Goal: Task Accomplishment & Management: Manage account settings

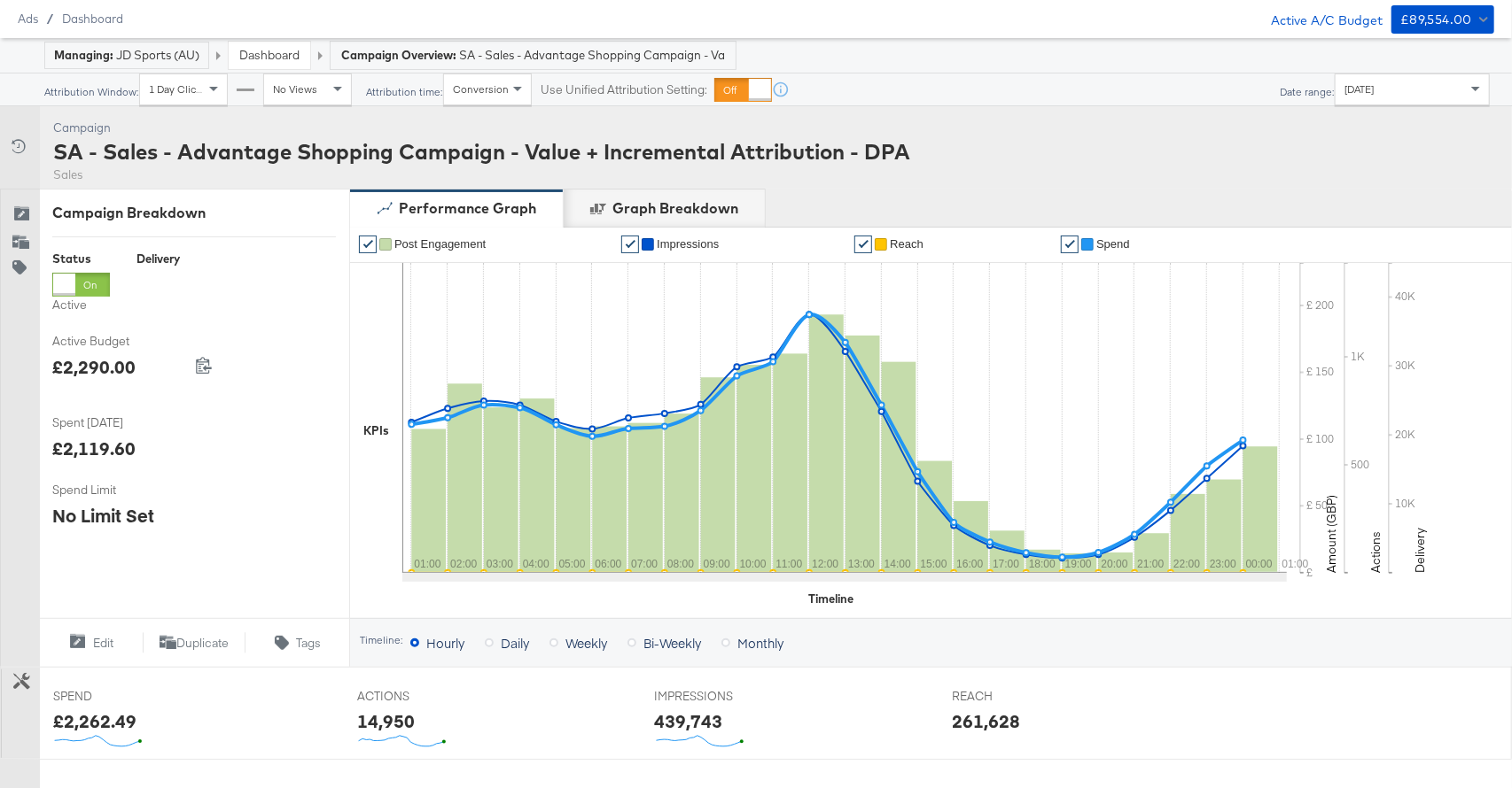
scroll to position [35, 0]
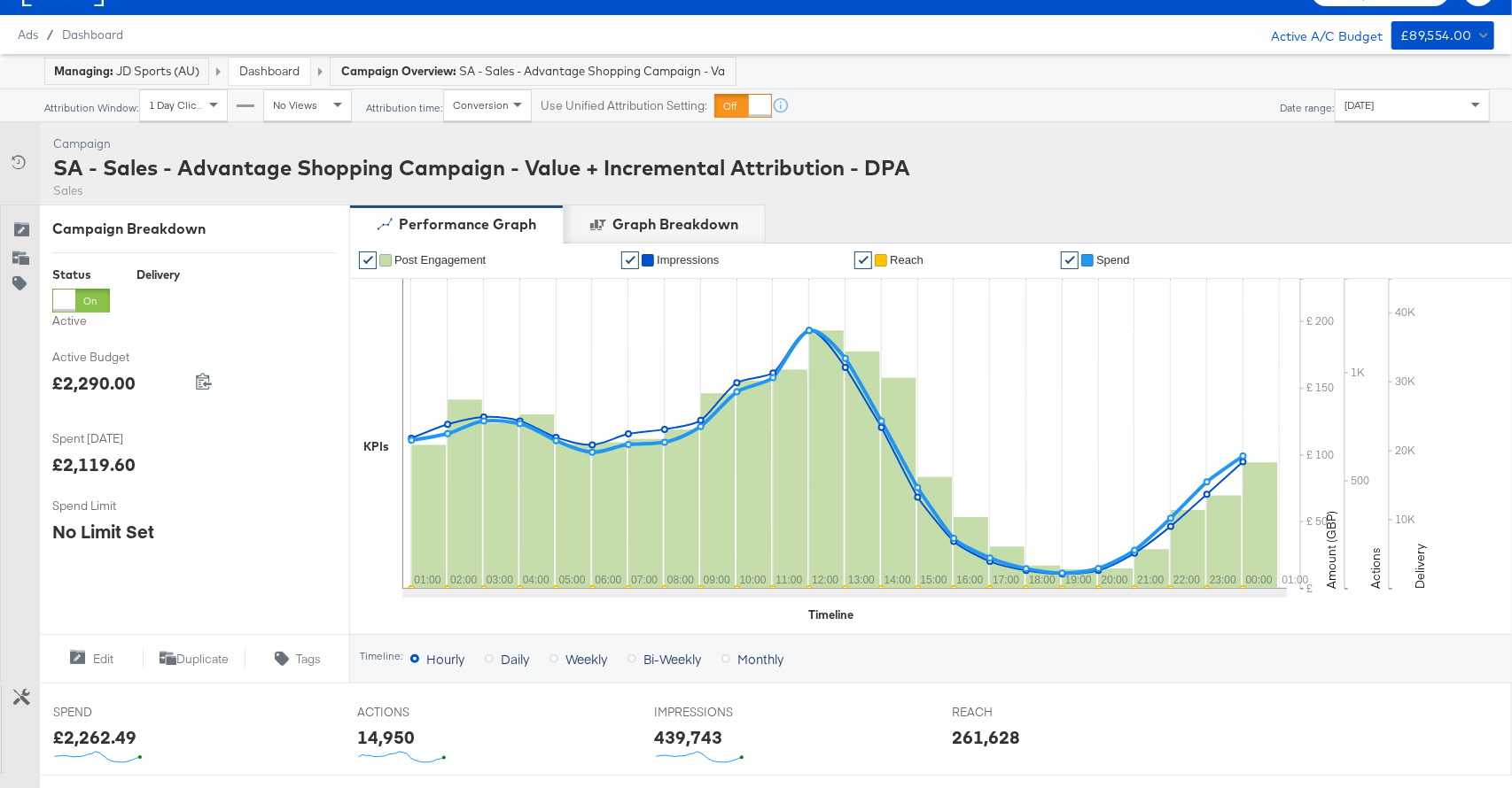
click at [282, 63] on link "Dashboard" at bounding box center [269, 70] width 61 height 16
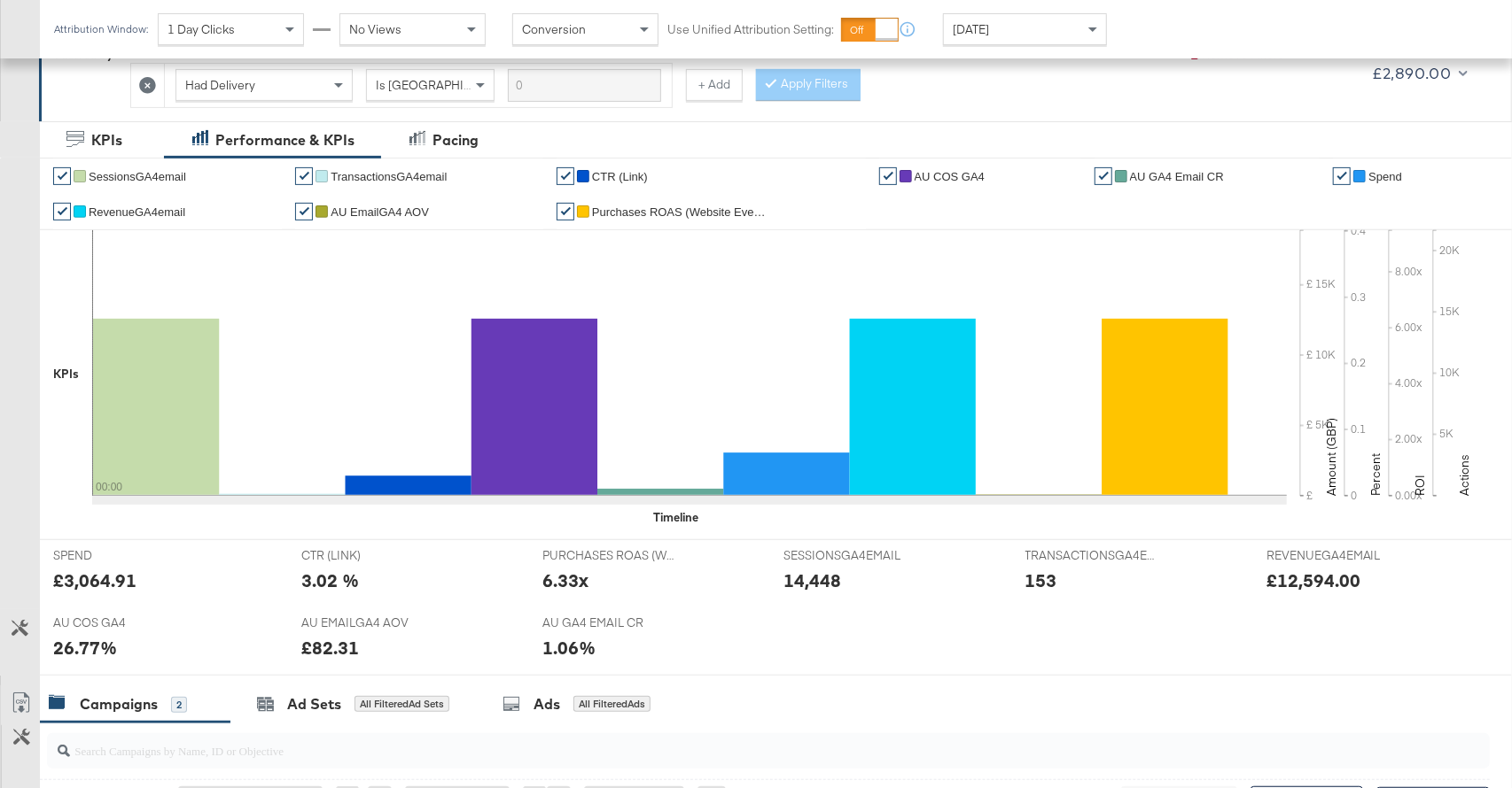
scroll to position [683, 0]
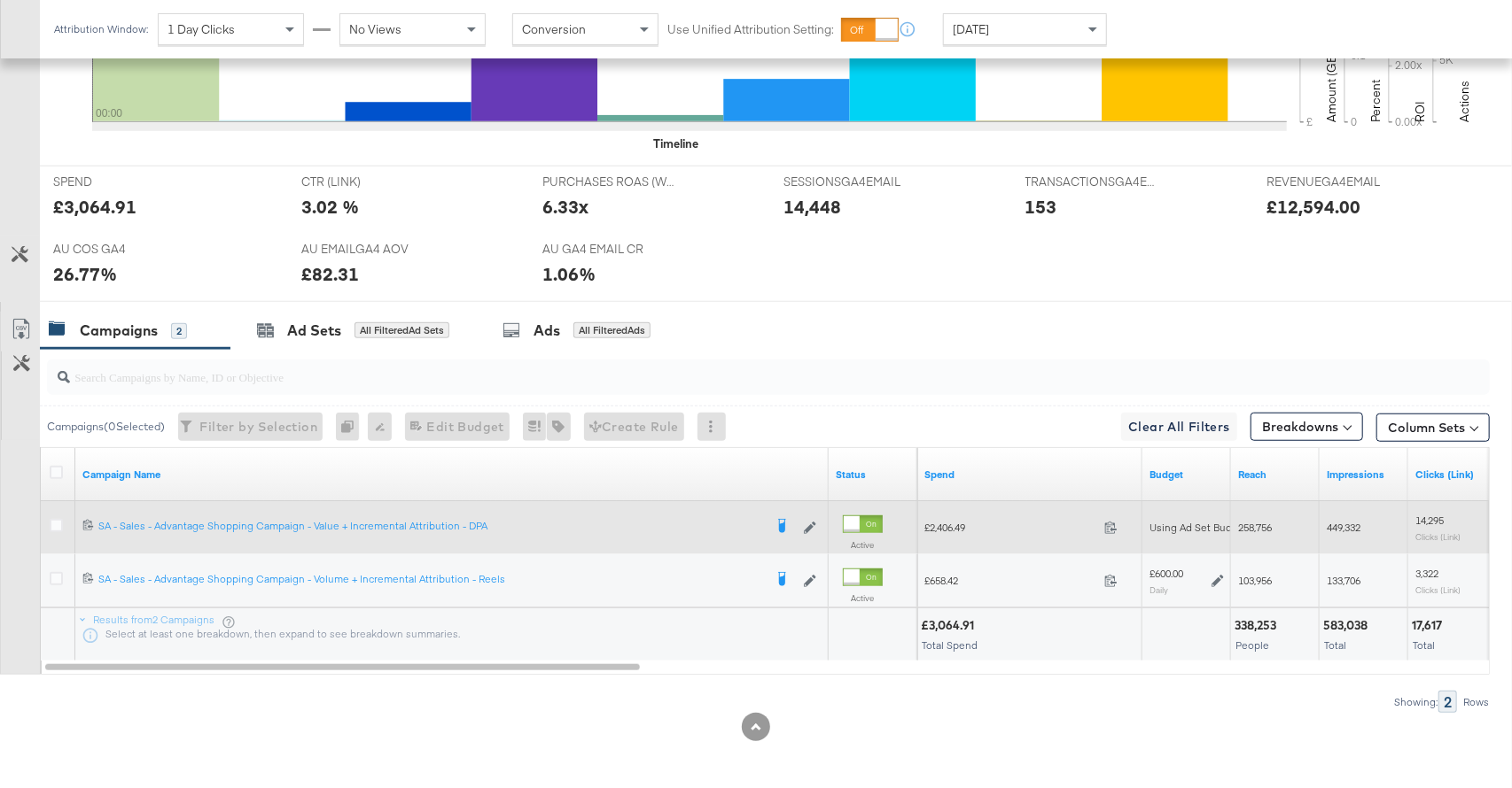
click at [48, 525] on div at bounding box center [59, 528] width 33 height 32
click at [51, 525] on icon at bounding box center [57, 526] width 13 height 13
click at [0, 0] on input "checkbox" at bounding box center [0, 0] width 0 height 0
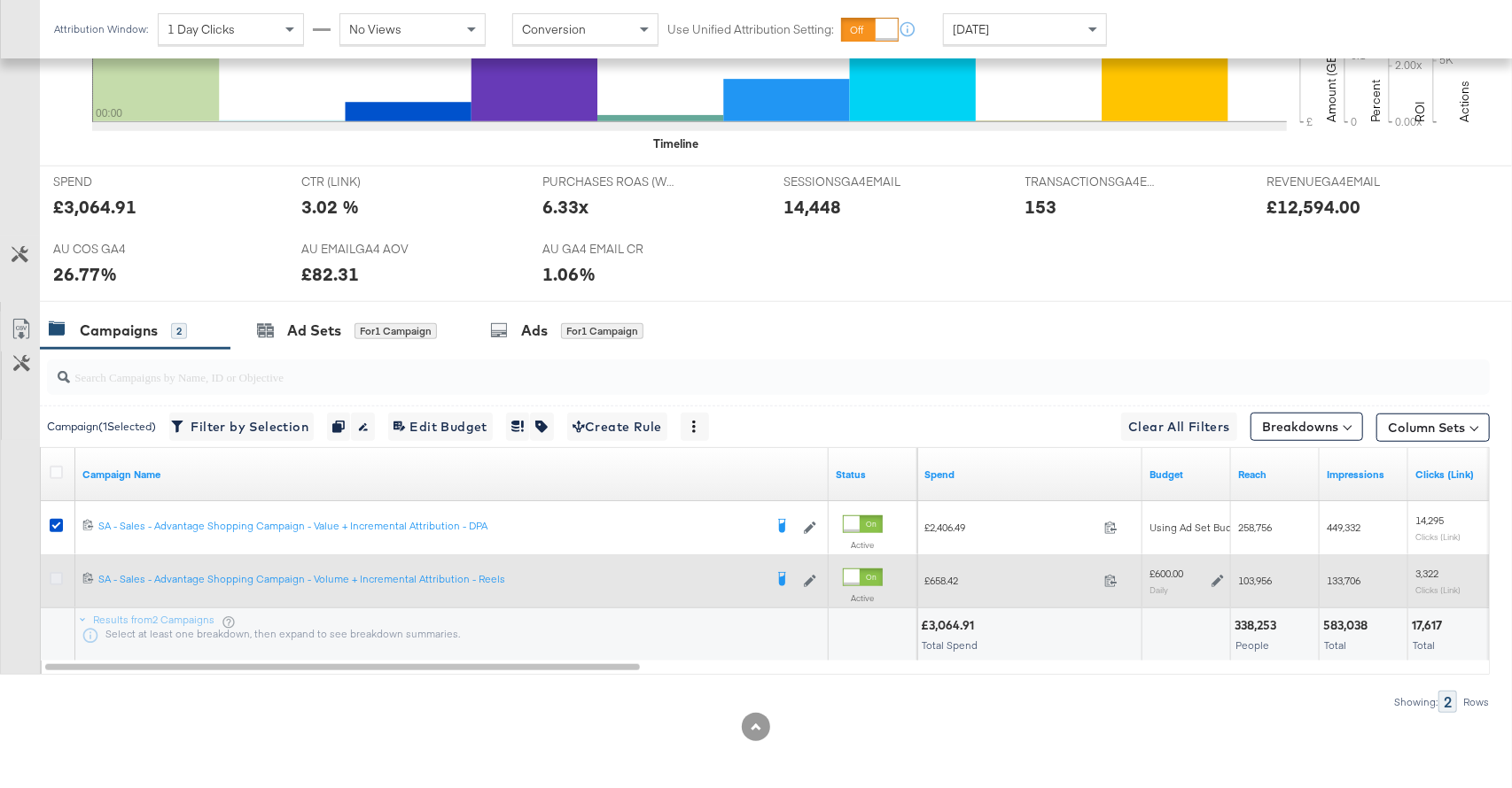
click at [58, 580] on icon at bounding box center [57, 579] width 13 height 13
click at [0, 0] on input "checkbox" at bounding box center [0, 0] width 0 height 0
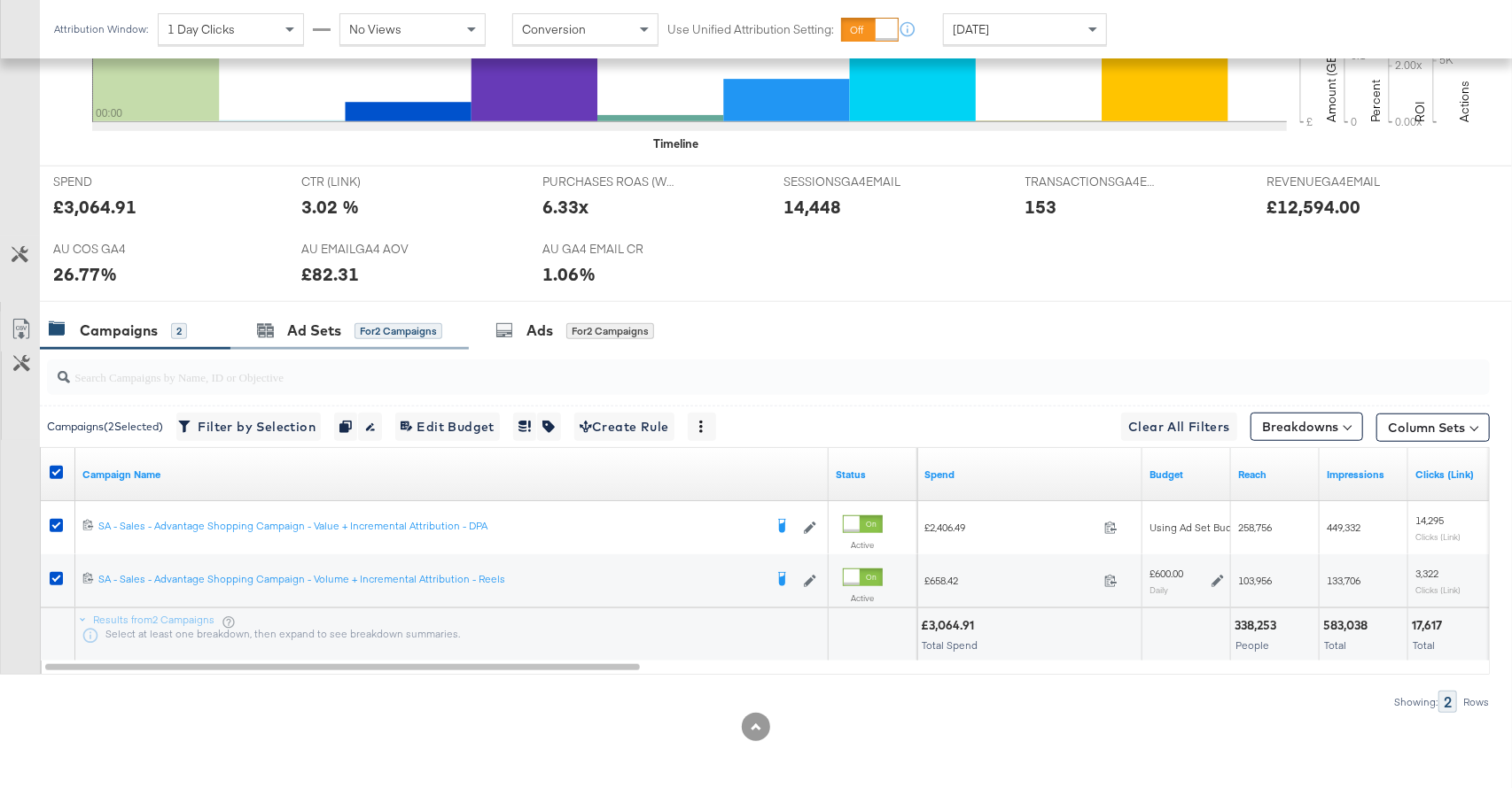
click at [346, 344] on div "Ad Sets for 2 Campaigns" at bounding box center [350, 331] width 238 height 38
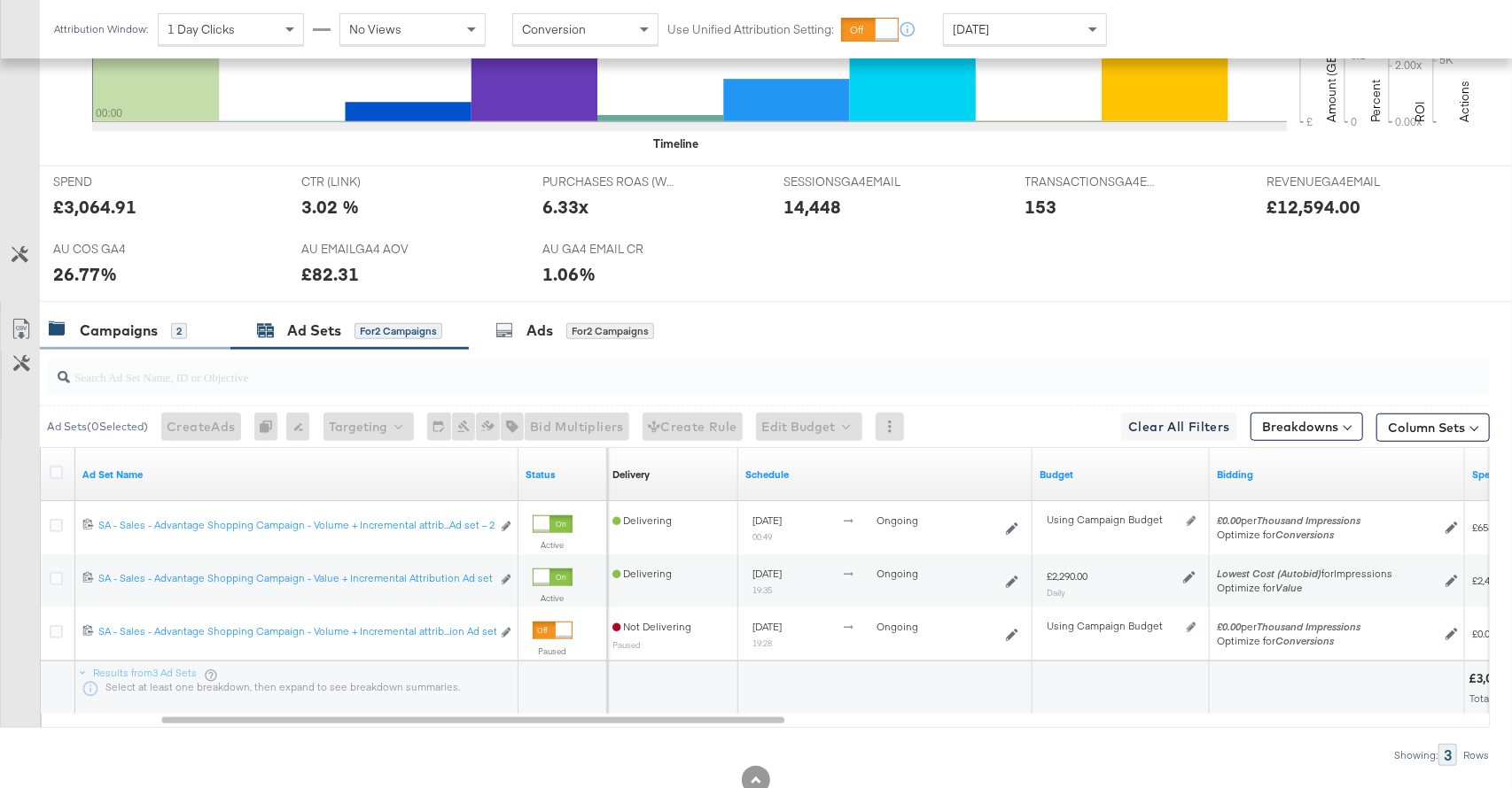
click at [154, 328] on div "Campaigns" at bounding box center [118, 331] width 78 height 20
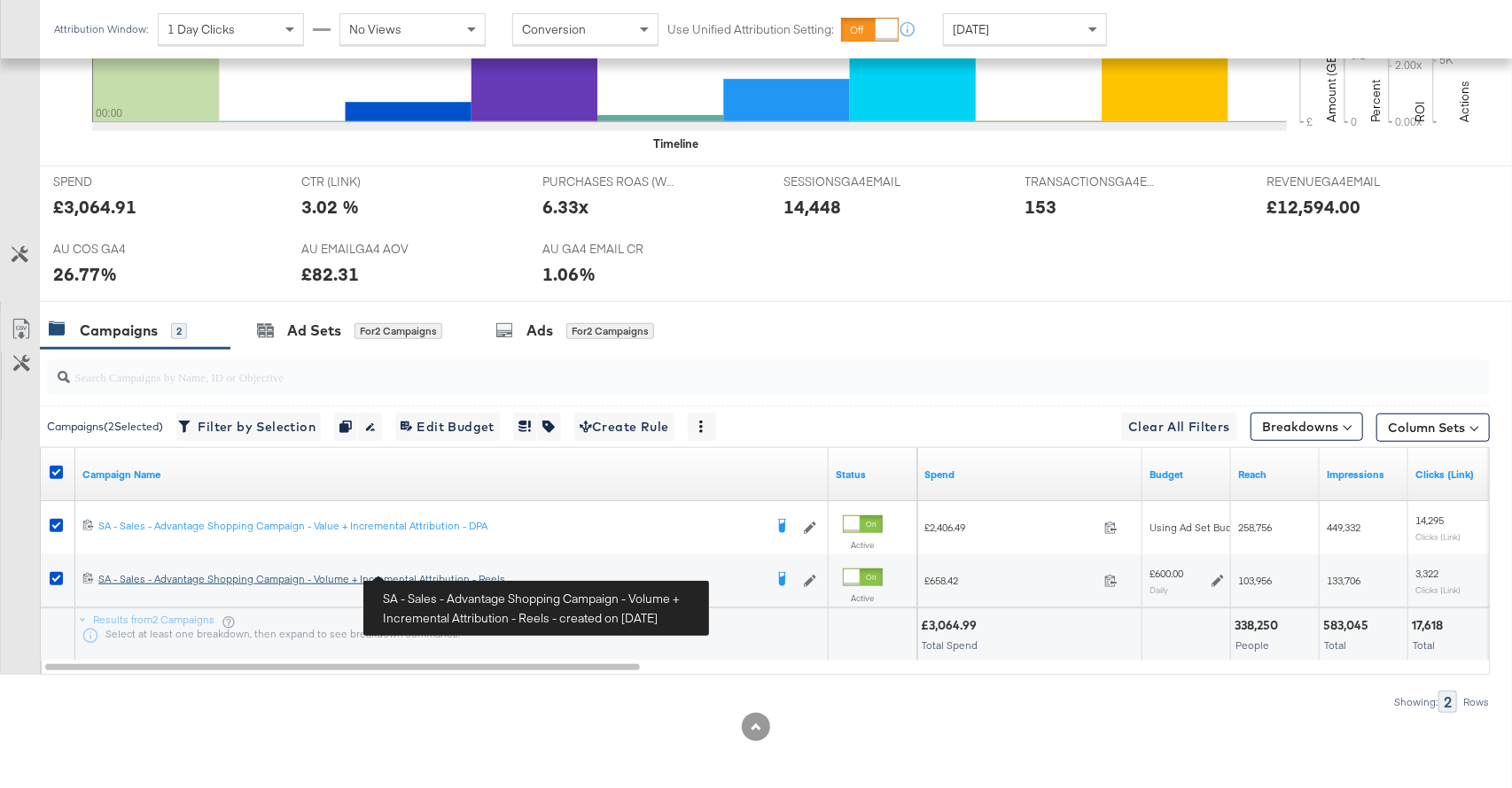
click at [354, 574] on div "SA - Sales - Advantage Shopping Campaign - Volume + Incremental Attribution - R…" at bounding box center [430, 579] width 664 height 14
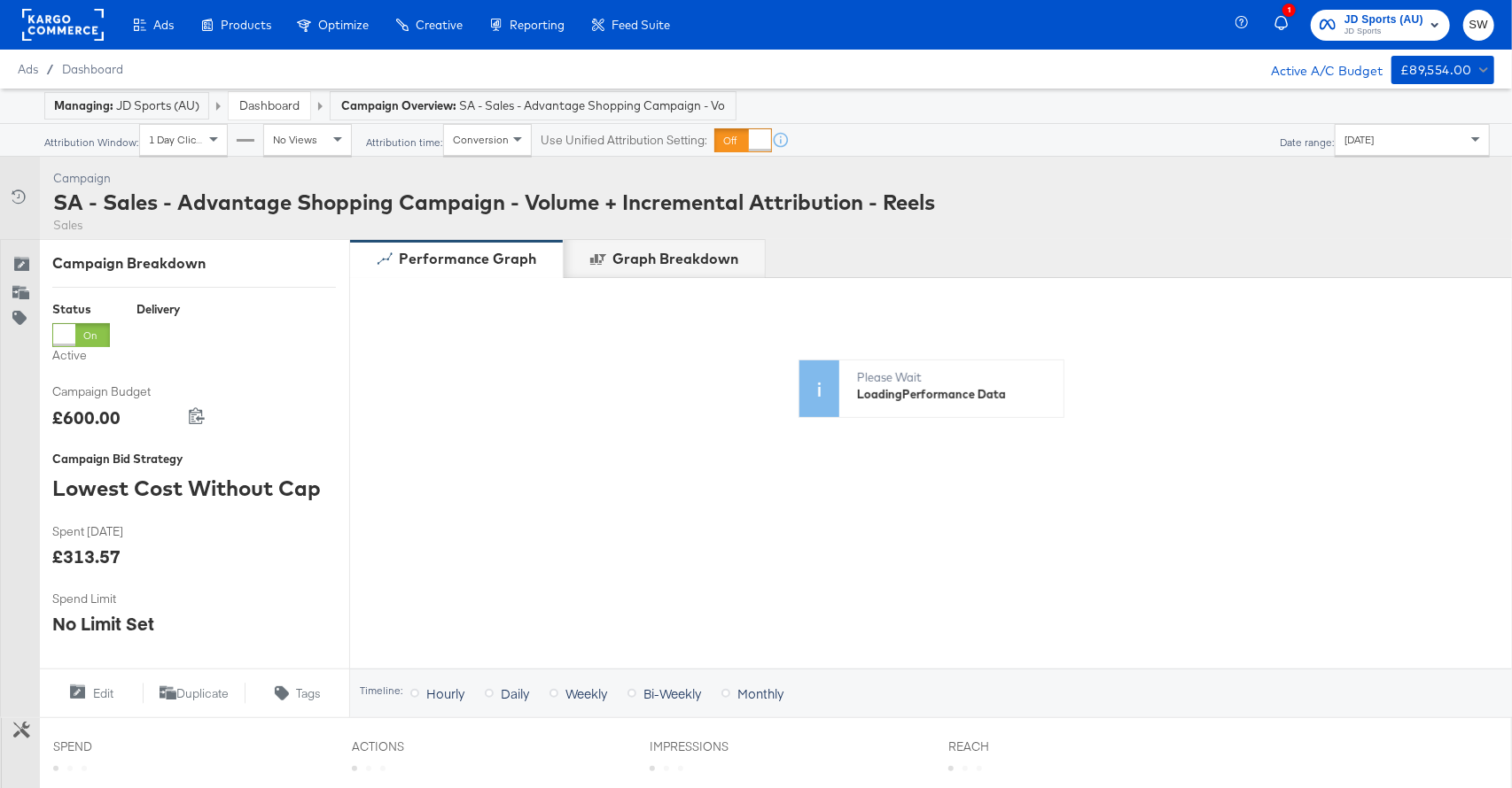
scroll to position [617, 0]
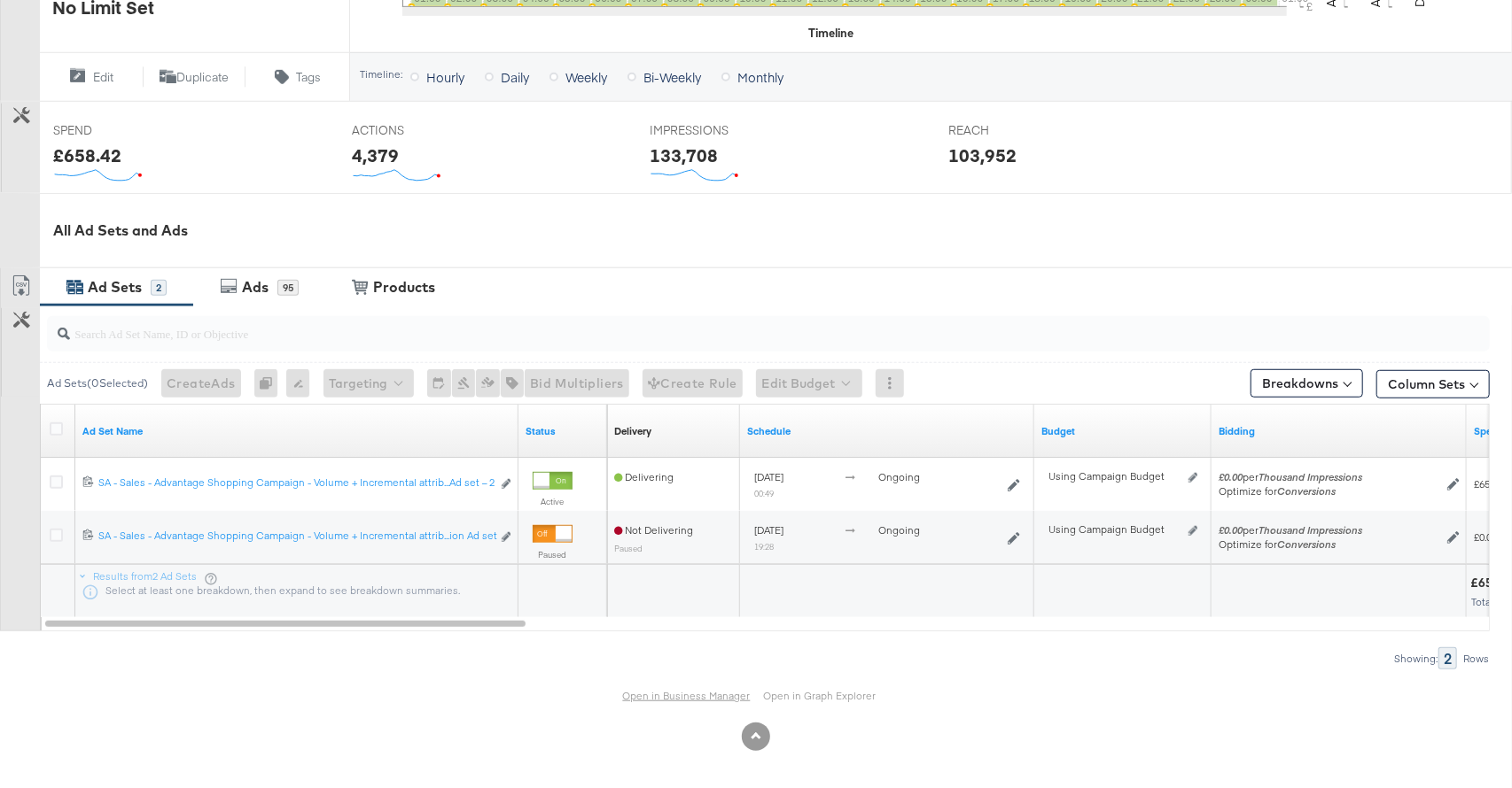
click at [710, 690] on link "Open in Business Manager" at bounding box center [686, 696] width 128 height 13
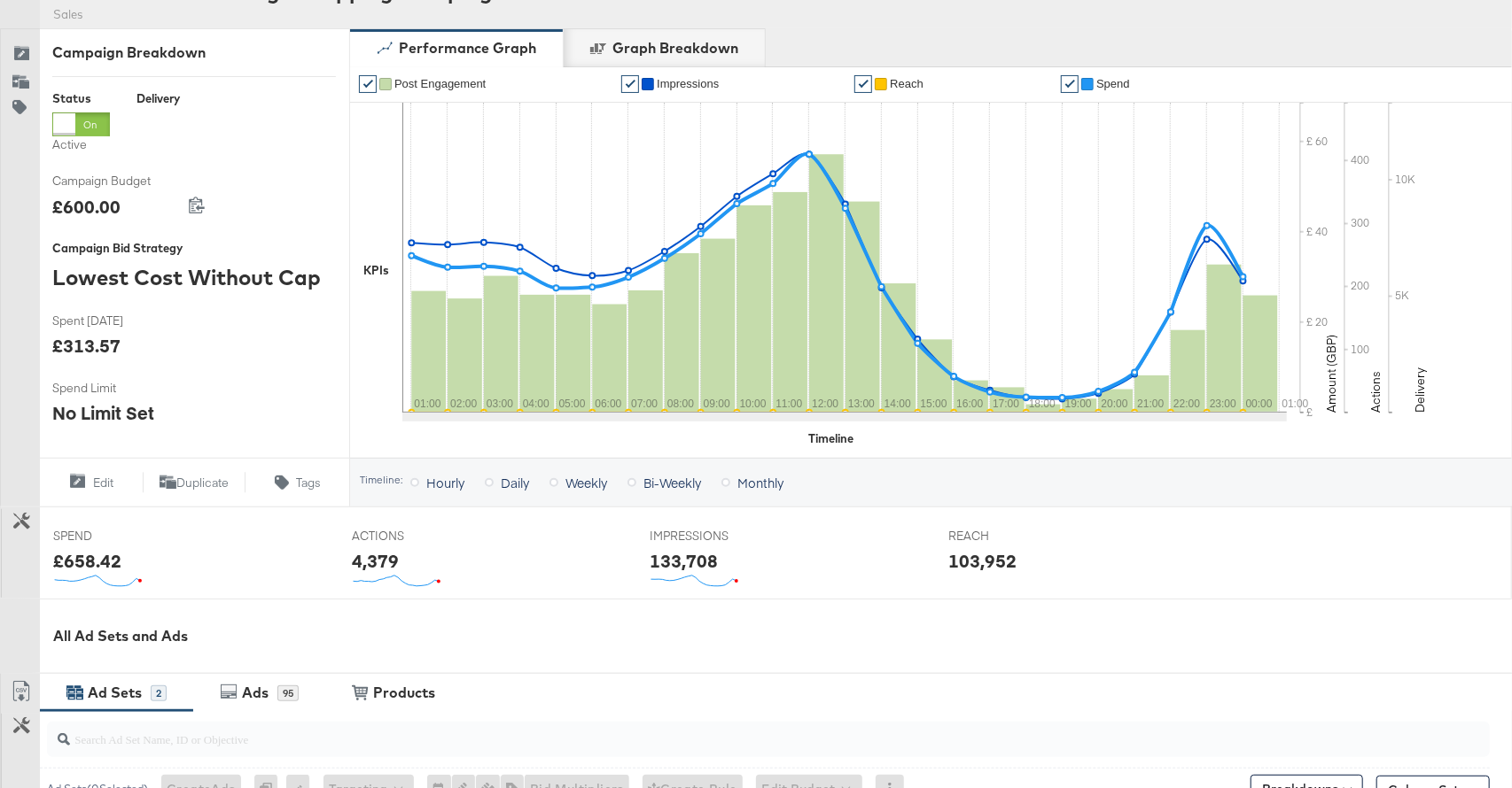
scroll to position [0, 0]
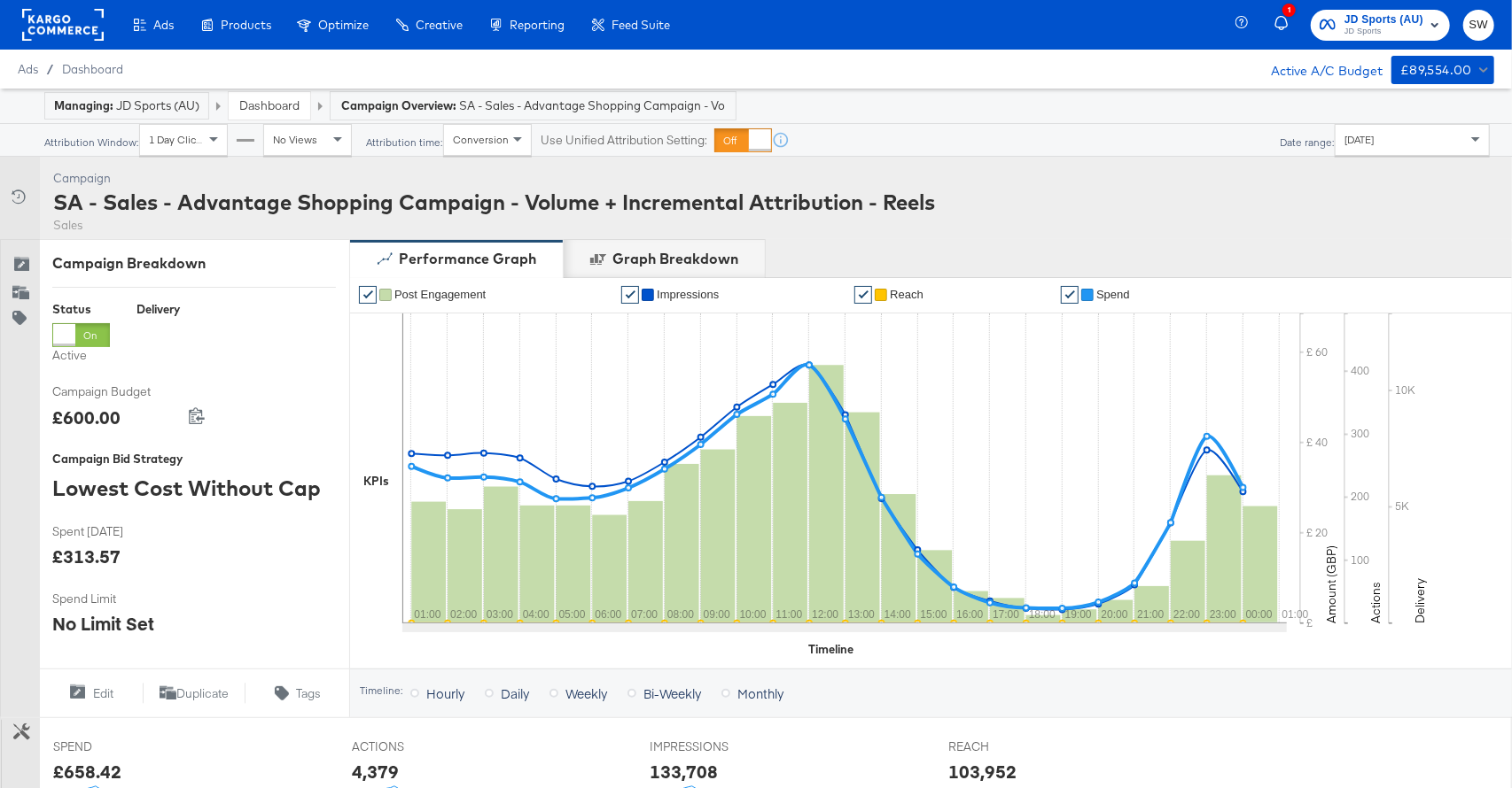
click at [259, 107] on link "Dashboard" at bounding box center [269, 105] width 61 height 16
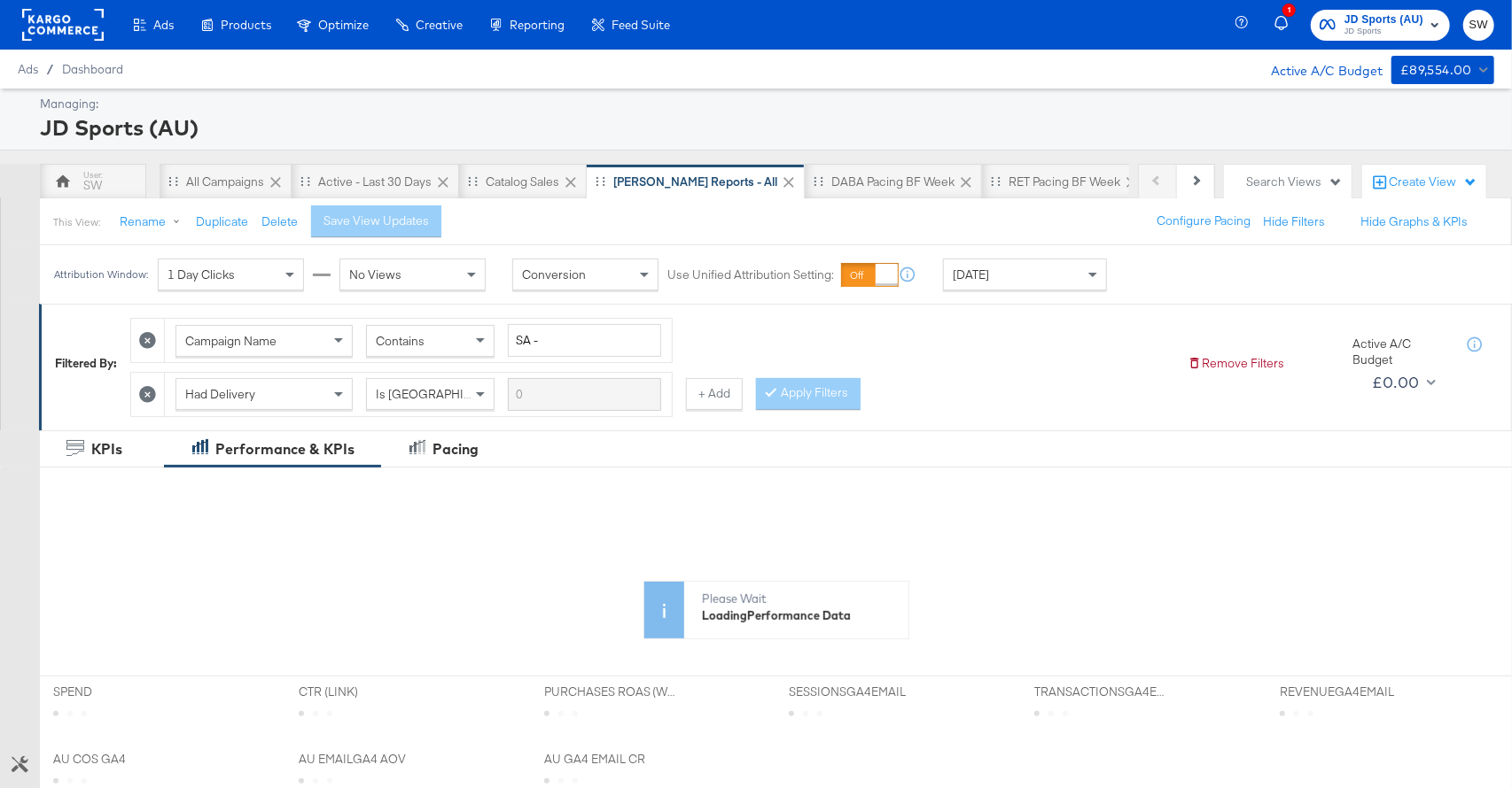
scroll to position [511, 0]
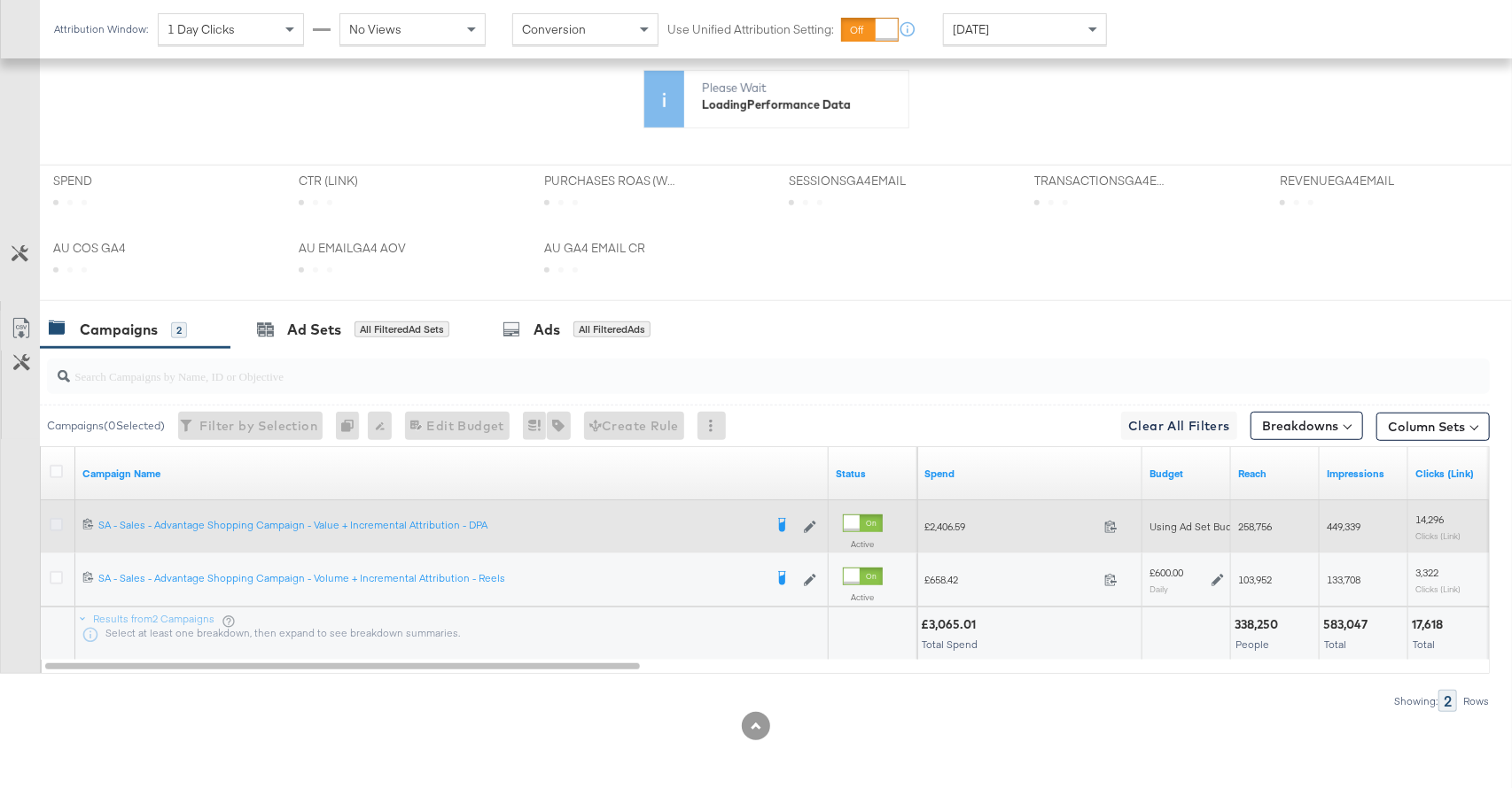
click at [59, 520] on icon at bounding box center [57, 525] width 13 height 13
click at [0, 0] on input "checkbox" at bounding box center [0, 0] width 0 height 0
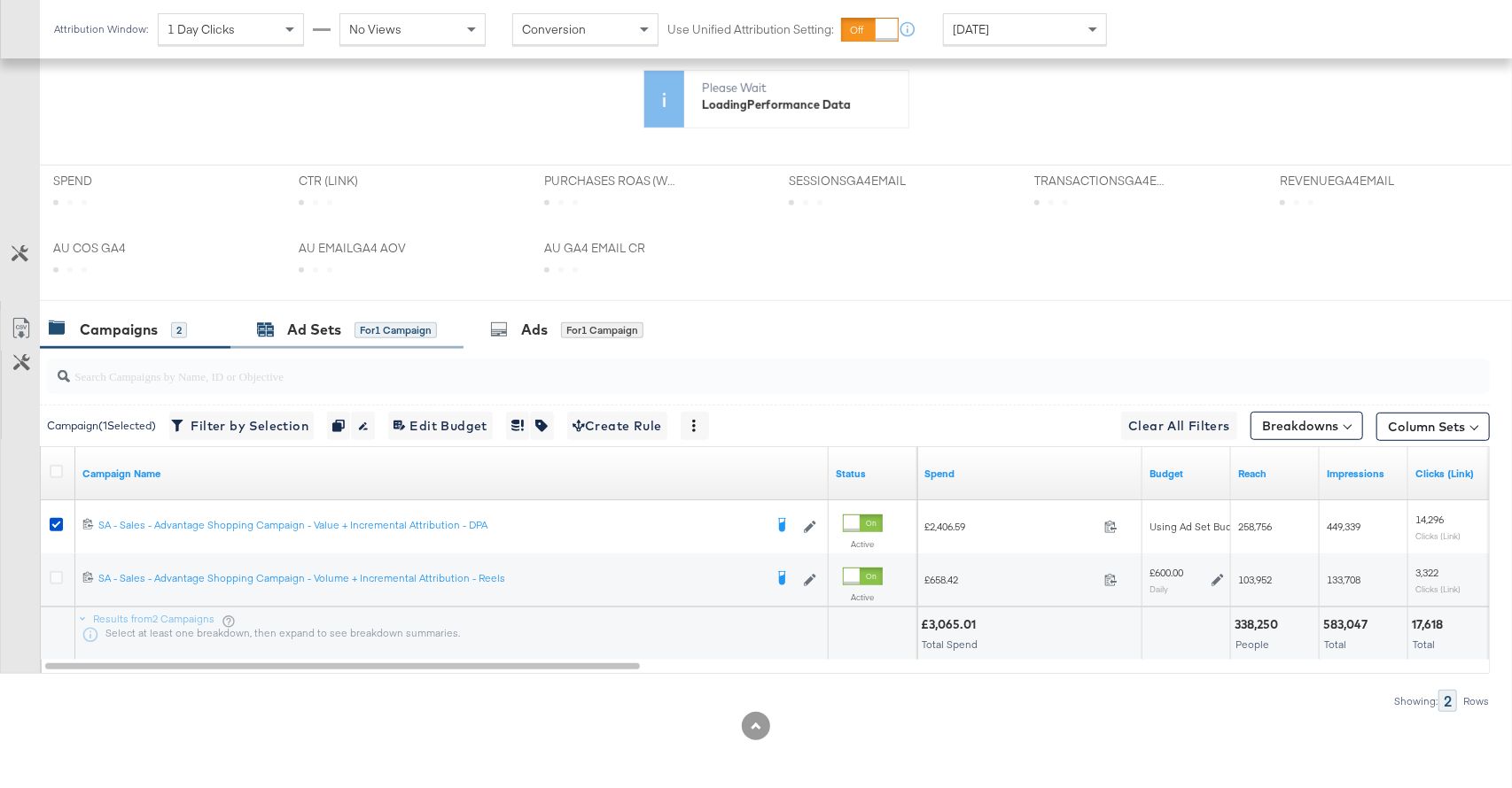
scroll to position [683, 0]
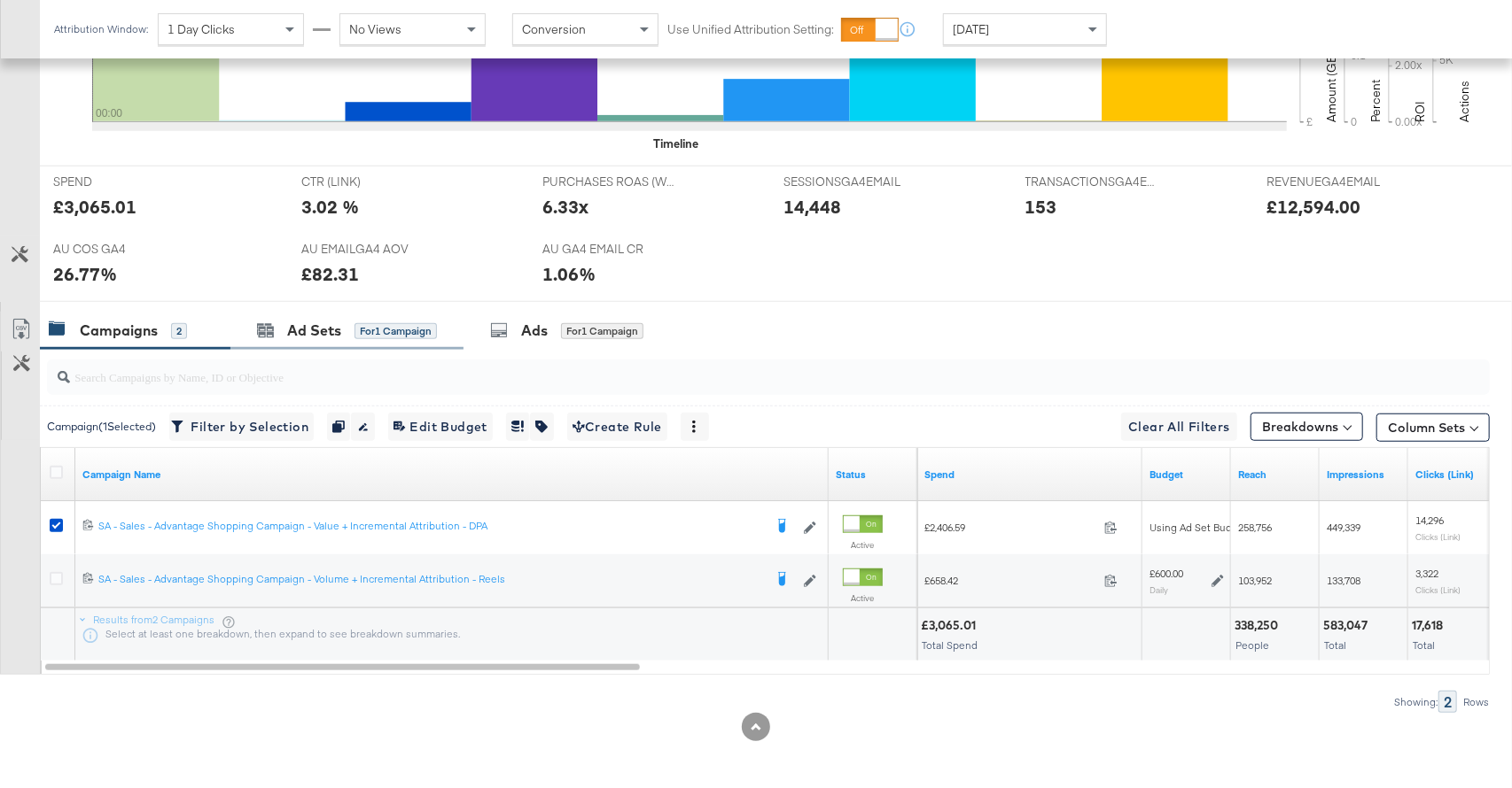
click at [429, 315] on div "Ad Sets for 1 Campaign" at bounding box center [347, 331] width 233 height 38
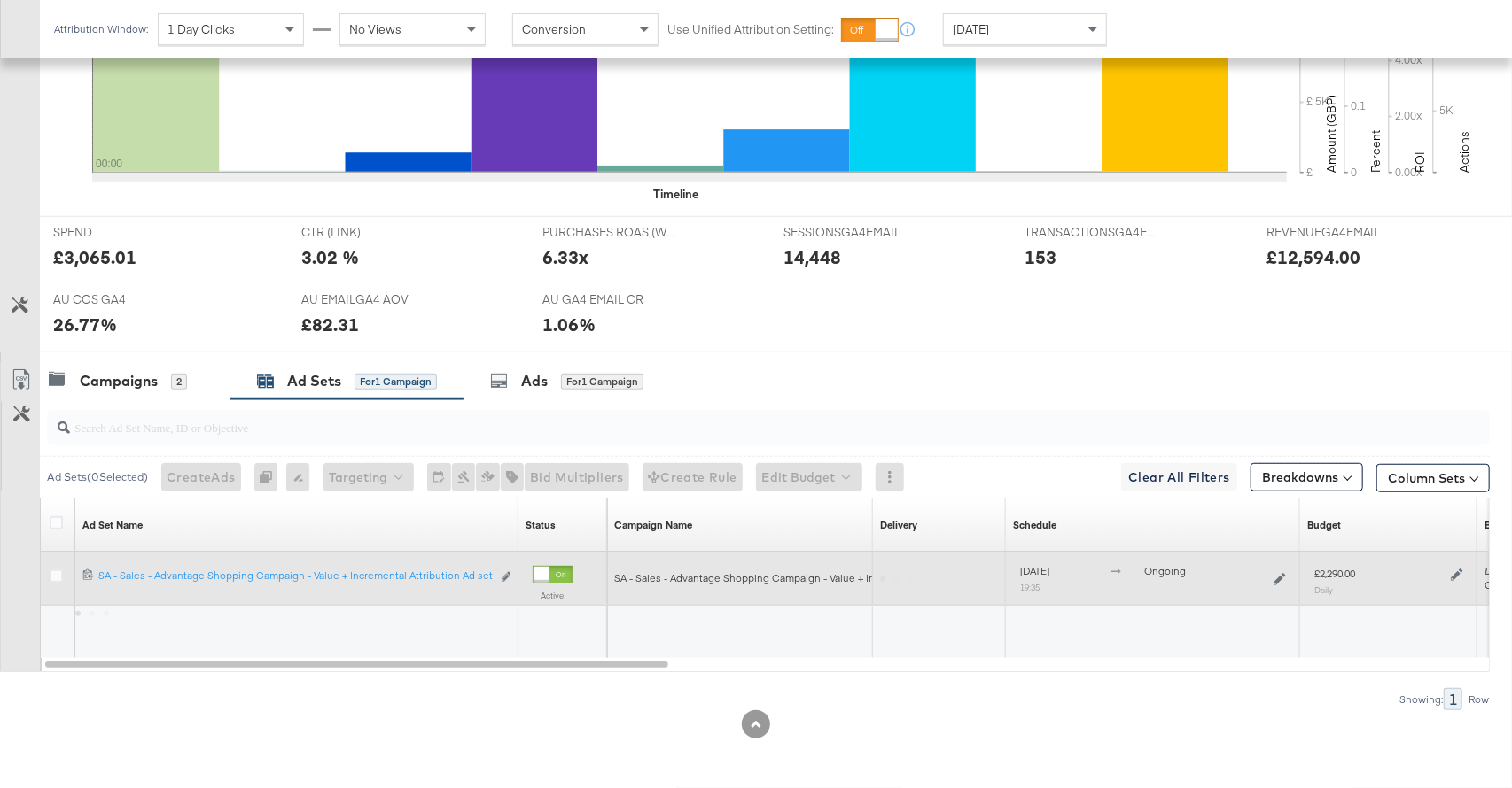
scroll to position [629, 0]
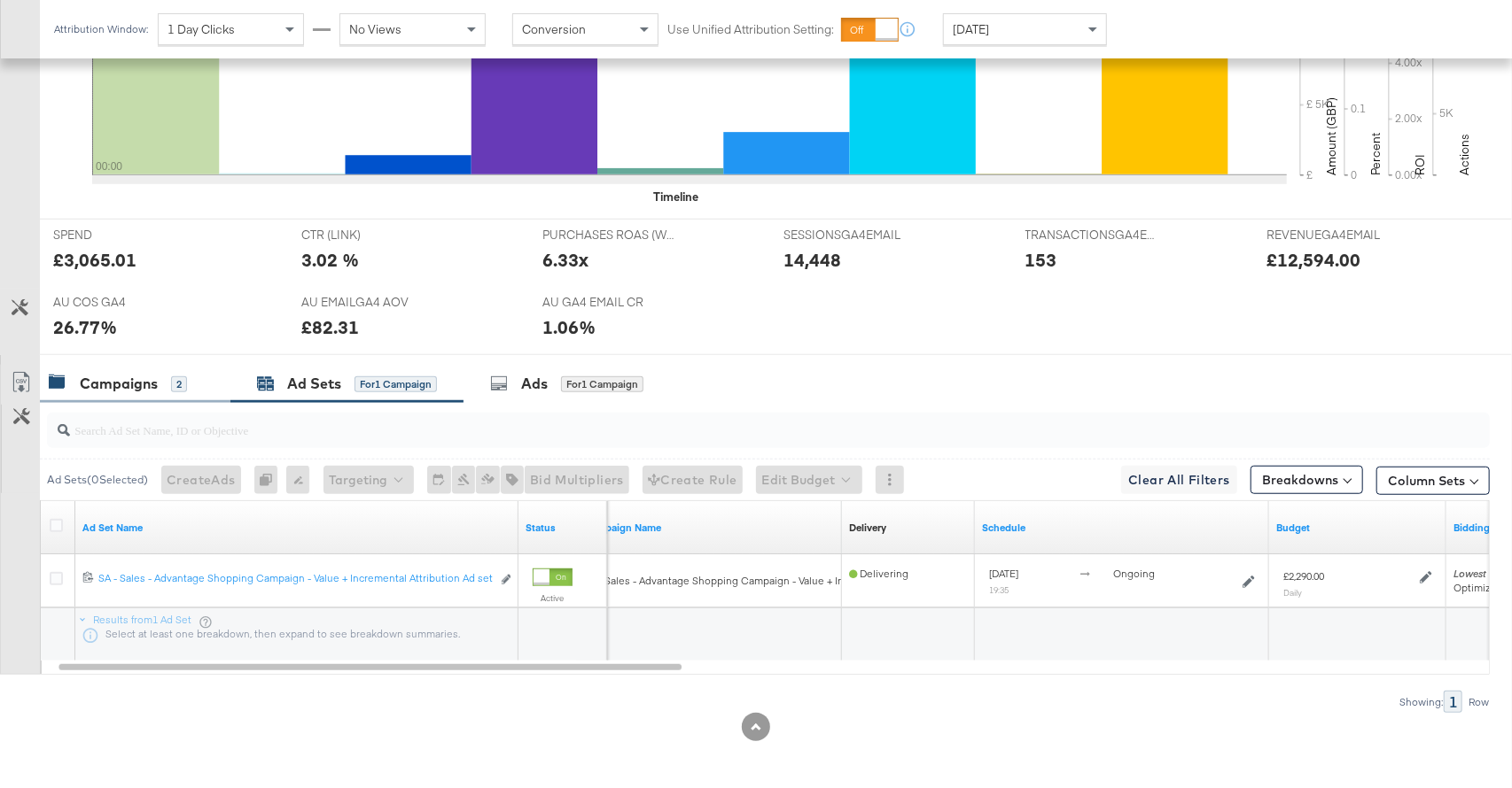
click at [161, 375] on div "Campaigns 2" at bounding box center [118, 383] width 138 height 20
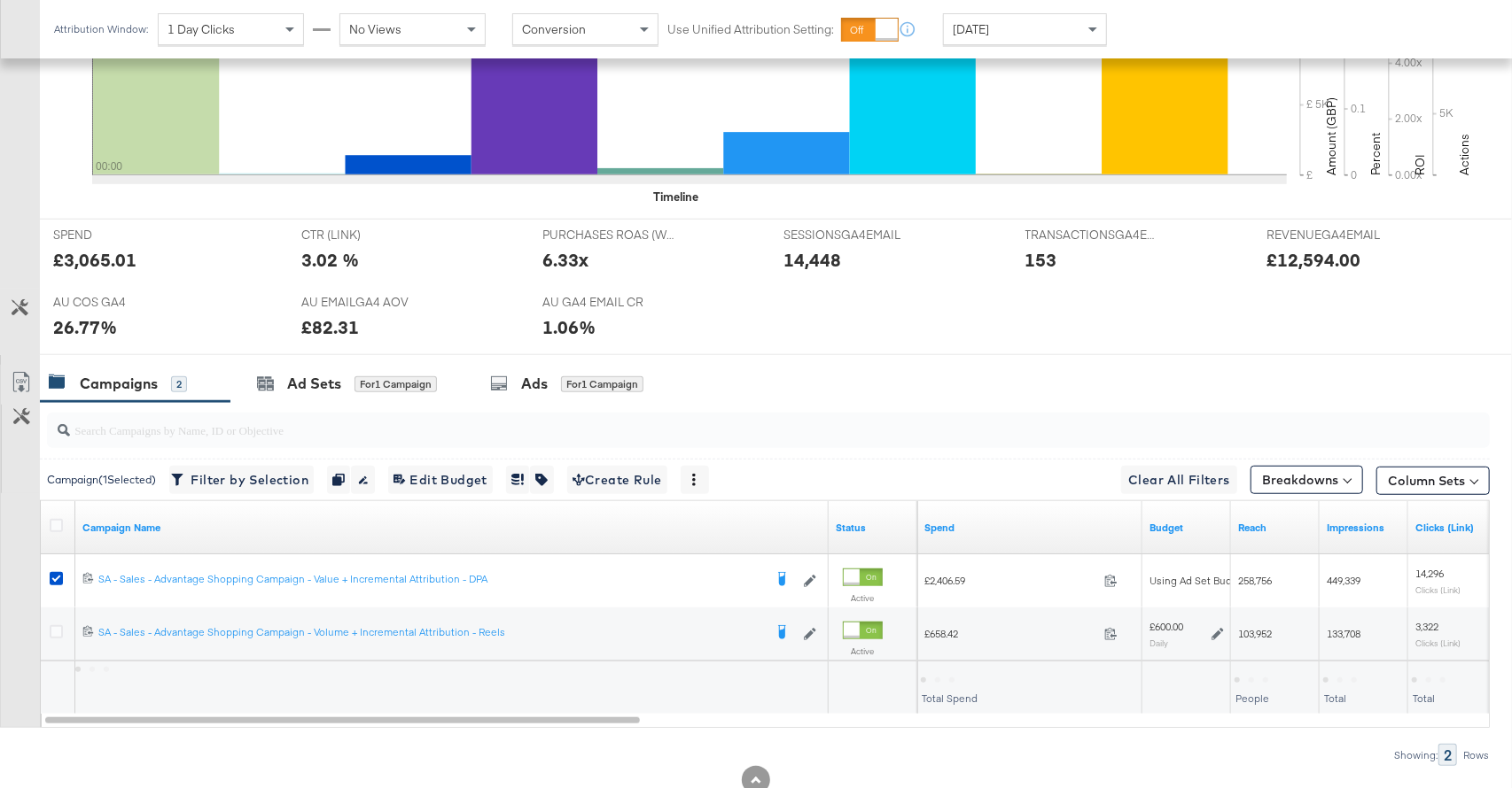
scroll to position [683, 0]
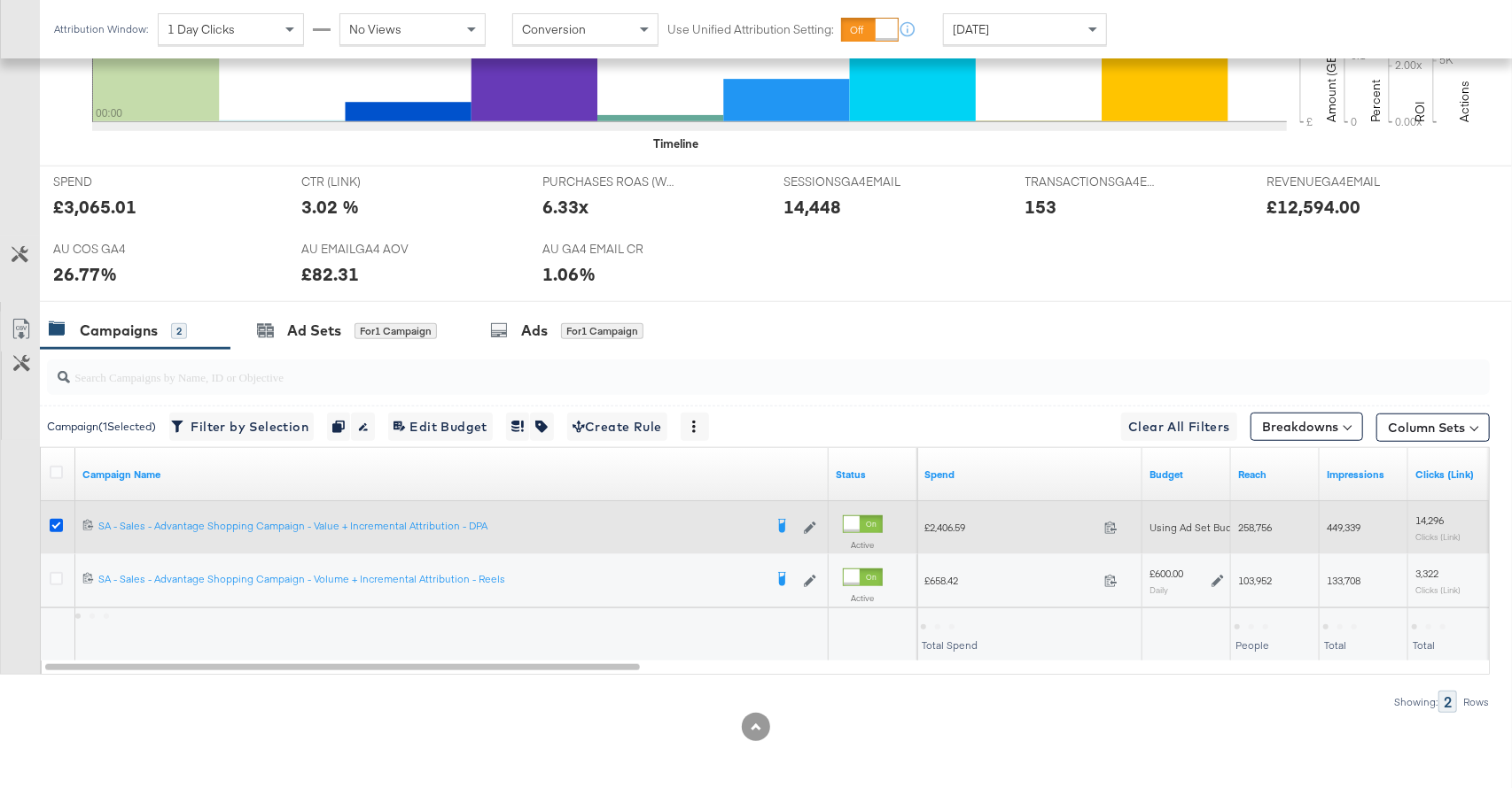
click at [59, 526] on icon at bounding box center [57, 526] width 13 height 13
click at [0, 0] on input "checkbox" at bounding box center [0, 0] width 0 height 0
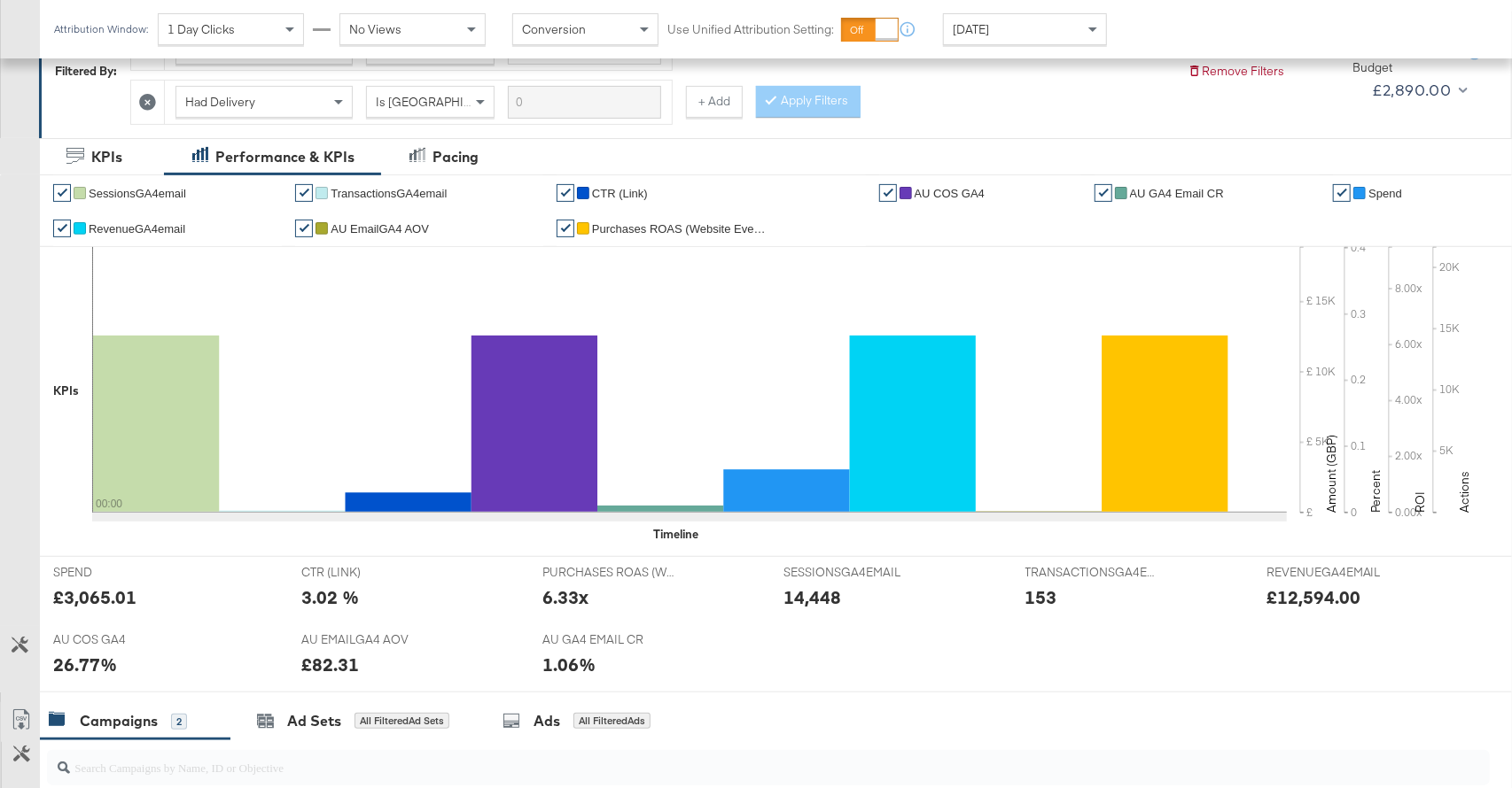
scroll to position [0, 0]
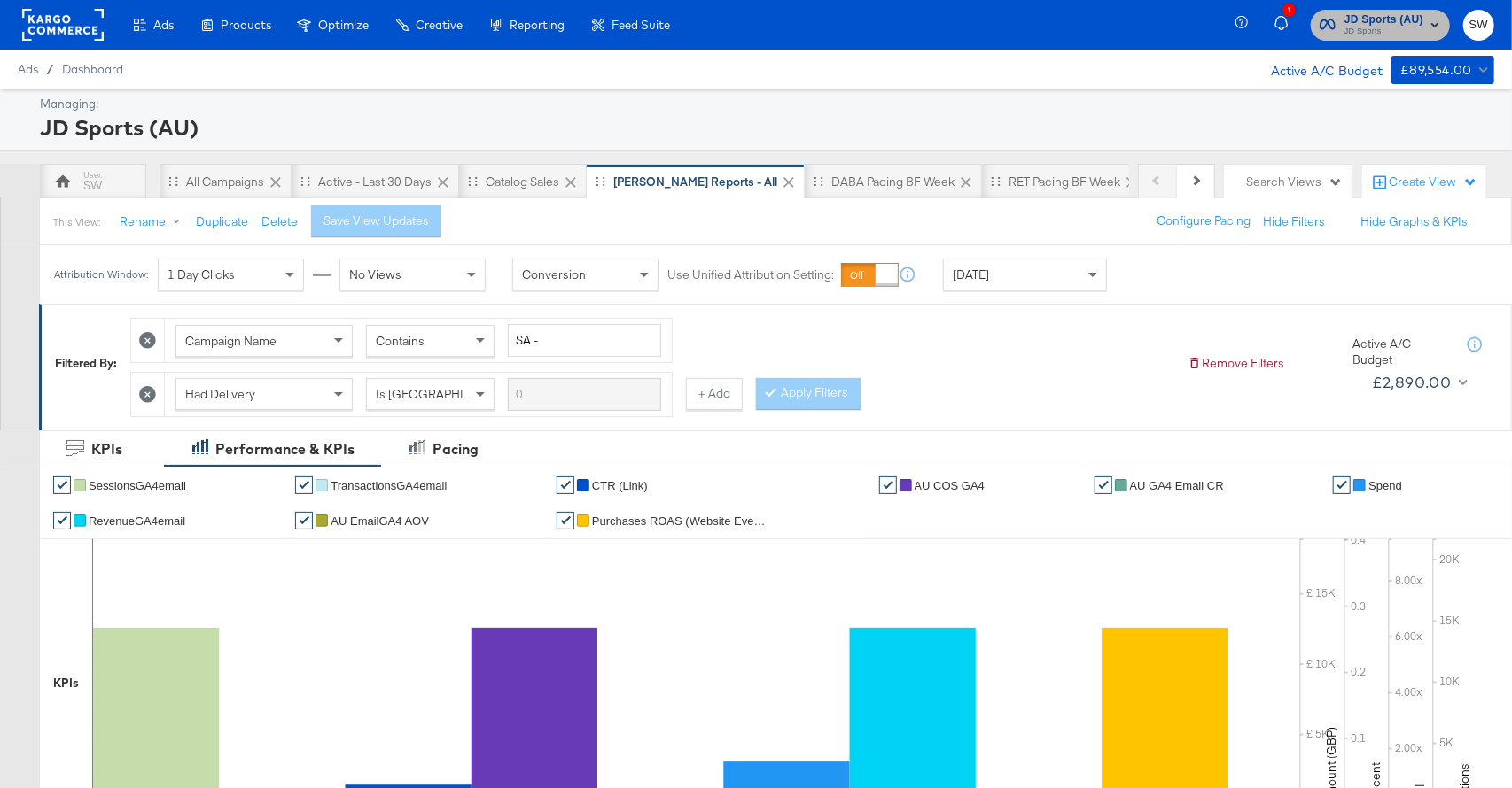
click at [1377, 21] on span "JD Sports (AU)" at bounding box center [1383, 19] width 79 height 18
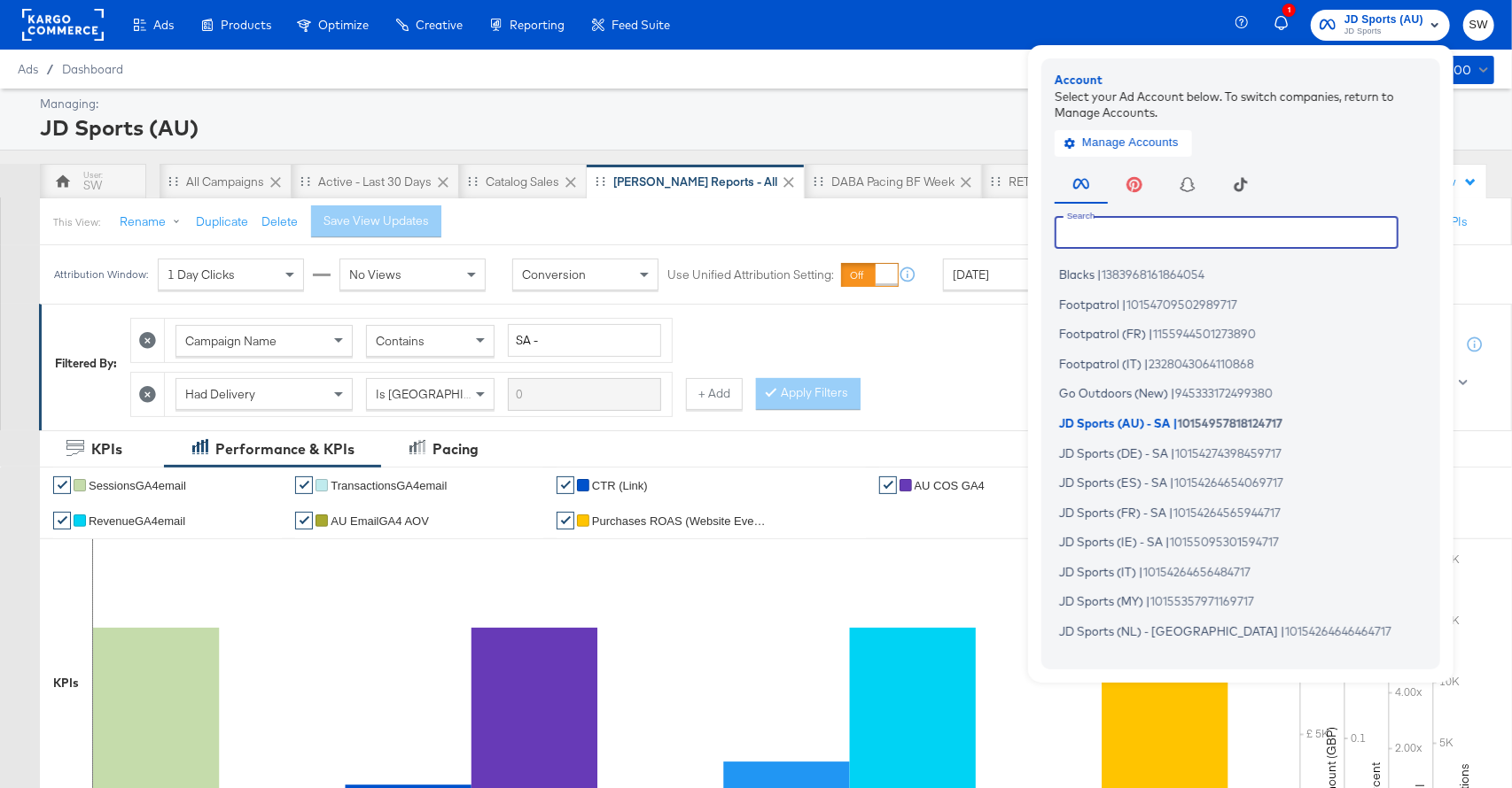
click at [1240, 245] on input "text" at bounding box center [1227, 232] width 344 height 32
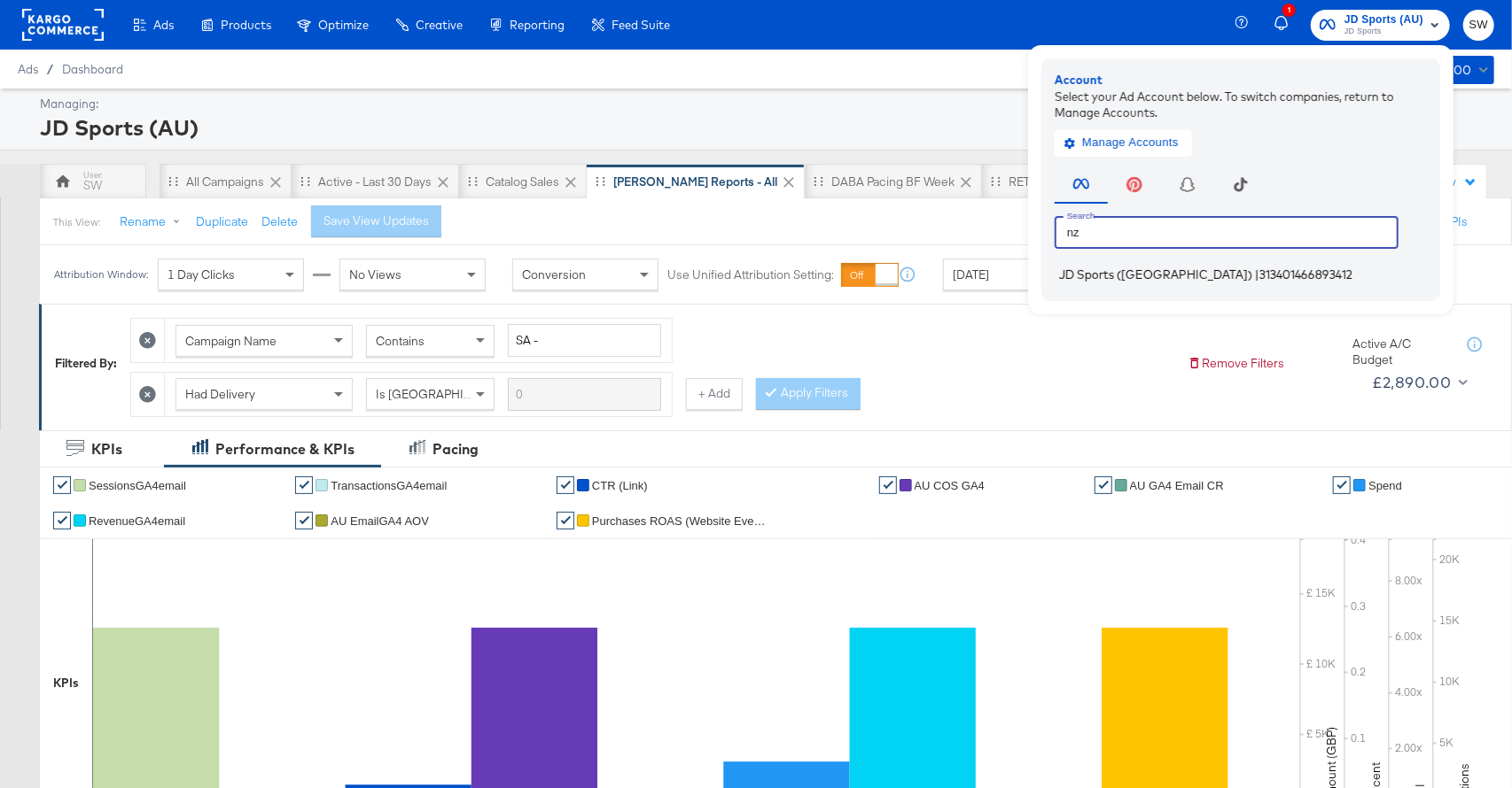
type input "nz"
click at [1259, 272] on span "313401466893412" at bounding box center [1305, 274] width 93 height 14
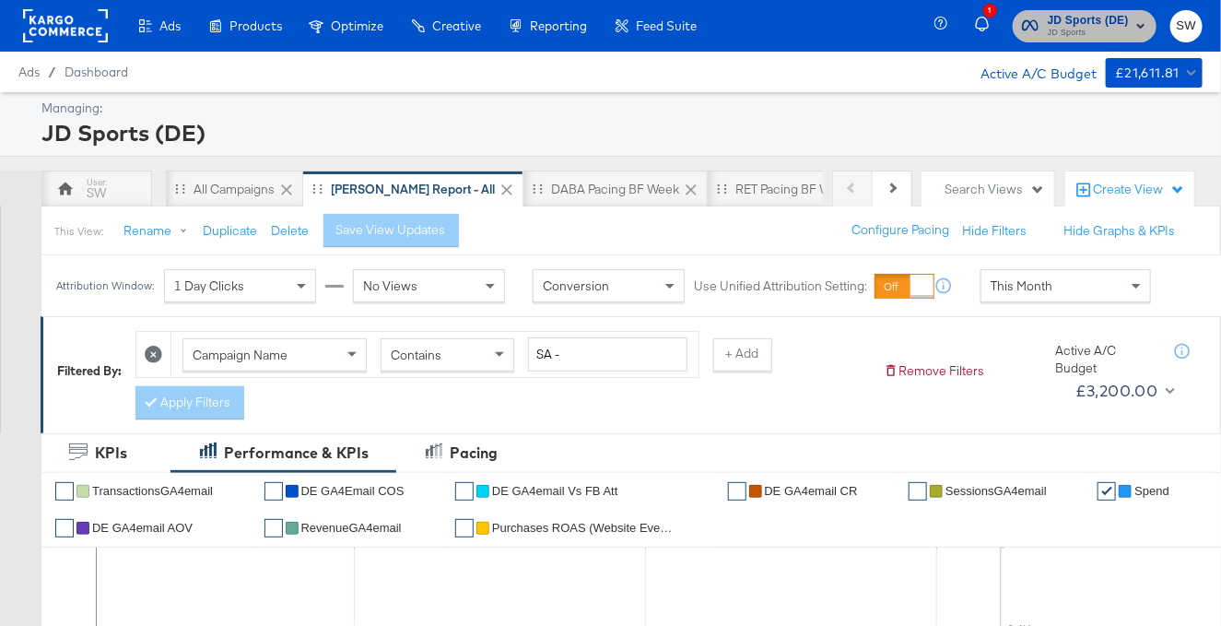
click at [1067, 24] on span "JD Sports (DE)" at bounding box center [1088, 20] width 81 height 19
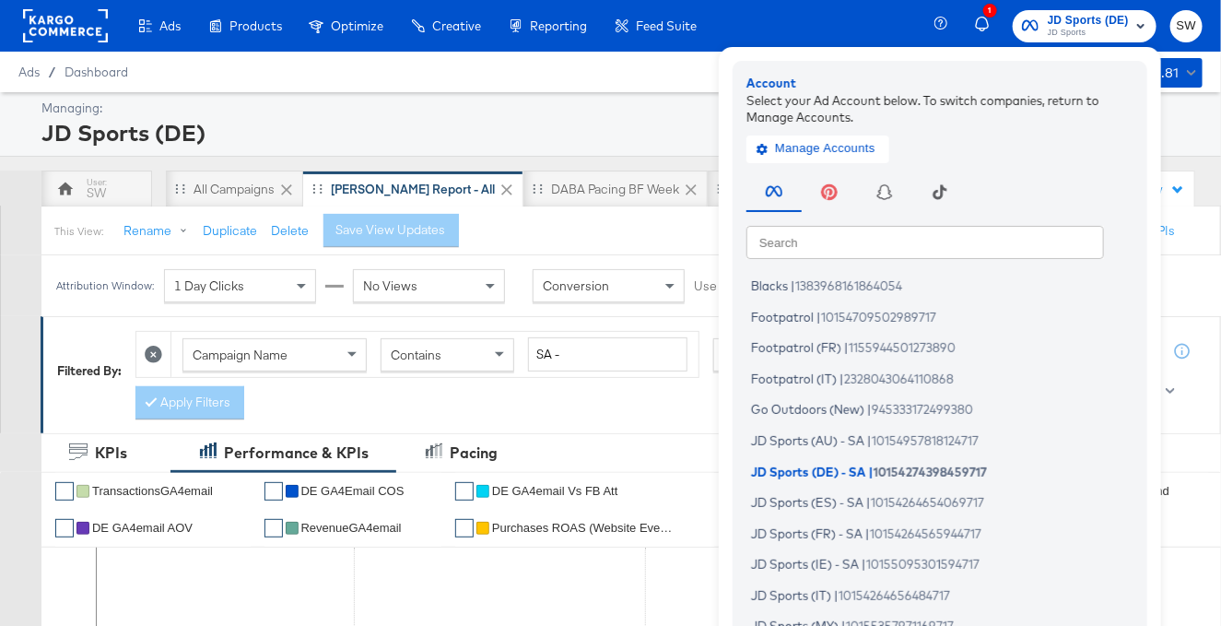
click at [879, 242] on input "text" at bounding box center [926, 241] width 358 height 33
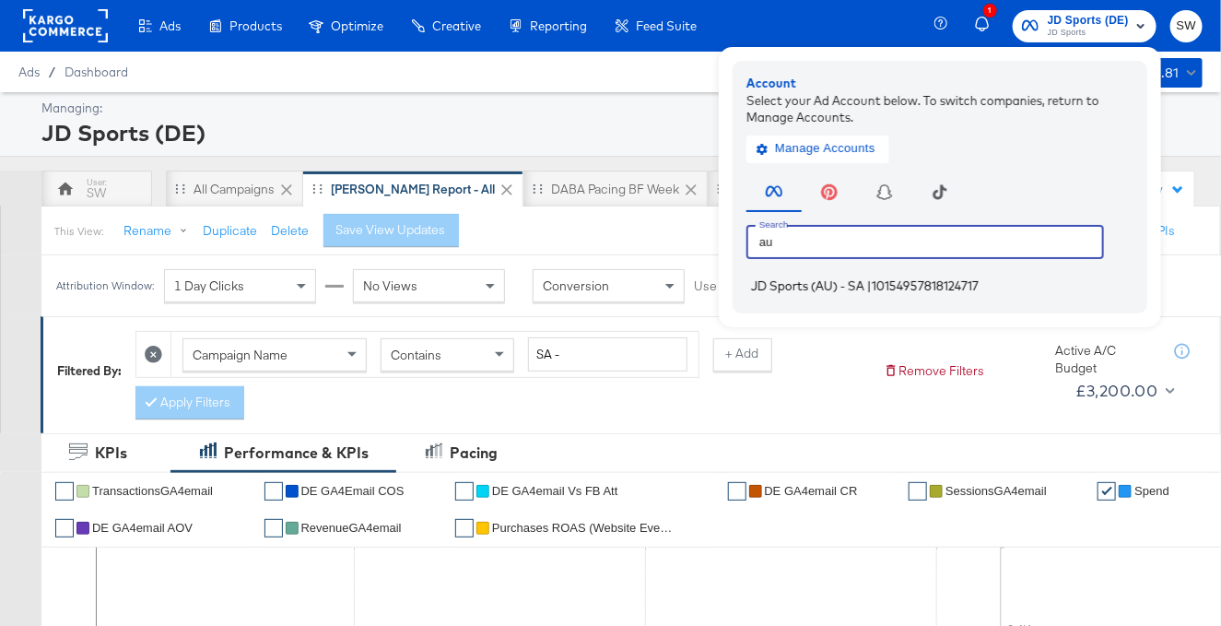
type input "au"
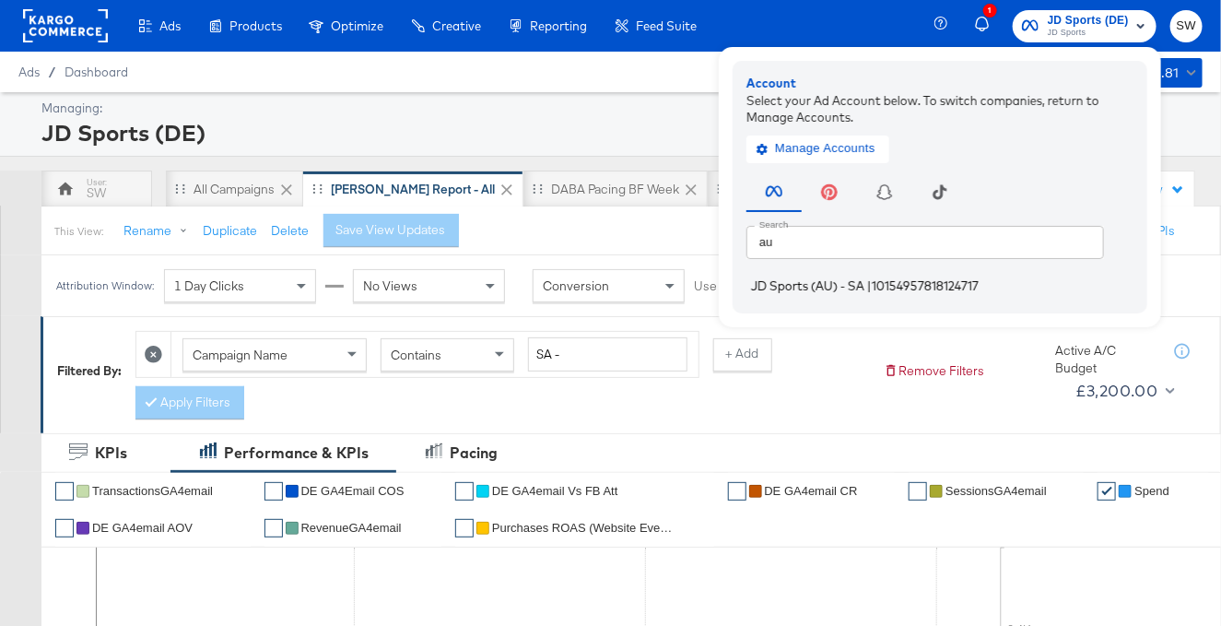
click at [872, 291] on span "|" at bounding box center [869, 285] width 5 height 15
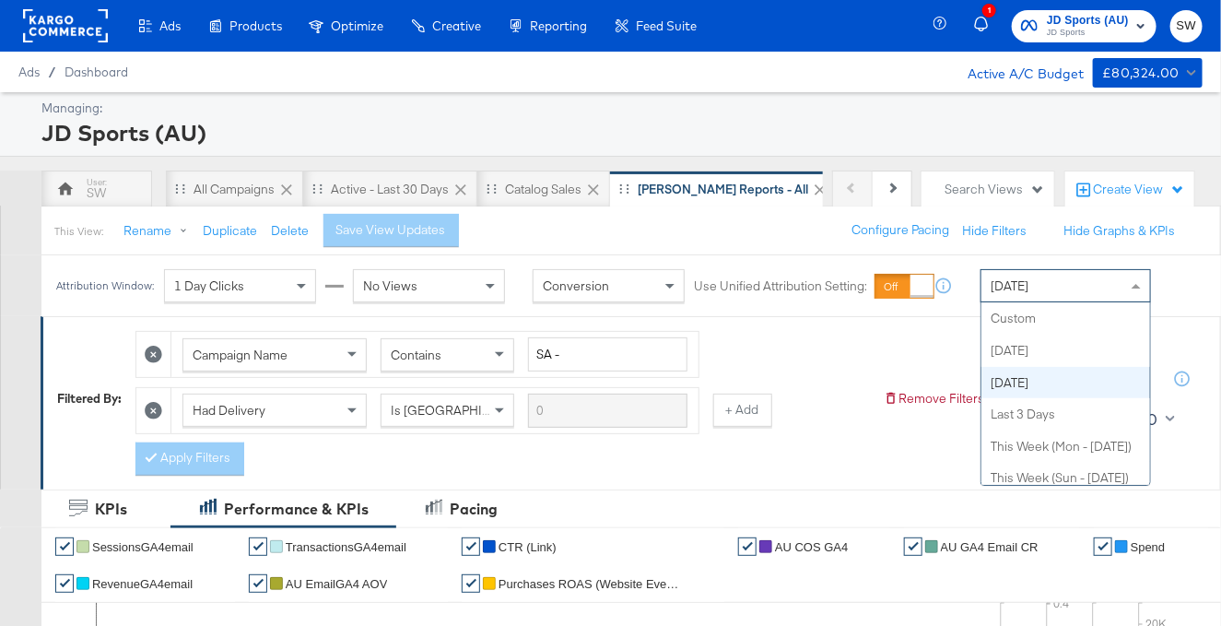
click at [1024, 283] on span "[DATE]" at bounding box center [1010, 285] width 38 height 17
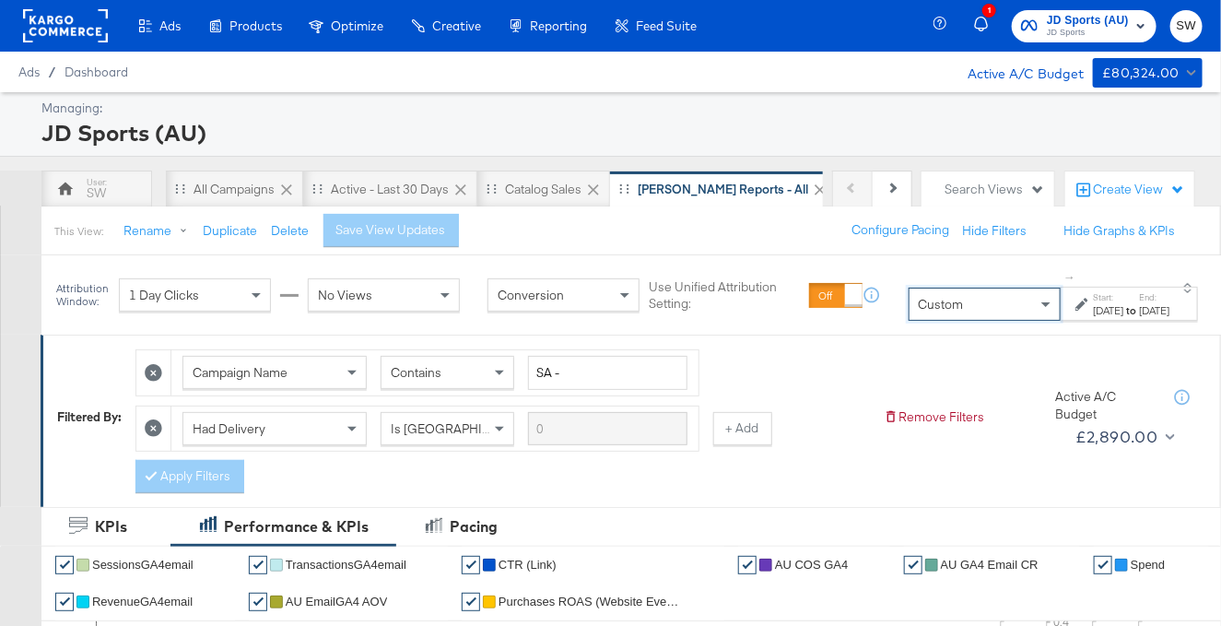
click at [1093, 306] on div "Aug 22nd 2025" at bounding box center [1108, 310] width 30 height 15
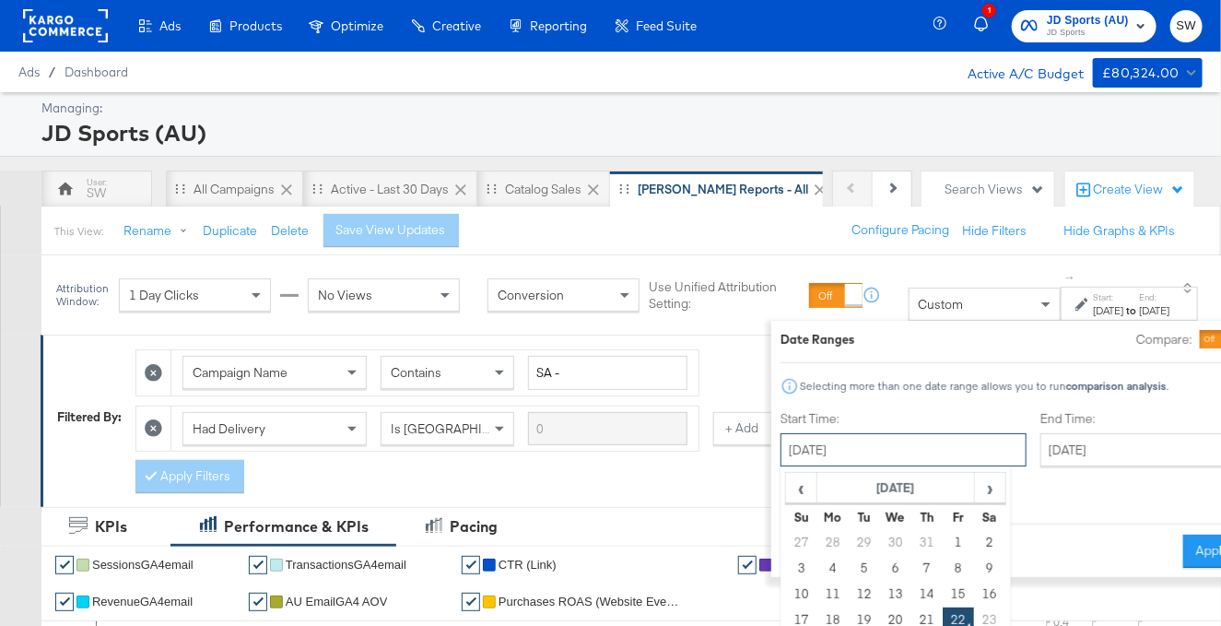
drag, startPoint x: 835, startPoint y: 453, endPoint x: 843, endPoint y: 442, distance: 13.8
click at [835, 453] on input "August 22nd 2025" at bounding box center [904, 449] width 246 height 33
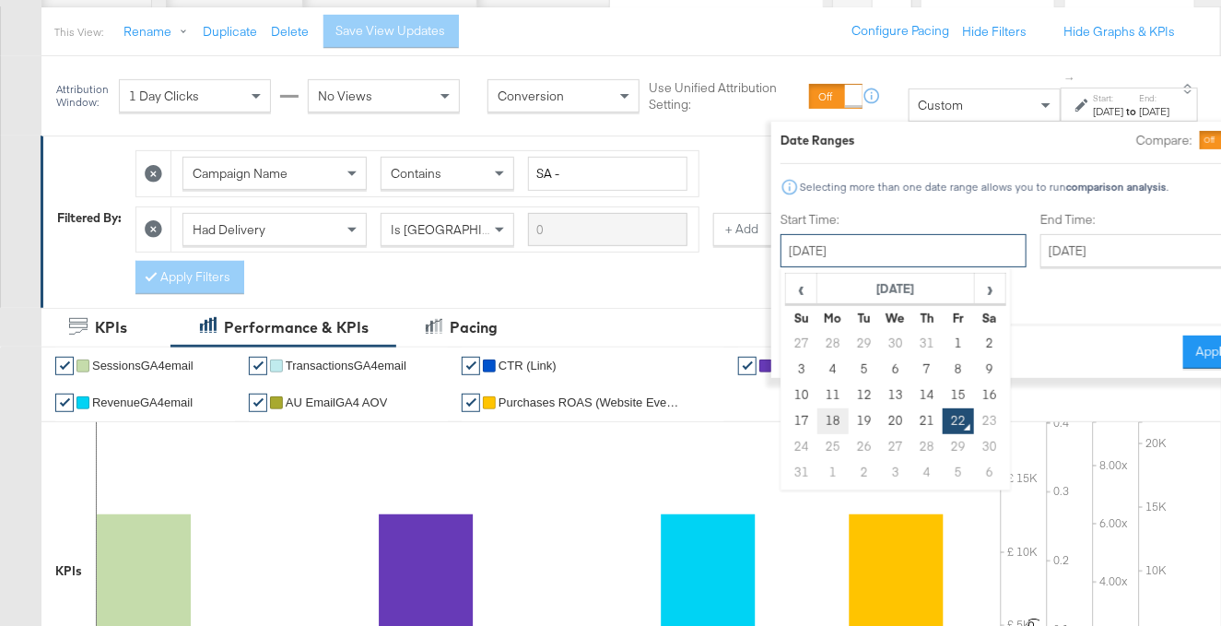
scroll to position [214, 0]
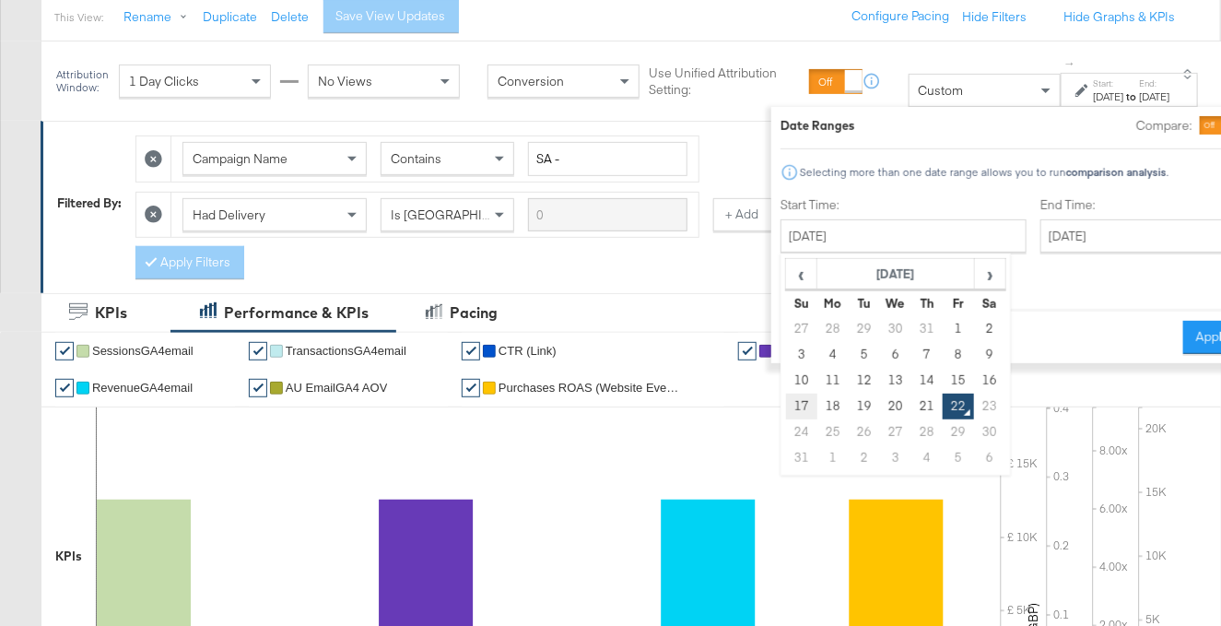
click at [785, 401] on td "17" at bounding box center [800, 407] width 31 height 26
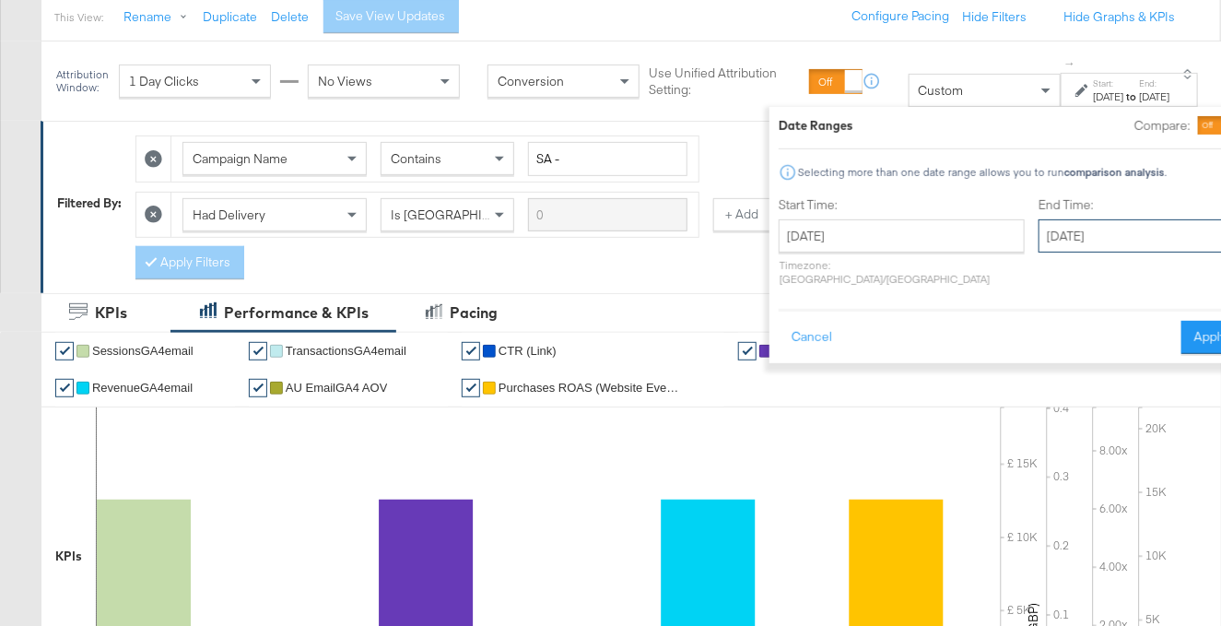
click at [1039, 246] on input "August 22nd 2025" at bounding box center [1136, 235] width 194 height 33
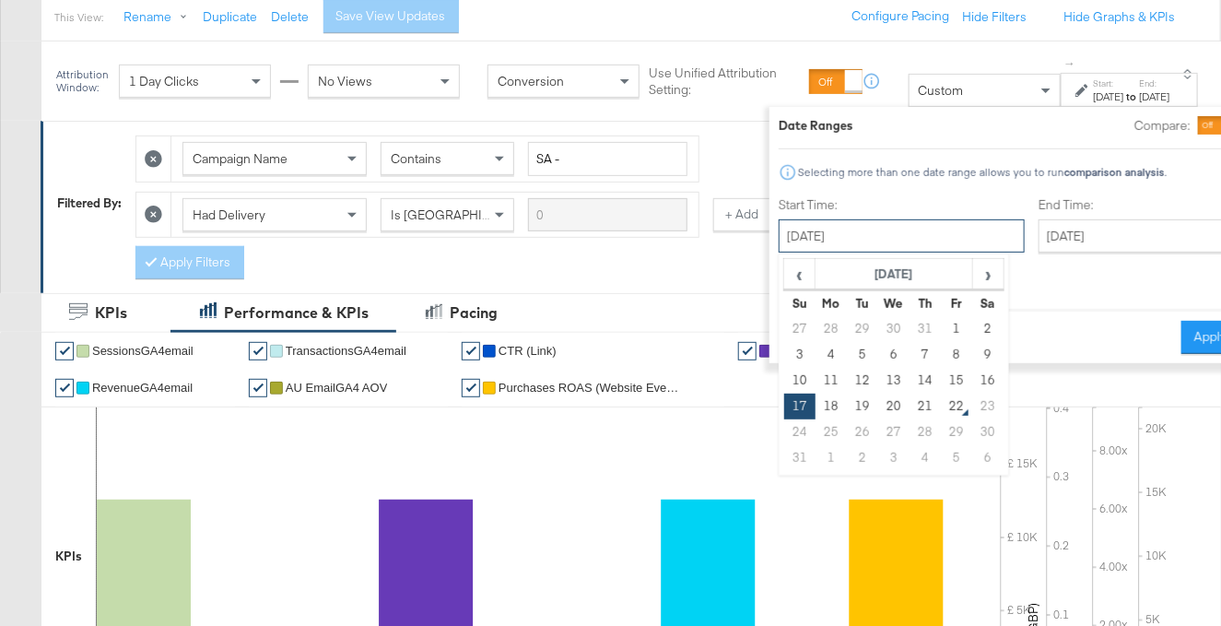
click at [874, 234] on input "August 17th 2025" at bounding box center [902, 235] width 246 height 33
click at [878, 404] on td "20" at bounding box center [893, 407] width 31 height 26
type input "August 20th 2025"
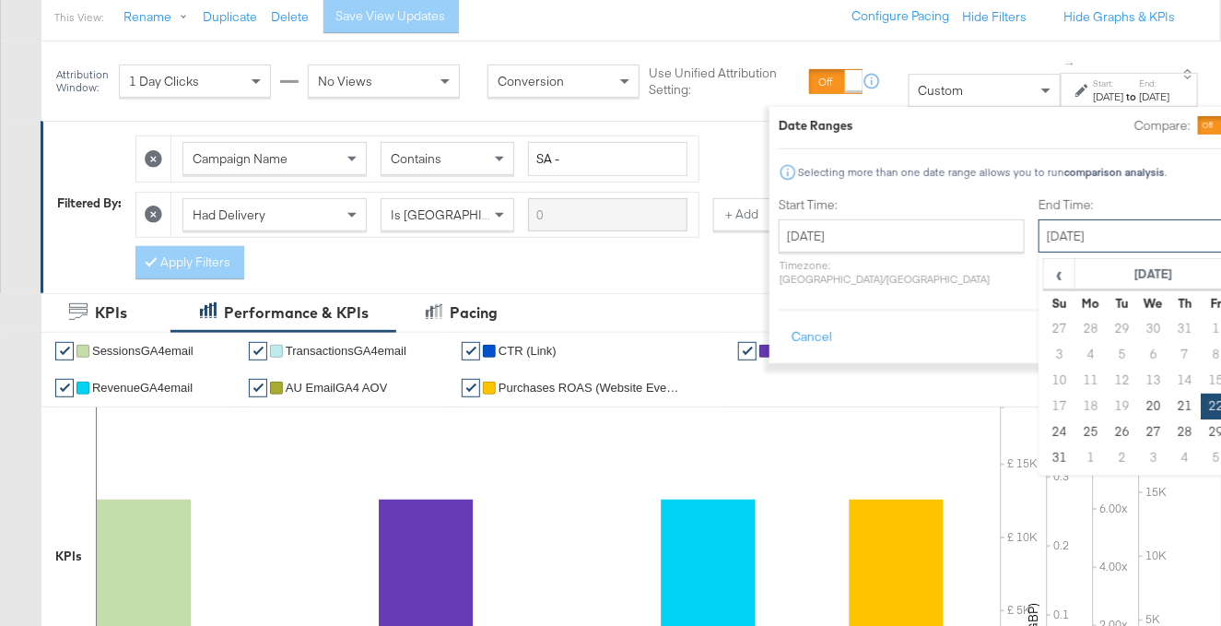
click at [1039, 236] on input "August 22nd 2025" at bounding box center [1136, 235] width 194 height 33
click at [1138, 400] on td "20" at bounding box center [1153, 407] width 31 height 26
type input "August 20th 2025"
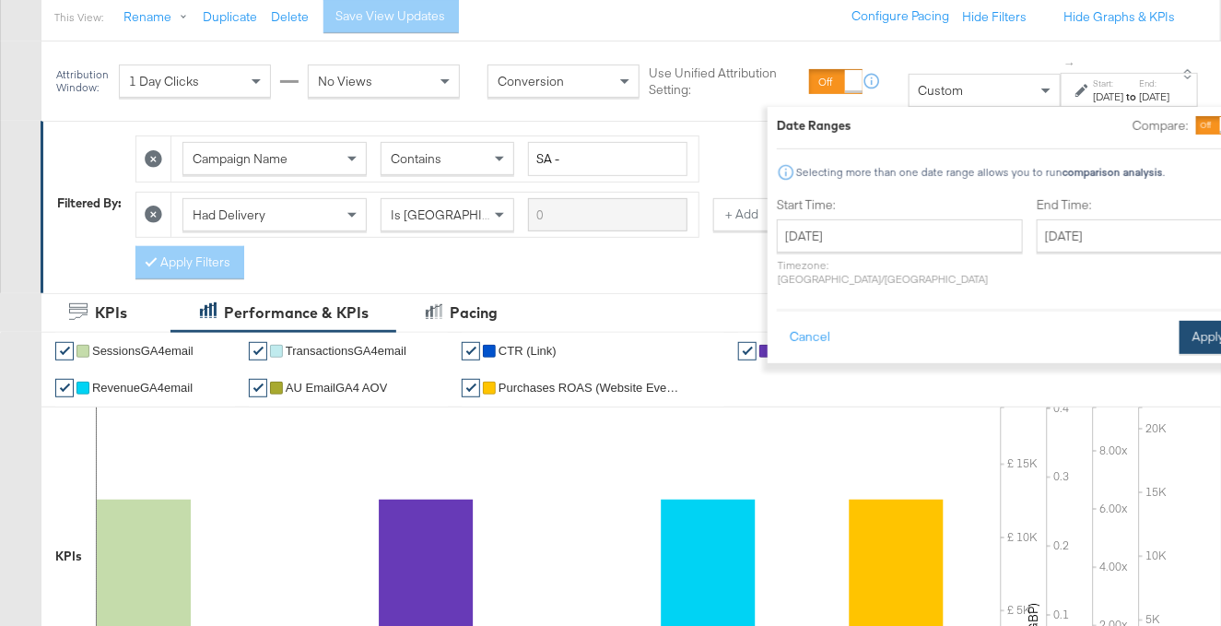
click at [1180, 324] on button "Apply" at bounding box center [1209, 337] width 58 height 33
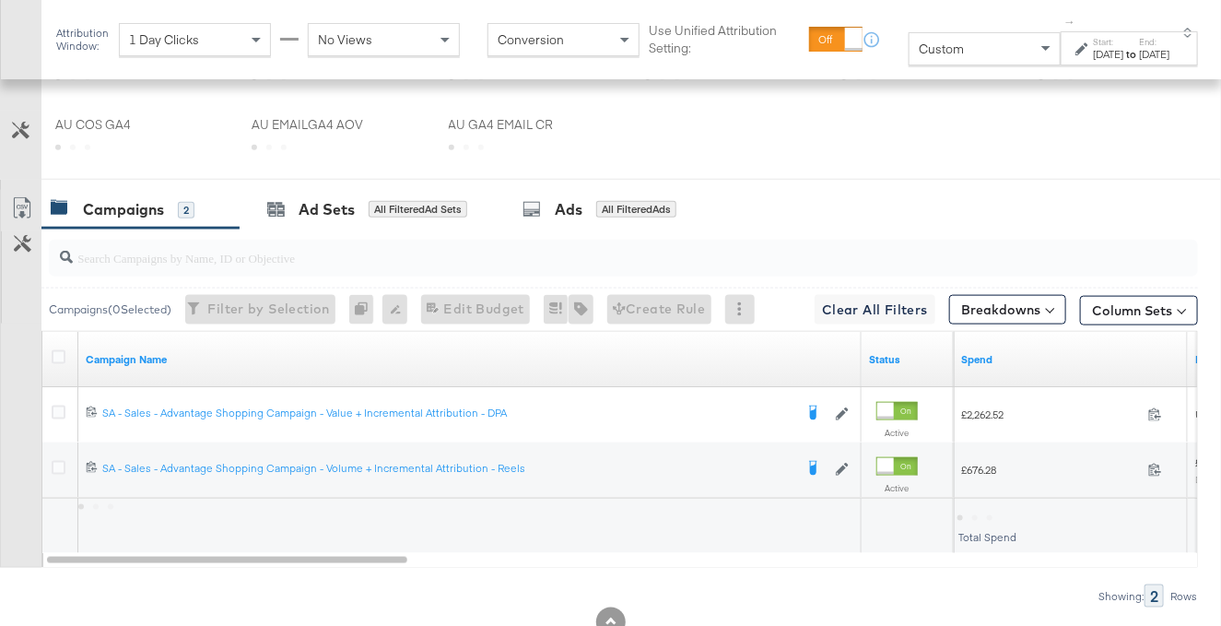
scroll to position [906, 0]
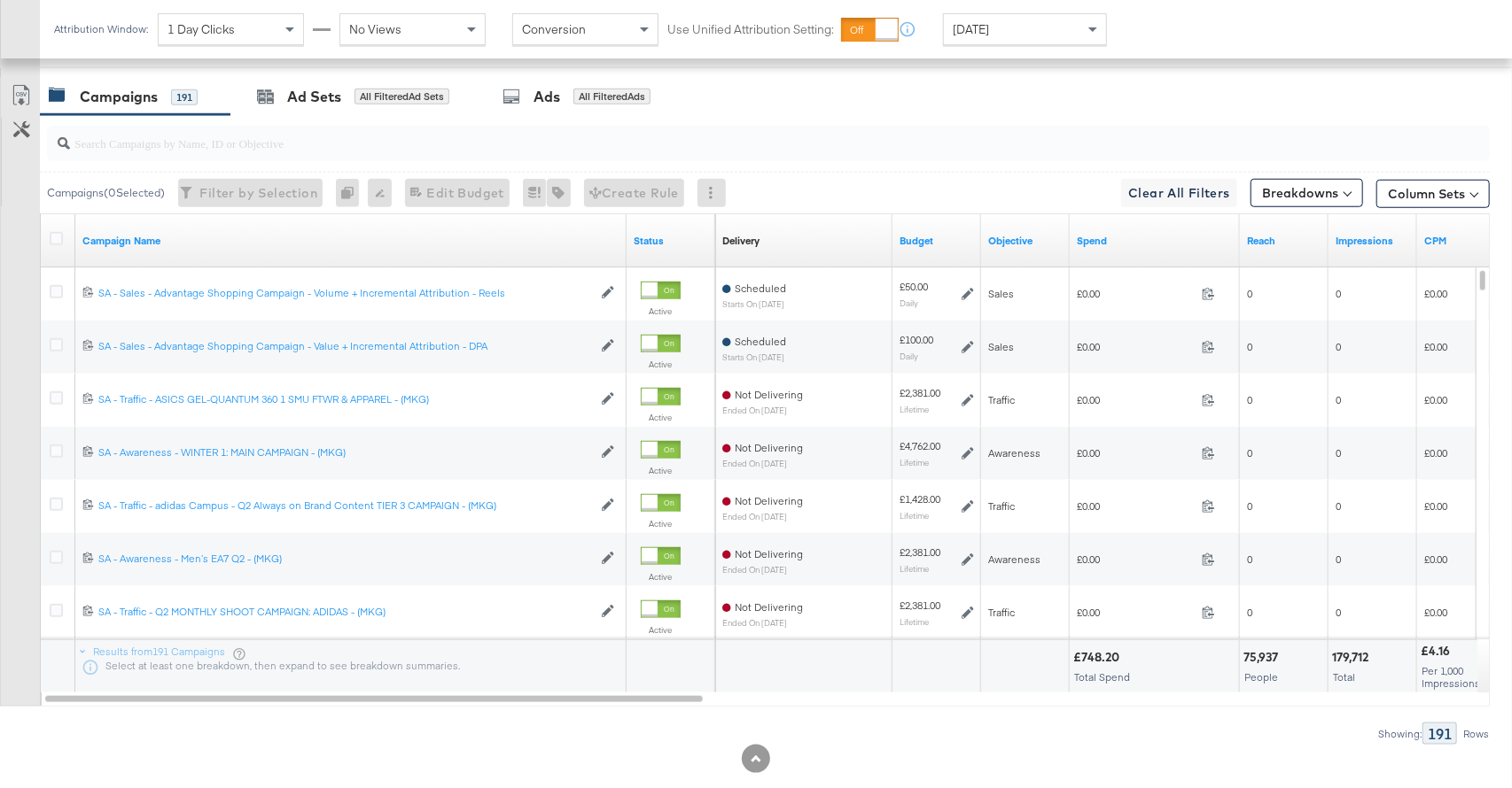
scroll to position [910, 0]
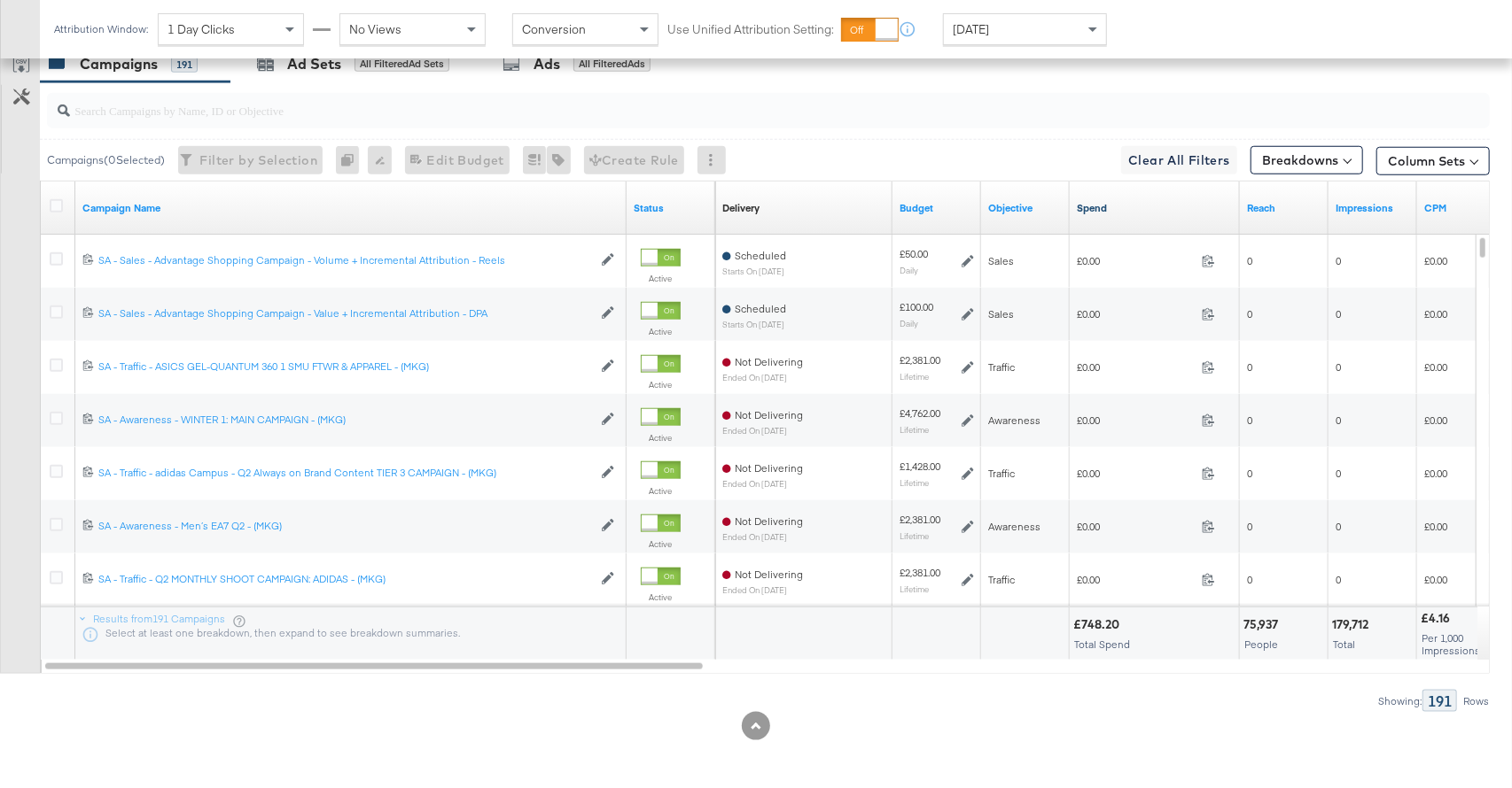
click at [1115, 209] on link "Spend" at bounding box center [1154, 208] width 156 height 14
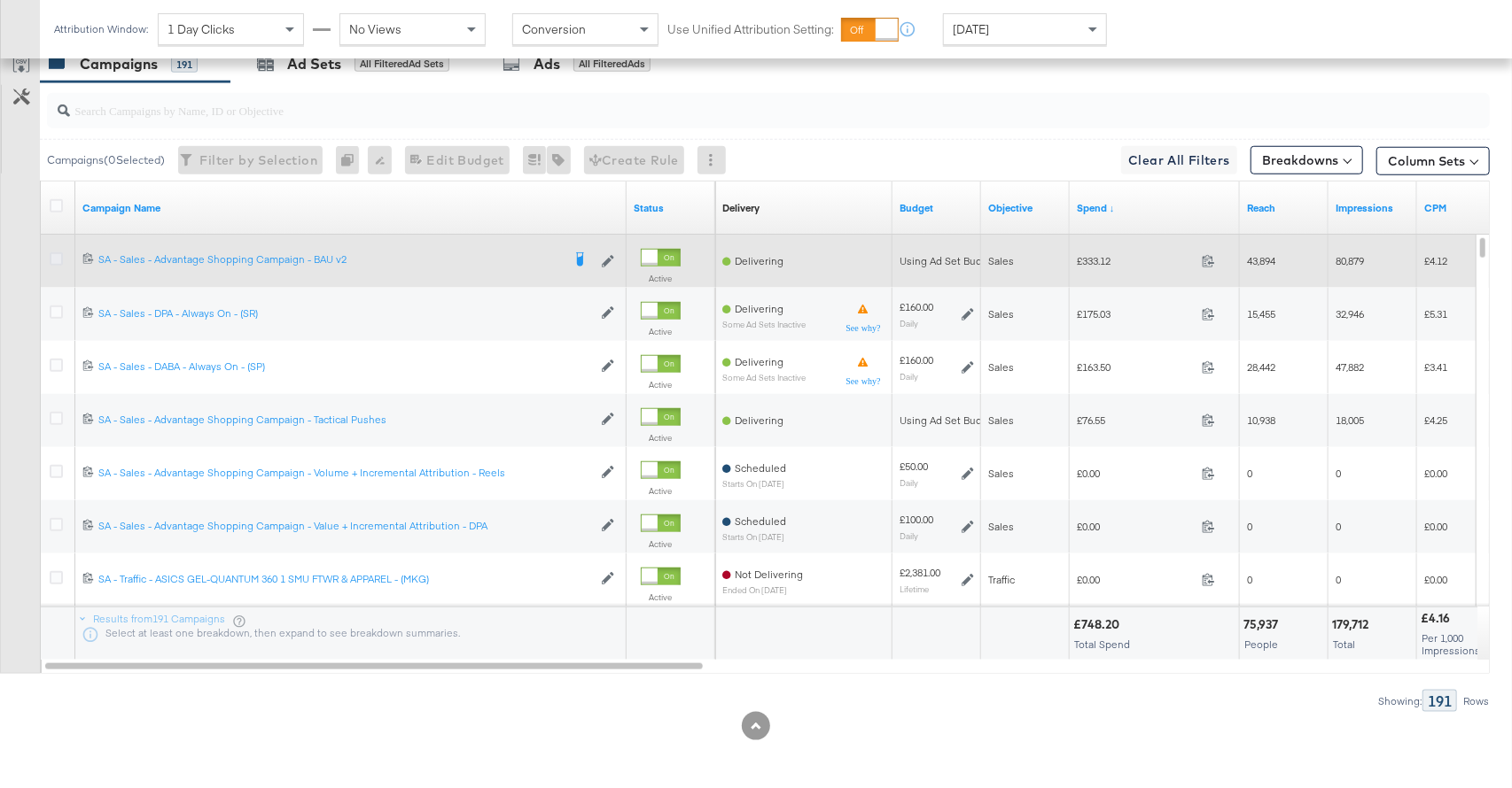
click at [57, 255] on icon at bounding box center [57, 259] width 13 height 13
click at [0, 0] on input "checkbox" at bounding box center [0, 0] width 0 height 0
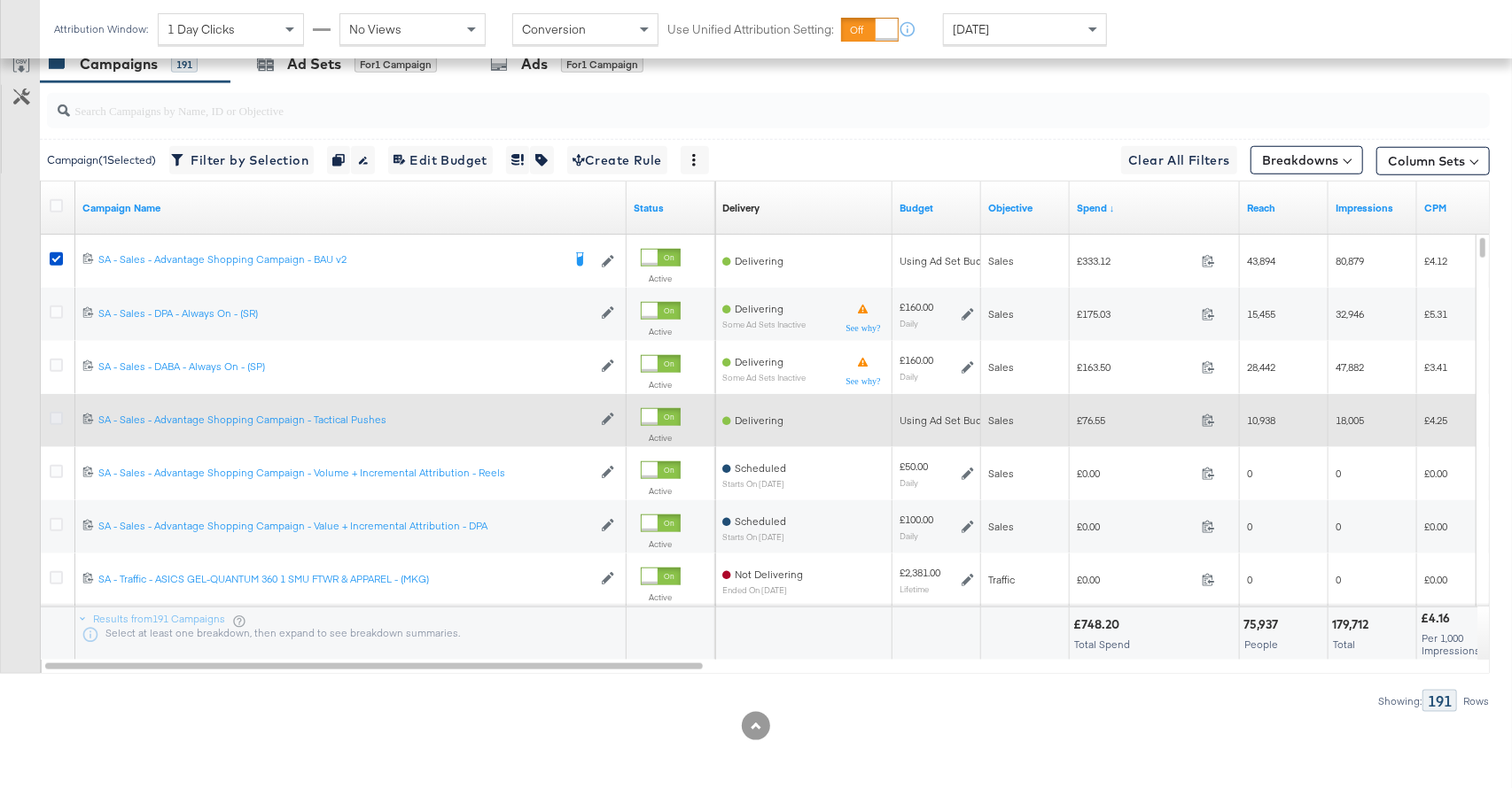
click at [56, 416] on icon at bounding box center [57, 419] width 13 height 13
click at [0, 0] on input "checkbox" at bounding box center [0, 0] width 0 height 0
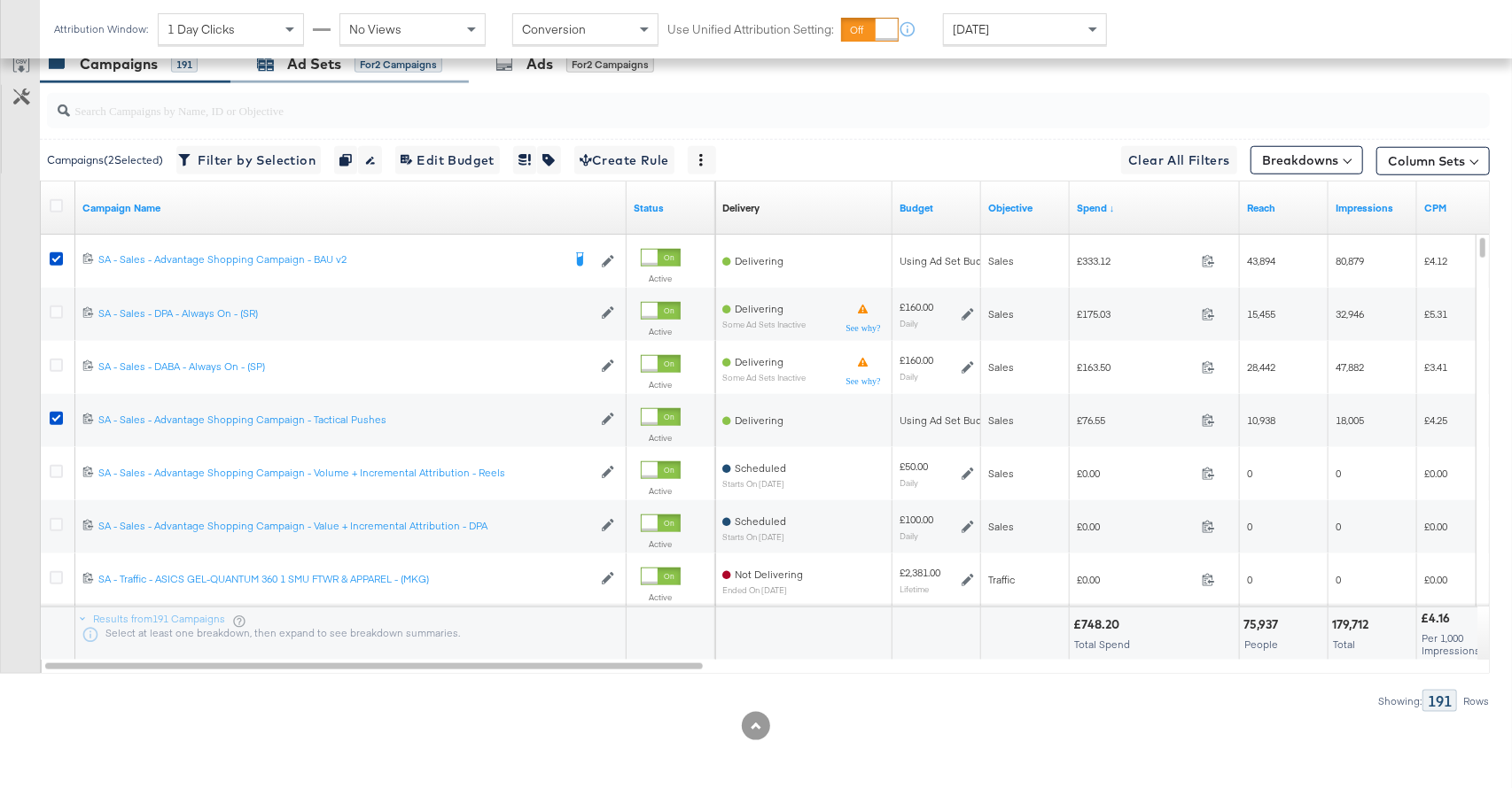
click at [340, 73] on div "Ad Sets" at bounding box center [314, 63] width 54 height 20
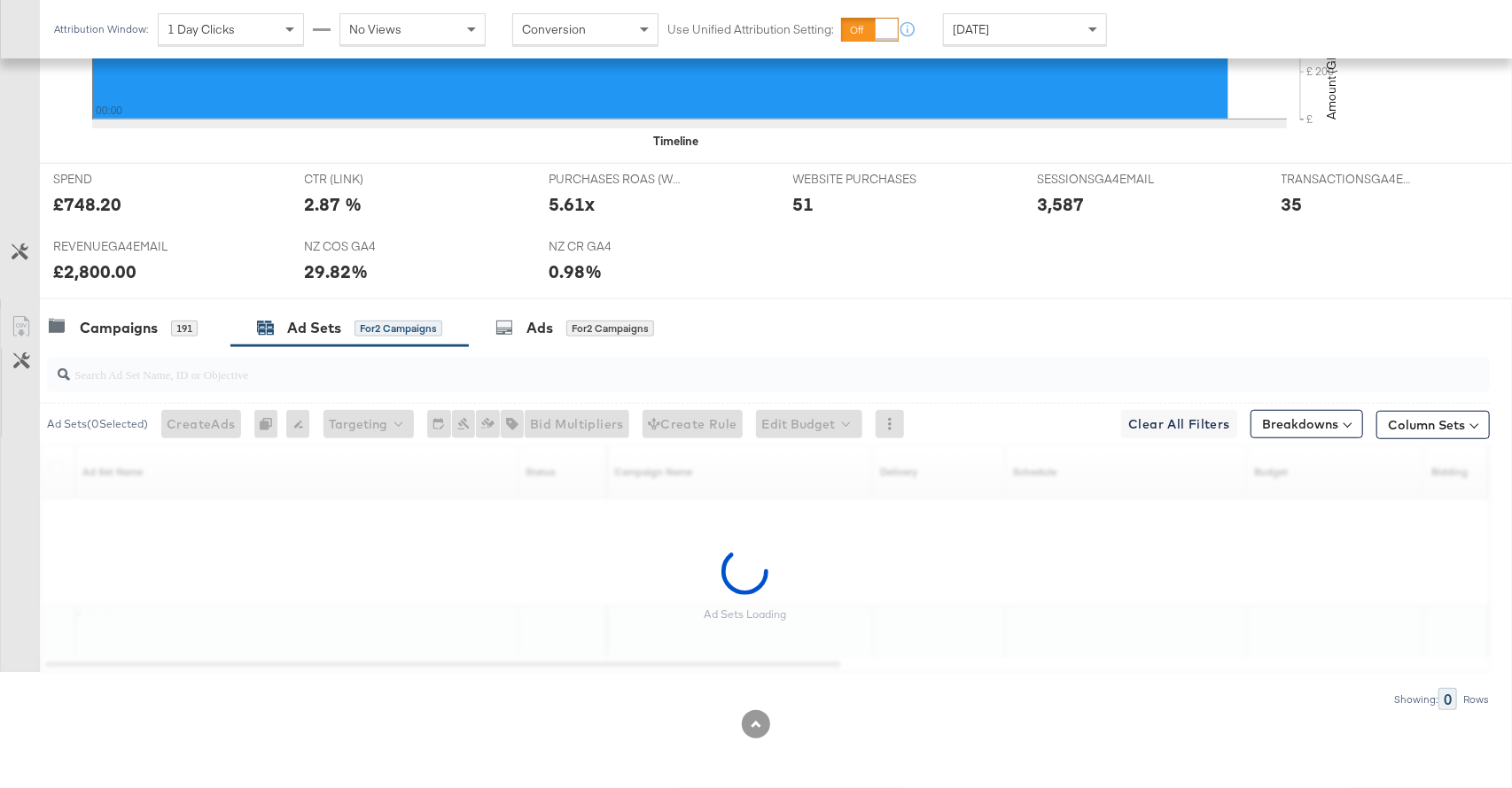
scroll to position [644, 0]
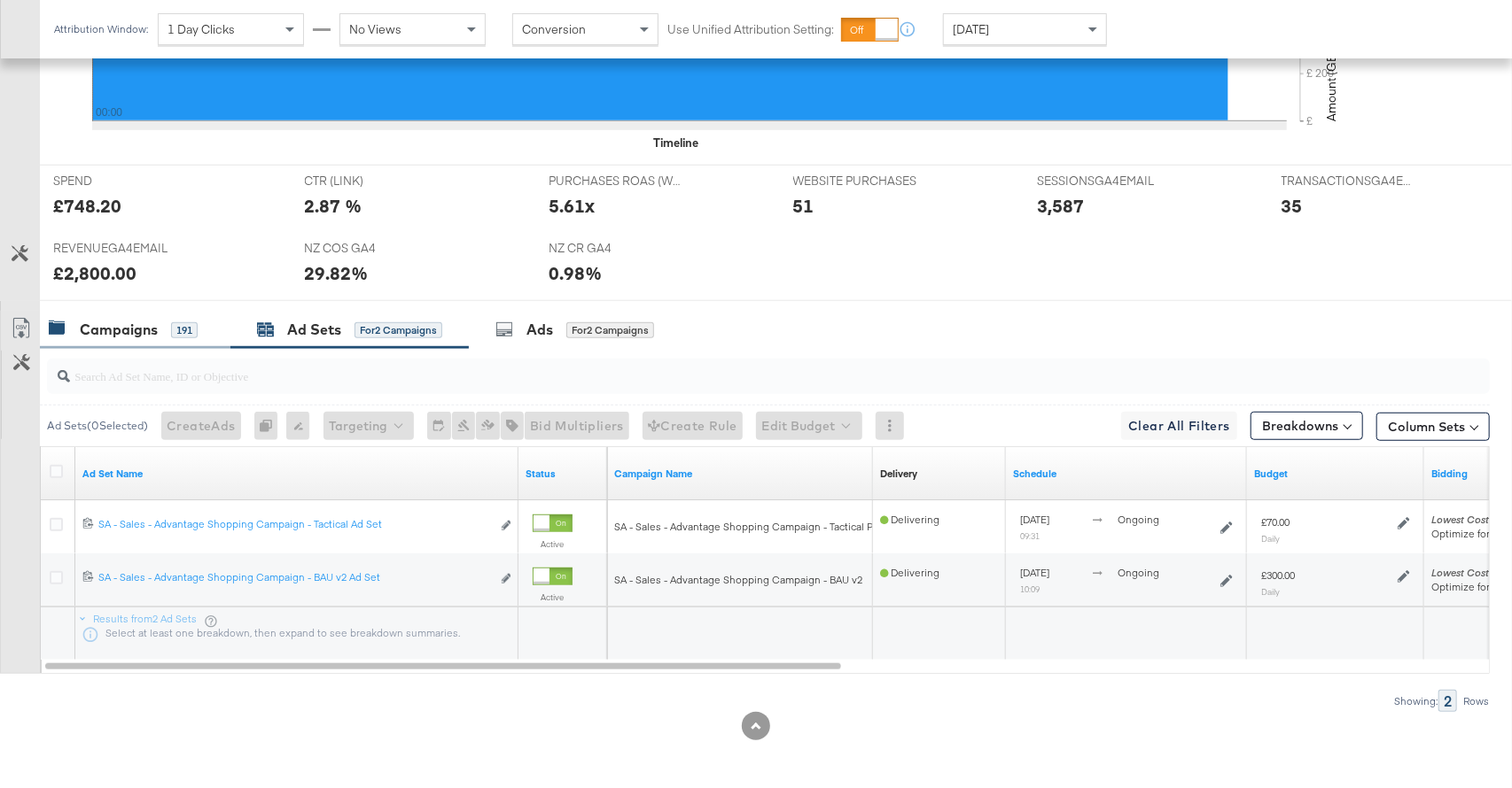
click at [166, 327] on div "Campaigns 191" at bounding box center [123, 330] width 149 height 20
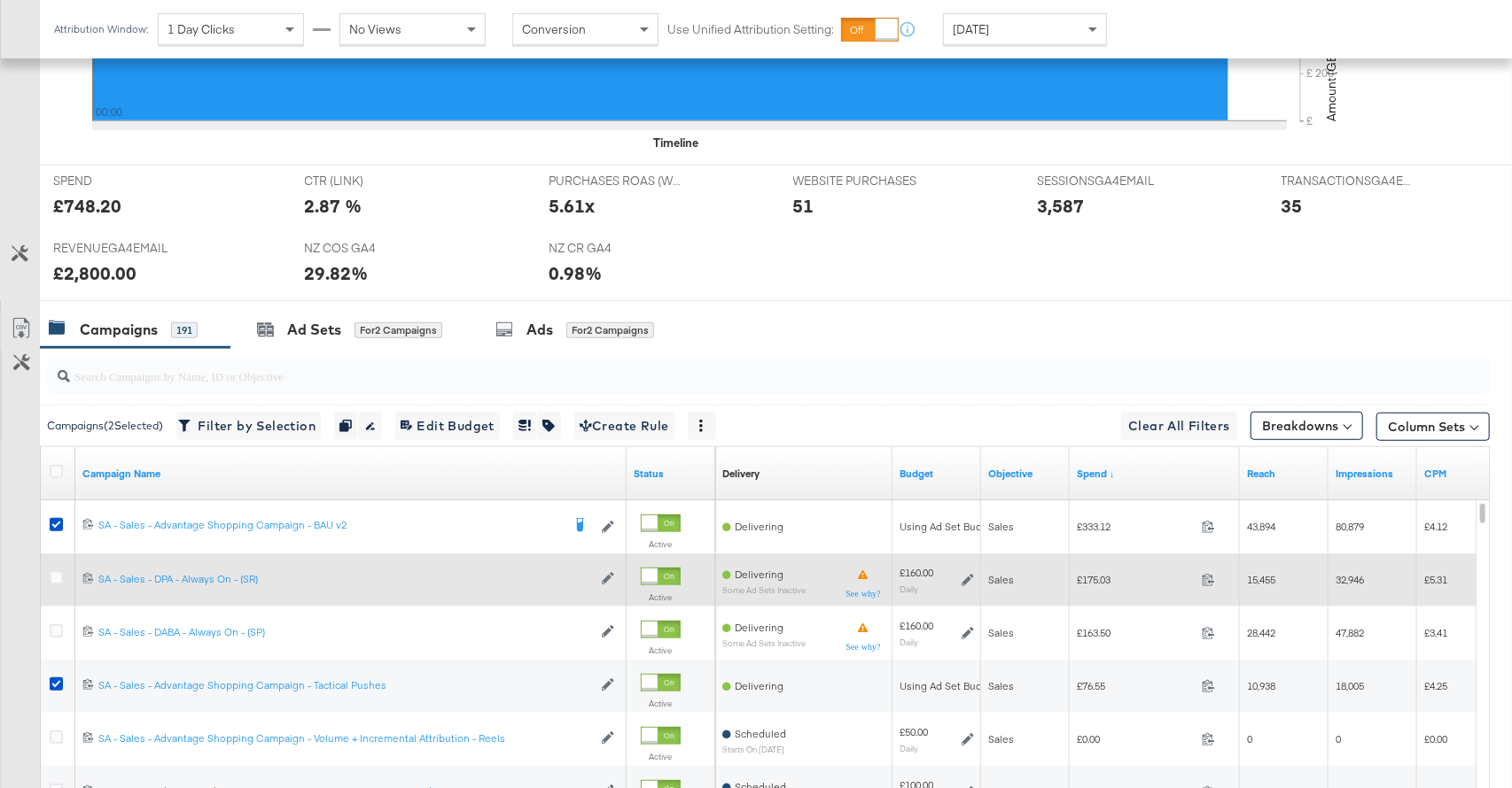
scroll to position [910, 0]
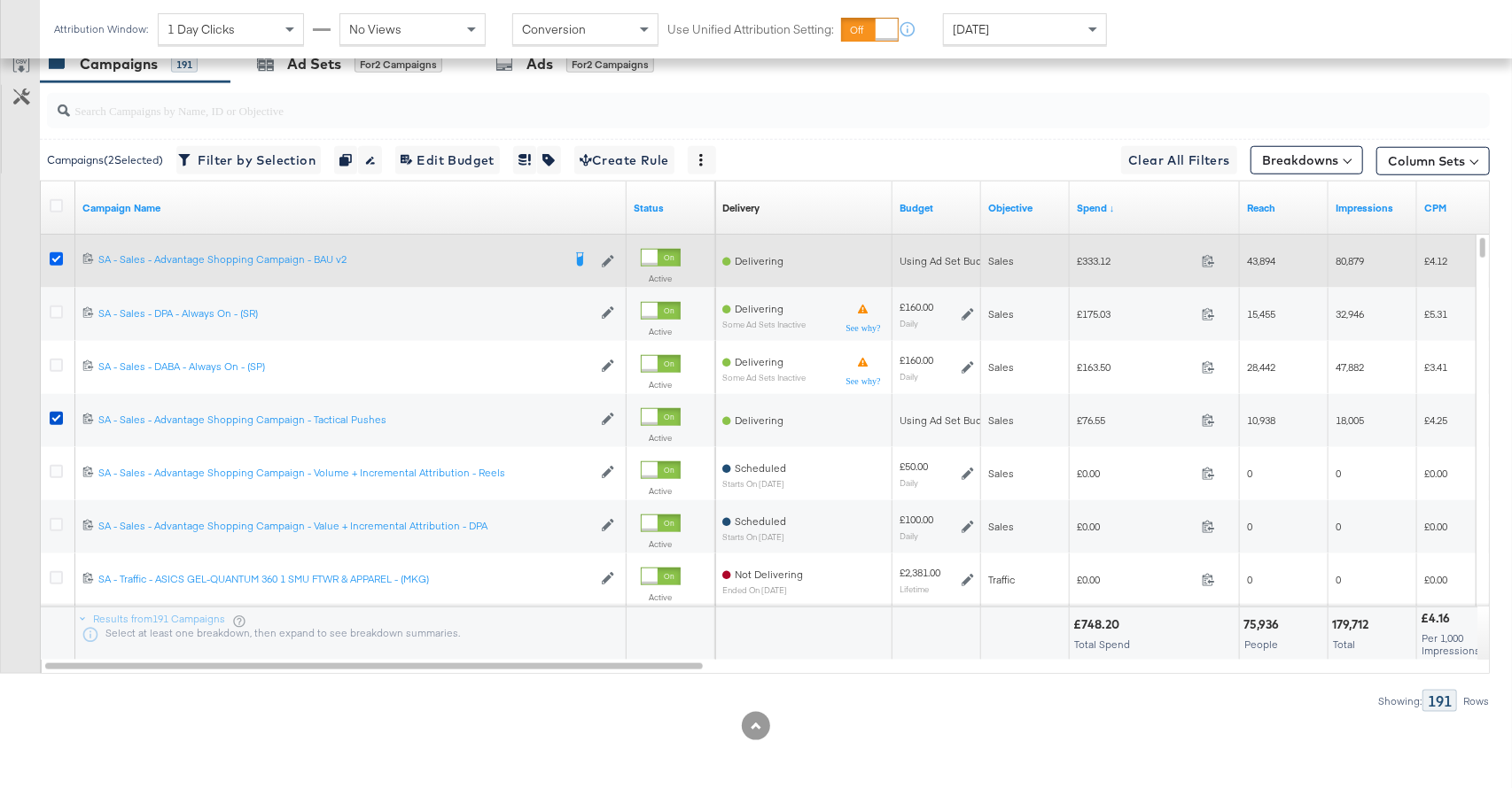
click at [59, 254] on icon at bounding box center [57, 259] width 13 height 13
click at [0, 0] on input "checkbox" at bounding box center [0, 0] width 0 height 0
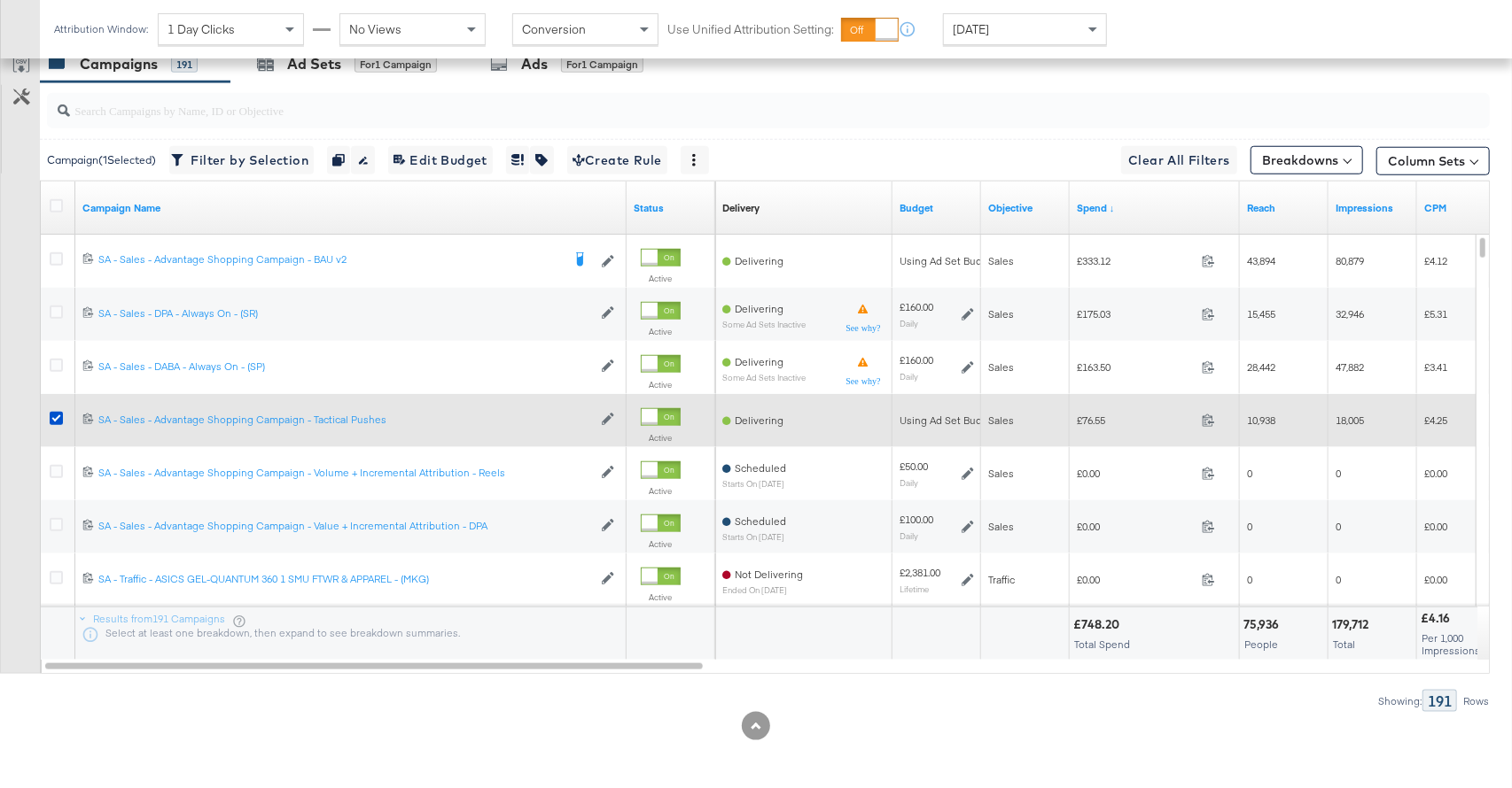
click at [60, 424] on div at bounding box center [59, 421] width 18 height 17
click at [63, 417] on div at bounding box center [59, 421] width 18 height 17
click at [57, 415] on icon at bounding box center [57, 419] width 13 height 13
click at [0, 0] on input "checkbox" at bounding box center [0, 0] width 0 height 0
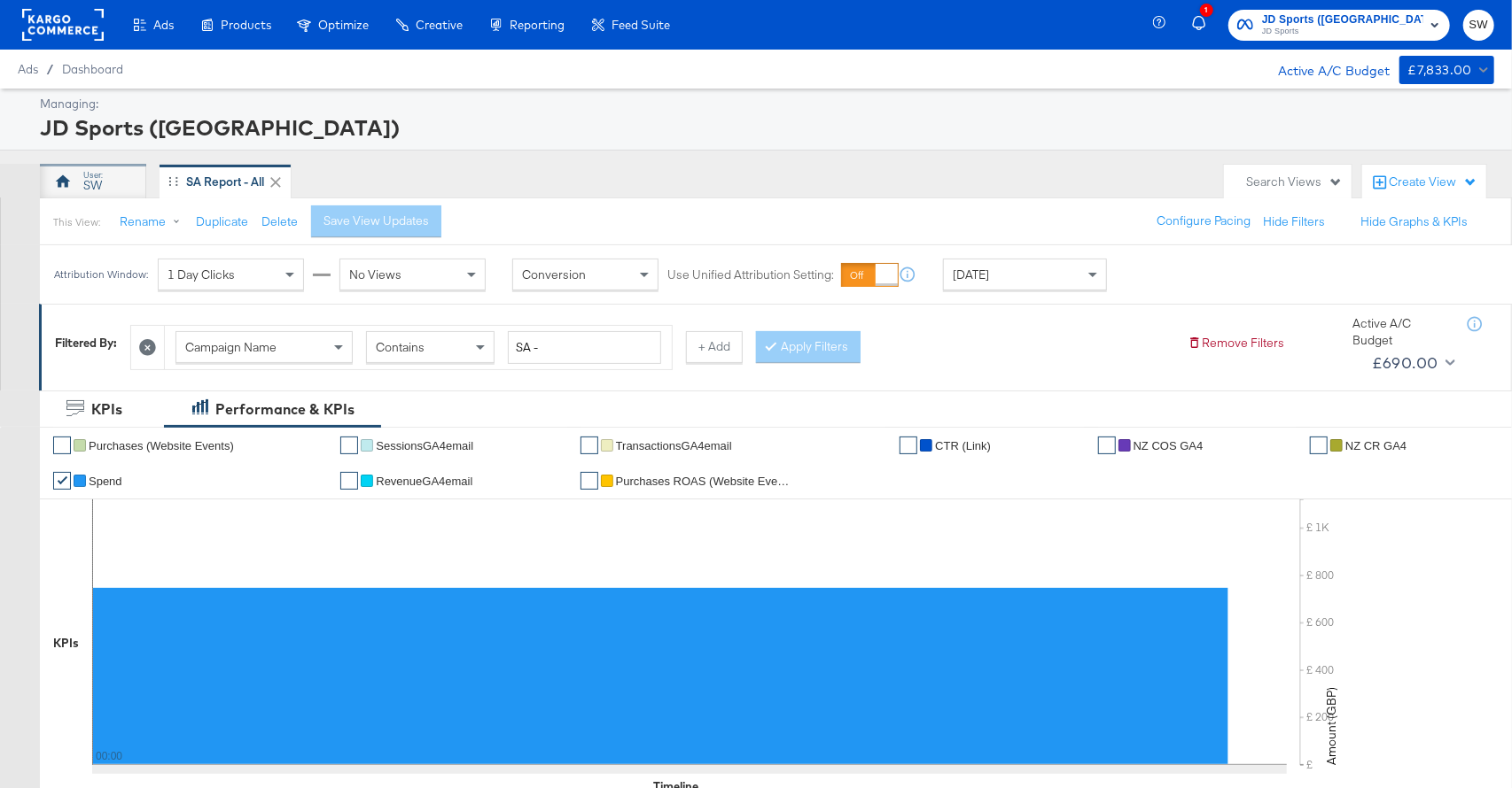
click at [101, 196] on div "SW" at bounding box center [92, 182] width 107 height 36
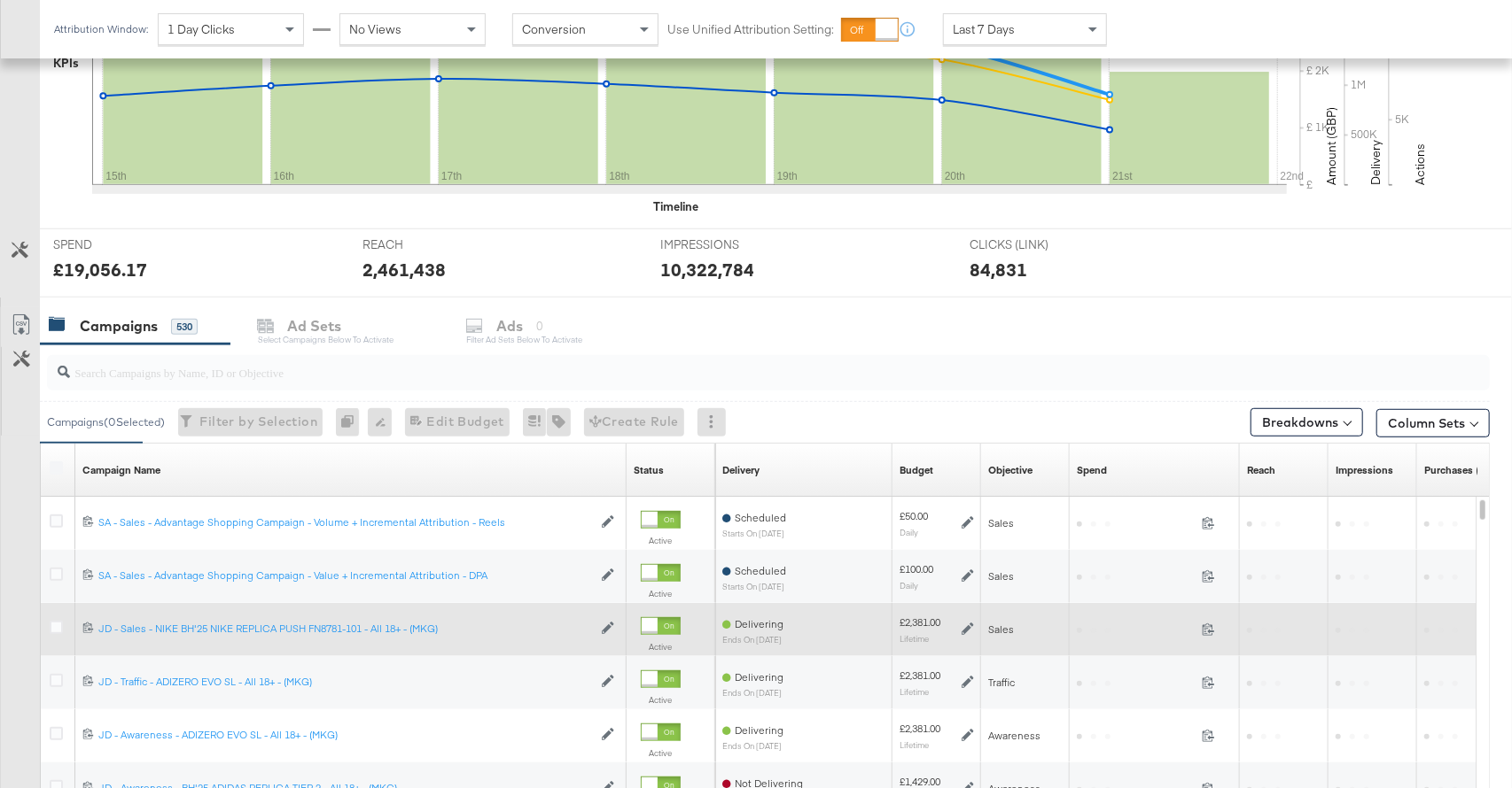
scroll to position [654, 0]
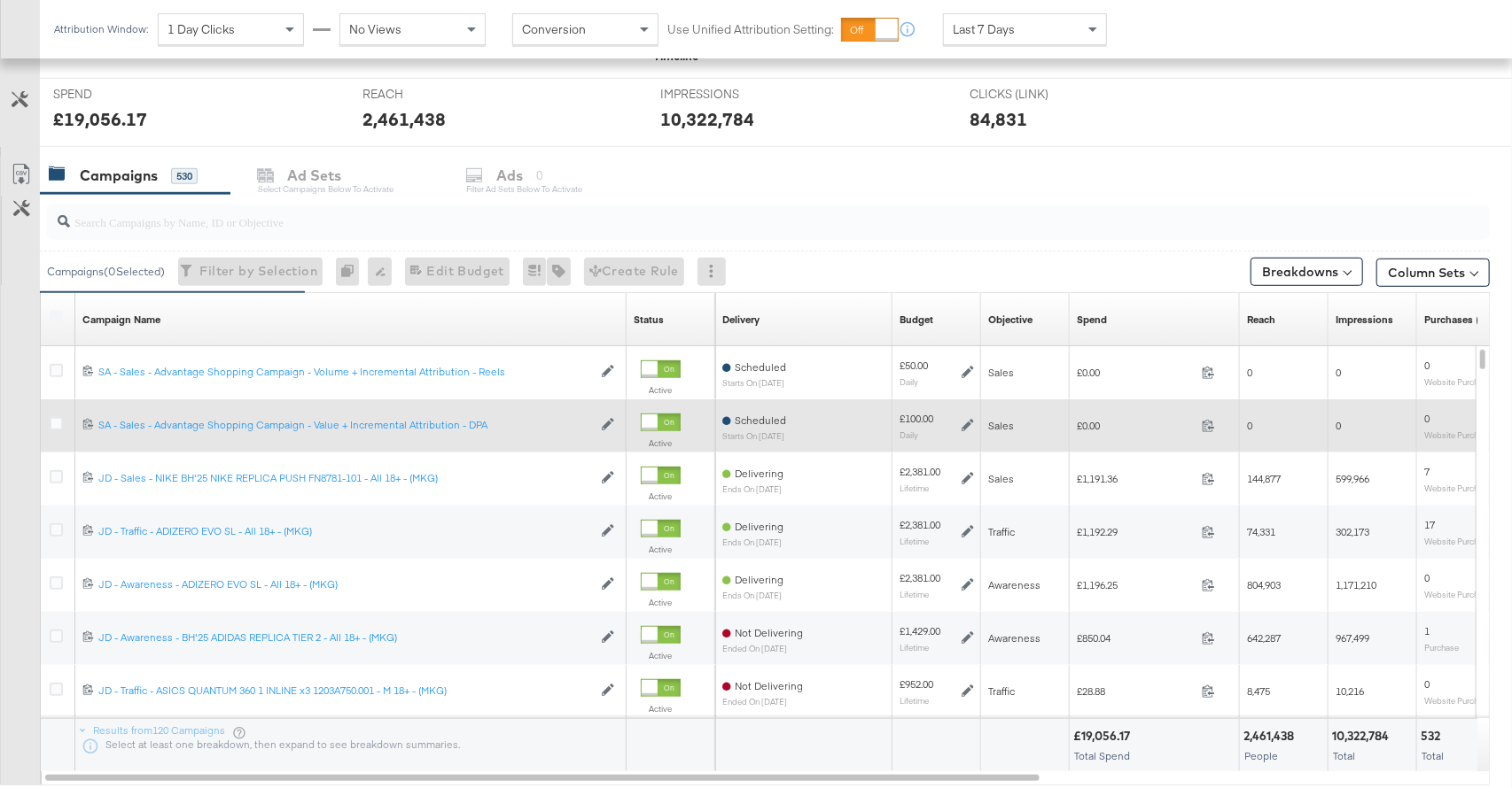
click at [964, 425] on icon at bounding box center [967, 426] width 12 height 12
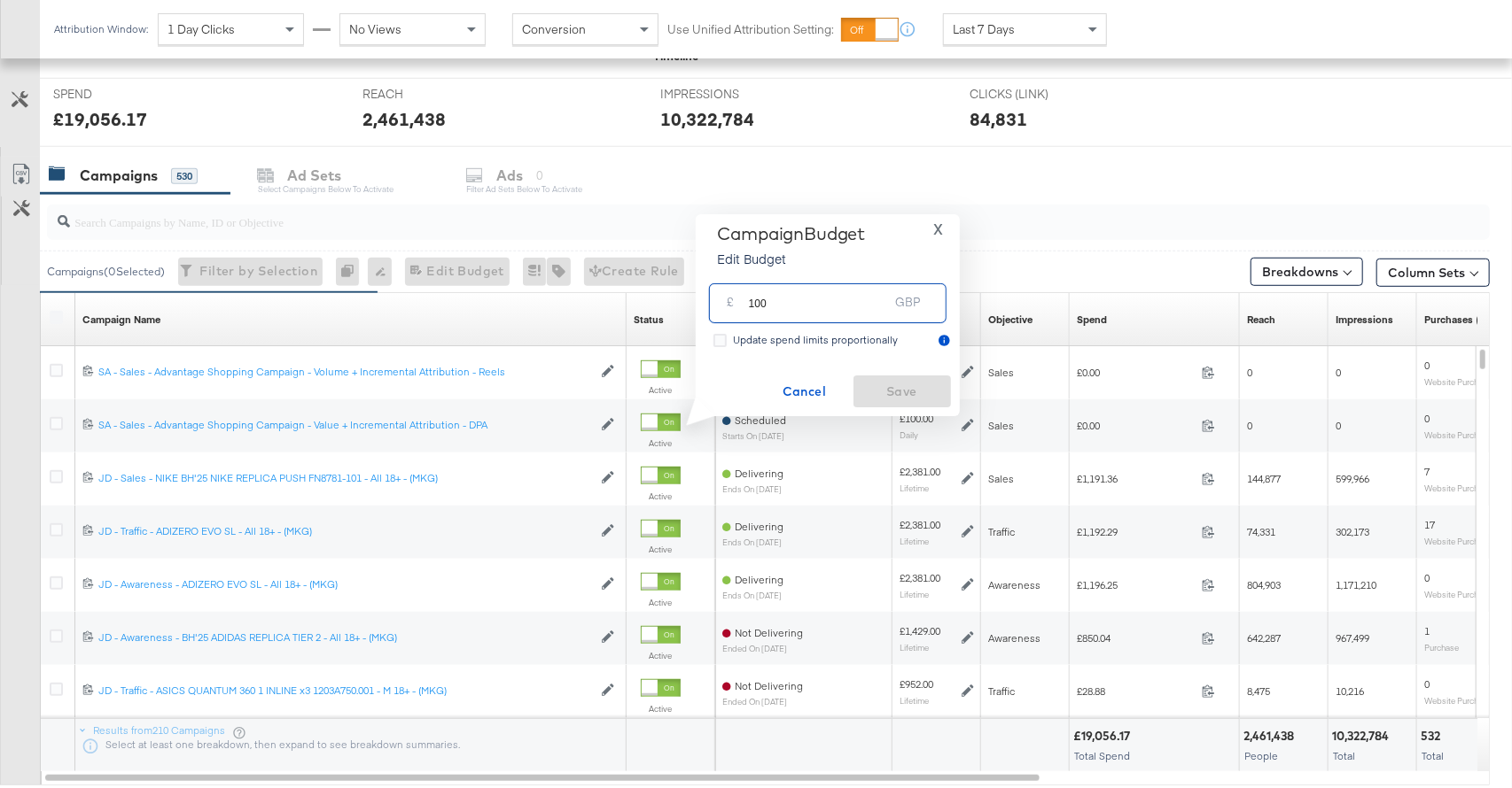
drag, startPoint x: 765, startPoint y: 298, endPoint x: 787, endPoint y: 306, distance: 23.4
click at [787, 306] on input "100" at bounding box center [819, 297] width 140 height 38
type input "50"
click at [881, 381] on span "Save" at bounding box center [902, 391] width 84 height 22
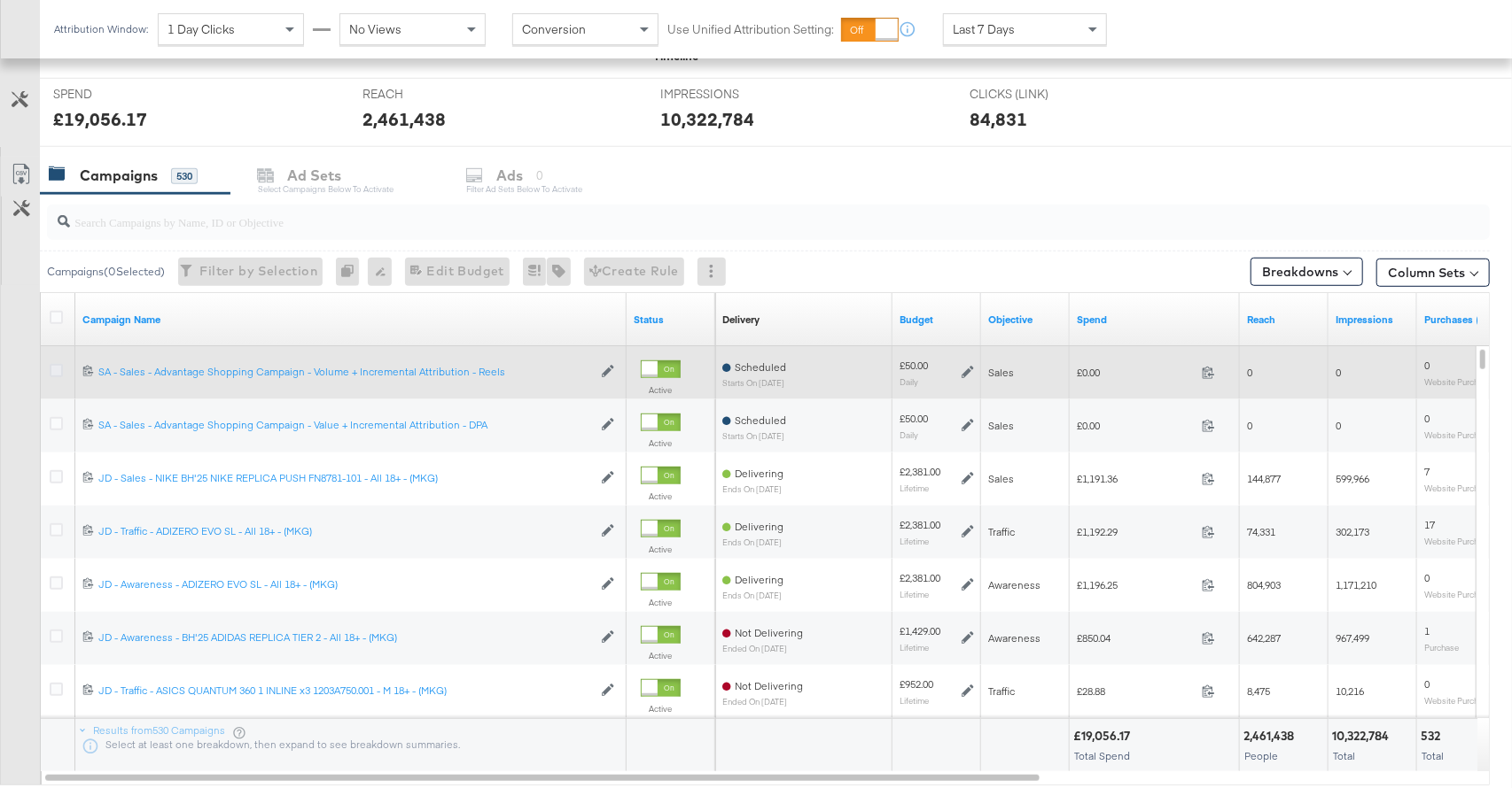
click at [58, 372] on icon at bounding box center [57, 371] width 13 height 13
click at [0, 0] on input "checkbox" at bounding box center [0, 0] width 0 height 0
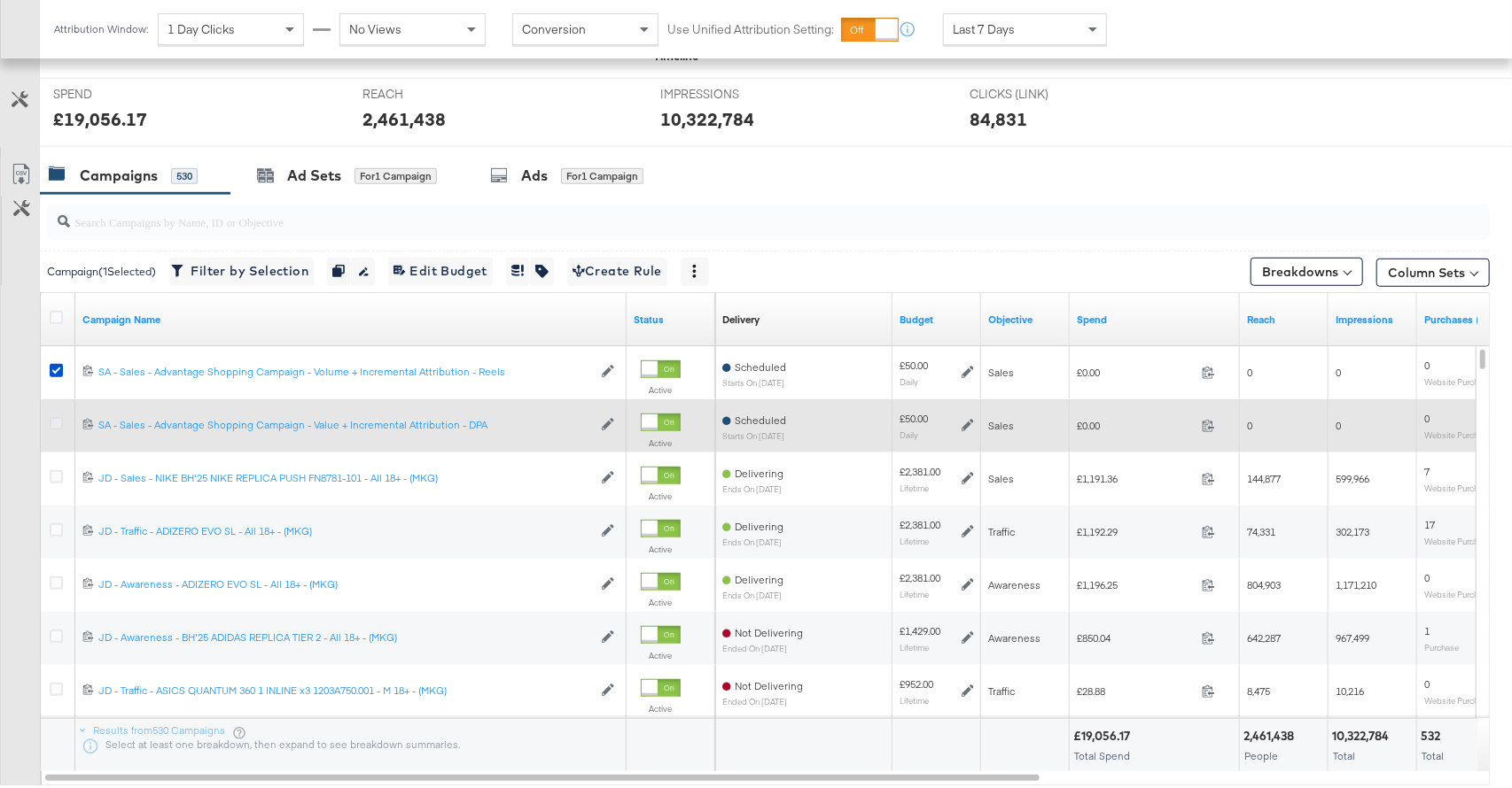
click at [59, 421] on icon at bounding box center [57, 424] width 13 height 13
click at [0, 0] on input "checkbox" at bounding box center [0, 0] width 0 height 0
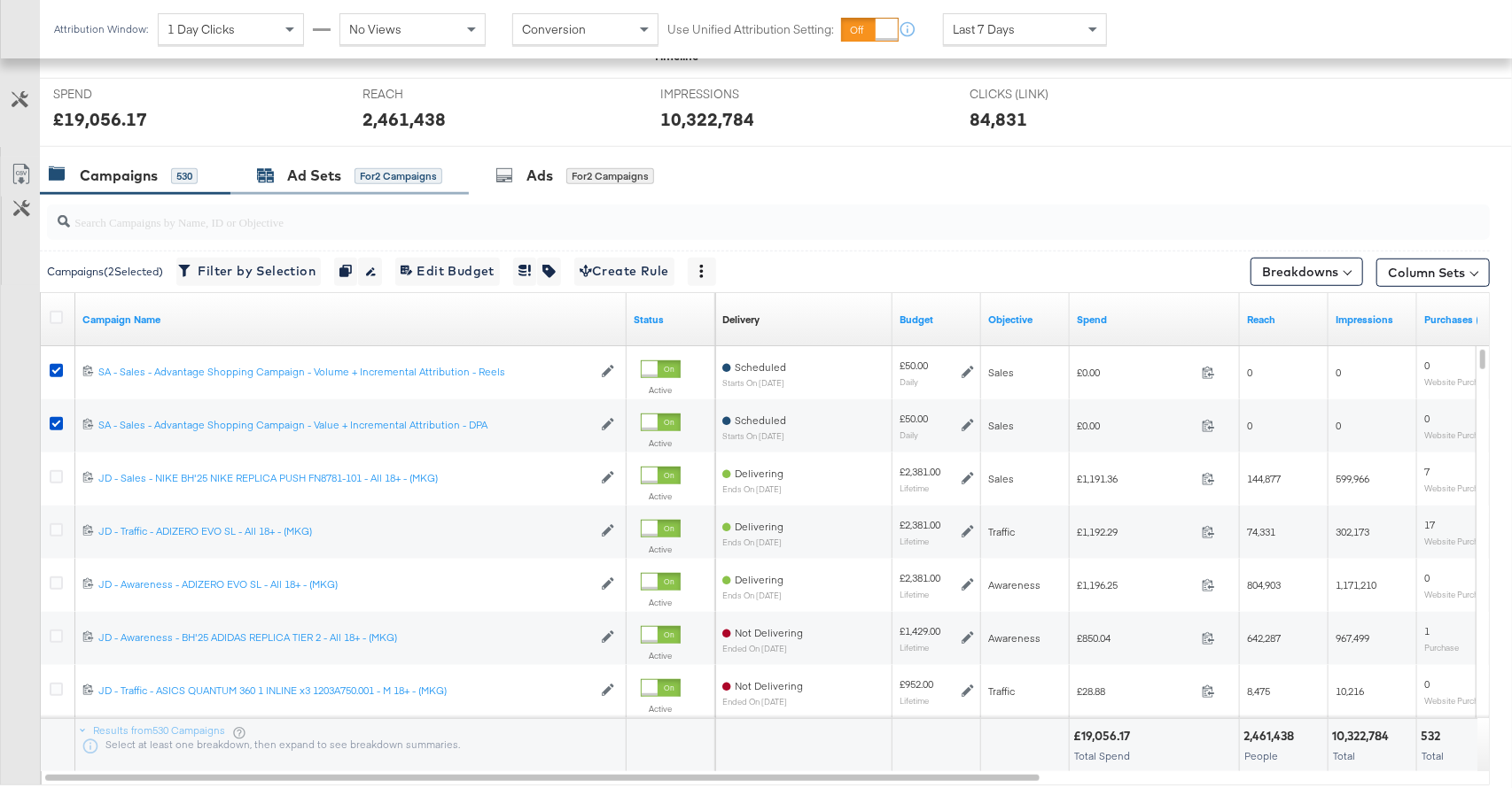
click at [357, 177] on div "for 2 Campaigns" at bounding box center [398, 176] width 87 height 16
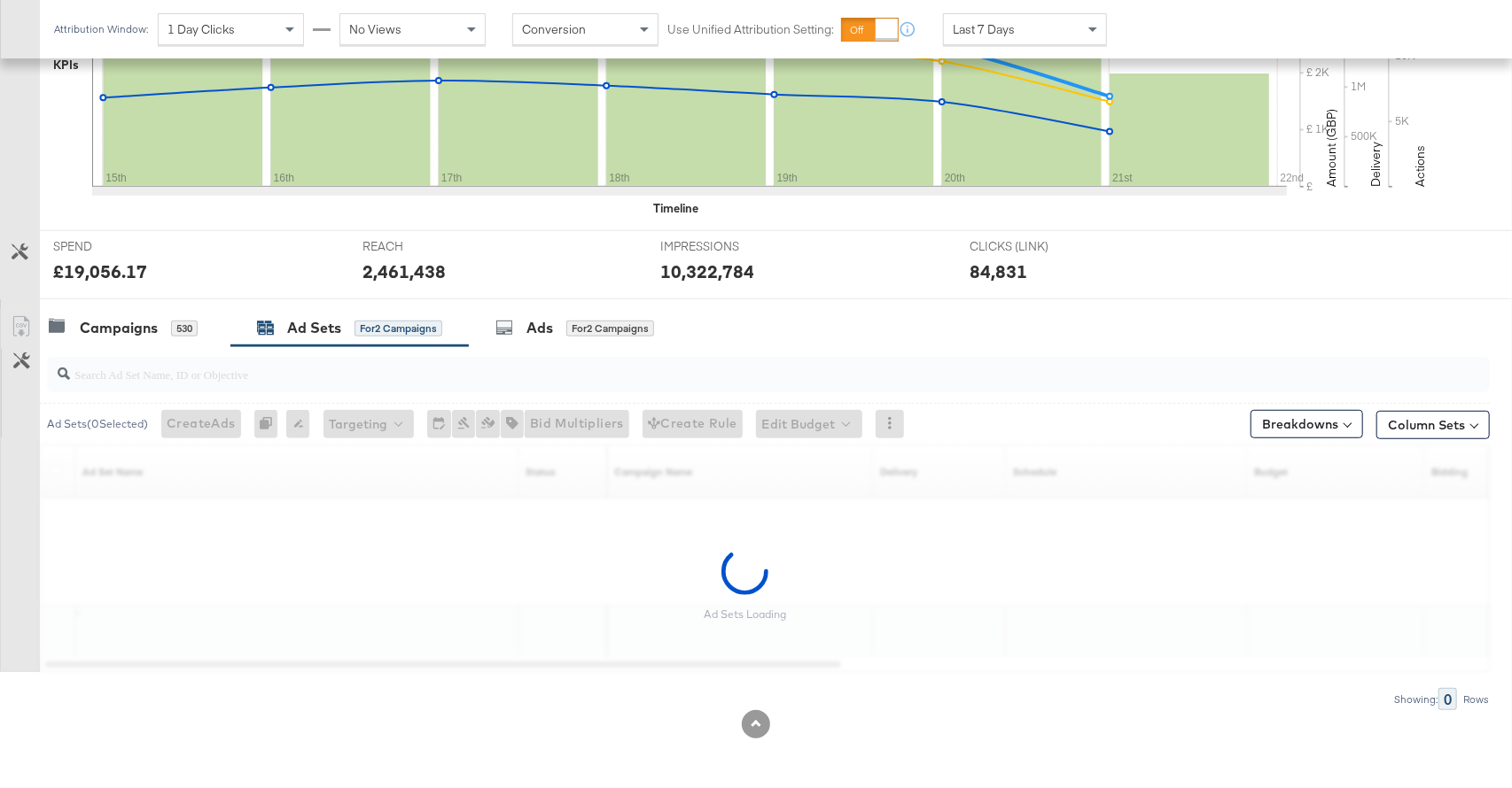
scroll to position [501, 0]
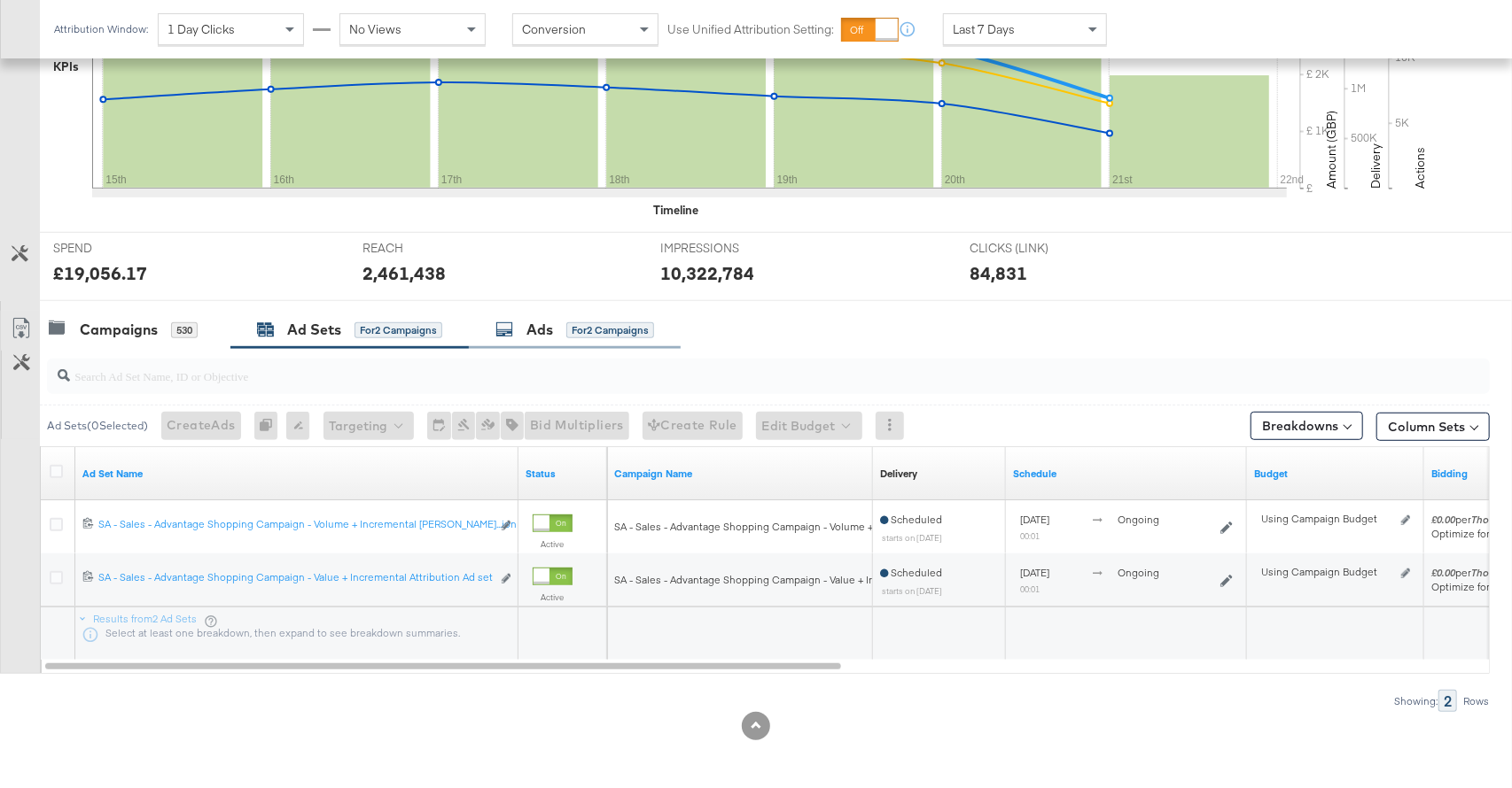
click at [570, 315] on div "Ads for 2 Campaigns" at bounding box center [575, 331] width 211 height 38
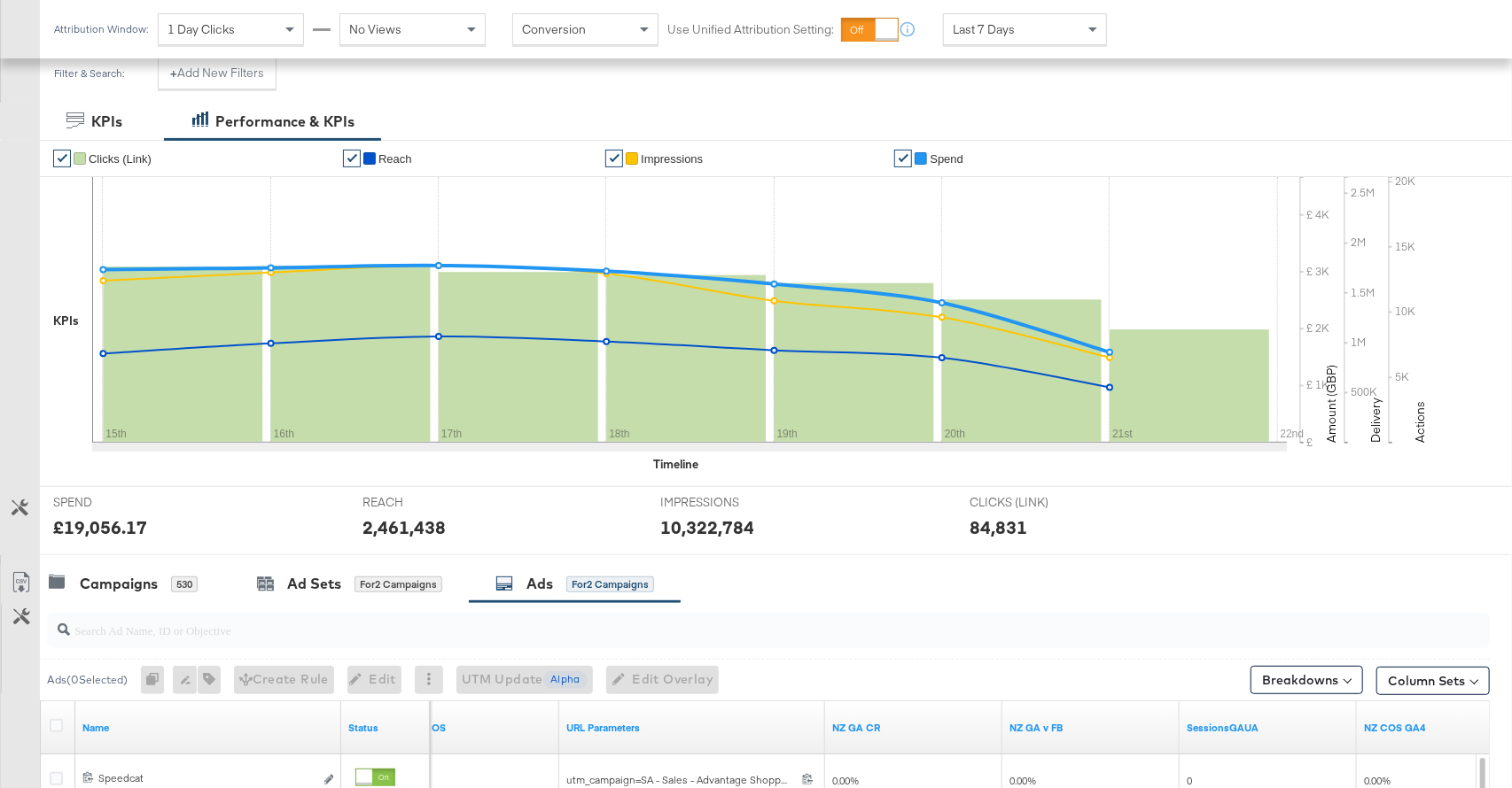
scroll to position [346, 0]
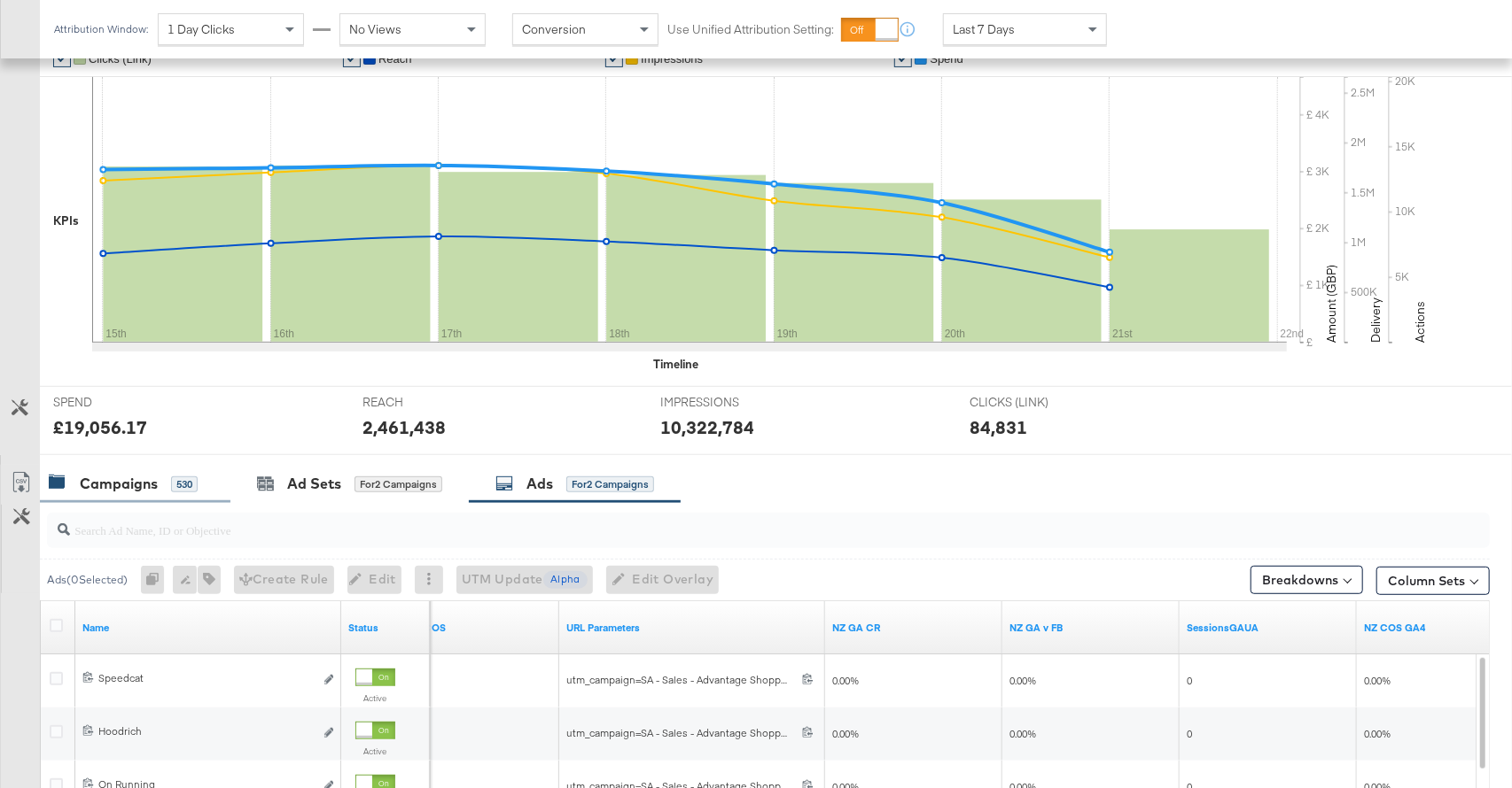
click at [203, 482] on div "Campaigns 530" at bounding box center [135, 484] width 190 height 38
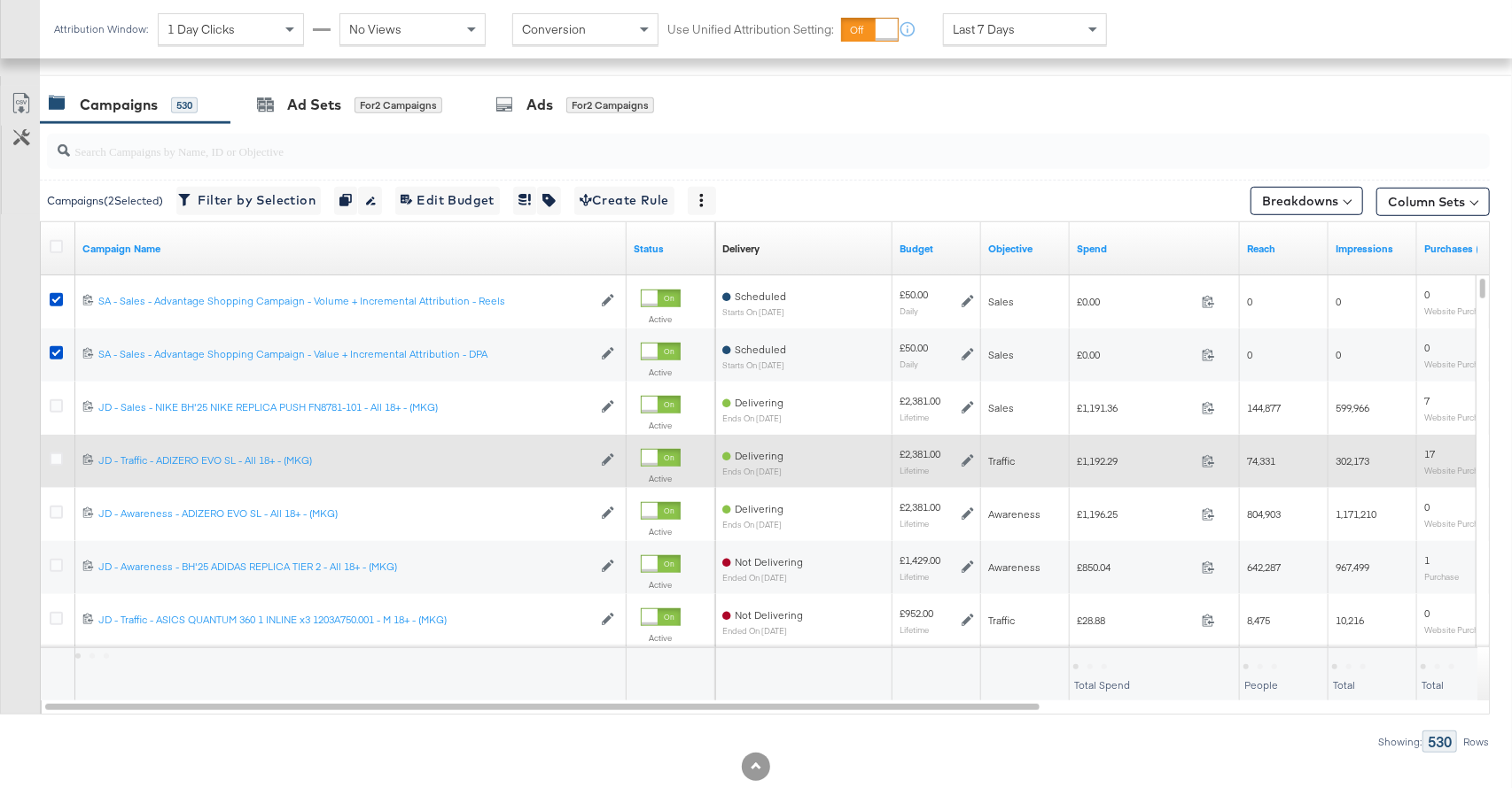
scroll to position [766, 0]
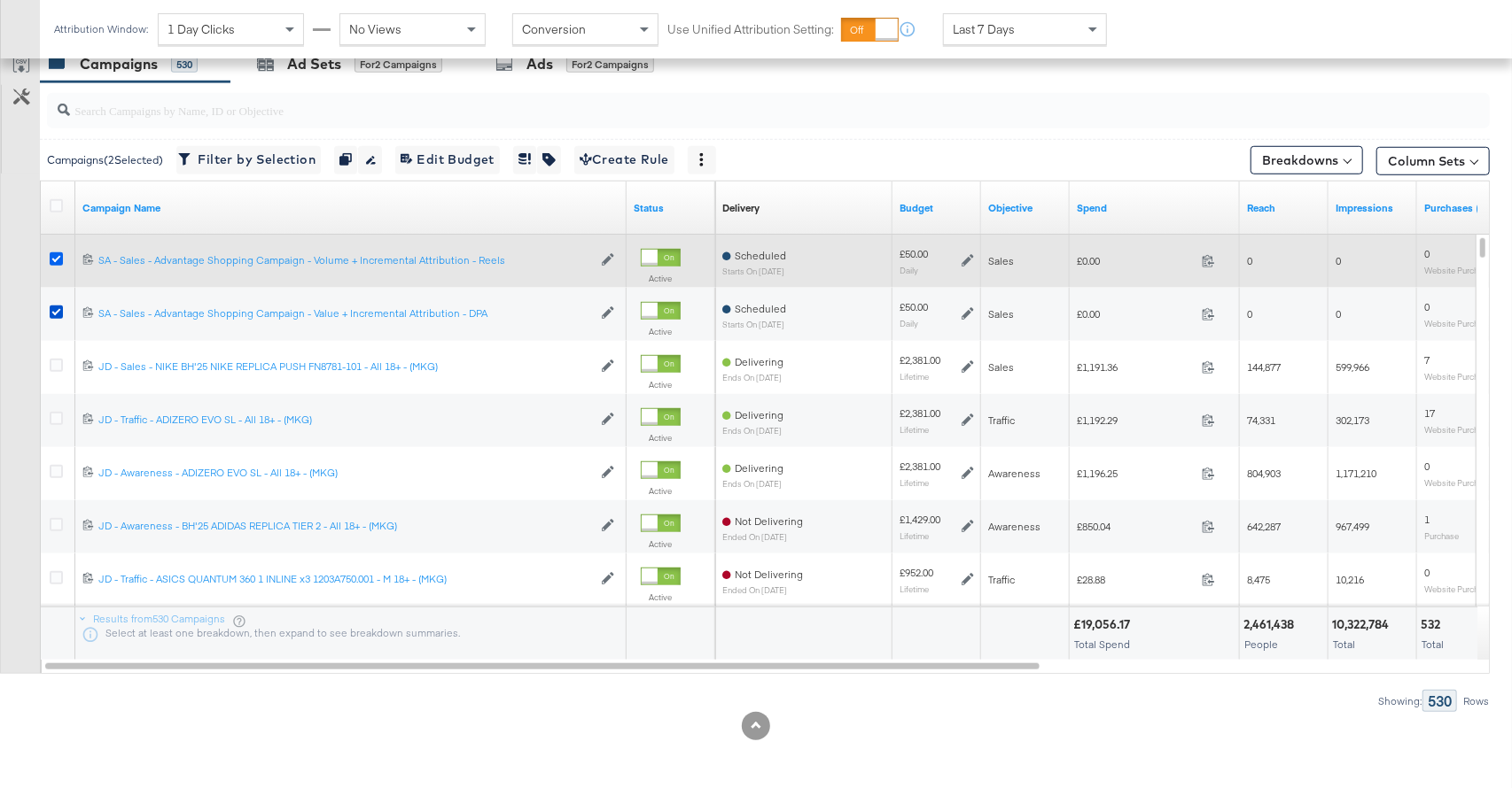
click at [59, 254] on icon at bounding box center [57, 259] width 13 height 13
click at [0, 0] on input "checkbox" at bounding box center [0, 0] width 0 height 0
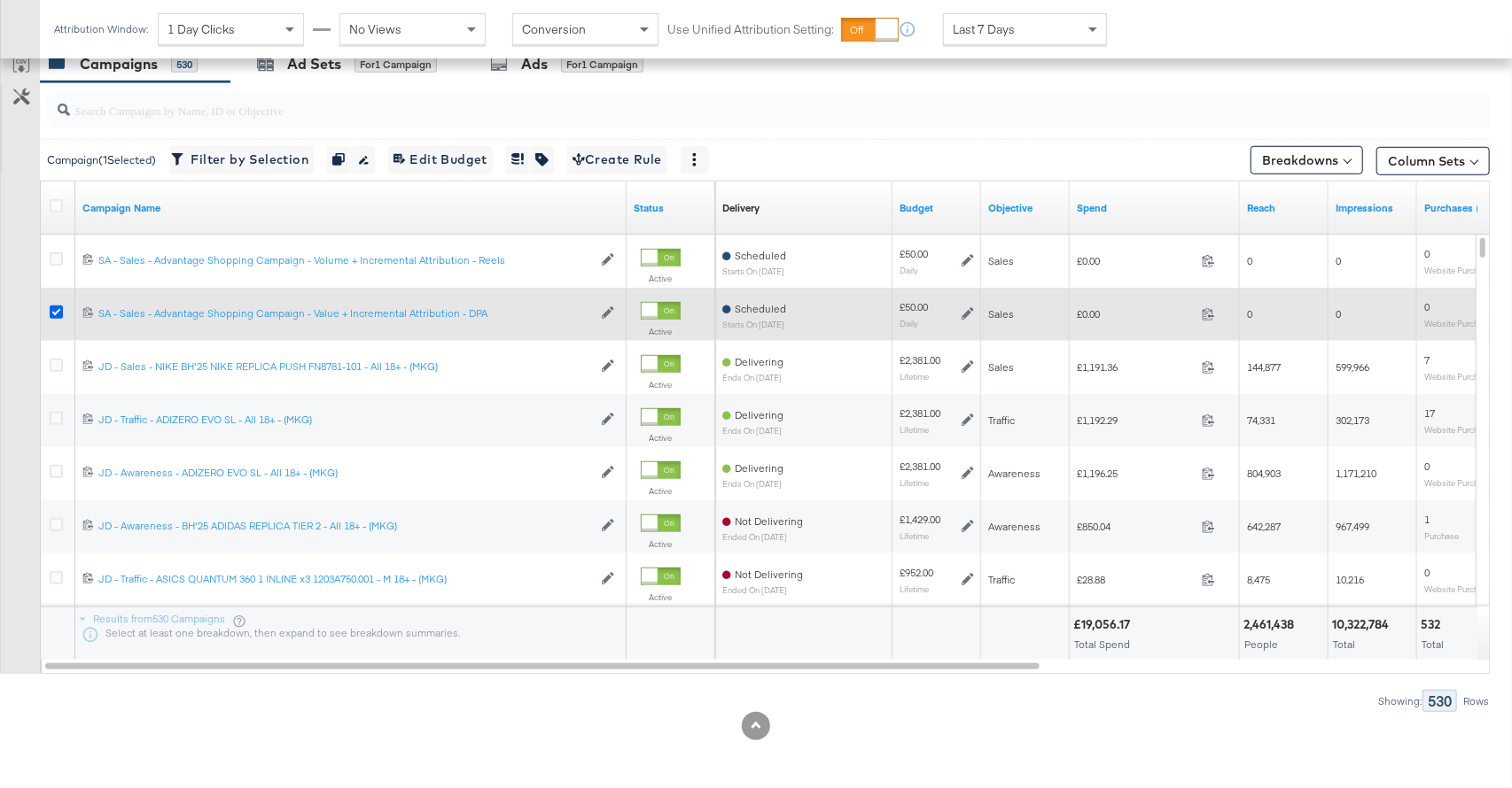
click at [56, 307] on icon at bounding box center [57, 312] width 13 height 13
click at [0, 0] on input "checkbox" at bounding box center [0, 0] width 0 height 0
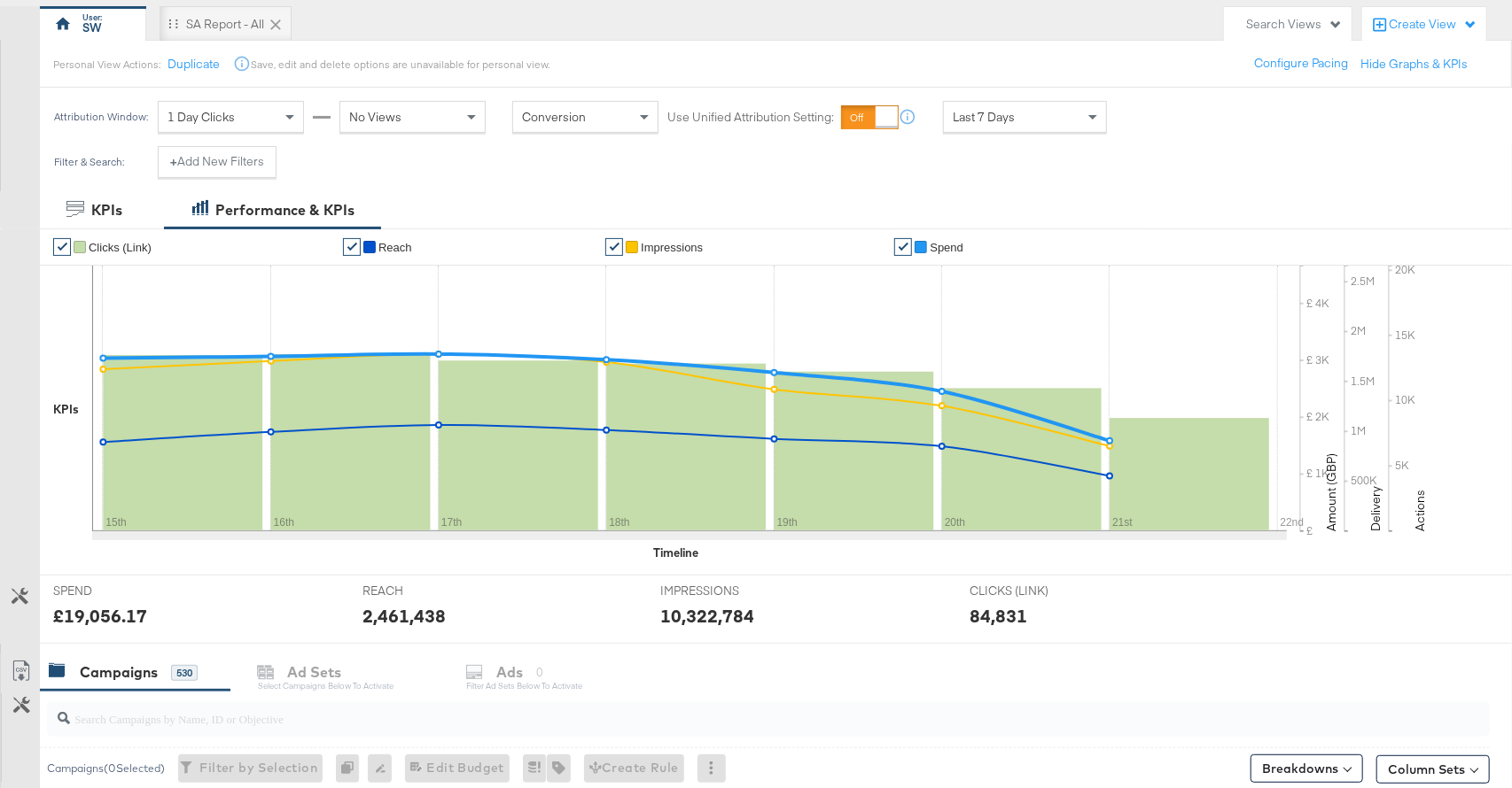
scroll to position [0, 0]
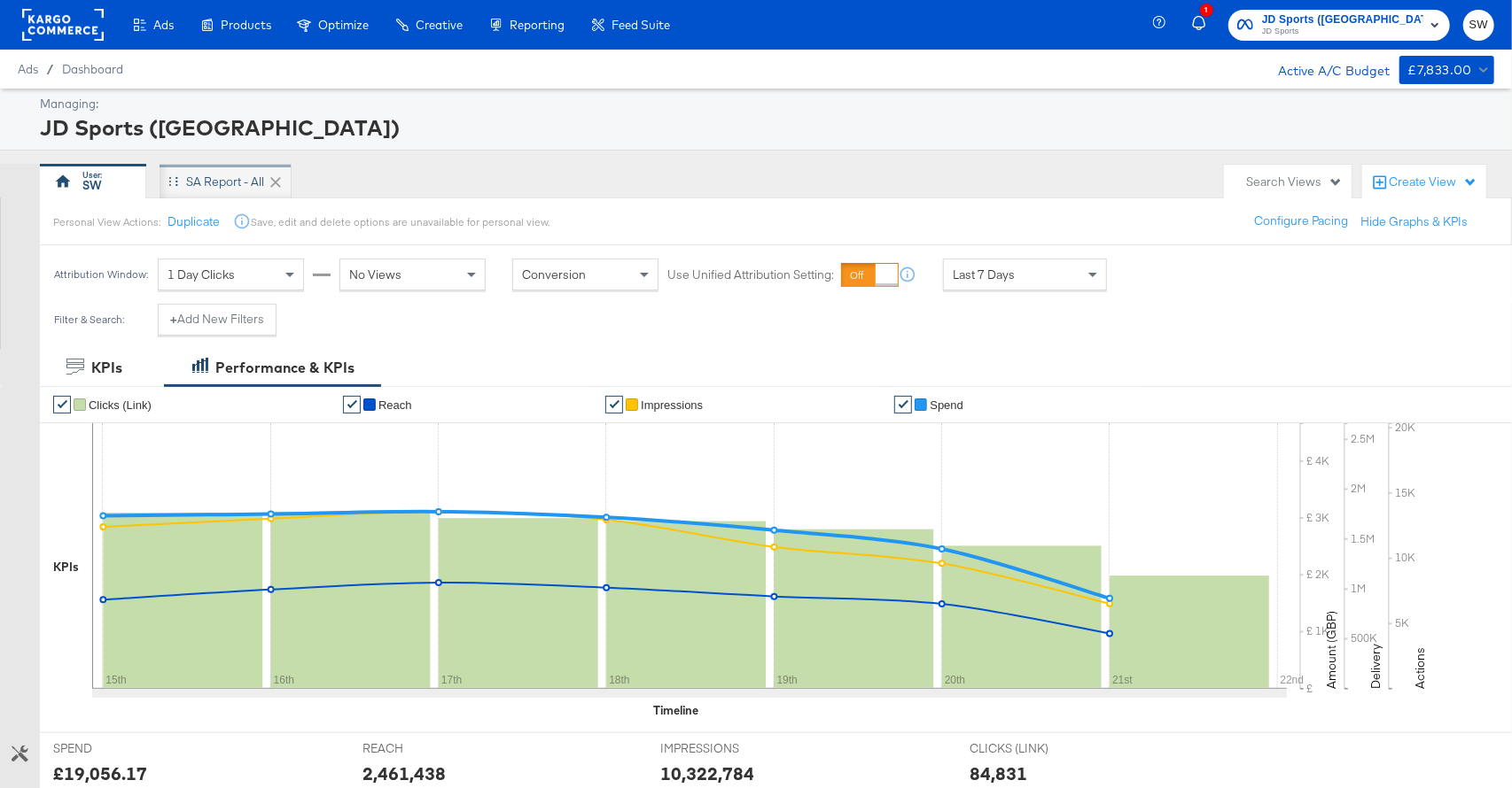
click at [233, 178] on div "SA Report - All" at bounding box center [225, 183] width 78 height 17
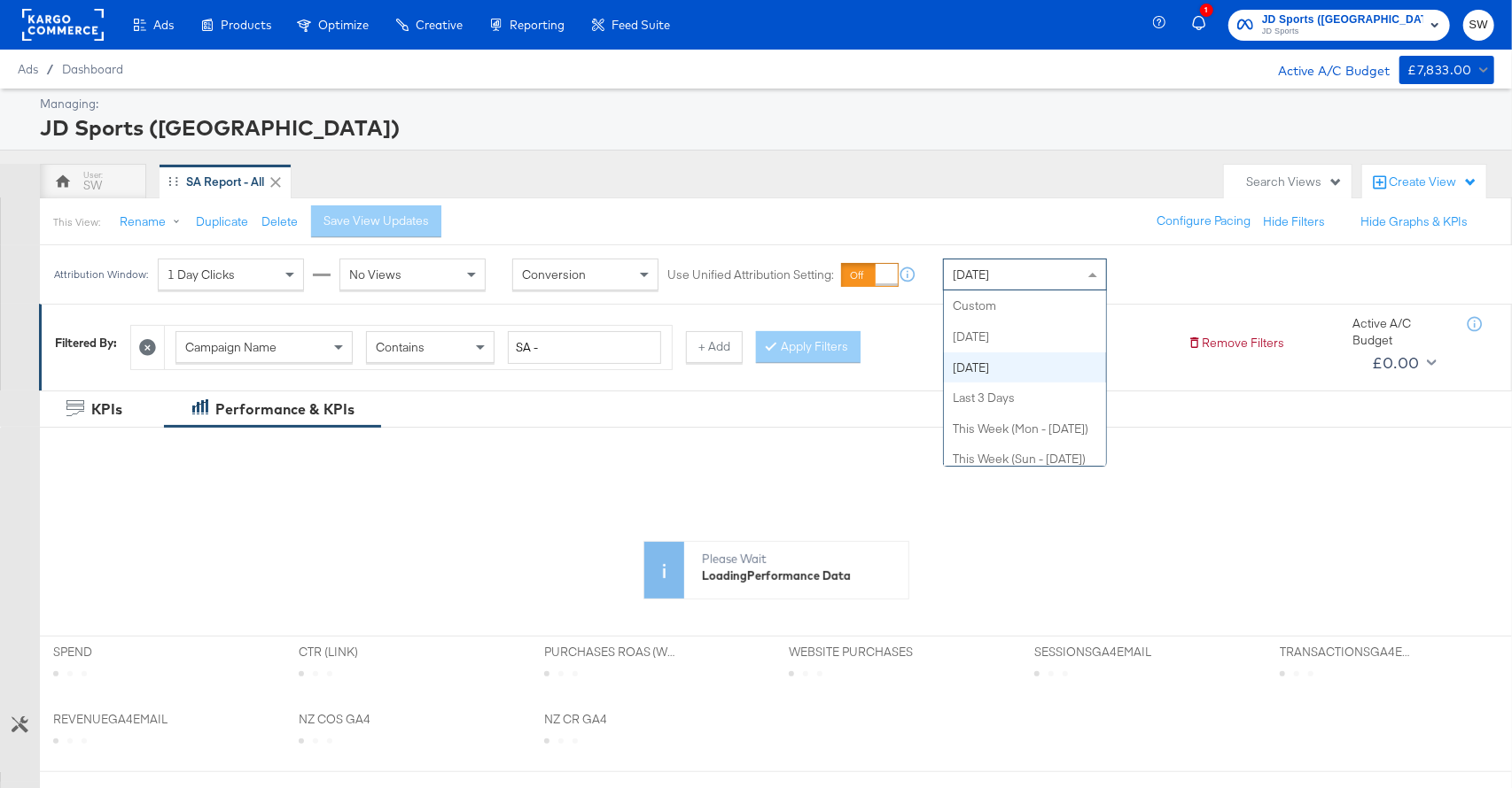
click at [1015, 271] on div "[DATE]" at bounding box center [1025, 274] width 162 height 30
click at [1224, 276] on div "Attribution Window: 1 Day Clicks No Views Conversion Use Unified Attribution Se…" at bounding box center [756, 274] width 1512 height 59
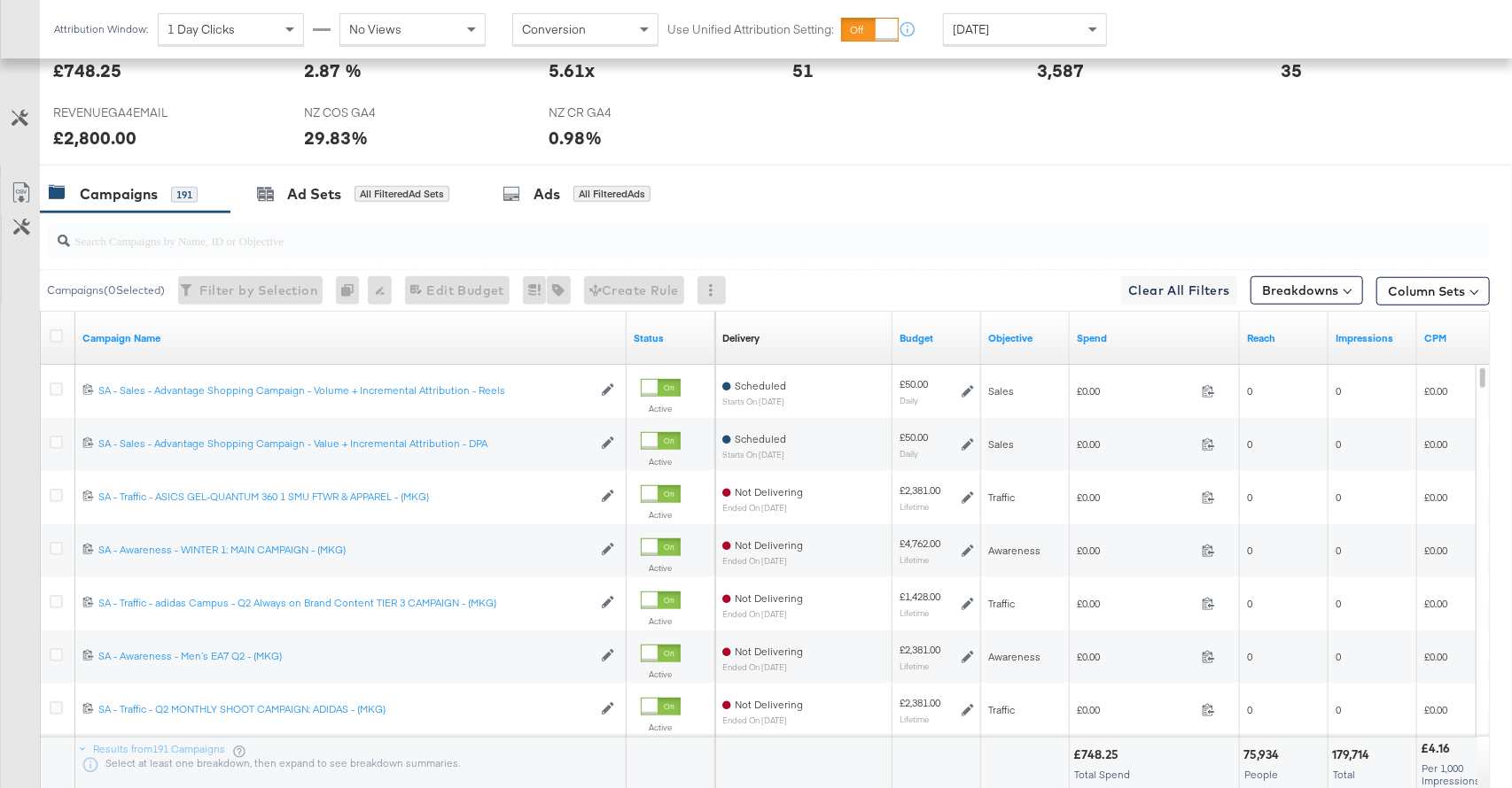
scroll to position [832, 0]
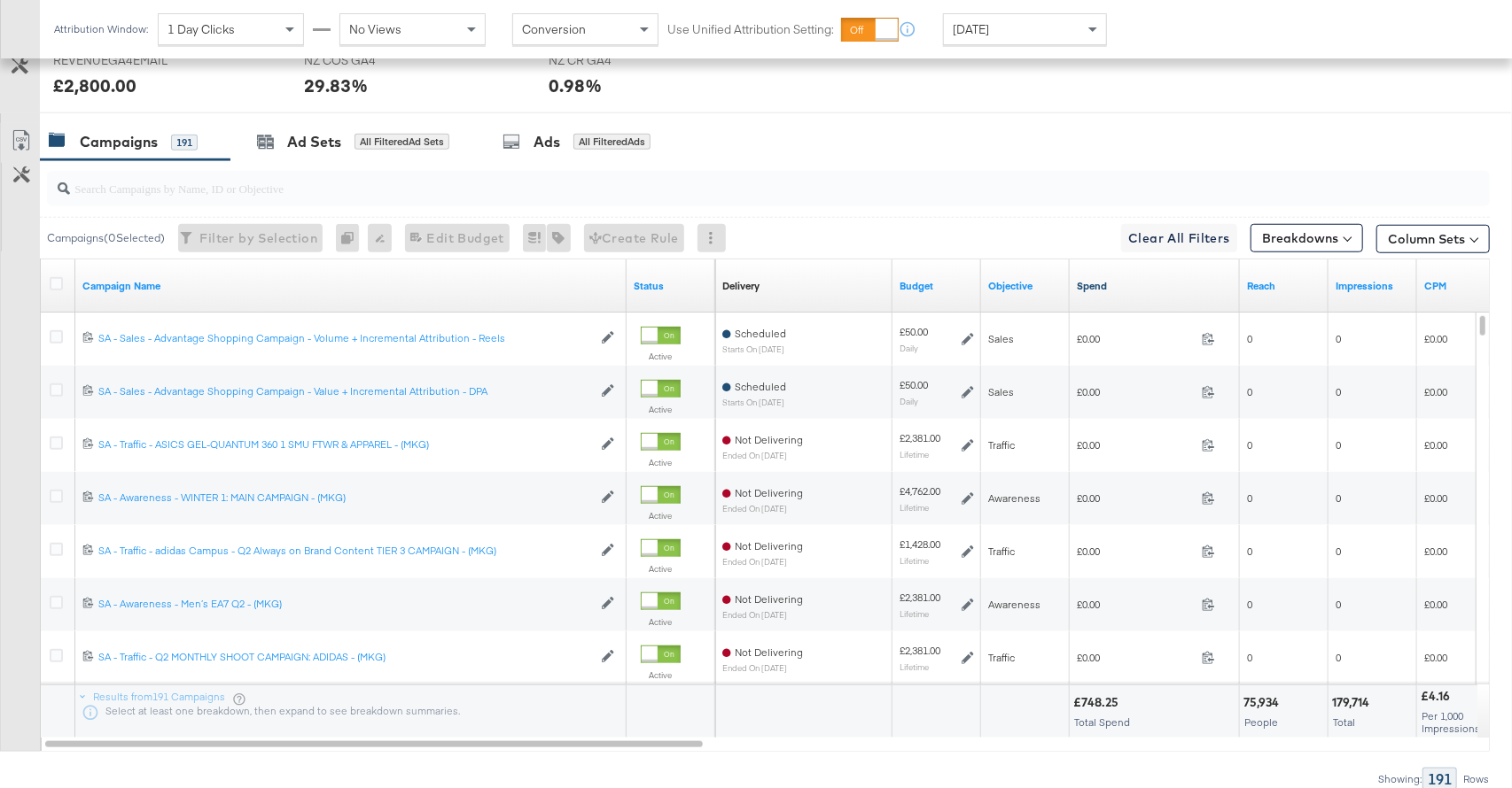
click at [1096, 285] on link "Spend" at bounding box center [1154, 285] width 156 height 14
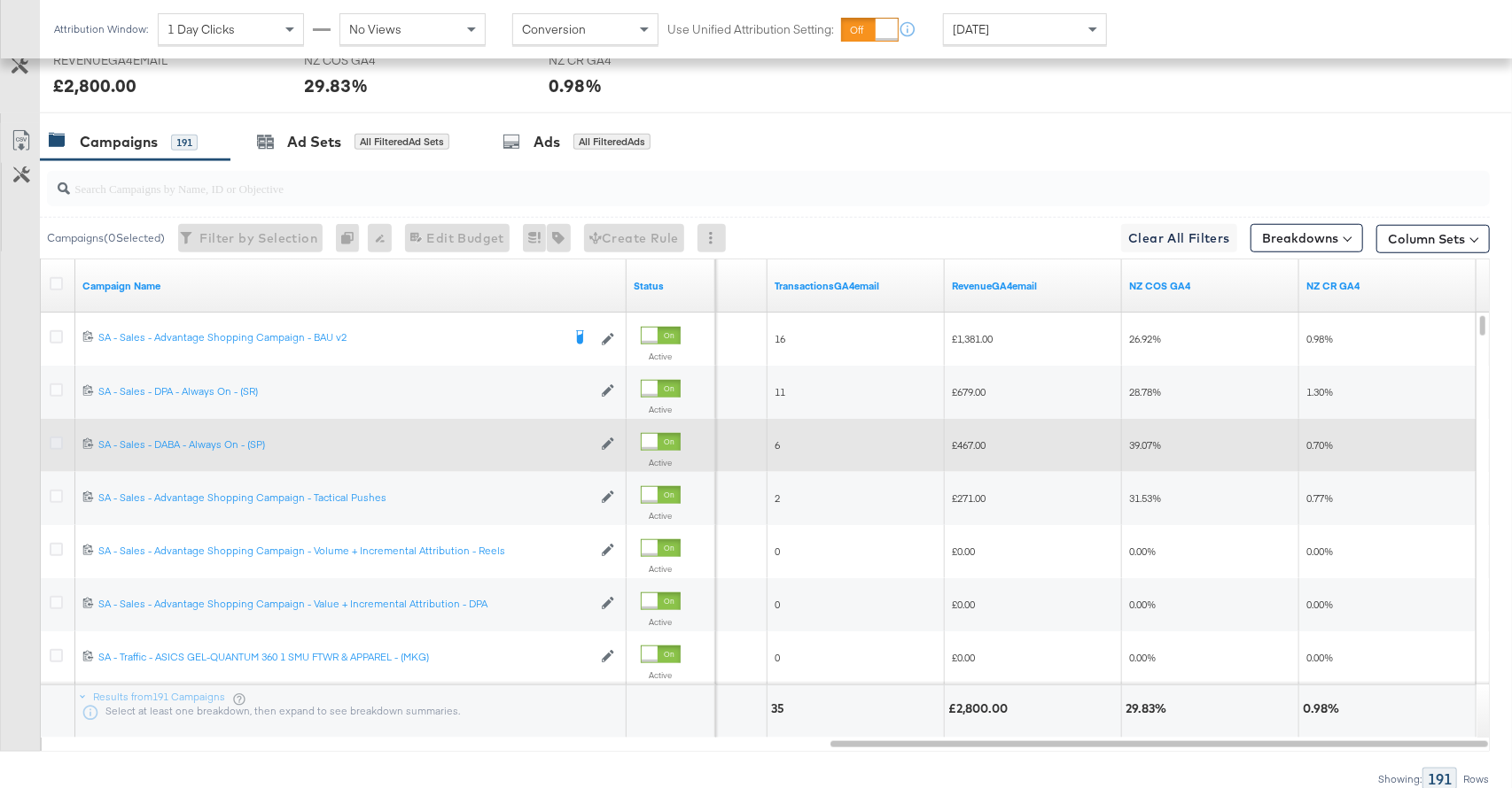
click at [62, 442] on icon at bounding box center [57, 443] width 13 height 13
click at [0, 0] on input "checkbox" at bounding box center [0, 0] width 0 height 0
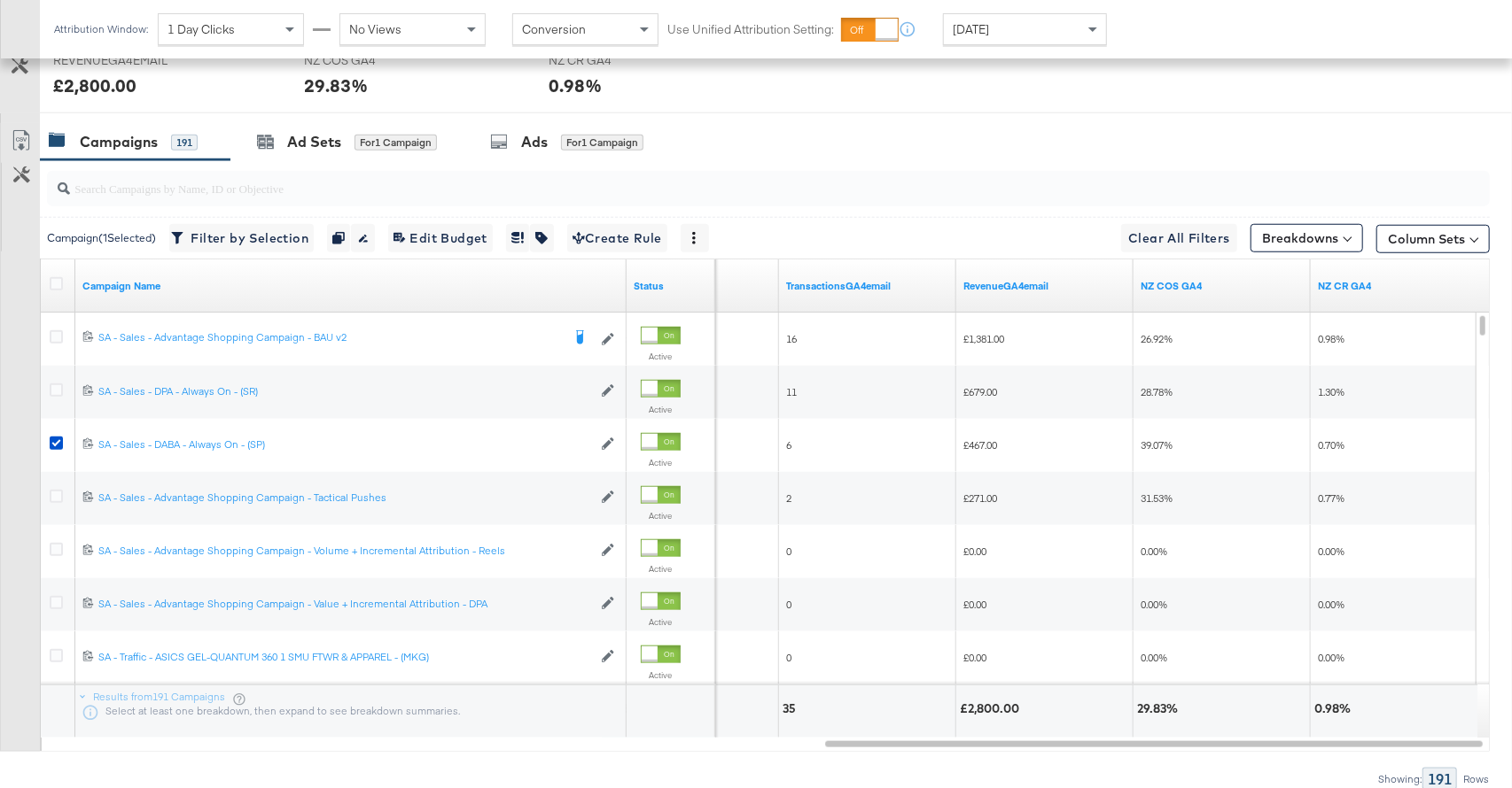
click at [316, 150] on div "Ad Sets" at bounding box center [314, 141] width 54 height 20
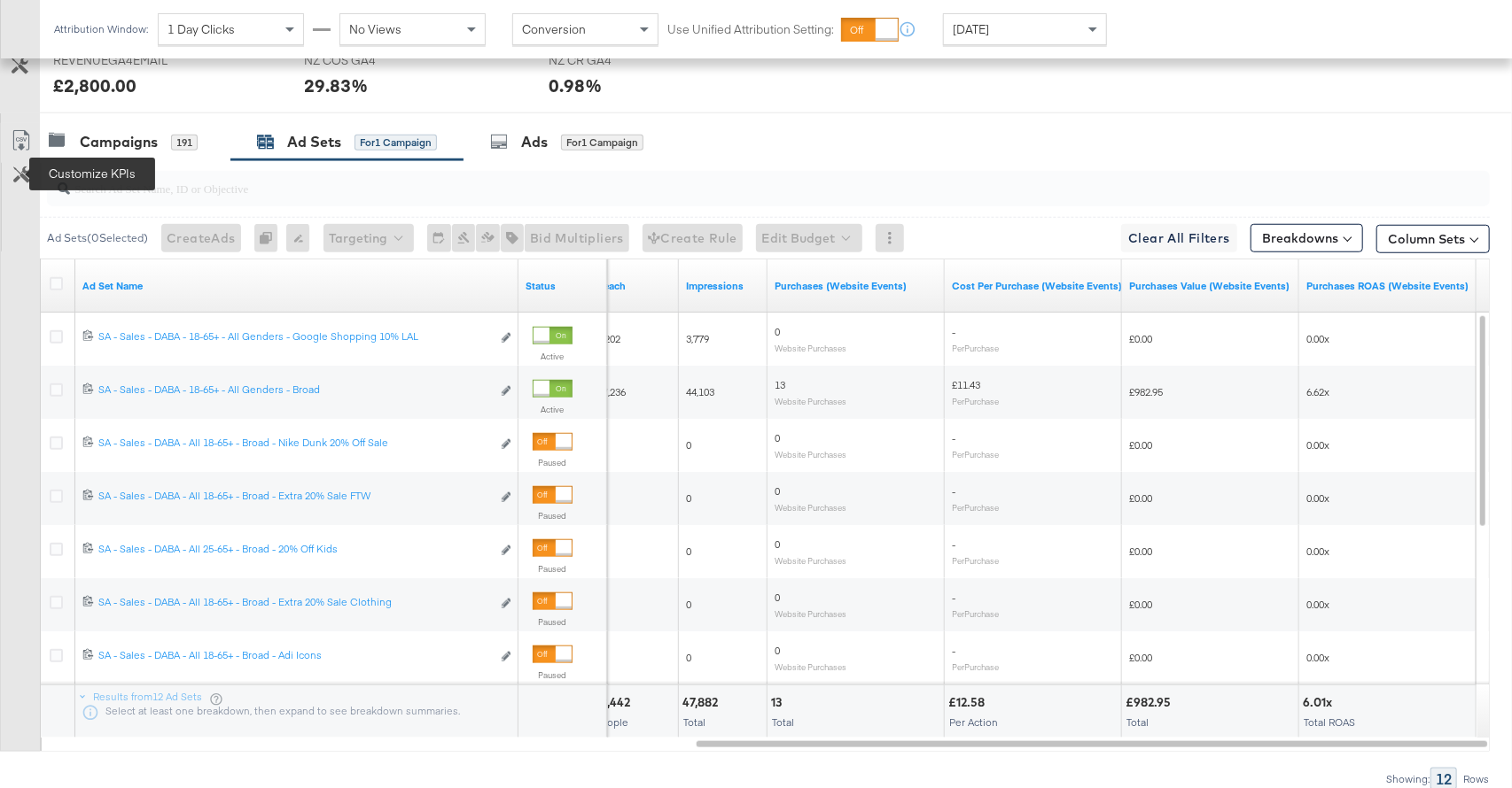
click at [23, 176] on icon at bounding box center [22, 175] width 17 height 17
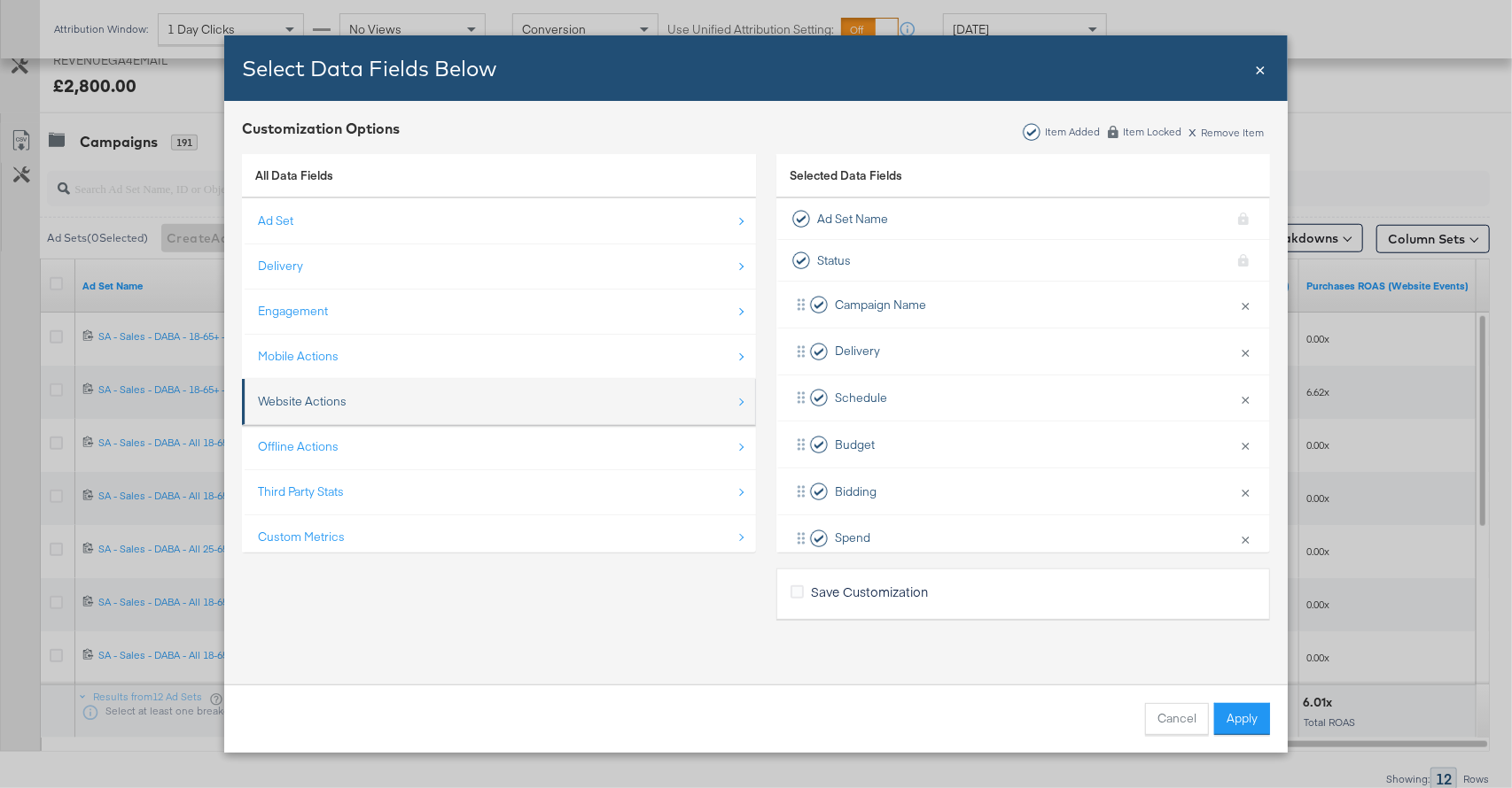
scroll to position [25, 0]
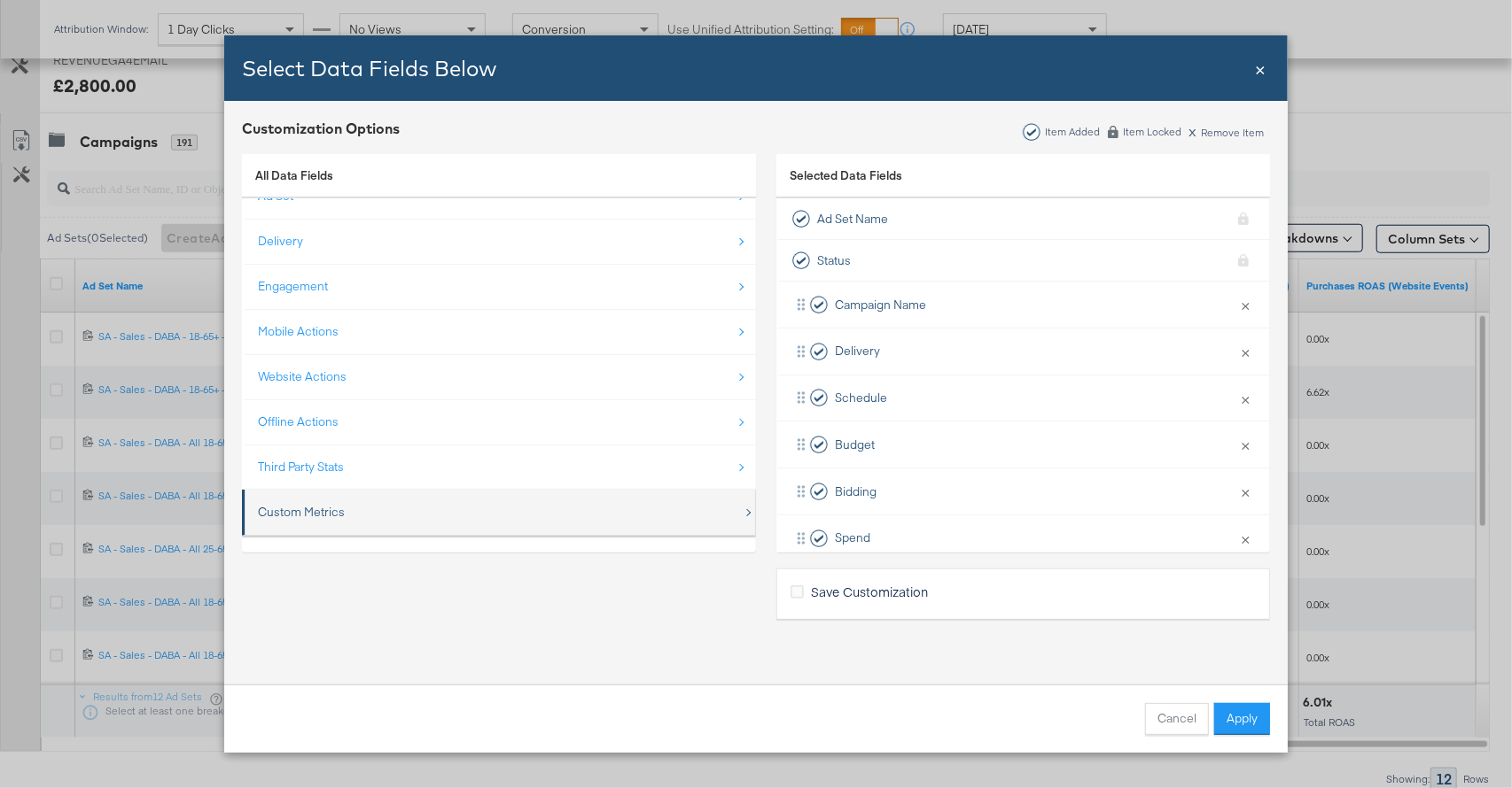
click at [533, 505] on div "Custom Metrics" at bounding box center [500, 512] width 484 height 37
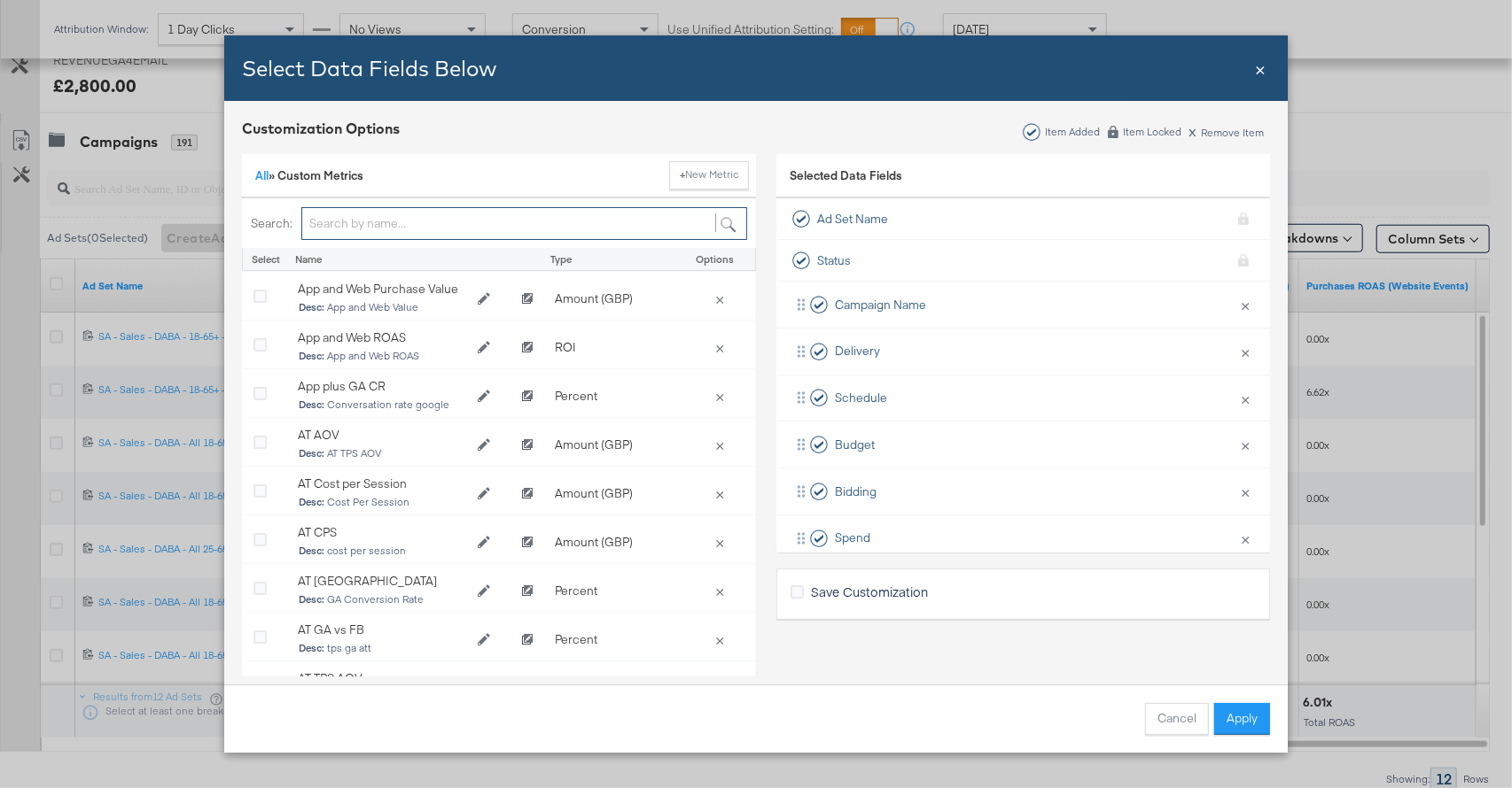
click at [371, 221] on input "Bulk Add Locations Modal" at bounding box center [524, 224] width 446 height 33
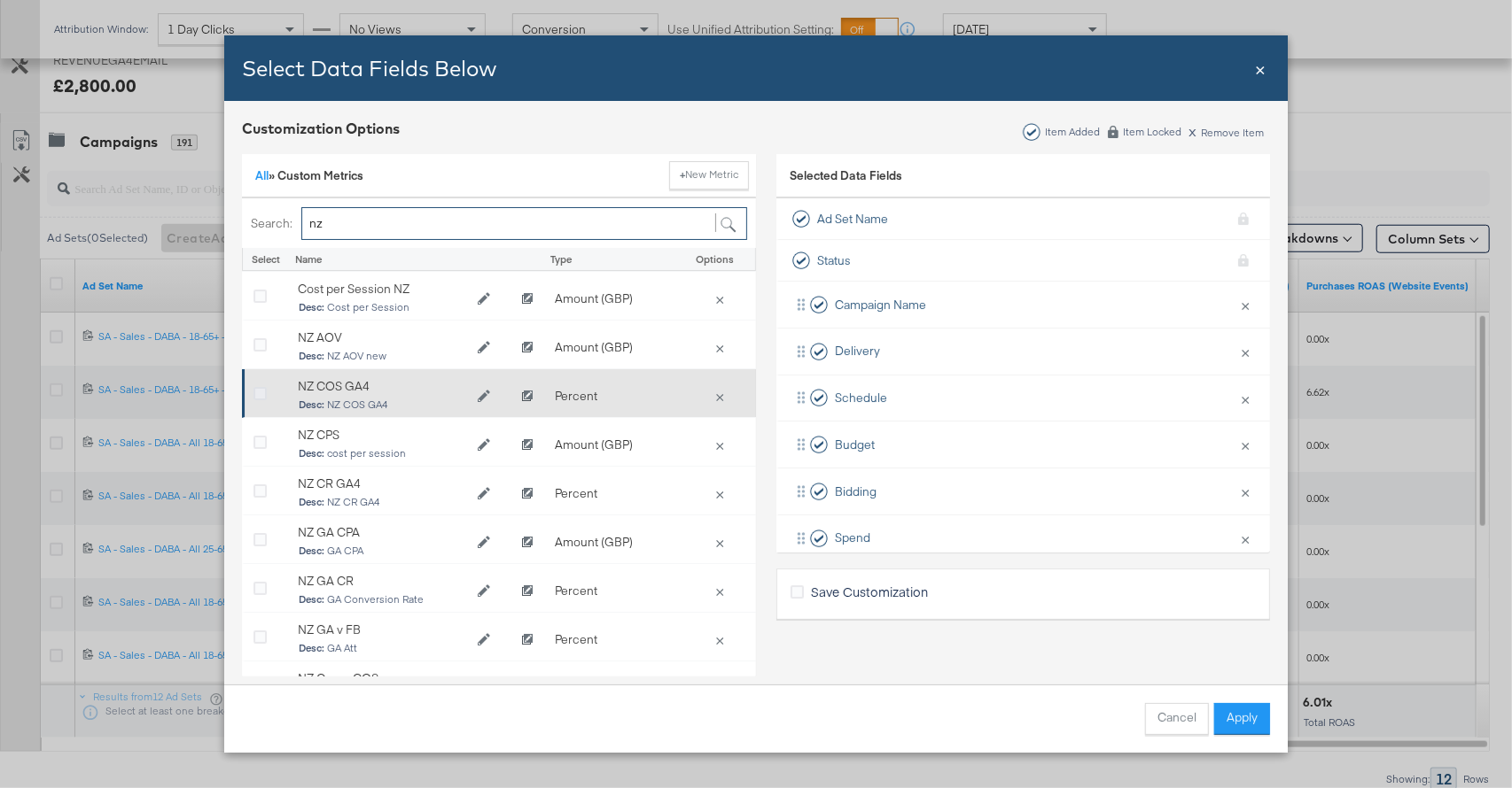
type input "nz"
click at [266, 390] on icon "Bulk Add Locations Modal" at bounding box center [260, 395] width 13 height 13
click at [0, 0] on input "Bulk Add Locations Modal" at bounding box center [0, 0] width 0 height 0
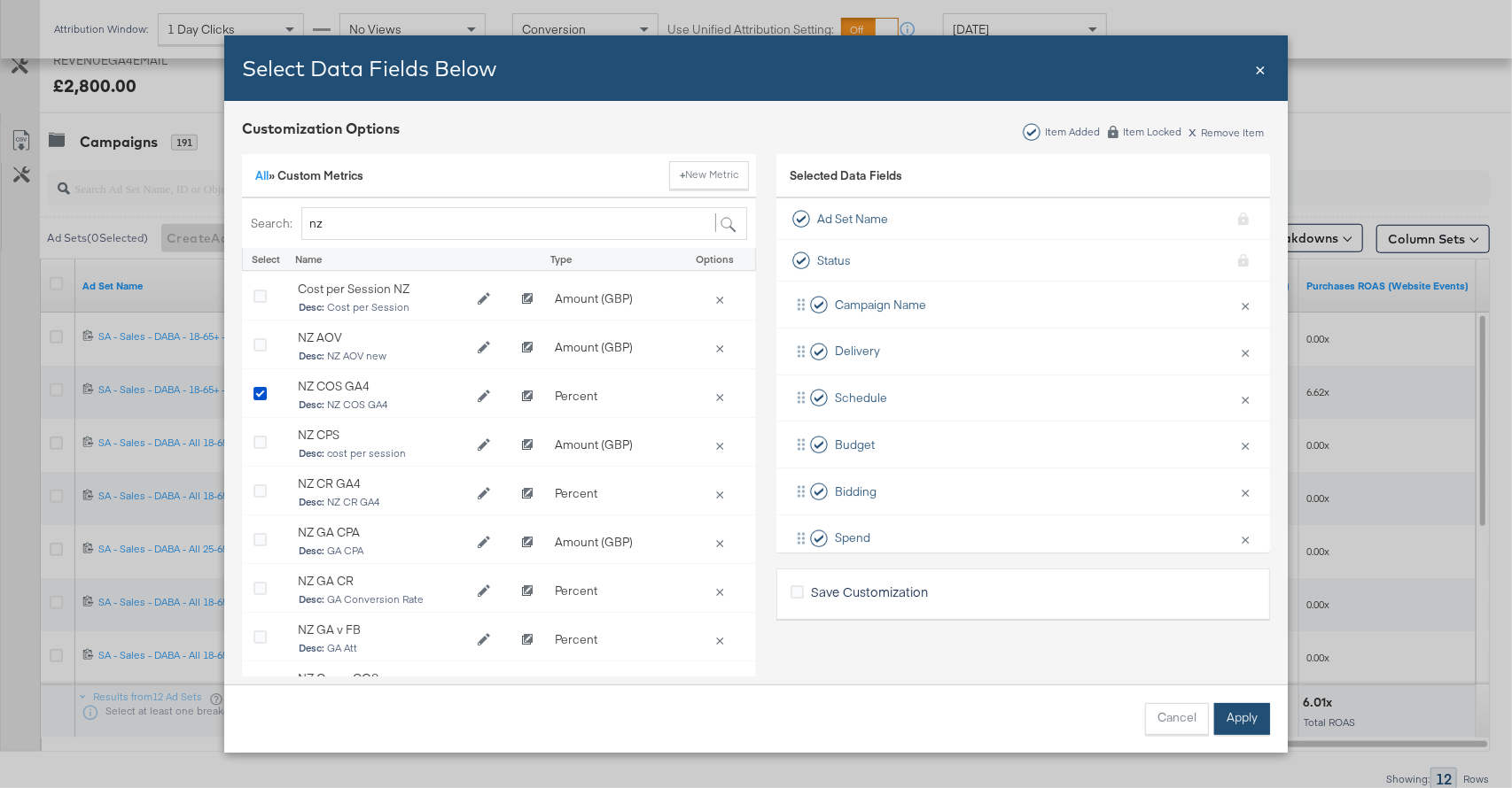
click at [1245, 725] on button "Apply" at bounding box center [1242, 719] width 56 height 32
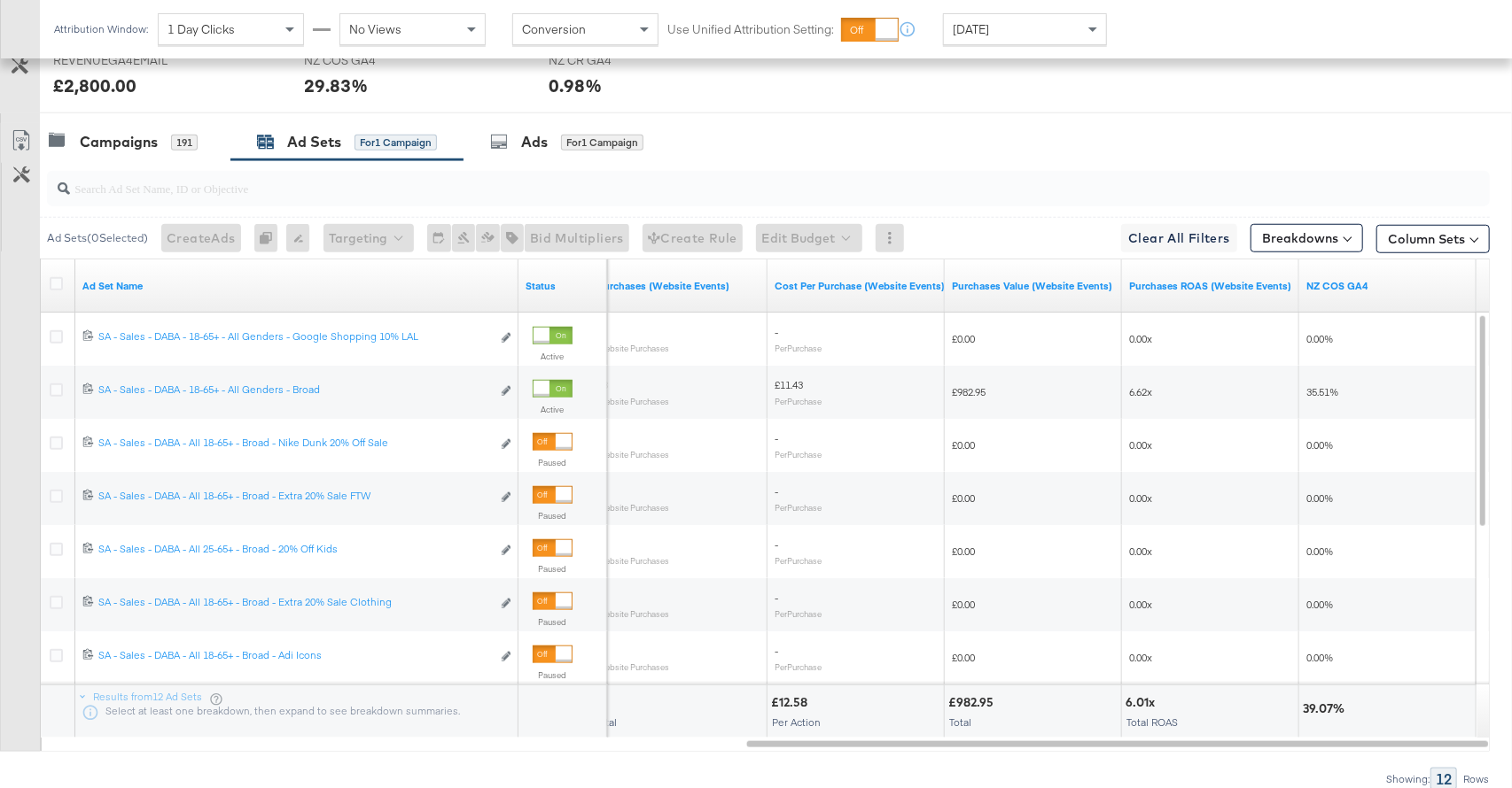
click at [989, 23] on span "[DATE]" at bounding box center [971, 29] width 37 height 16
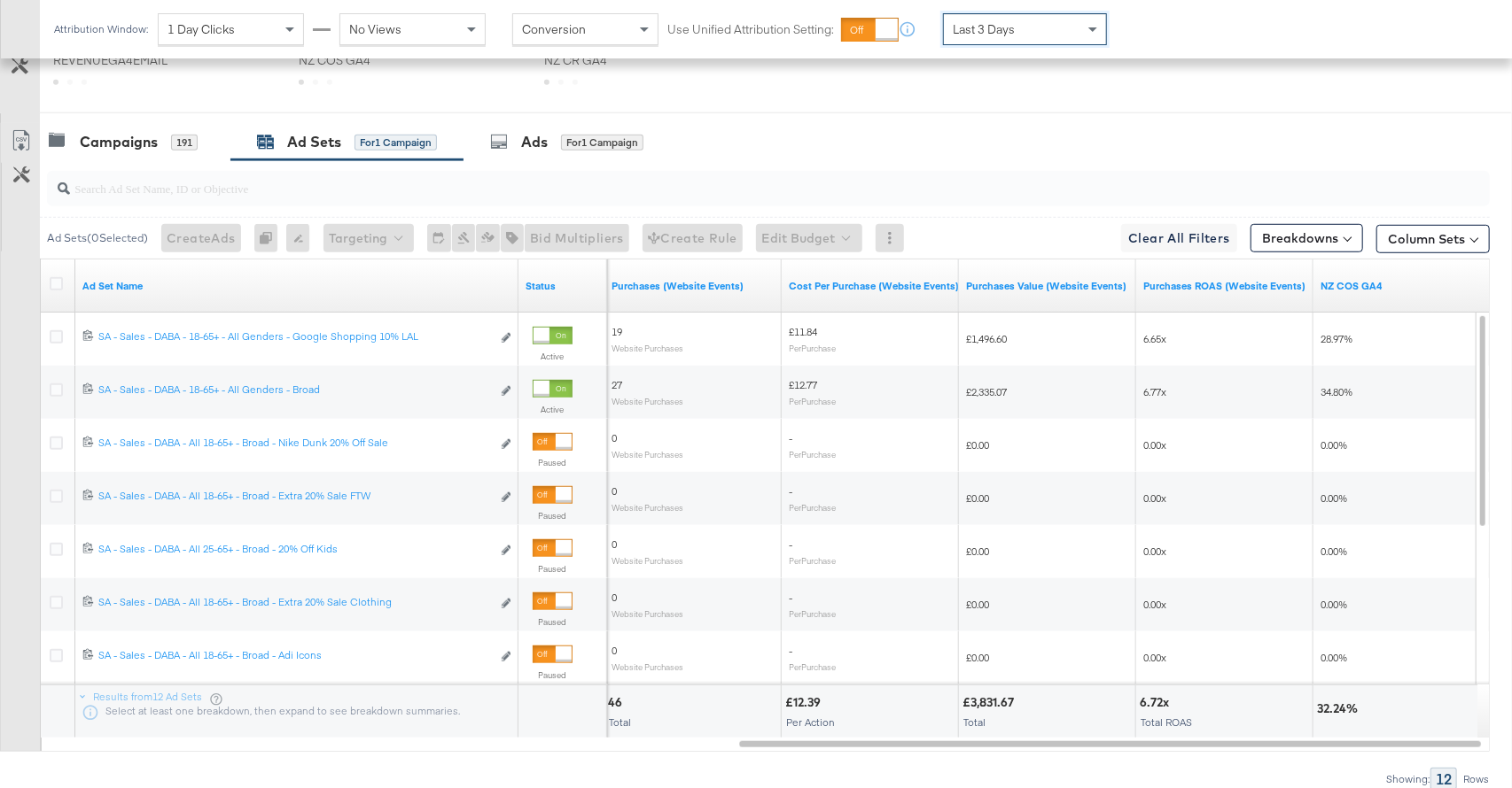
scroll to position [832, 0]
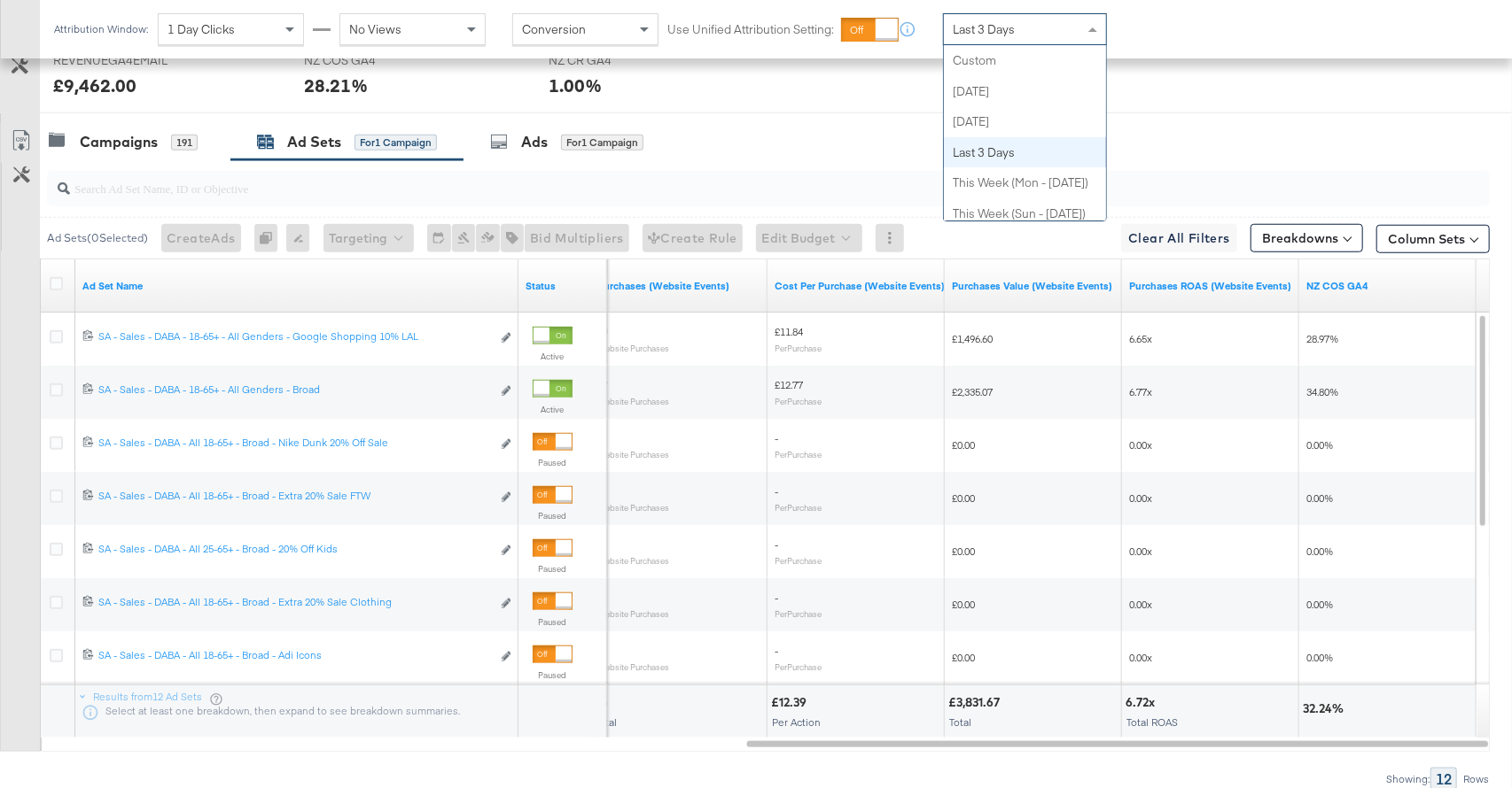
click at [1004, 20] on div "Last 3 Days" at bounding box center [1025, 29] width 162 height 30
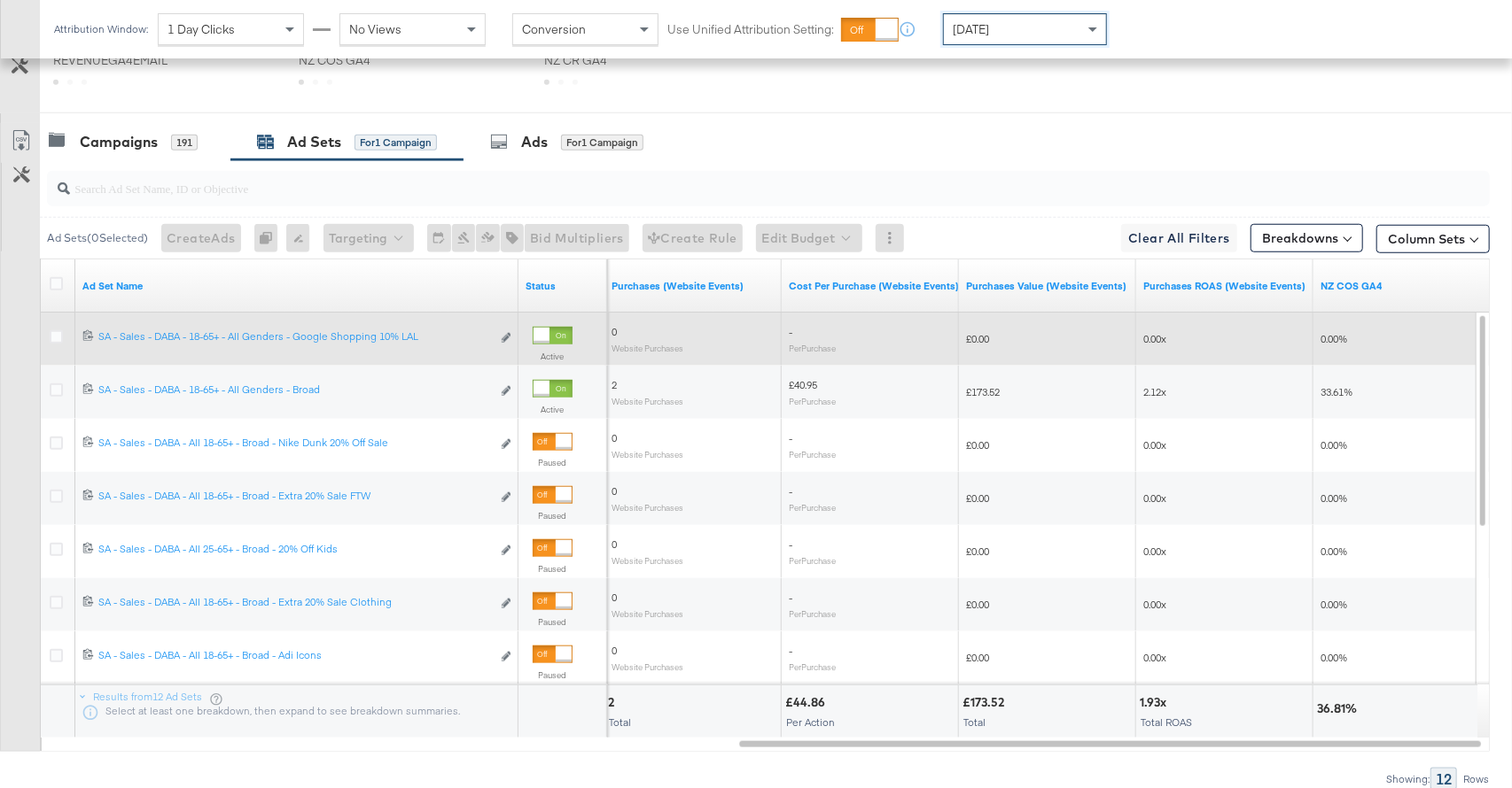
click at [550, 330] on div at bounding box center [541, 335] width 16 height 16
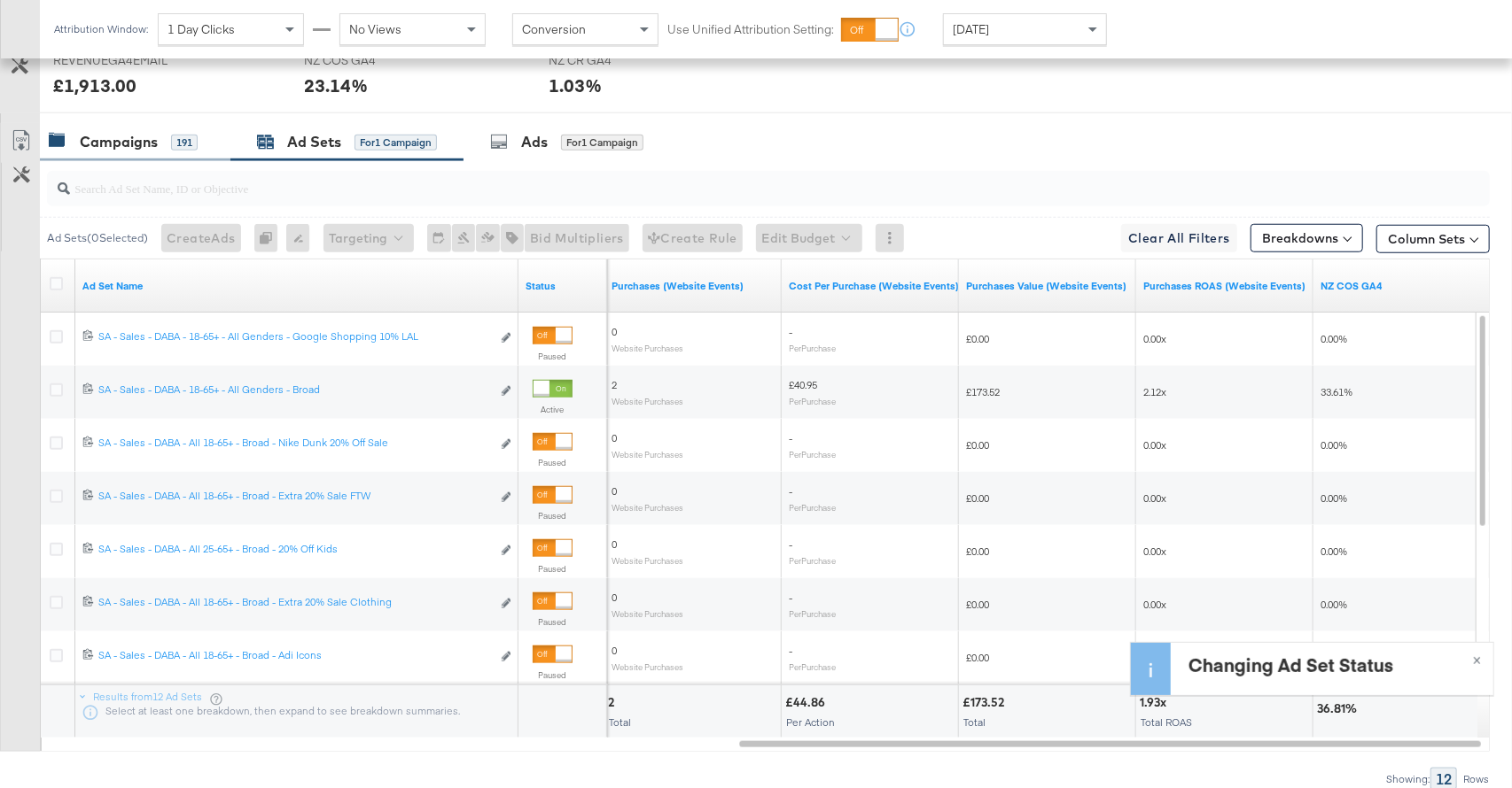
click at [161, 150] on div "Campaigns 191" at bounding box center [123, 141] width 149 height 20
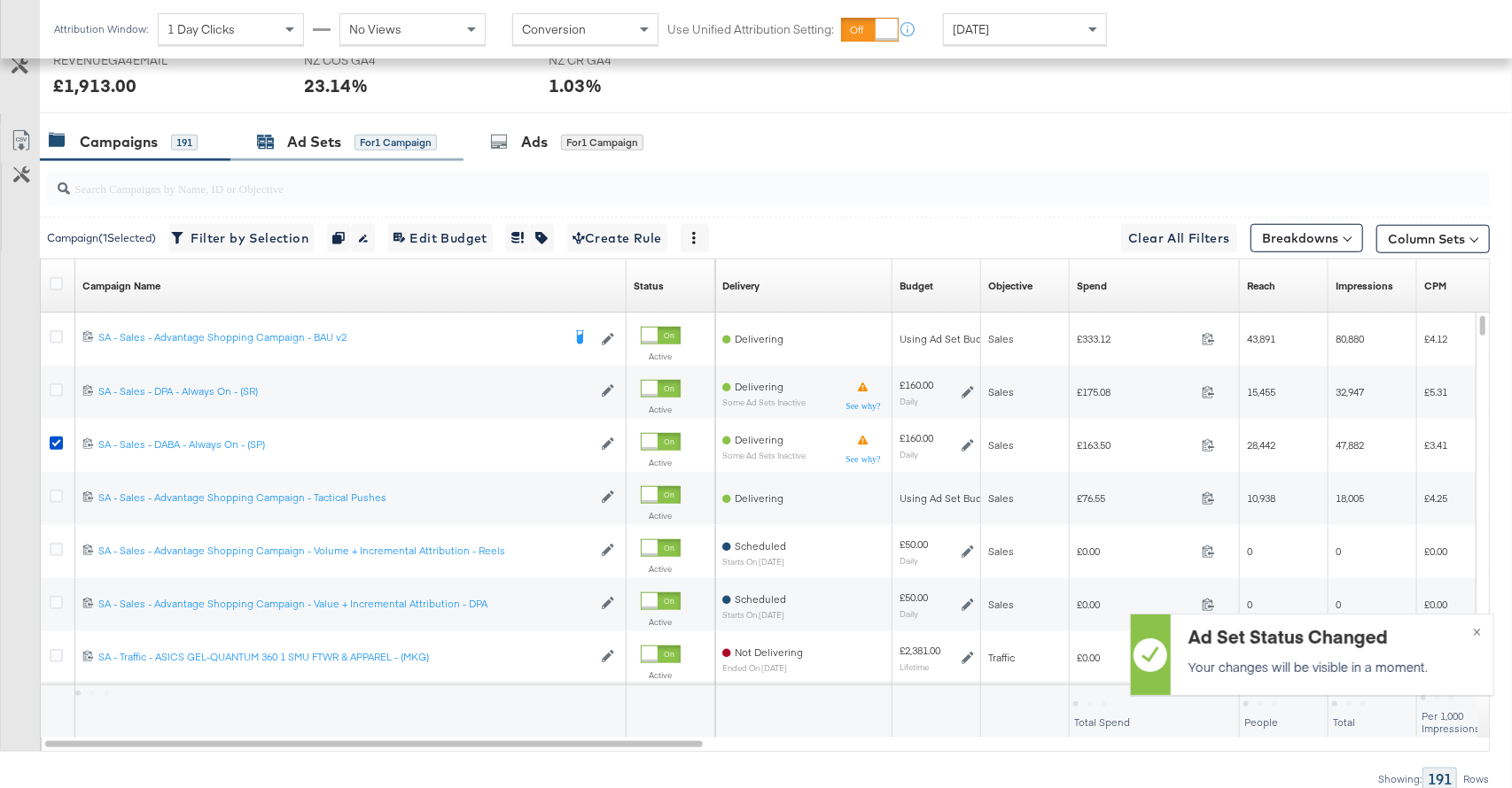
click at [310, 132] on div "Ad Sets" at bounding box center [314, 141] width 54 height 20
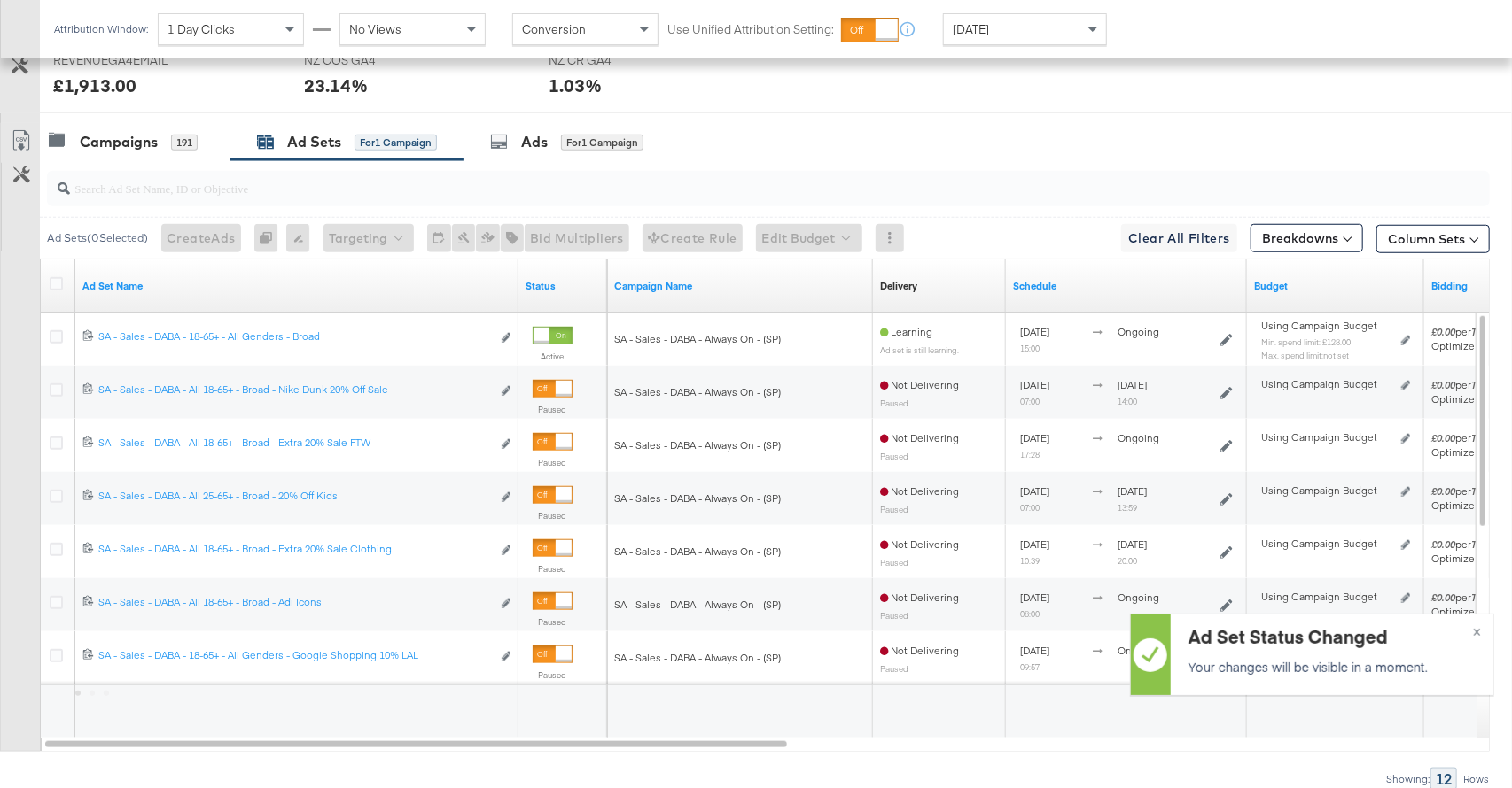
click at [58, 334] on icon at bounding box center [57, 337] width 13 height 13
click at [0, 0] on input "checkbox" at bounding box center [0, 0] width 0 height 0
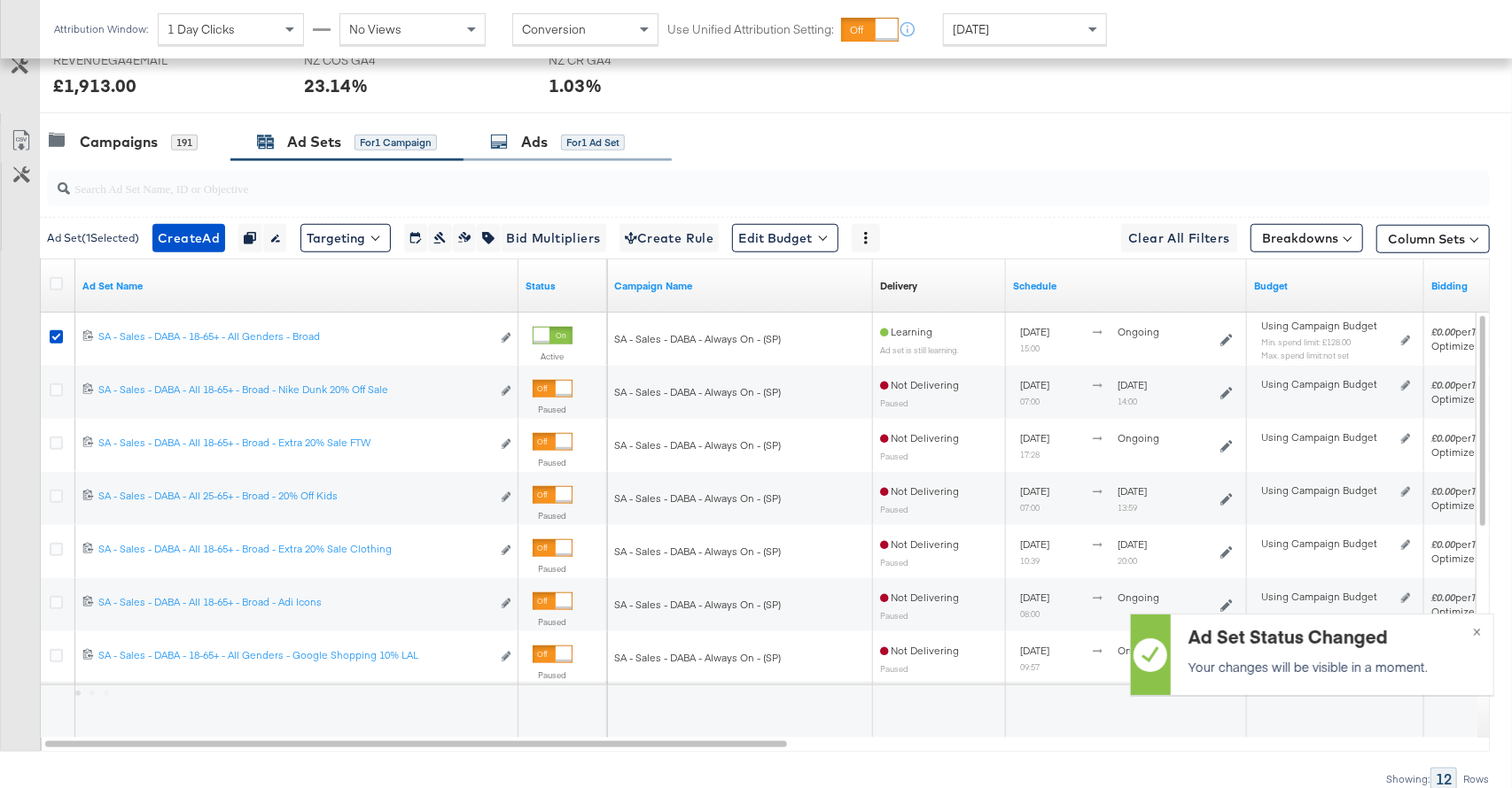
click at [600, 150] on div "Ads for 1 Ad Set" at bounding box center [558, 141] width 135 height 20
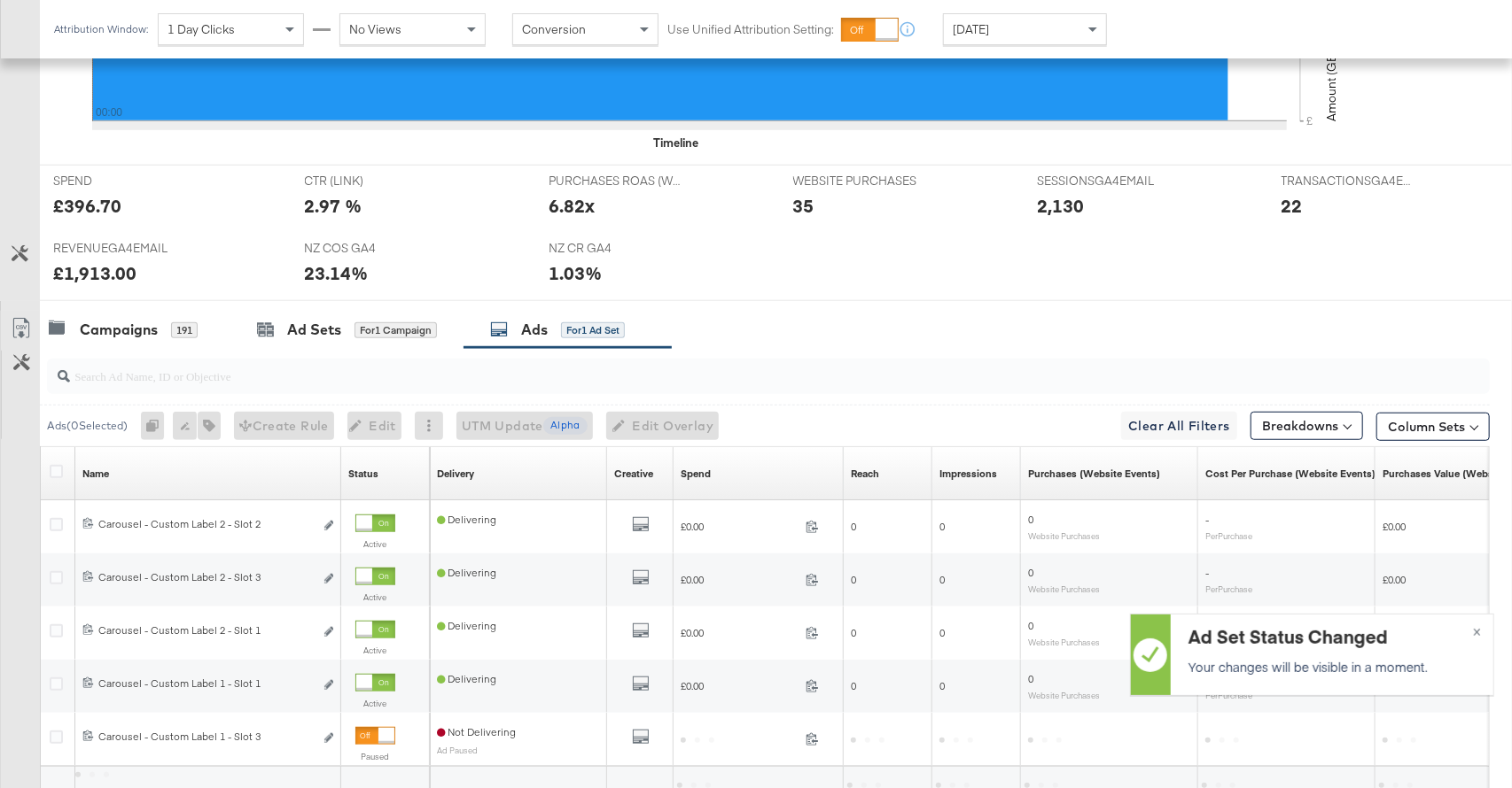
scroll to position [803, 0]
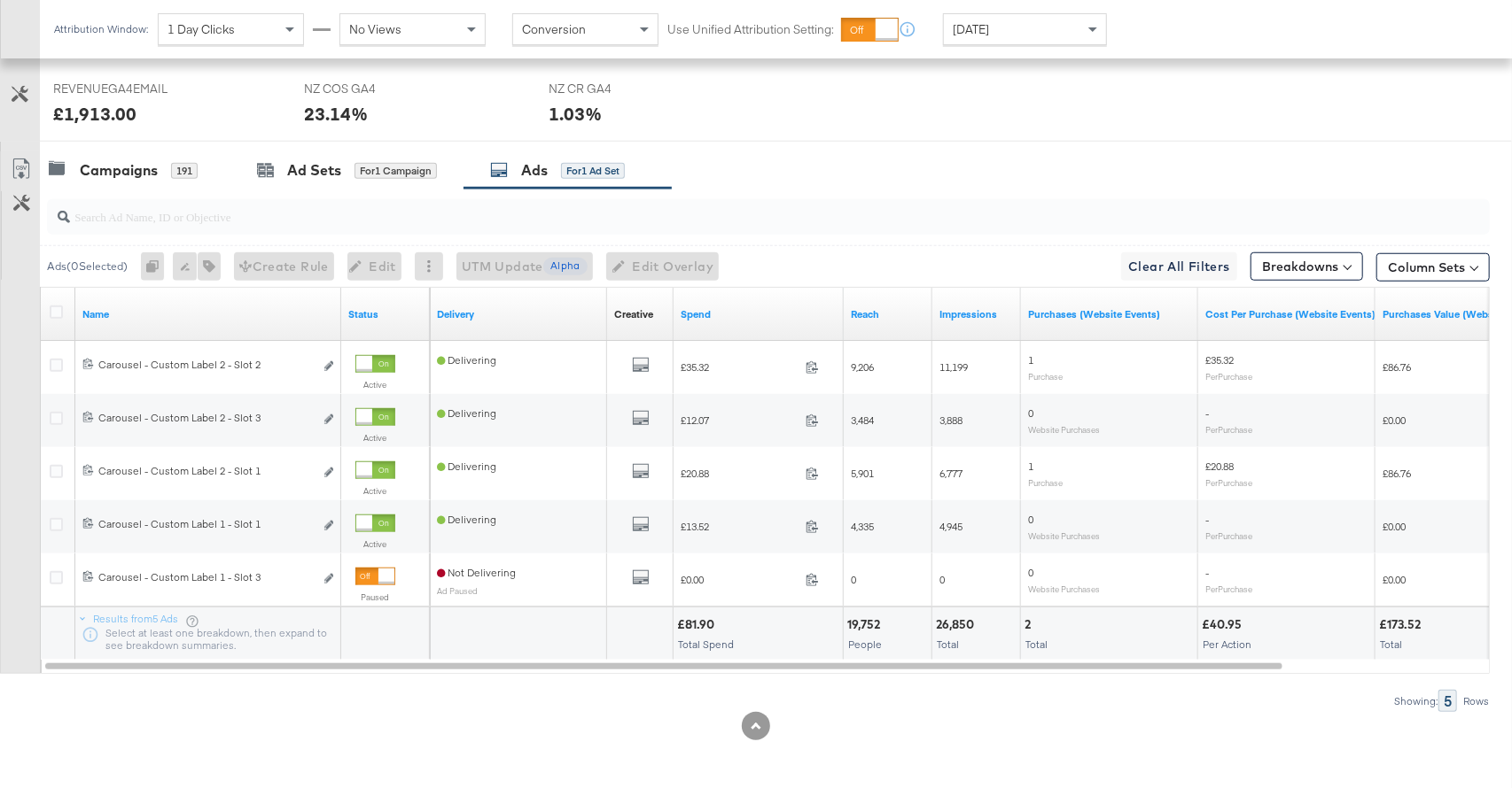
click at [964, 32] on span "[DATE]" at bounding box center [971, 29] width 37 height 16
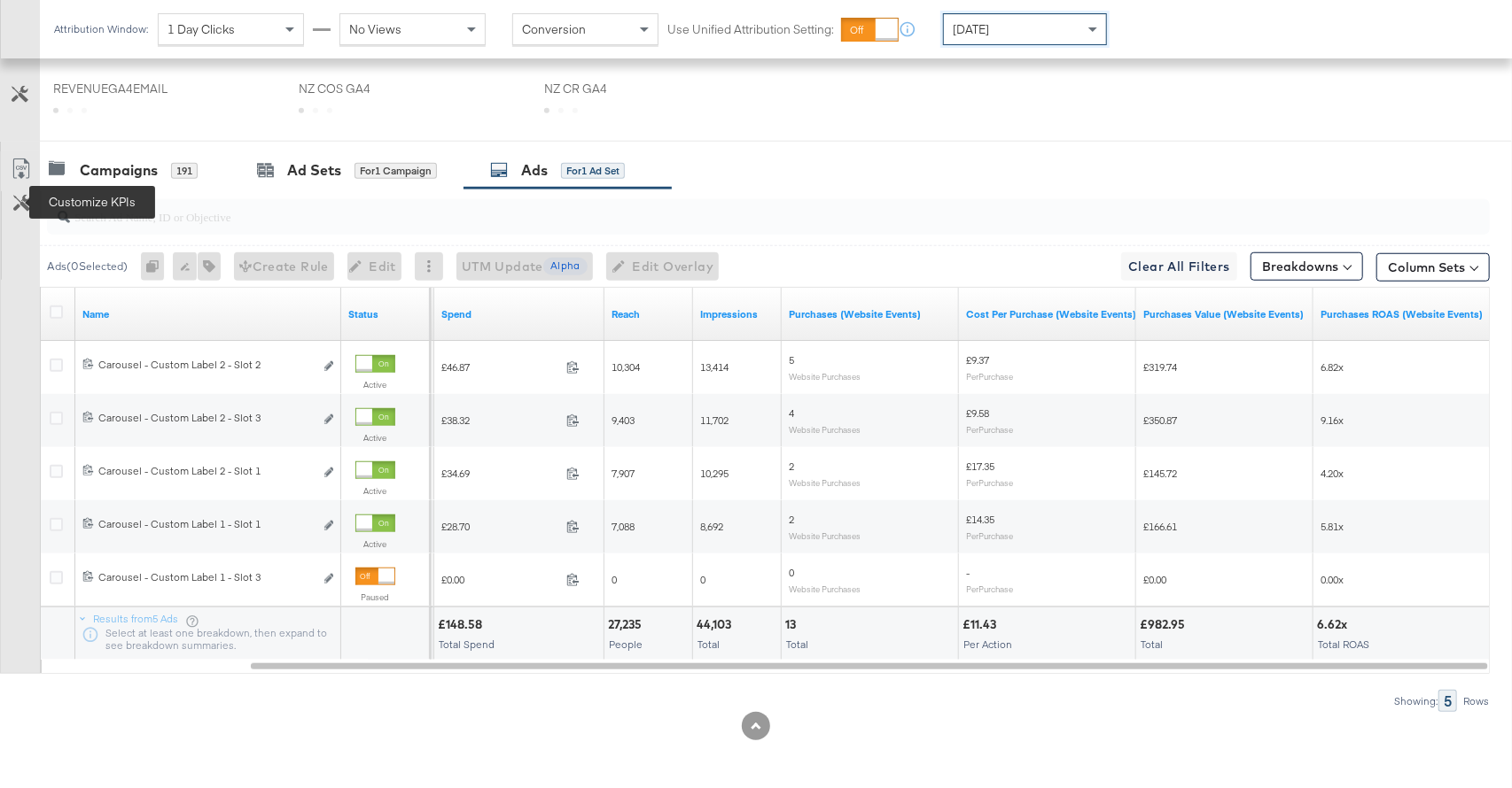
click at [23, 203] on icon at bounding box center [22, 204] width 17 height 17
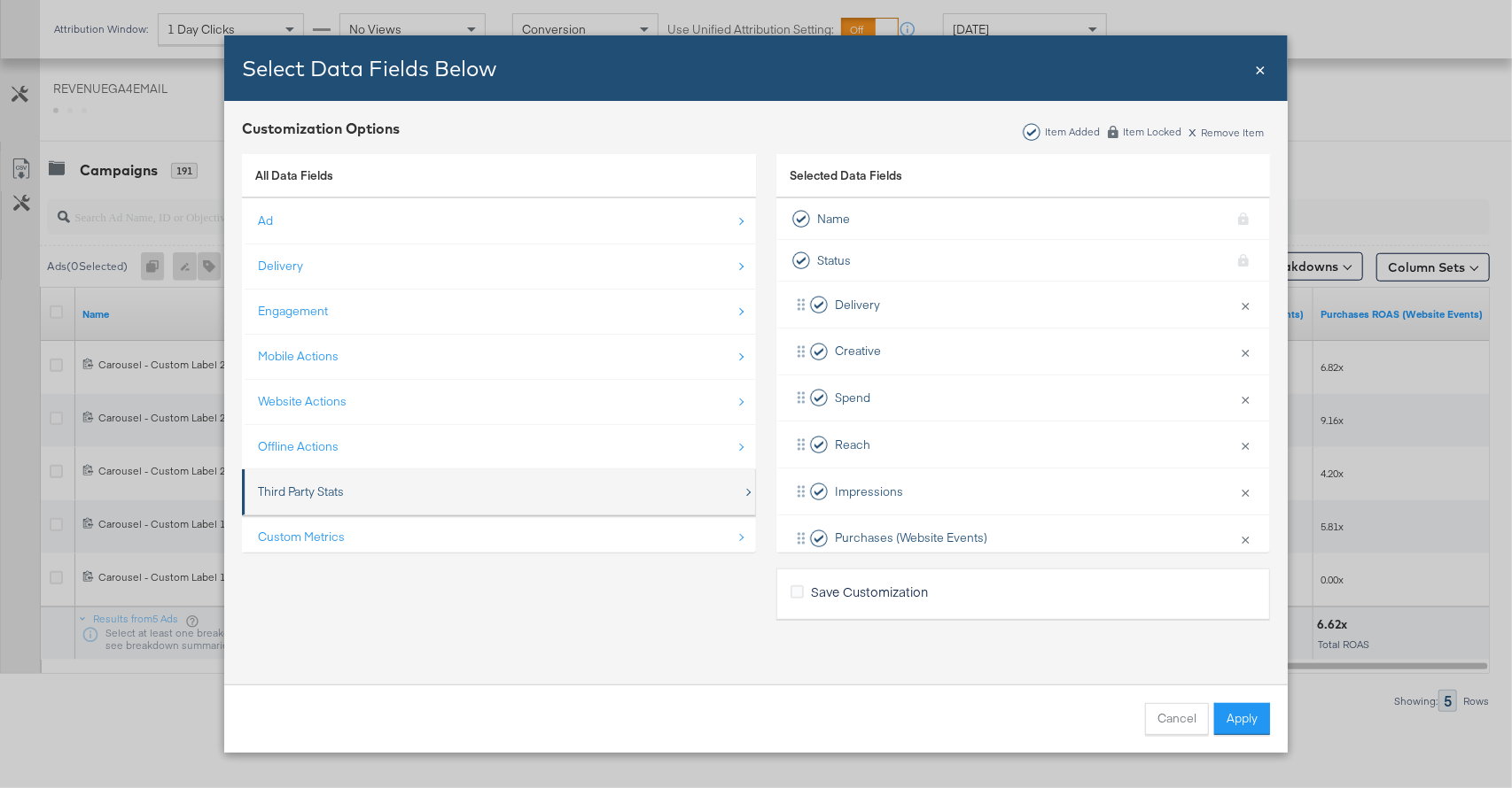
scroll to position [25, 0]
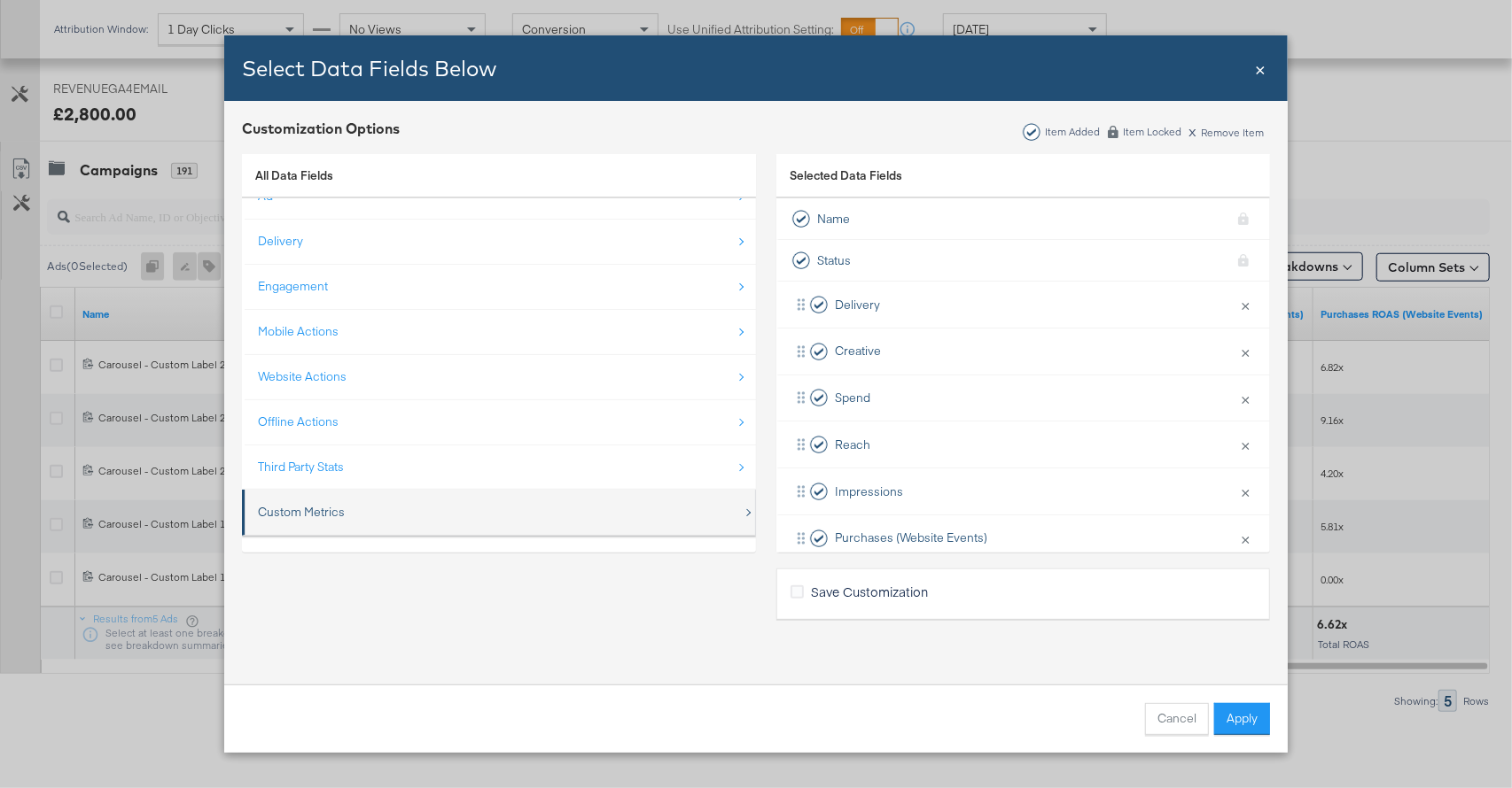
click at [510, 503] on div "Custom Metrics" at bounding box center [500, 512] width 484 height 37
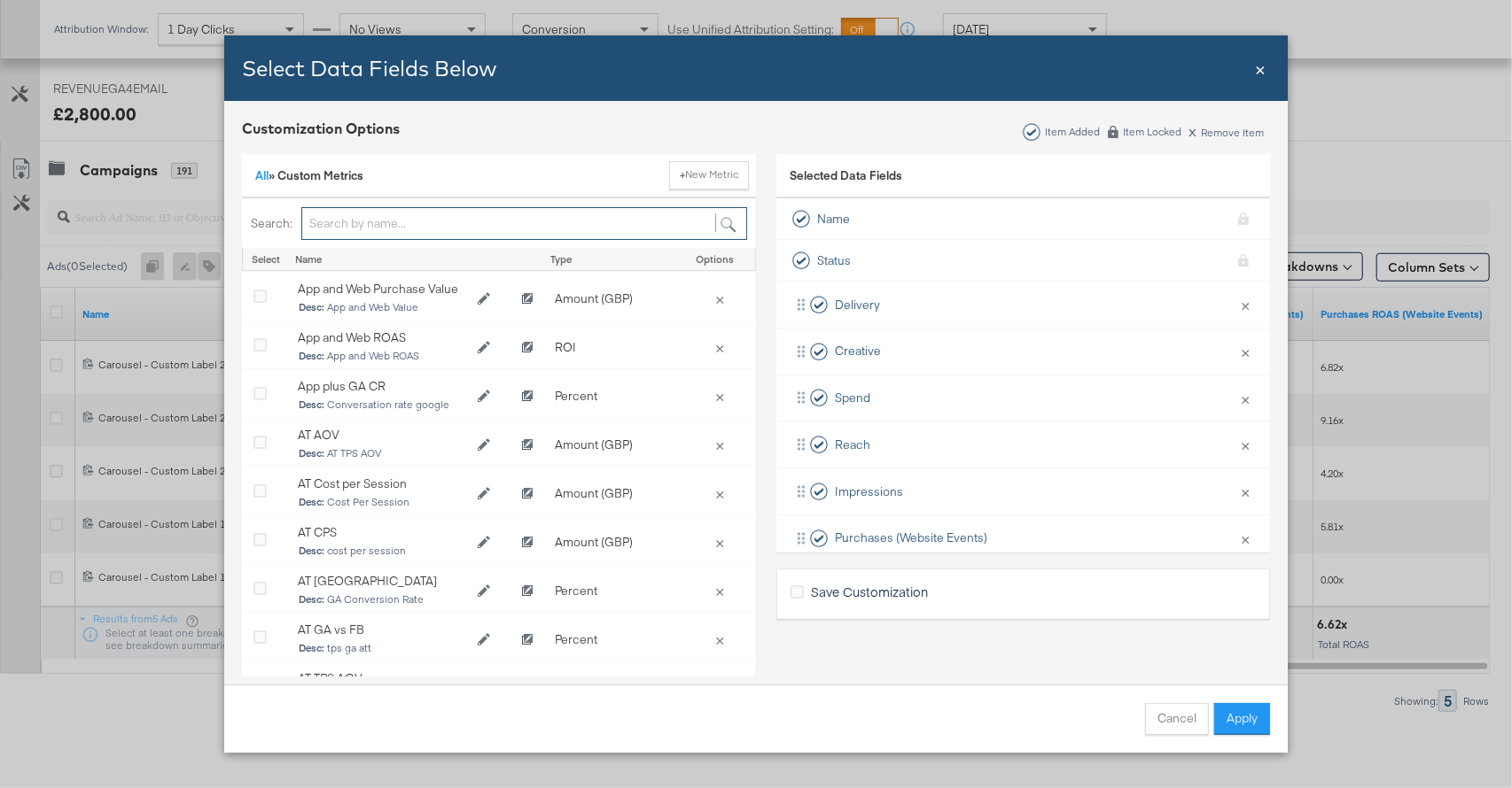
click at [410, 215] on input "Bulk Add Locations Modal" at bounding box center [524, 224] width 446 height 33
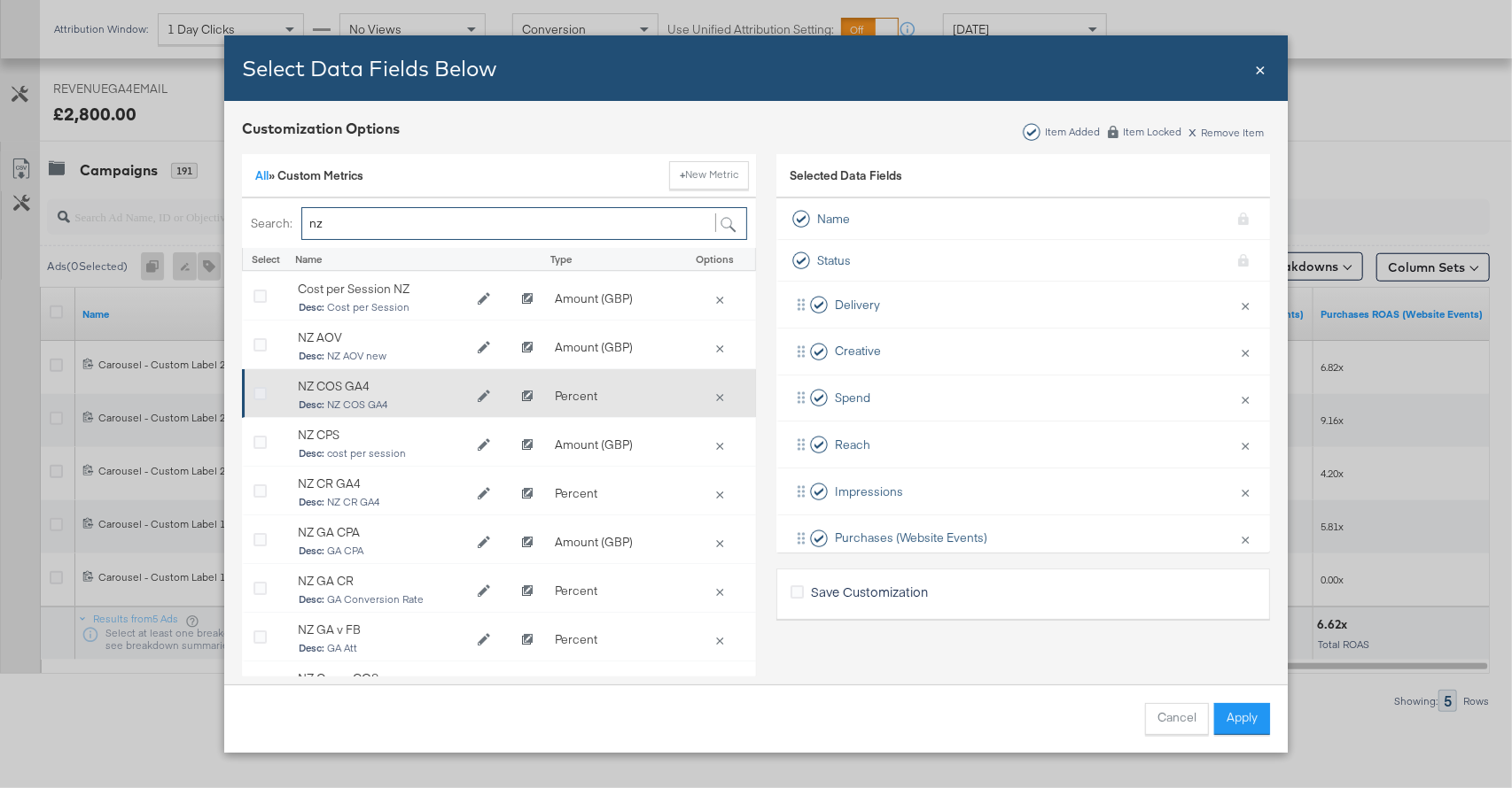
type input "nz"
click at [257, 394] on icon "Bulk Add Locations Modal" at bounding box center [260, 395] width 13 height 13
click at [0, 0] on input "Bulk Add Locations Modal" at bounding box center [0, 0] width 0 height 0
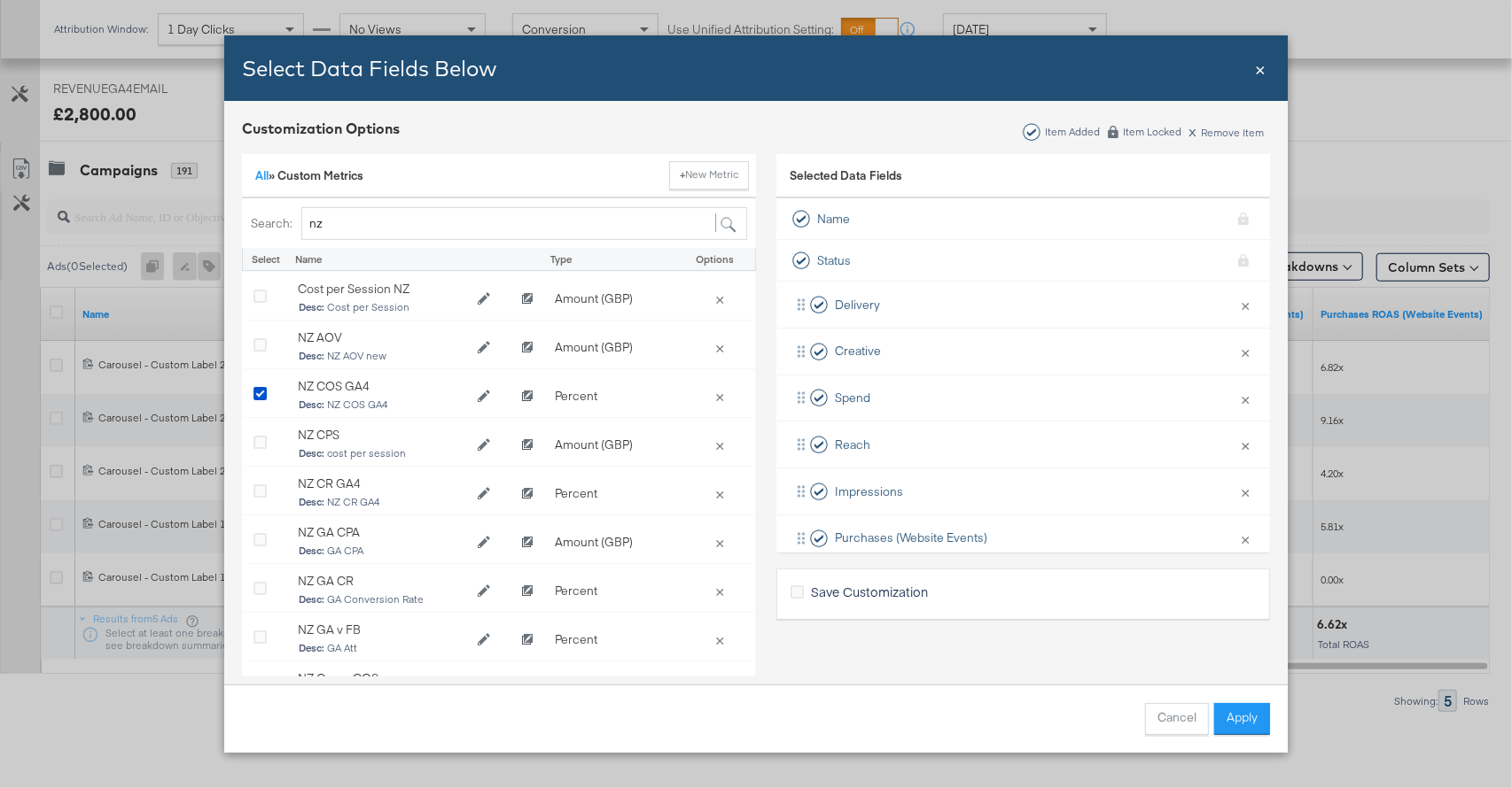
drag, startPoint x: 1252, startPoint y: 715, endPoint x: 1252, endPoint y: 685, distance: 30.0
click at [1252, 715] on button "Apply" at bounding box center [1242, 719] width 56 height 32
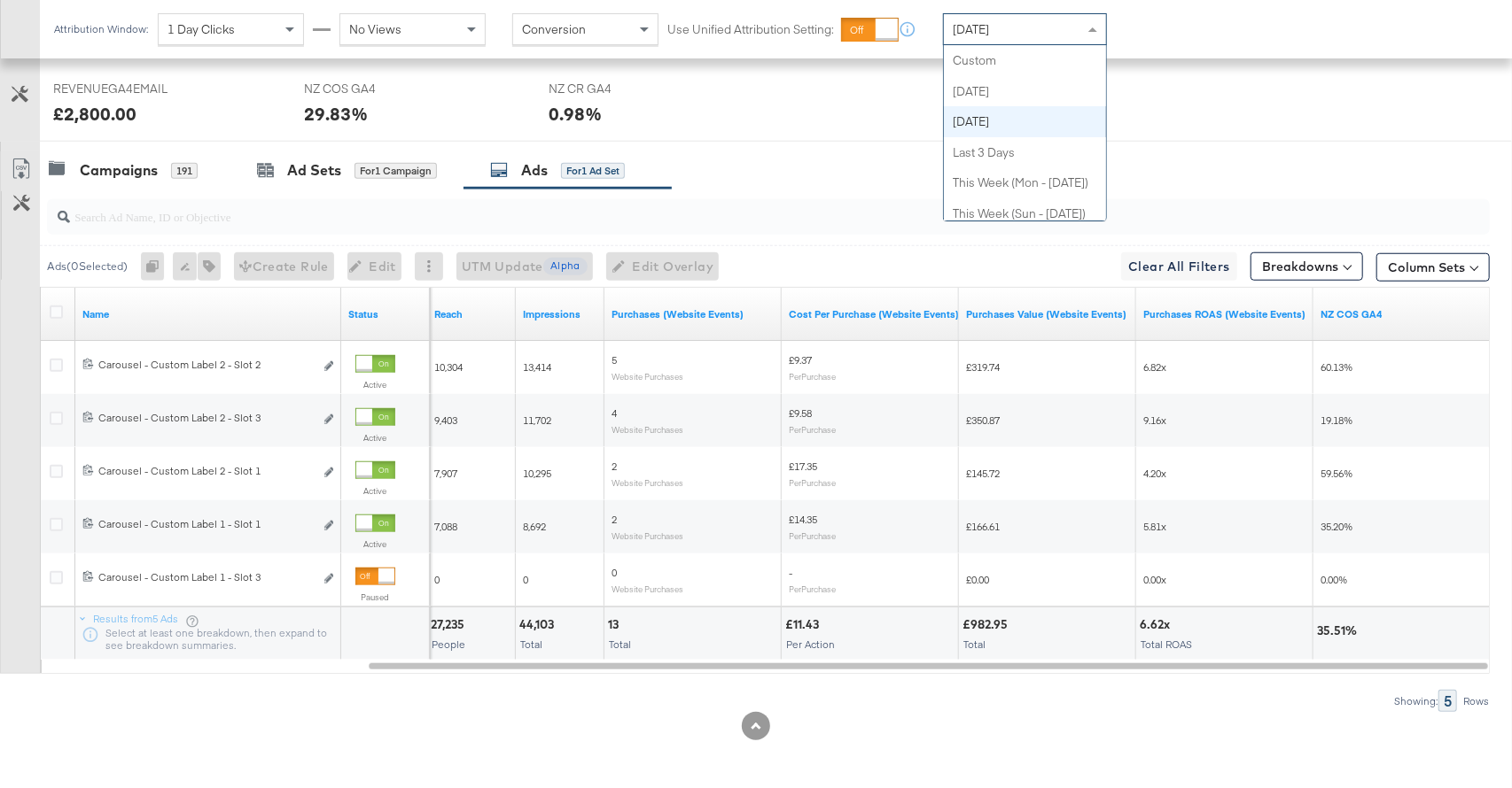
click at [1037, 18] on div "Yesterday" at bounding box center [1025, 29] width 162 height 30
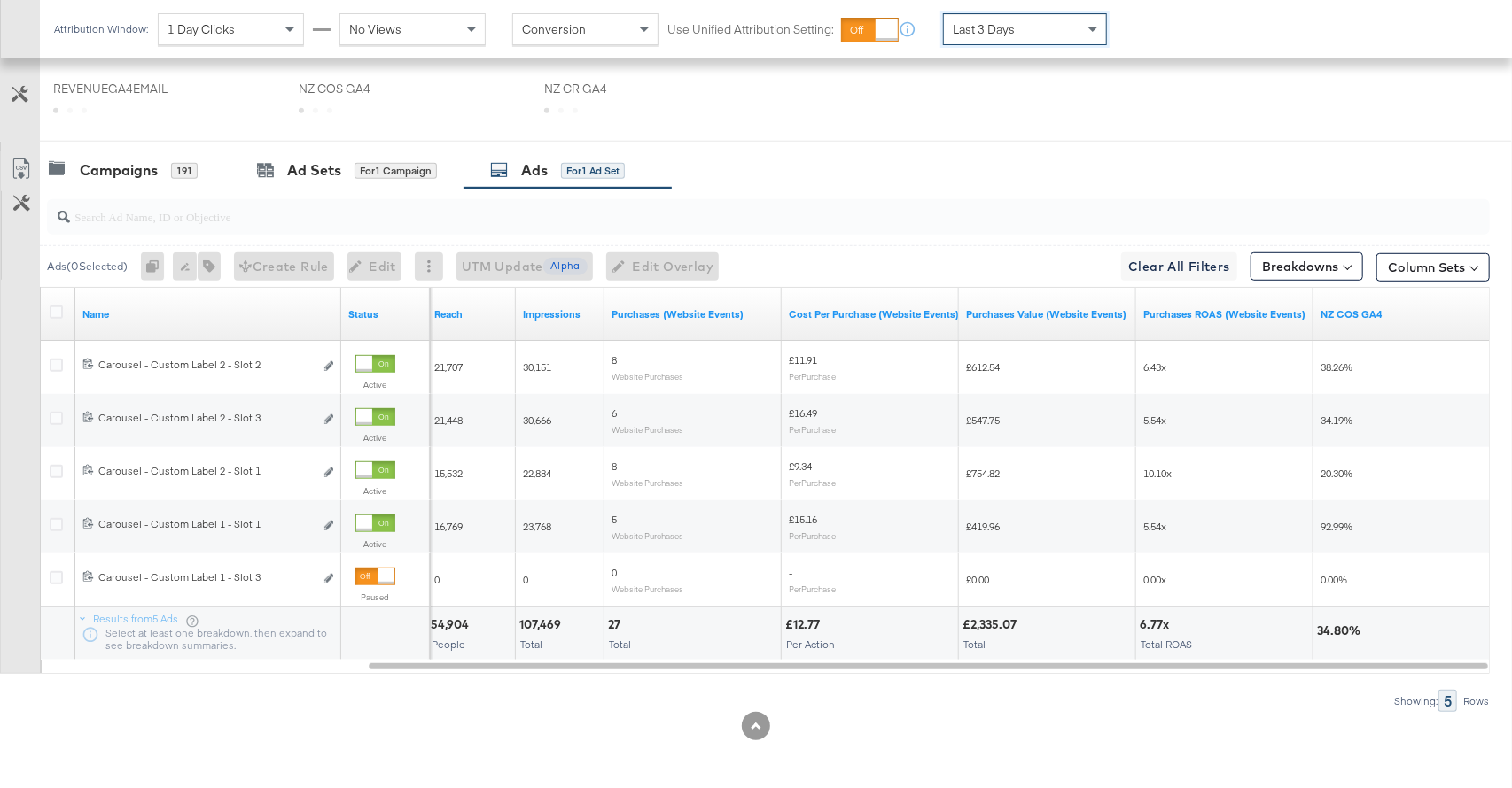
scroll to position [803, 0]
click at [992, 30] on span "Last 3 Days" at bounding box center [983, 29] width 62 height 16
click at [1017, 35] on div "Yesterday" at bounding box center [1025, 29] width 162 height 30
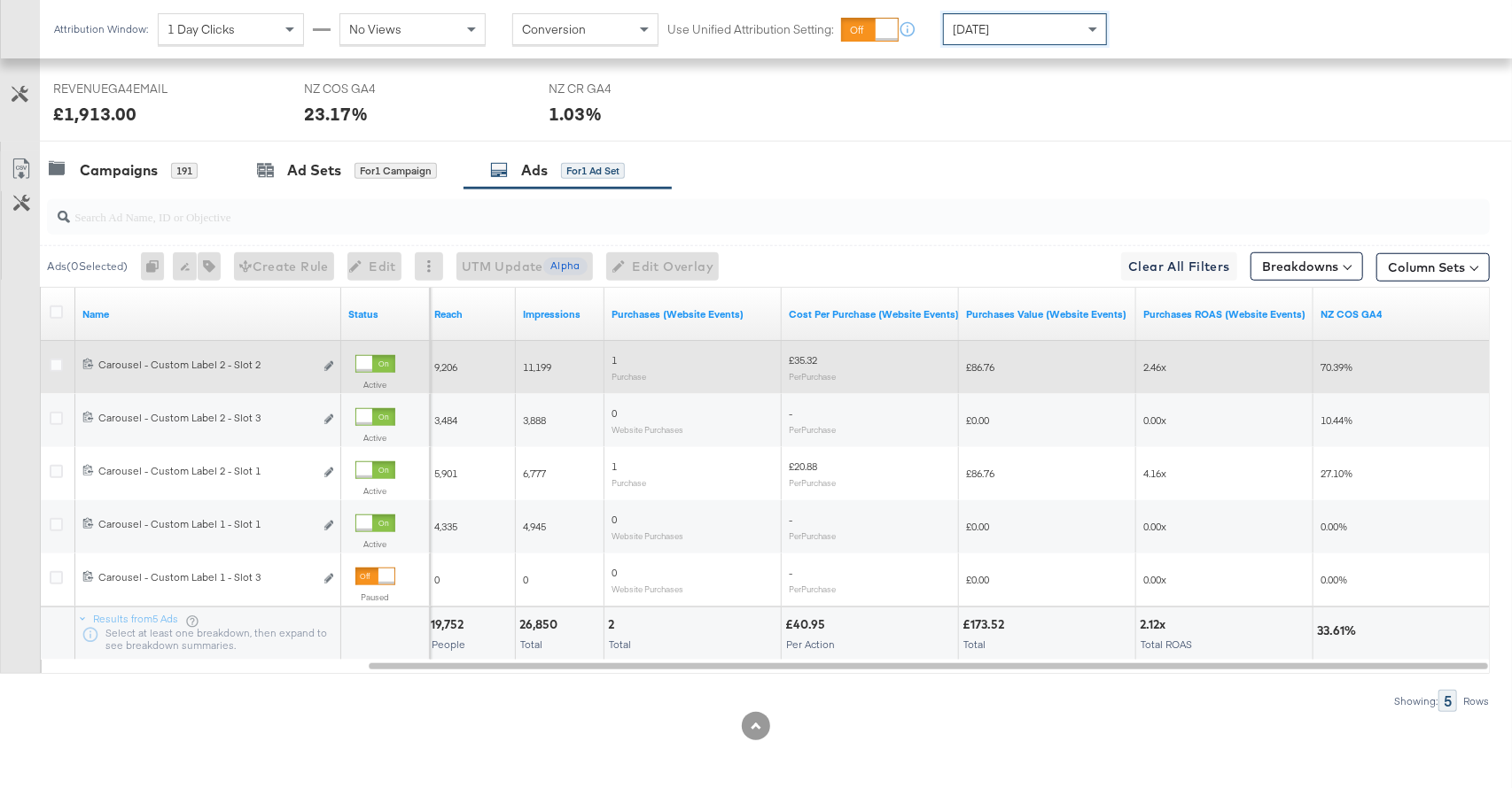
click at [372, 358] on div at bounding box center [364, 364] width 16 height 16
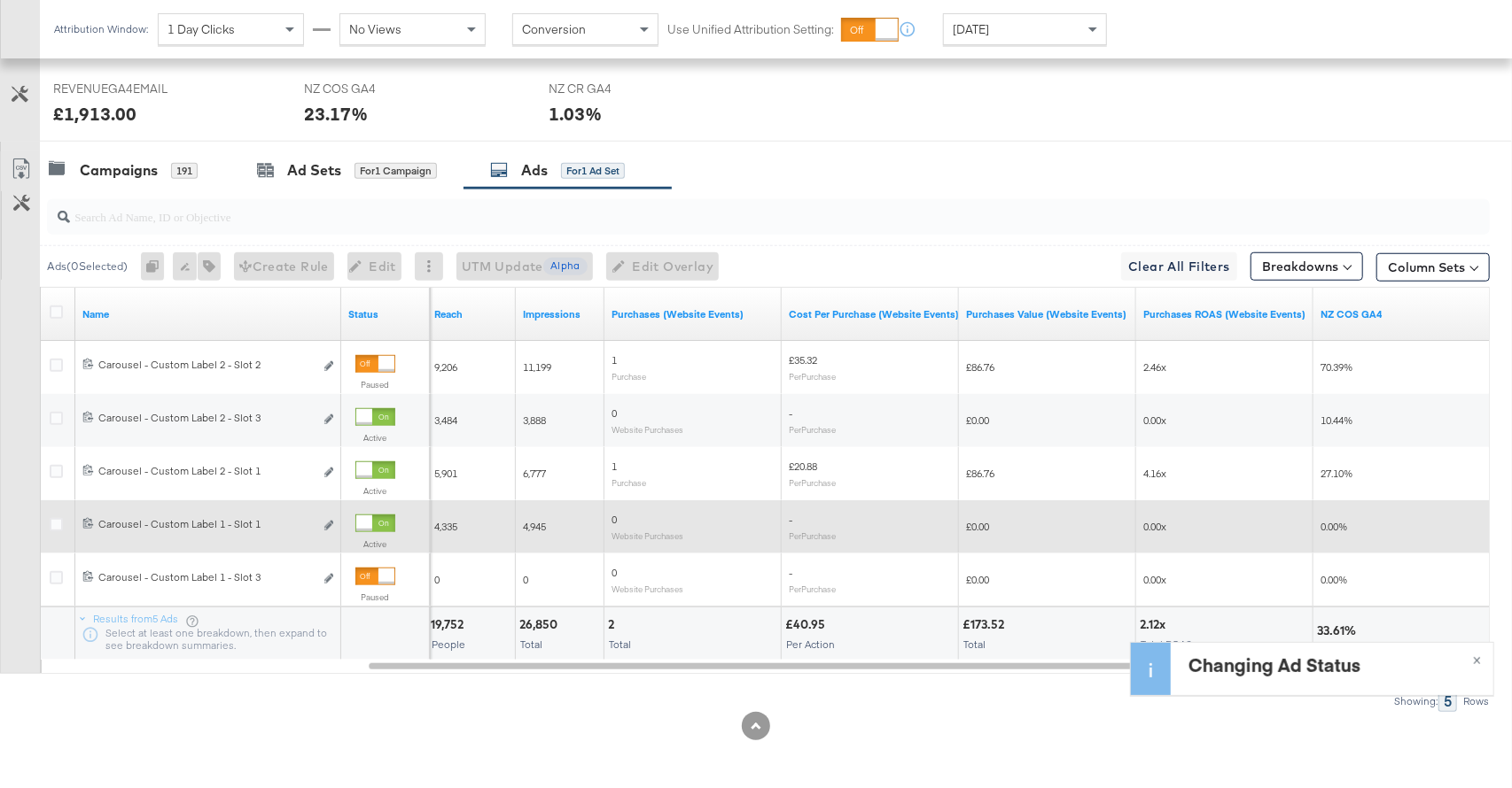
click at [377, 520] on div at bounding box center [375, 524] width 39 height 17
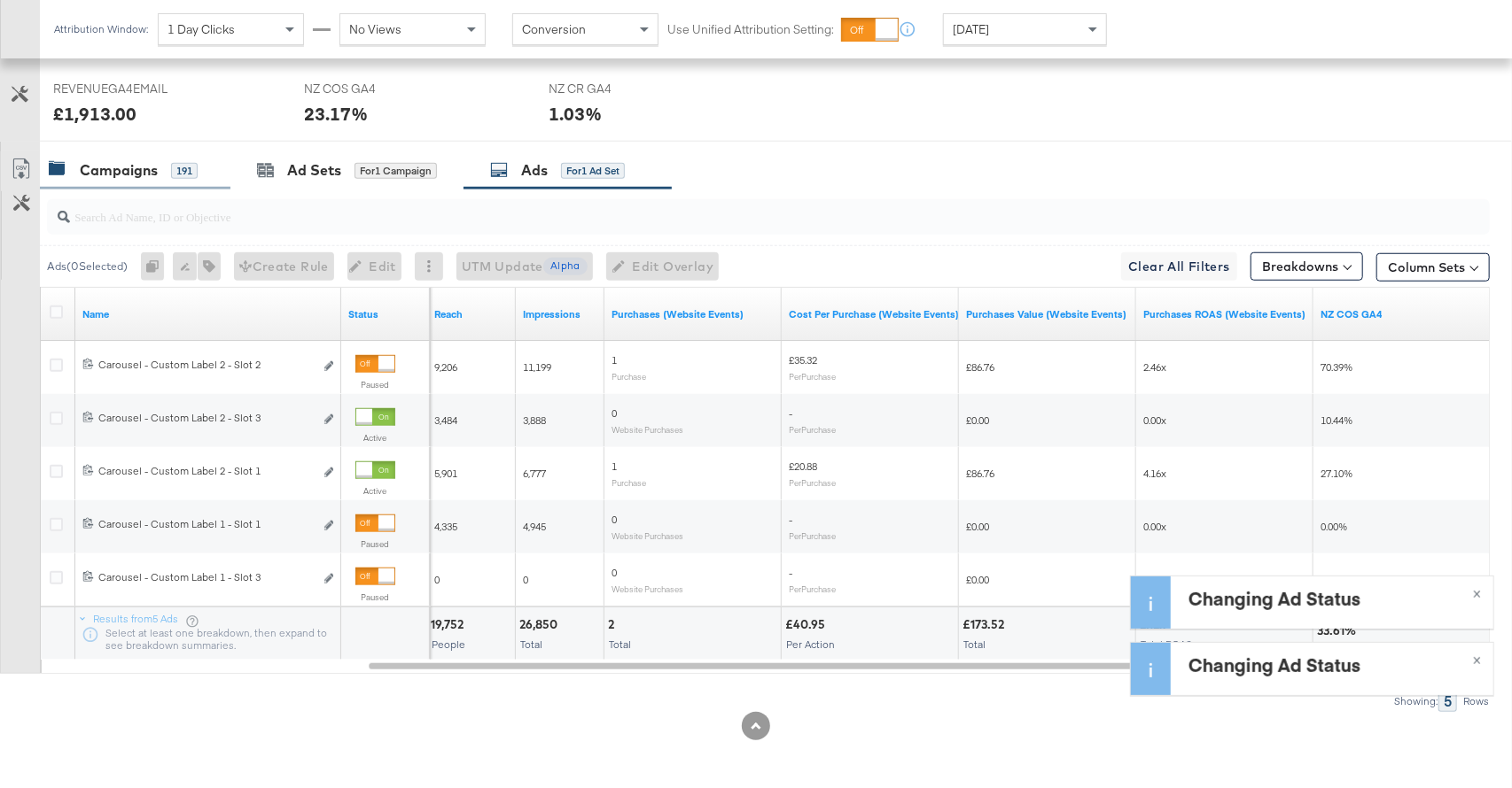
click at [150, 184] on div "Campaigns 191" at bounding box center [135, 171] width 190 height 38
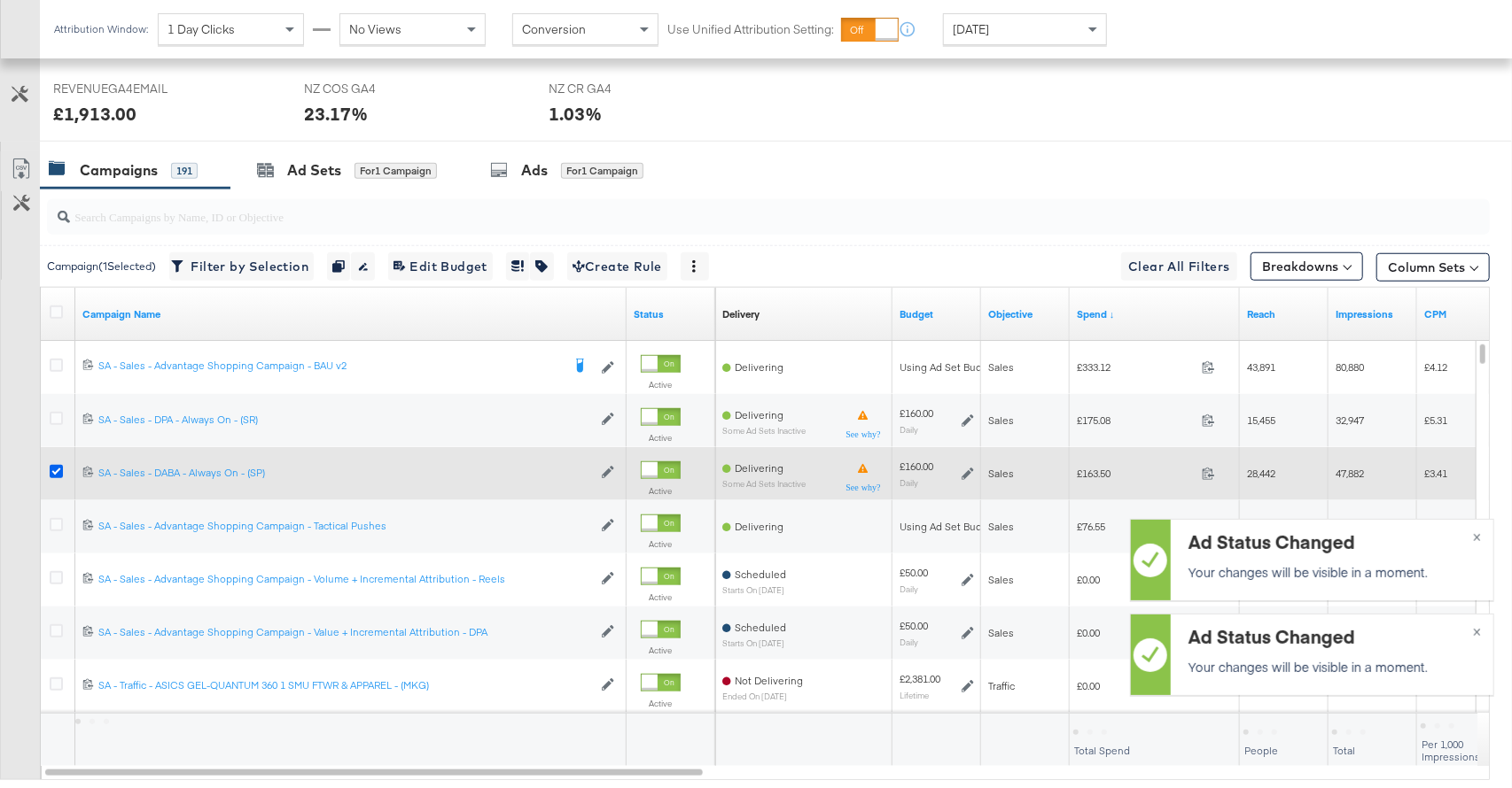
click at [62, 469] on icon at bounding box center [57, 472] width 13 height 13
click at [0, 0] on input "checkbox" at bounding box center [0, 0] width 0 height 0
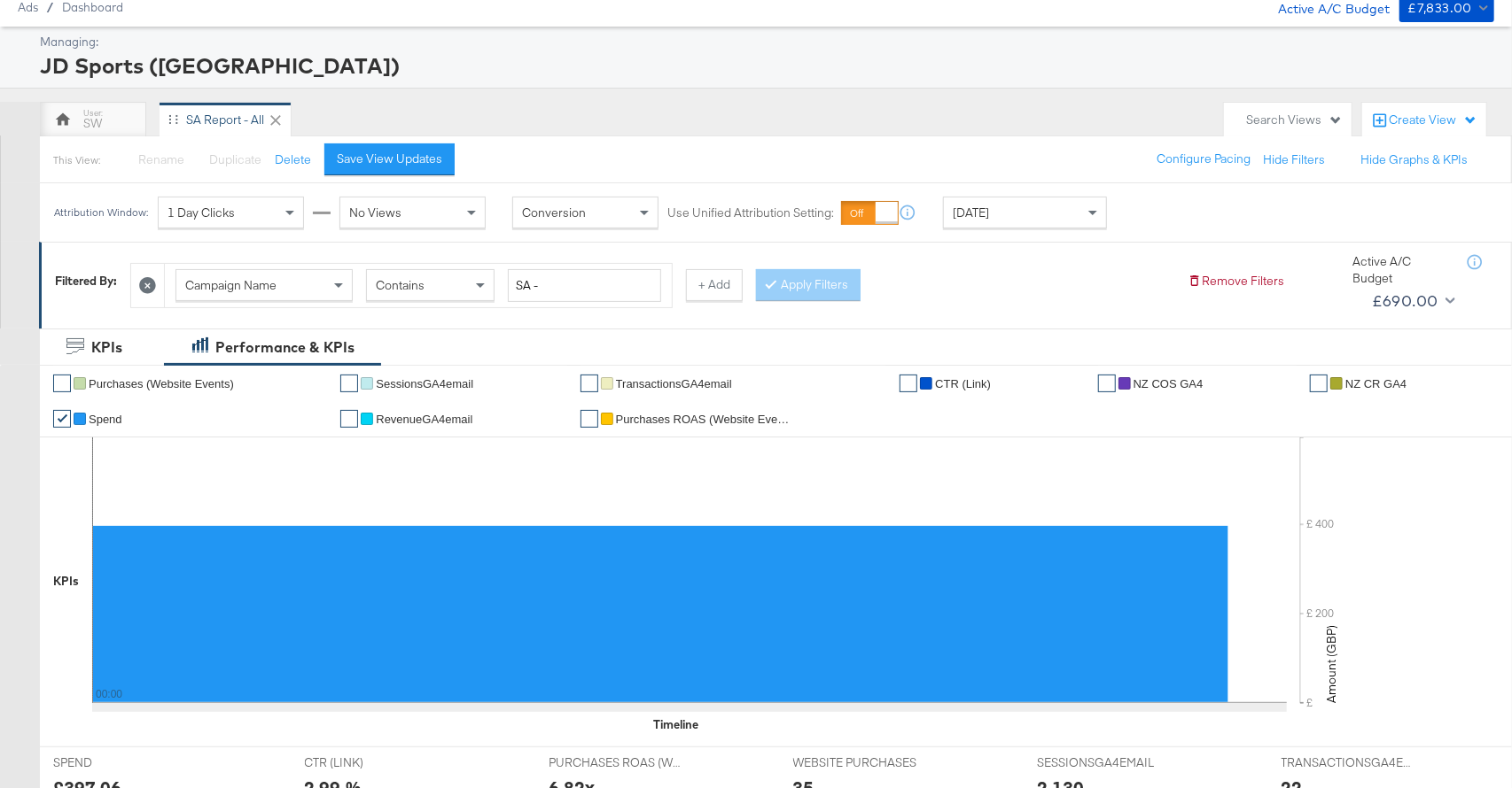
scroll to position [0, 0]
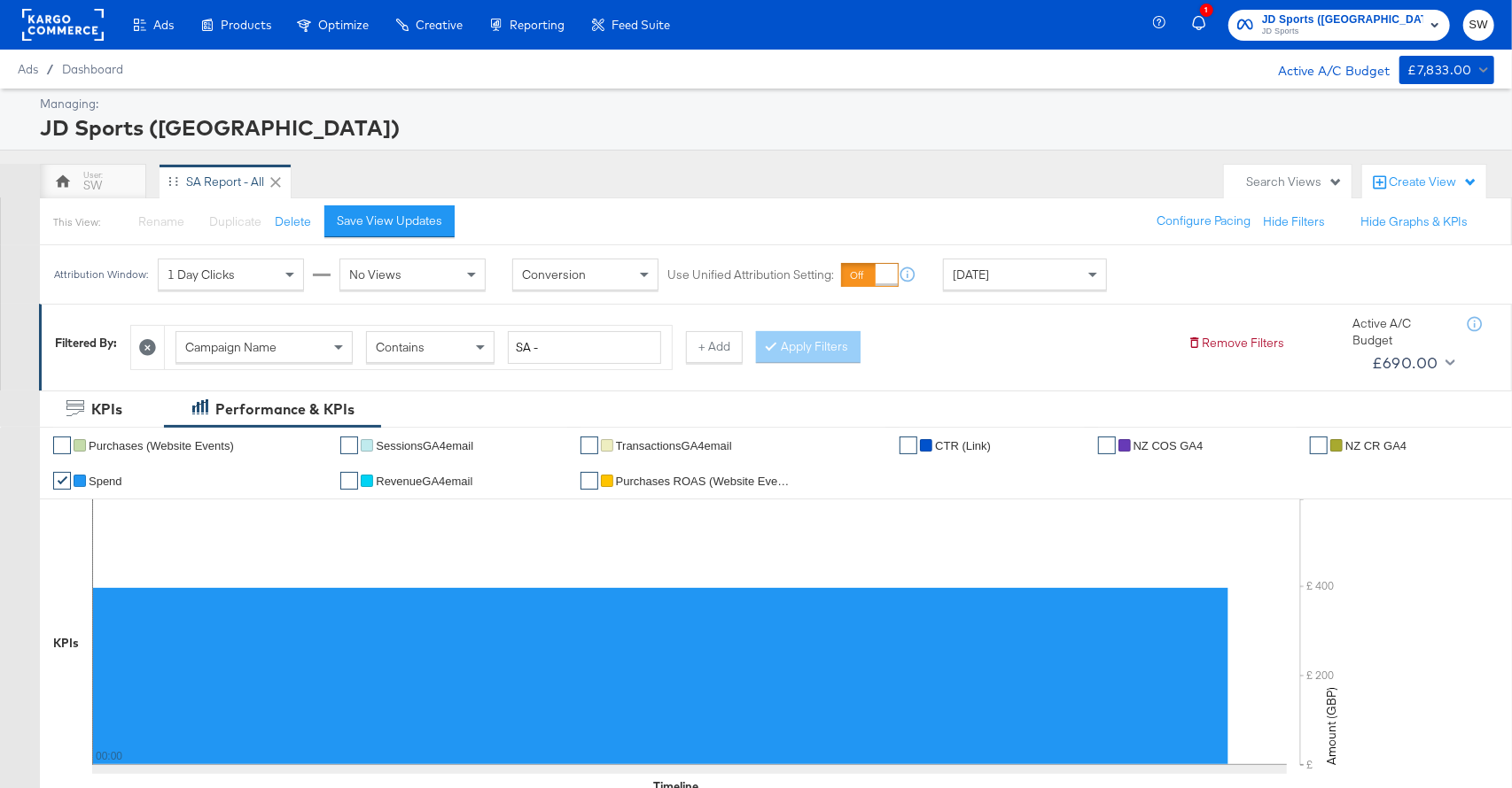
click at [1373, 31] on span "JD Sports" at bounding box center [1343, 32] width 161 height 14
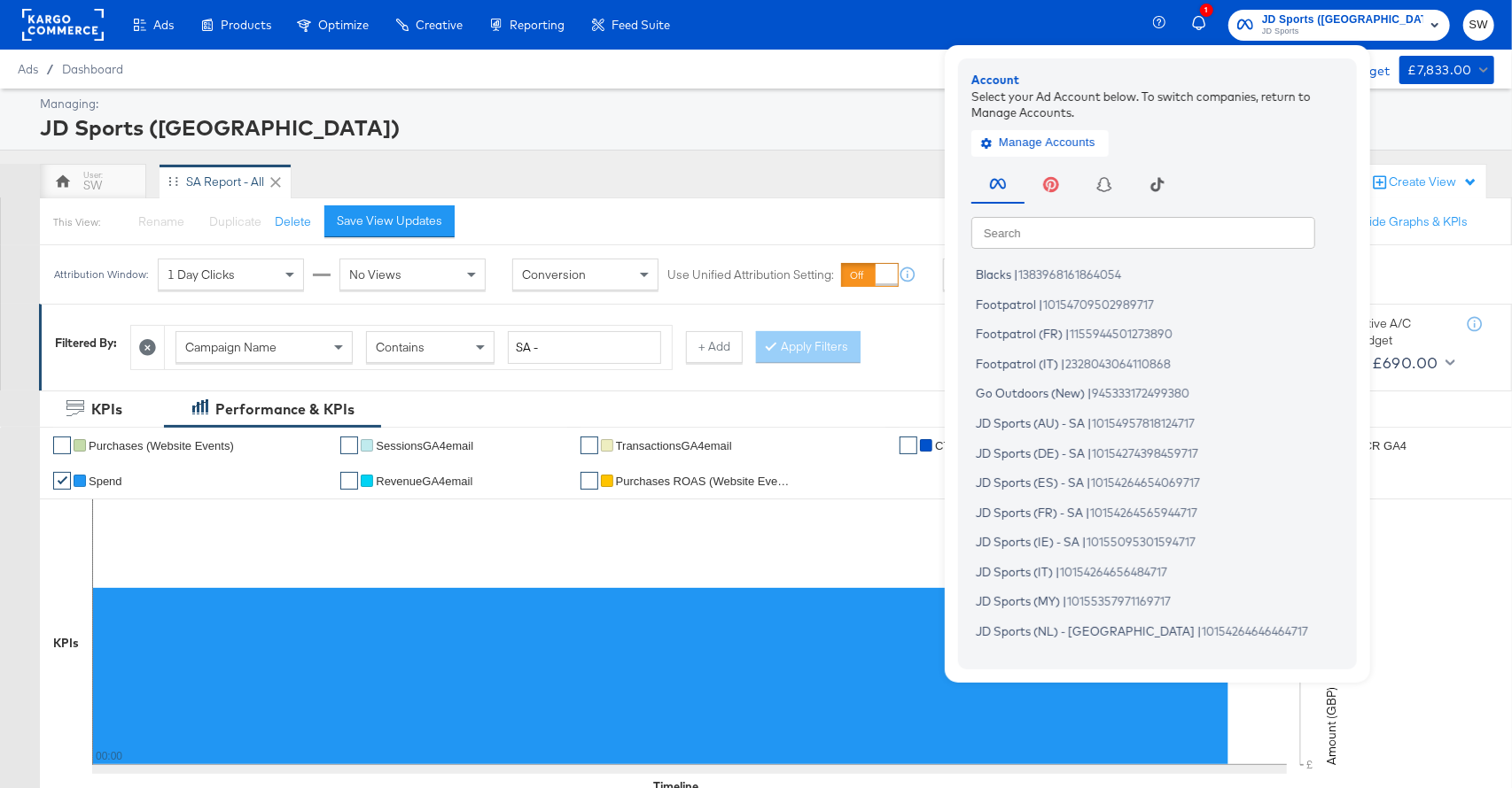
click at [1179, 223] on input "text" at bounding box center [1143, 232] width 344 height 32
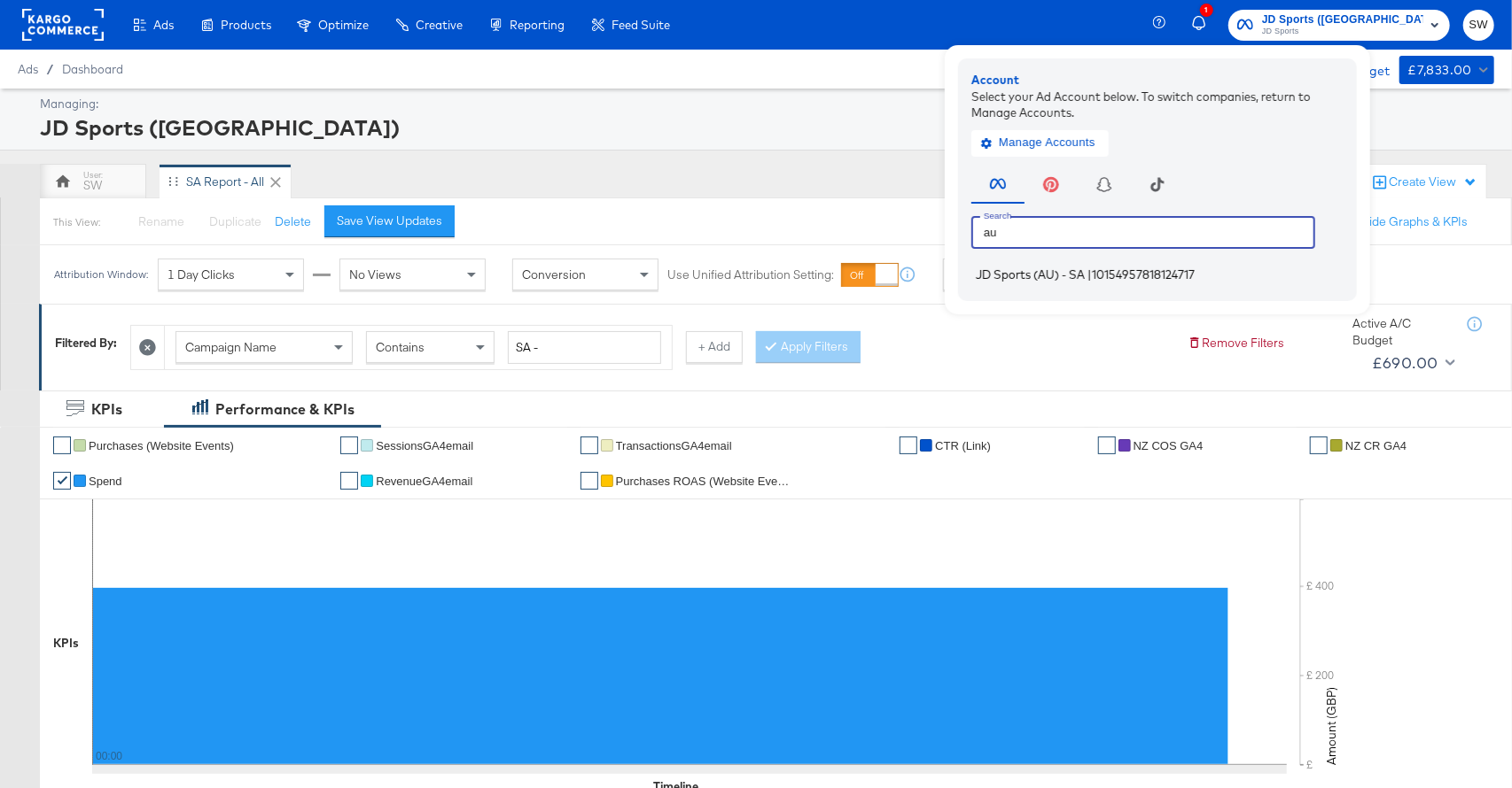
type input "au"
click at [1189, 278] on span "10154957818124717" at bounding box center [1143, 274] width 103 height 14
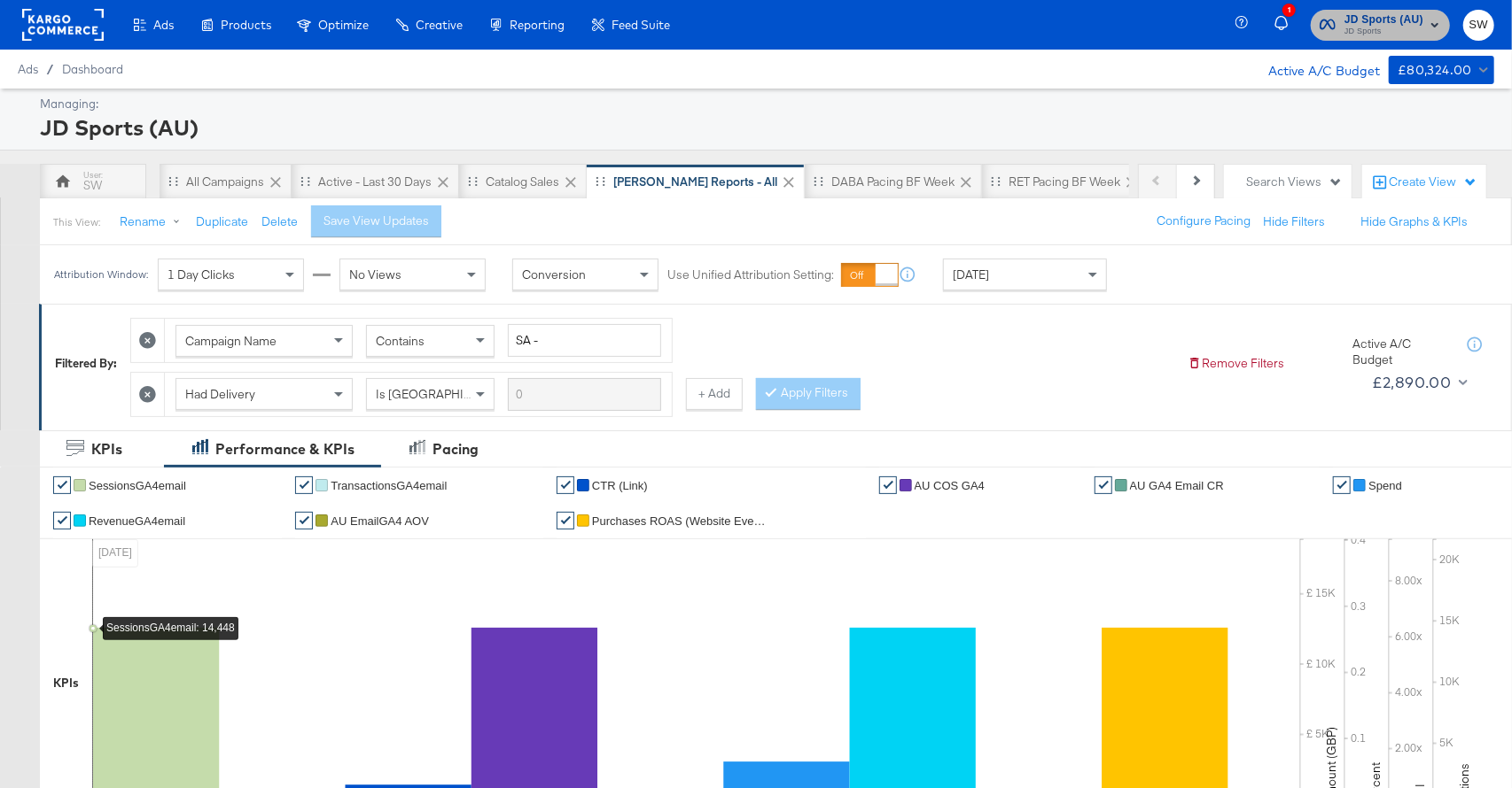
click at [1372, 34] on span "JD Sports" at bounding box center [1383, 32] width 79 height 14
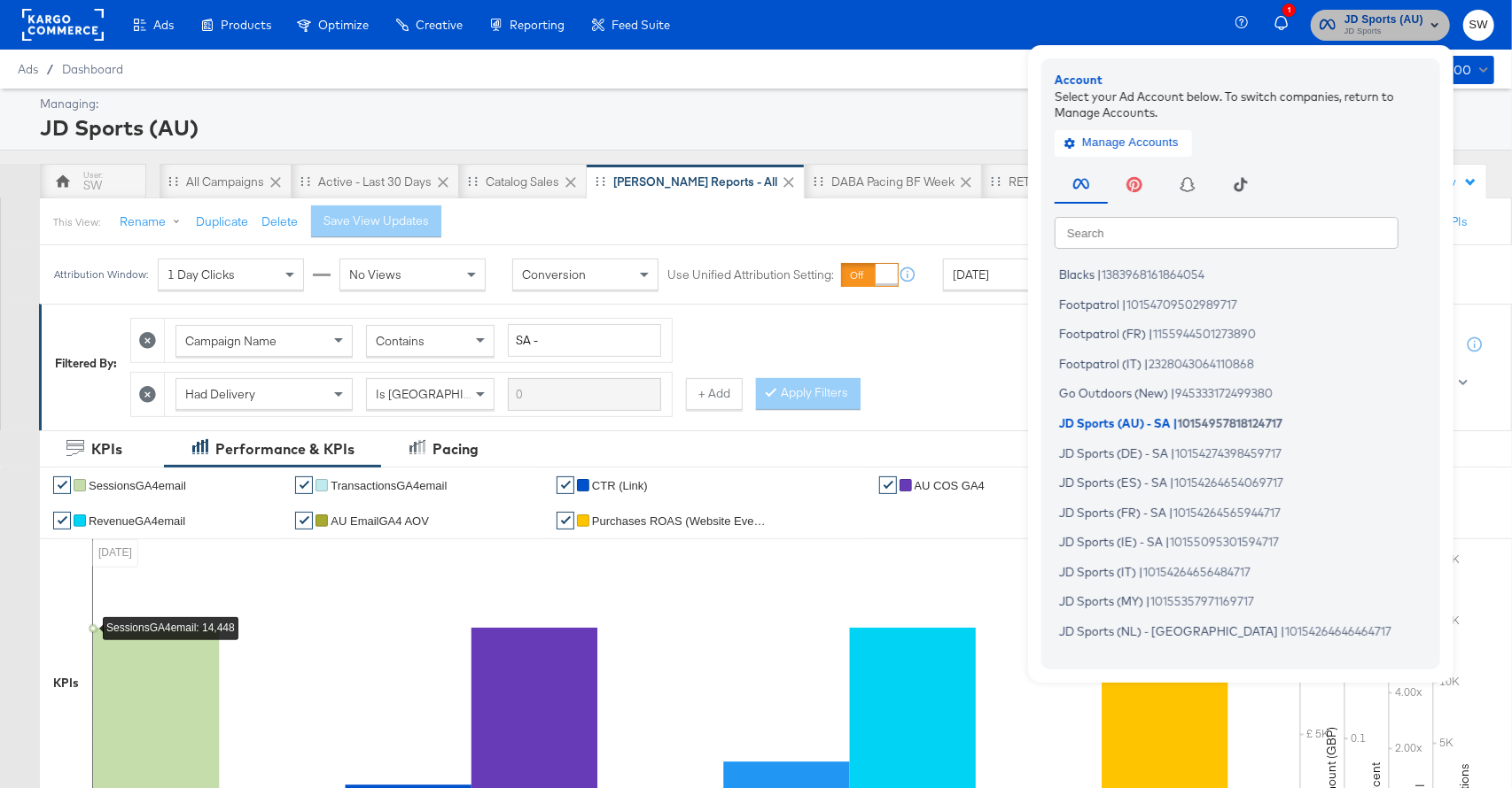
drag, startPoint x: 1373, startPoint y: 28, endPoint x: 1349, endPoint y: 47, distance: 30.6
click at [1373, 29] on span "JD Sports" at bounding box center [1383, 32] width 79 height 14
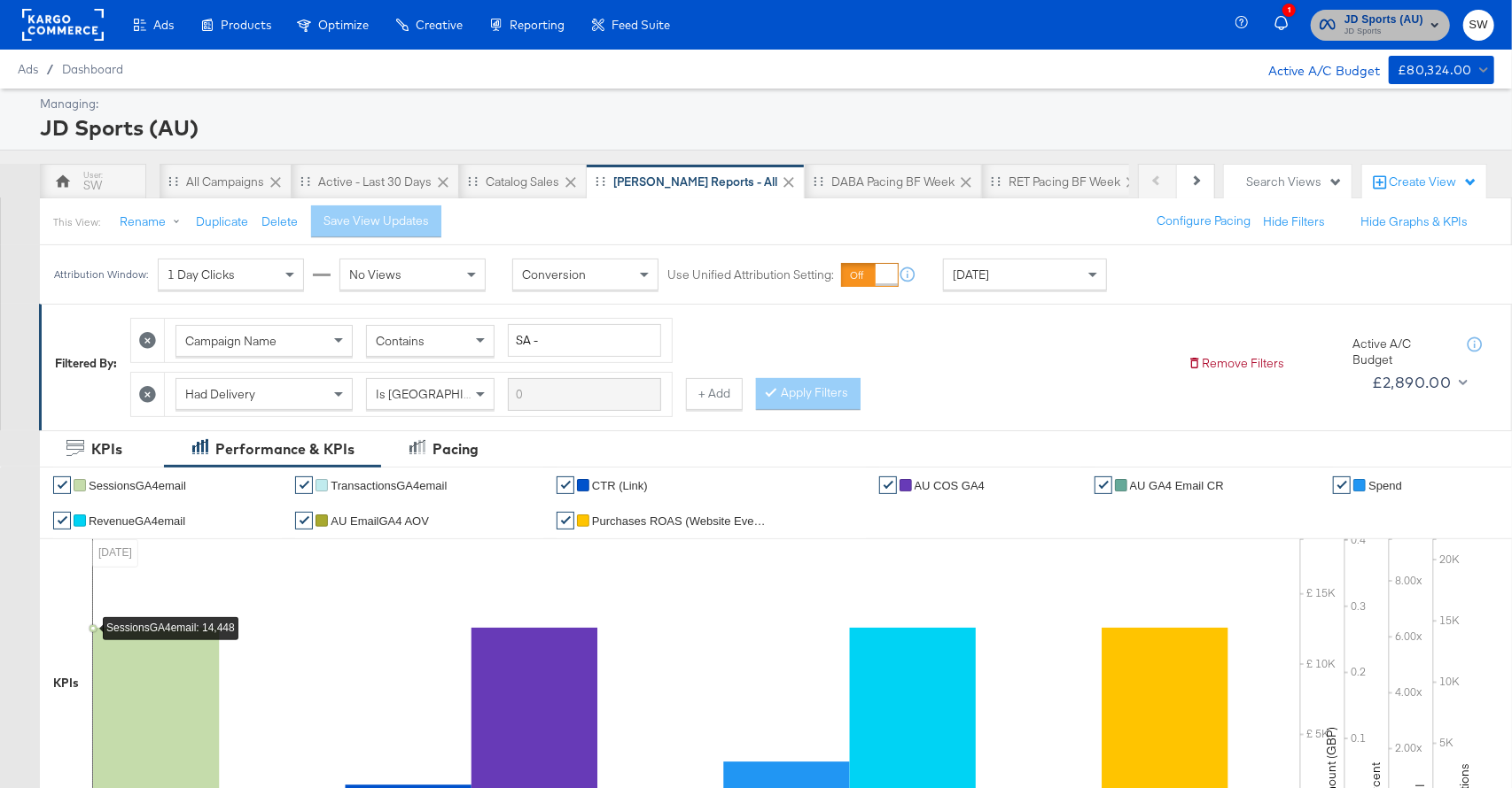
drag, startPoint x: 1351, startPoint y: 17, endPoint x: 1336, endPoint y: 39, distance: 26.6
click at [1351, 17] on span "JD Sports (AU)" at bounding box center [1383, 19] width 79 height 18
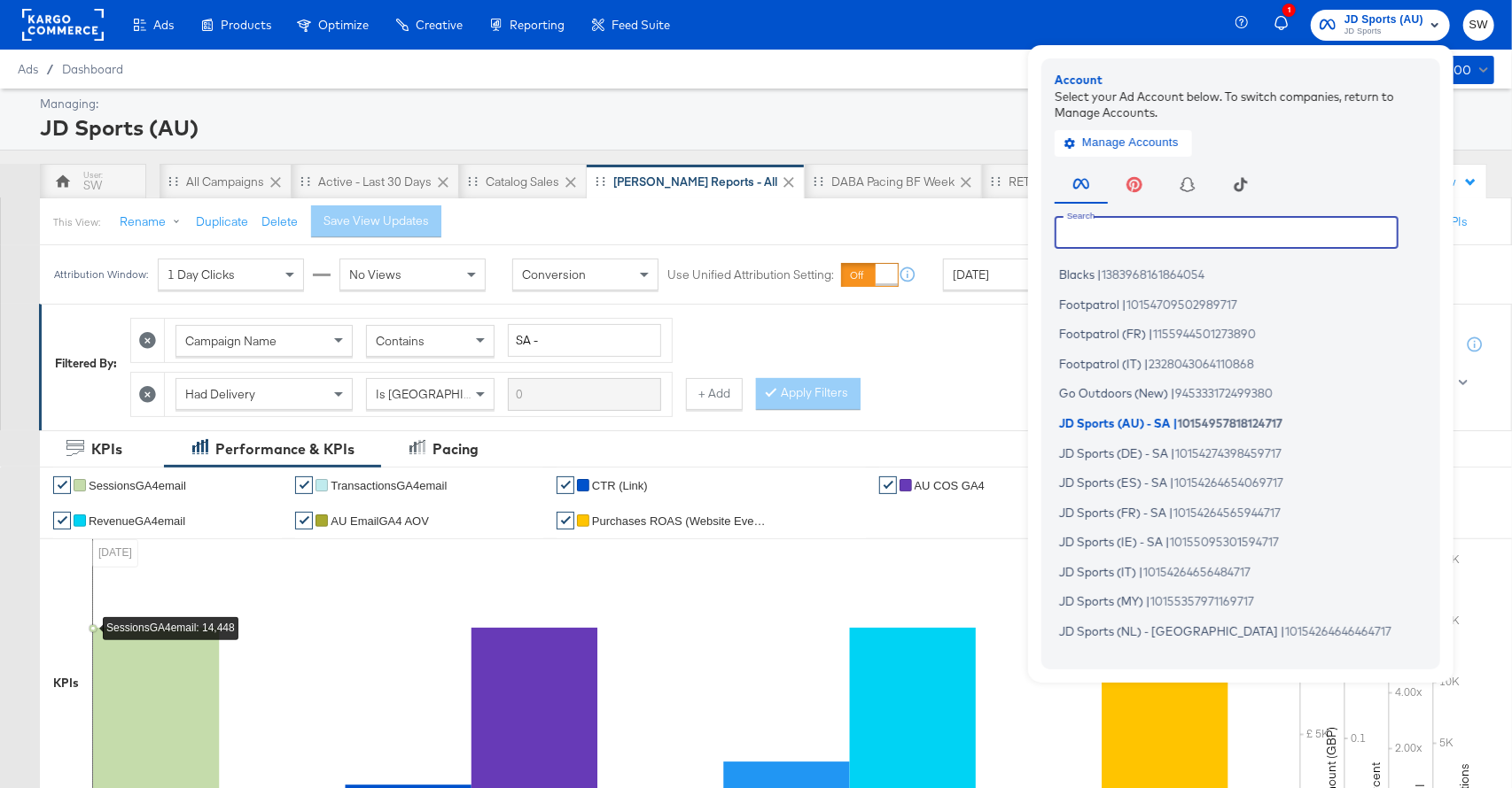
click at [1153, 226] on input "text" at bounding box center [1227, 232] width 344 height 32
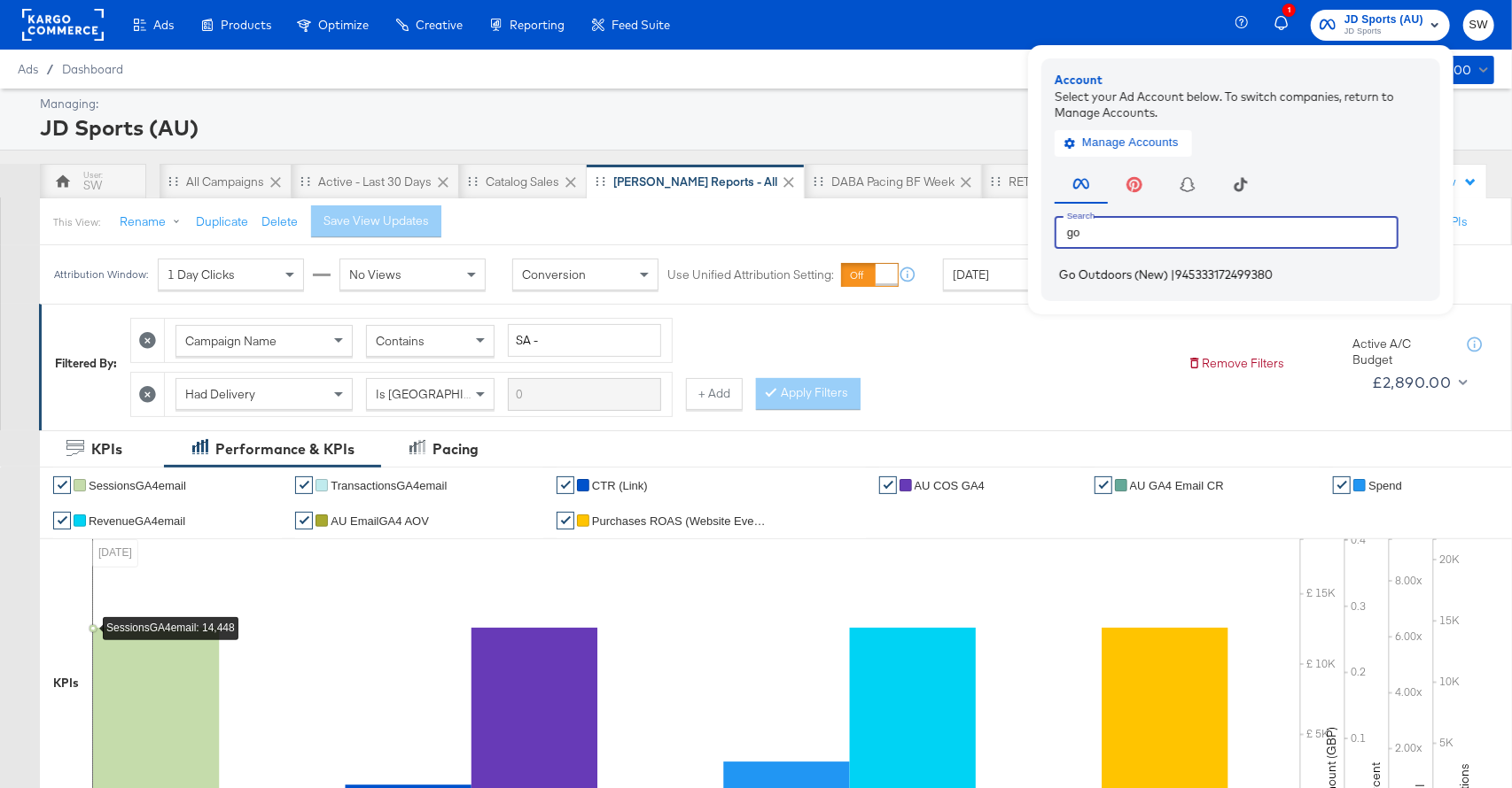
type input "go"
click at [1156, 278] on span "Go Outdoors (New)" at bounding box center [1113, 274] width 109 height 14
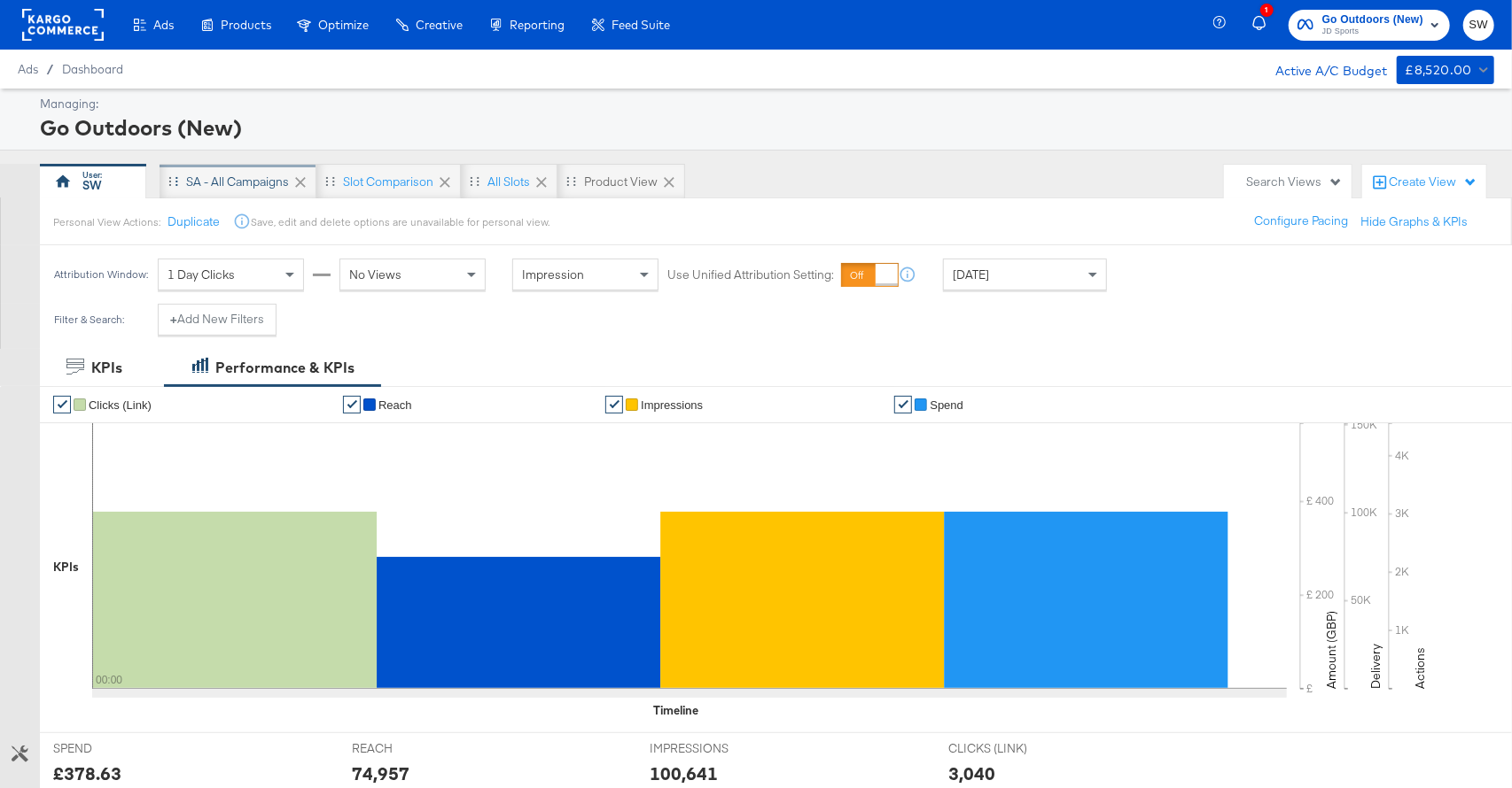
click at [213, 175] on div "SA - All Campaigns" at bounding box center [237, 183] width 103 height 17
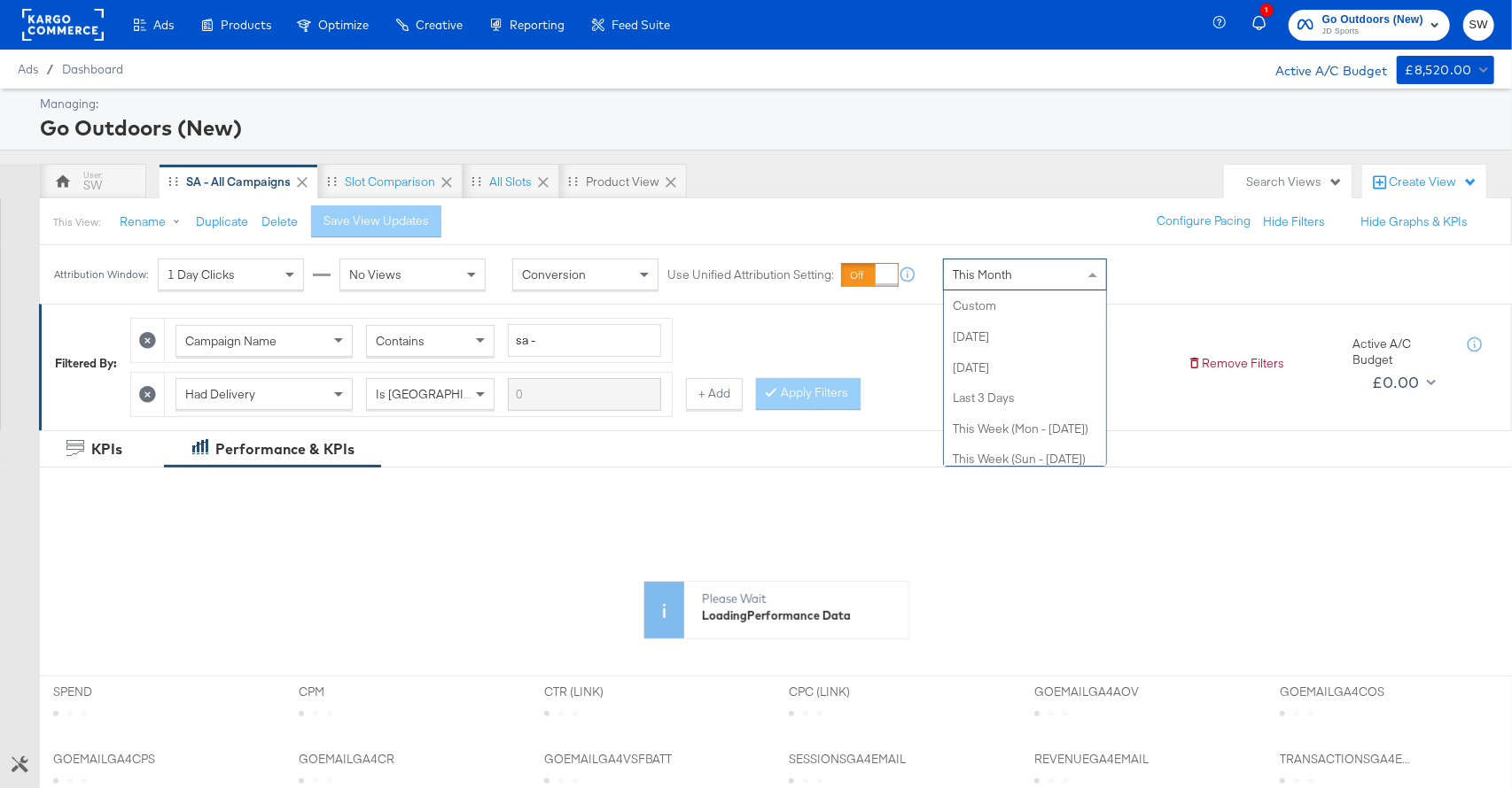
click at [1009, 273] on span "This Month" at bounding box center [982, 274] width 60 height 16
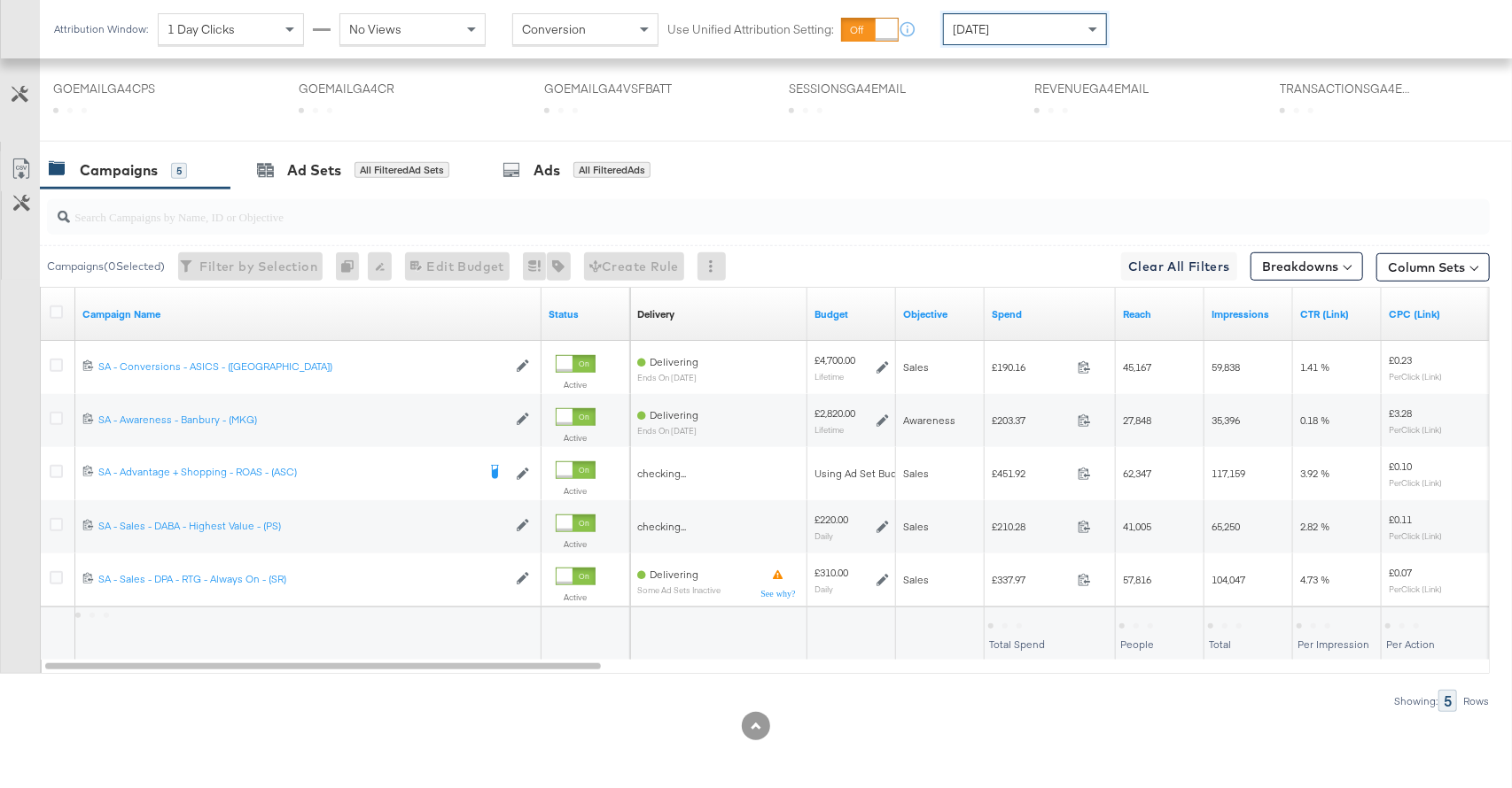
scroll to position [843, 0]
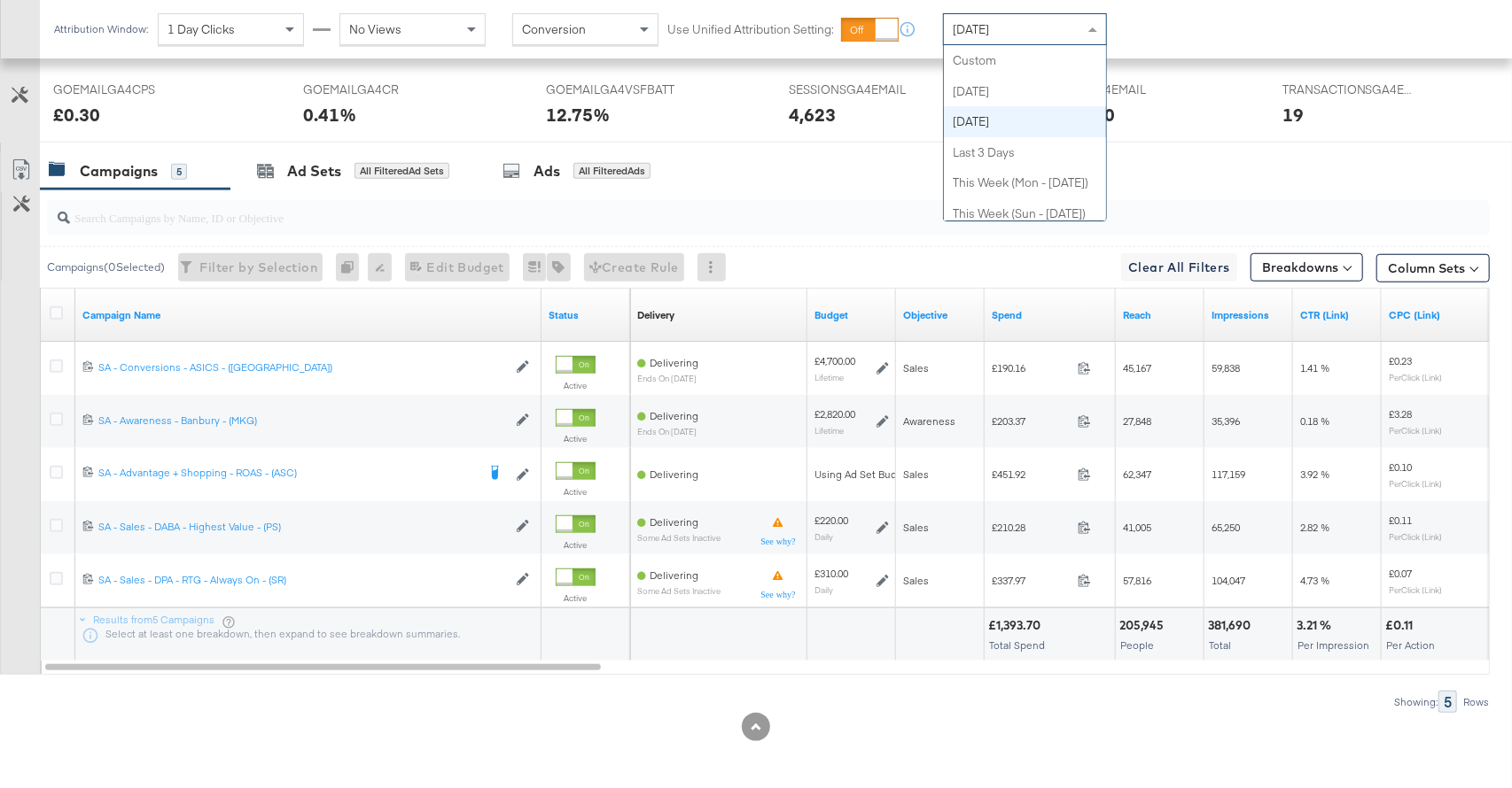
click at [1024, 25] on div "[DATE]" at bounding box center [1025, 29] width 162 height 30
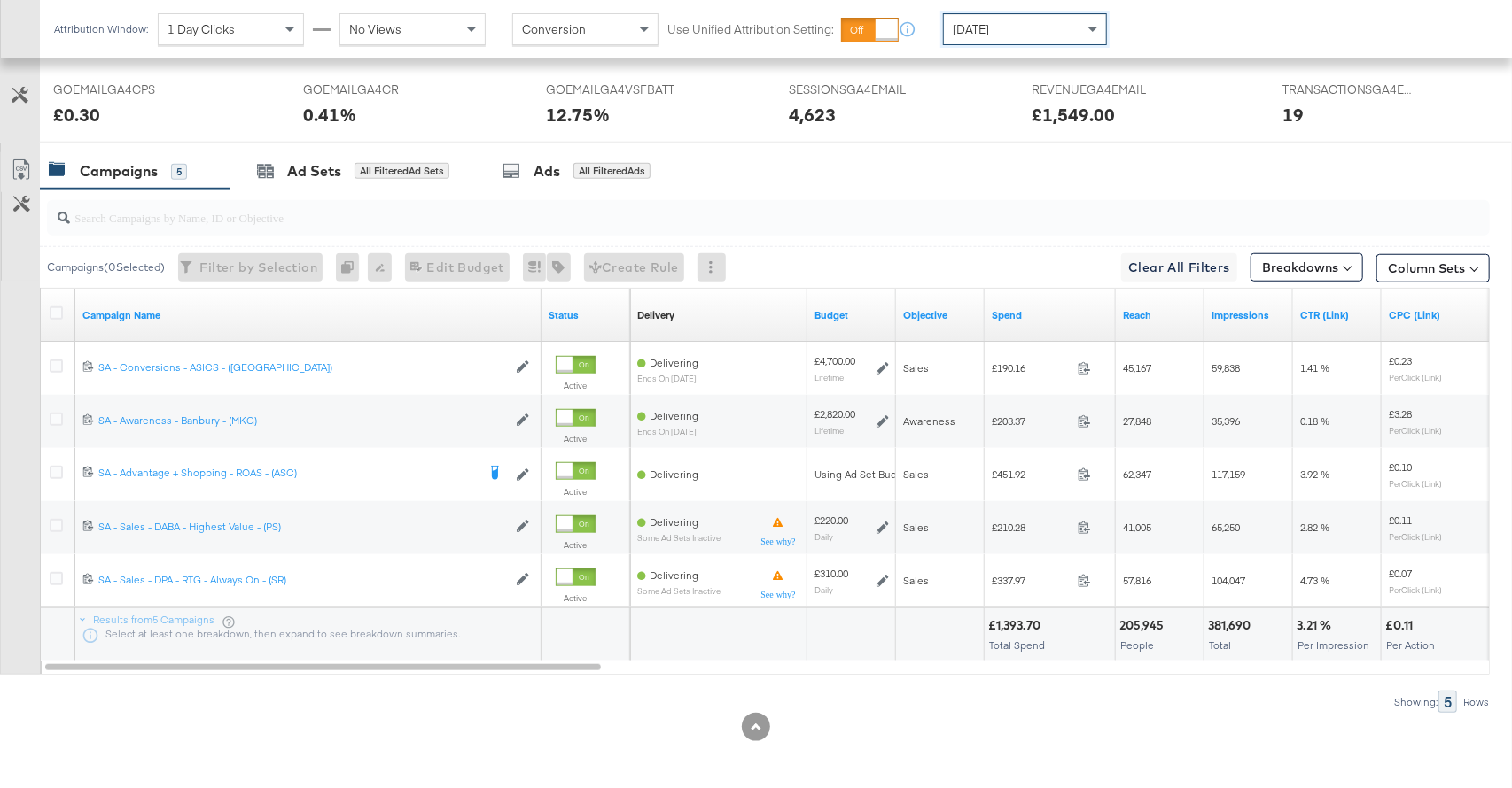
click at [989, 27] on span "[DATE]" at bounding box center [971, 29] width 37 height 16
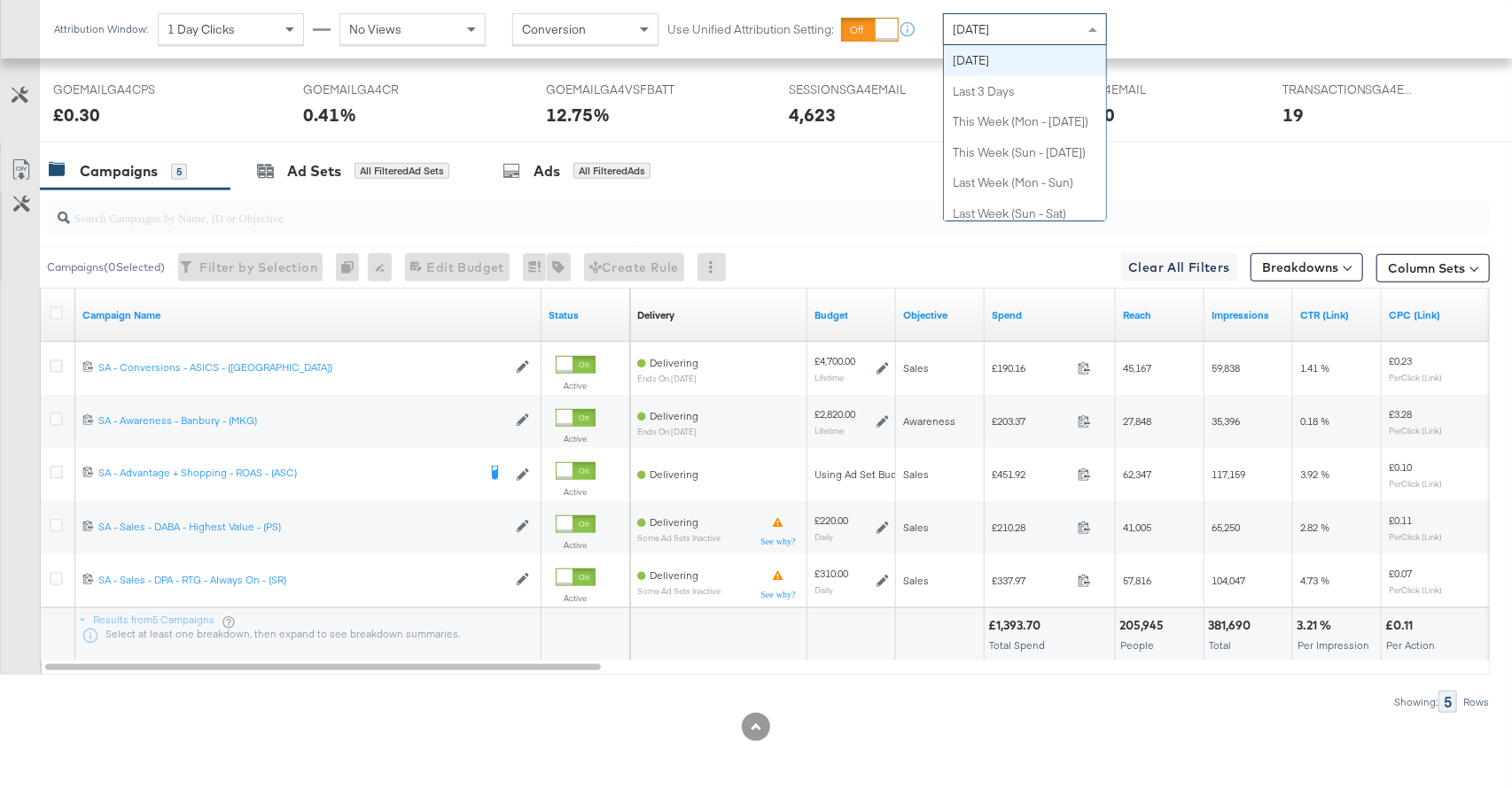
scroll to position [0, 0]
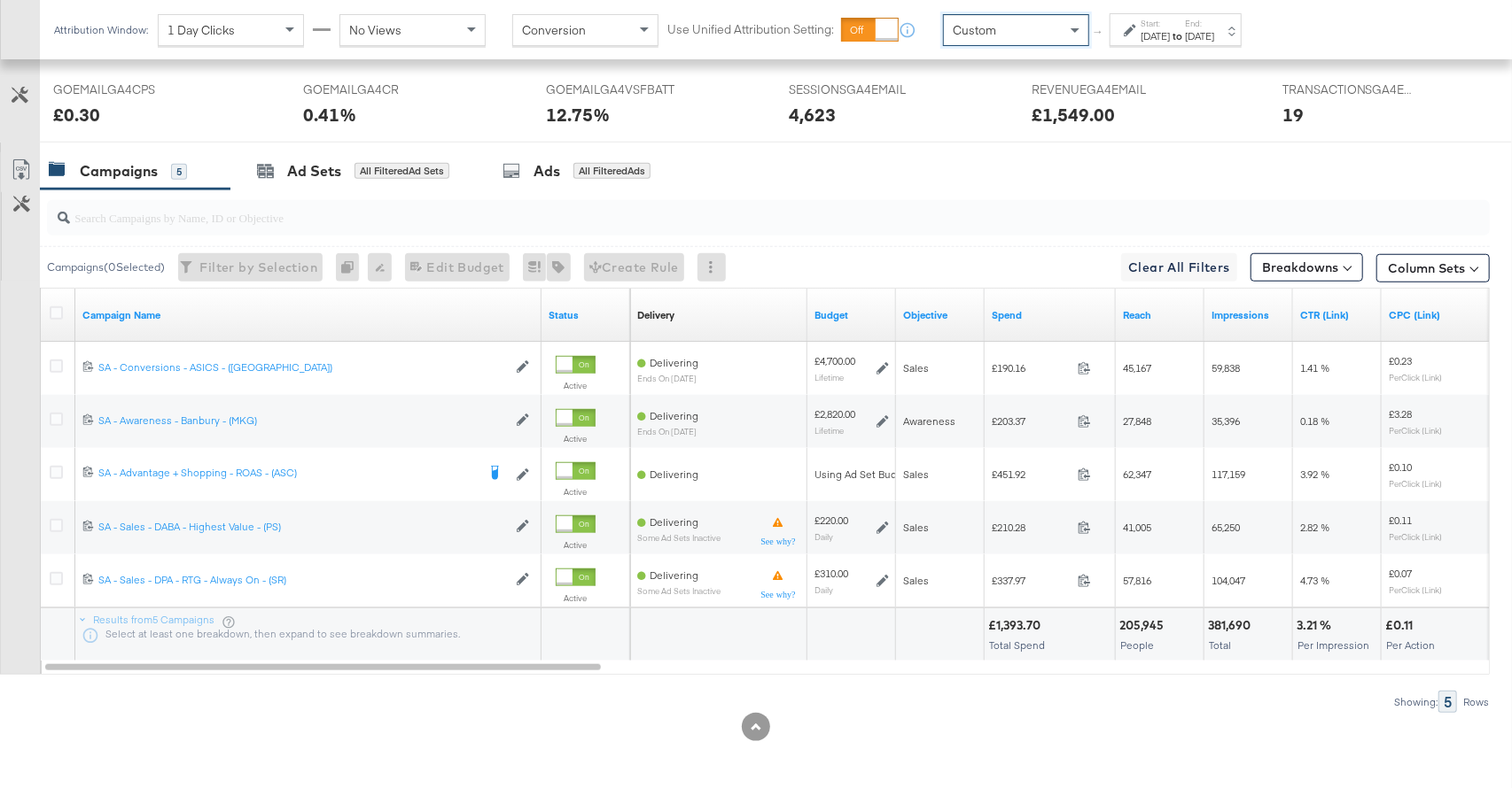
drag, startPoint x: 1000, startPoint y: 59, endPoint x: 1082, endPoint y: 45, distance: 83.2
click at [1133, 40] on div "Start: Aug 22nd 2025 to End: Aug 22nd 2025" at bounding box center [1169, 30] width 90 height 26
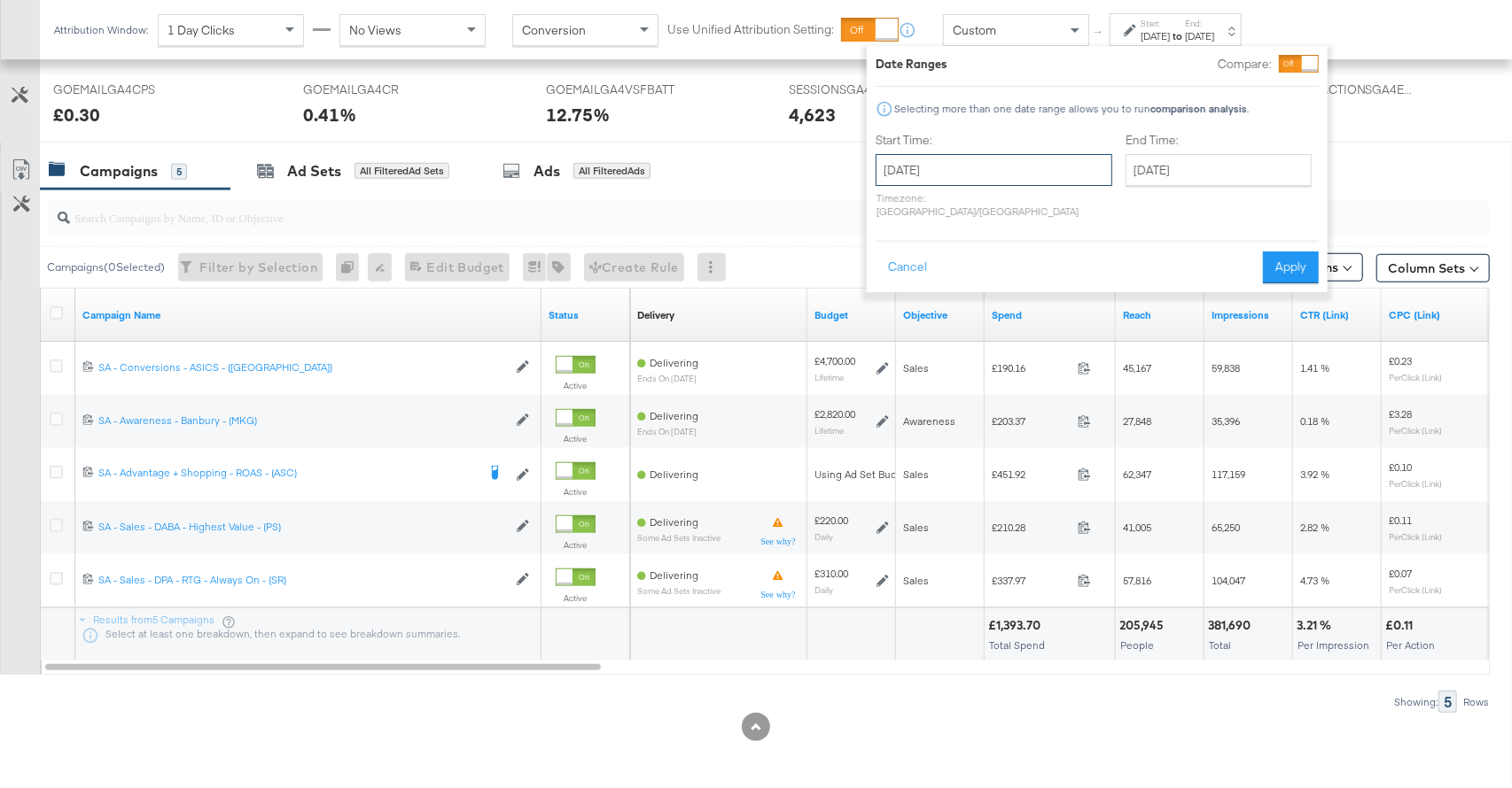
click at [962, 170] on input "August 22nd 2025" at bounding box center [994, 169] width 236 height 32
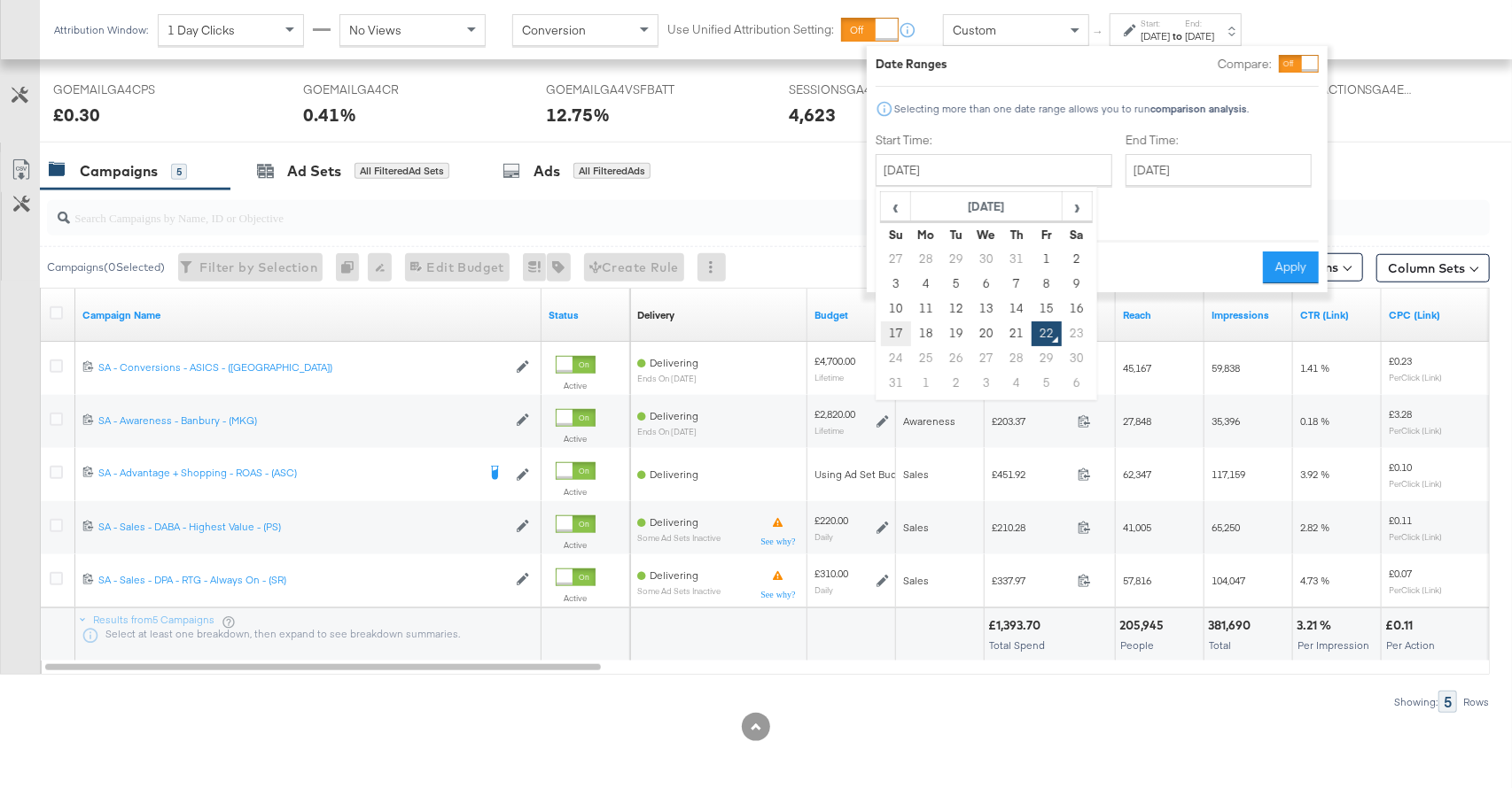
click at [895, 329] on td "17" at bounding box center [895, 334] width 30 height 25
type input "August 17th 2025"
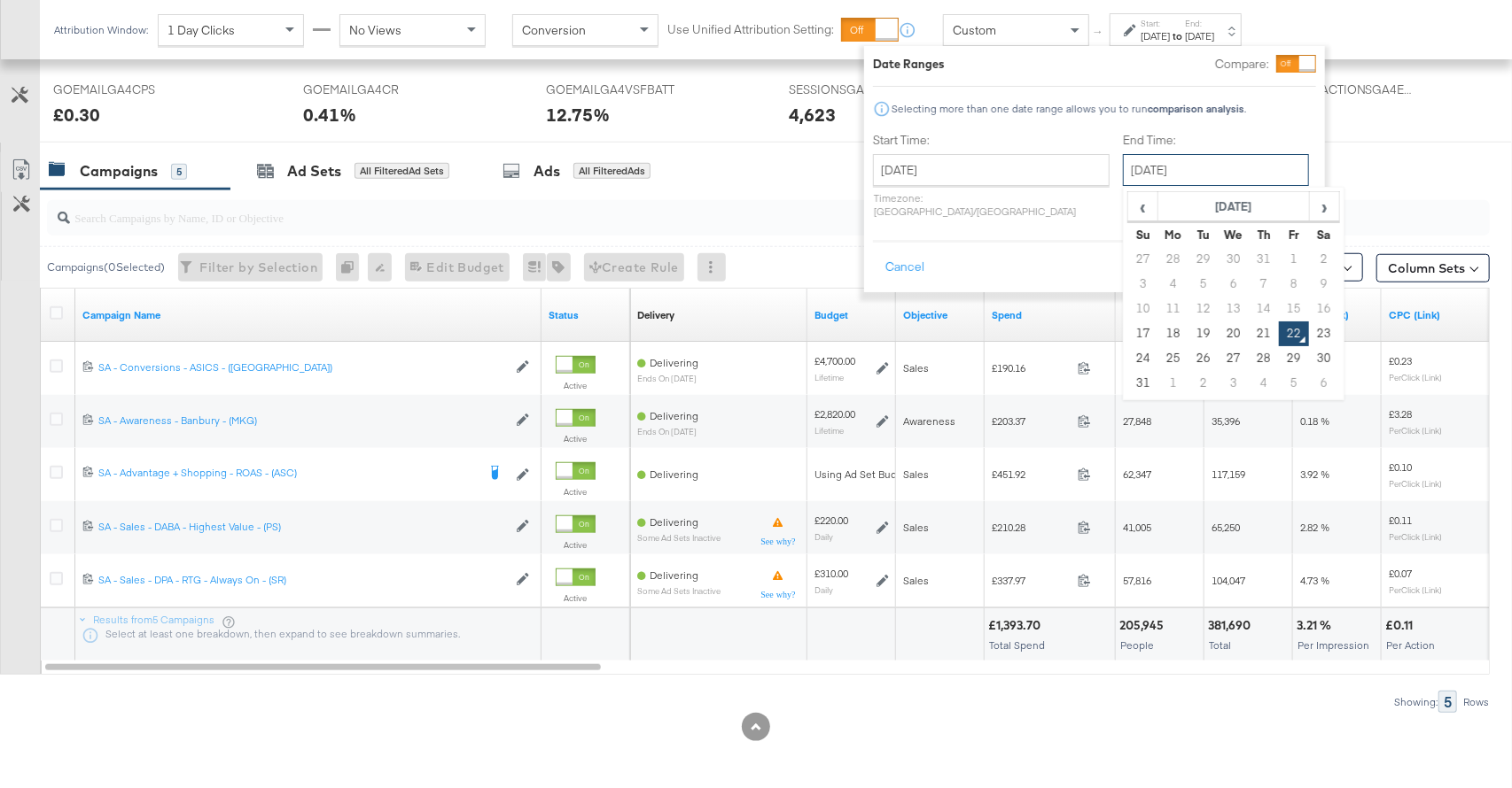
drag, startPoint x: 1153, startPoint y: 171, endPoint x: 1179, endPoint y: 271, distance: 103.3
click at [1153, 171] on input "August 22nd 2025" at bounding box center [1216, 169] width 186 height 32
click at [1249, 327] on td "21" at bounding box center [1263, 334] width 30 height 25
type input "August 21st 2025"
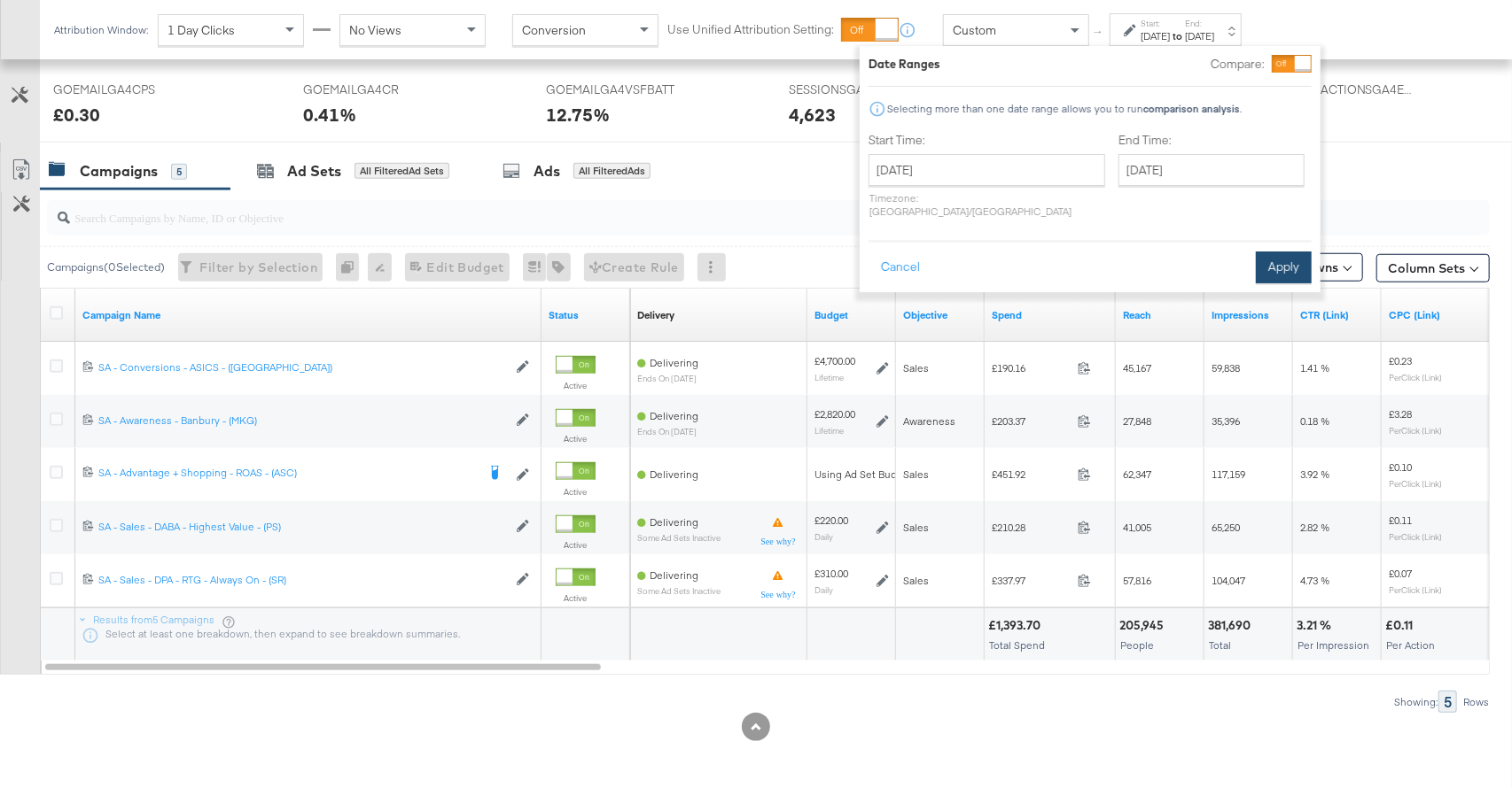
click at [1274, 262] on button "Apply" at bounding box center [1283, 267] width 56 height 32
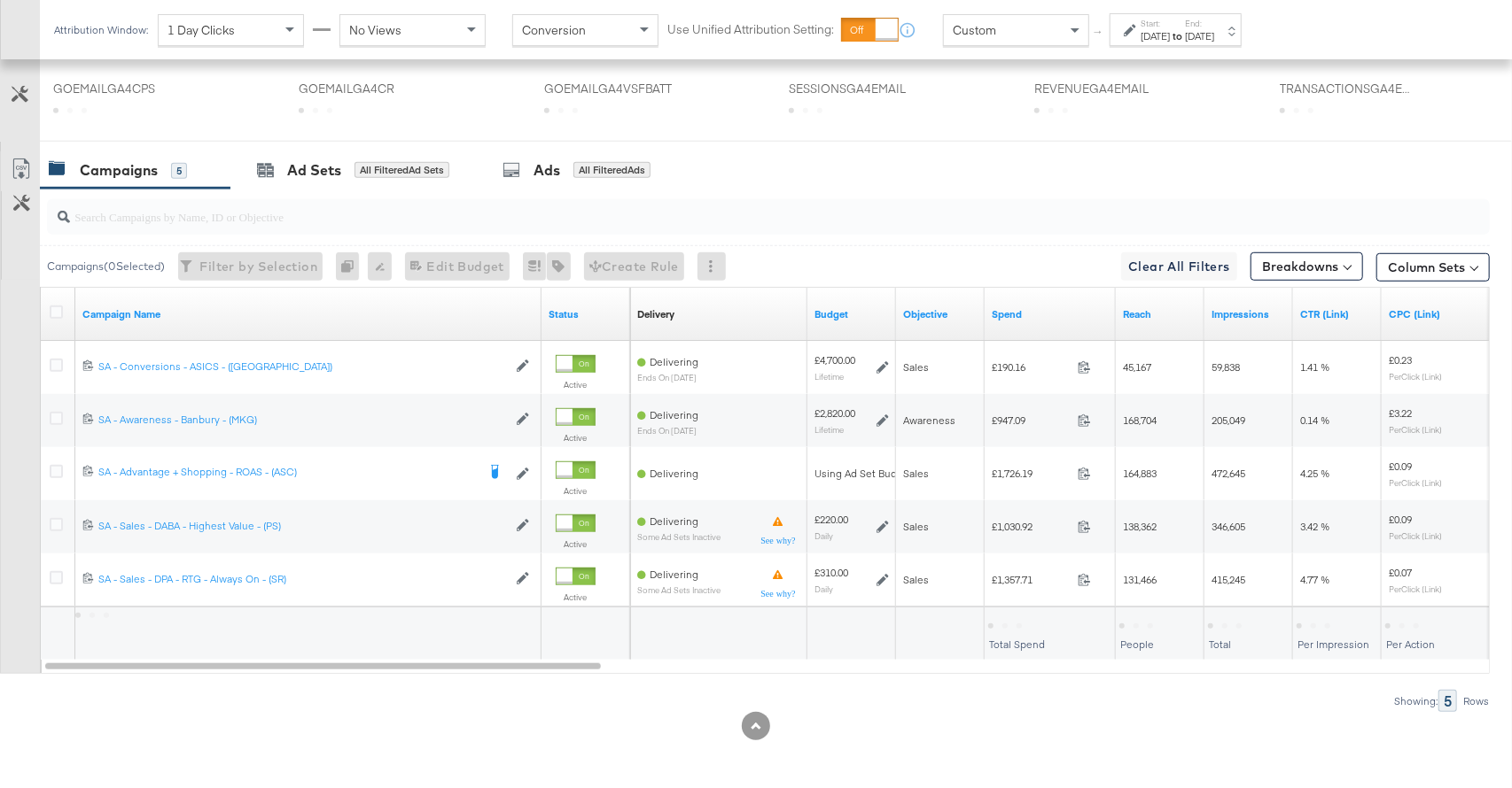
scroll to position [844, 0]
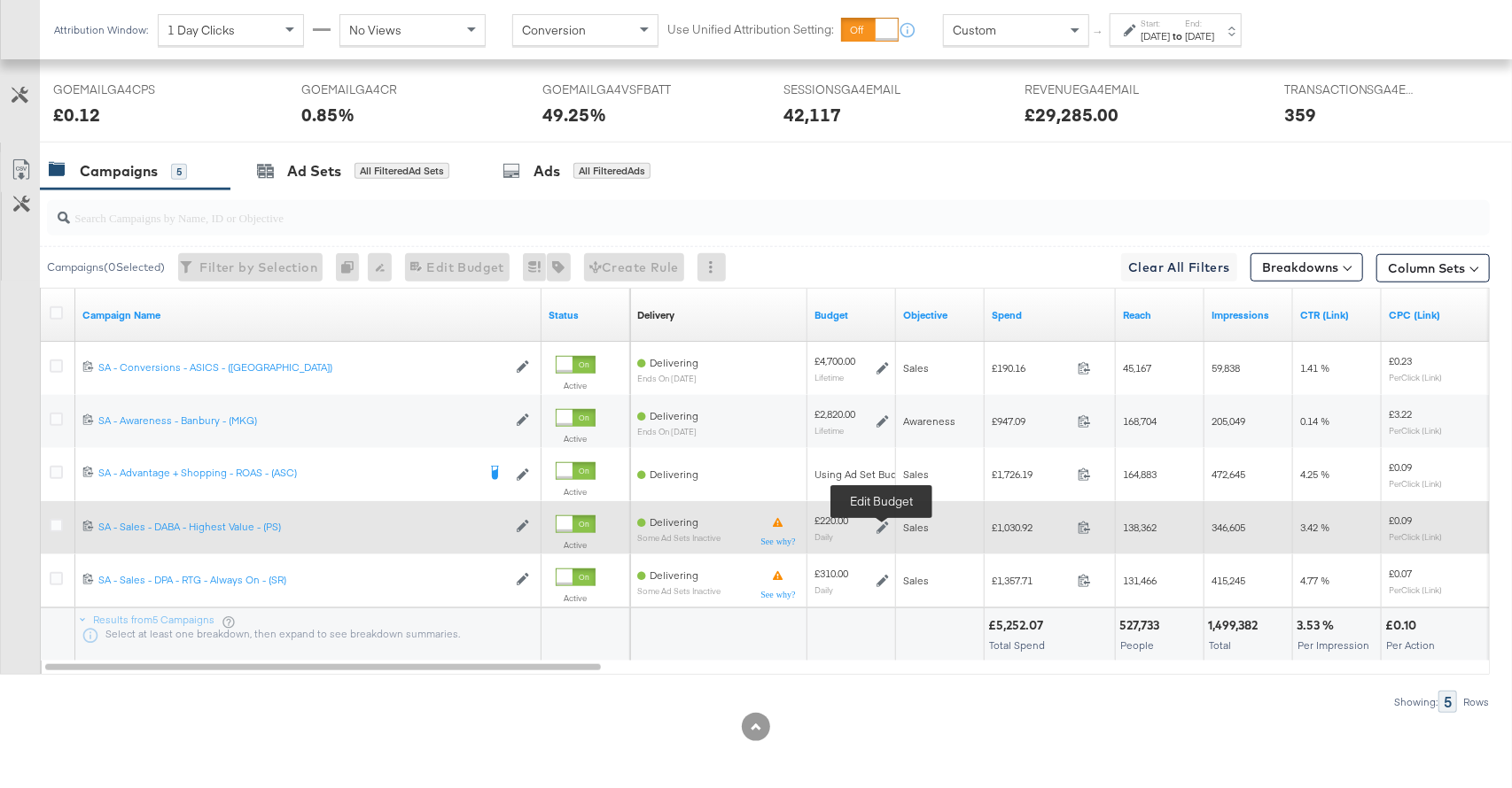
click at [886, 527] on icon at bounding box center [882, 528] width 12 height 12
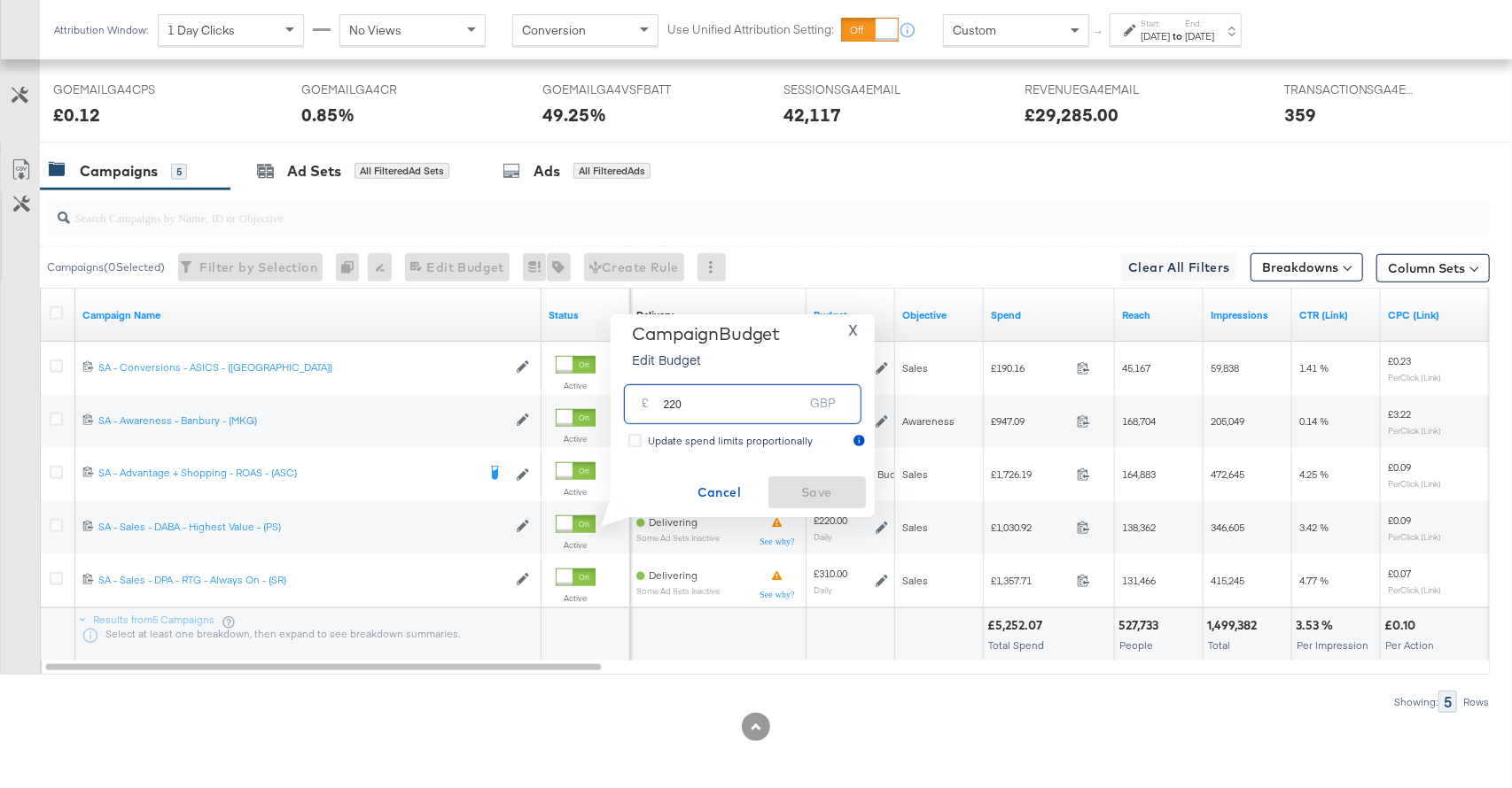
drag, startPoint x: 695, startPoint y: 411, endPoint x: 657, endPoint y: 405, distance: 38.5
click at [657, 405] on div "£ 220 GBP" at bounding box center [742, 404] width 237 height 39
type input "190"
click at [813, 486] on span "Save" at bounding box center [817, 492] width 84 height 22
click at [1013, 29] on div "Custom" at bounding box center [1016, 30] width 144 height 30
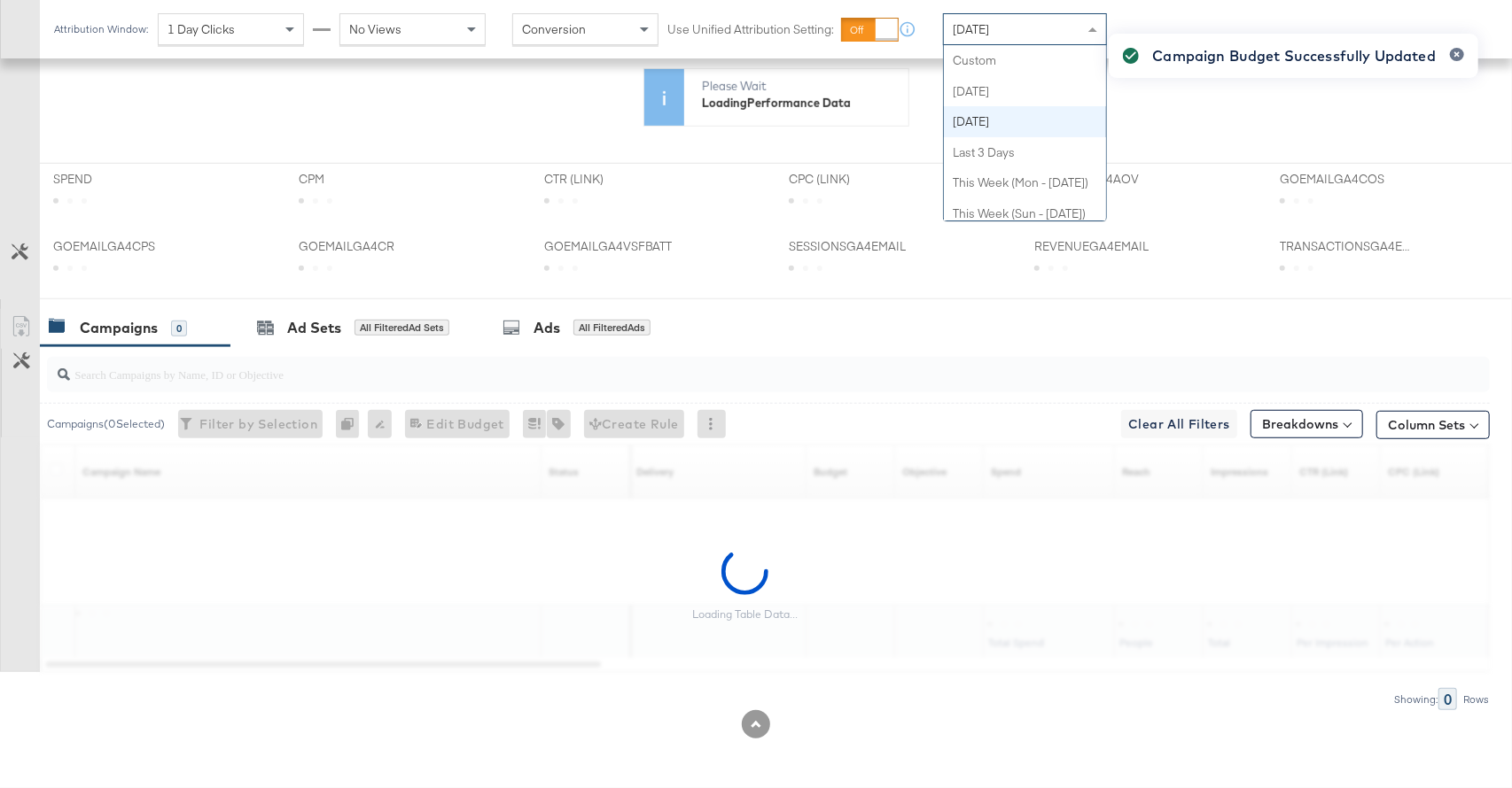
click at [1006, 26] on div "[DATE]" at bounding box center [1025, 29] width 162 height 30
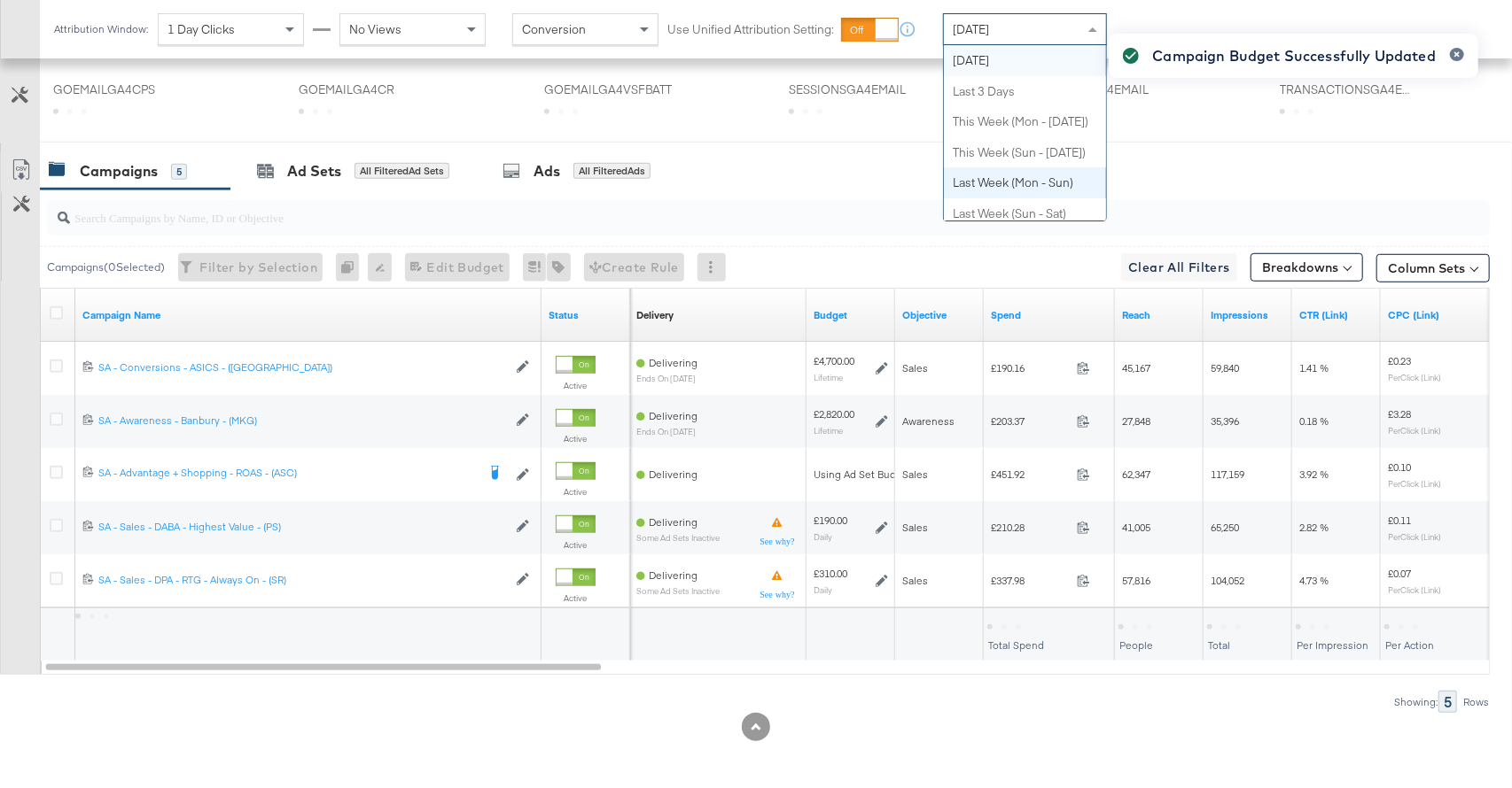
scroll to position [843, 0]
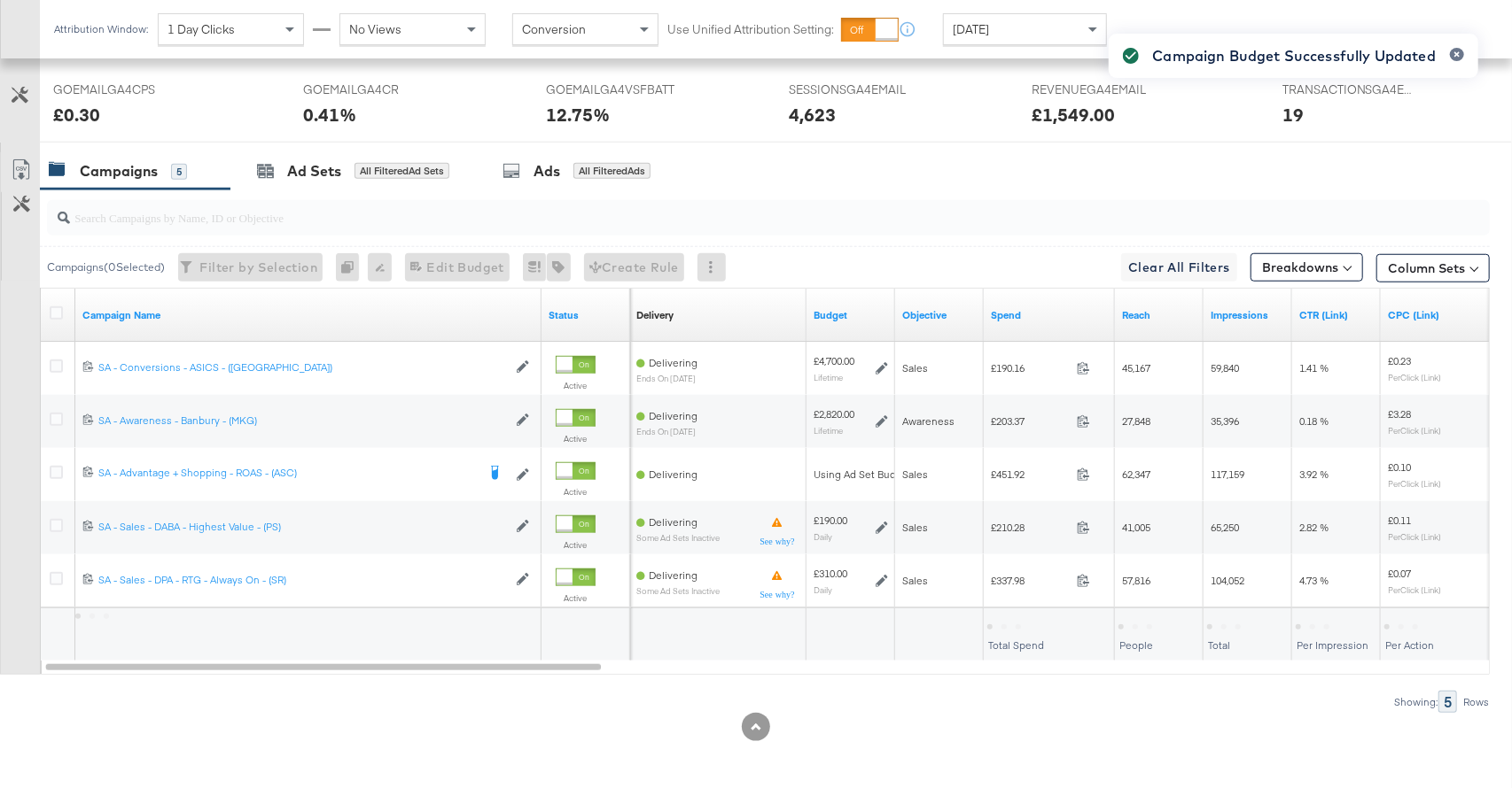
drag, startPoint x: 1167, startPoint y: 166, endPoint x: 1162, endPoint y: 320, distance: 154.1
click at [1167, 168] on div "Campaign Budget Successfully Updated" at bounding box center [1293, 362] width 405 height 693
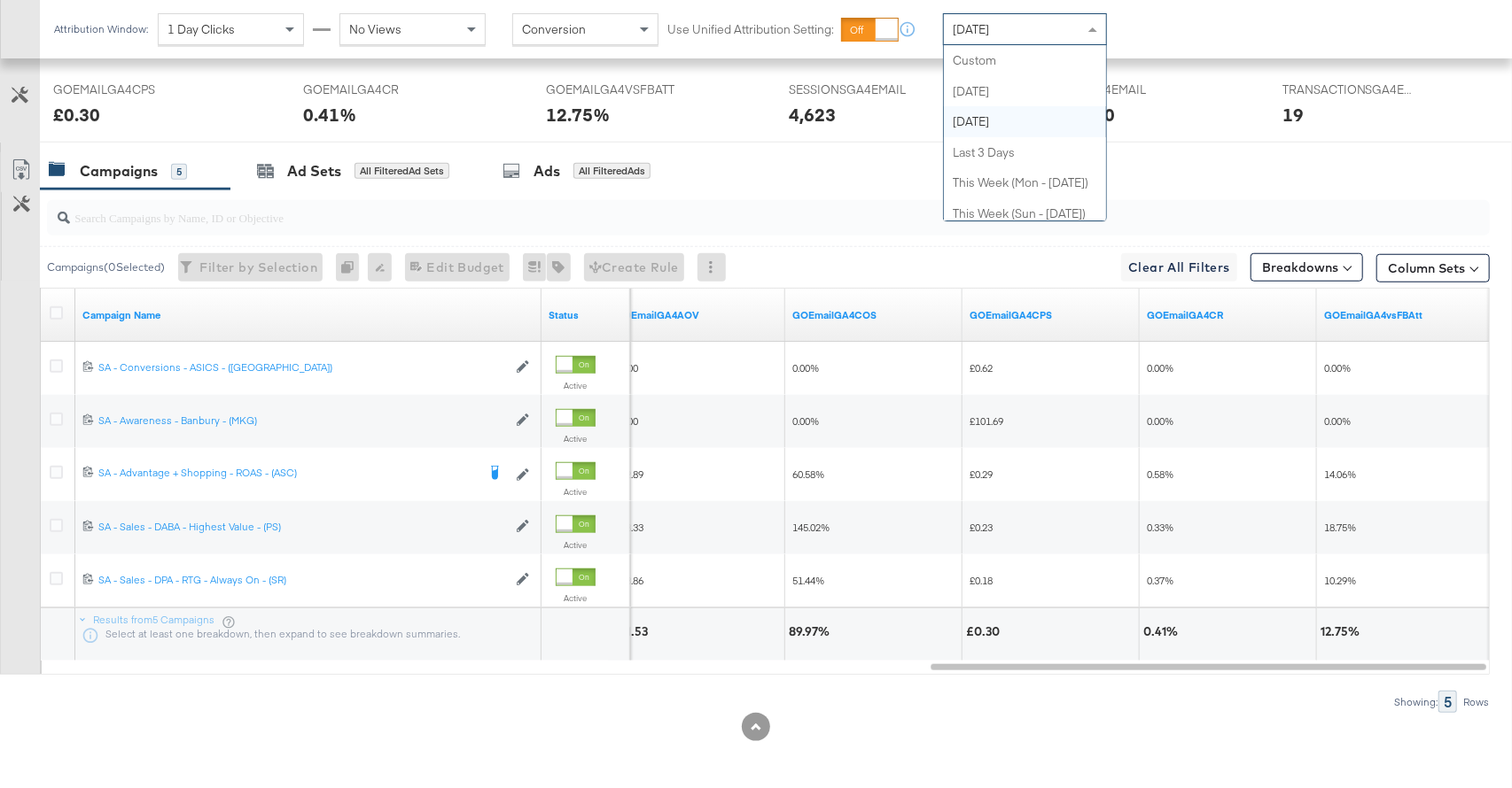
drag, startPoint x: 984, startPoint y: 18, endPoint x: 984, endPoint y: 40, distance: 22.0
click at [984, 18] on div "[DATE]" at bounding box center [1025, 29] width 162 height 30
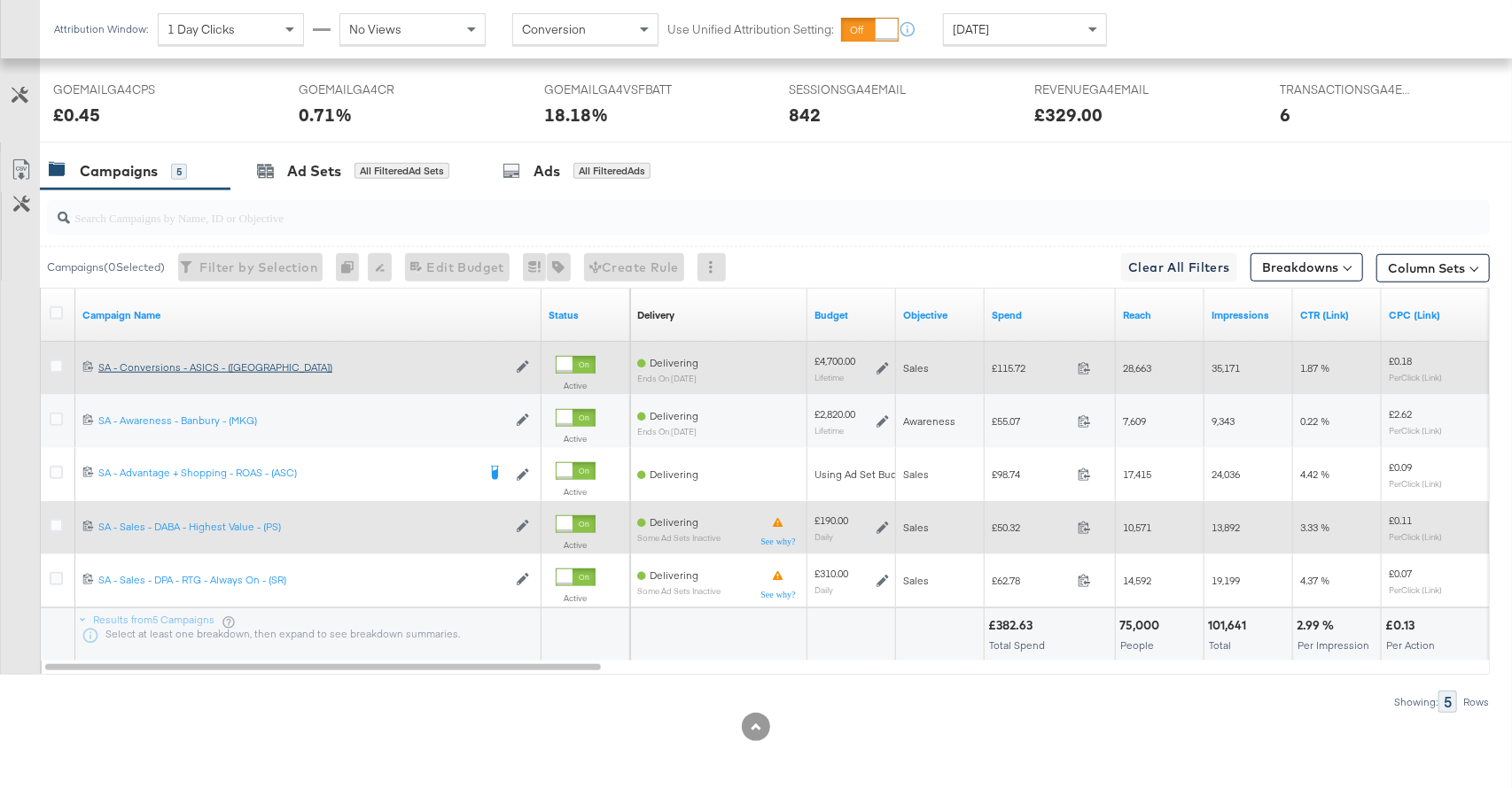
drag, startPoint x: 56, startPoint y: 471, endPoint x: 202, endPoint y: 369, distance: 178.1
click at [55, 471] on icon at bounding box center [57, 473] width 13 height 13
click at [0, 0] on input "checkbox" at bounding box center [0, 0] width 0 height 0
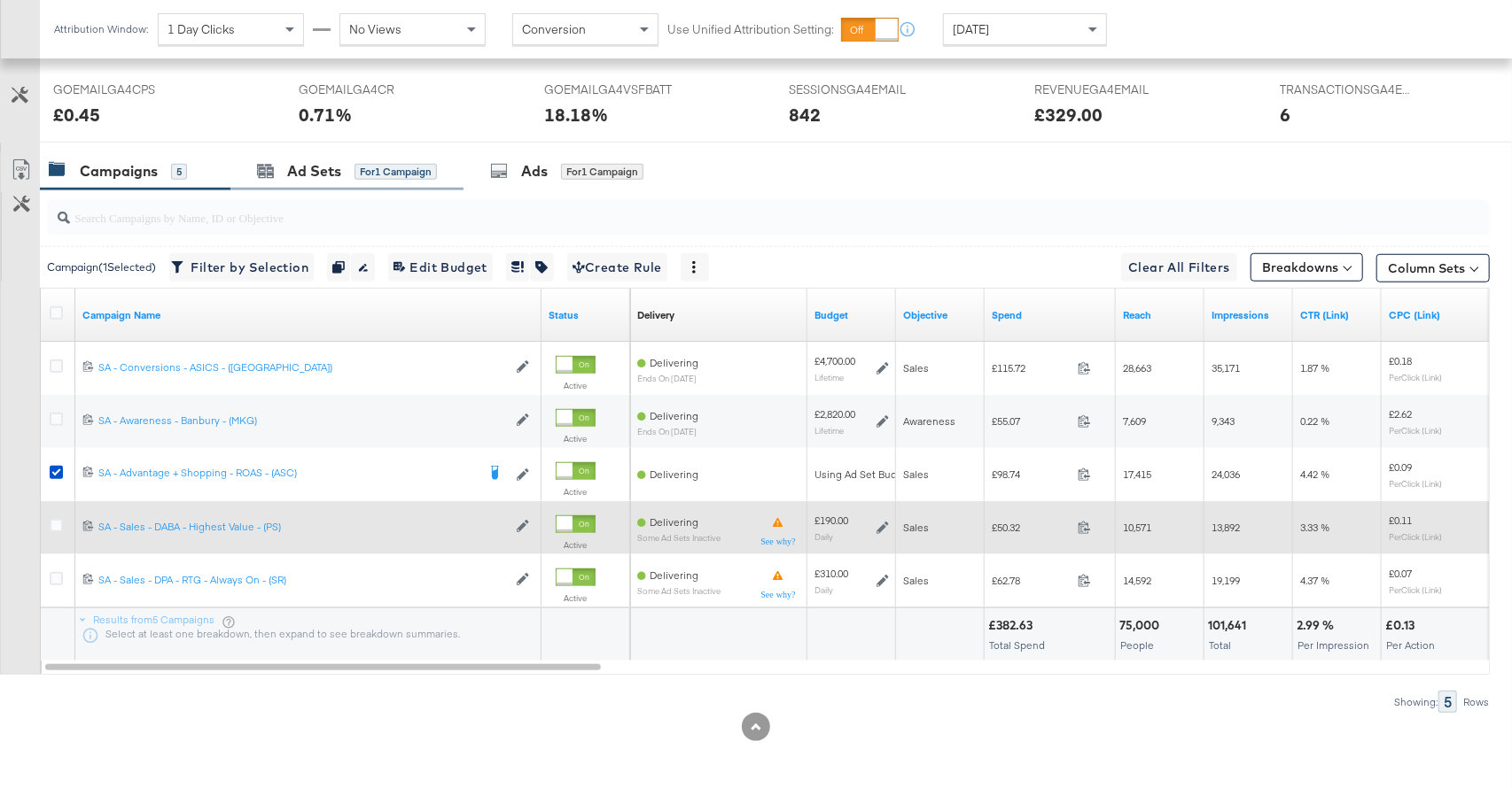
click at [360, 180] on div "Ad Sets for 1 Campaign" at bounding box center [347, 172] width 233 height 38
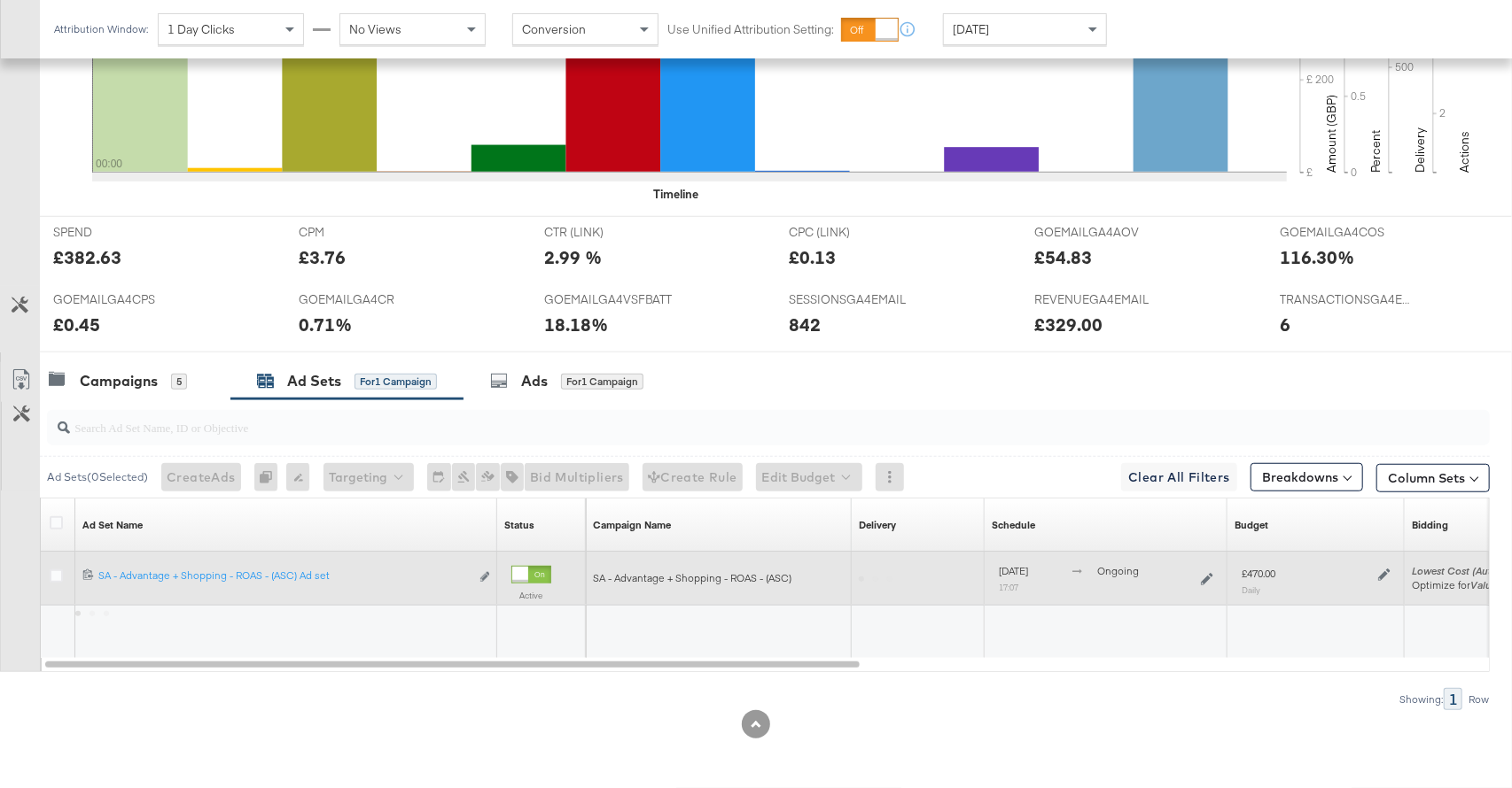
scroll to position [629, 0]
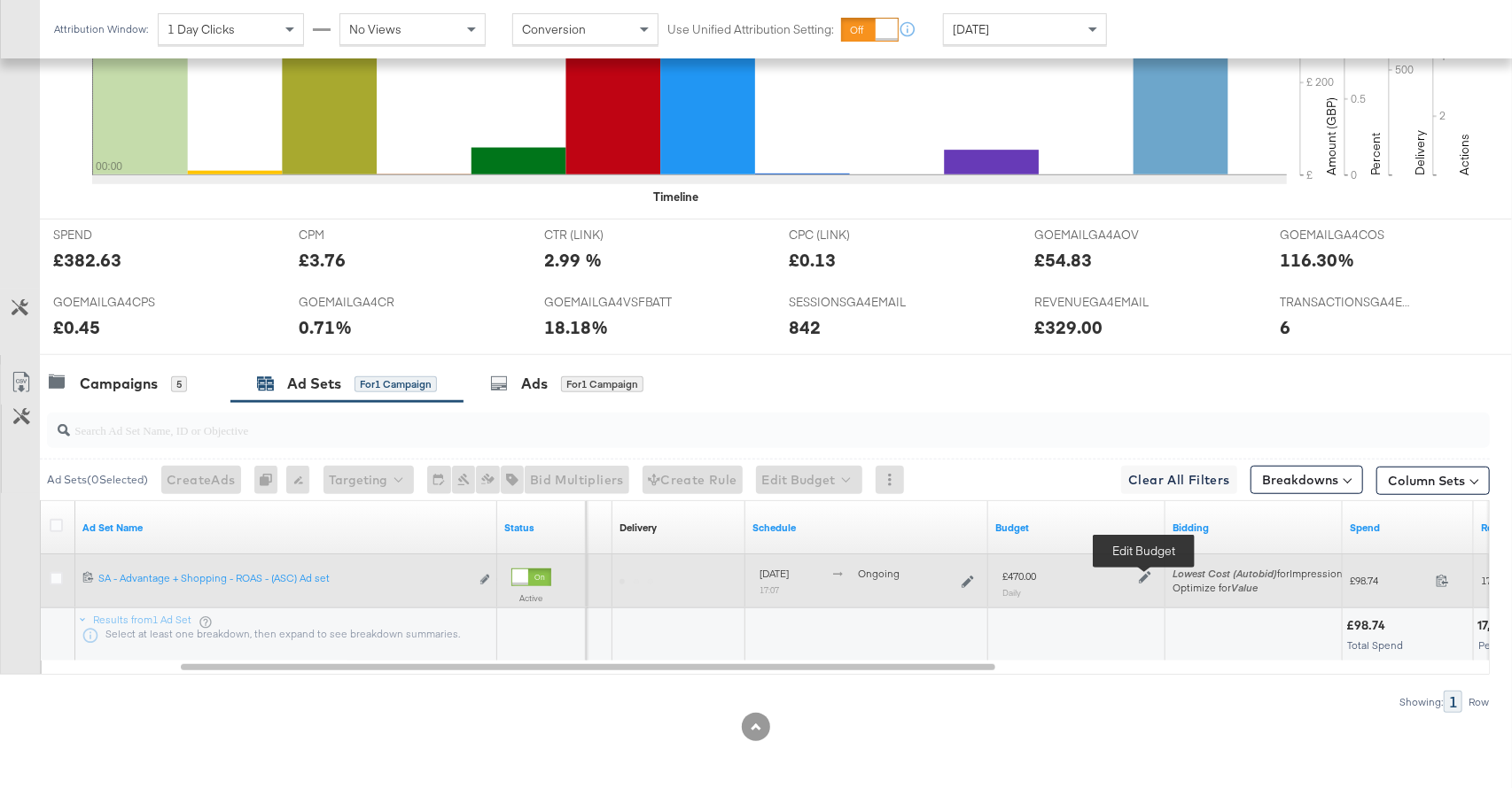
click at [1143, 576] on icon at bounding box center [1145, 578] width 12 height 12
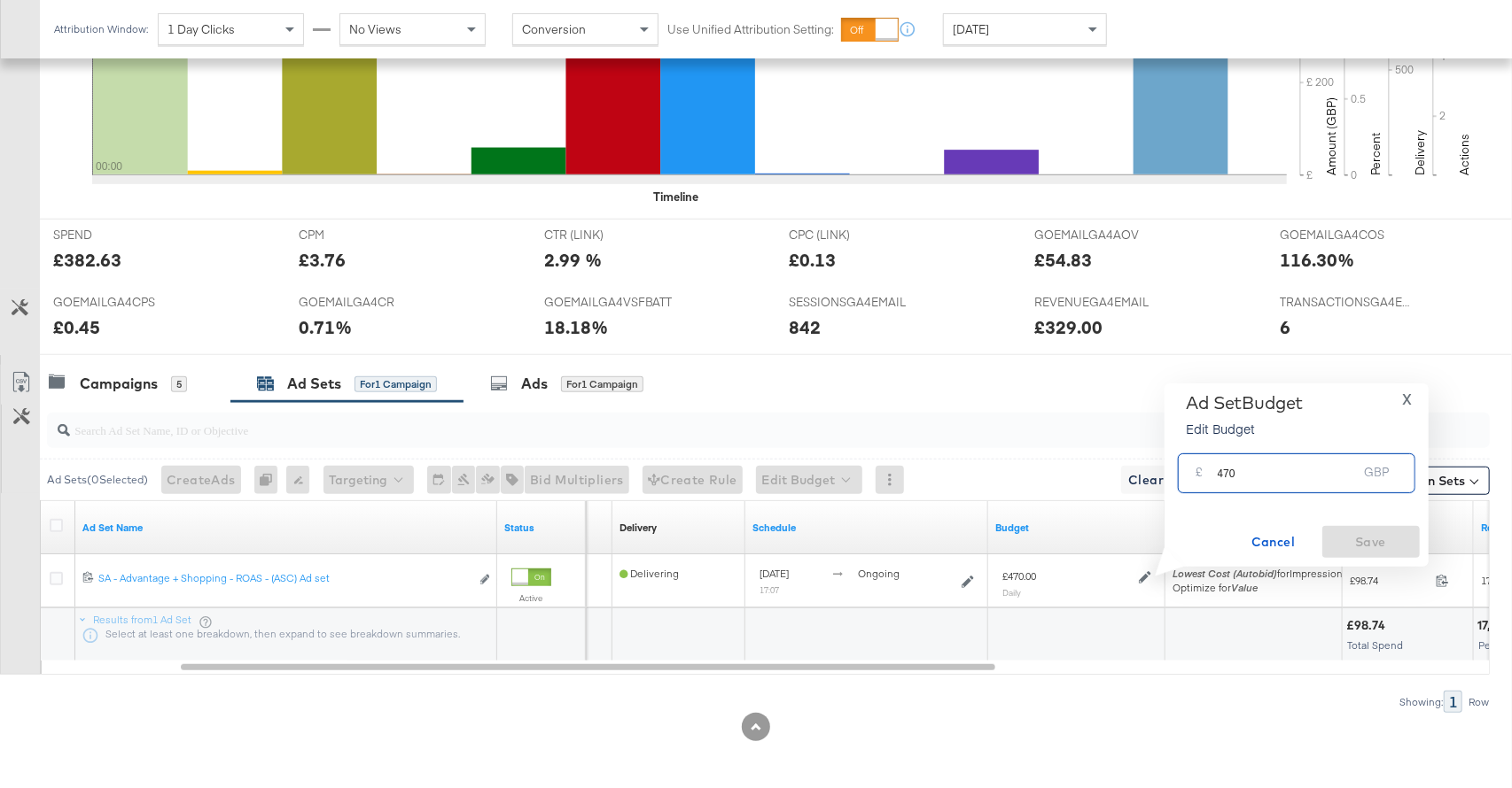
drag, startPoint x: 1252, startPoint y: 472, endPoint x: 1210, endPoint y: 474, distance: 42.0
click at [1210, 474] on div "£ 470 GBP" at bounding box center [1296, 473] width 237 height 39
type input "500"
click at [1352, 554] on button "Save" at bounding box center [1370, 542] width 97 height 32
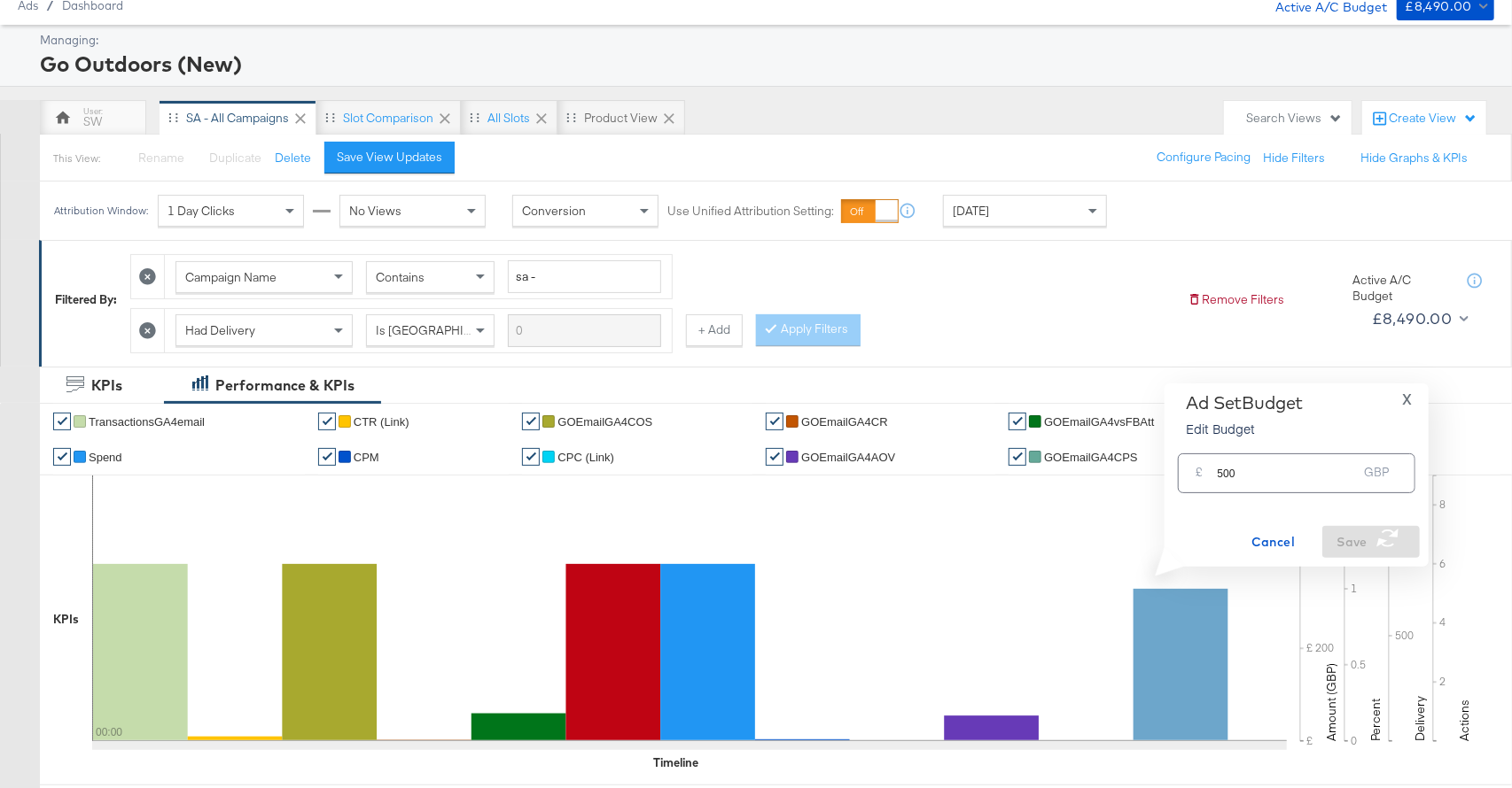
scroll to position [0, 0]
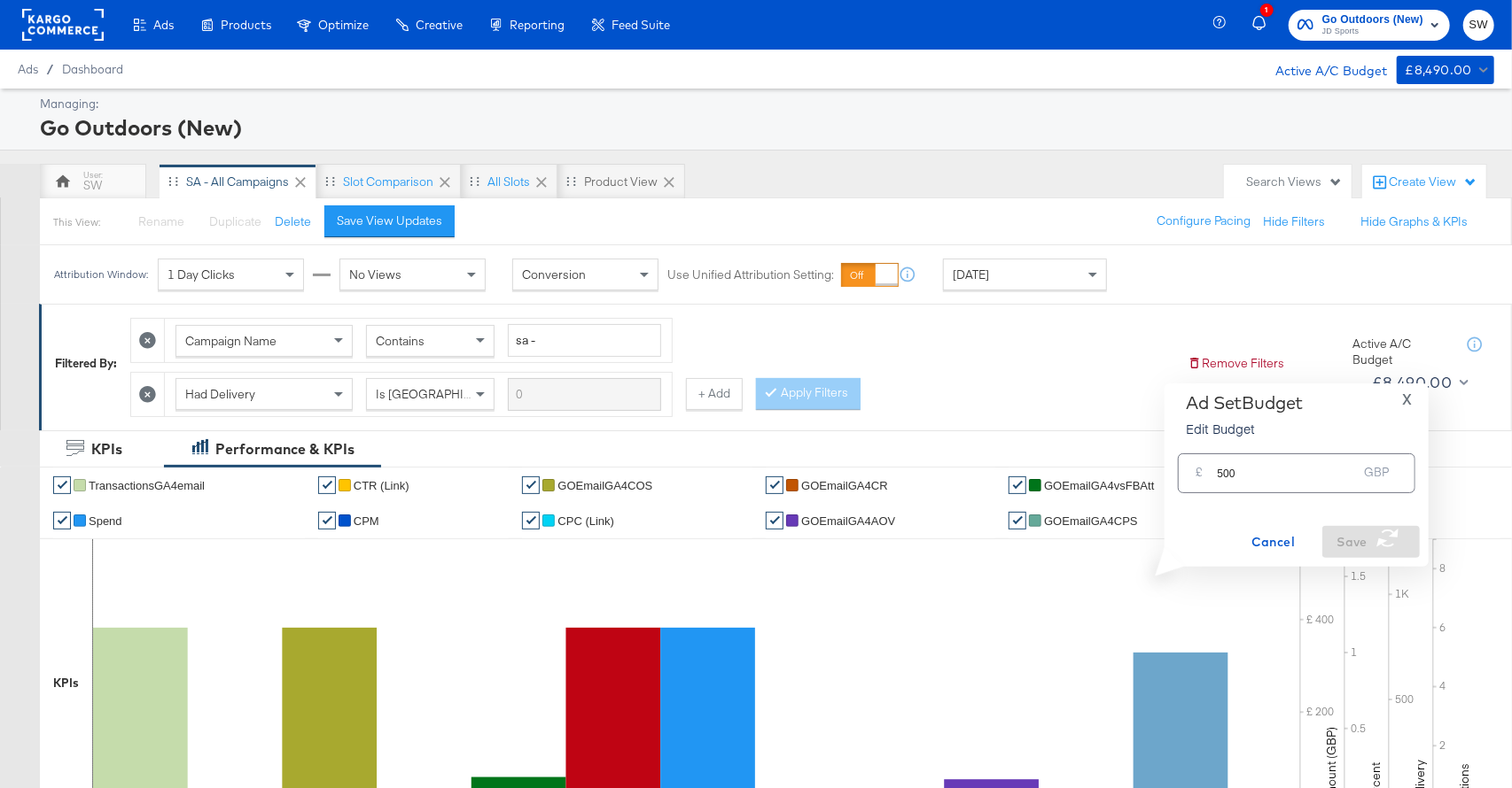
click at [1356, 35] on div "Ads Products Optimize Creative Reporting Feed Suite 1 Go Outdoors (New) JD Spor…" at bounding box center [756, 710] width 1512 height 1421
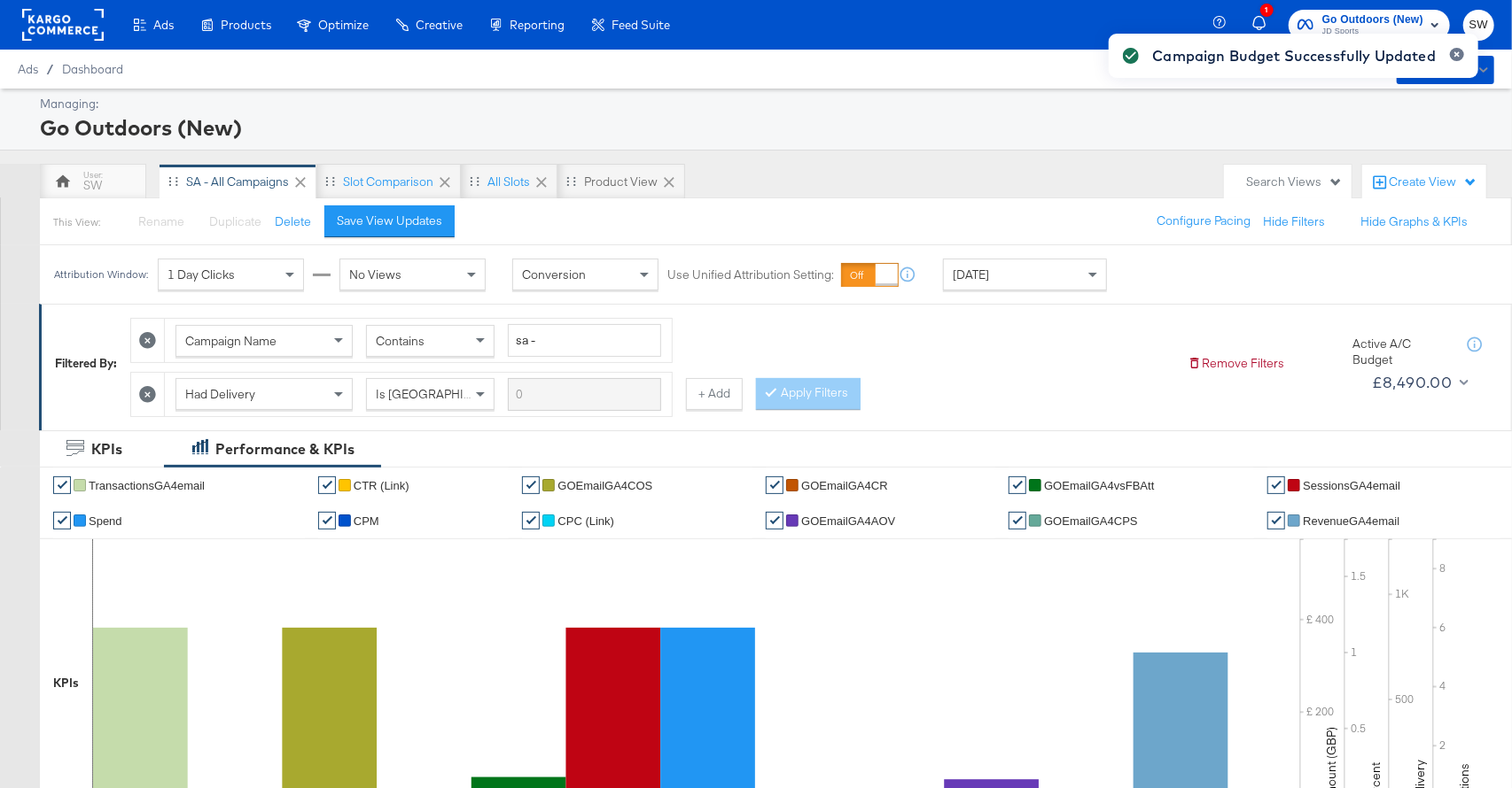
click at [1357, 22] on div "Campaign Budget Successfully Updated" at bounding box center [1293, 362] width 405 height 693
click at [1460, 55] on button "button" at bounding box center [1456, 55] width 14 height 13
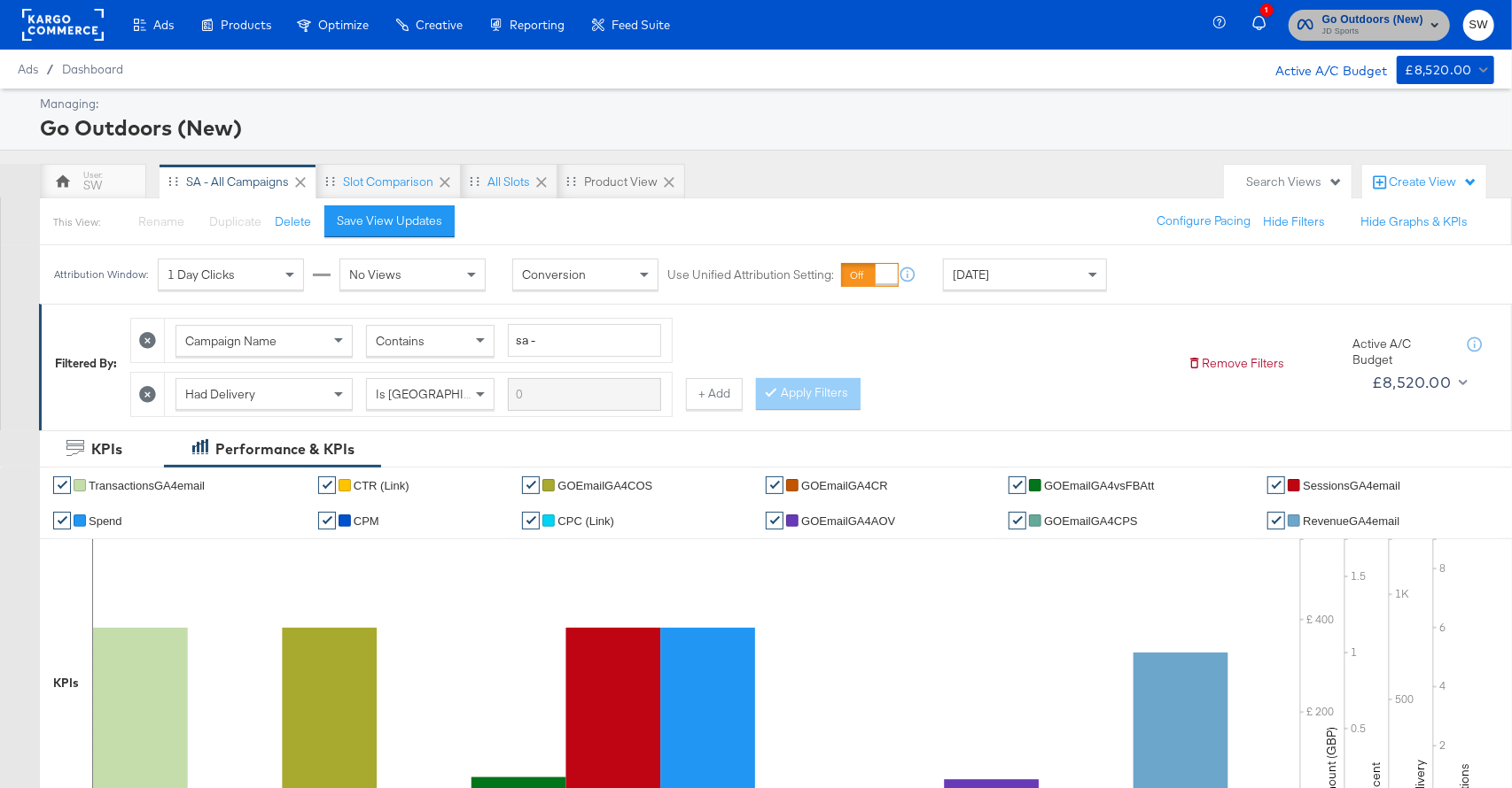
click at [1346, 13] on span "Go Outdoors (New)" at bounding box center [1372, 19] width 101 height 18
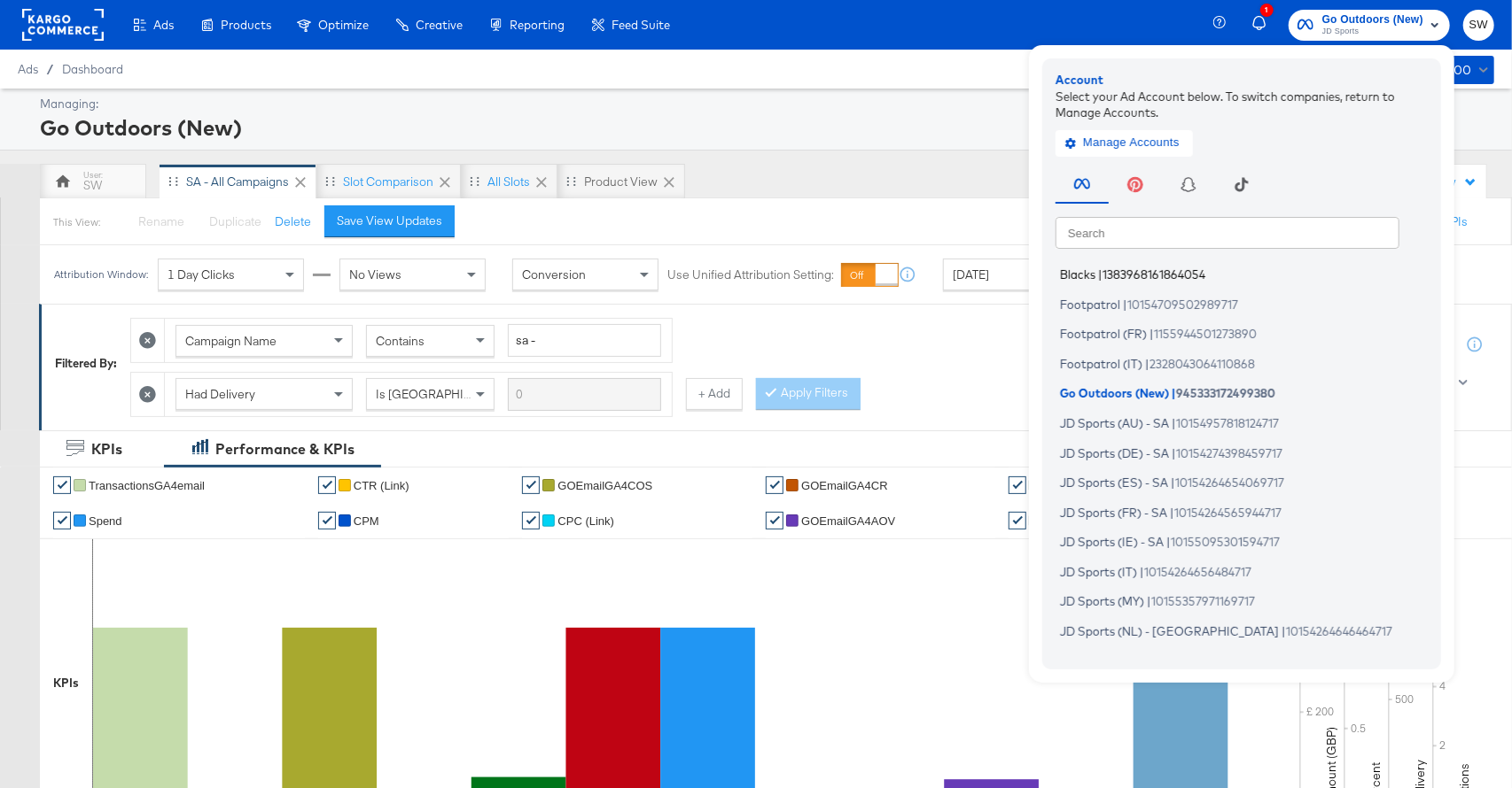
click at [1094, 272] on li "Blacks | 1383968161864054" at bounding box center [1246, 275] width 381 height 26
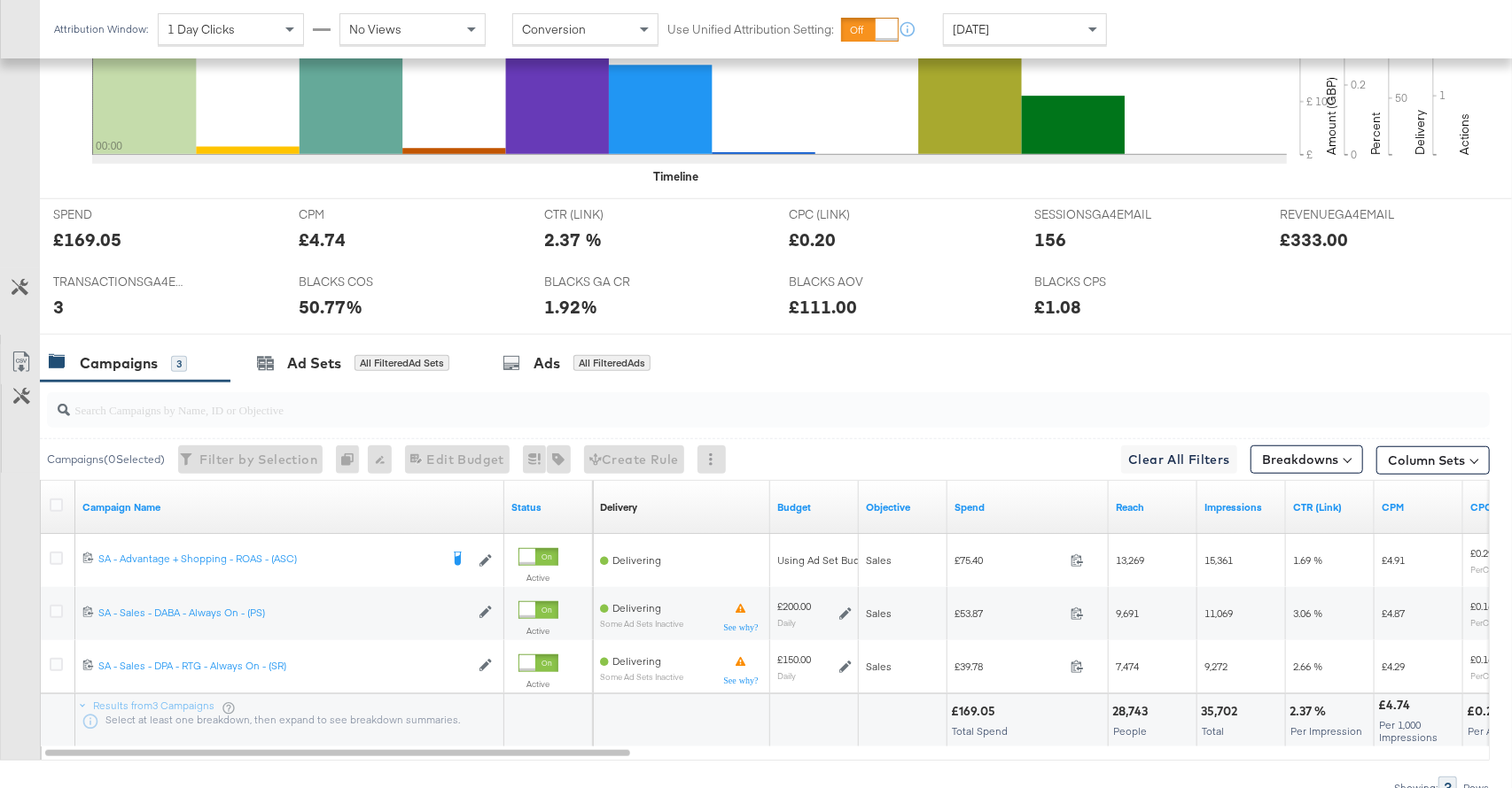
scroll to position [695, 0]
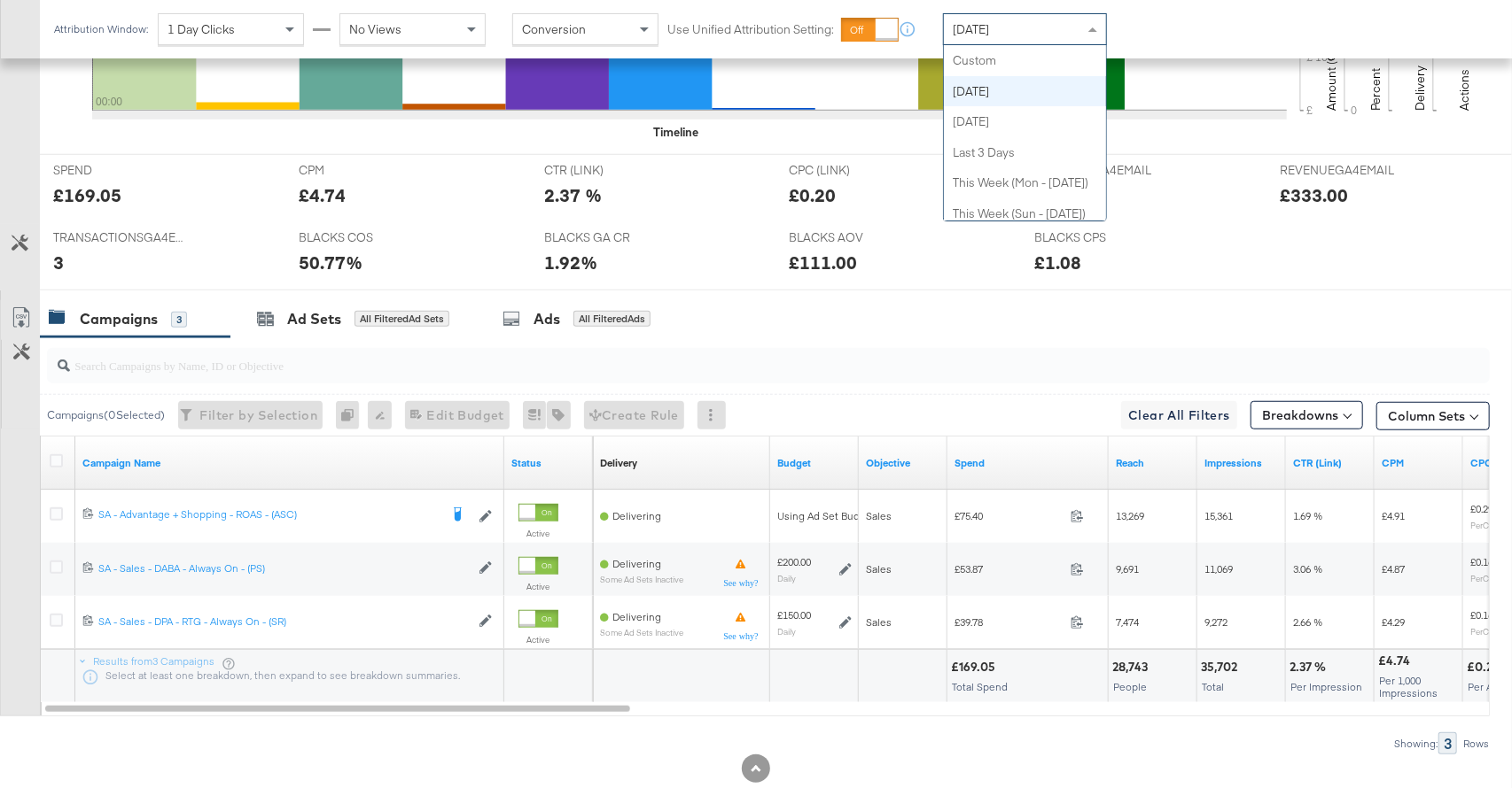
drag, startPoint x: 1008, startPoint y: 28, endPoint x: 1011, endPoint y: 63, distance: 35.1
click at [1007, 30] on div "[DATE]" at bounding box center [1025, 29] width 162 height 30
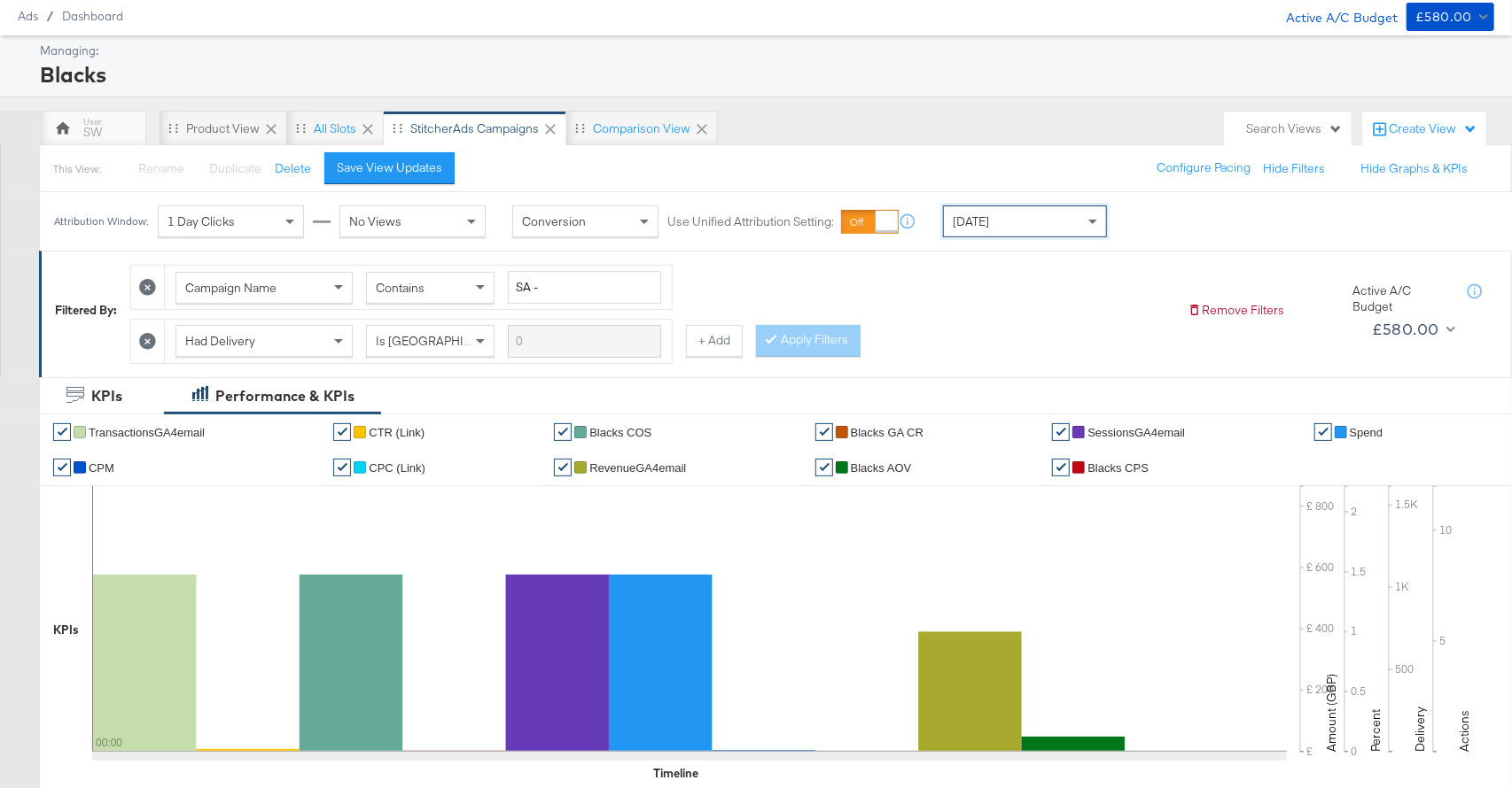
scroll to position [0, 0]
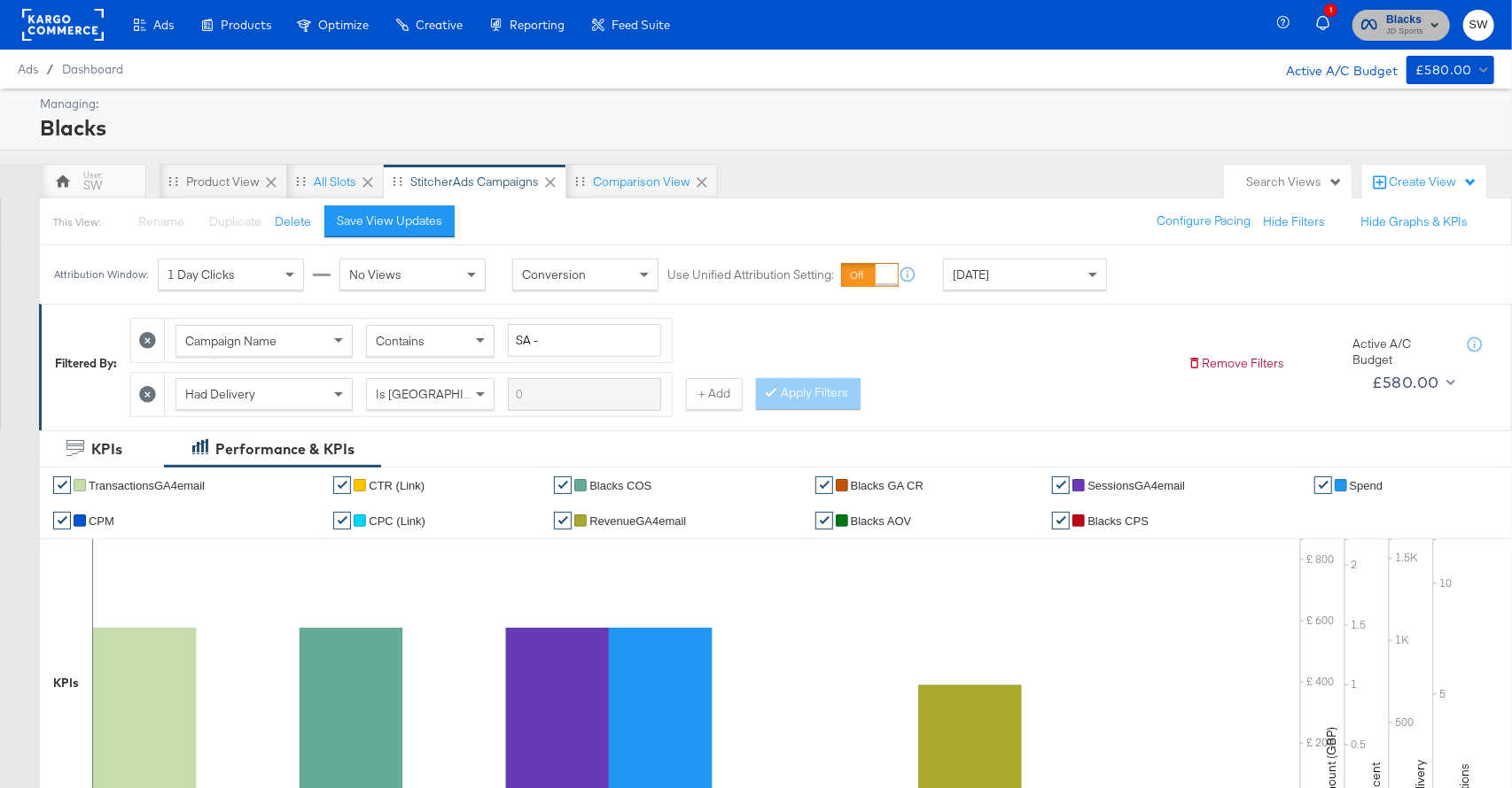
click at [1409, 21] on span "Blacks" at bounding box center [1404, 19] width 37 height 18
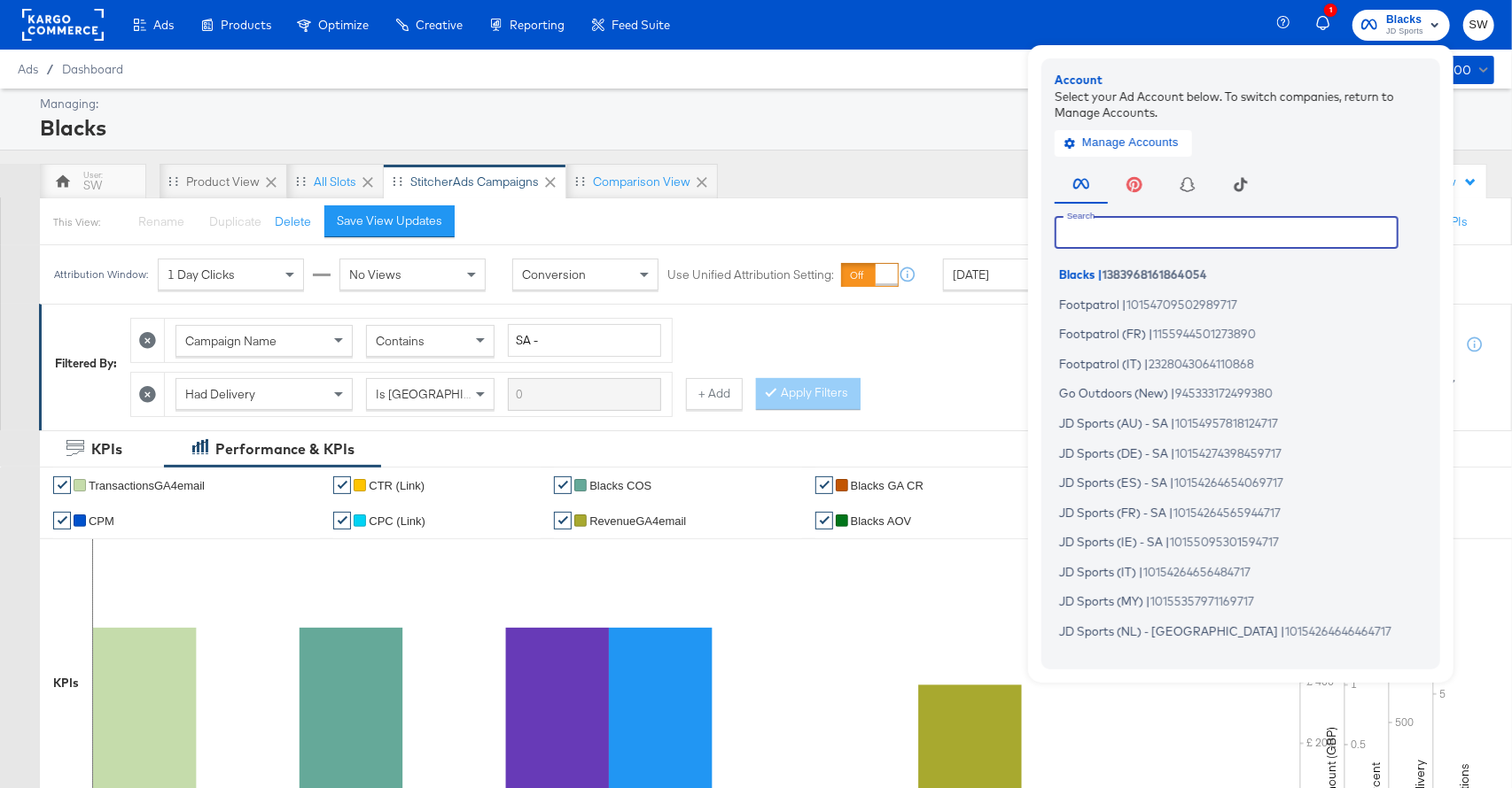
click at [1119, 225] on input "text" at bounding box center [1227, 232] width 344 height 32
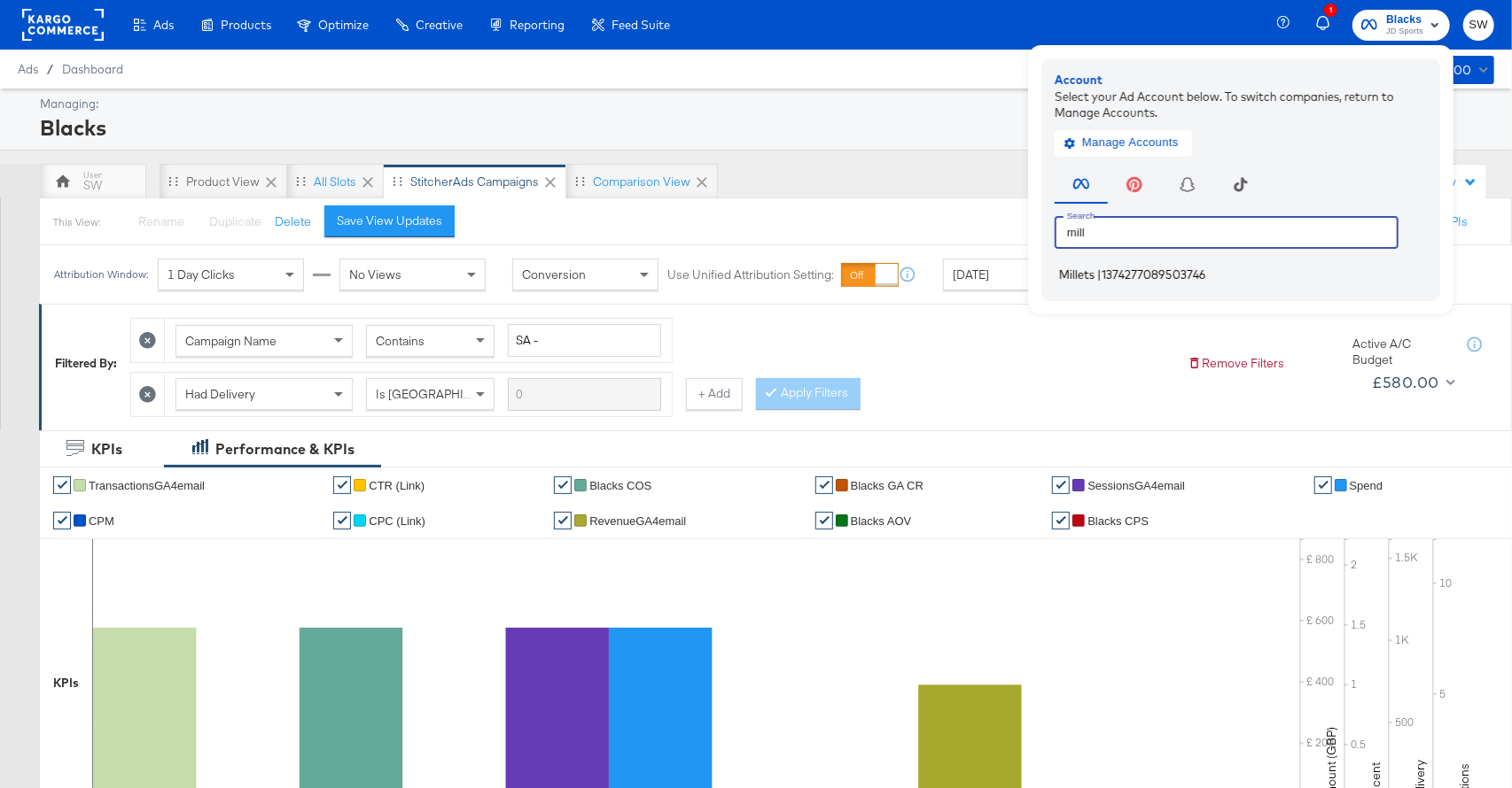
type input "mill"
click at [1147, 275] on span "1374277089503746" at bounding box center [1153, 274] width 105 height 14
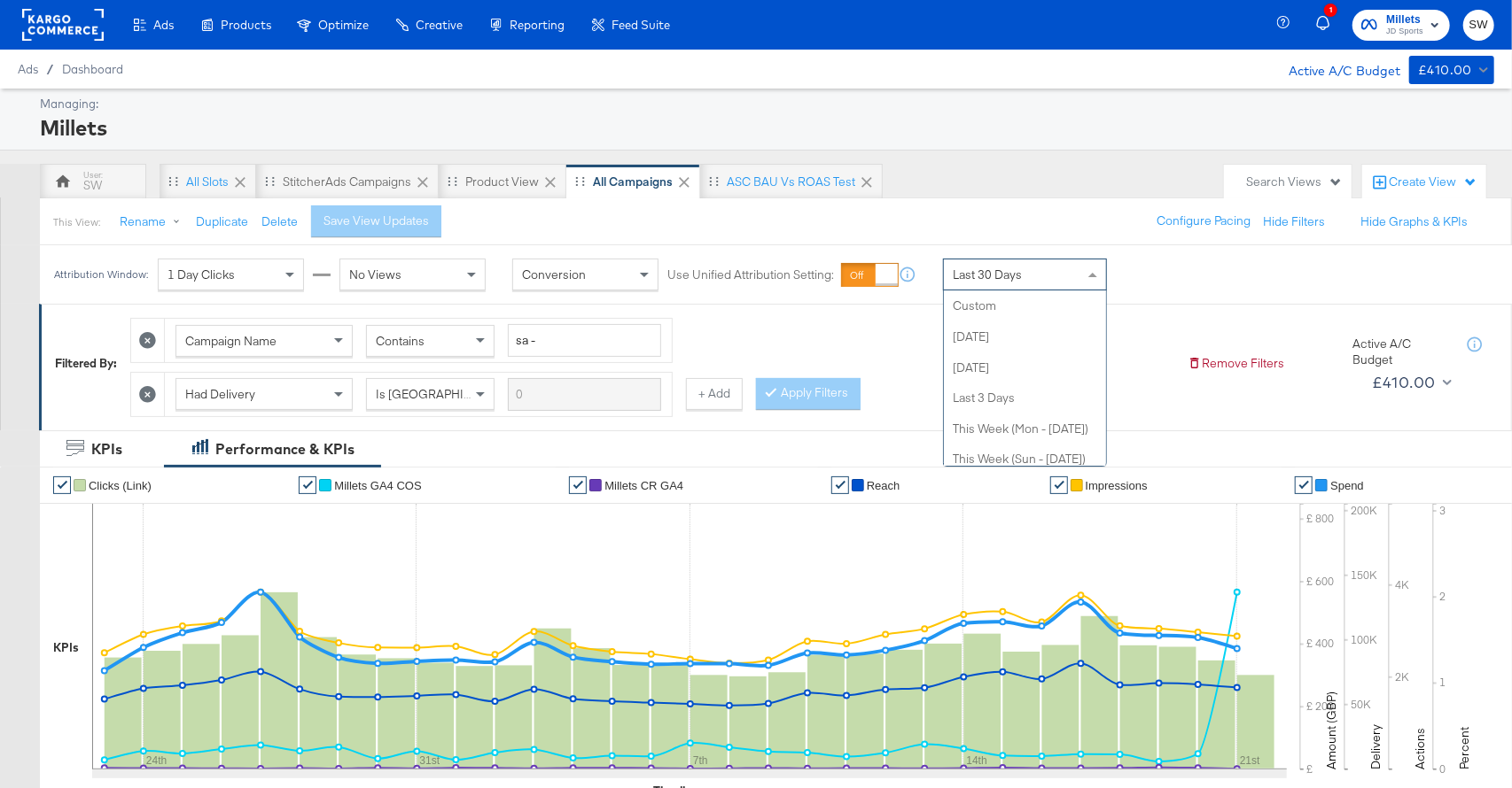
click at [980, 279] on span "Last 30 Days" at bounding box center [987, 274] width 69 height 16
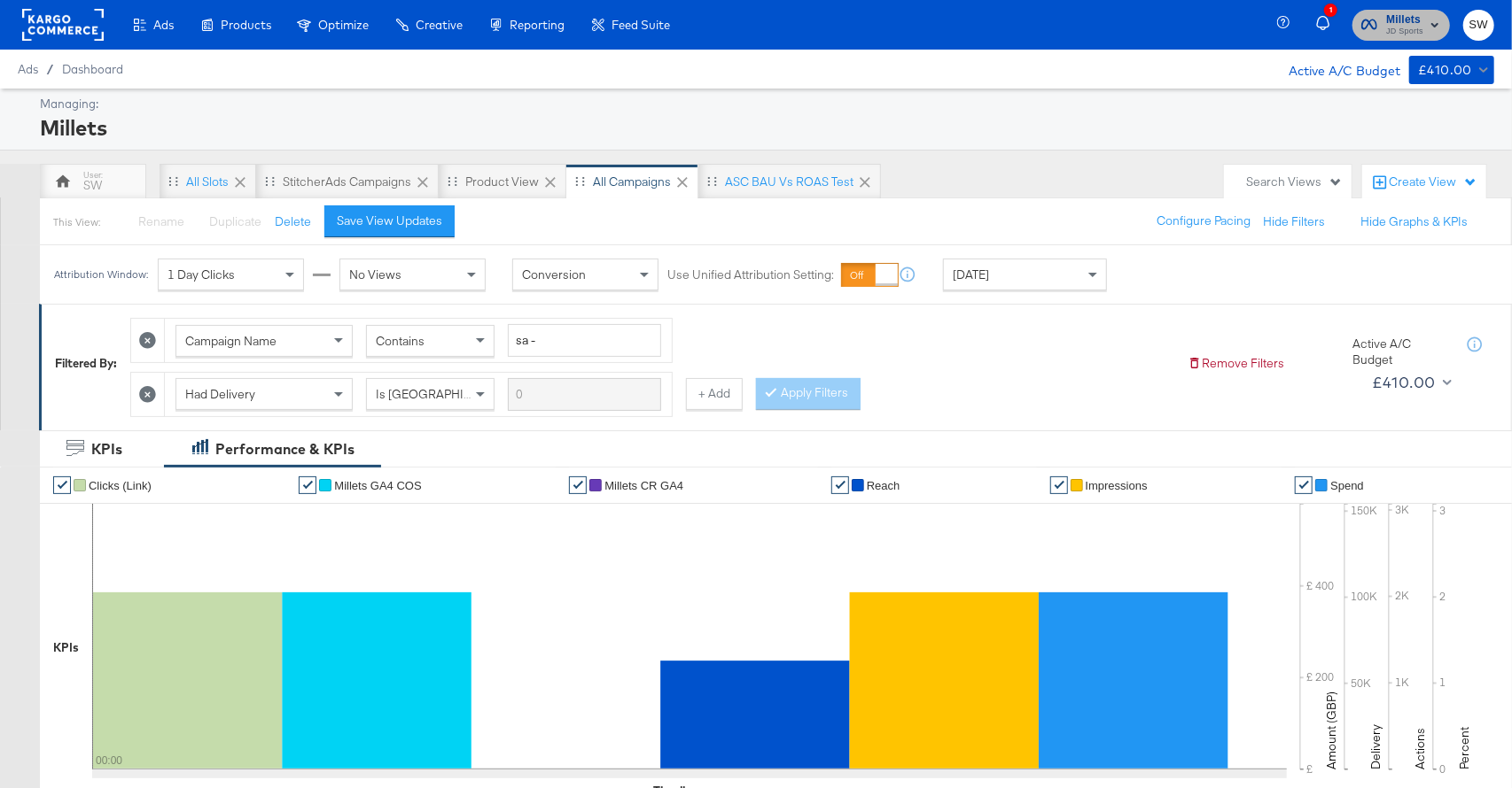
drag, startPoint x: 1398, startPoint y: 21, endPoint x: 1395, endPoint y: 30, distance: 9.5
click at [1398, 21] on span "Millets" at bounding box center [1404, 19] width 37 height 18
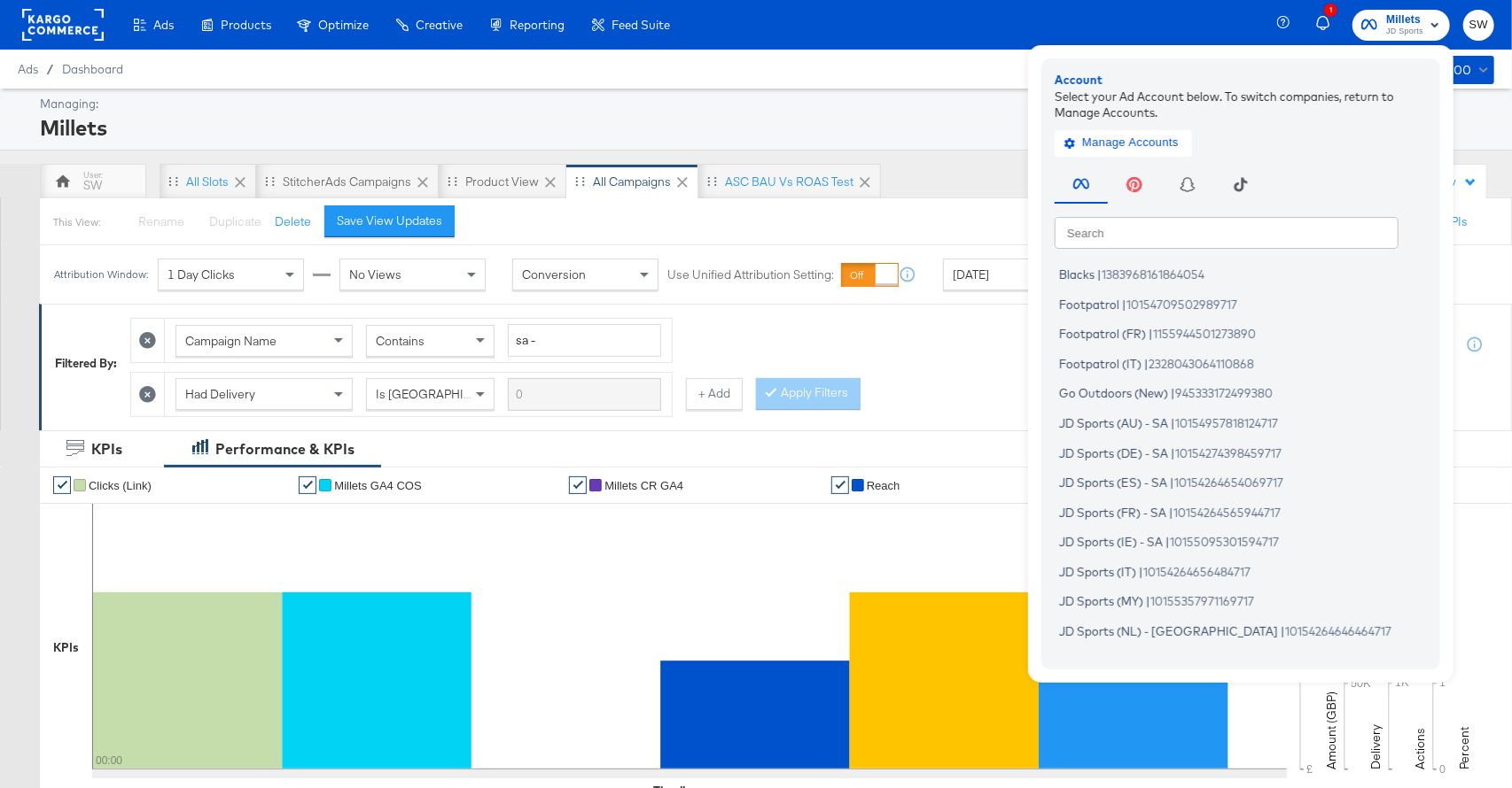
click at [1188, 237] on input "text" at bounding box center [1227, 232] width 344 height 32
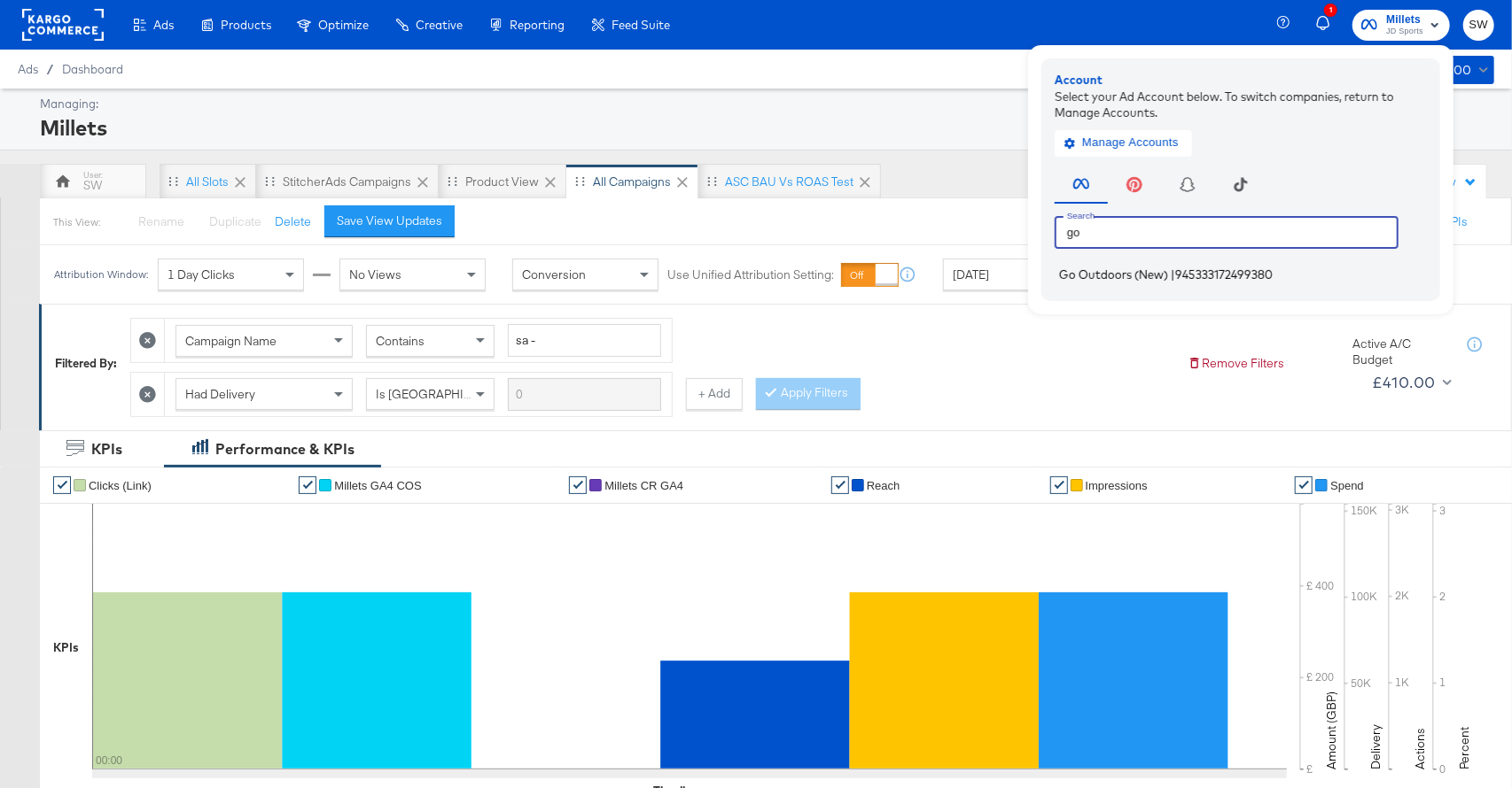
type input "go"
click at [1114, 270] on span "Go Outdoors (New)" at bounding box center [1113, 274] width 109 height 14
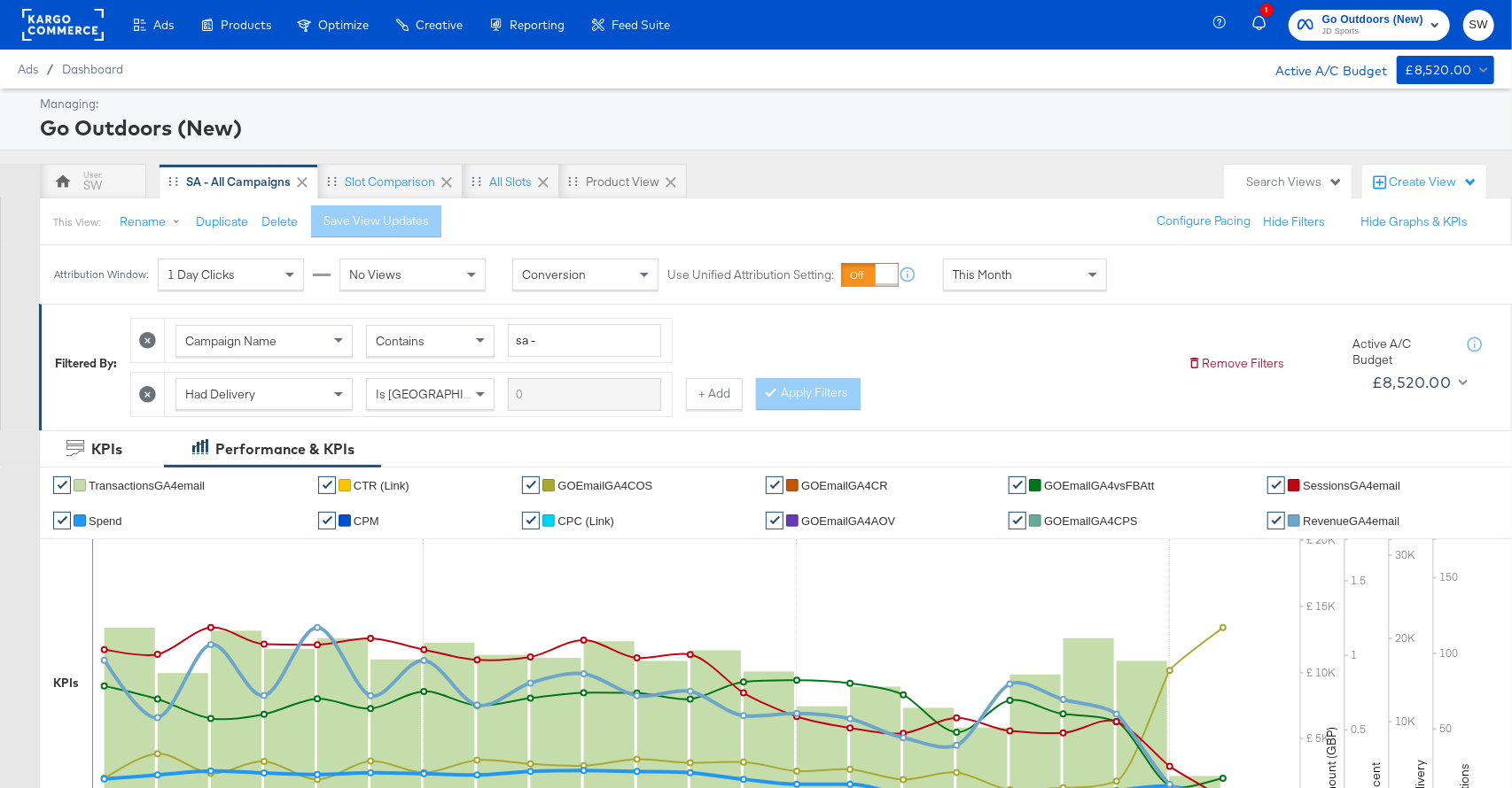
click at [1047, 286] on div "This Month" at bounding box center [1025, 274] width 162 height 30
click at [1145, 281] on div "[DATE]" at bounding box center [1154, 282] width 29 height 14
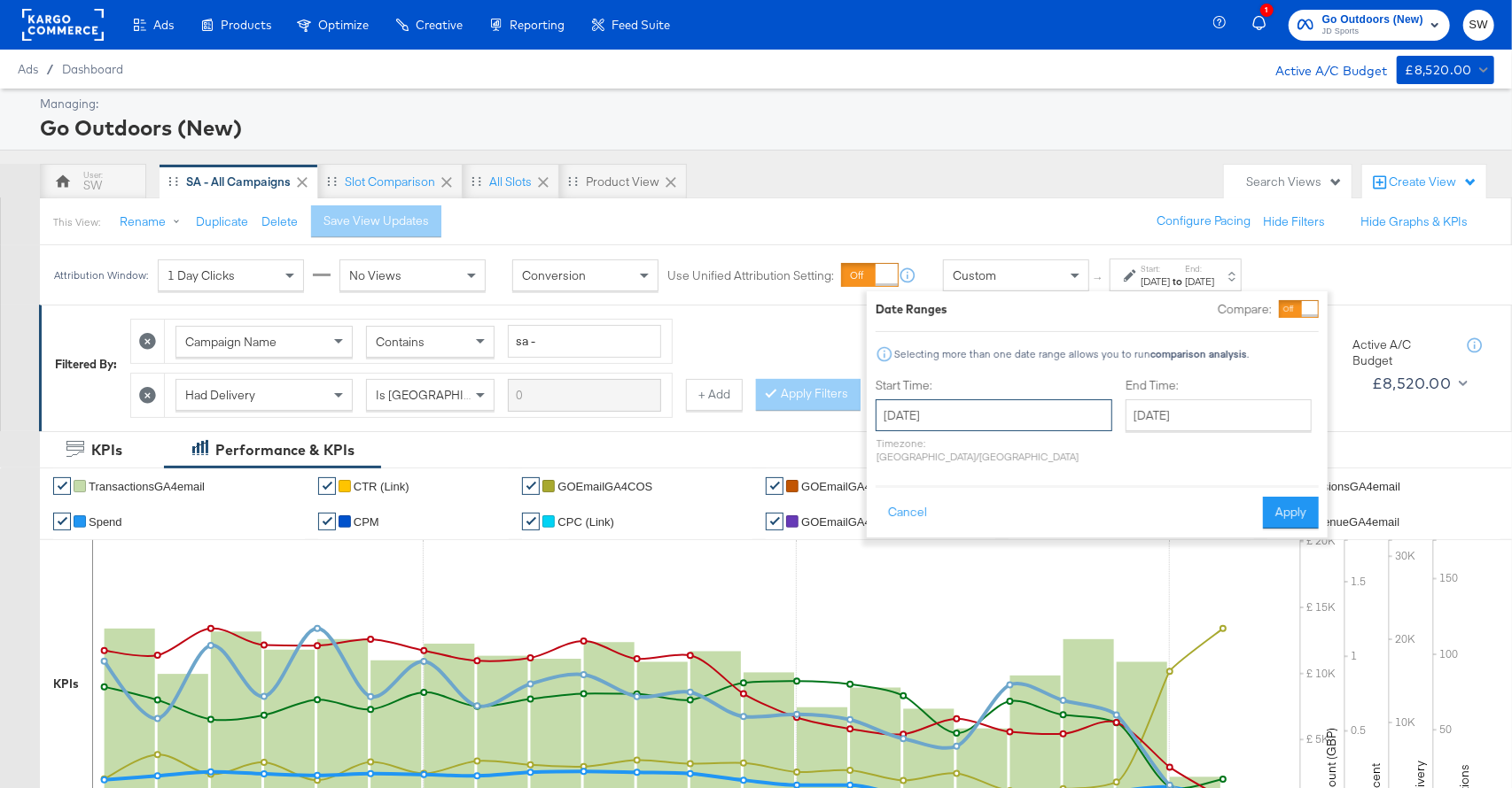
click at [988, 415] on input "[DATE]" at bounding box center [994, 415] width 236 height 32
click at [979, 583] on td "20" at bounding box center [985, 579] width 30 height 25
type input "[DATE]"
click at [1129, 417] on input "[DATE]" at bounding box center [1216, 415] width 186 height 32
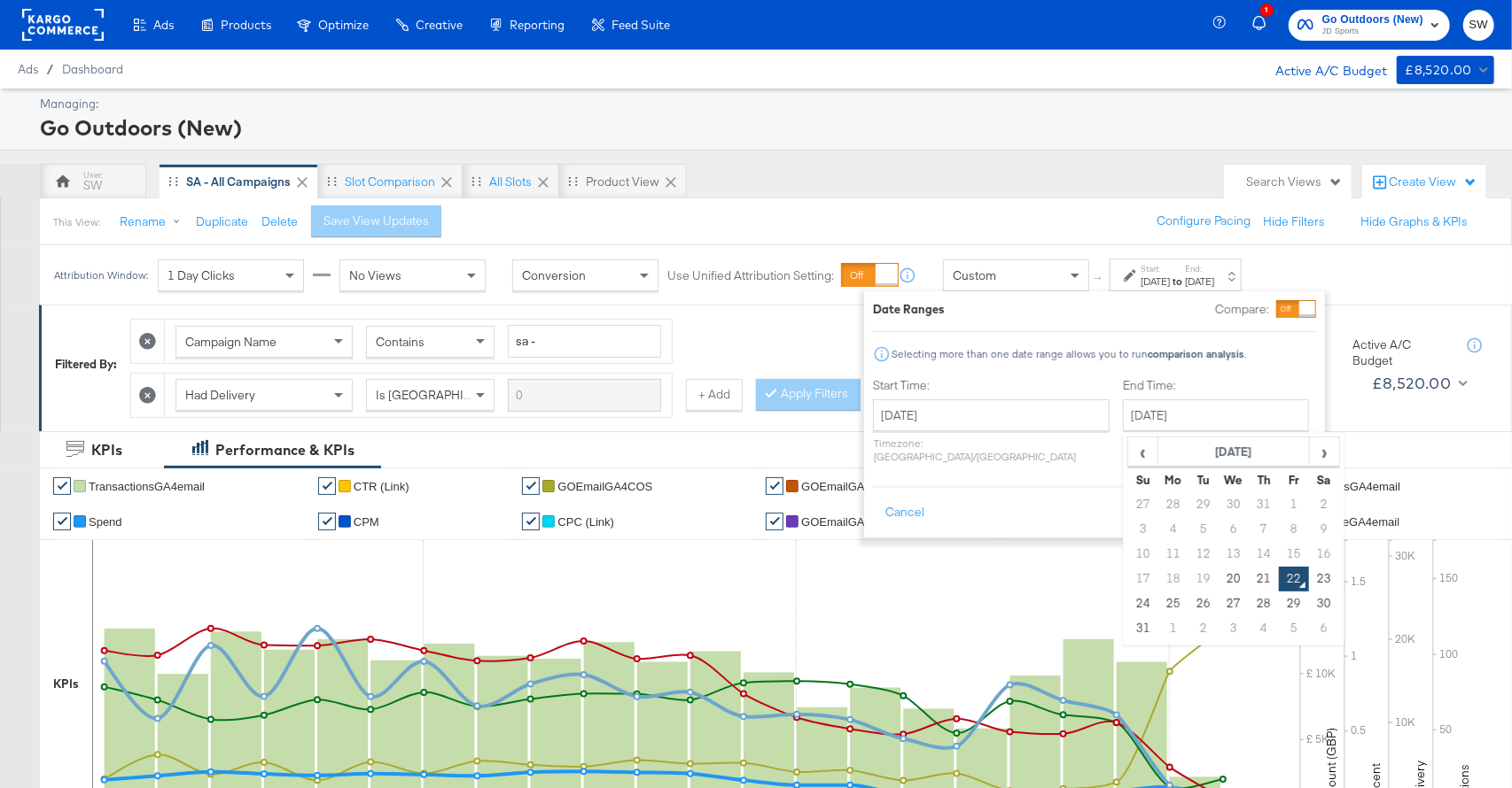
drag, startPoint x: 1179, startPoint y: 573, endPoint x: 1237, endPoint y: 543, distance: 65.3
click at [1218, 573] on td "20" at bounding box center [1232, 579] width 30 height 25
type input "[DATE]"
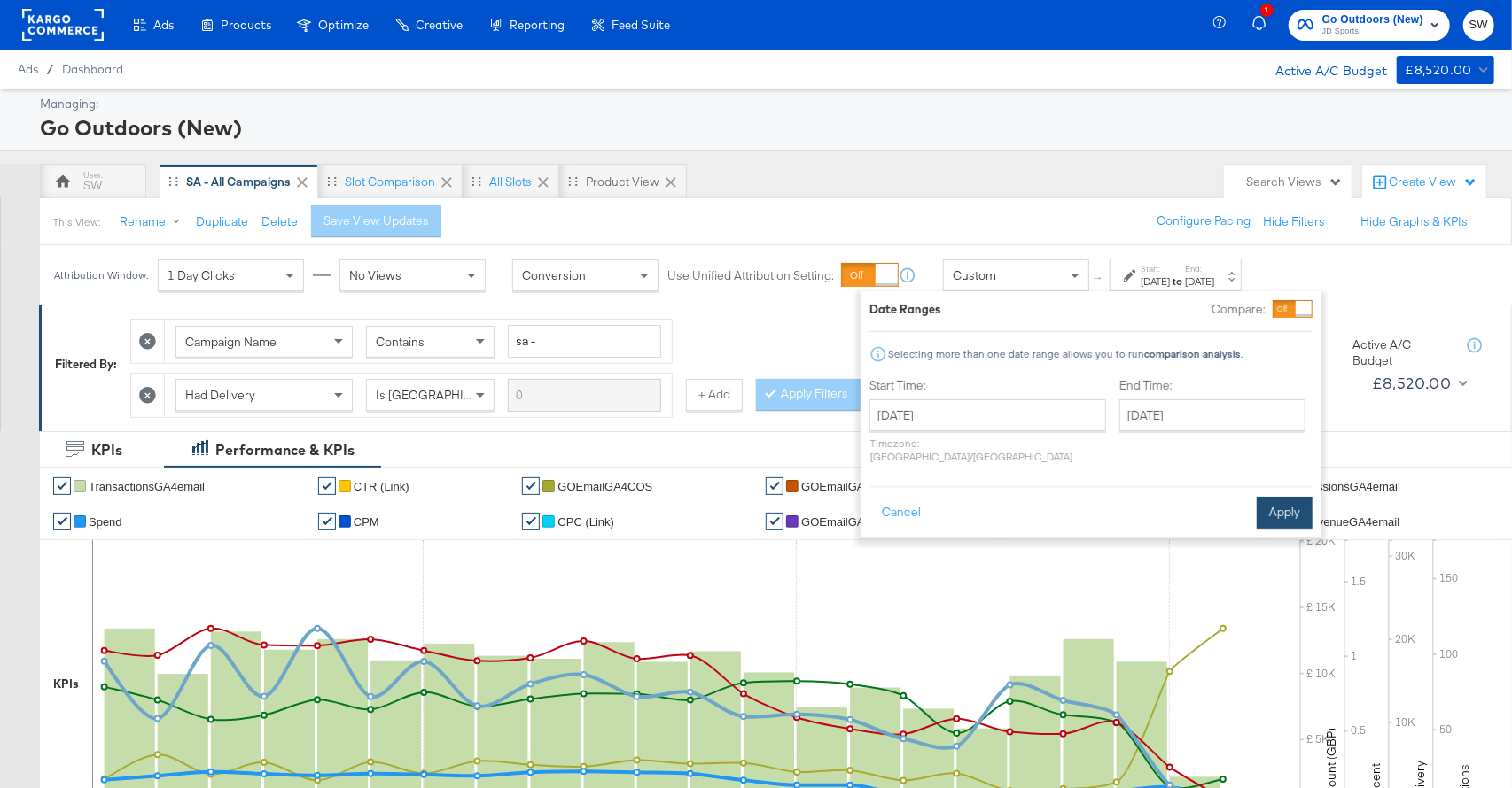
click at [1285, 497] on button "Apply" at bounding box center [1284, 512] width 56 height 32
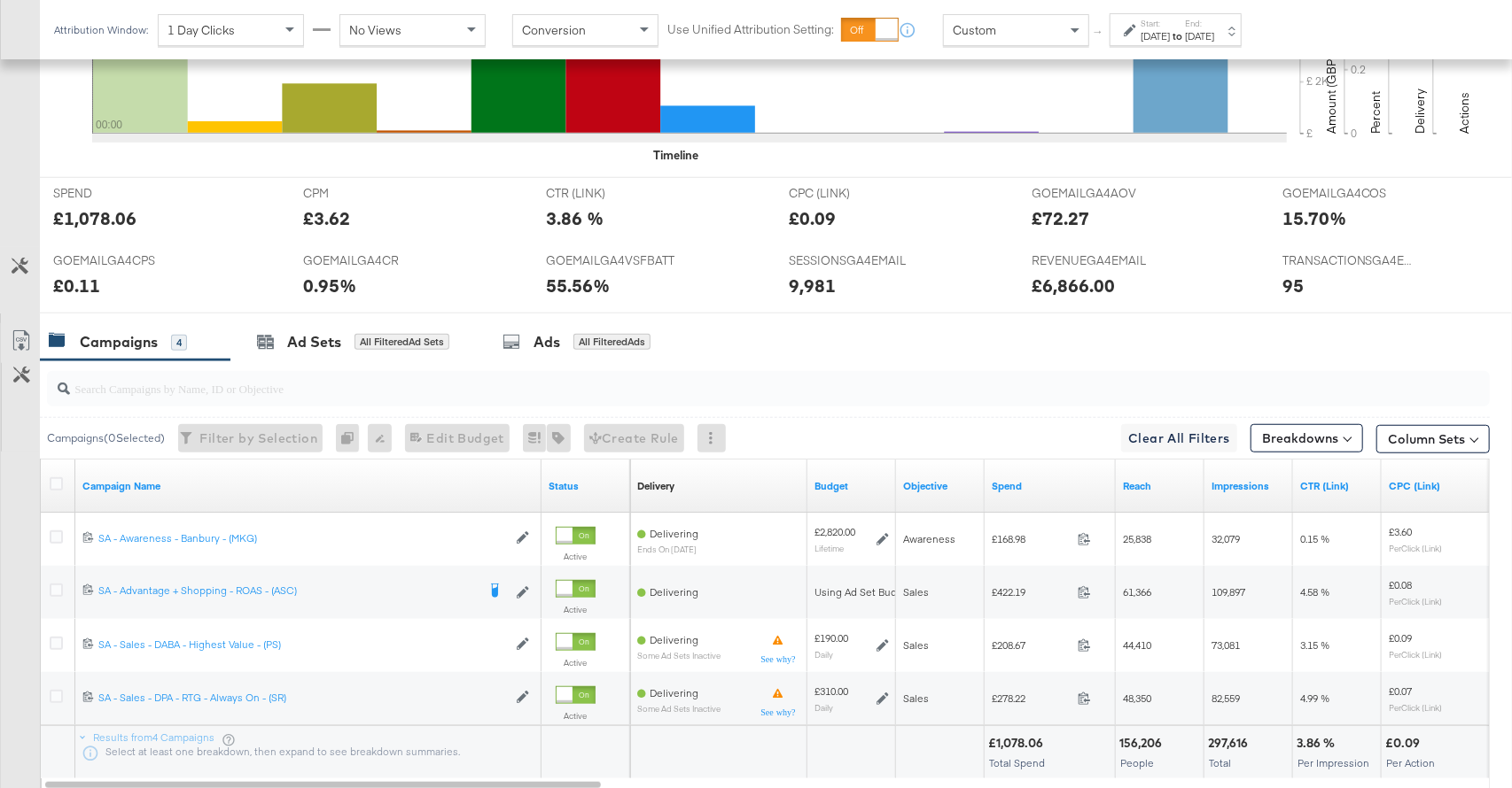
scroll to position [790, 0]
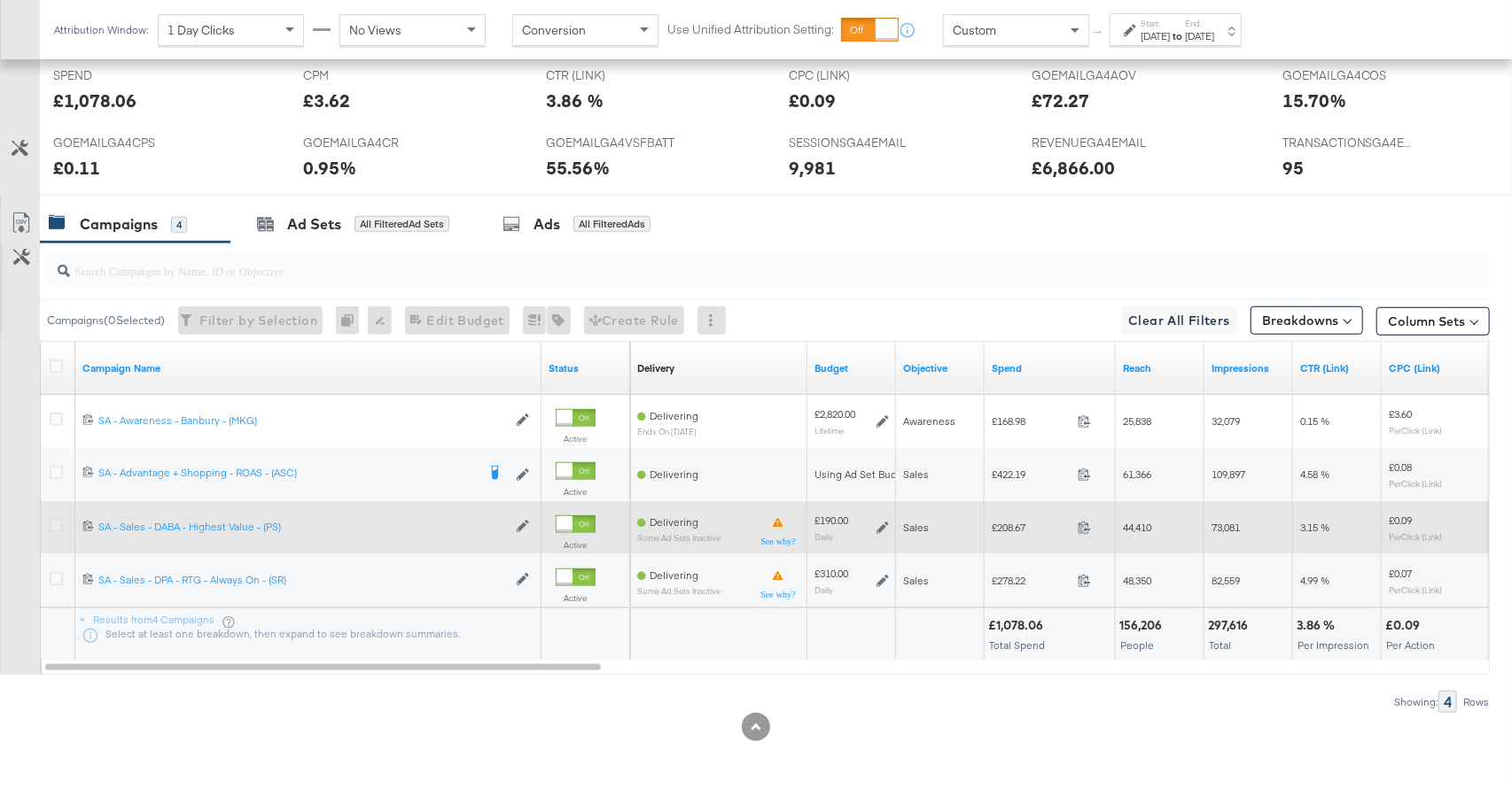
drag, startPoint x: 60, startPoint y: 470, endPoint x: 56, endPoint y: 526, distance: 56.1
click at [60, 471] on icon at bounding box center [57, 473] width 13 height 13
click at [0, 0] on input "checkbox" at bounding box center [0, 0] width 0 height 0
click at [56, 527] on icon at bounding box center [57, 526] width 13 height 13
click at [0, 0] on input "checkbox" at bounding box center [0, 0] width 0 height 0
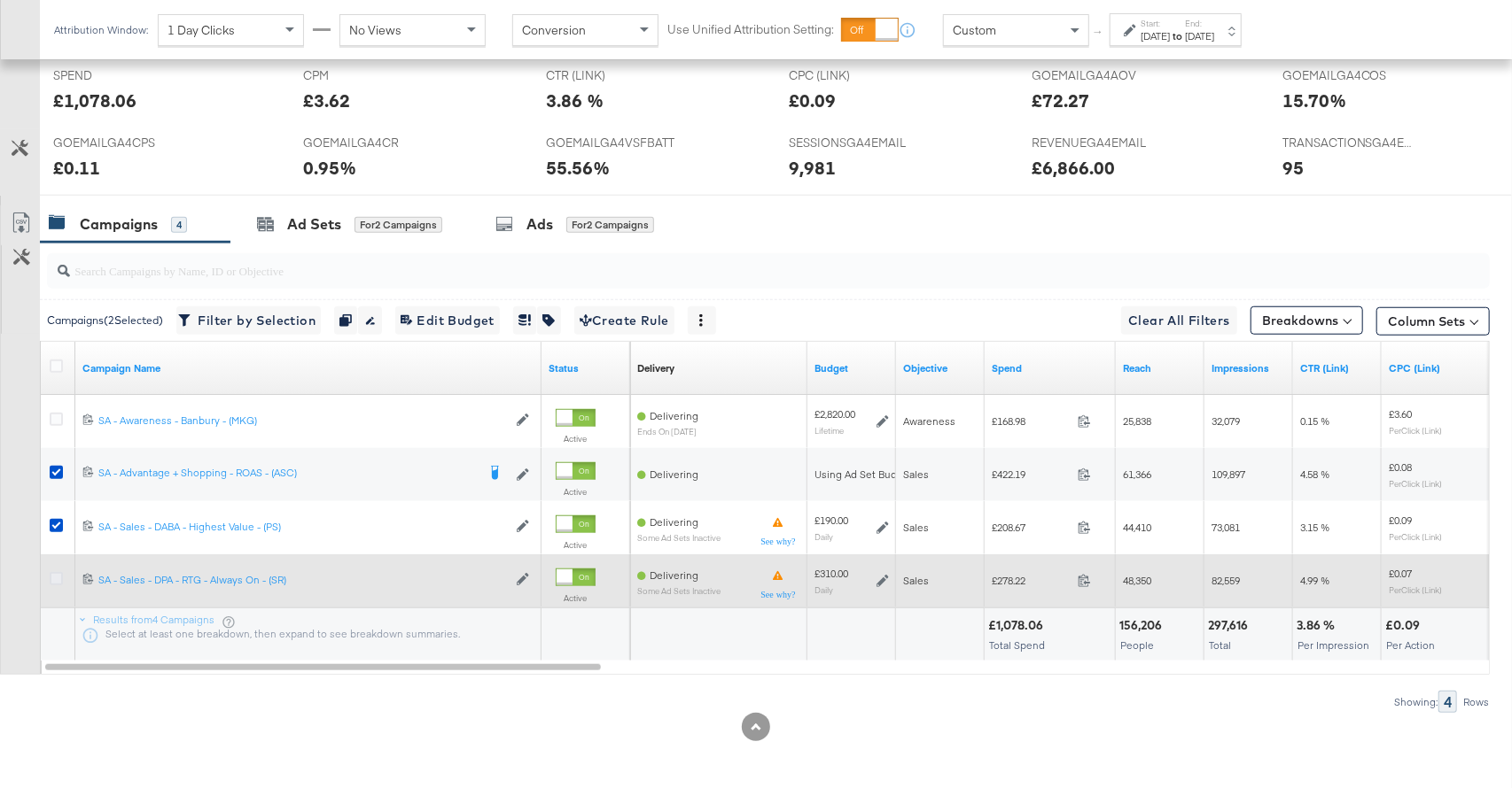
click at [56, 577] on icon at bounding box center [57, 579] width 13 height 13
click at [0, 0] on input "checkbox" at bounding box center [0, 0] width 0 height 0
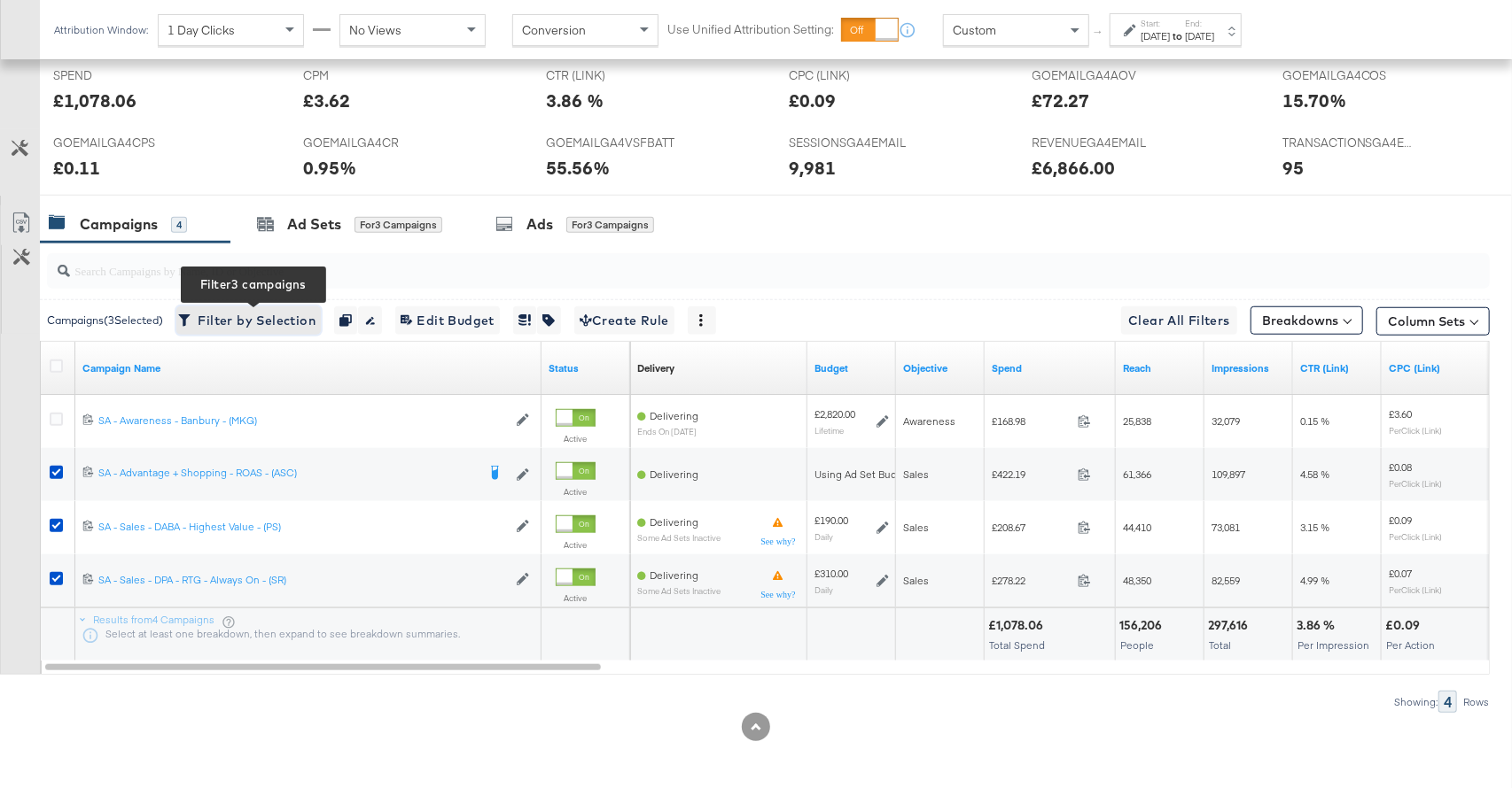
click at [243, 323] on span "Filter by Selection Filter 3 campaigns" at bounding box center [248, 321] width 134 height 22
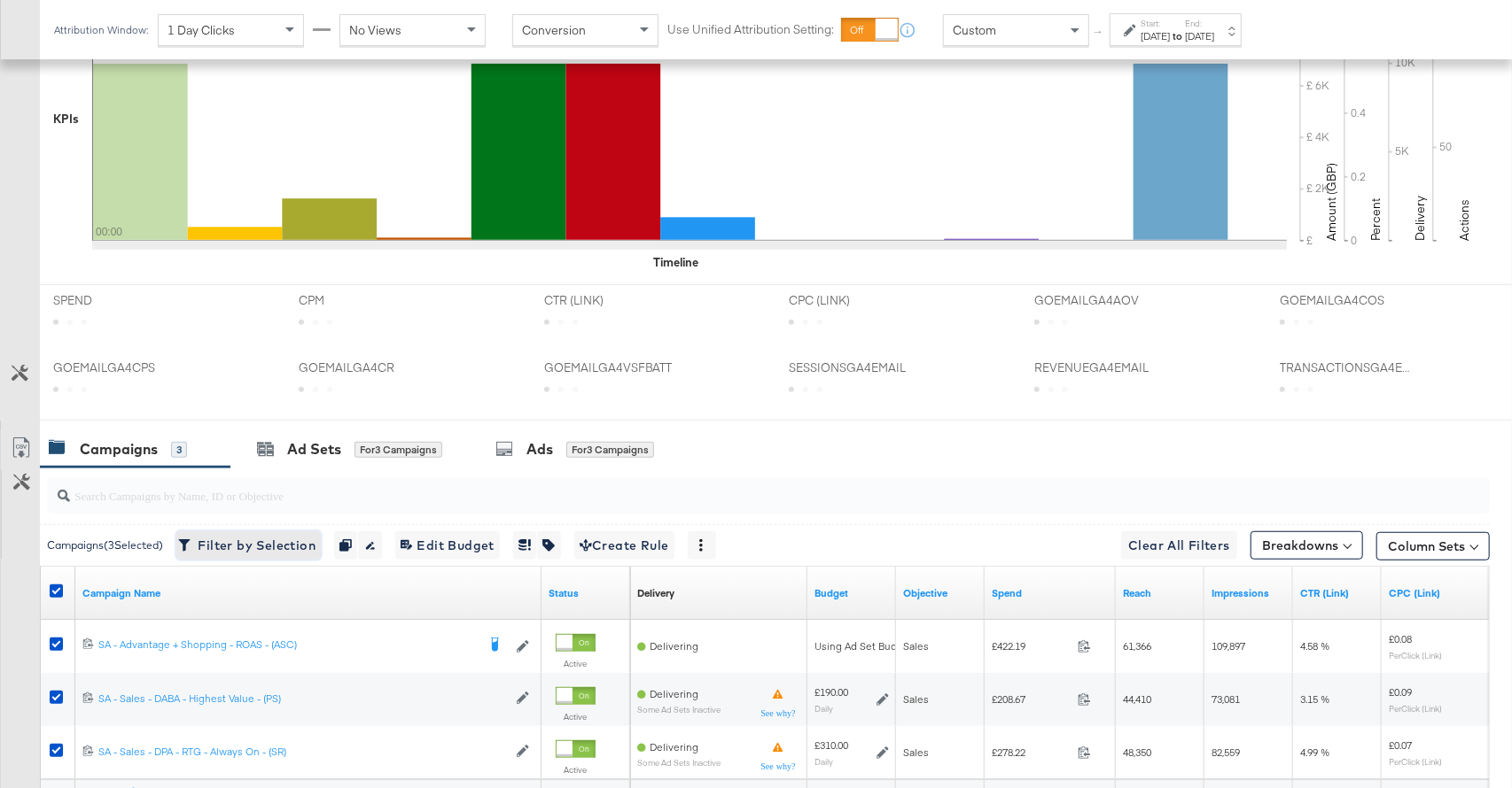
scroll to position [699, 0]
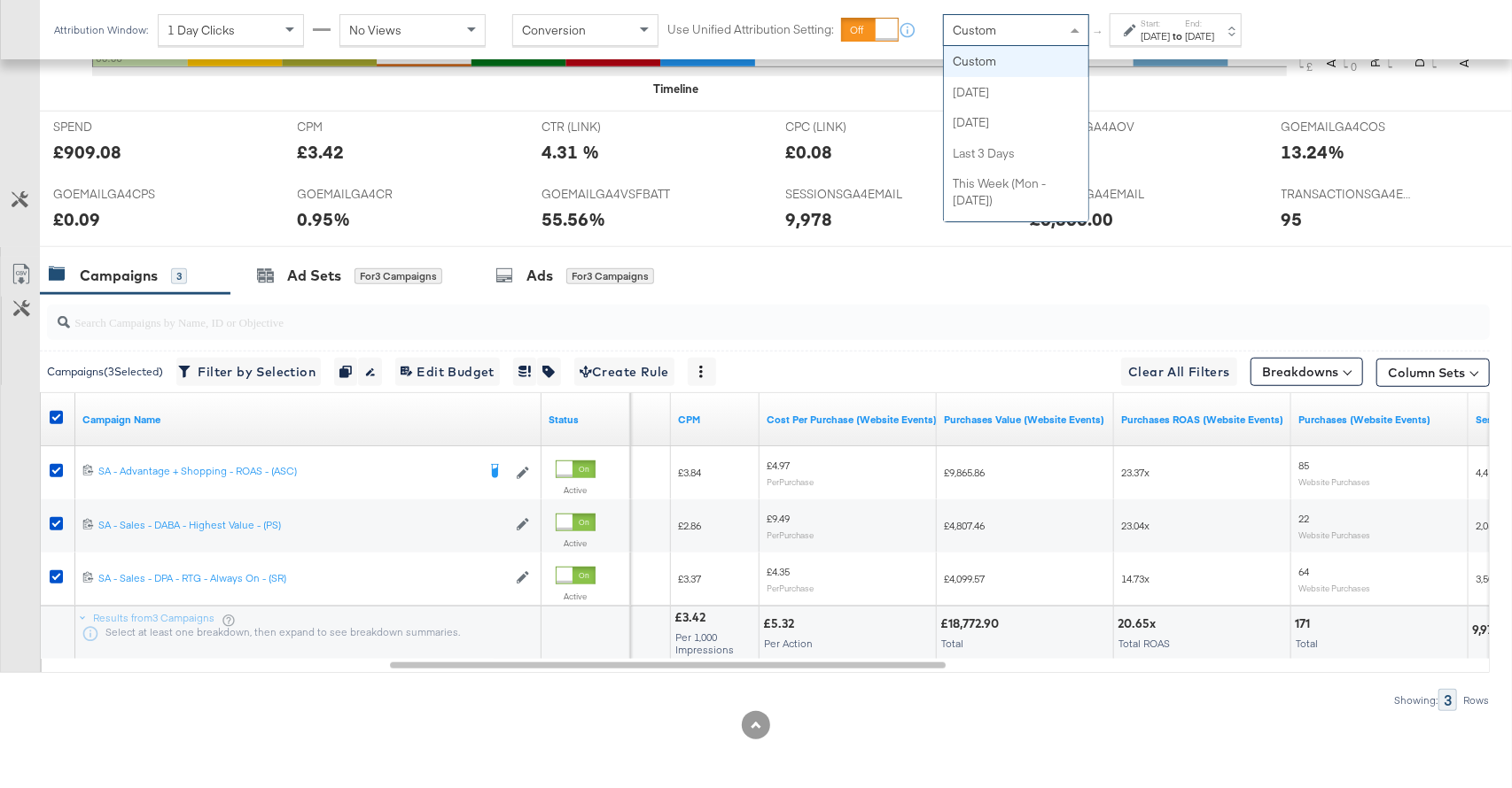
click at [1029, 26] on div "Custom" at bounding box center [1016, 30] width 144 height 30
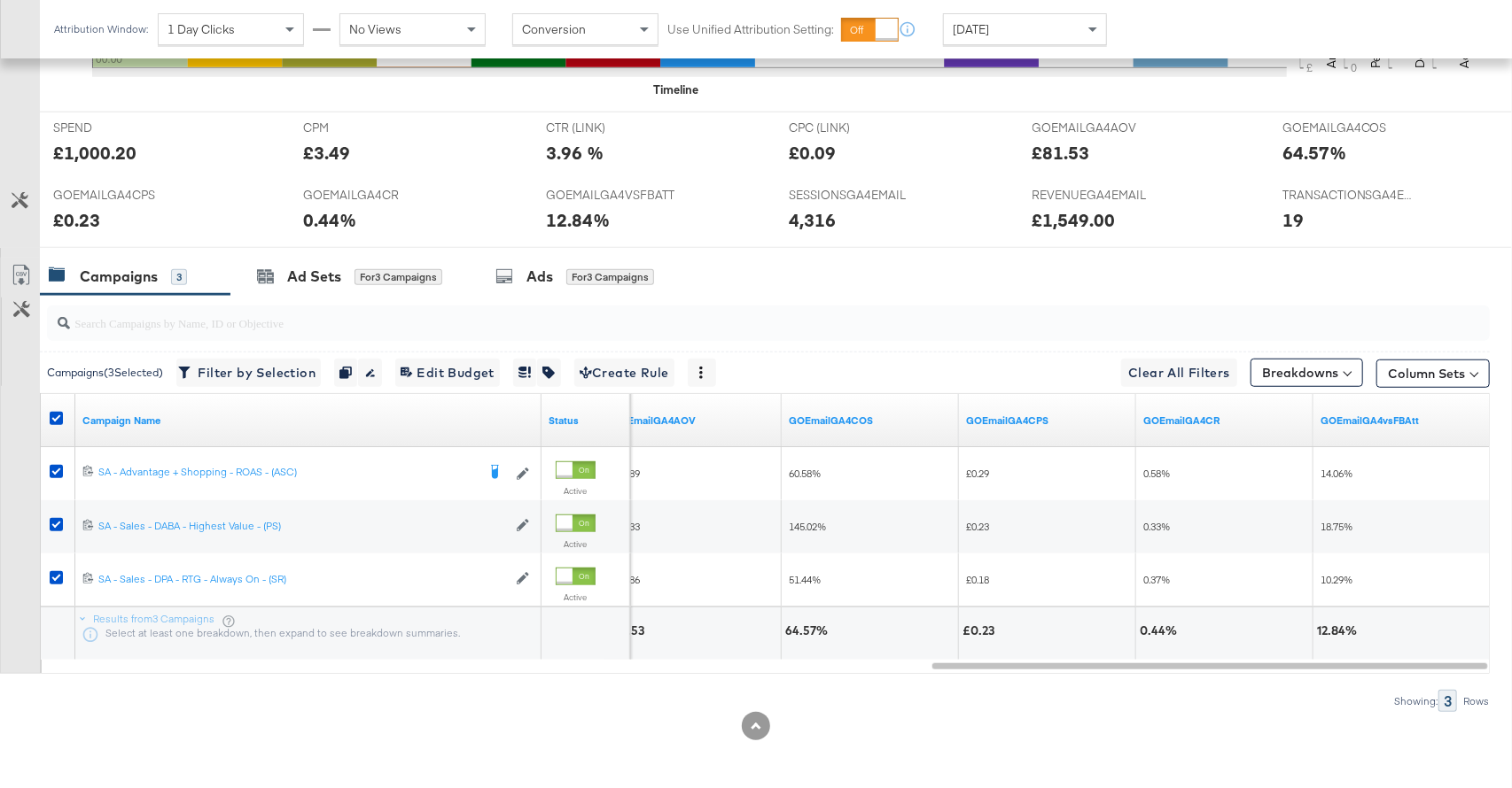
scroll to position [0, 0]
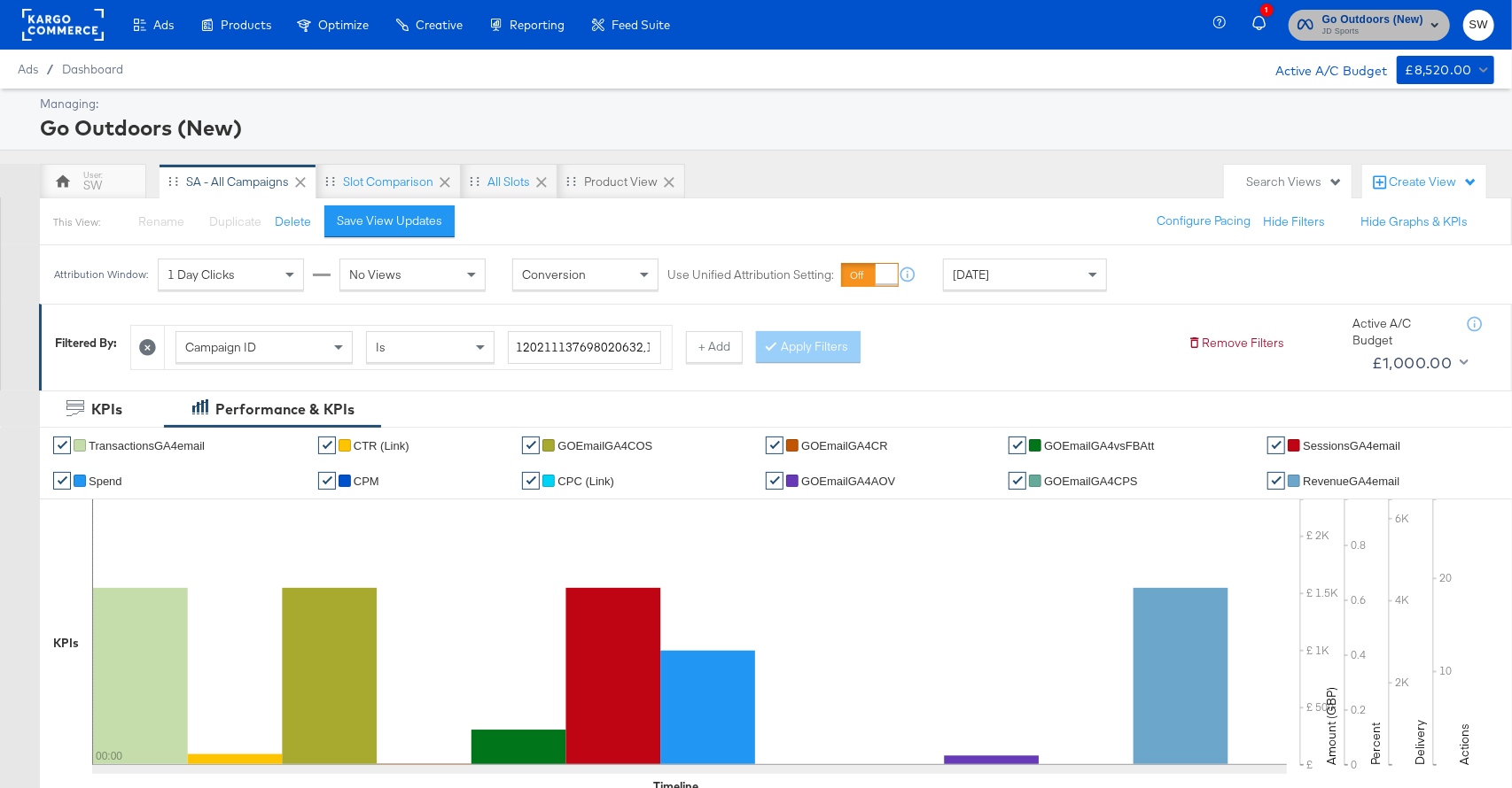
drag, startPoint x: 1366, startPoint y: 22, endPoint x: 1350, endPoint y: 40, distance: 24.1
click at [1365, 24] on div "Go Outdoors (New) JD Sports" at bounding box center [1372, 24] width 101 height 28
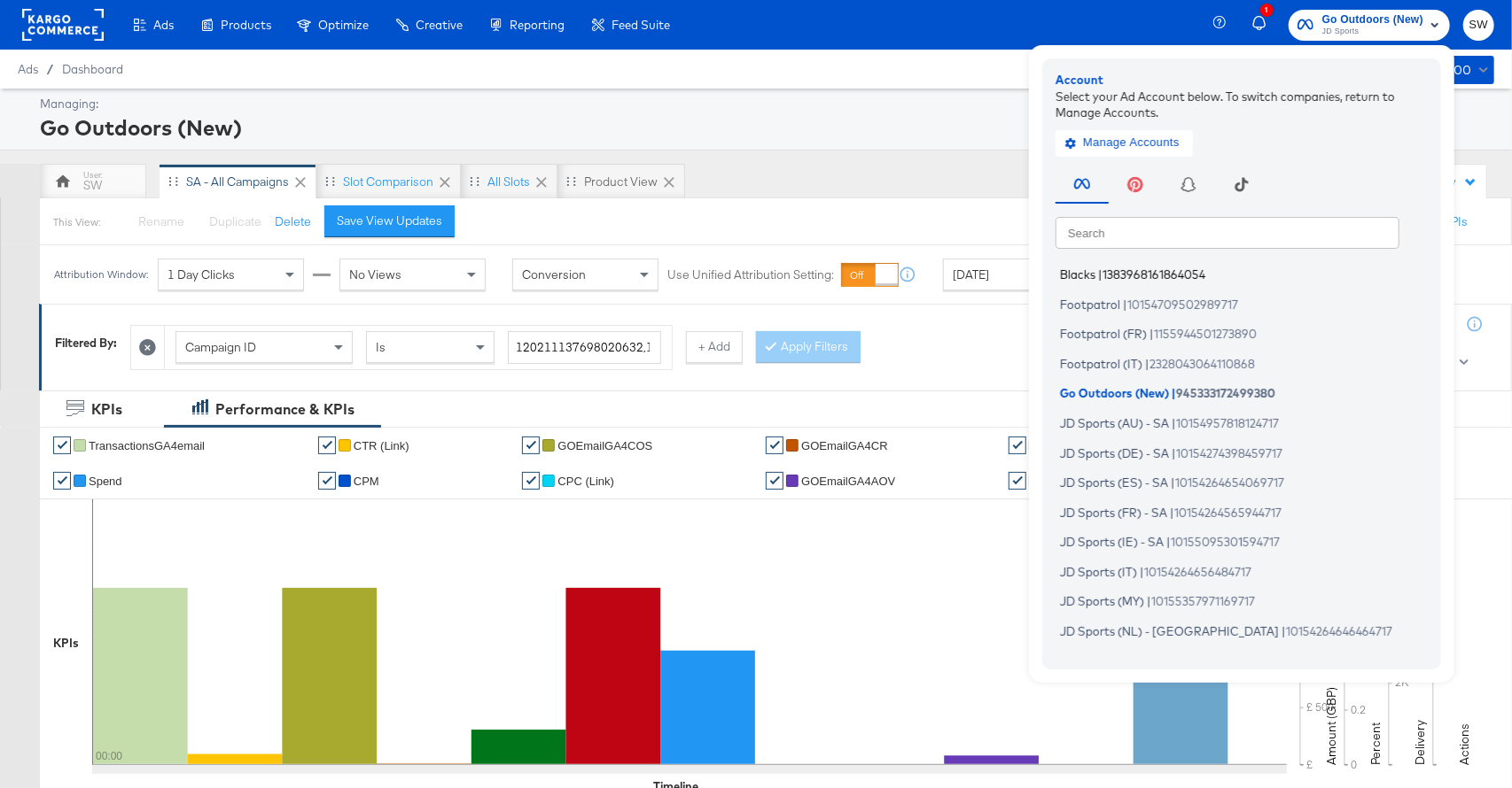
click at [1109, 267] on span "1383968161864054" at bounding box center [1153, 274] width 103 height 14
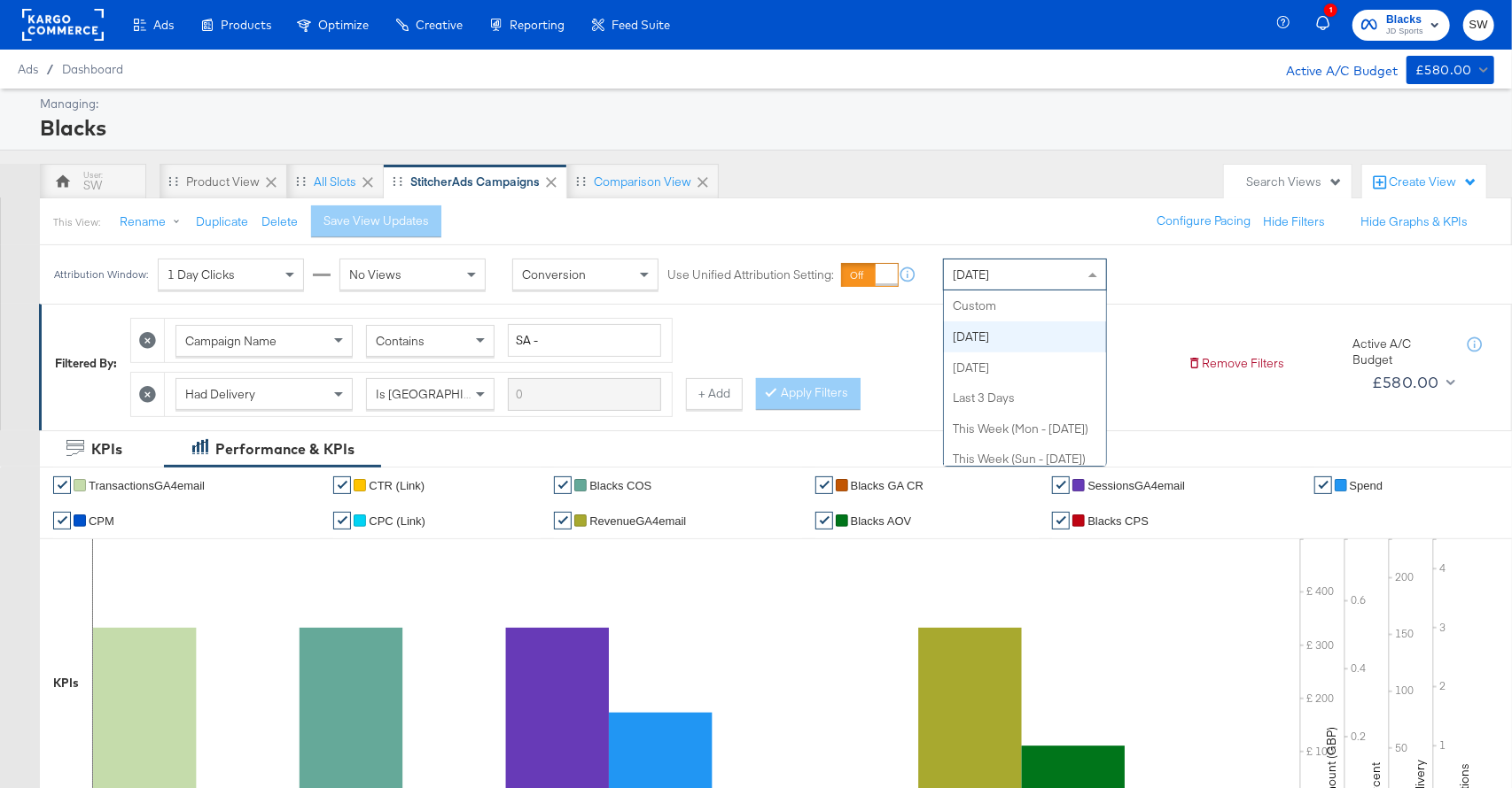
drag, startPoint x: 1026, startPoint y: 282, endPoint x: 1028, endPoint y: 317, distance: 35.1
click at [1026, 282] on div "[DATE]" at bounding box center [1025, 274] width 162 height 30
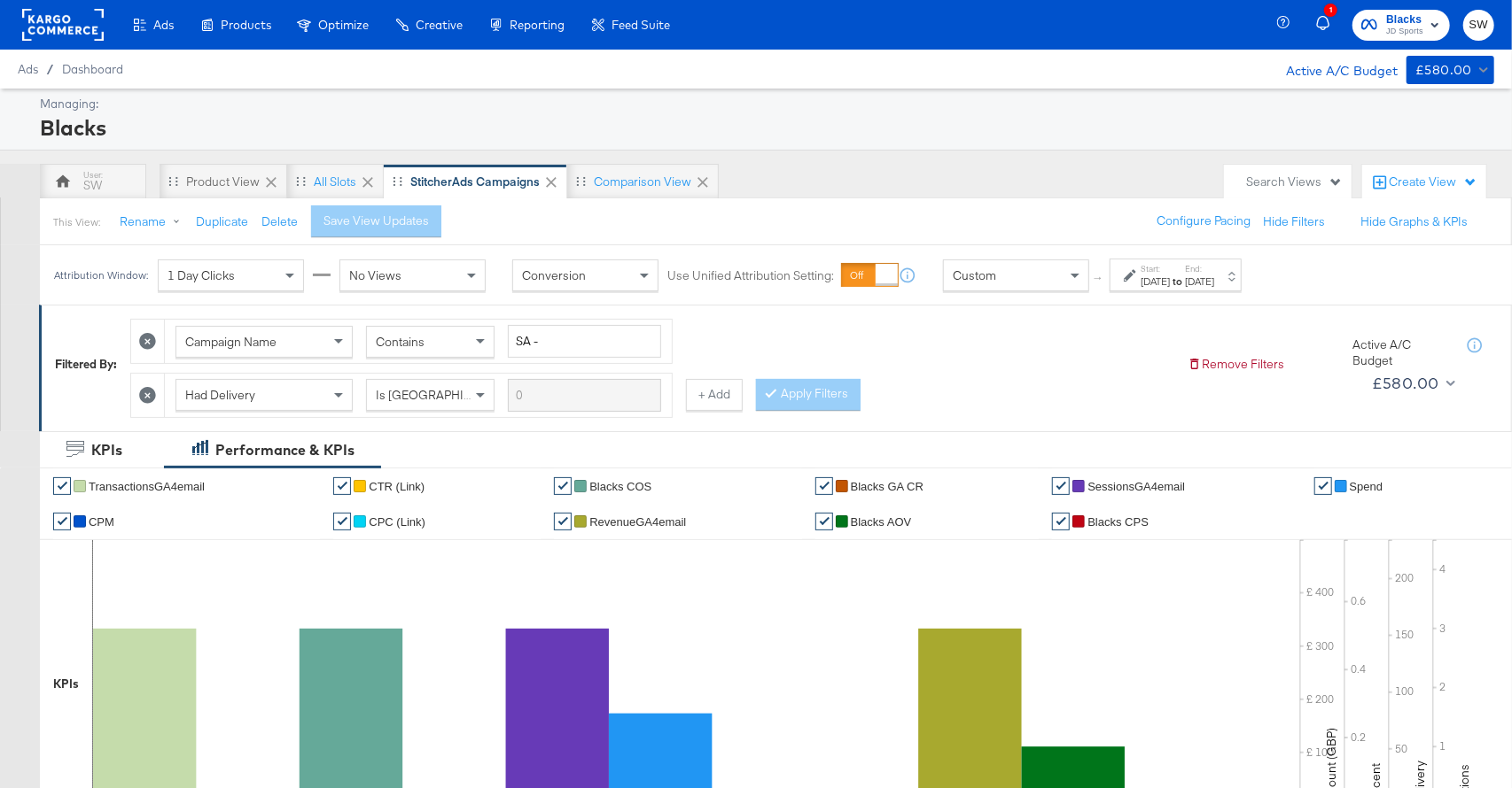
click at [1163, 273] on label "Start:" at bounding box center [1154, 269] width 29 height 12
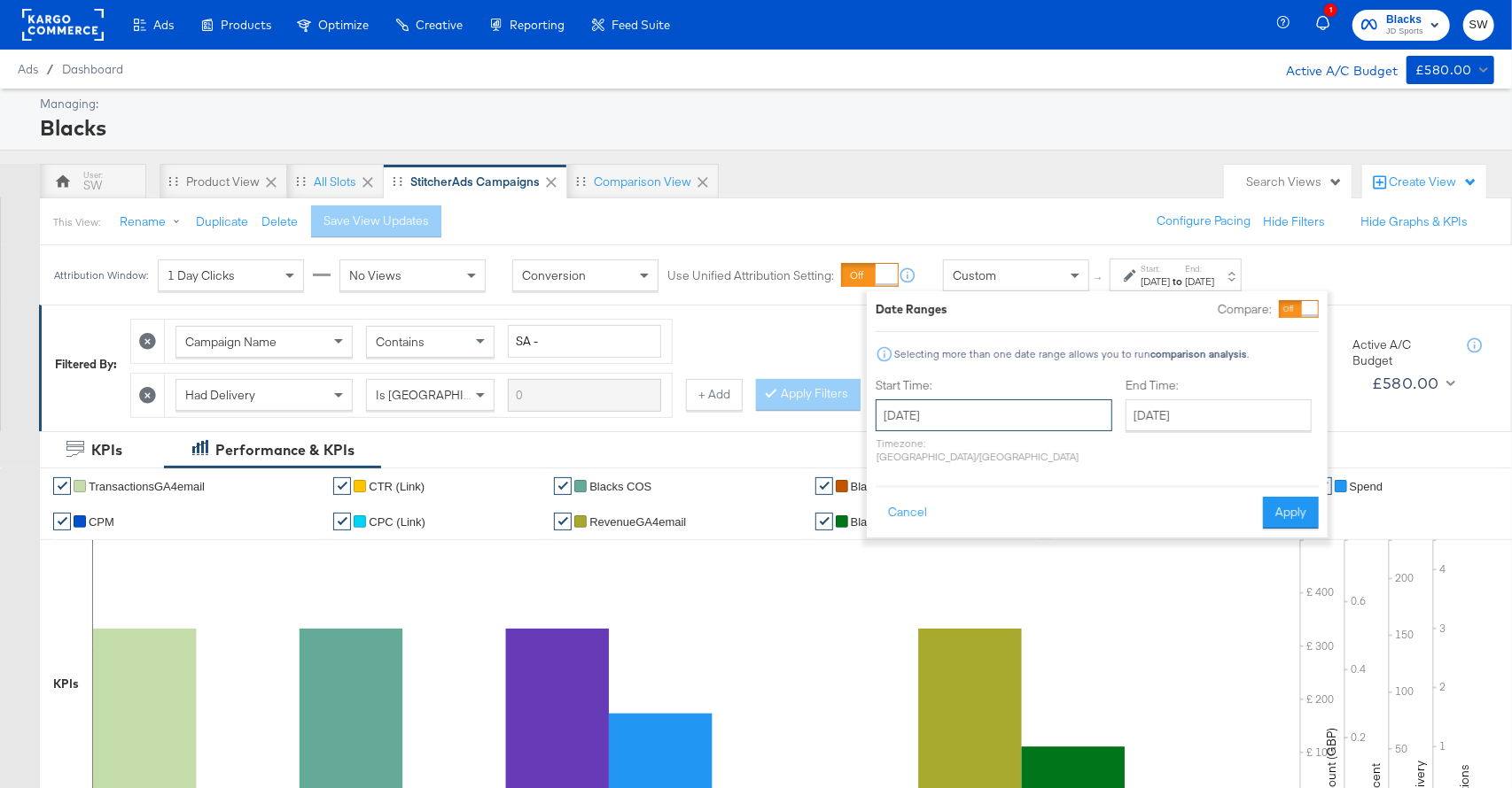
click at [984, 401] on input "[DATE]" at bounding box center [994, 415] width 236 height 32
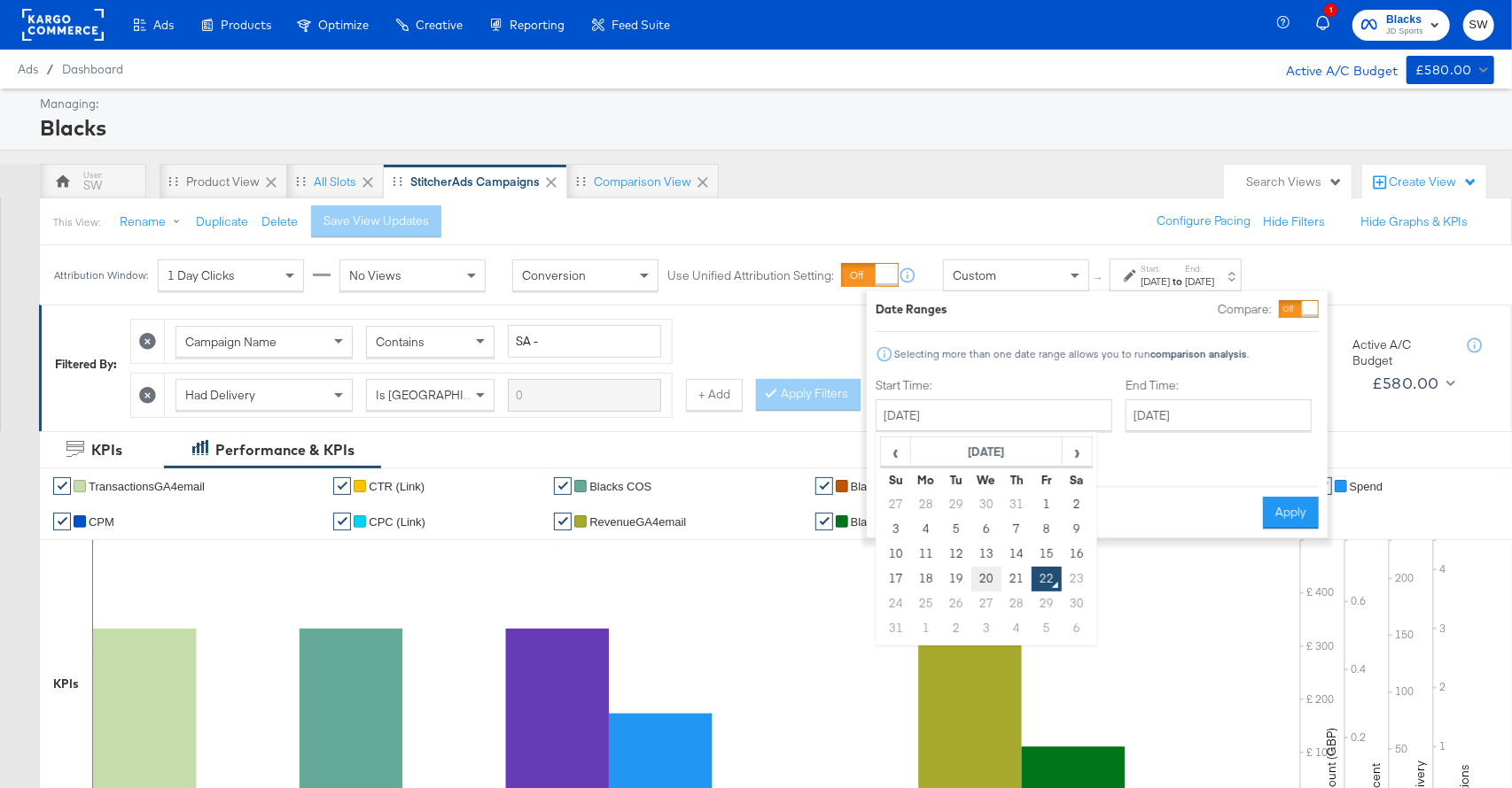
click at [985, 575] on td "20" at bounding box center [985, 579] width 30 height 25
type input "[DATE]"
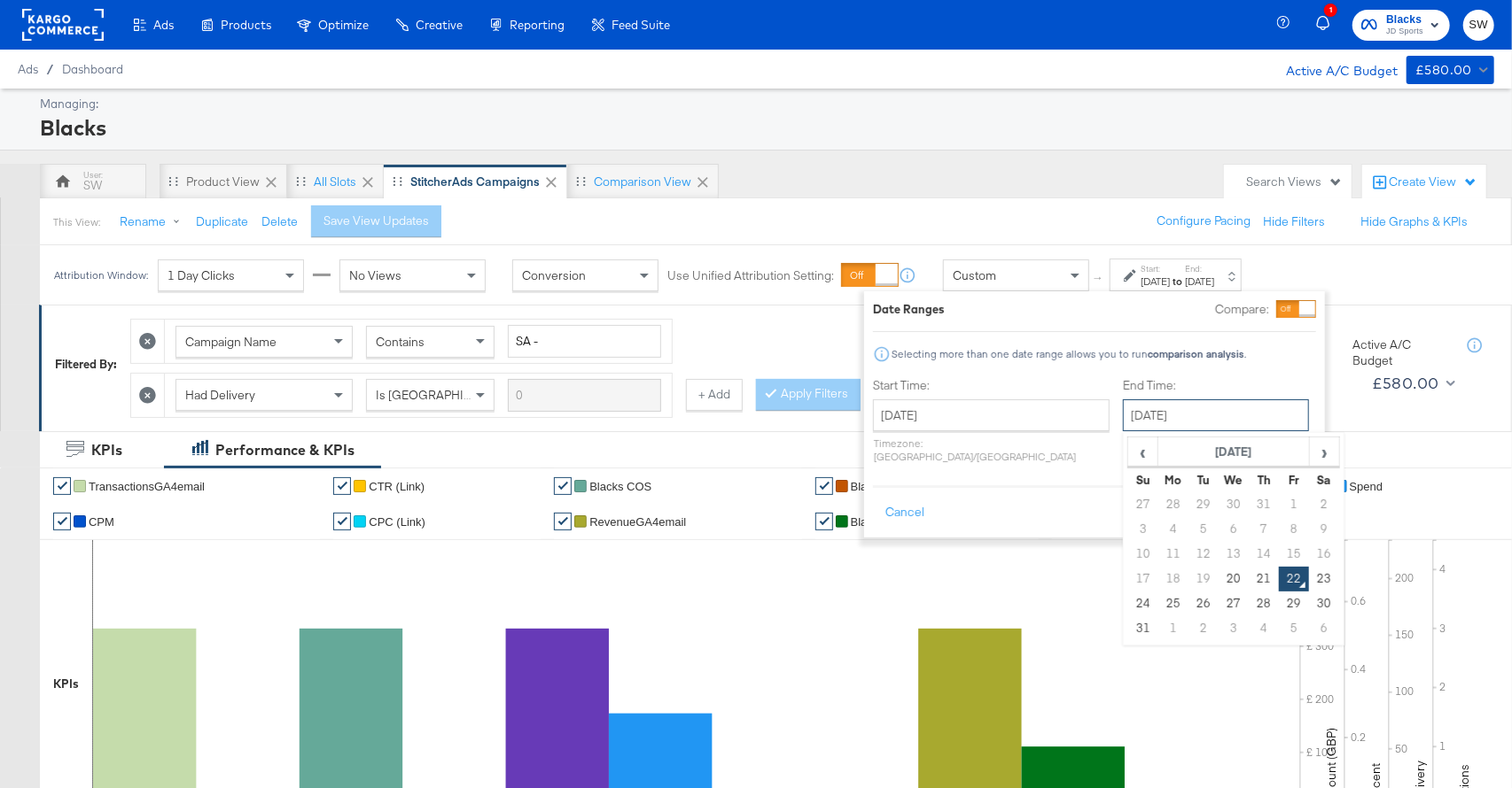
click at [1137, 413] on input "[DATE]" at bounding box center [1216, 415] width 186 height 32
drag, startPoint x: 1184, startPoint y: 574, endPoint x: 1268, endPoint y: 528, distance: 95.8
click at [1218, 574] on td "20" at bounding box center [1232, 579] width 30 height 25
type input "[DATE]"
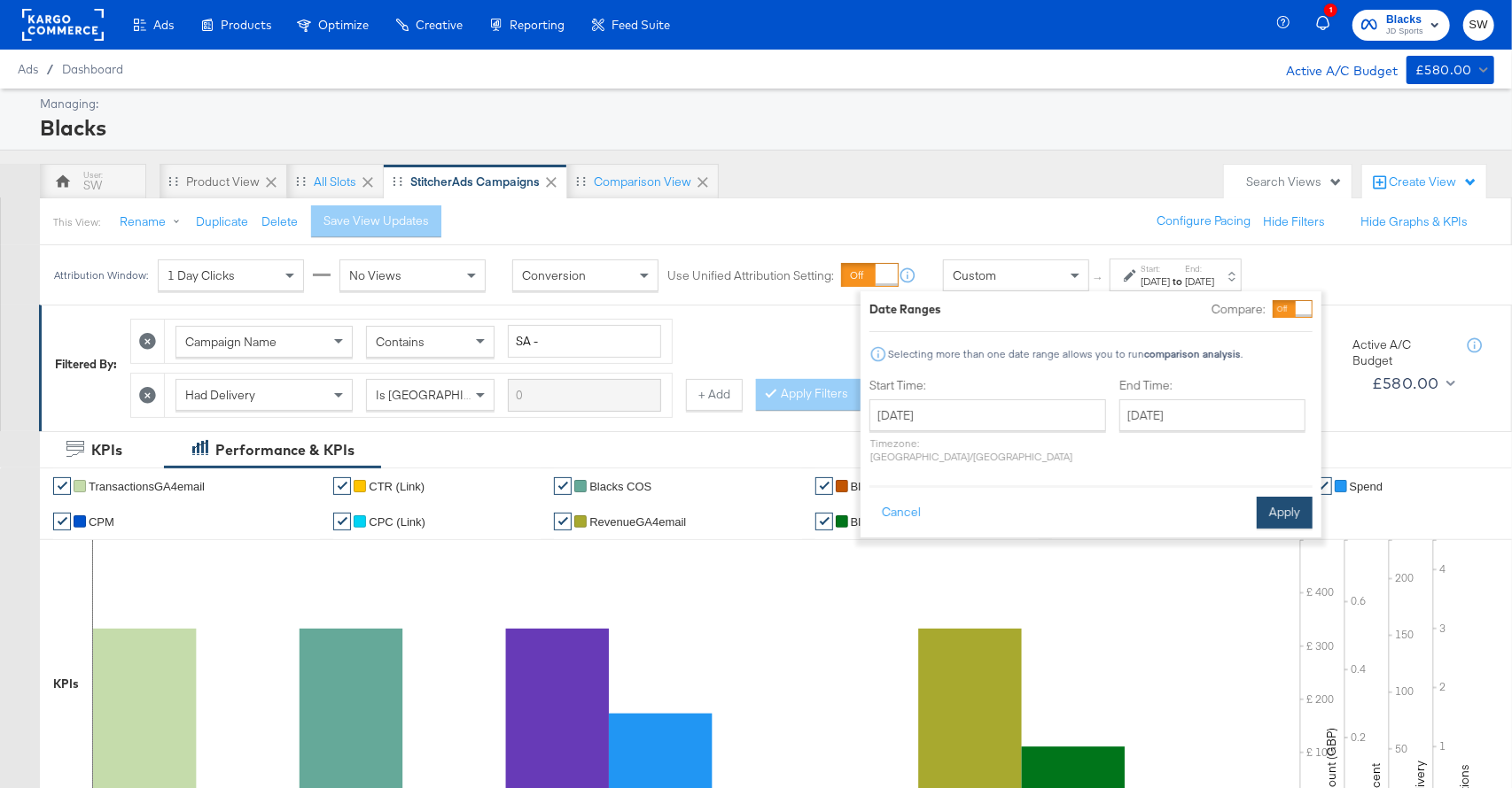
click at [1275, 497] on button "Apply" at bounding box center [1284, 512] width 56 height 32
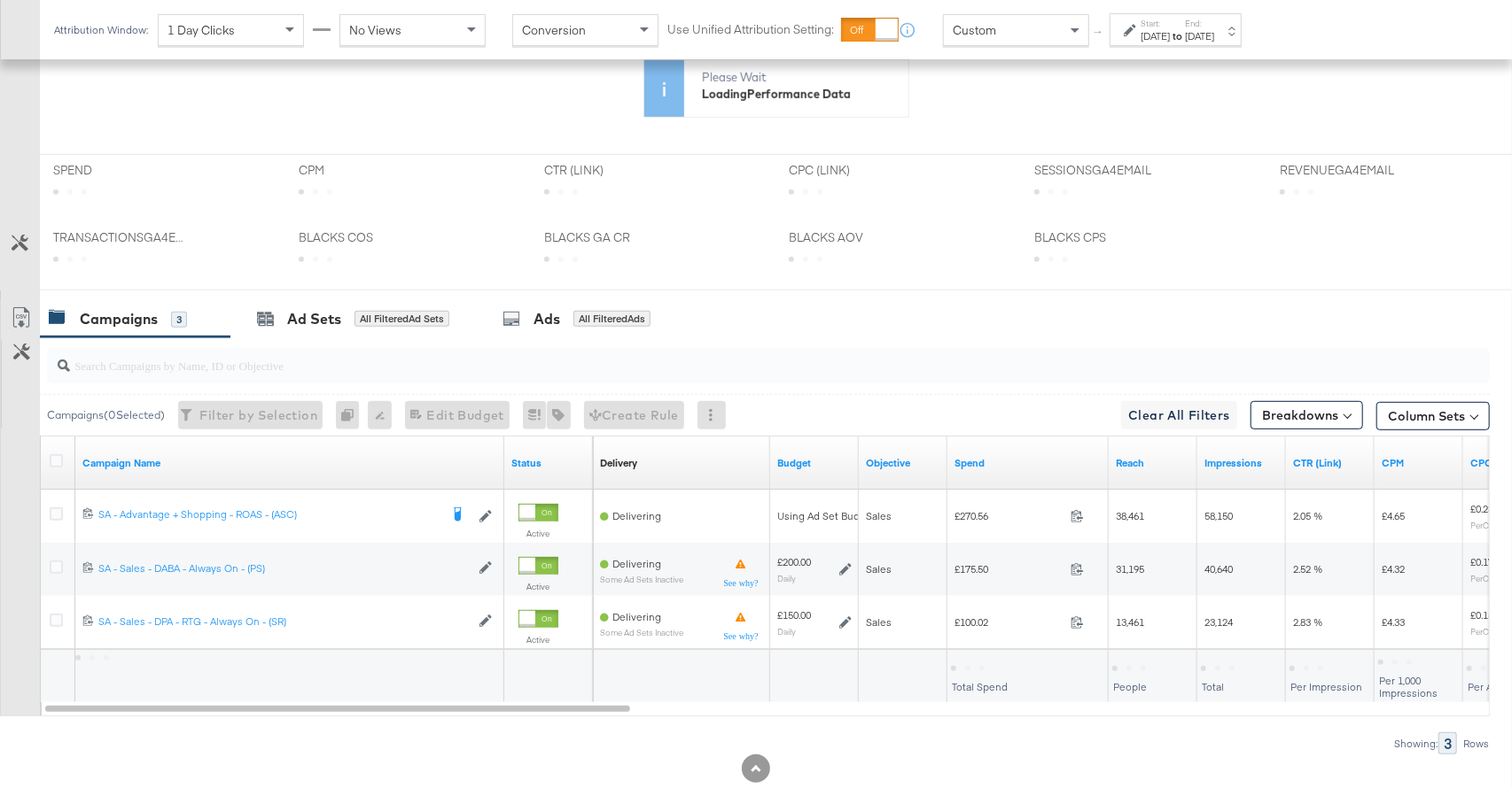
scroll to position [729, 0]
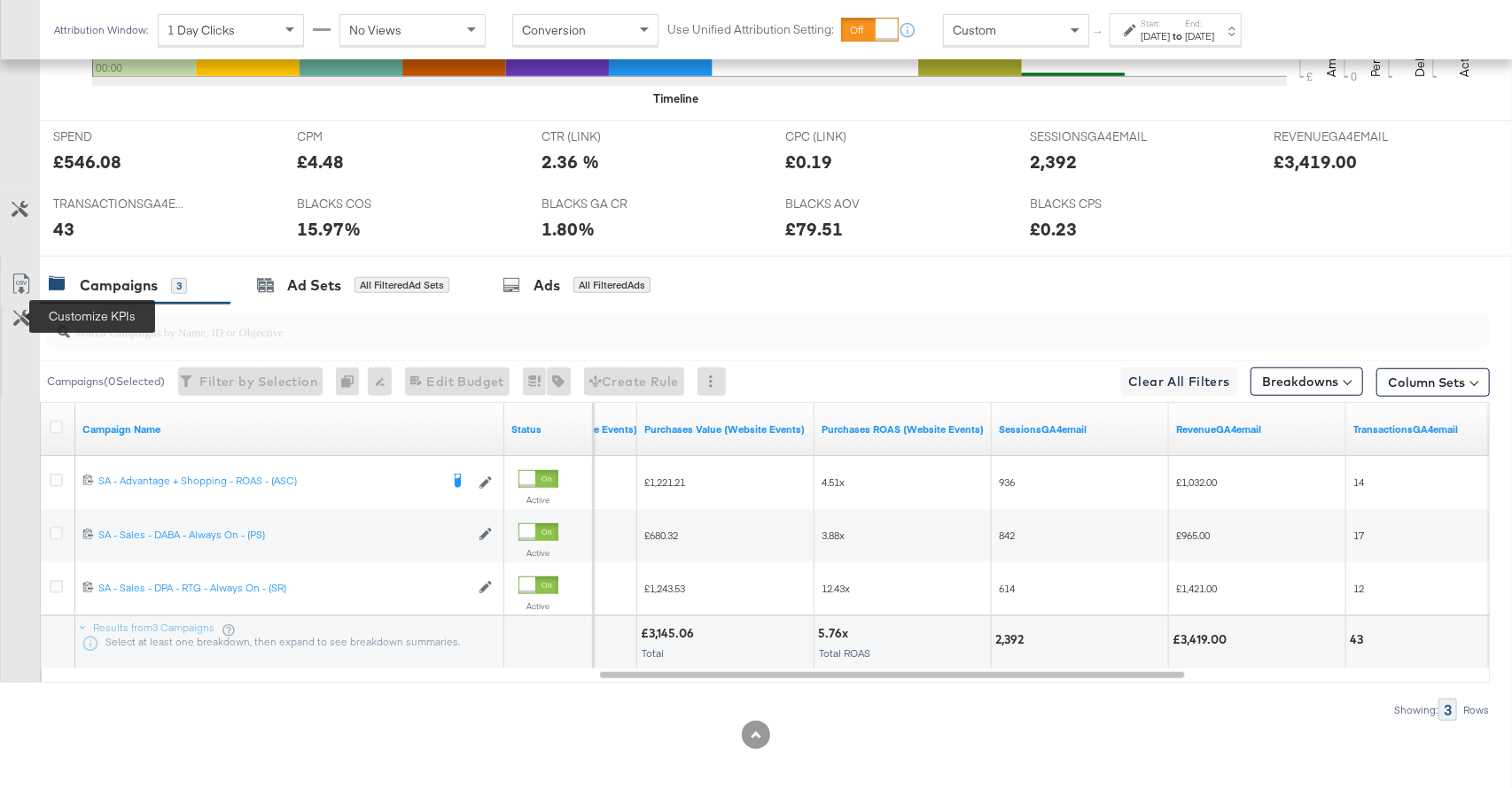
click at [24, 315] on icon at bounding box center [22, 319] width 17 height 17
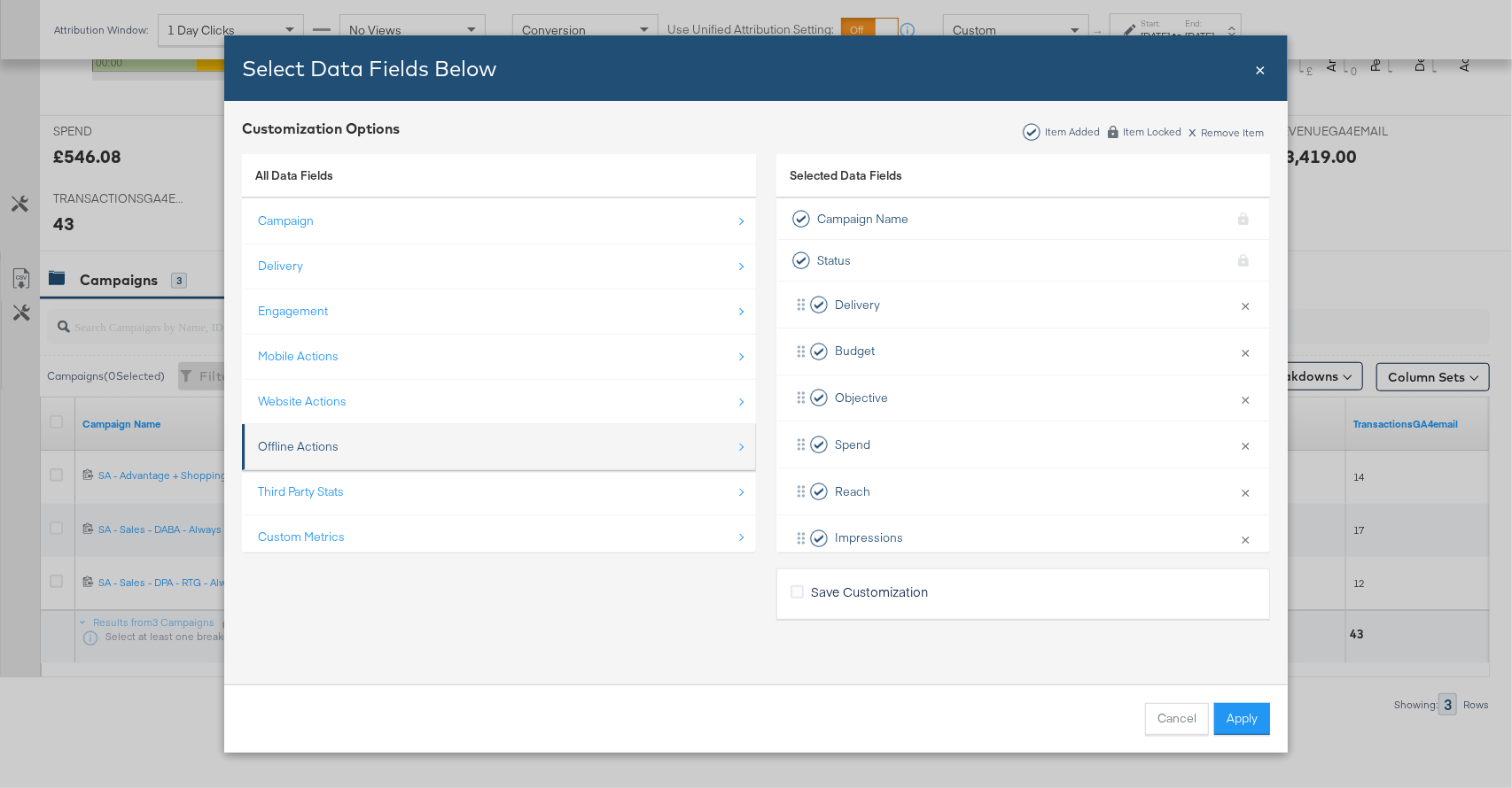
scroll to position [25, 0]
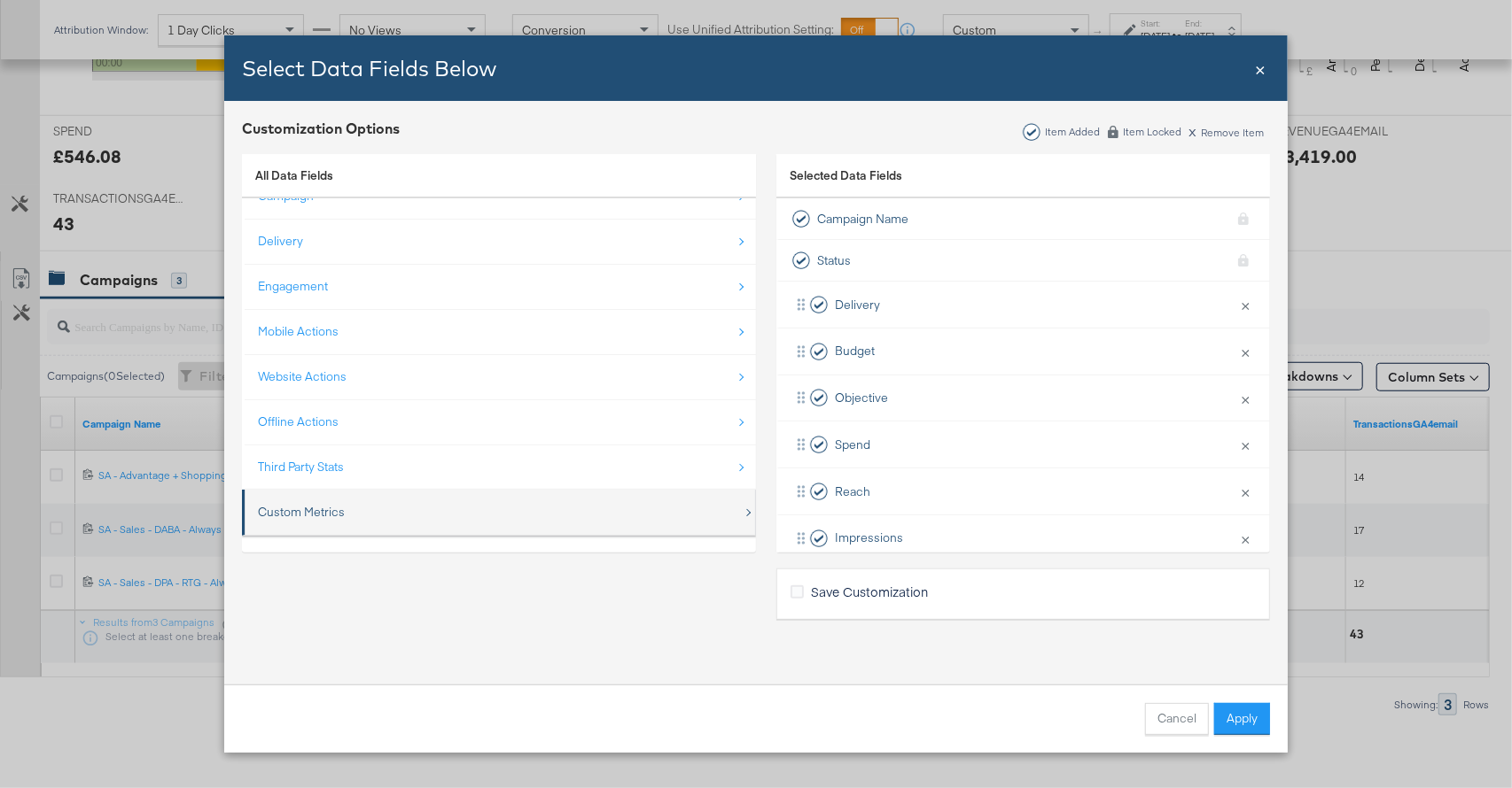
click at [442, 510] on div "Custom Metrics" at bounding box center [500, 512] width 484 height 37
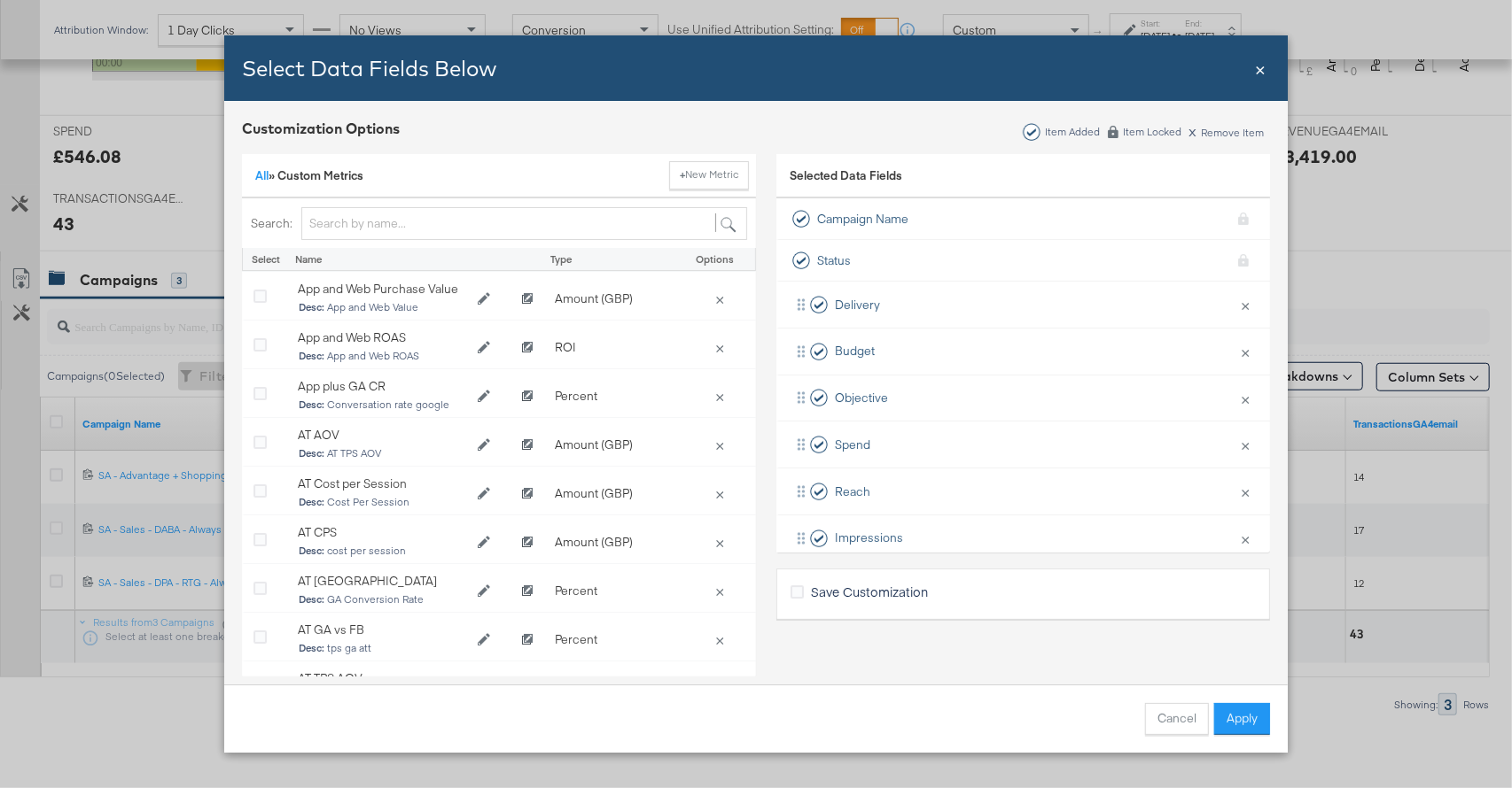
click at [373, 233] on input "Bulk Add Locations Modal" at bounding box center [524, 224] width 446 height 33
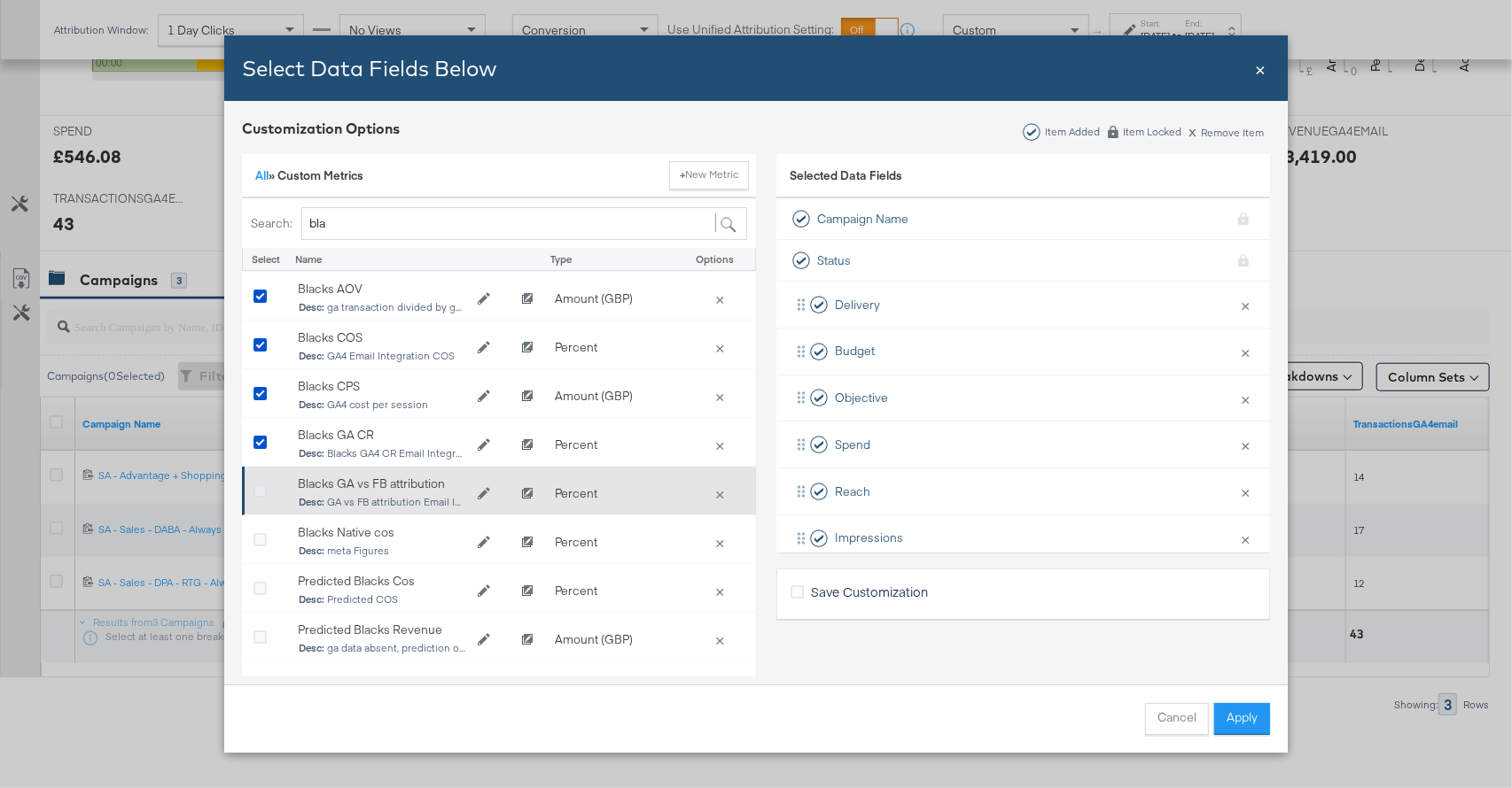
type input "bla"
click at [264, 489] on icon "Bulk Add Locations Modal" at bounding box center [260, 492] width 13 height 13
click at [0, 0] on input "Bulk Add Locations Modal" at bounding box center [0, 0] width 0 height 0
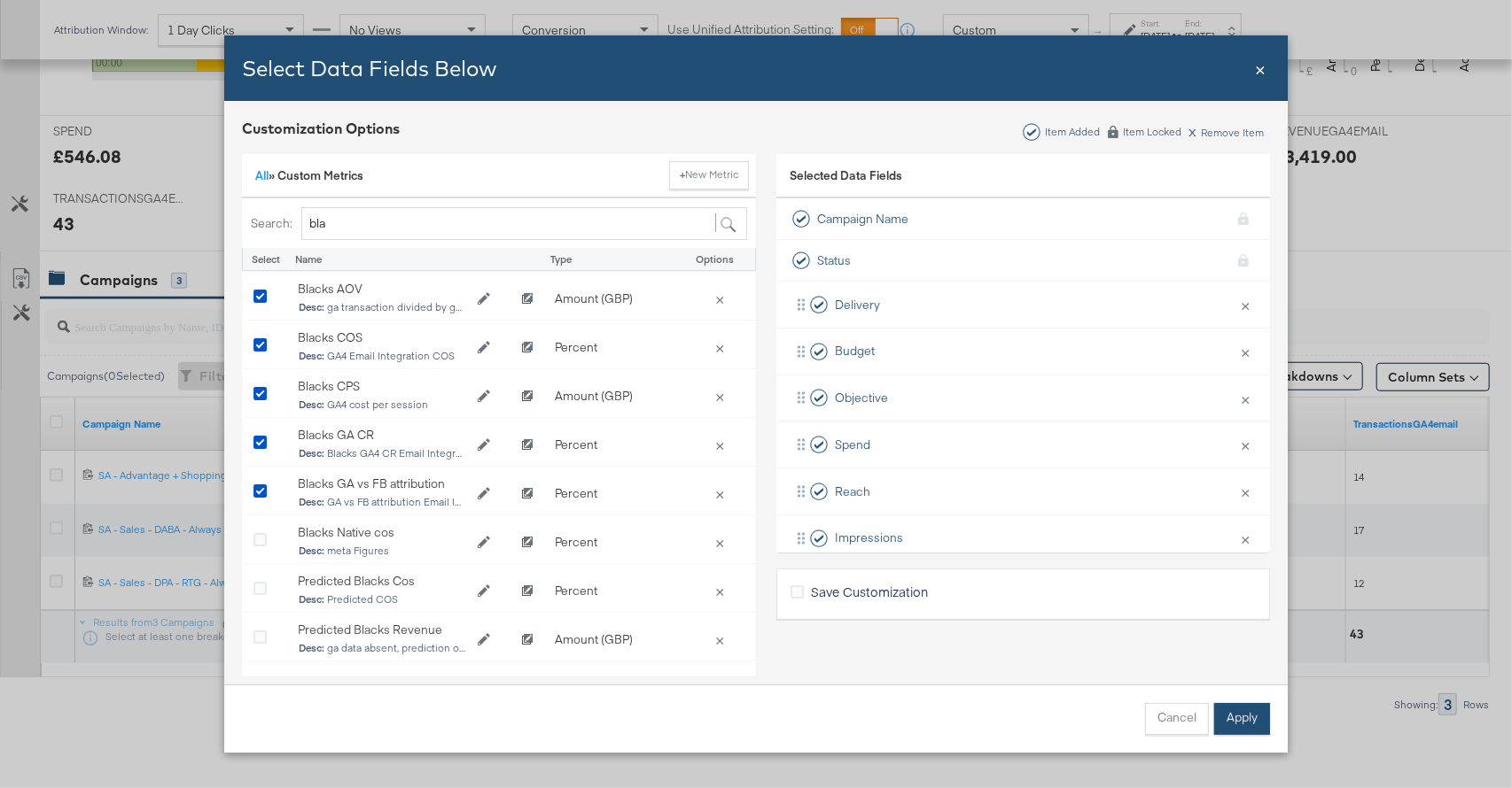
click at [1235, 722] on button "Apply" at bounding box center [1242, 719] width 56 height 32
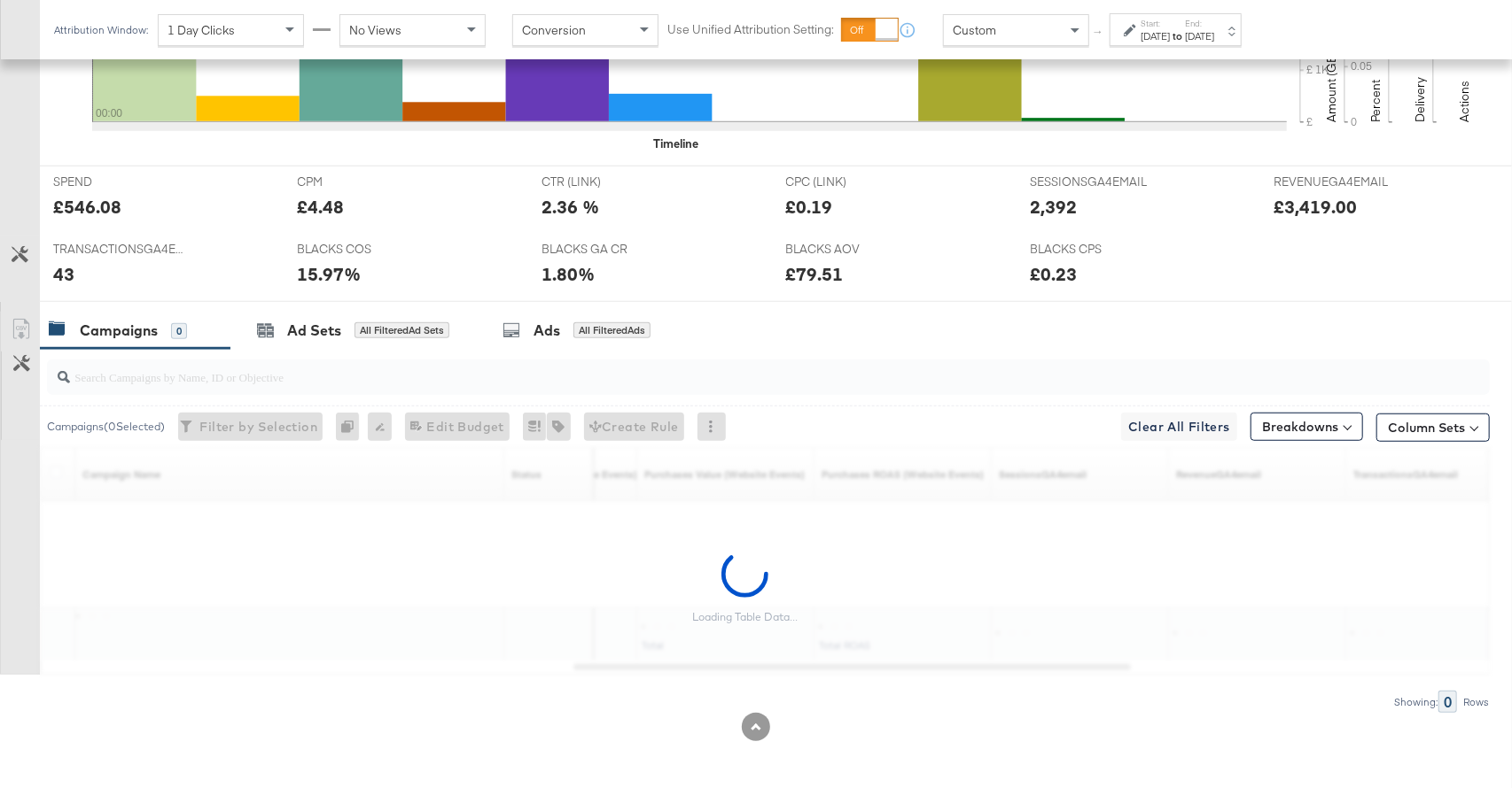
scroll to position [734, 0]
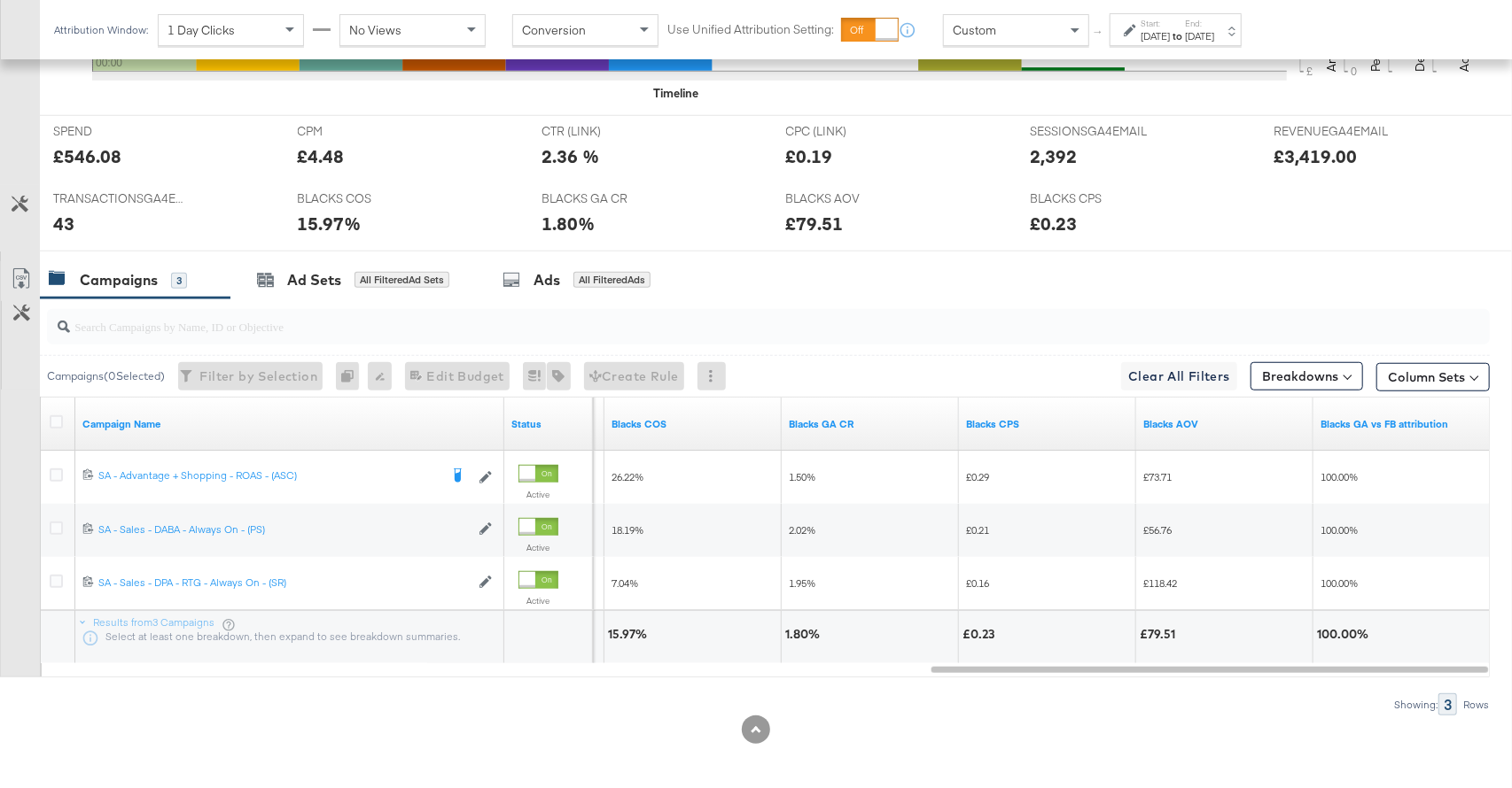
drag, startPoint x: 1160, startPoint y: 37, endPoint x: 1151, endPoint y: 43, distance: 10.8
click at [1160, 37] on div "[DATE]" at bounding box center [1154, 36] width 29 height 14
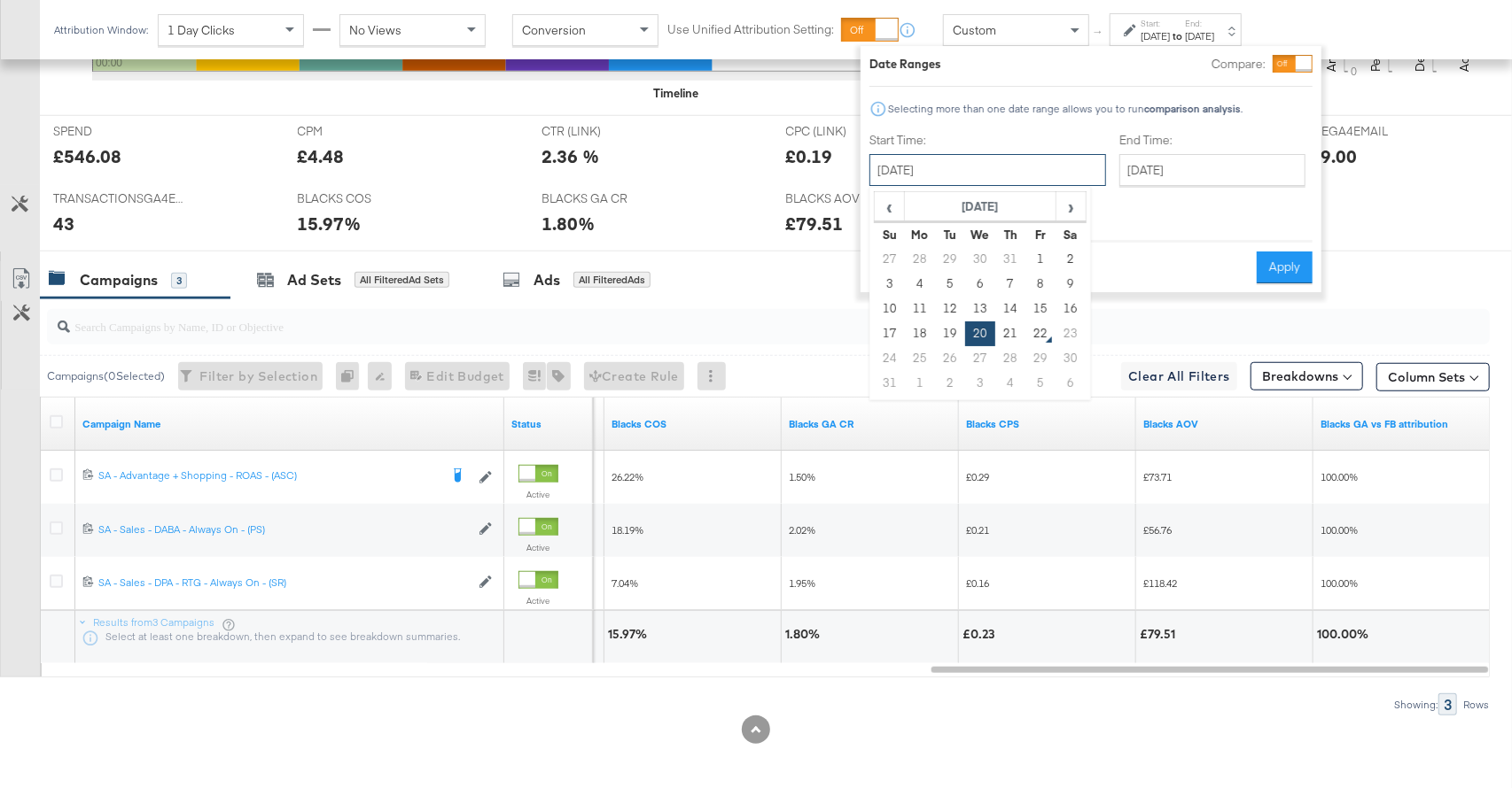
click at [983, 177] on input "[DATE]" at bounding box center [987, 169] width 236 height 32
drag, startPoint x: 1013, startPoint y: 332, endPoint x: 1033, endPoint y: 298, distance: 39.4
click at [1013, 332] on td "21" at bounding box center [1009, 334] width 30 height 25
type input "August 21st 2025"
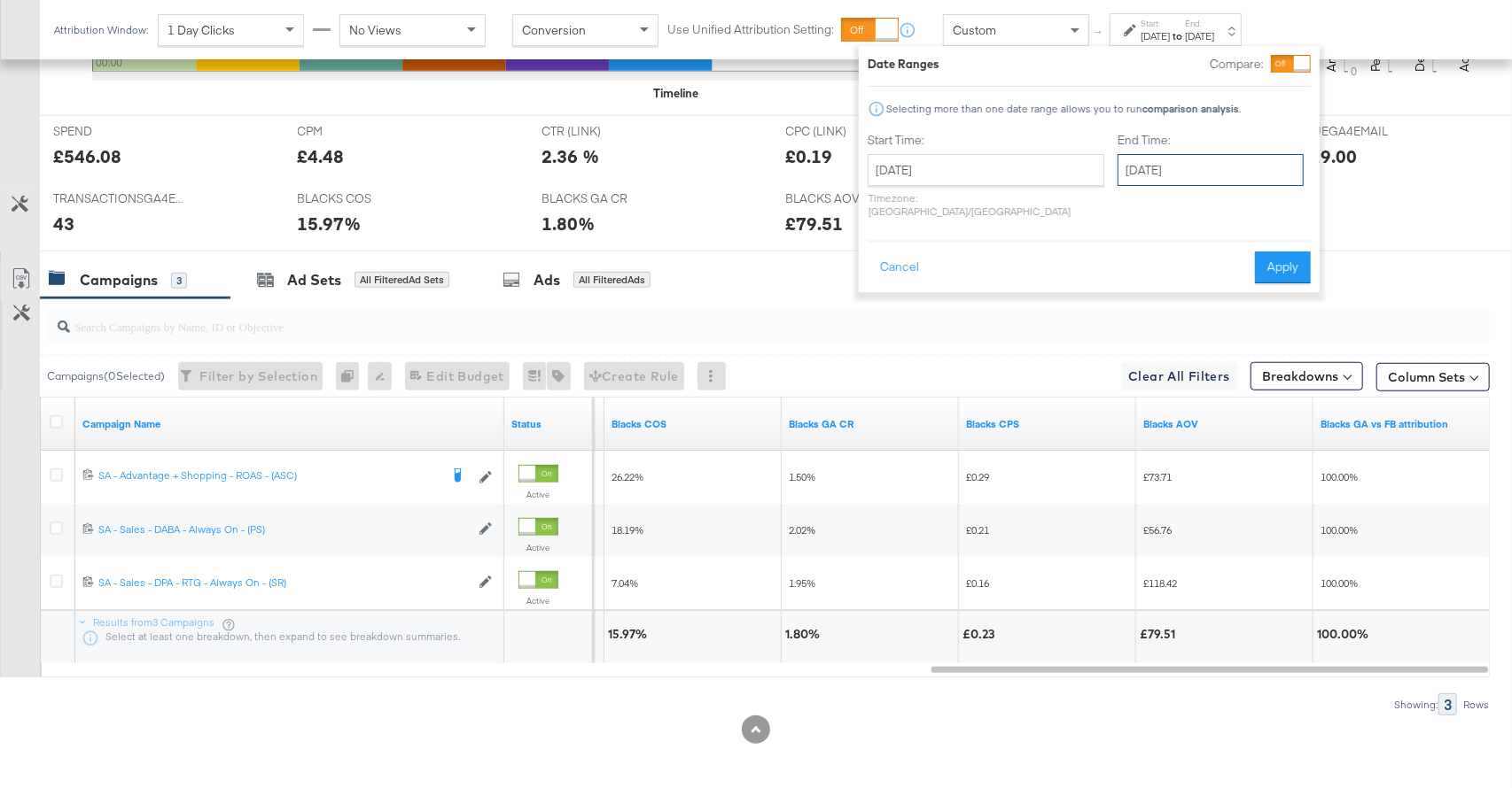
click at [1168, 164] on input "August 21st 2025" at bounding box center [1210, 169] width 186 height 32
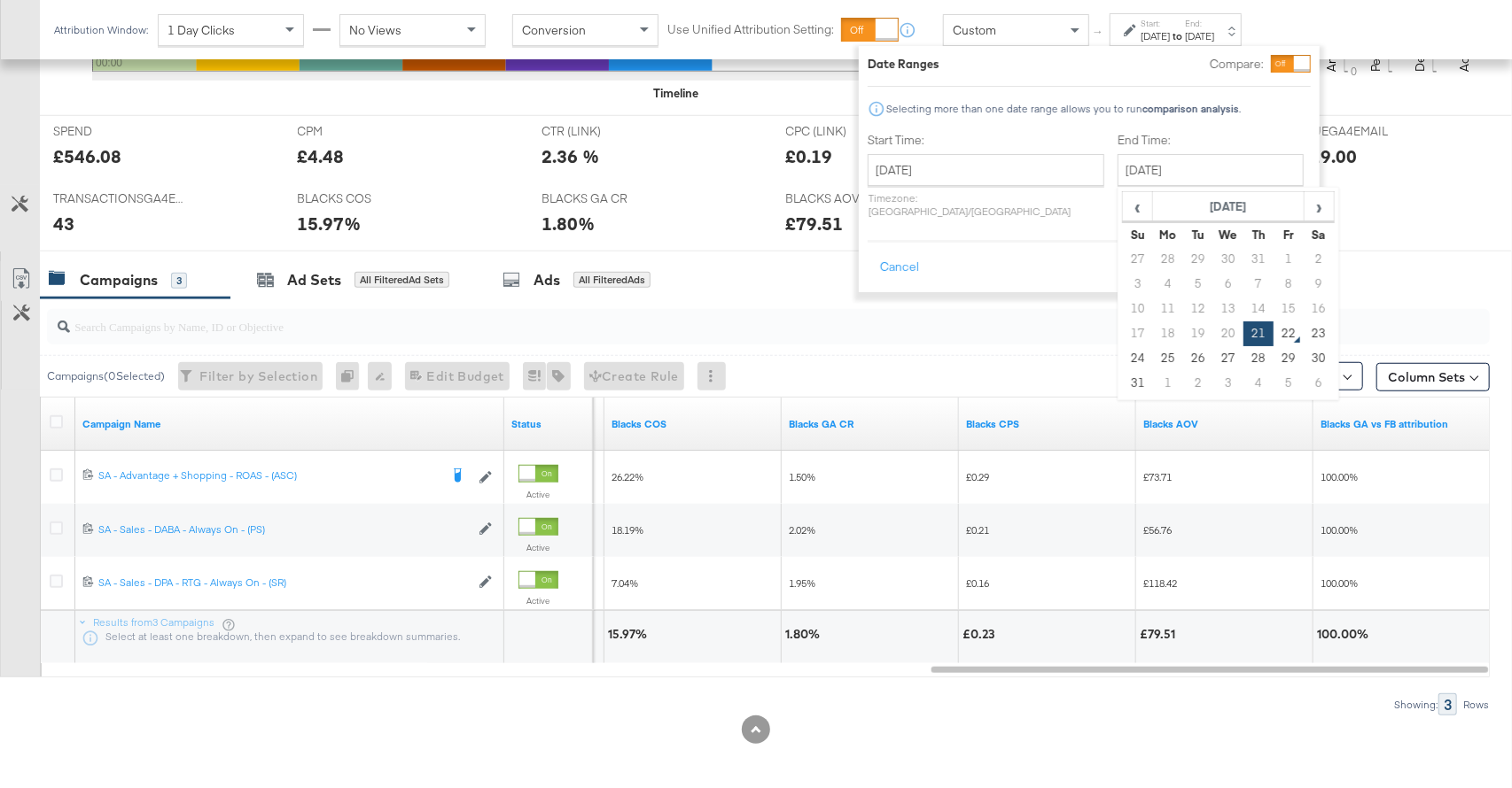
click at [1302, 252] on button "Apply" at bounding box center [1282, 267] width 56 height 32
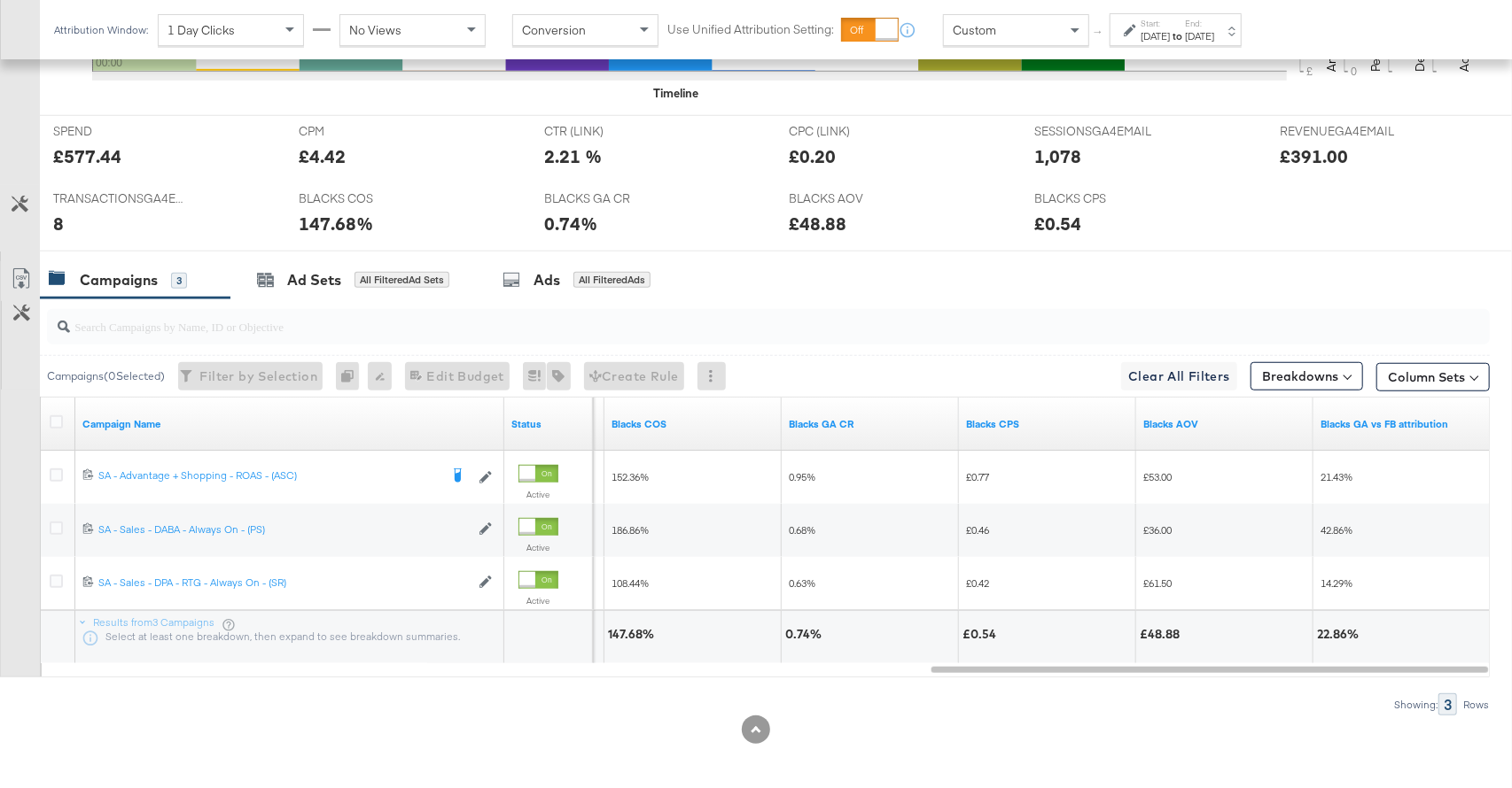
scroll to position [0, 0]
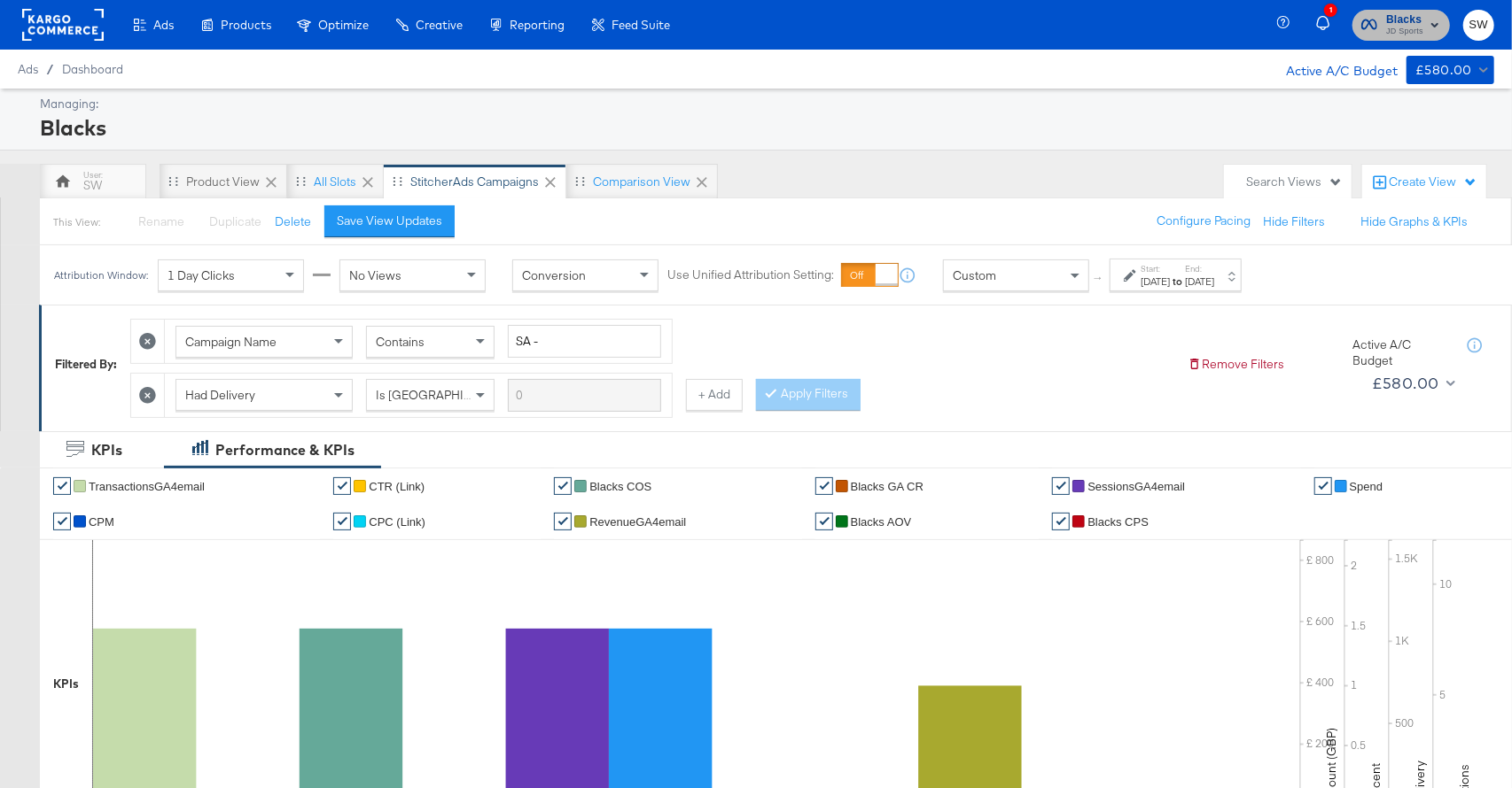
click at [1400, 27] on span "JD Sports" at bounding box center [1404, 32] width 37 height 14
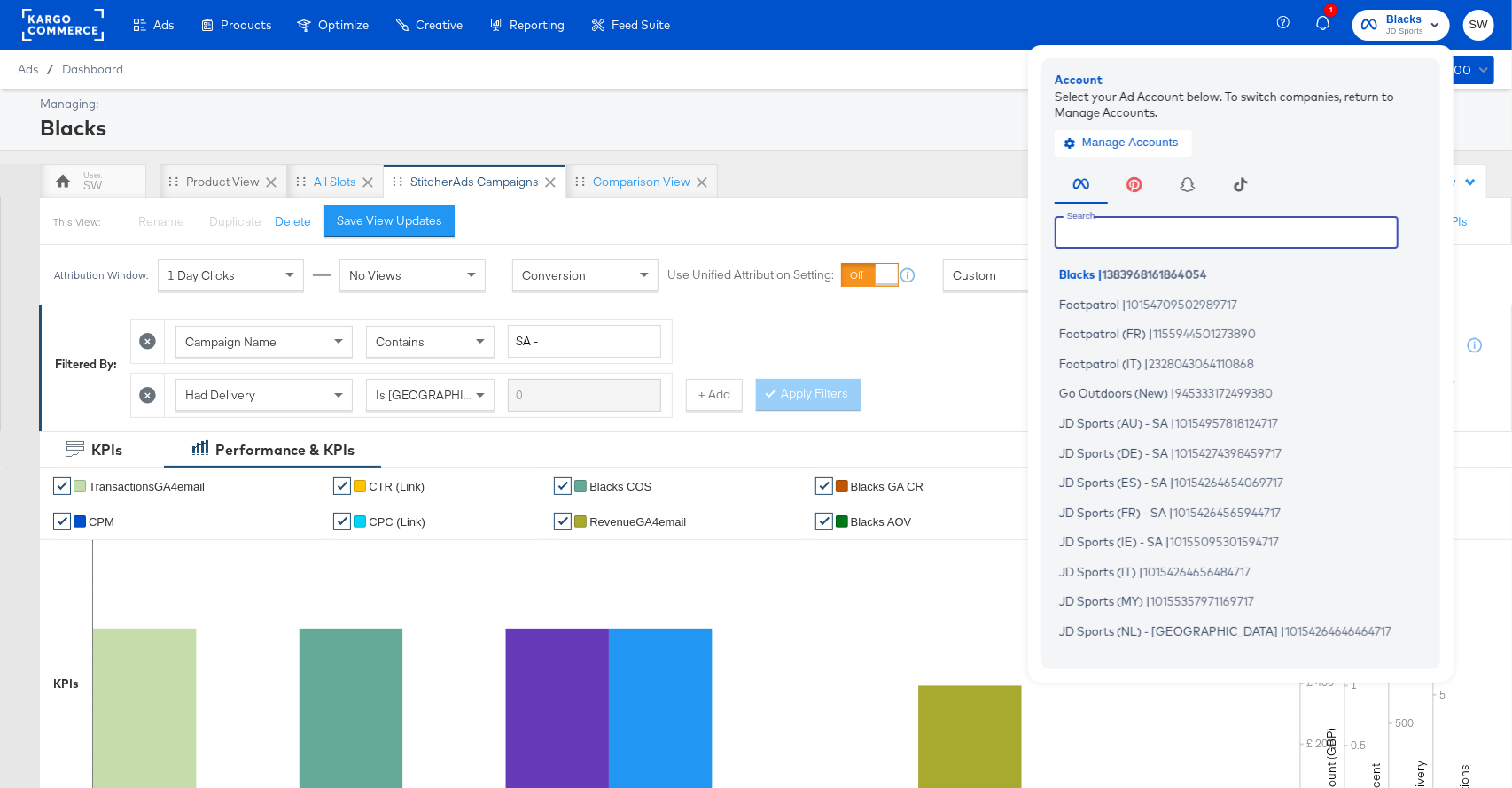
click at [1144, 234] on input "text" at bounding box center [1227, 232] width 344 height 32
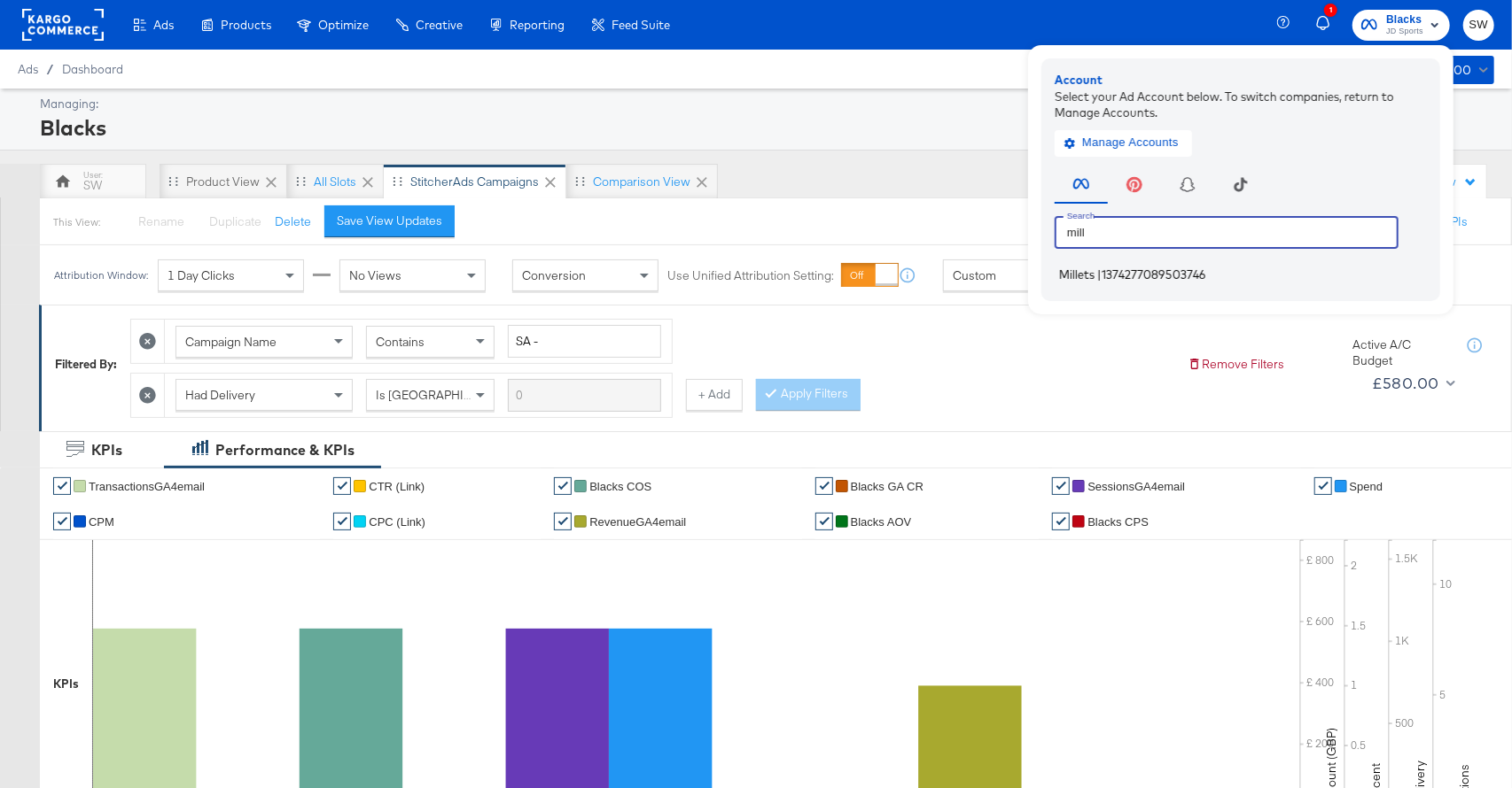
type input "mill"
drag, startPoint x: 1141, startPoint y: 277, endPoint x: 1363, endPoint y: 406, distance: 256.8
click at [1141, 277] on span "1374277089503746" at bounding box center [1153, 274] width 105 height 14
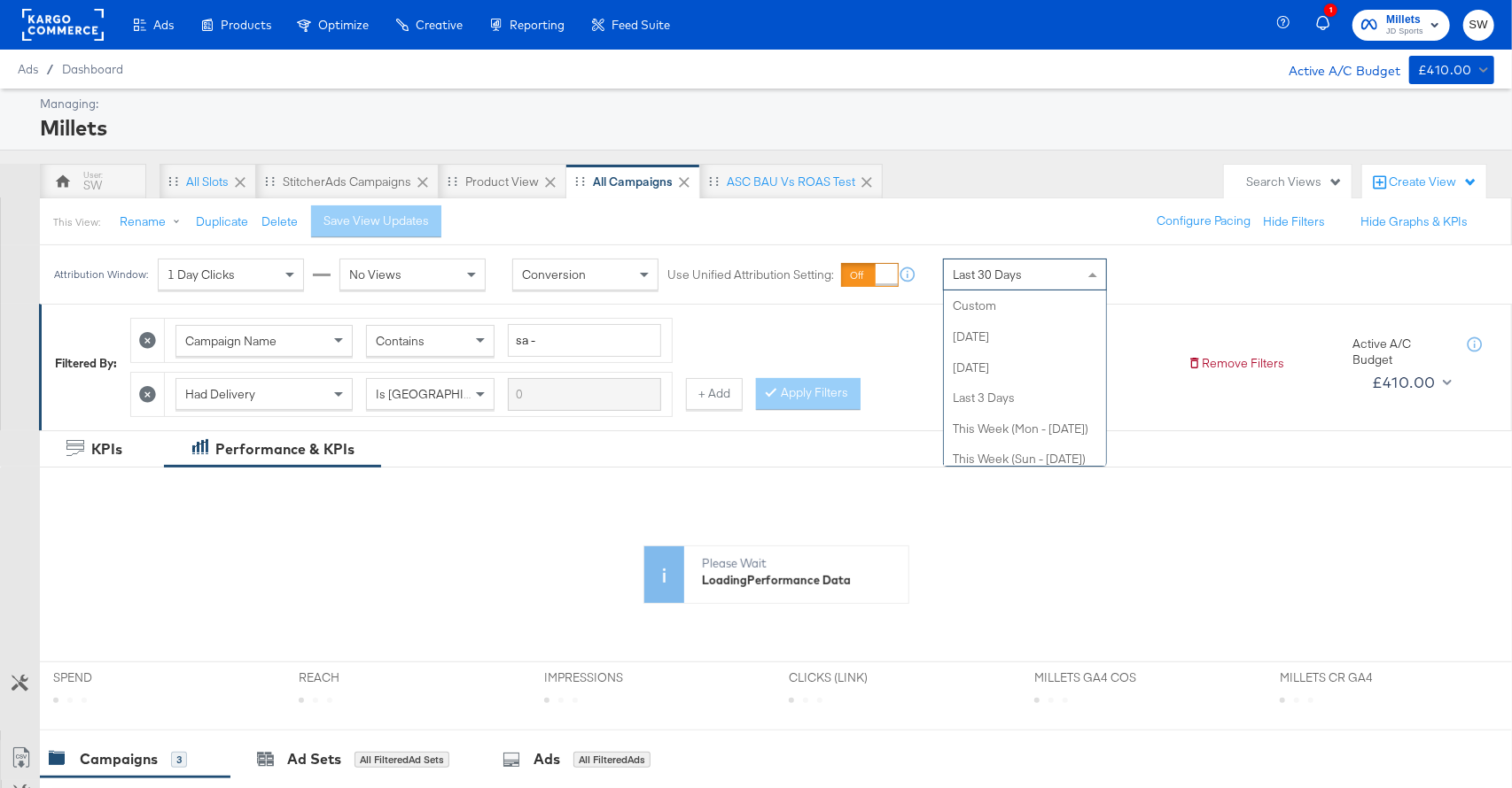
drag, startPoint x: 984, startPoint y: 278, endPoint x: 980, endPoint y: 354, distance: 76.1
click at [984, 278] on span "Last 30 Days" at bounding box center [987, 274] width 69 height 16
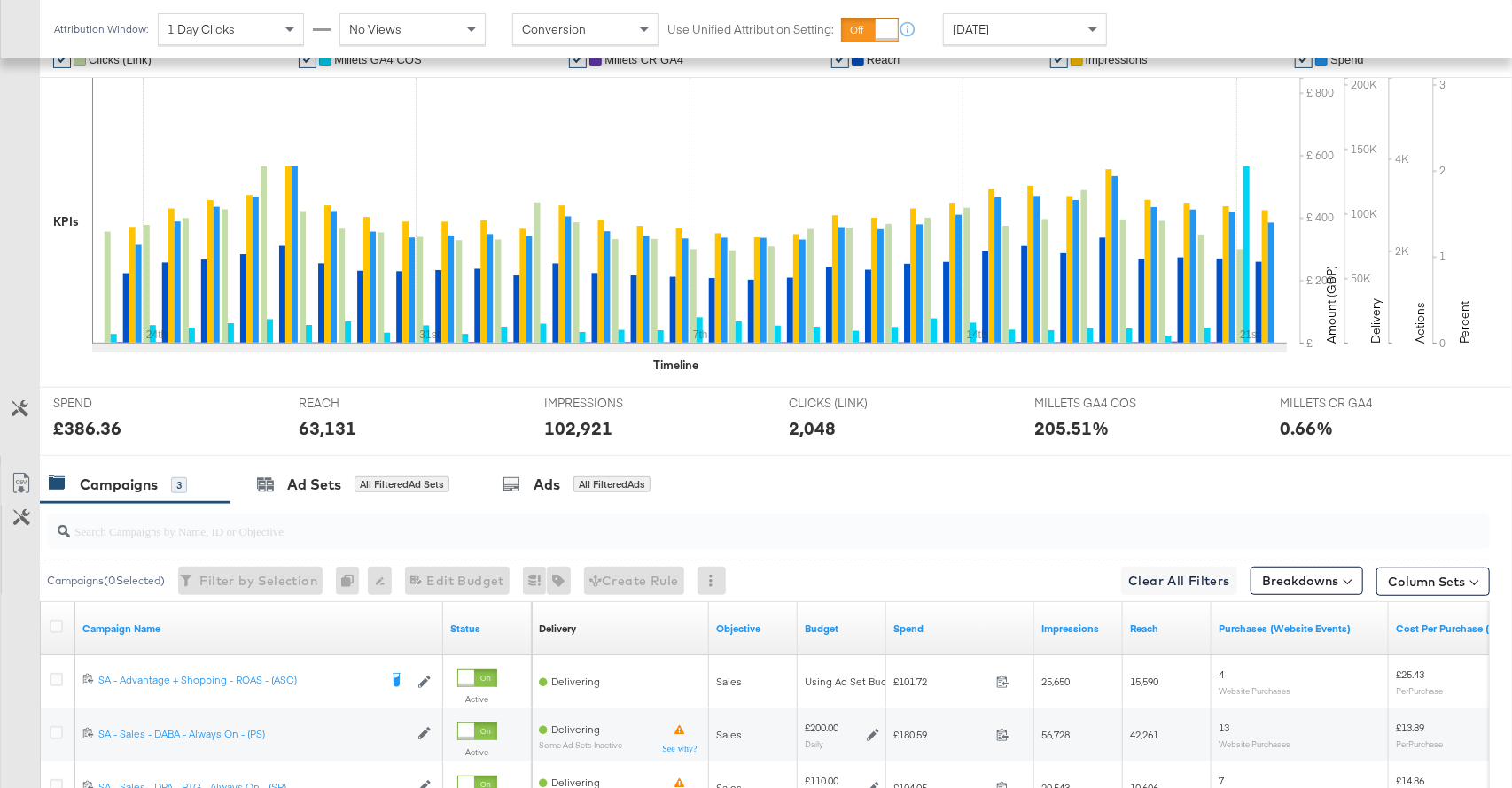
scroll to position [432, 0]
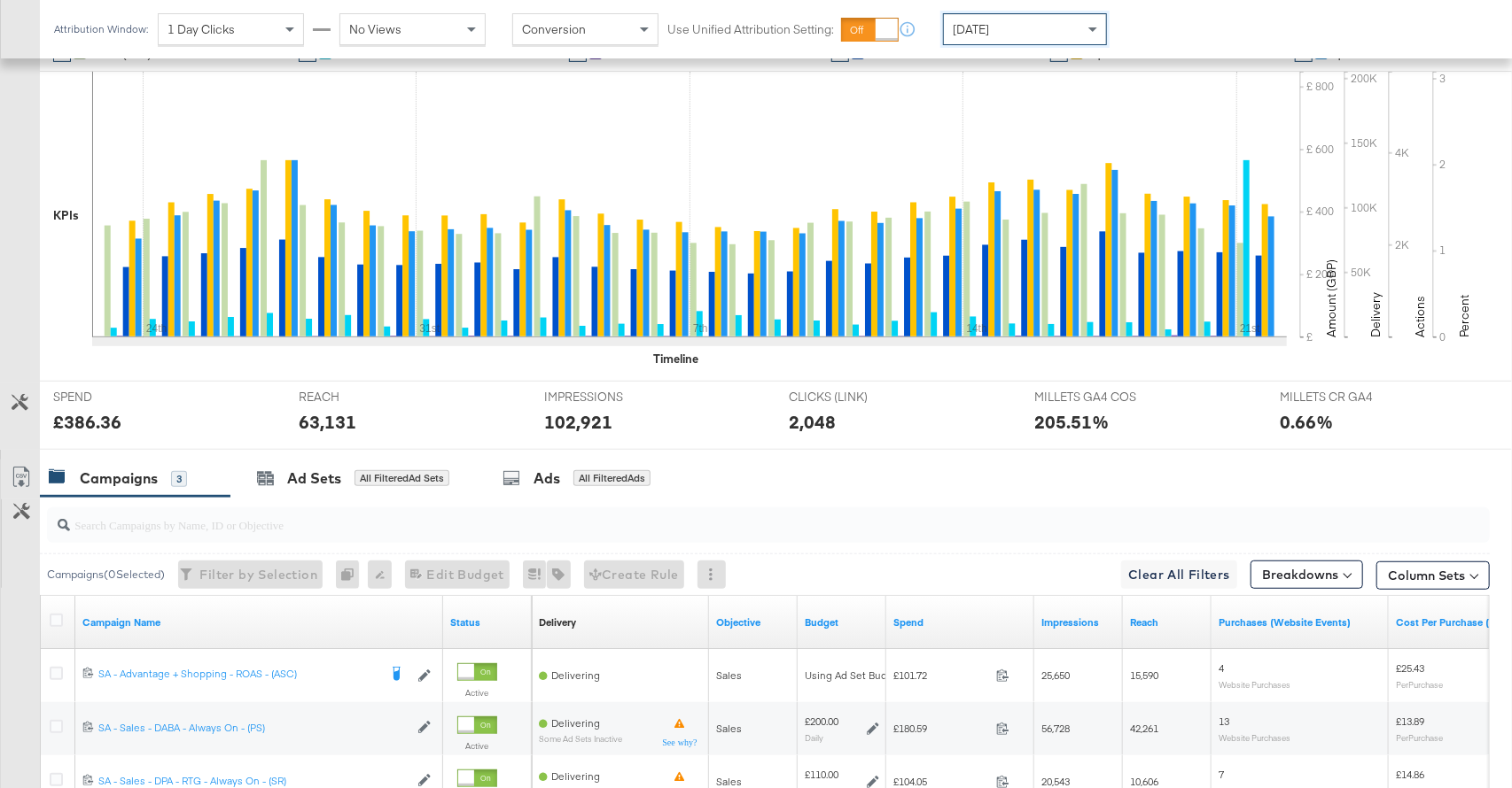
click at [1034, 30] on div "[DATE]" at bounding box center [1025, 29] width 162 height 30
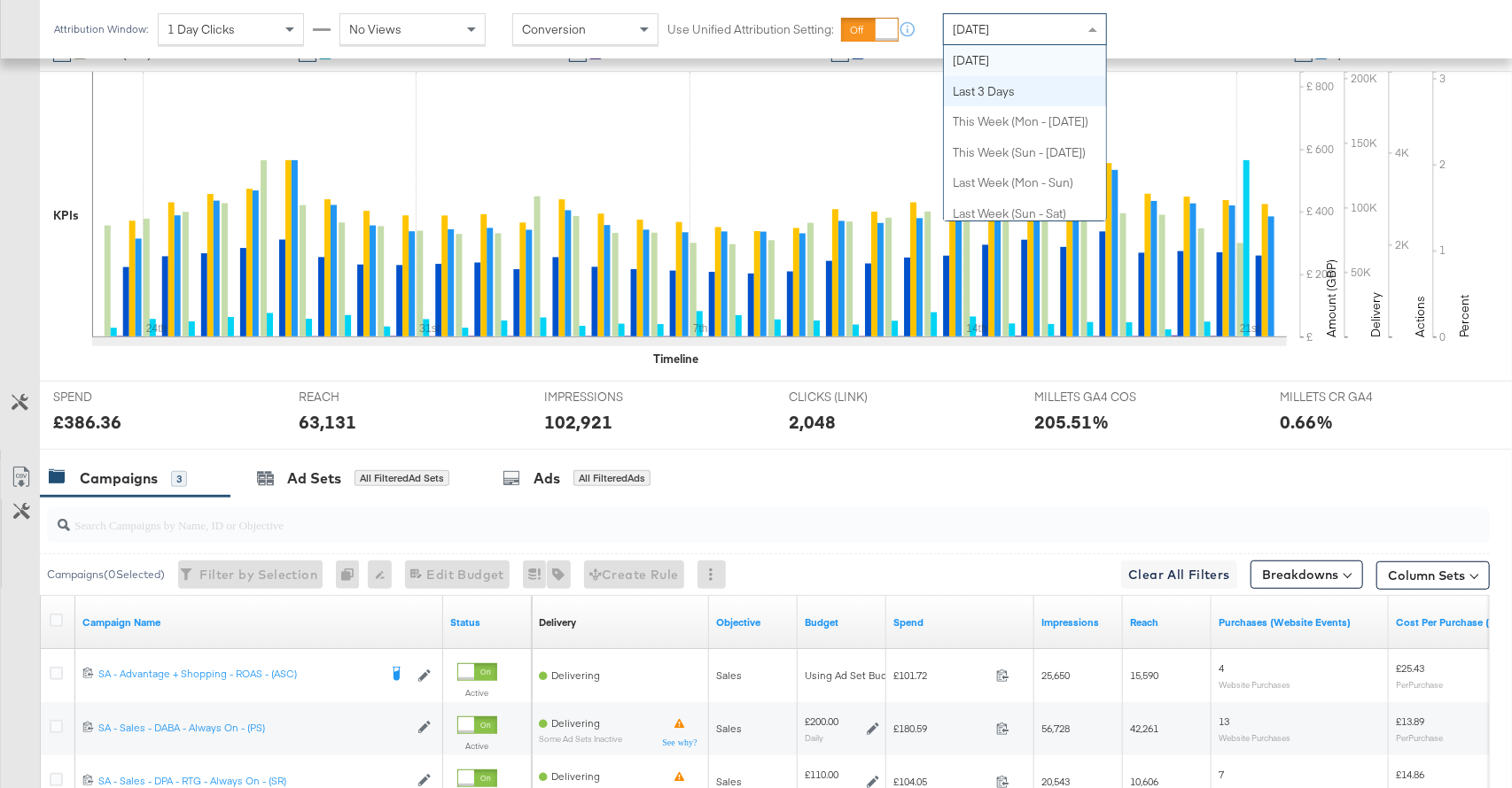
scroll to position [0, 0]
drag, startPoint x: 1012, startPoint y: 63, endPoint x: 1097, endPoint y: 47, distance: 86.5
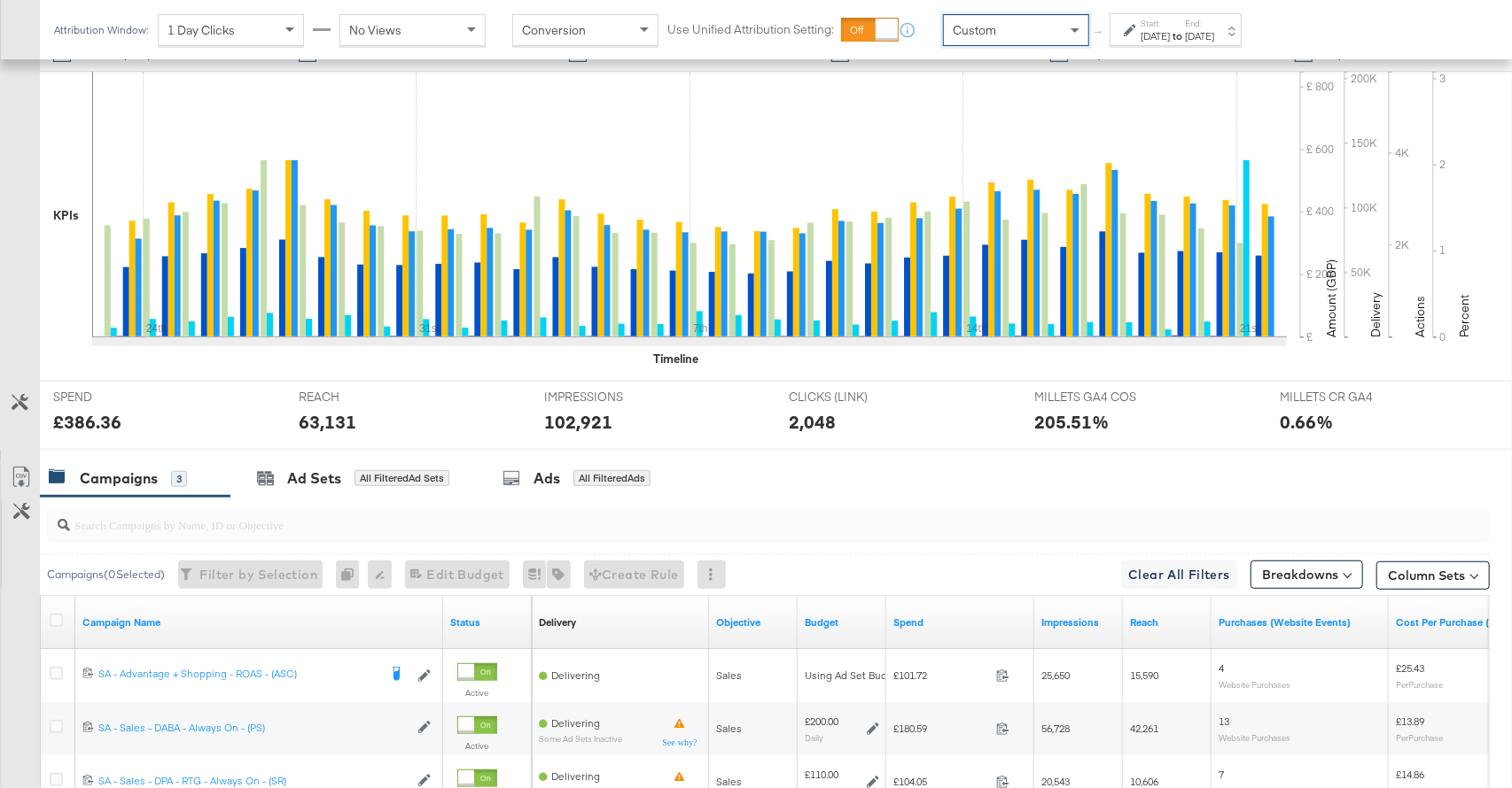
click at [1170, 39] on div "[DATE]" at bounding box center [1154, 36] width 29 height 14
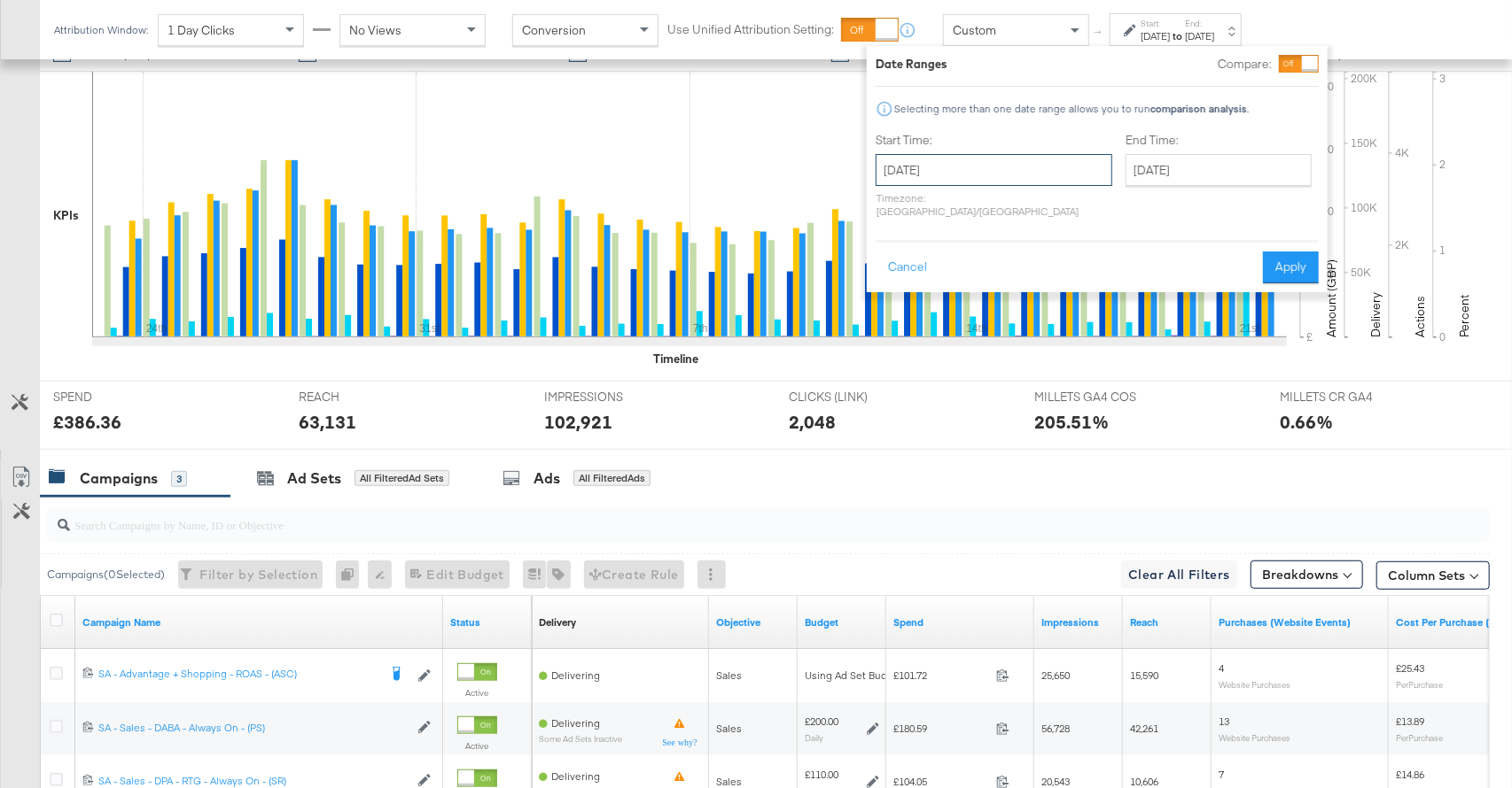
click at [965, 167] on input "[DATE]" at bounding box center [994, 169] width 236 height 32
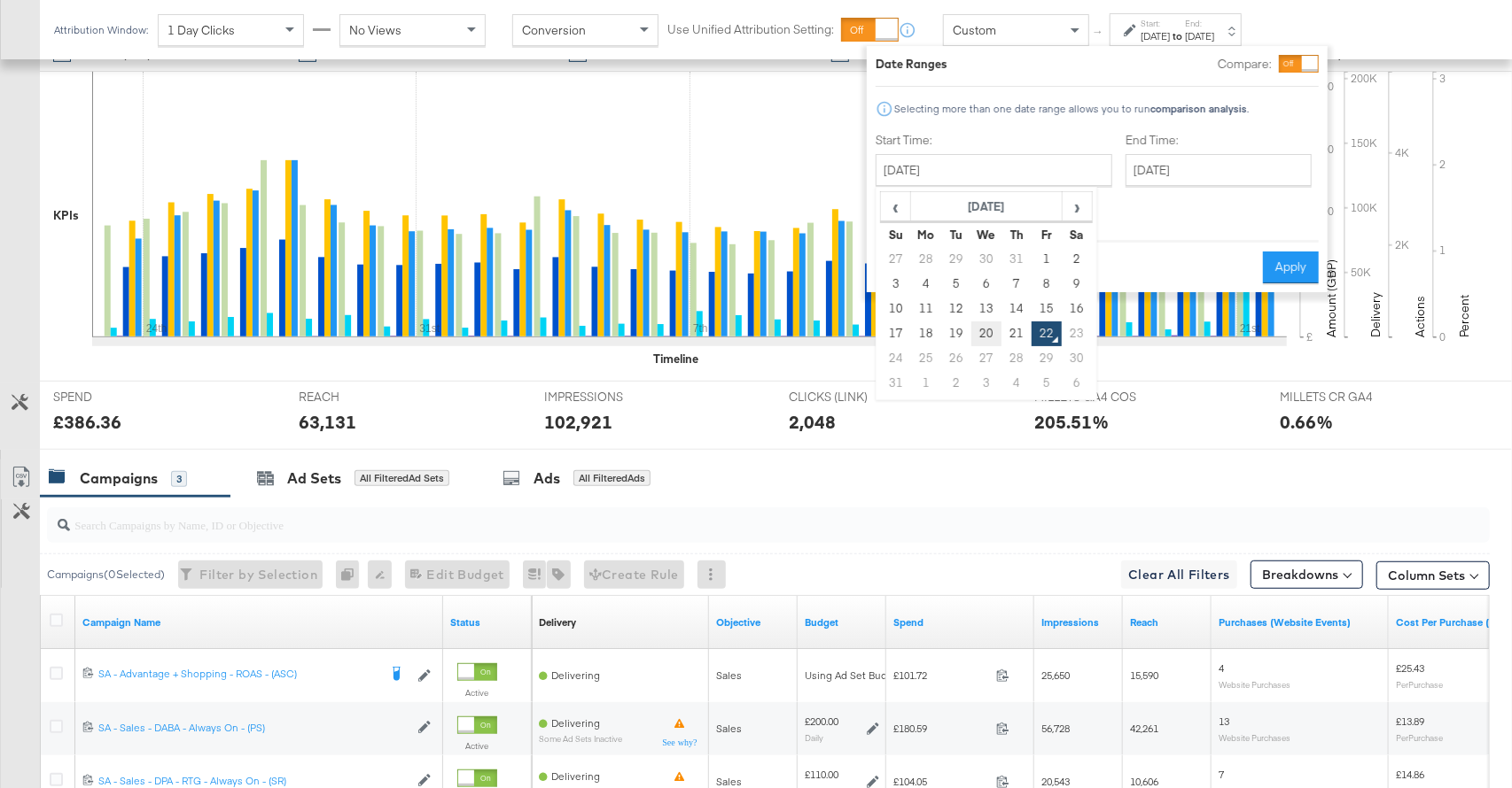
click at [988, 330] on td "20" at bounding box center [985, 334] width 30 height 25
type input "[DATE]"
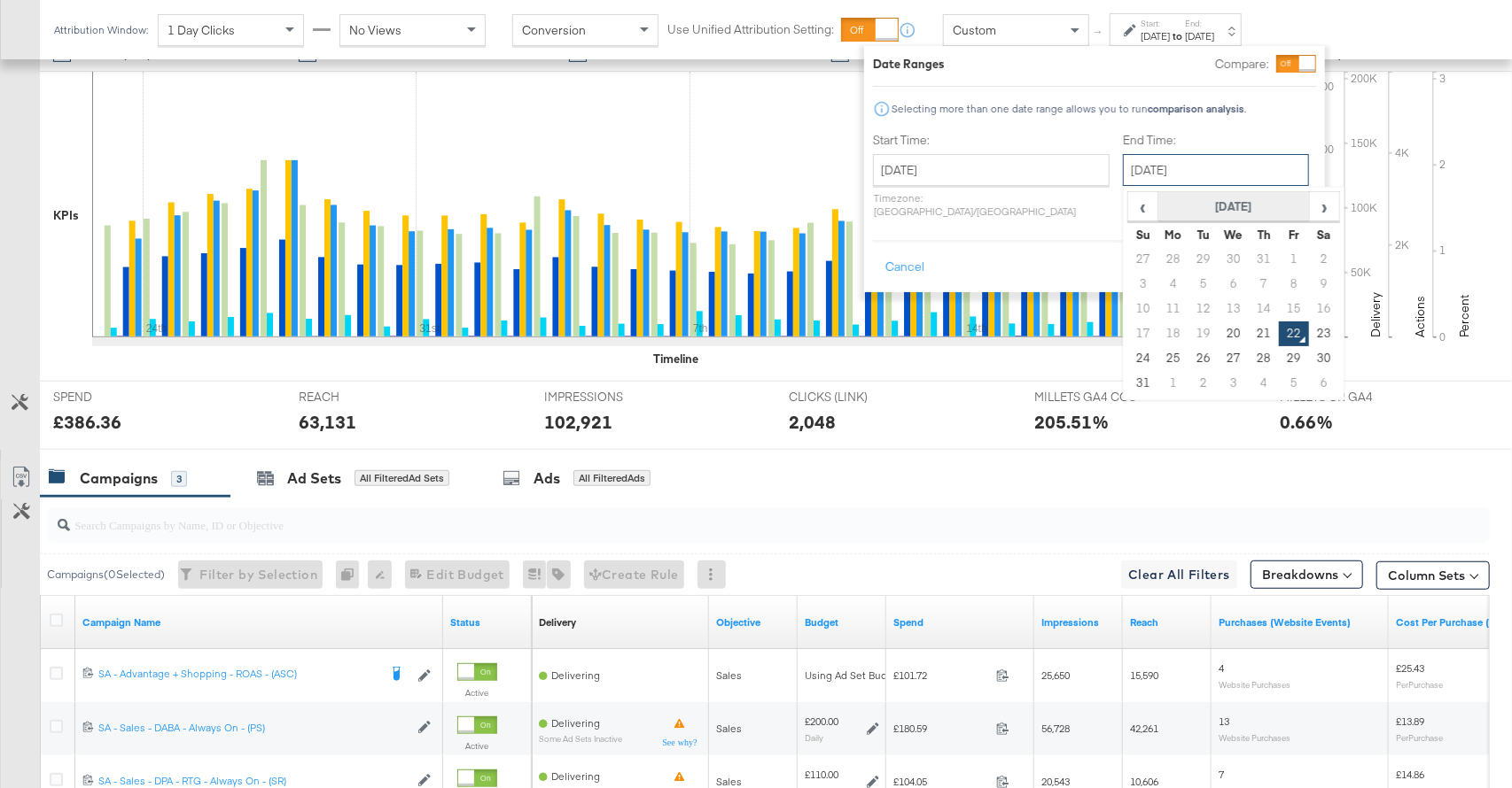
drag, startPoint x: 1142, startPoint y: 164, endPoint x: 1152, endPoint y: 193, distance: 30.7
click at [1143, 166] on input "[DATE]" at bounding box center [1216, 169] width 186 height 32
drag, startPoint x: 1182, startPoint y: 334, endPoint x: 1252, endPoint y: 277, distance: 90.3
click at [1218, 334] on td "20" at bounding box center [1232, 334] width 30 height 25
type input "[DATE]"
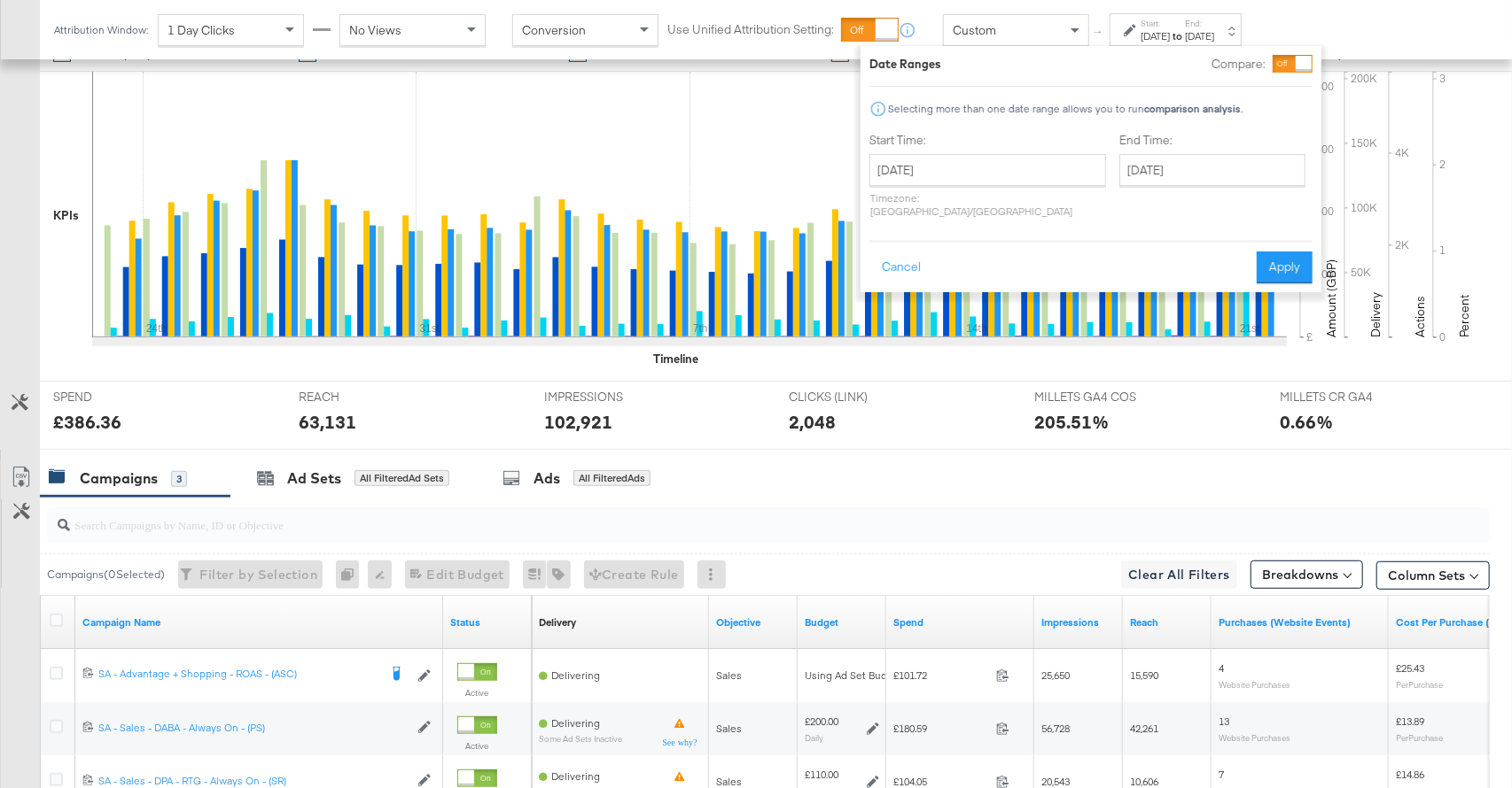
drag, startPoint x: 1289, startPoint y: 252, endPoint x: 1018, endPoint y: 335, distance: 283.4
click at [1288, 253] on button "Apply" at bounding box center [1284, 267] width 56 height 32
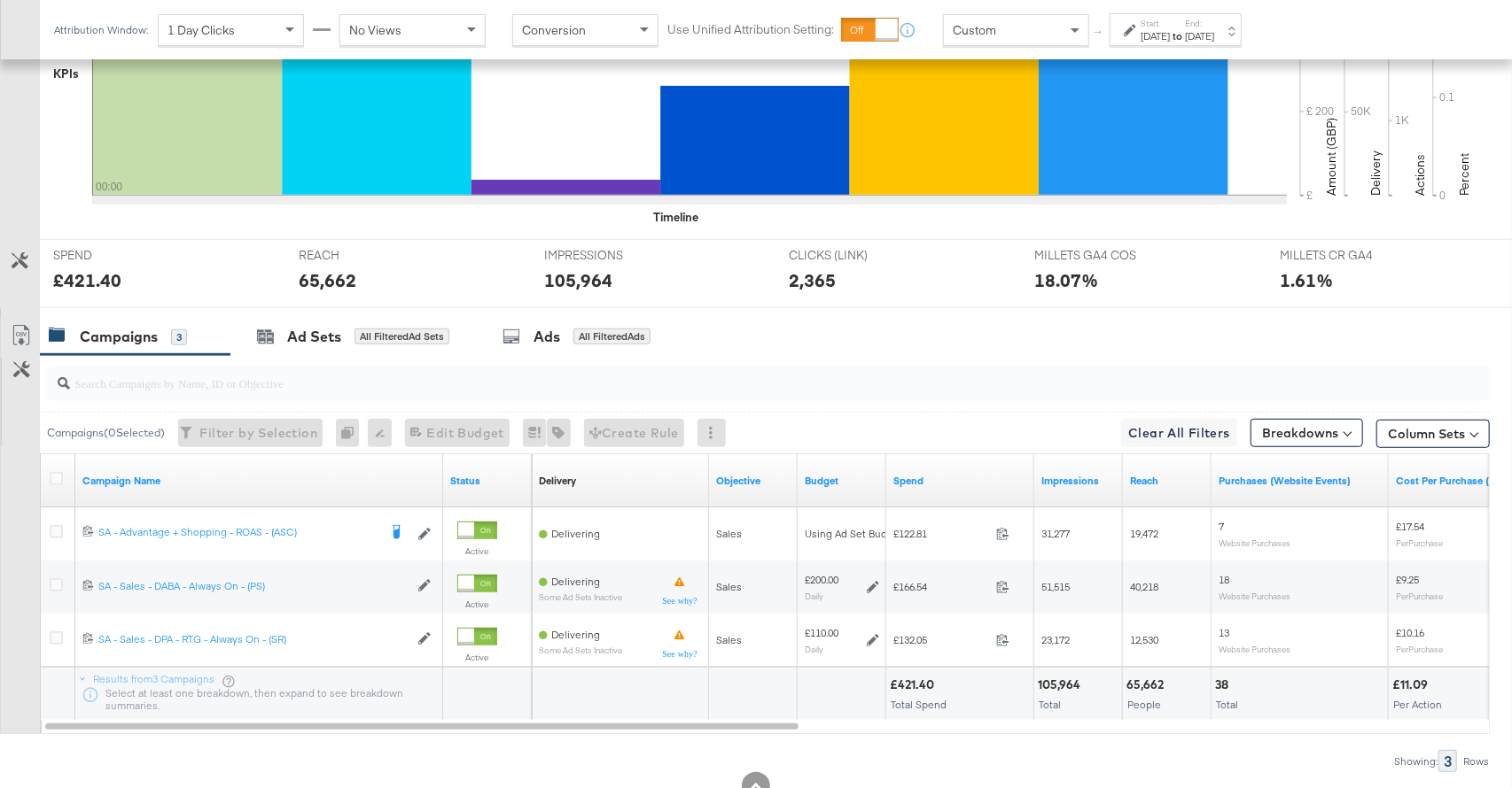
scroll to position [579, 0]
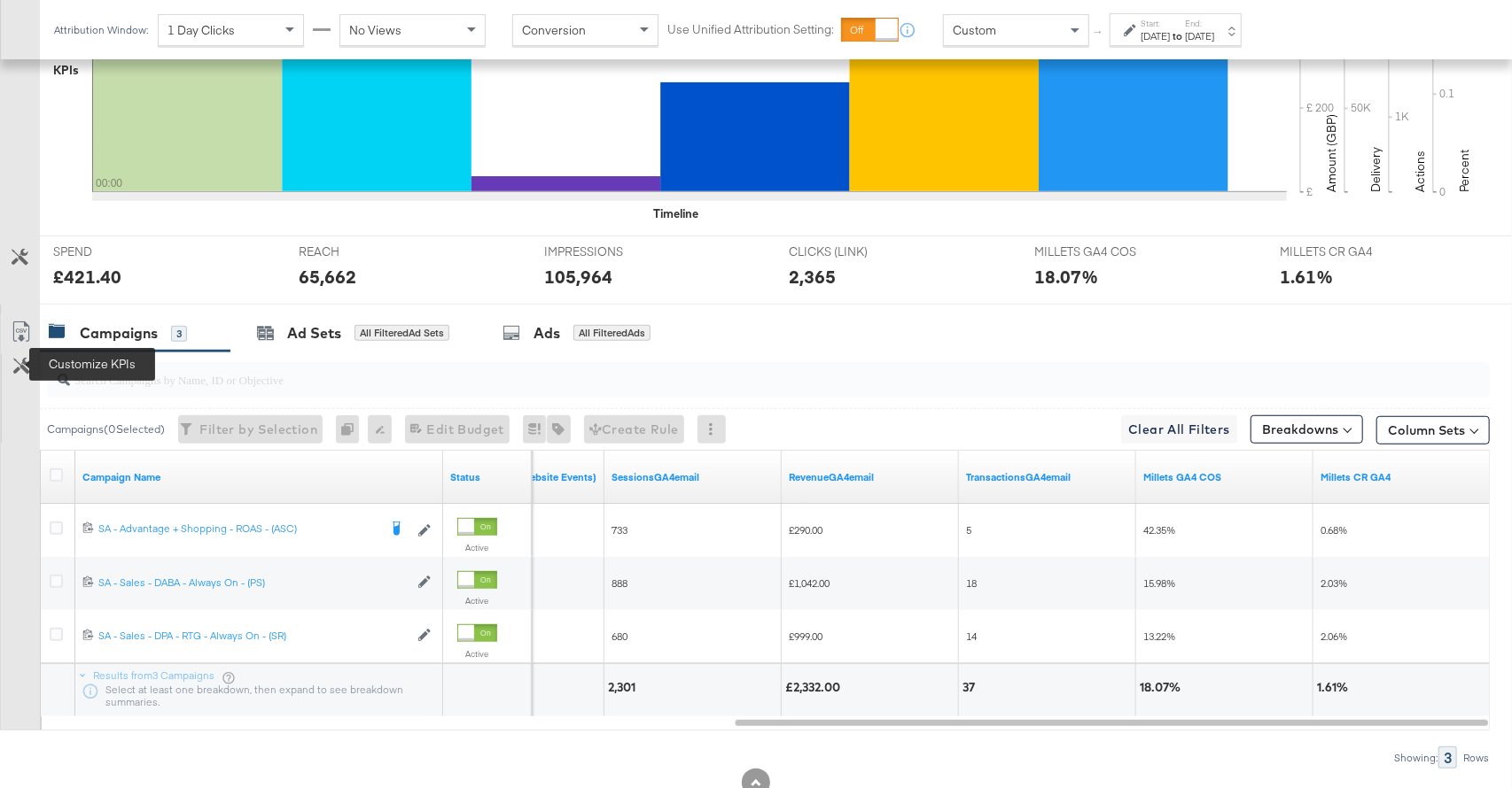
click at [17, 363] on icon at bounding box center [22, 366] width 17 height 17
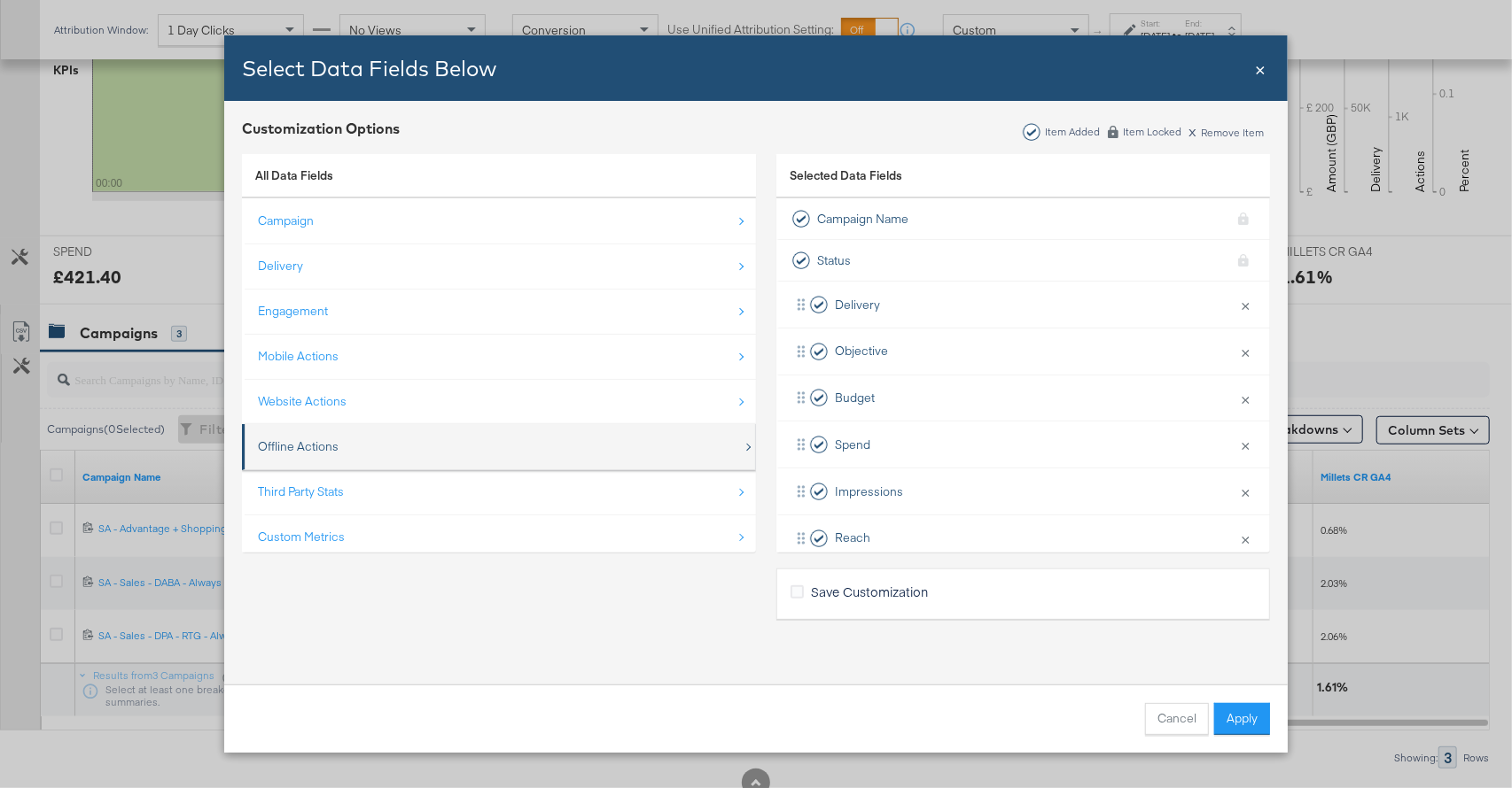
scroll to position [25, 0]
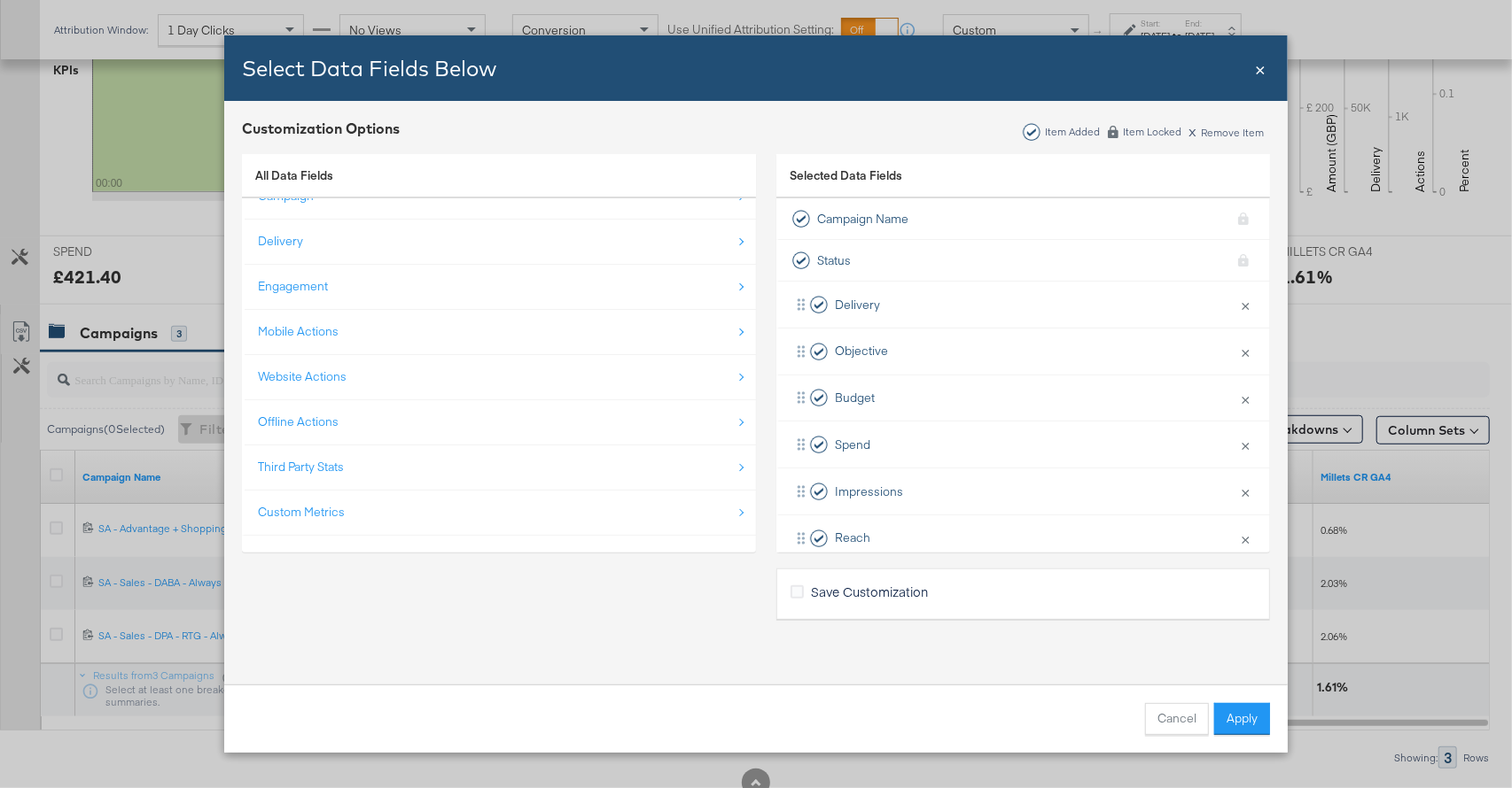
drag, startPoint x: 414, startPoint y: 512, endPoint x: 436, endPoint y: 405, distance: 109.2
click at [414, 512] on div "Custom Metrics" at bounding box center [500, 512] width 484 height 37
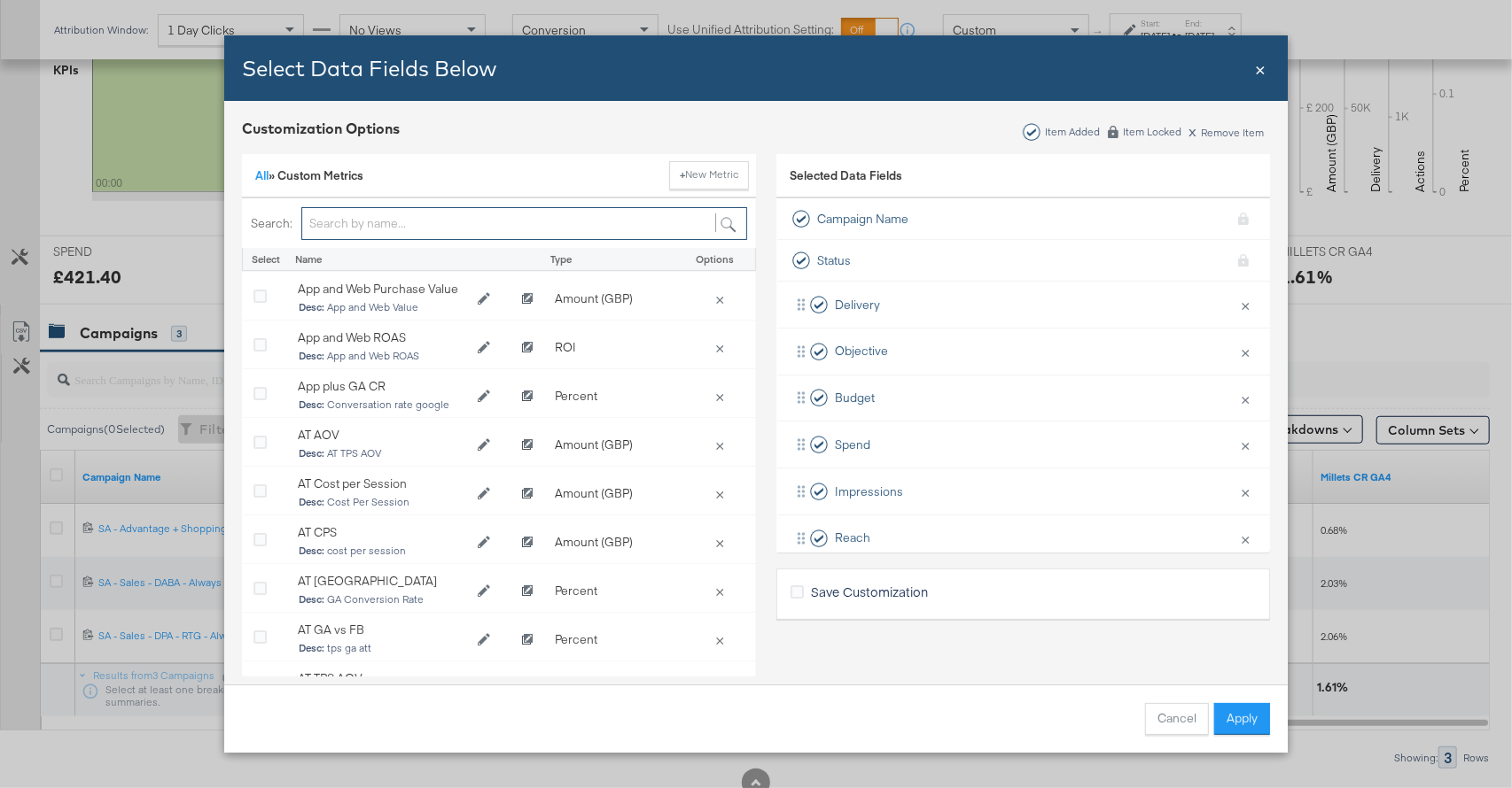
click at [446, 227] on input "Bulk Add Locations Modal" at bounding box center [524, 224] width 446 height 33
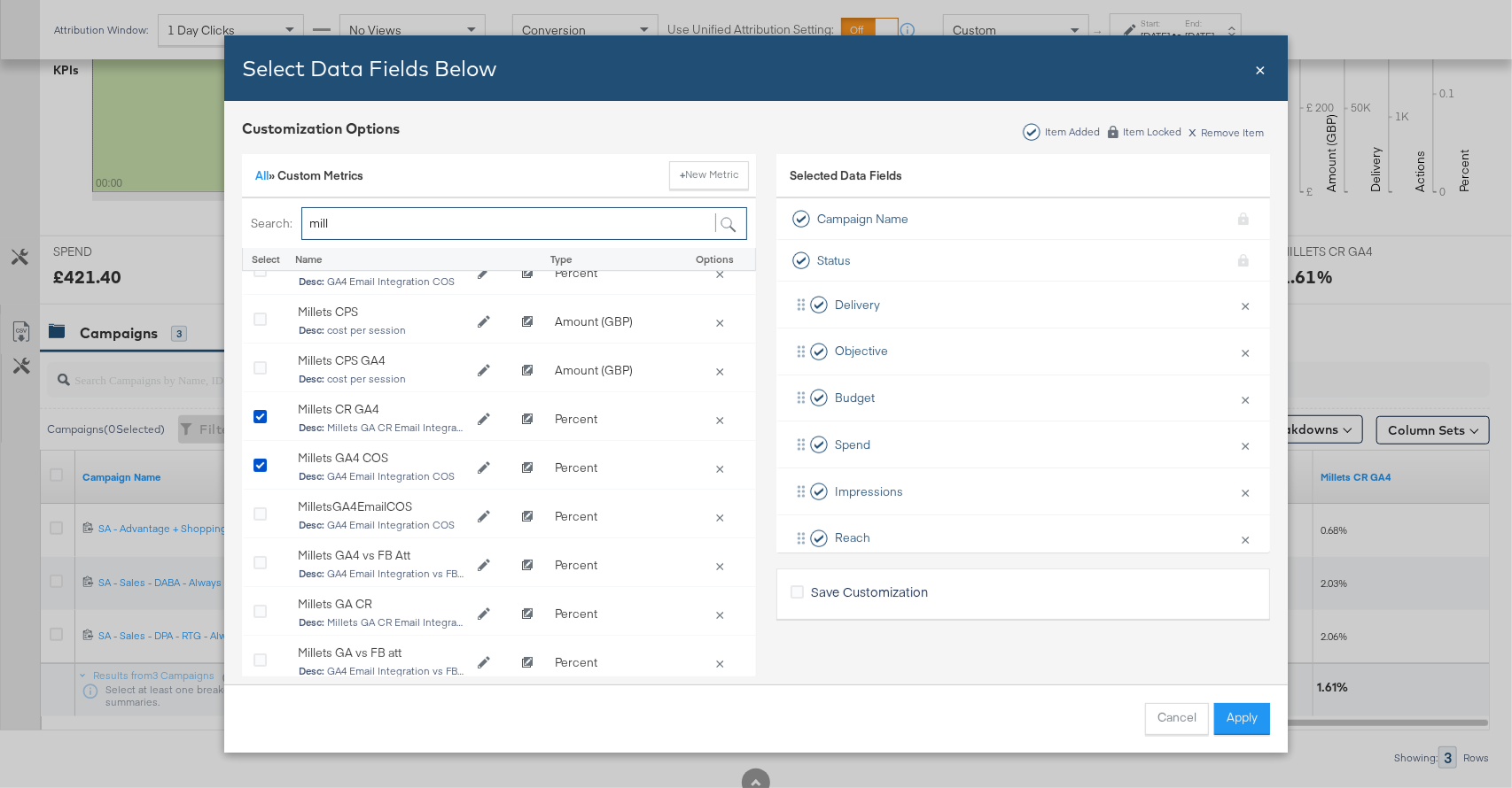
scroll to position [126, 0]
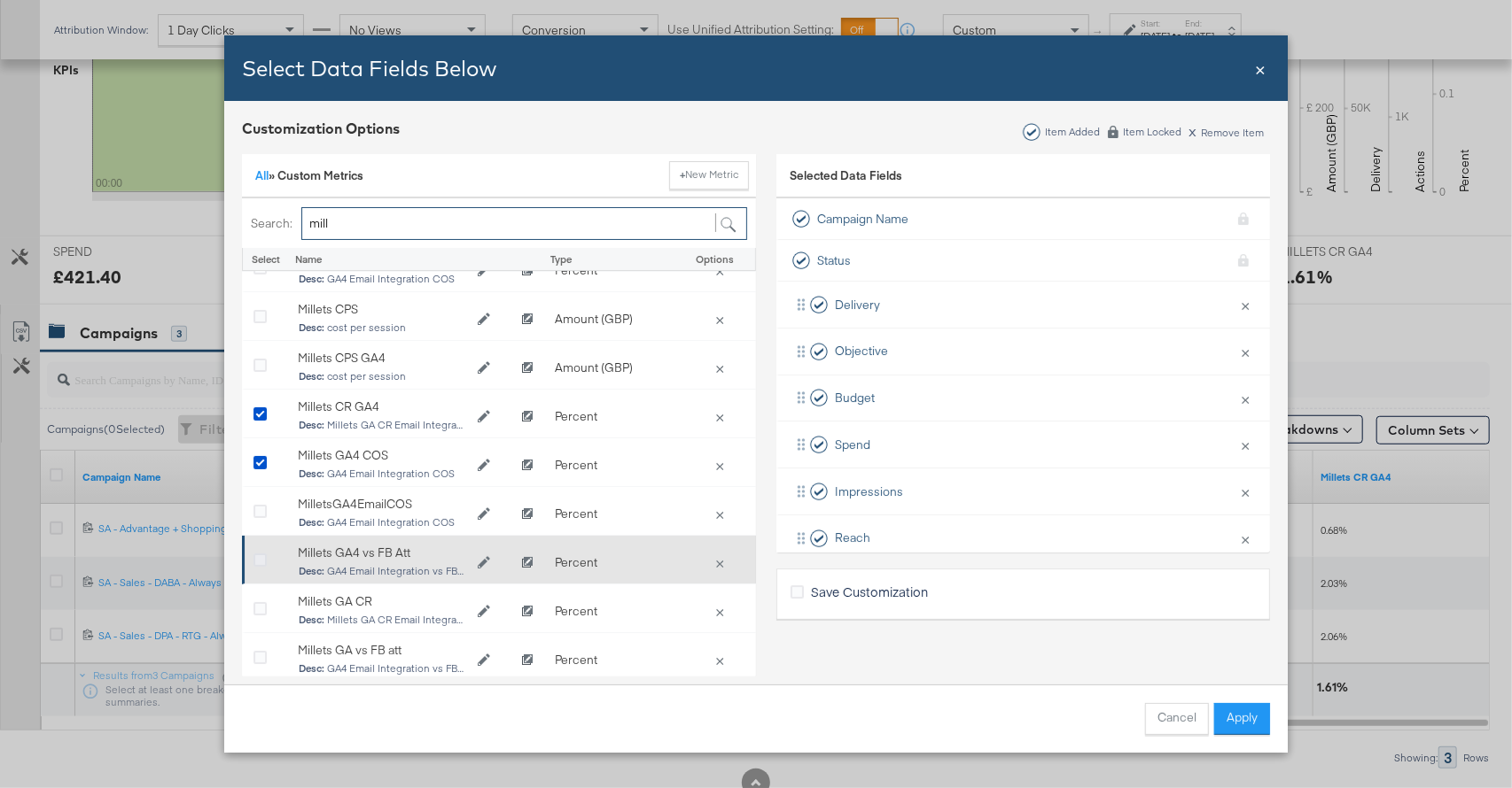
type input "mill"
click at [260, 564] on icon "Bulk Add Locations Modal" at bounding box center [260, 561] width 13 height 13
click at [0, 0] on input "Bulk Add Locations Modal" at bounding box center [0, 0] width 0 height 0
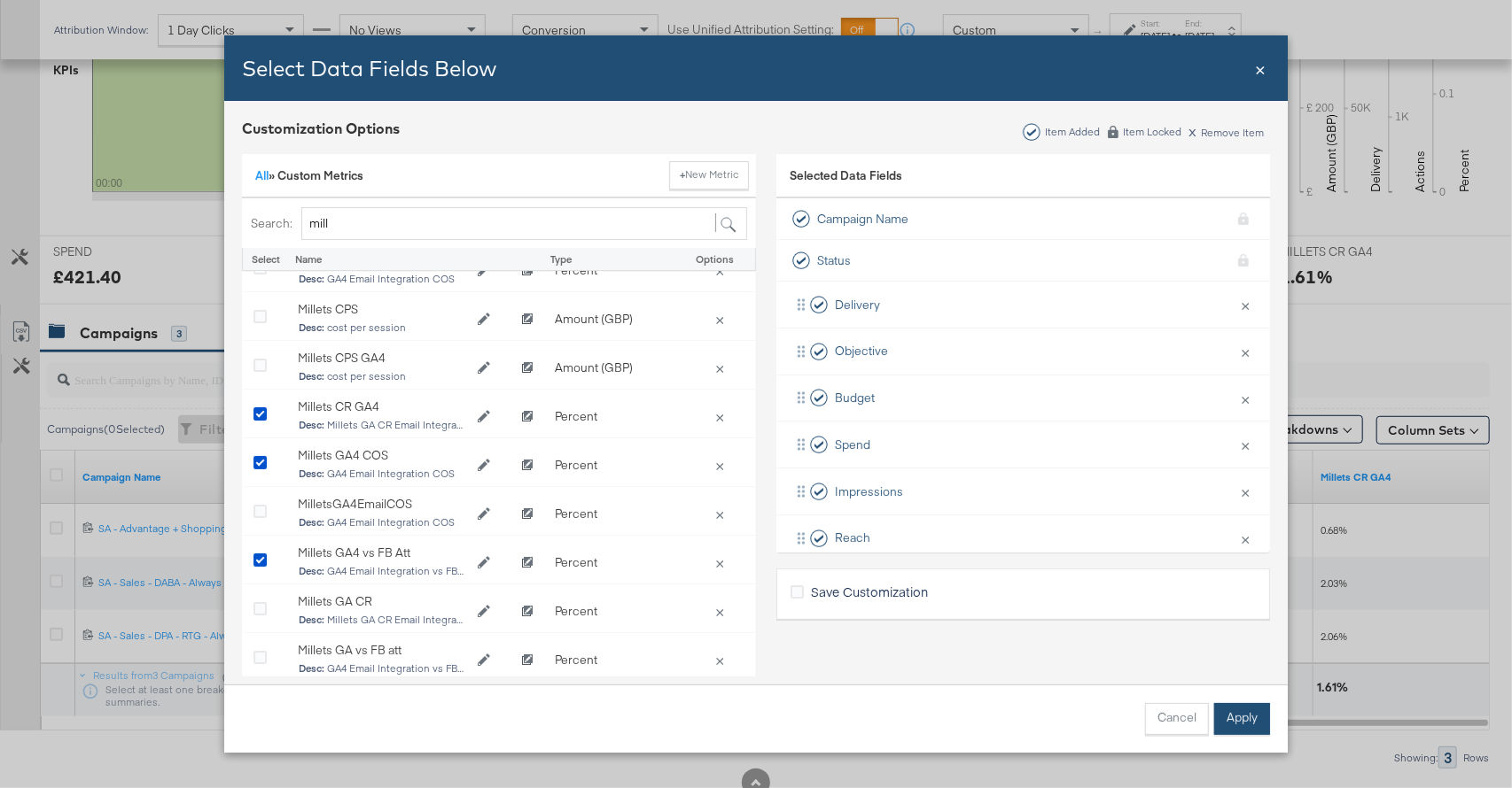
click at [1238, 715] on button "Apply" at bounding box center [1242, 719] width 56 height 32
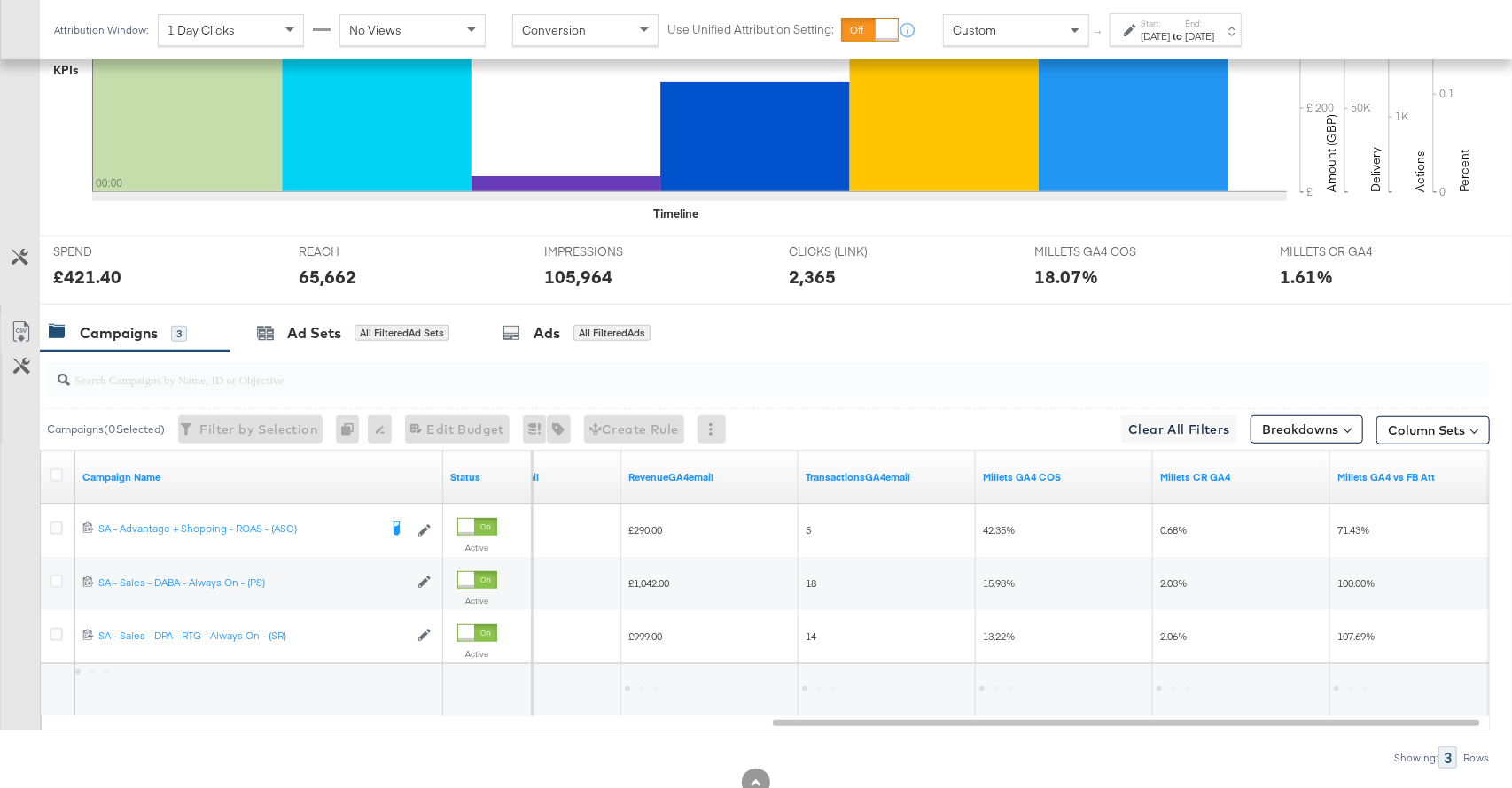
scroll to position [579, 0]
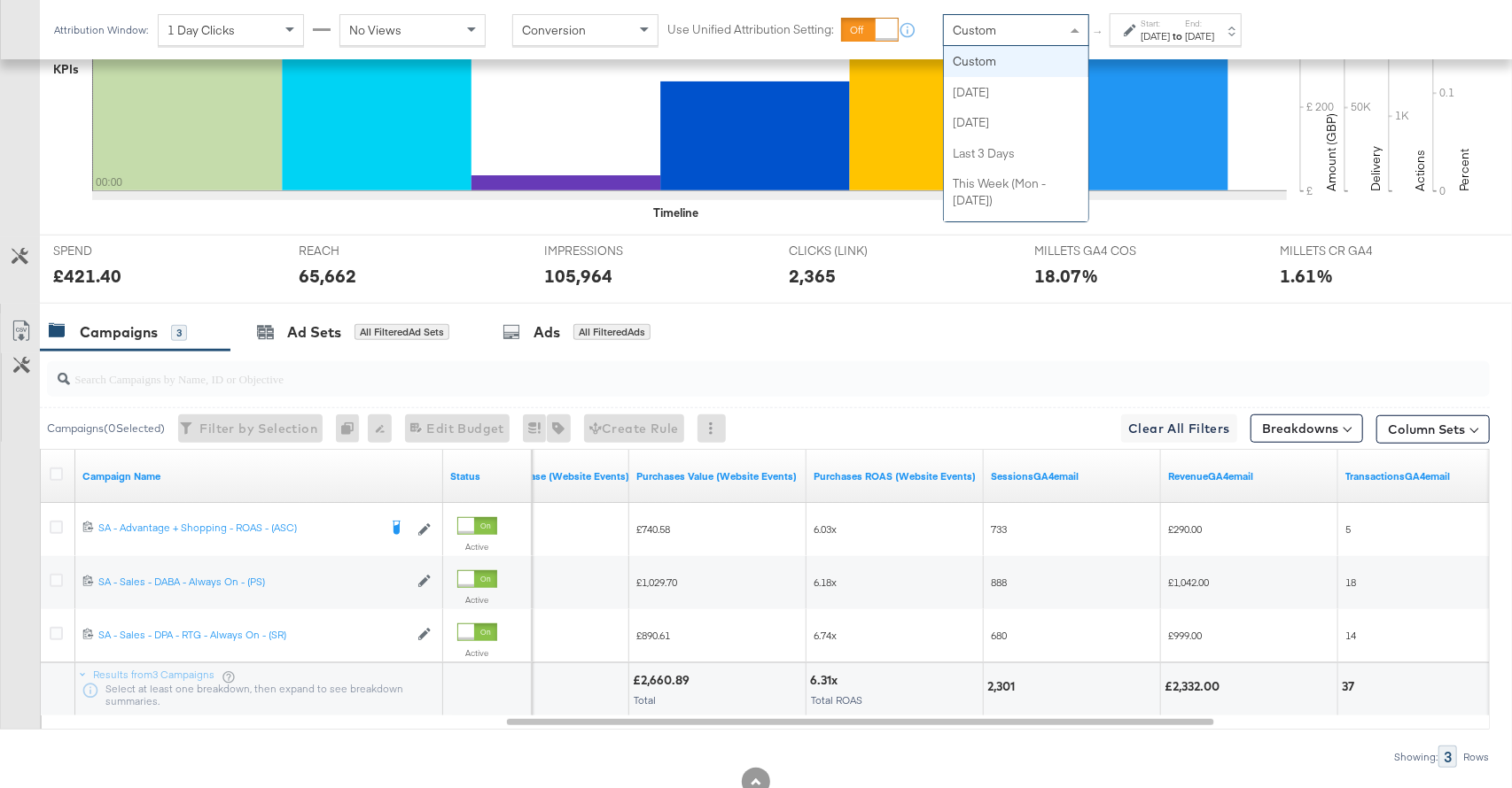
click at [1041, 27] on div "Custom" at bounding box center [1016, 30] width 144 height 30
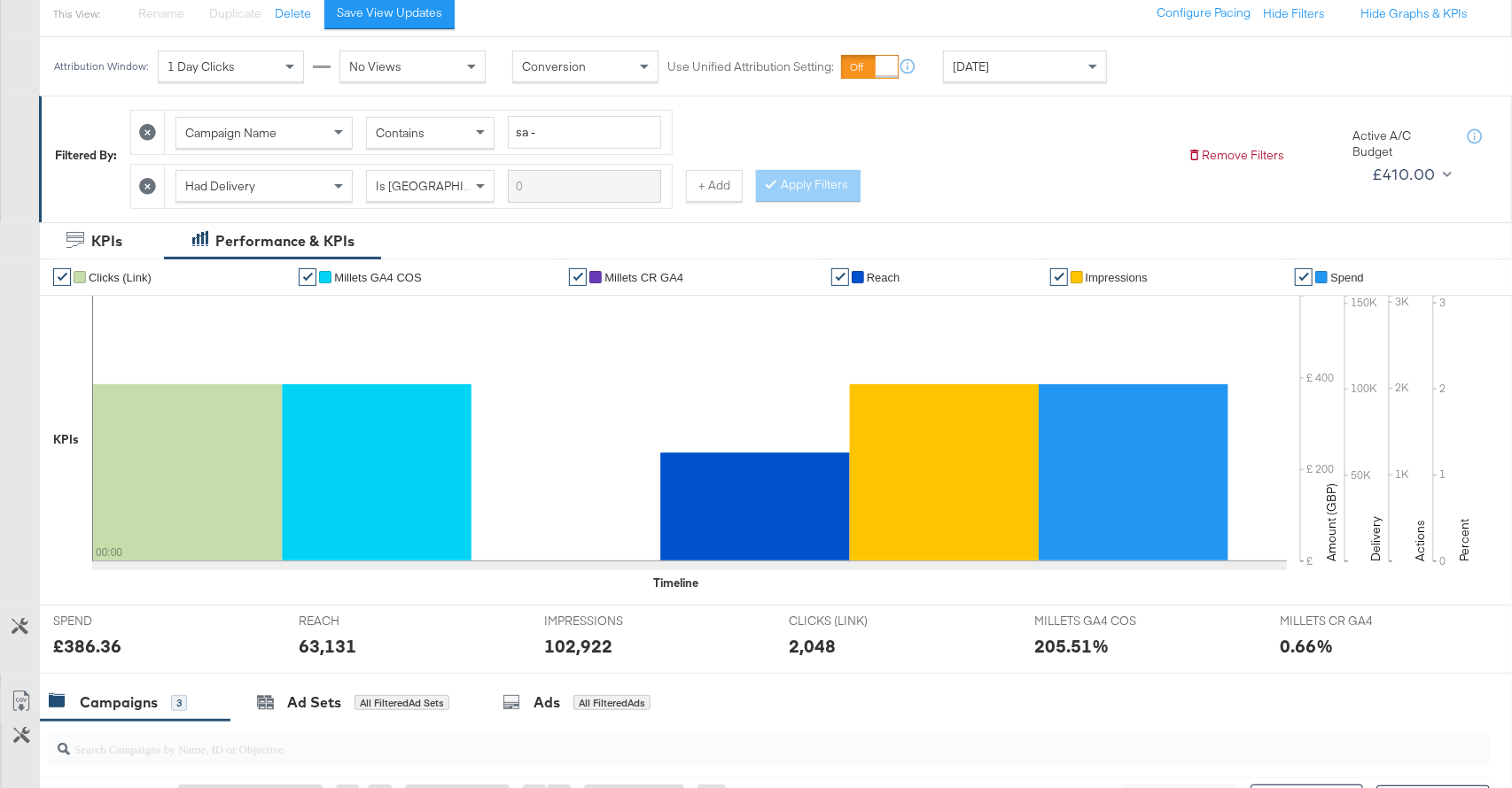
scroll to position [0, 0]
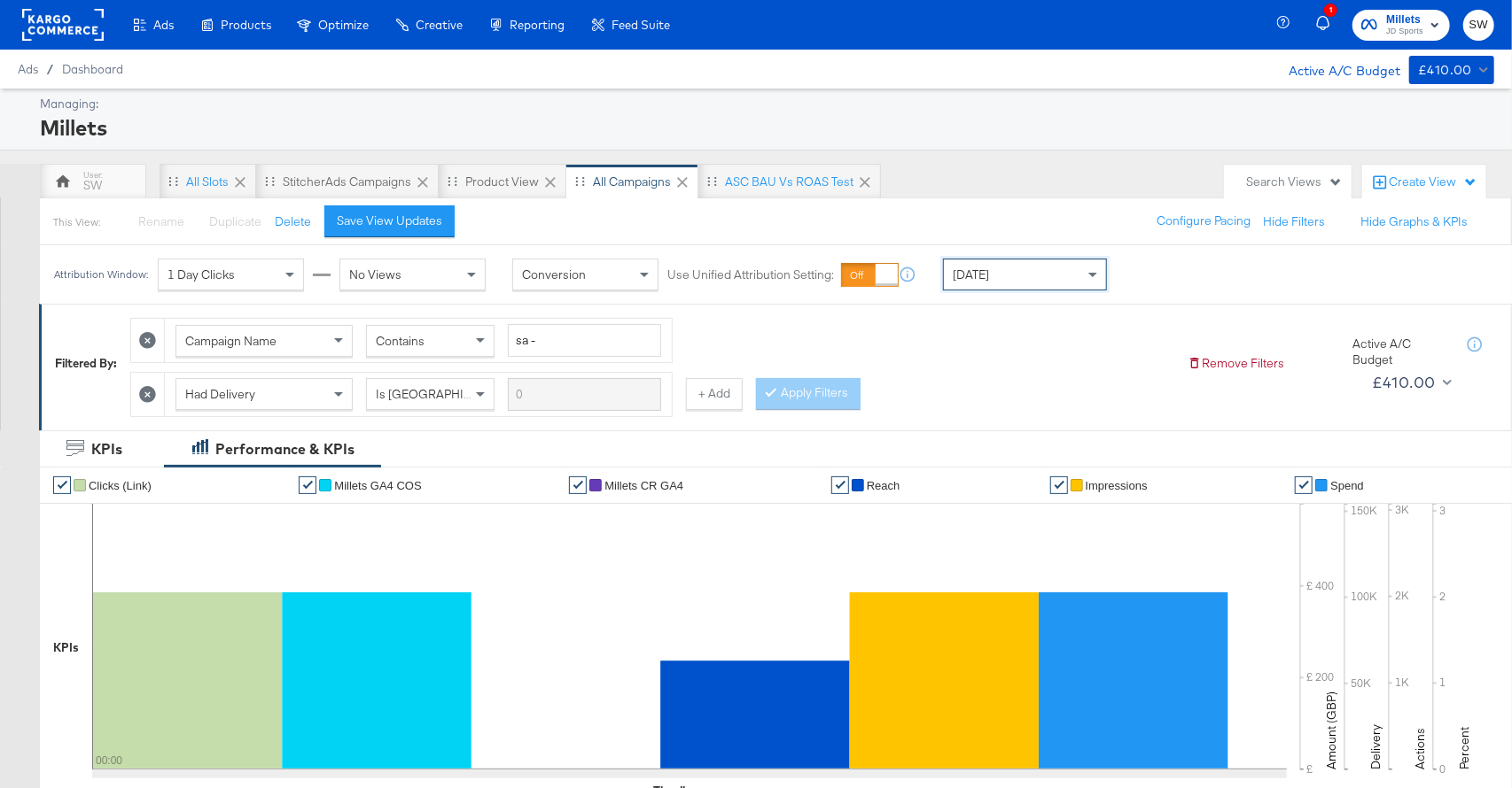
click at [1388, 26] on span "JD Sports" at bounding box center [1404, 32] width 37 height 14
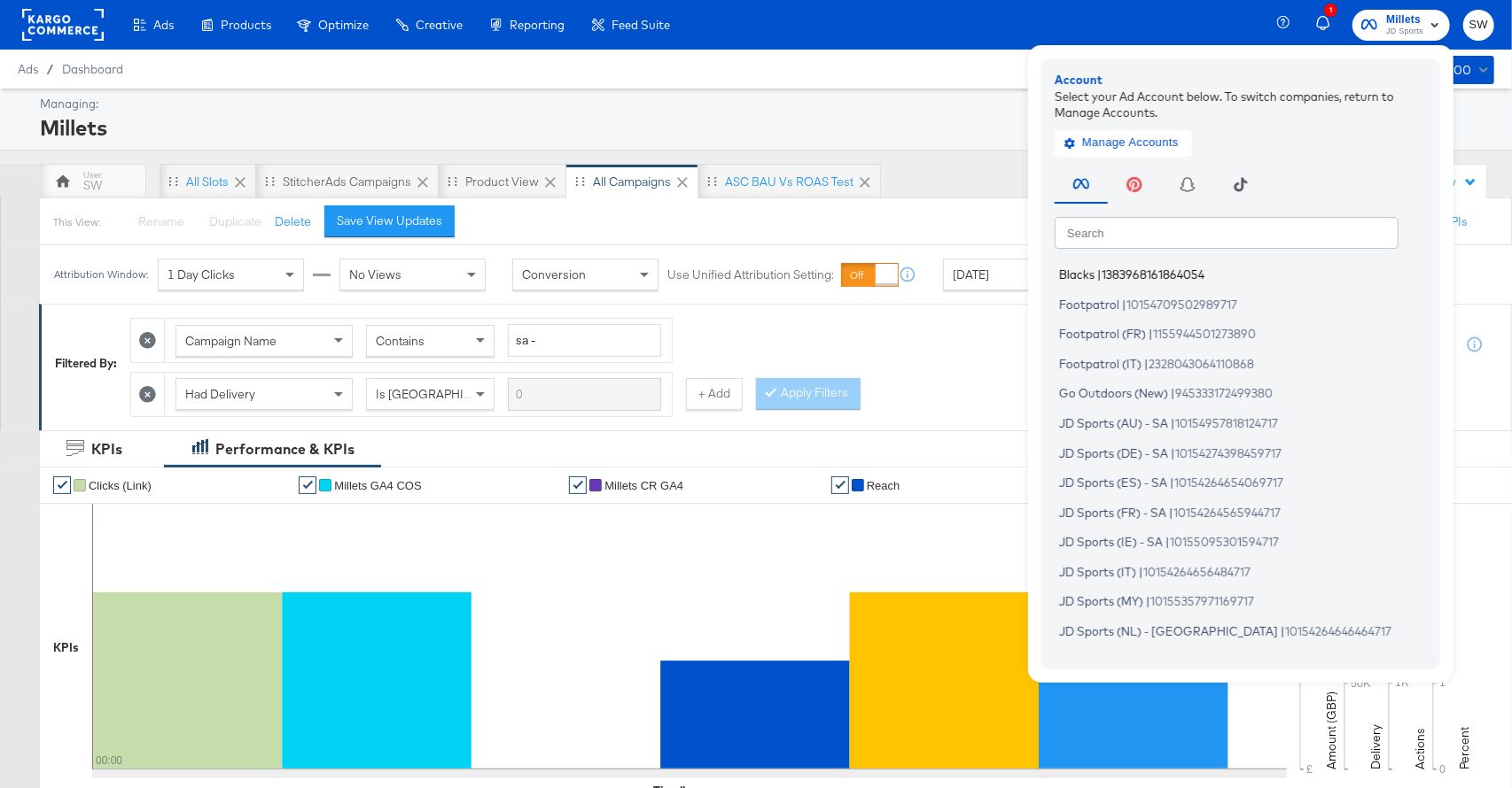
click at [1106, 268] on span "1383968161864054" at bounding box center [1153, 274] width 103 height 14
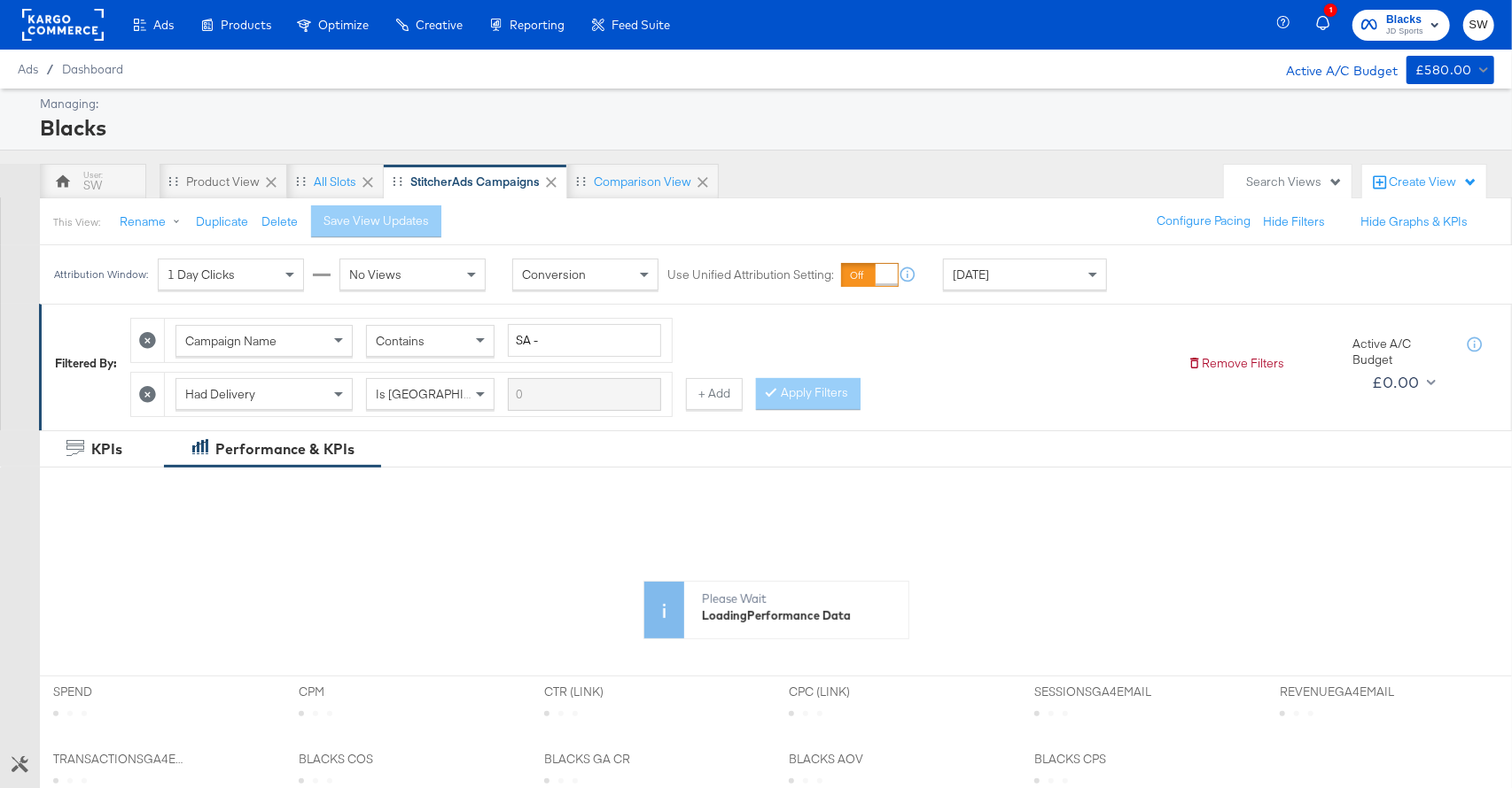
click at [993, 278] on div "[DATE]" at bounding box center [1025, 274] width 162 height 30
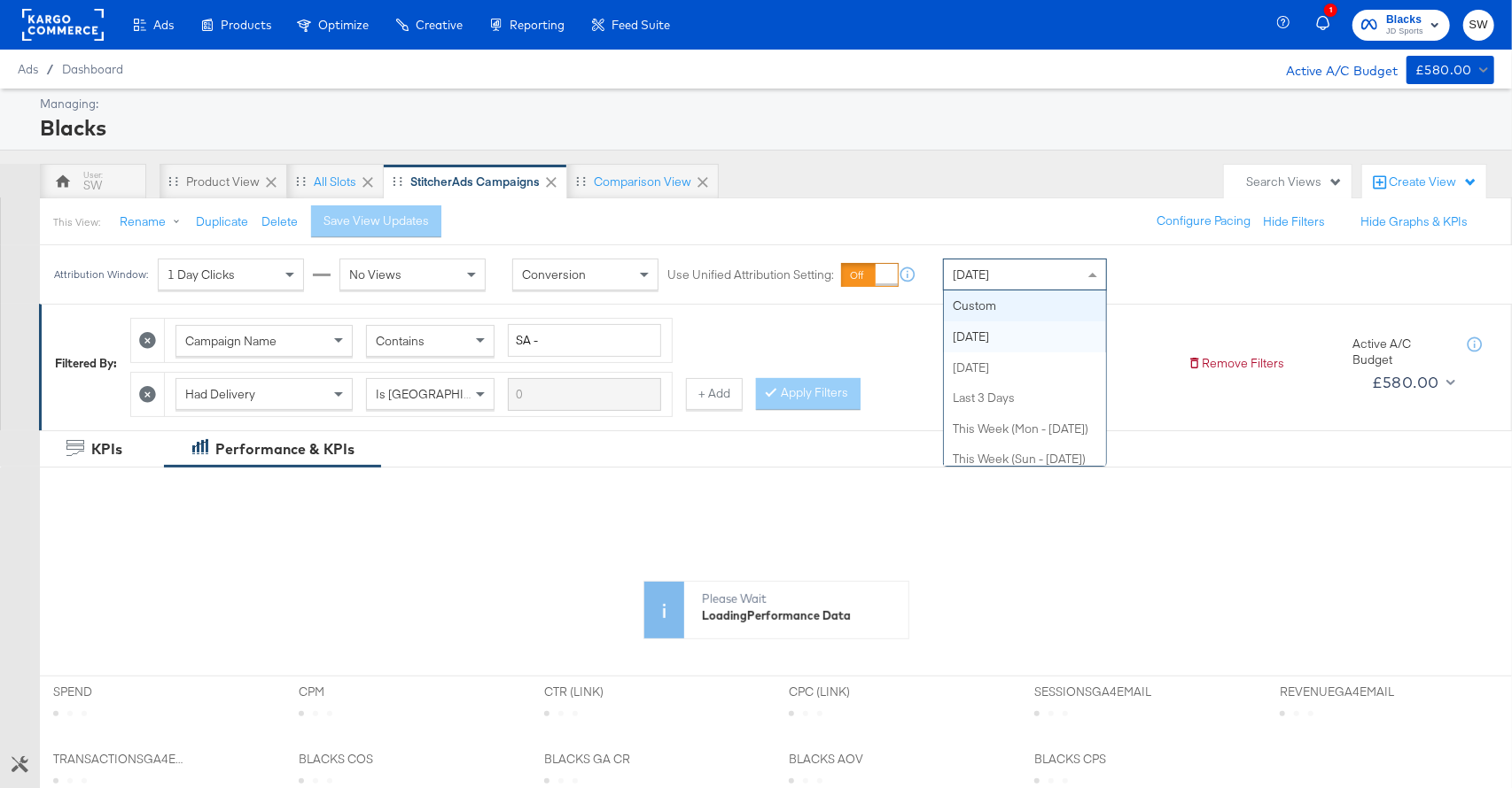
drag, startPoint x: 1000, startPoint y: 308, endPoint x: 1043, endPoint y: 297, distance: 44.4
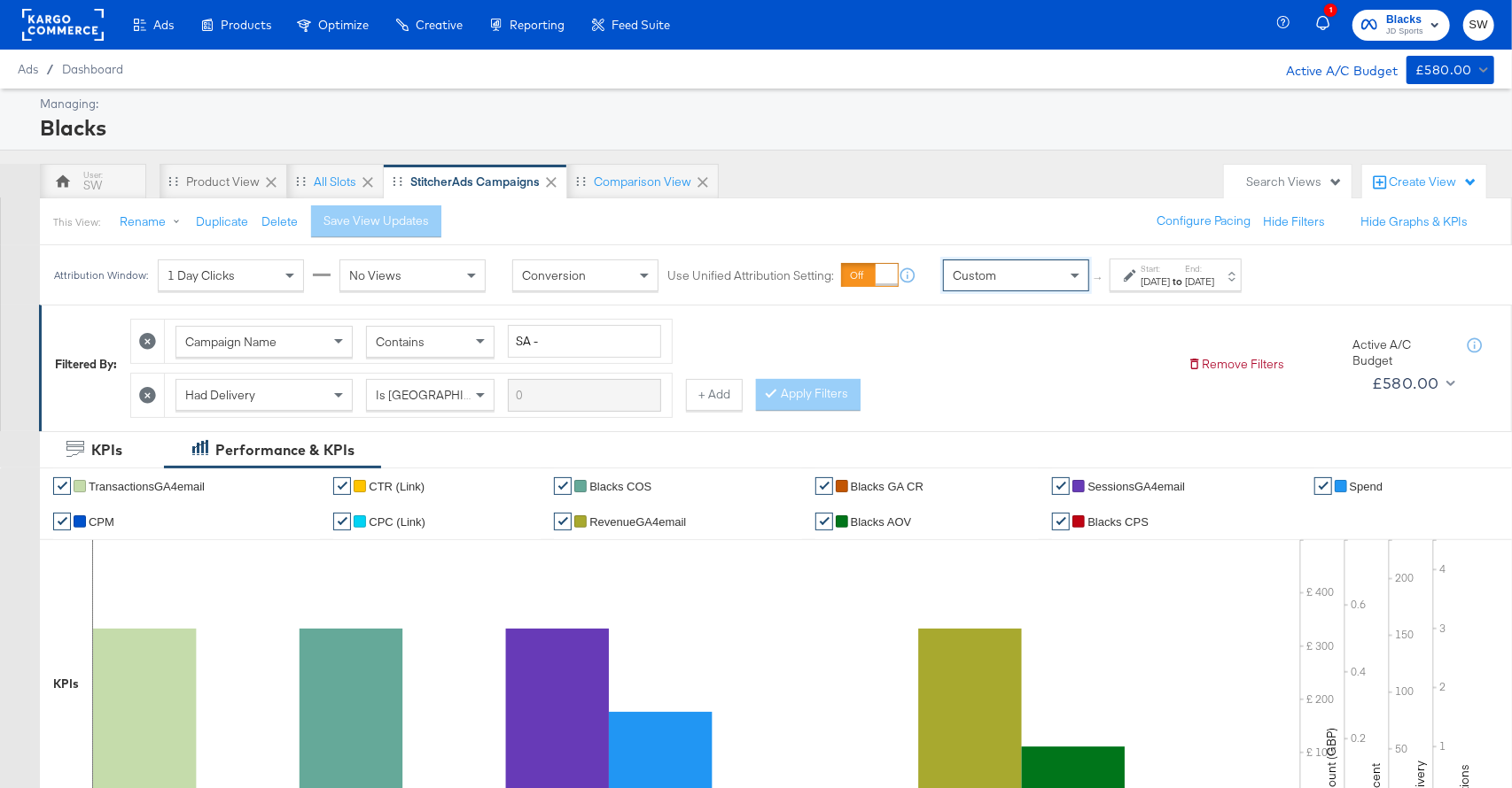
click at [1127, 283] on div "Start: [DATE] to End: [DATE]" at bounding box center [1169, 276] width 90 height 26
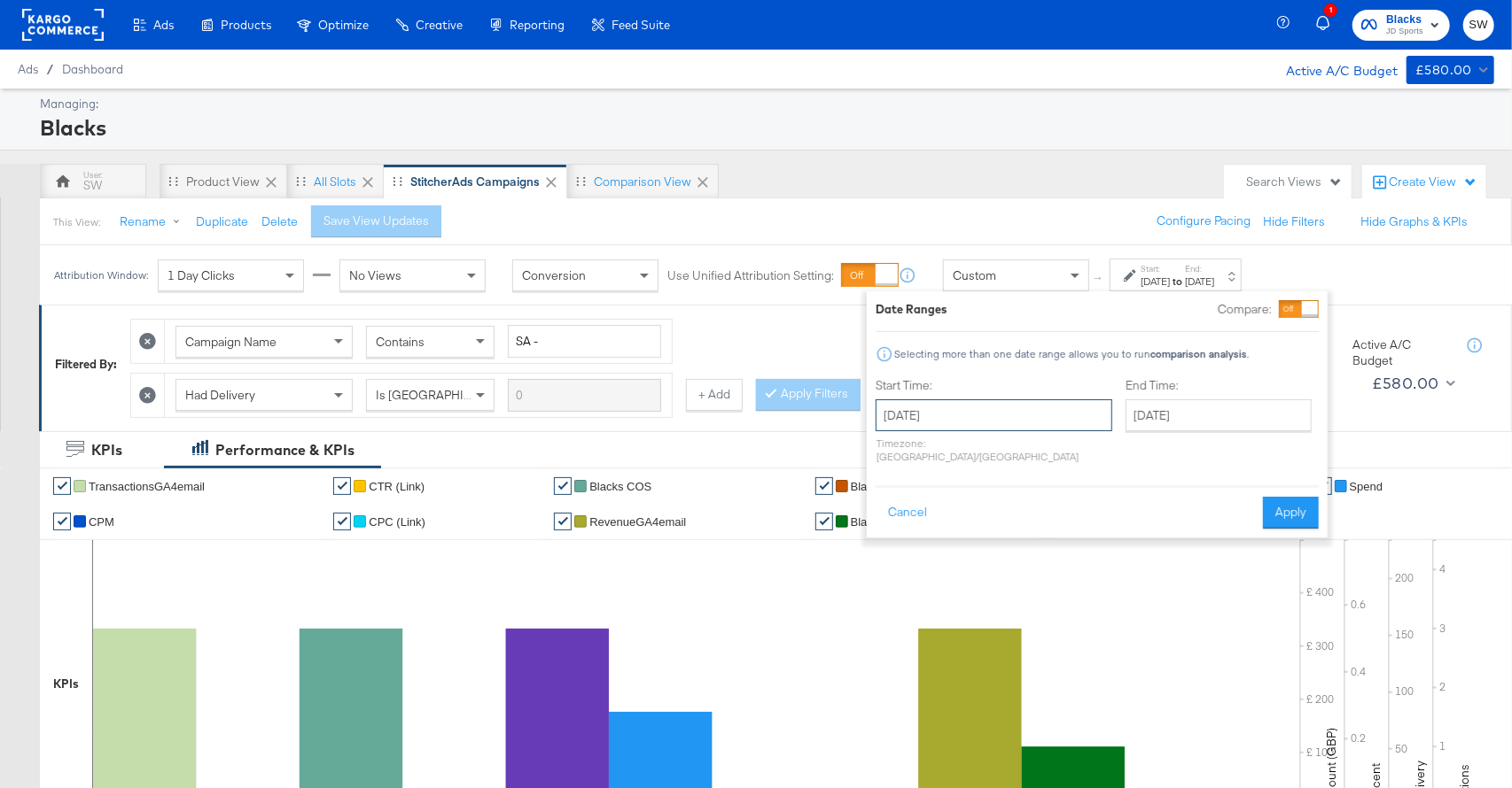
click at [953, 412] on input "[DATE]" at bounding box center [994, 415] width 236 height 32
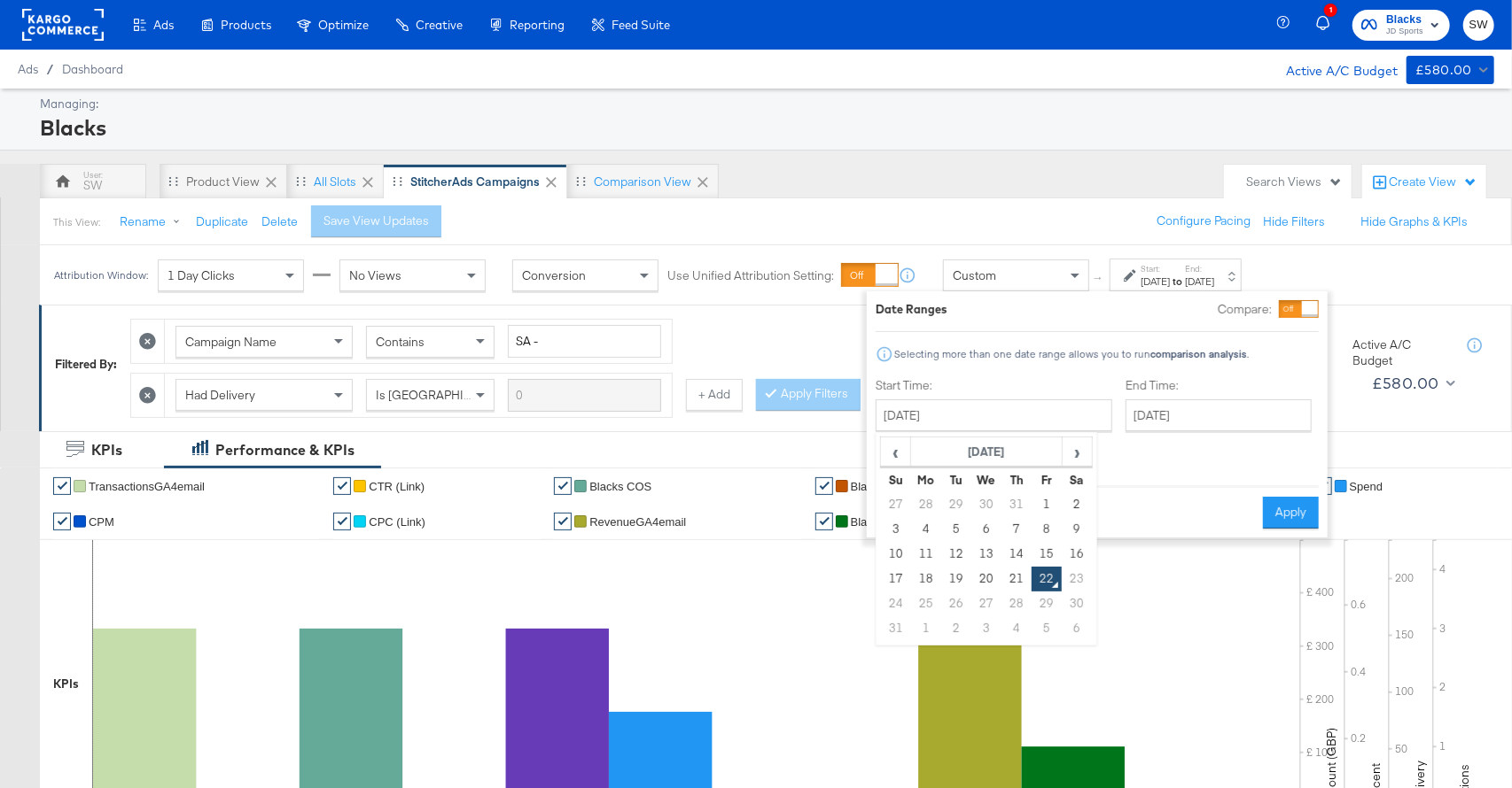
drag, startPoint x: 991, startPoint y: 578, endPoint x: 1105, endPoint y: 474, distance: 154.3
click at [991, 578] on td "20" at bounding box center [985, 579] width 30 height 25
type input "[DATE]"
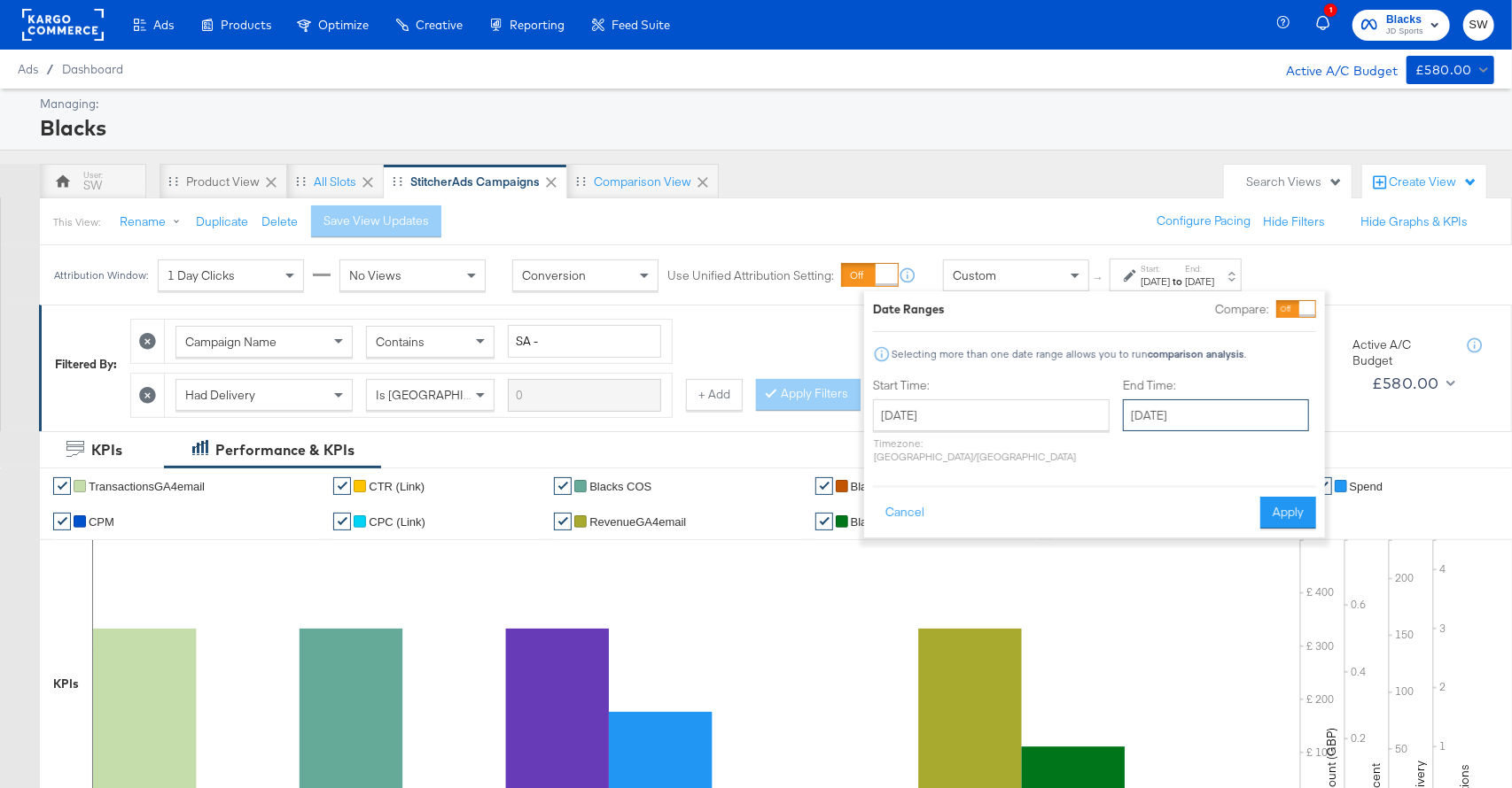
click at [1147, 418] on input "[DATE]" at bounding box center [1216, 415] width 186 height 32
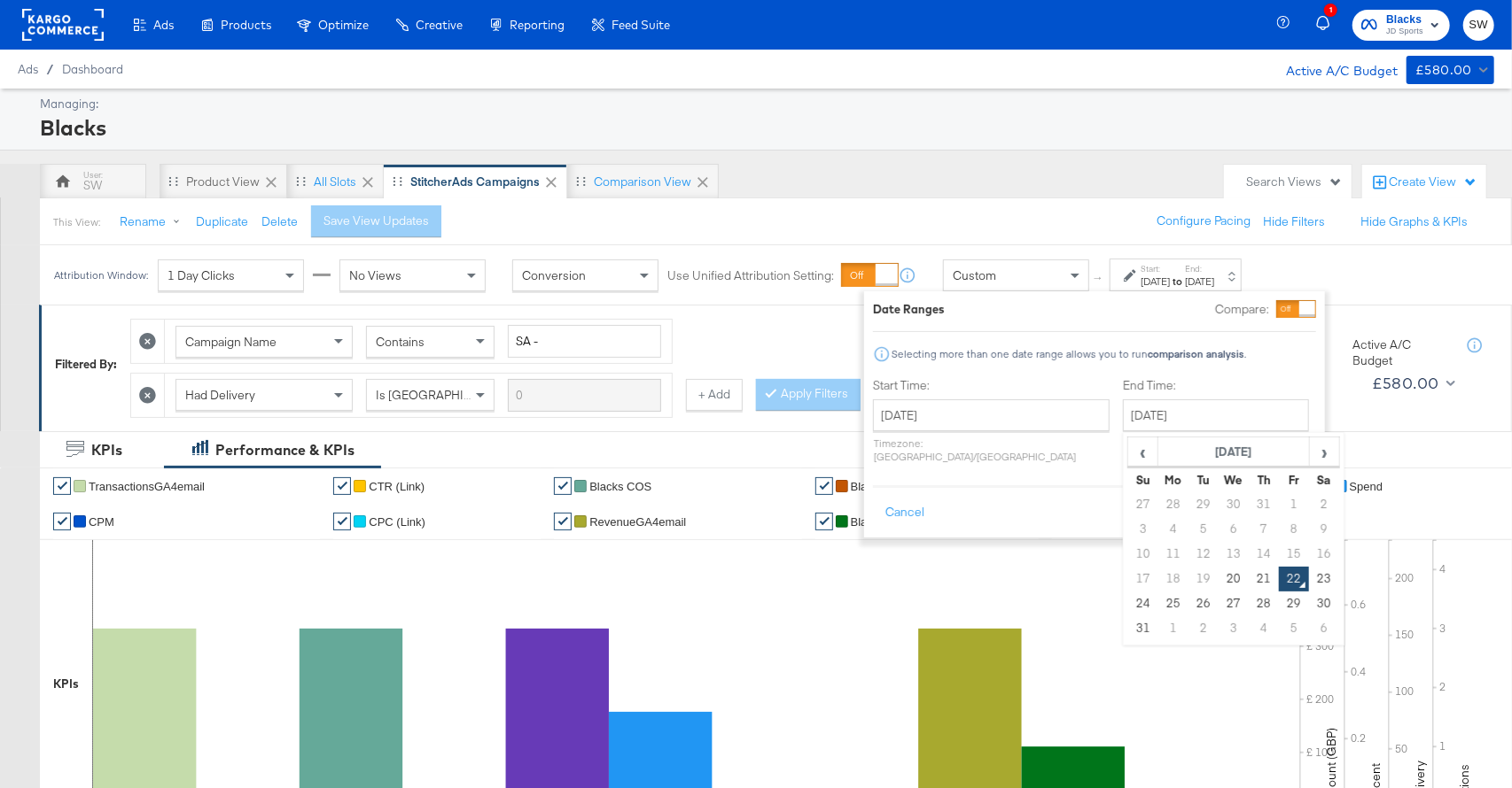
click at [1218, 581] on td "20" at bounding box center [1232, 579] width 30 height 25
type input "[DATE]"
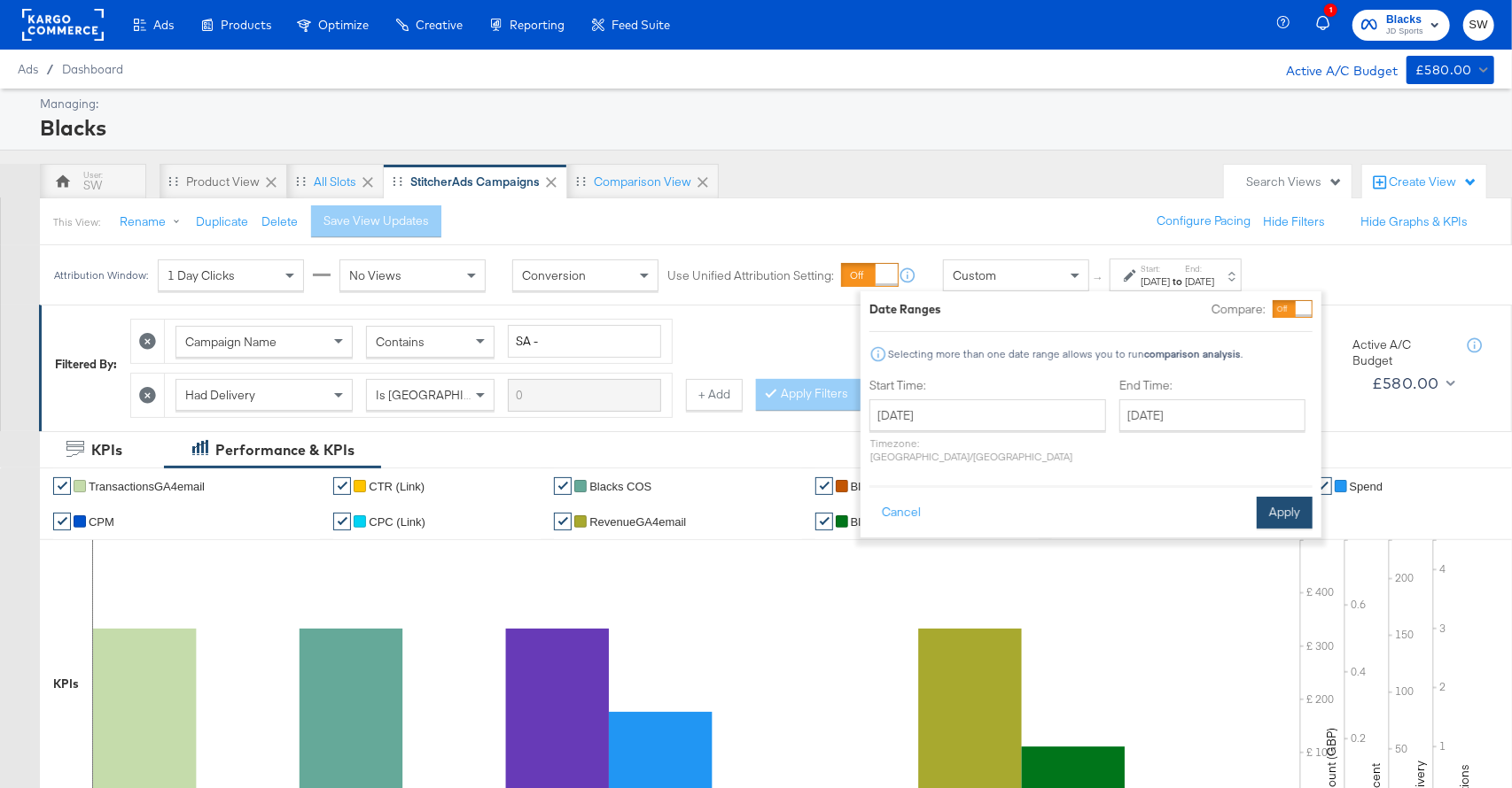
click at [1287, 497] on button "Apply" at bounding box center [1284, 512] width 56 height 32
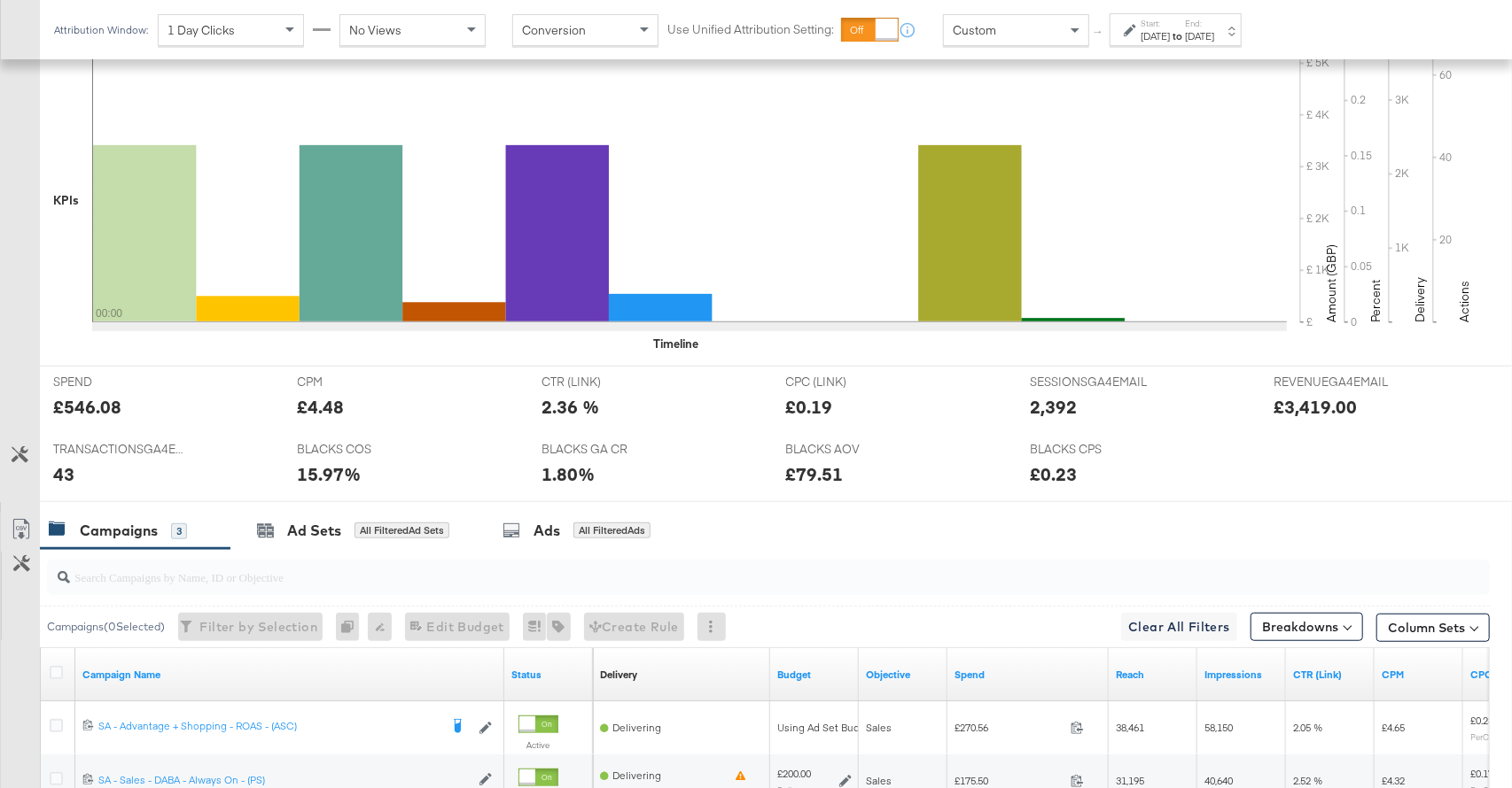
scroll to position [672, 0]
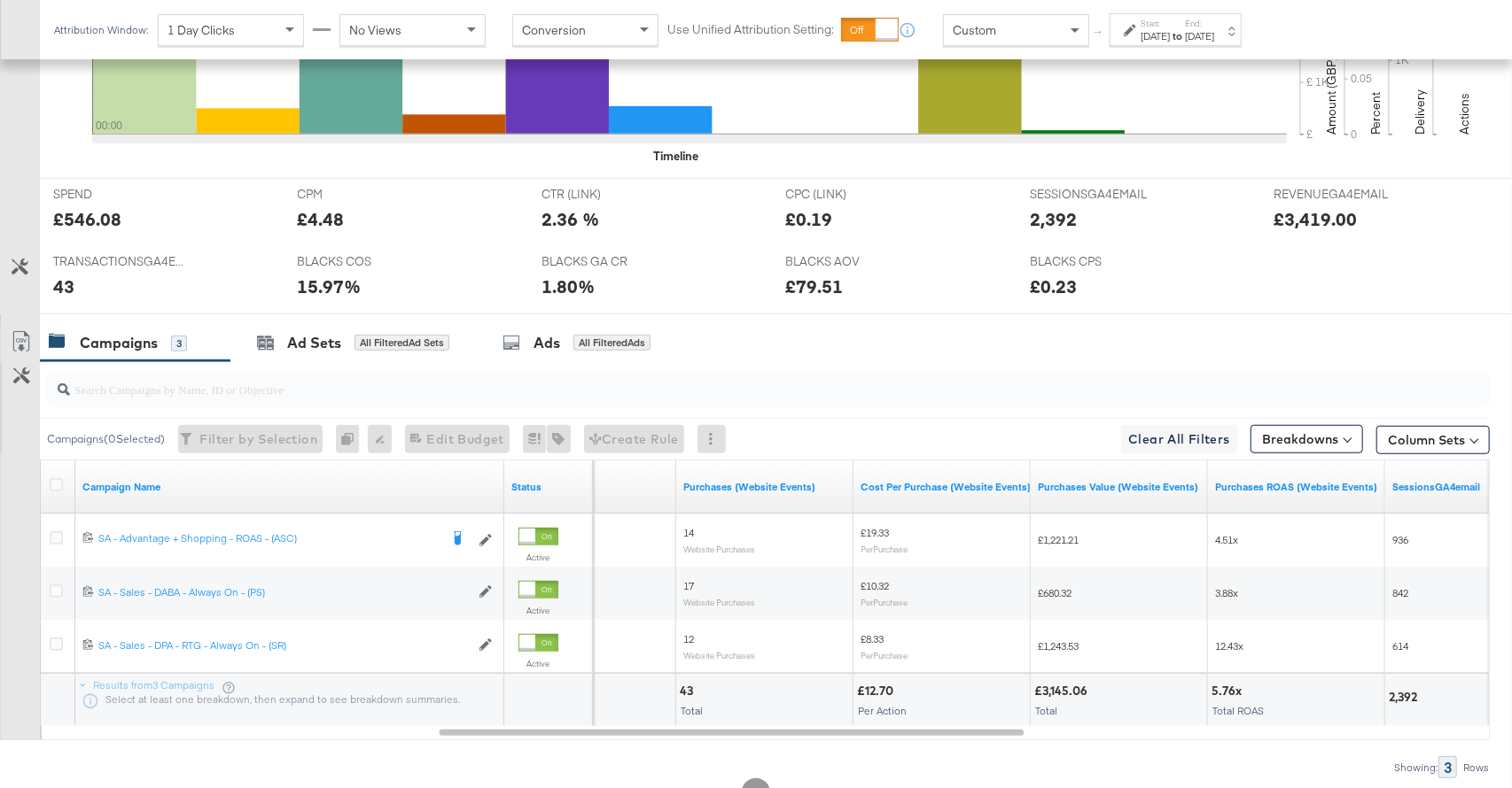
click at [1004, 28] on div "Custom" at bounding box center [1016, 30] width 144 height 30
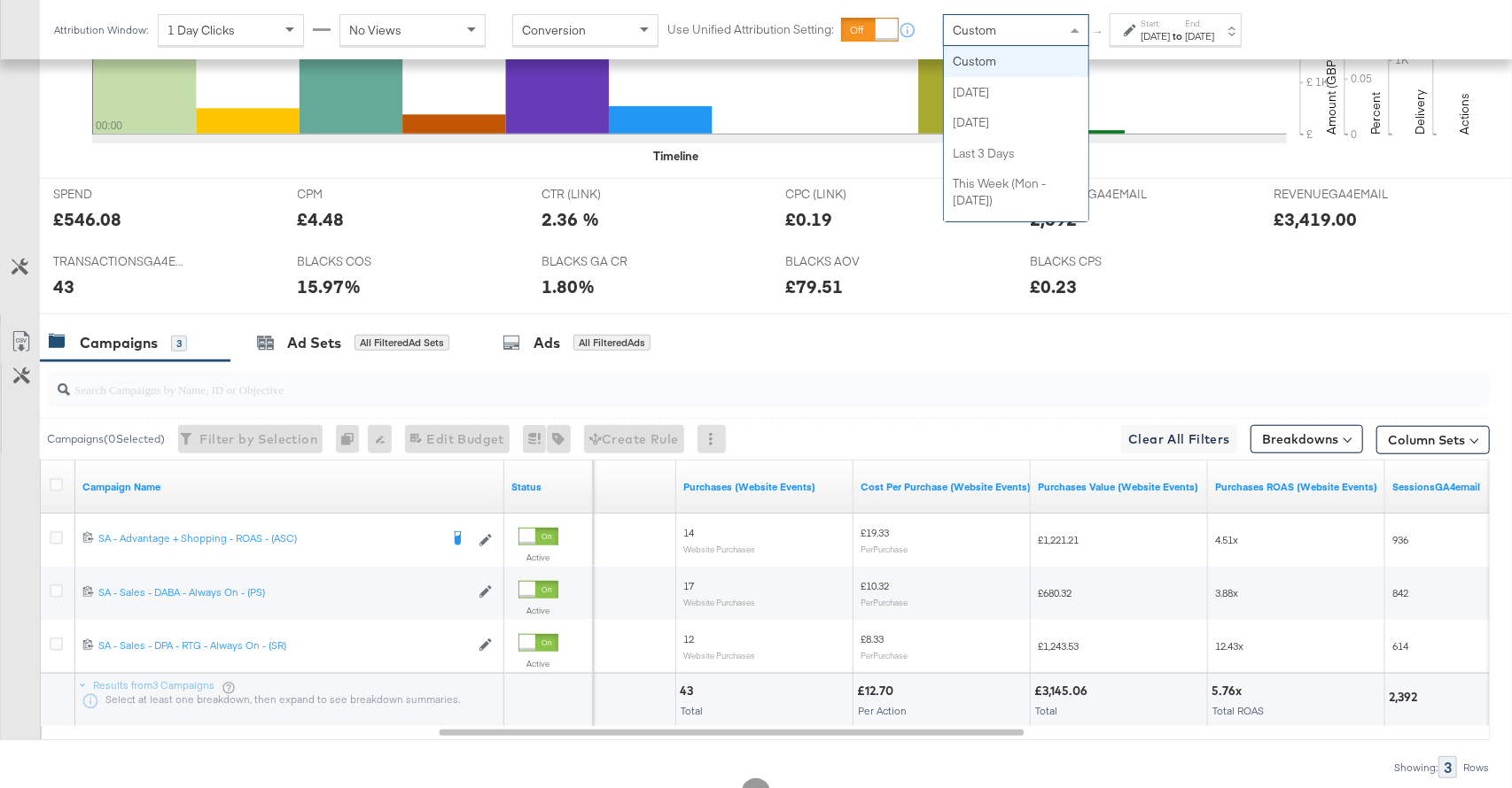
drag, startPoint x: 1004, startPoint y: 28, endPoint x: 992, endPoint y: 79, distance: 52.4
click at [1004, 29] on div "Custom" at bounding box center [1016, 30] width 144 height 30
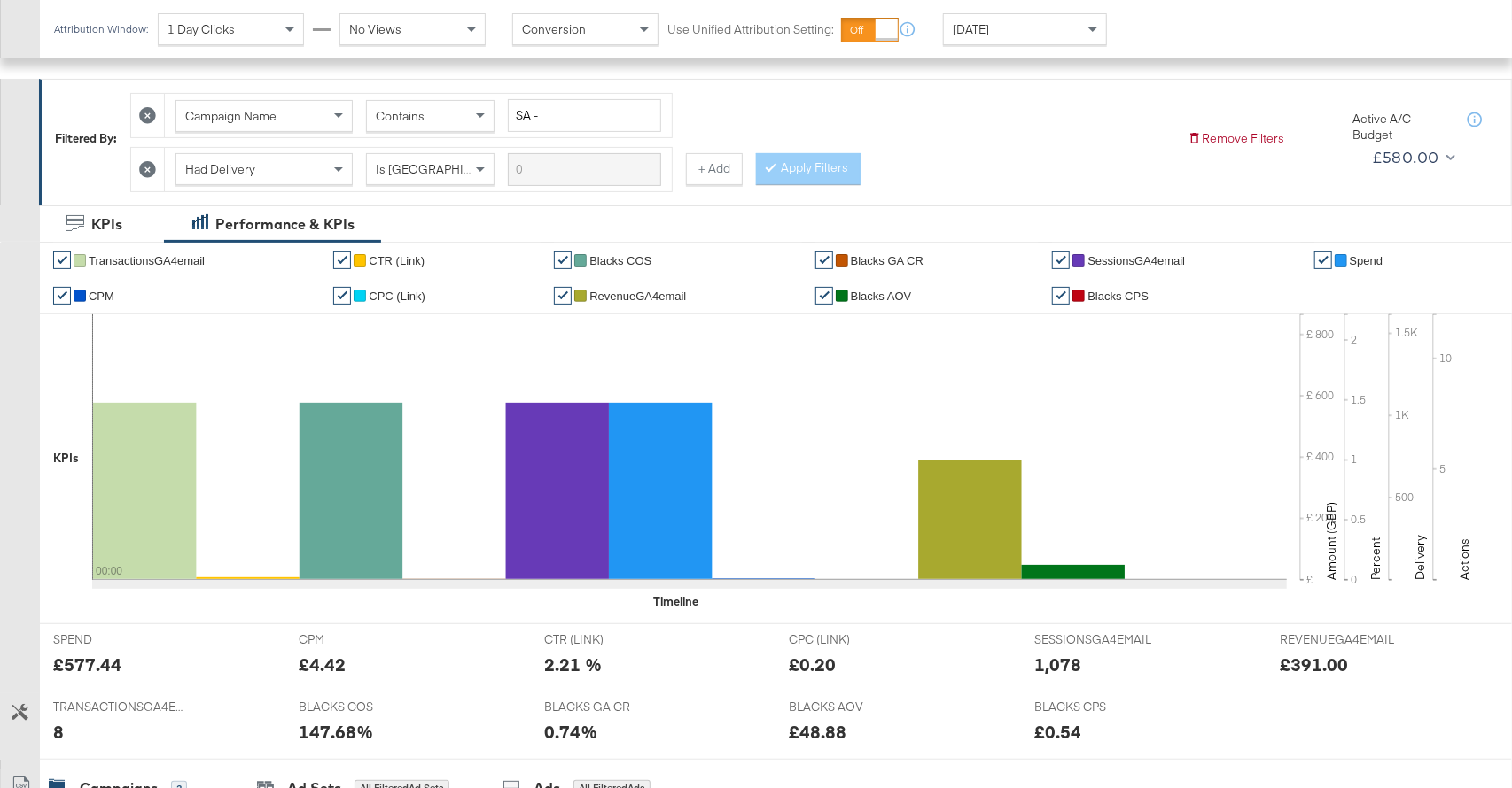
scroll to position [0, 0]
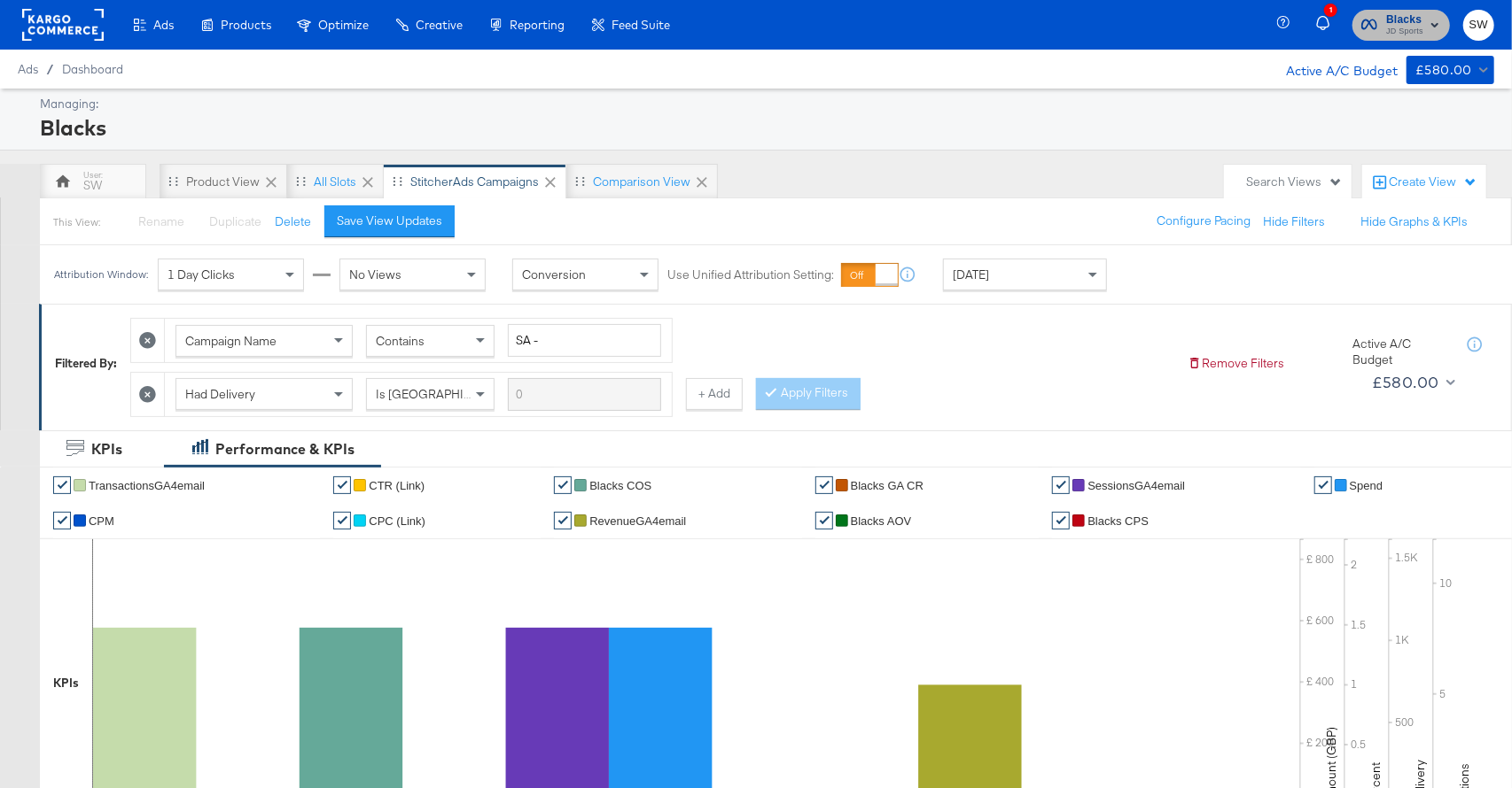
click at [1388, 26] on span "JD Sports" at bounding box center [1404, 32] width 37 height 14
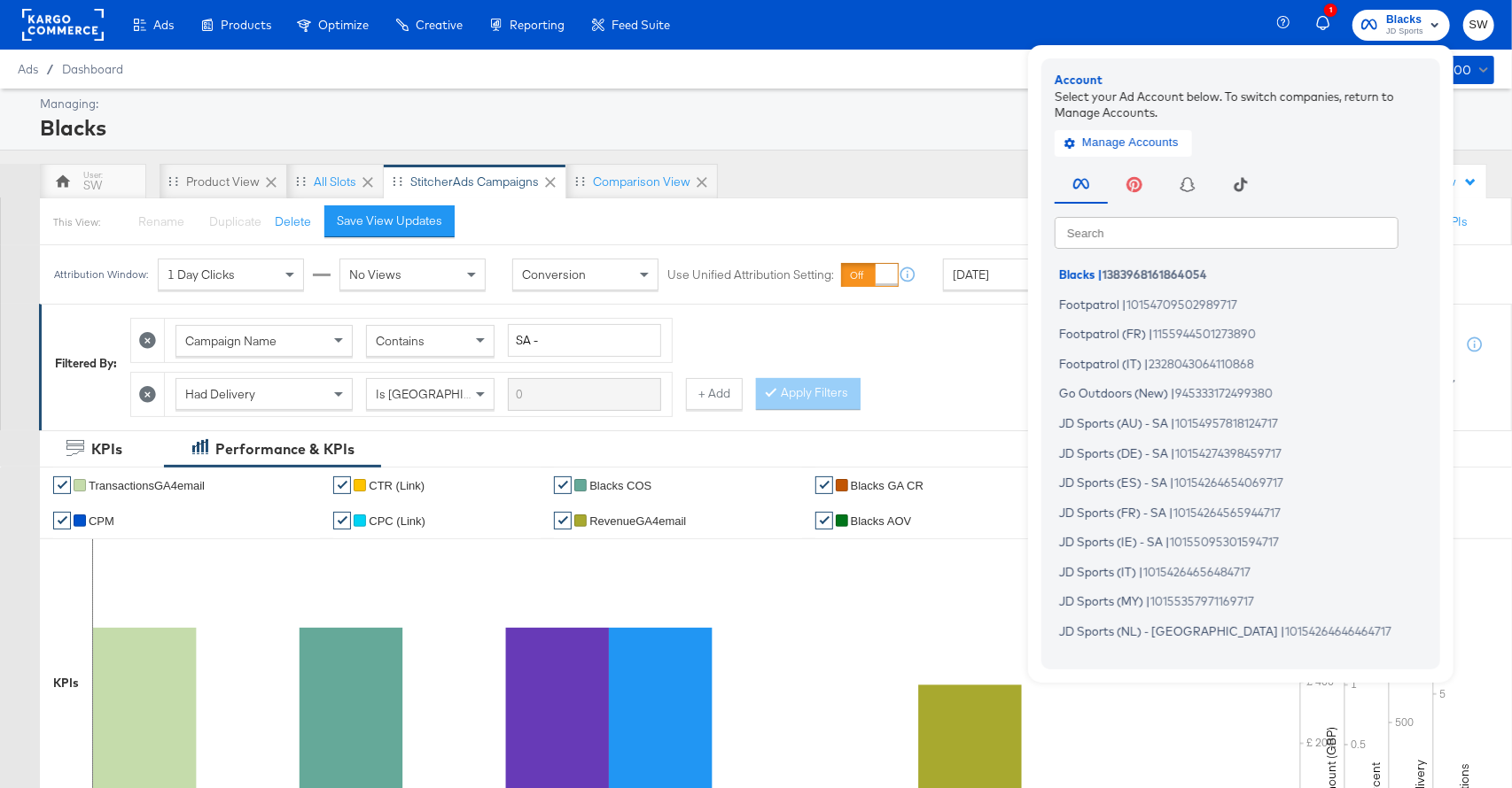
click at [1151, 235] on input "text" at bounding box center [1227, 232] width 344 height 32
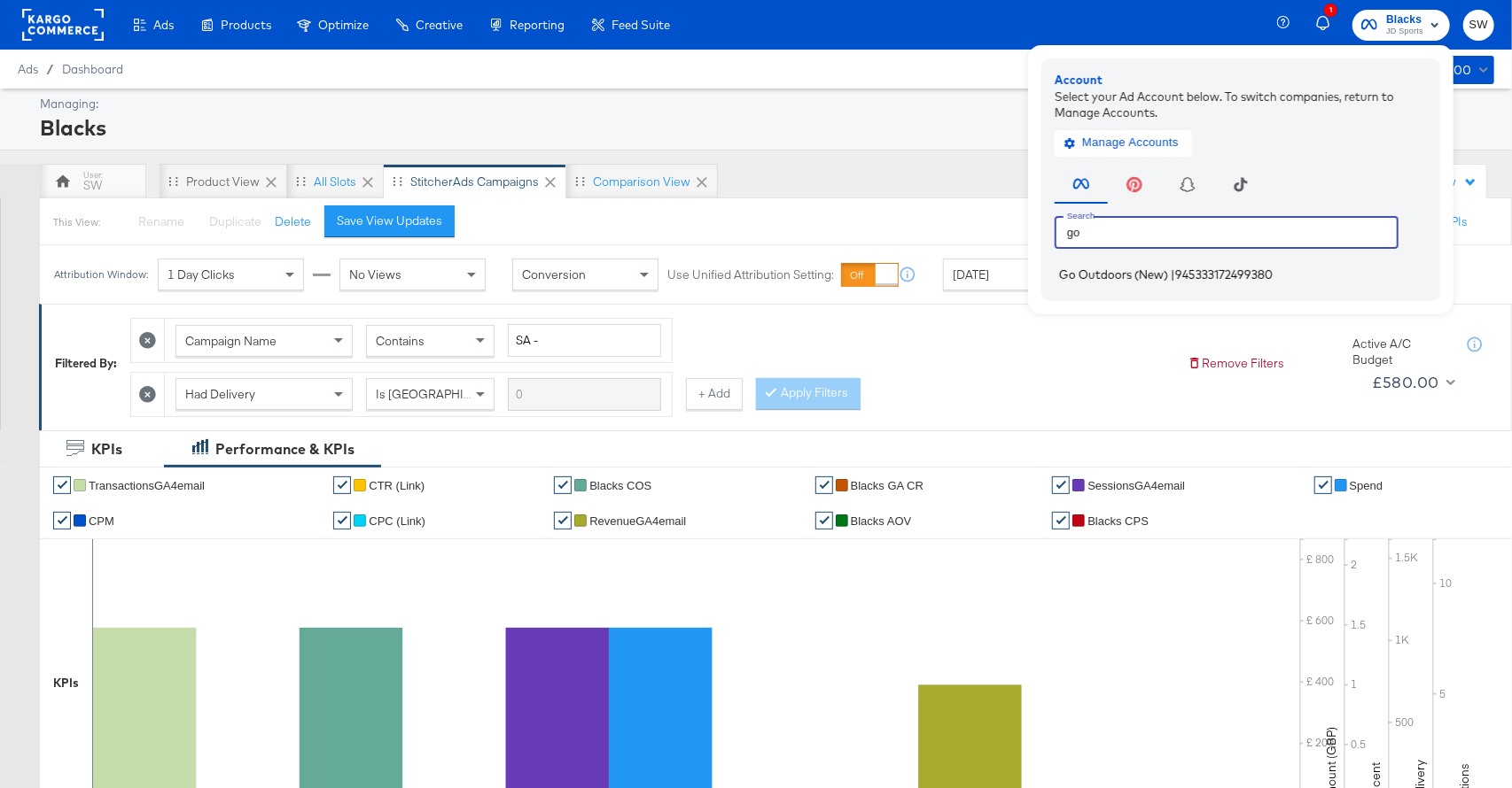
type input "go"
click at [1135, 271] on span "Go Outdoors (New)" at bounding box center [1113, 274] width 109 height 14
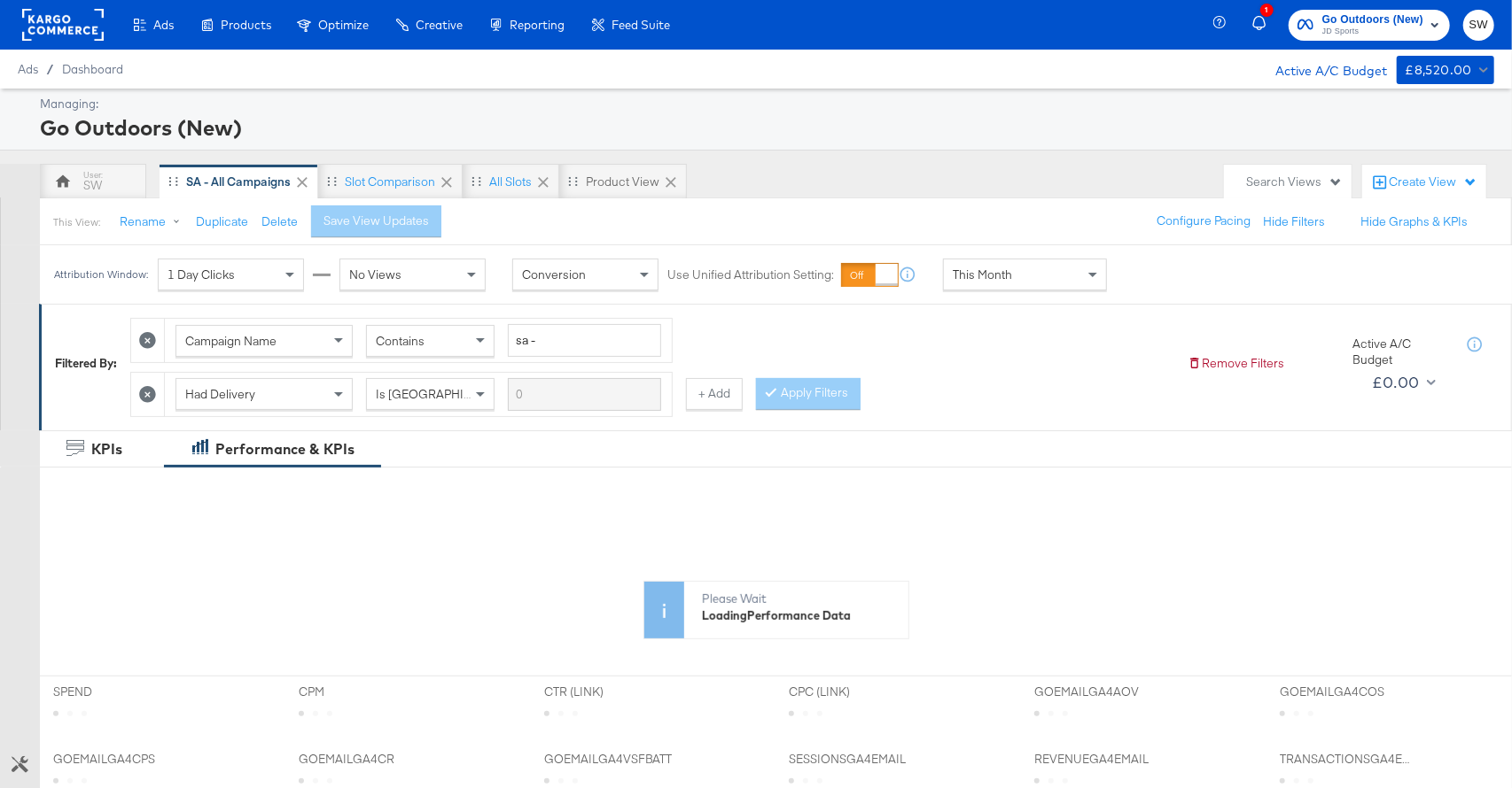
click at [1038, 277] on div "This Month" at bounding box center [1025, 274] width 162 height 30
click at [1137, 285] on div "Start: [DATE] to End: [DATE]" at bounding box center [1169, 276] width 90 height 26
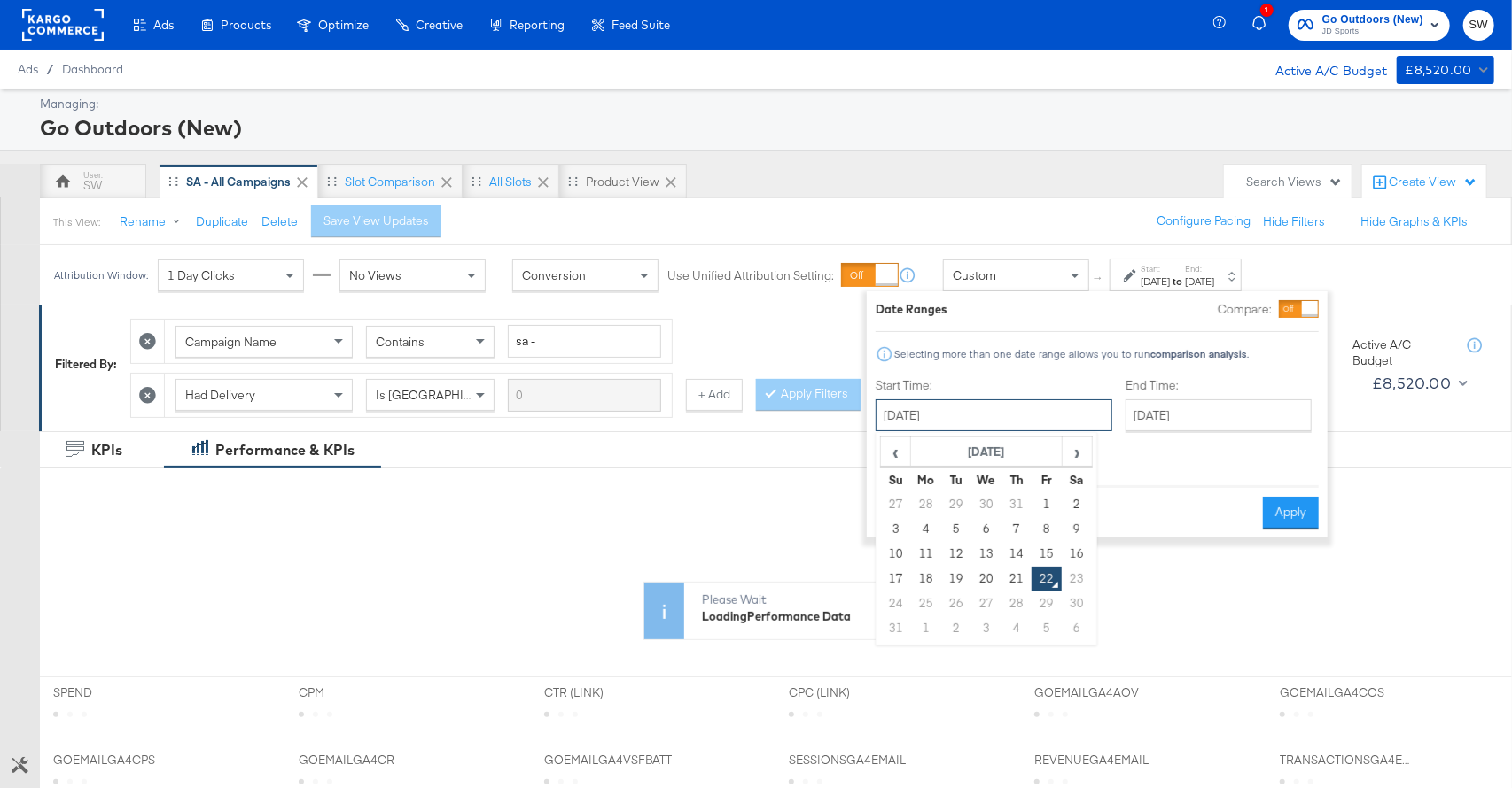
click at [993, 418] on input "August 22nd 2025" at bounding box center [994, 415] width 236 height 32
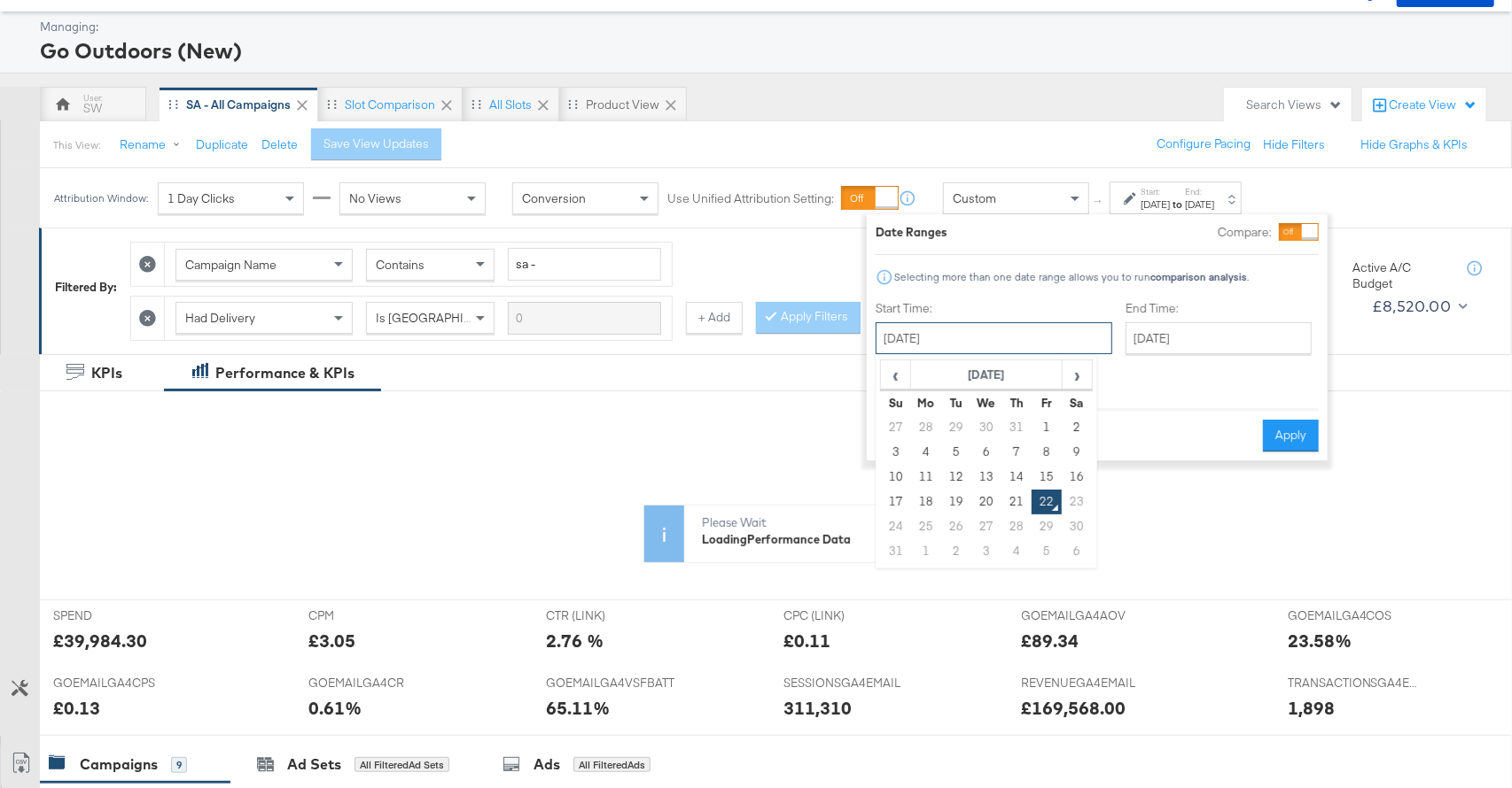
scroll to position [86, 0]
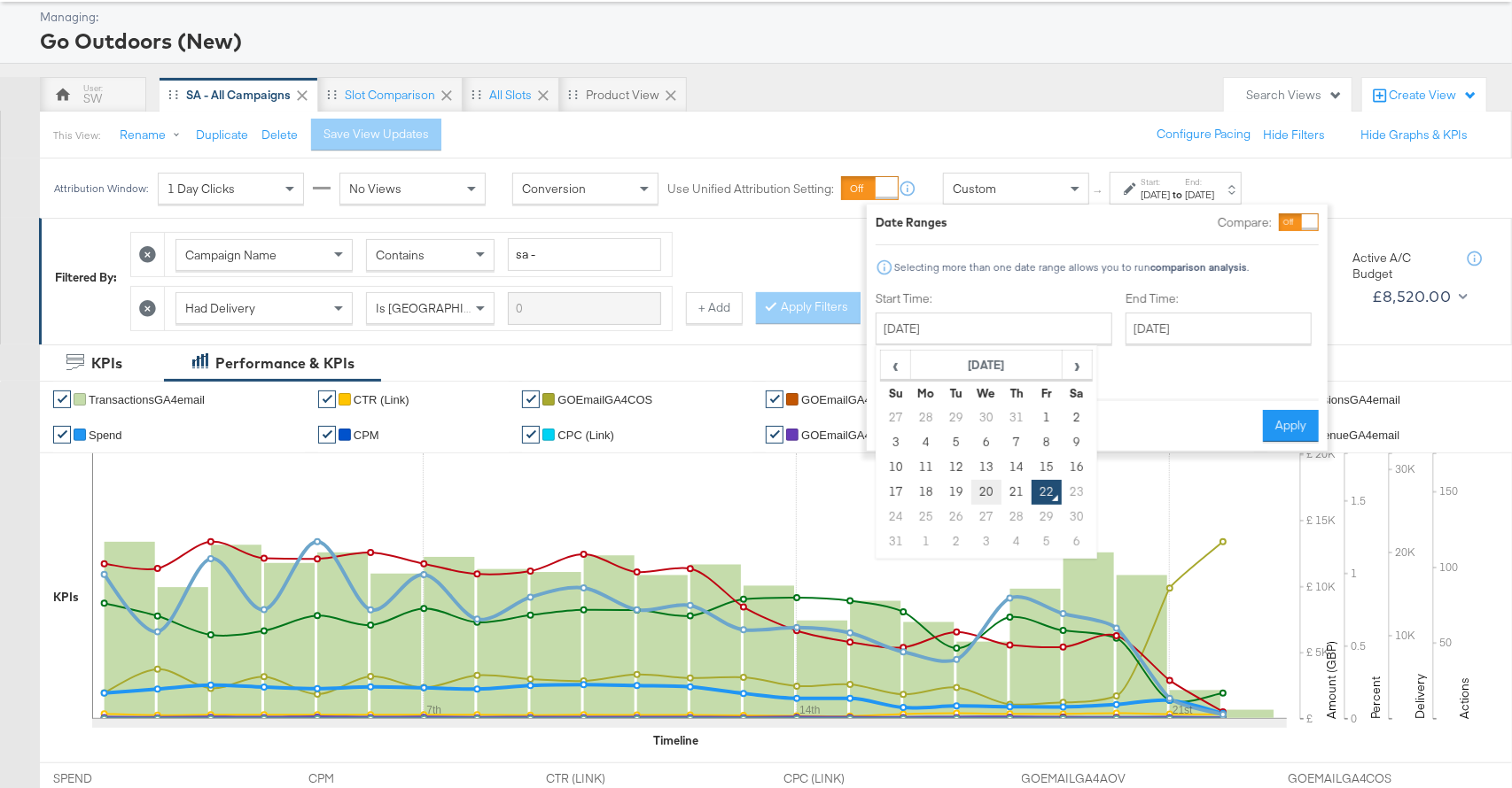
click at [984, 485] on td "20" at bounding box center [985, 493] width 30 height 25
type input "August 20th 2025"
drag, startPoint x: 1139, startPoint y: 332, endPoint x: 1152, endPoint y: 388, distance: 57.5
click at [1140, 334] on input "August 22nd 2025" at bounding box center [1216, 328] width 186 height 32
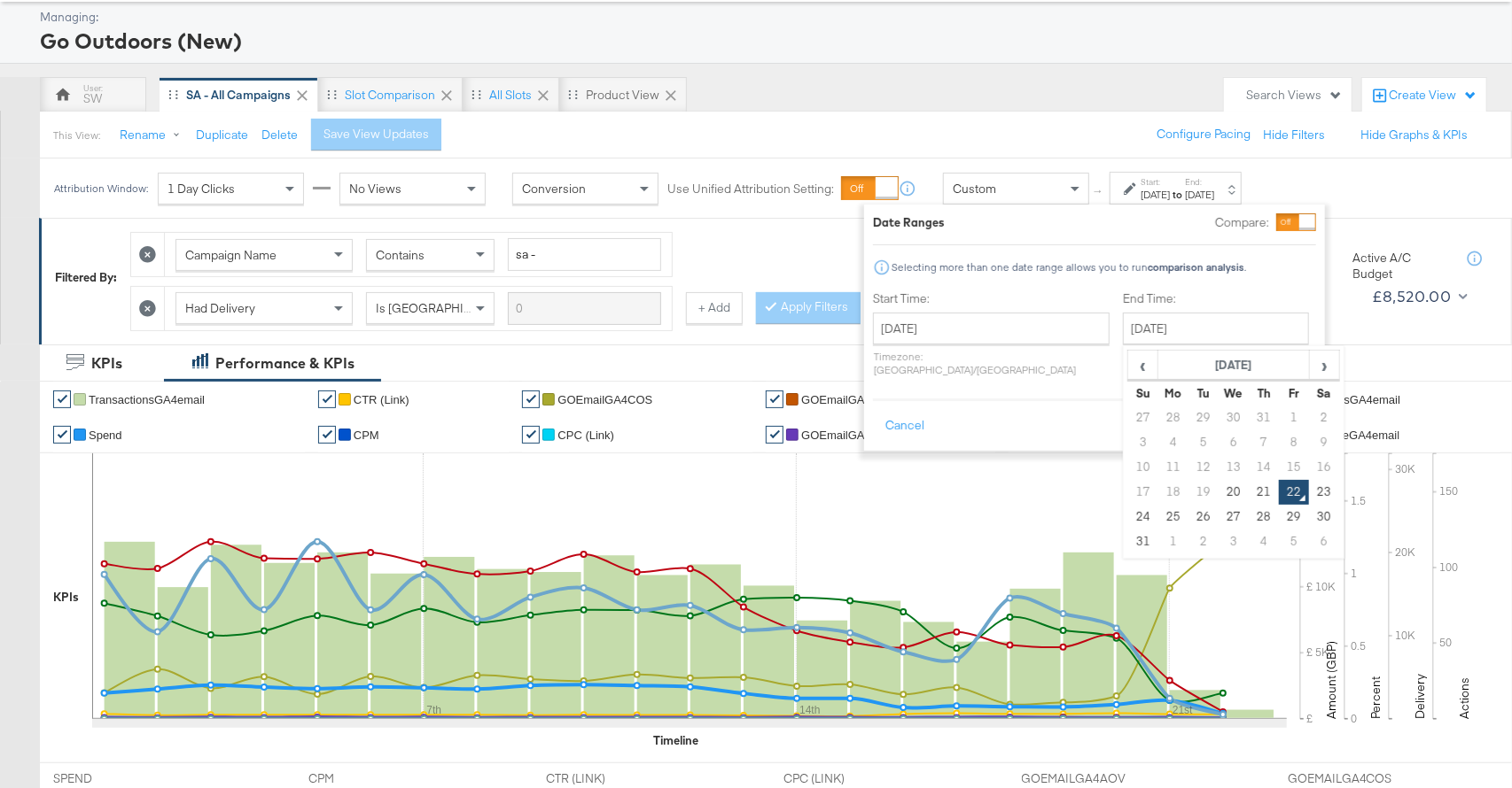
drag, startPoint x: 1177, startPoint y: 486, endPoint x: 1263, endPoint y: 450, distance: 93.2
click at [1218, 485] on td "20" at bounding box center [1232, 493] width 30 height 25
type input "August 20th 2025"
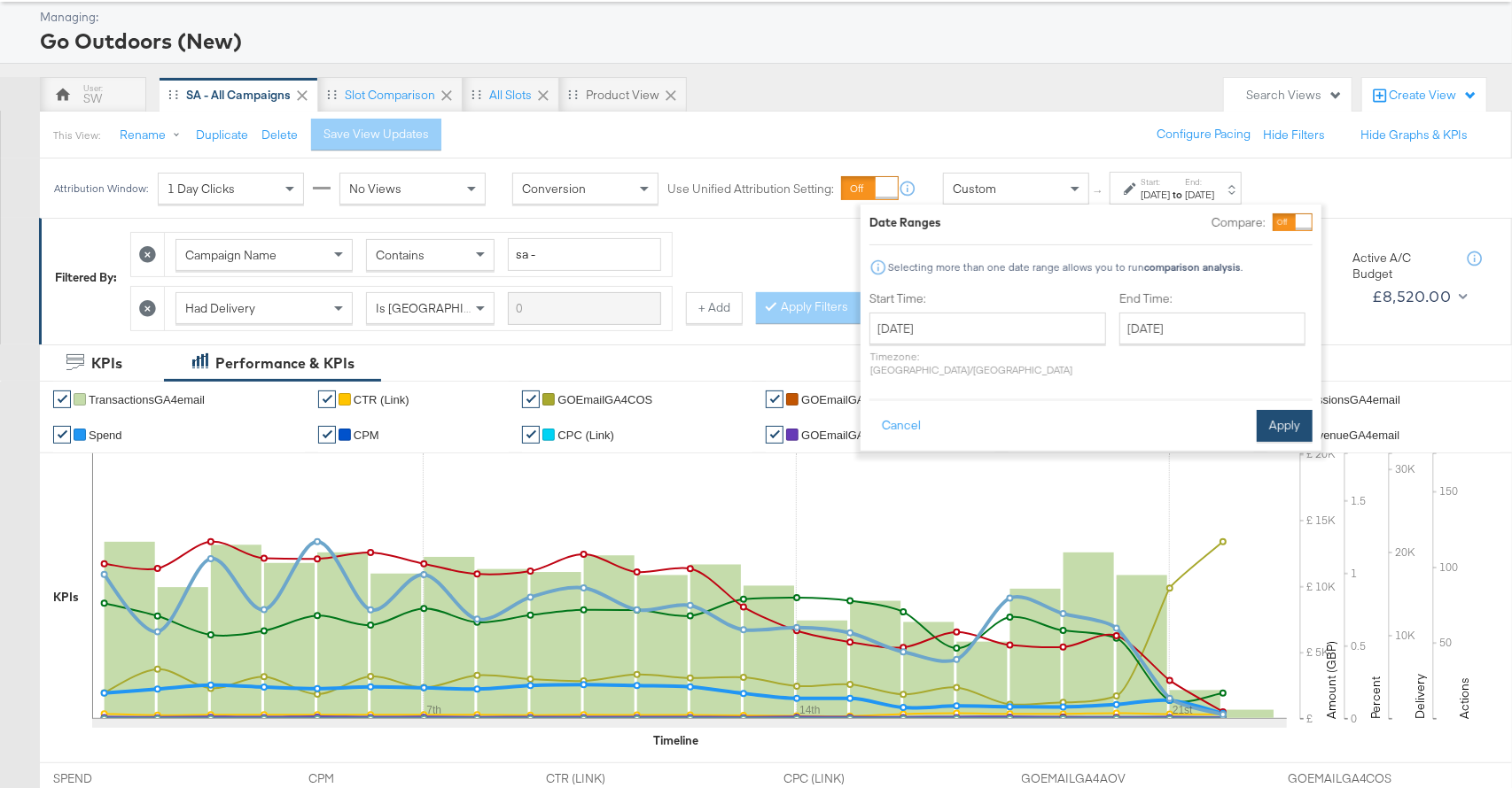
click at [1275, 410] on button "Apply" at bounding box center [1284, 426] width 56 height 32
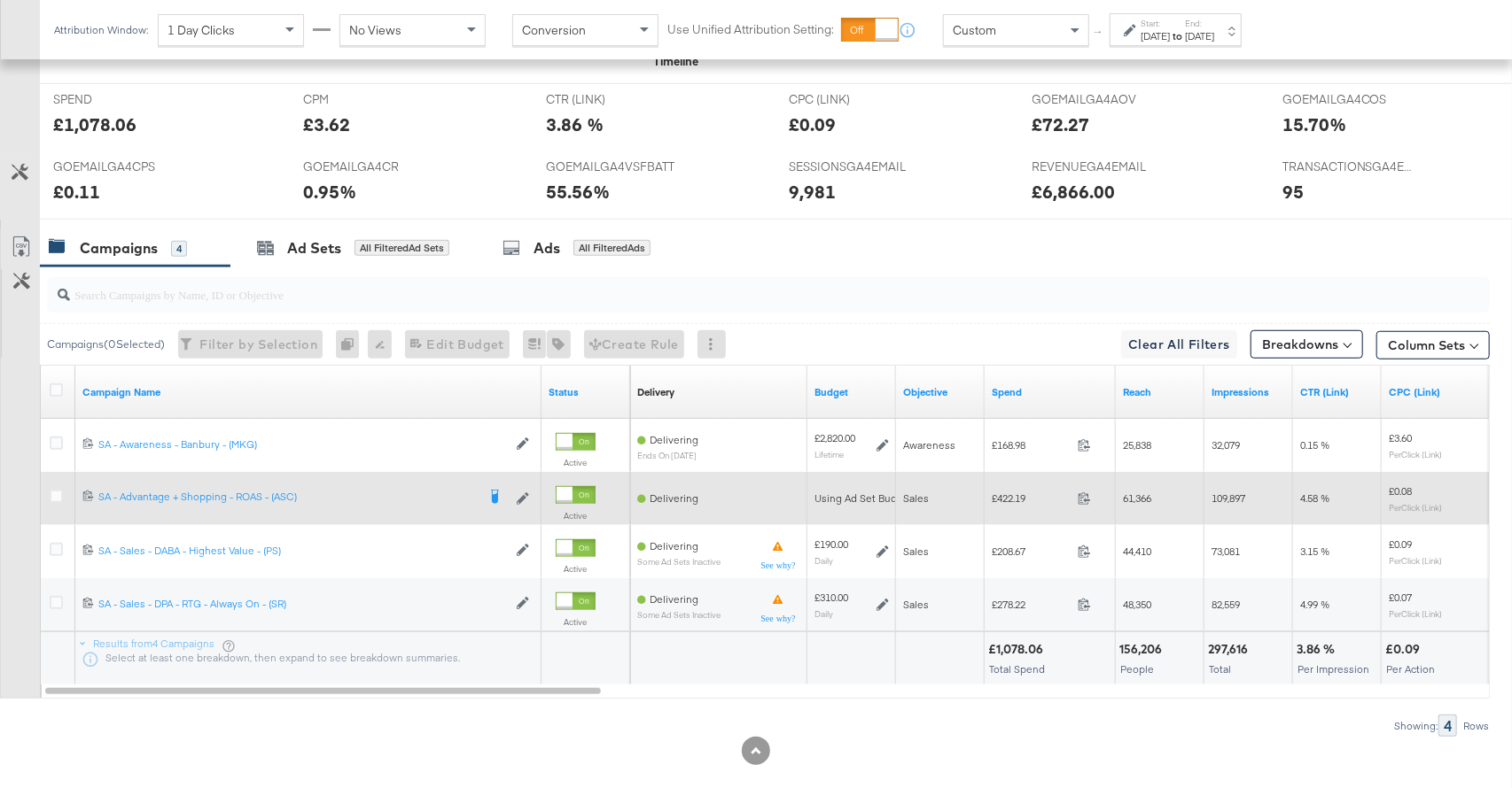
scroll to position [790, 0]
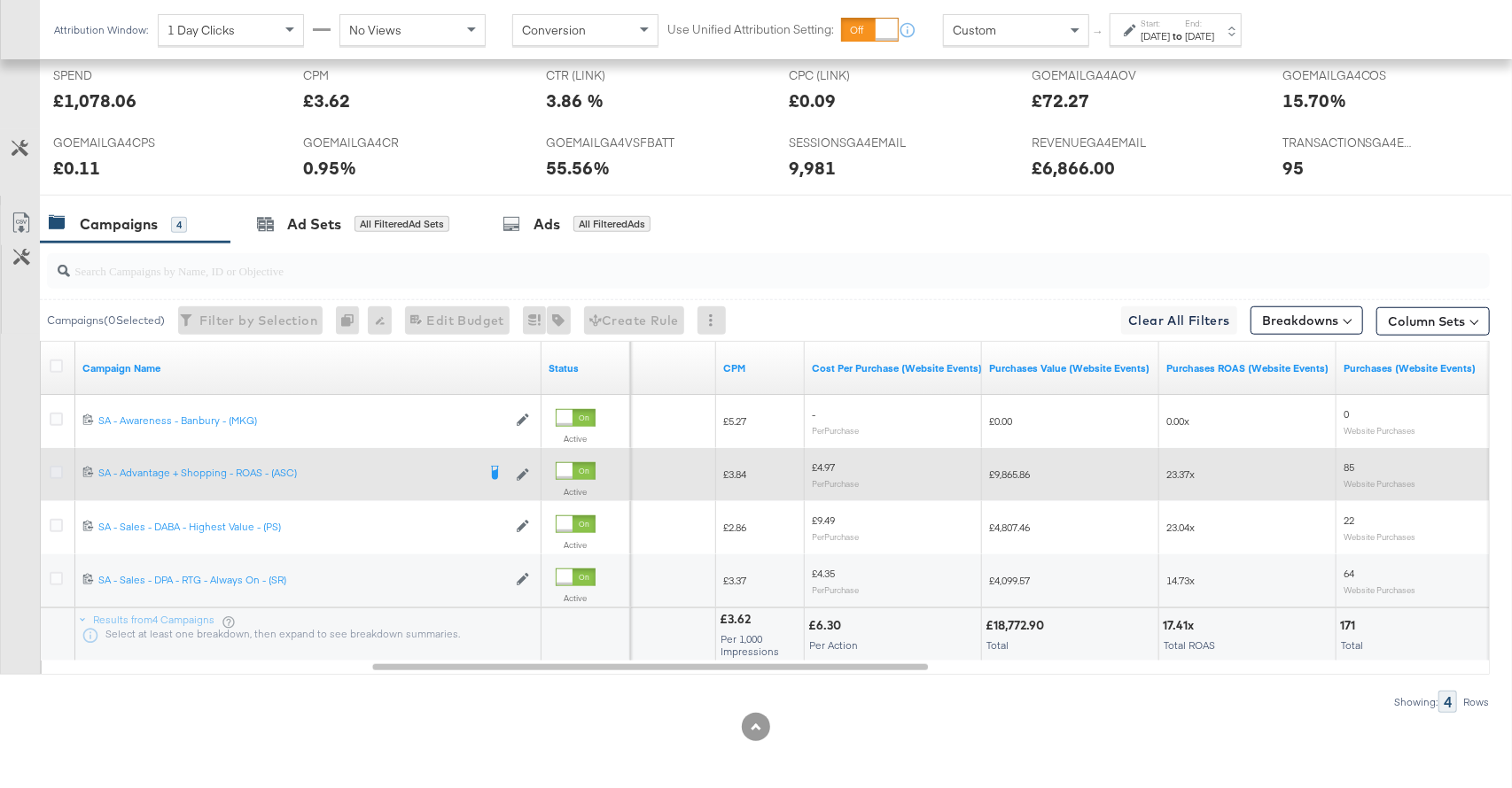
click at [54, 471] on icon at bounding box center [57, 473] width 13 height 13
click at [0, 0] on input "checkbox" at bounding box center [0, 0] width 0 height 0
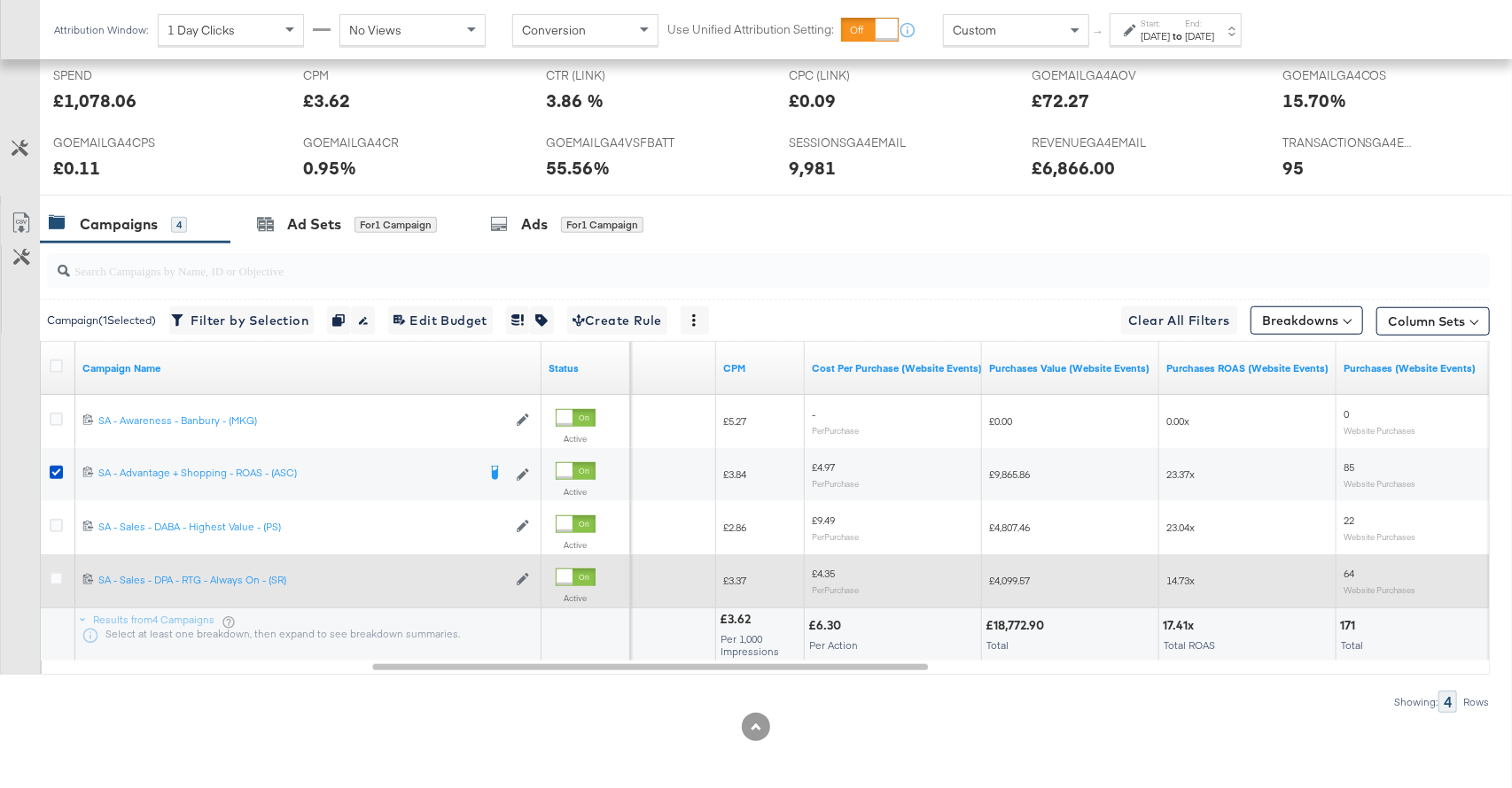
drag, startPoint x: 61, startPoint y: 519, endPoint x: 51, endPoint y: 563, distance: 45.1
click at [60, 521] on icon at bounding box center [57, 526] width 13 height 13
click at [0, 0] on input "checkbox" at bounding box center [0, 0] width 0 height 0
click at [61, 578] on icon at bounding box center [57, 579] width 13 height 13
click at [0, 0] on input "checkbox" at bounding box center [0, 0] width 0 height 0
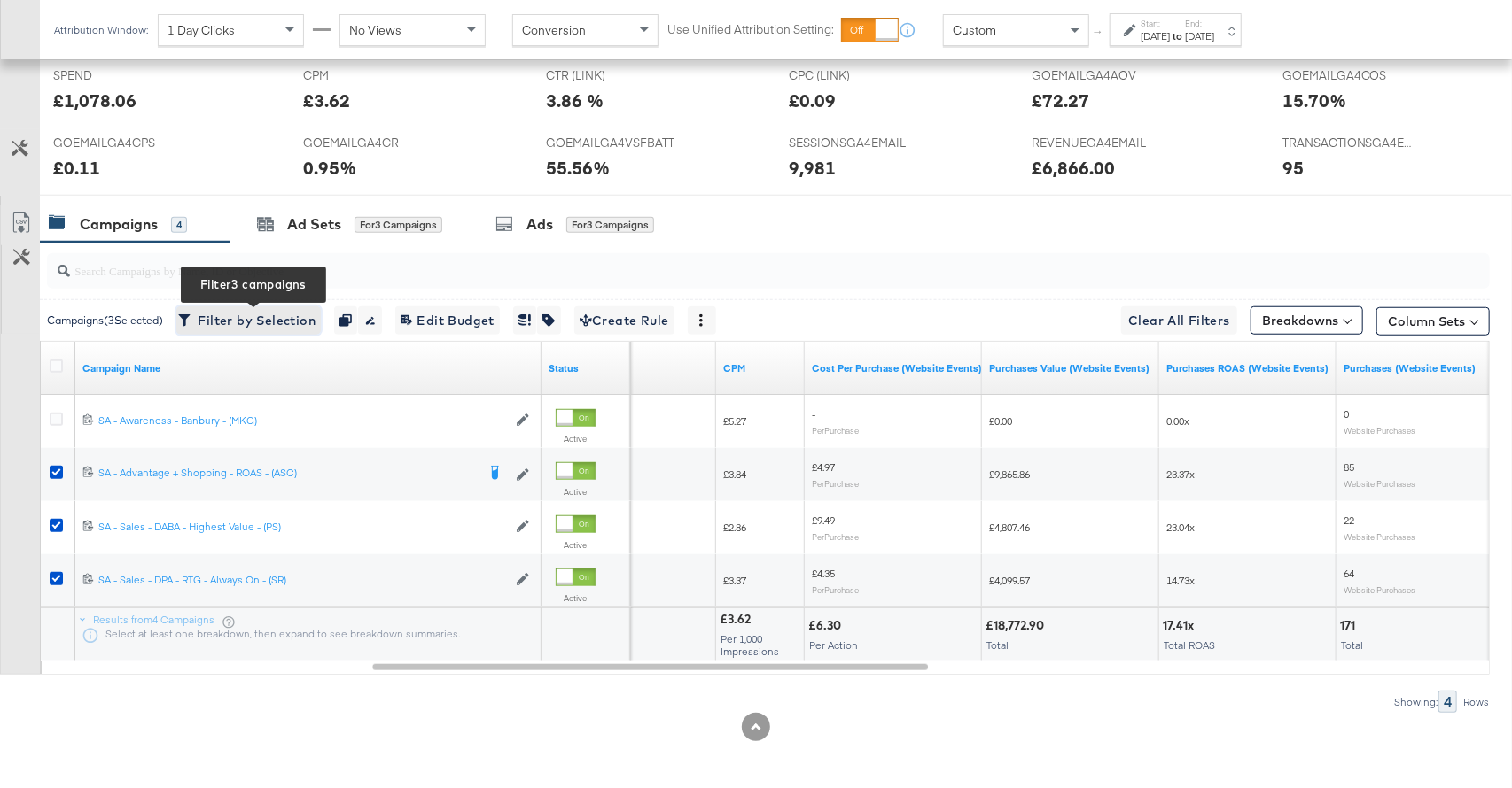
click at [284, 320] on span "Filter by Selection Filter 3 campaigns" at bounding box center [248, 321] width 134 height 22
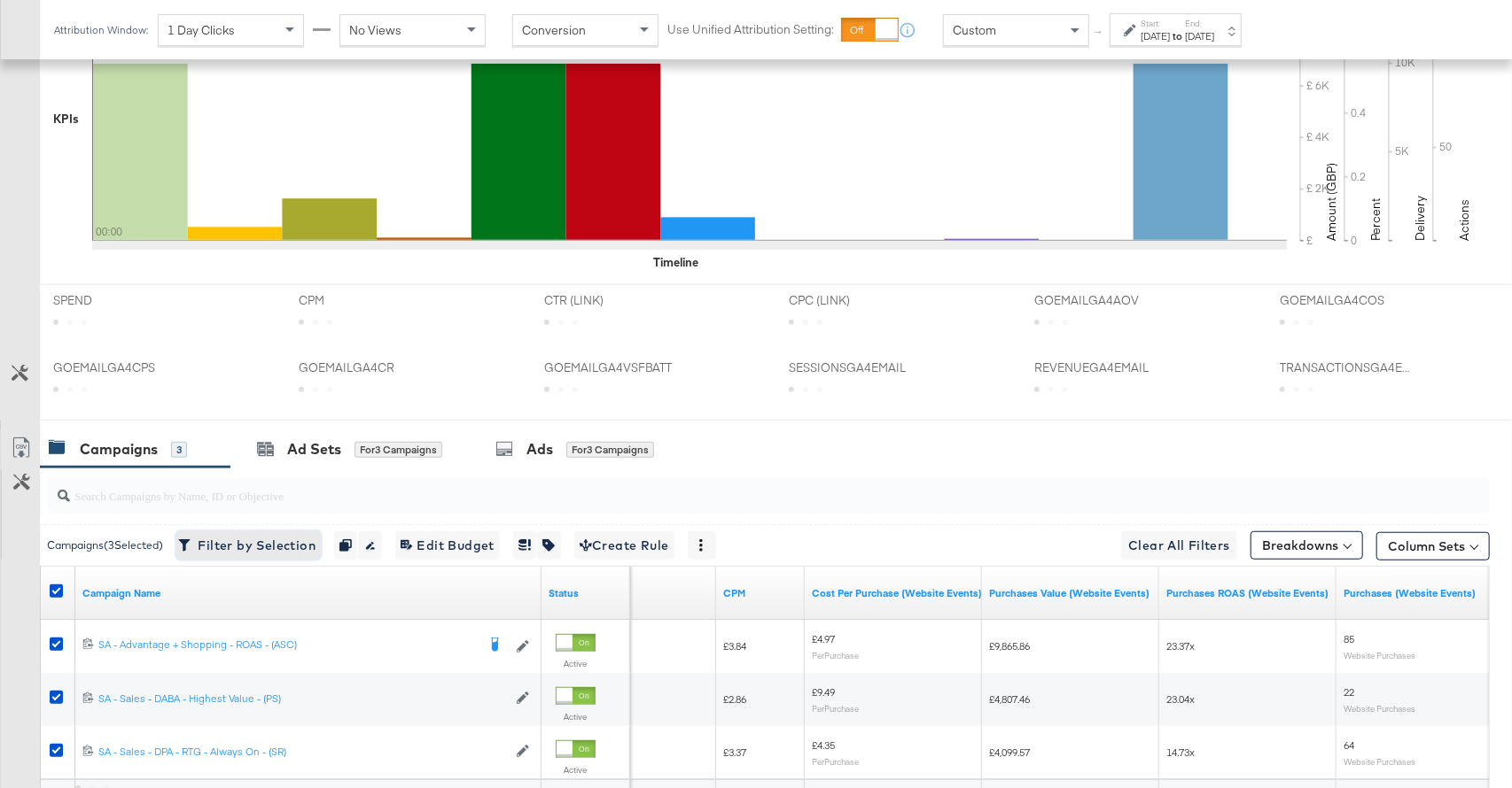
scroll to position [699, 0]
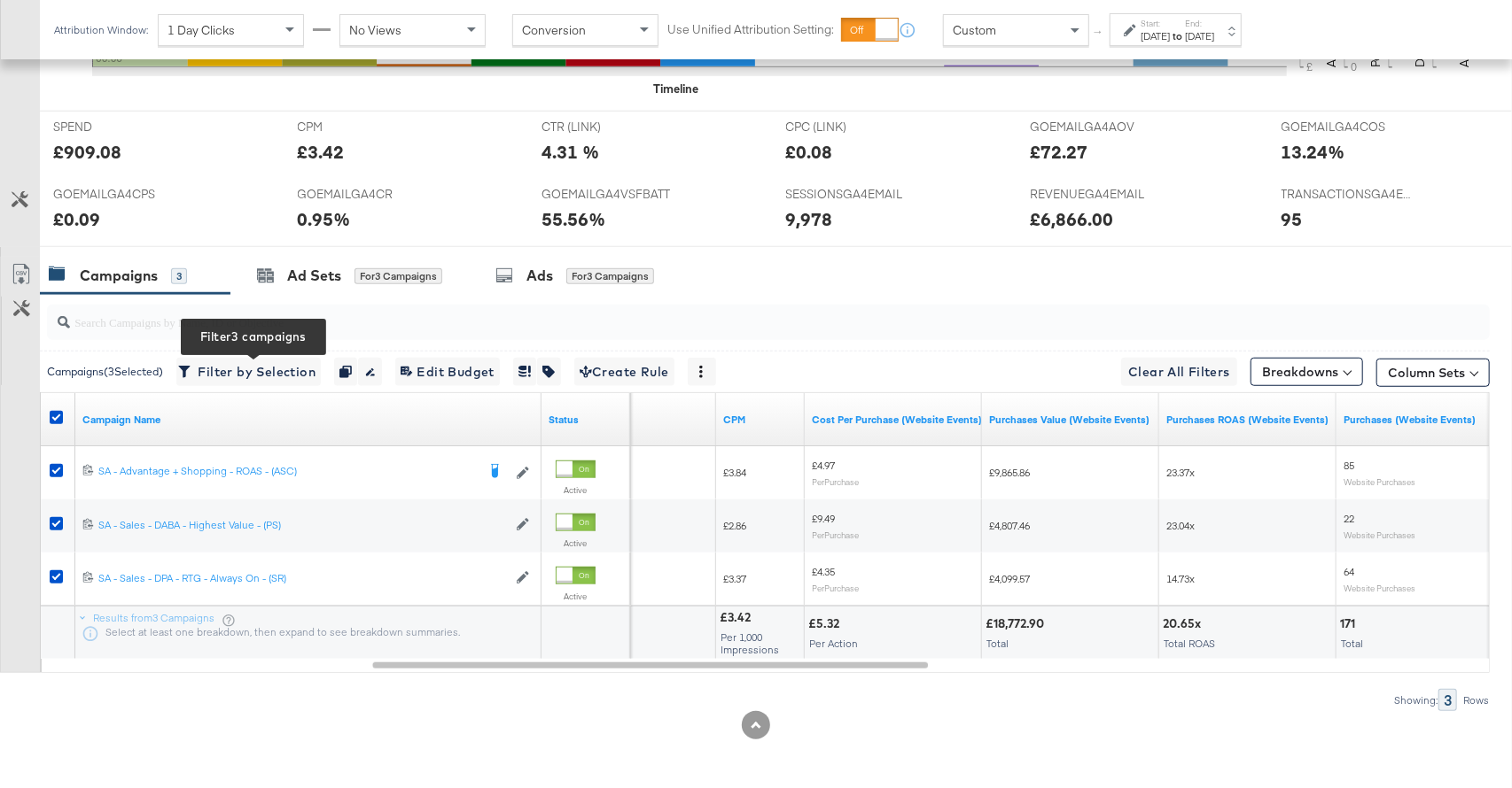
click at [1059, 42] on div "Custom" at bounding box center [1016, 30] width 144 height 30
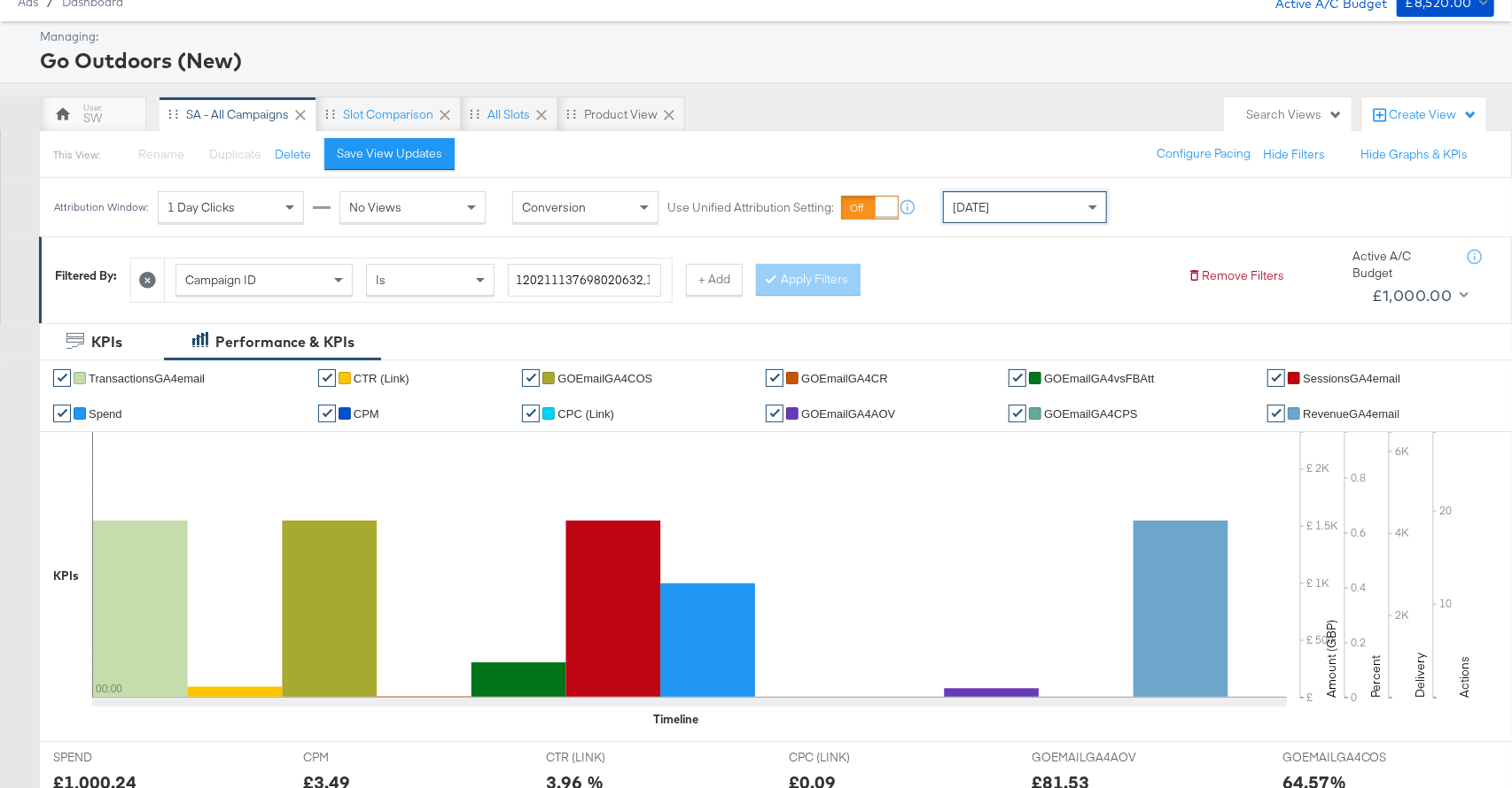
scroll to position [0, 0]
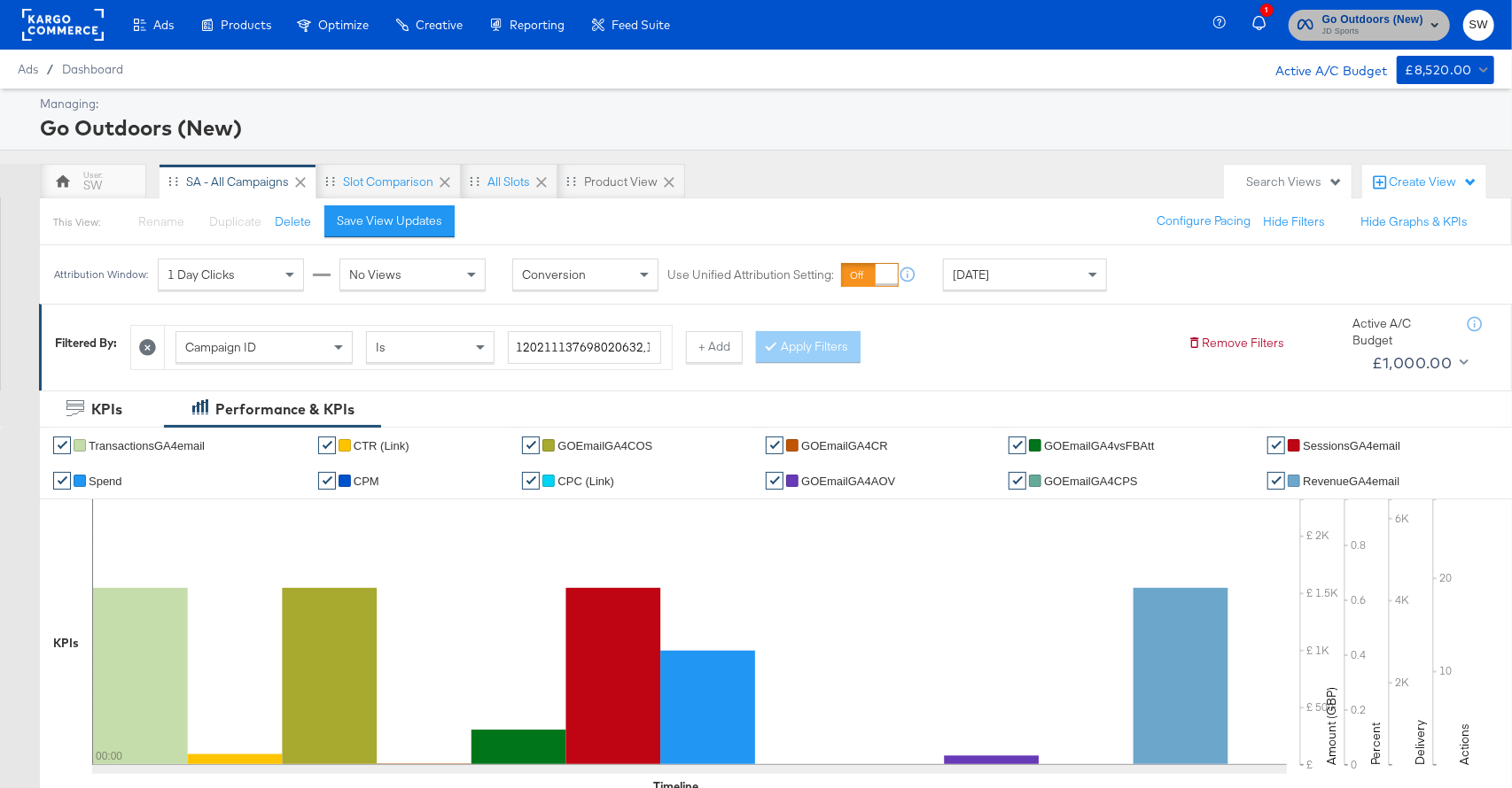
click at [1373, 29] on span "JD Sports" at bounding box center [1372, 32] width 101 height 14
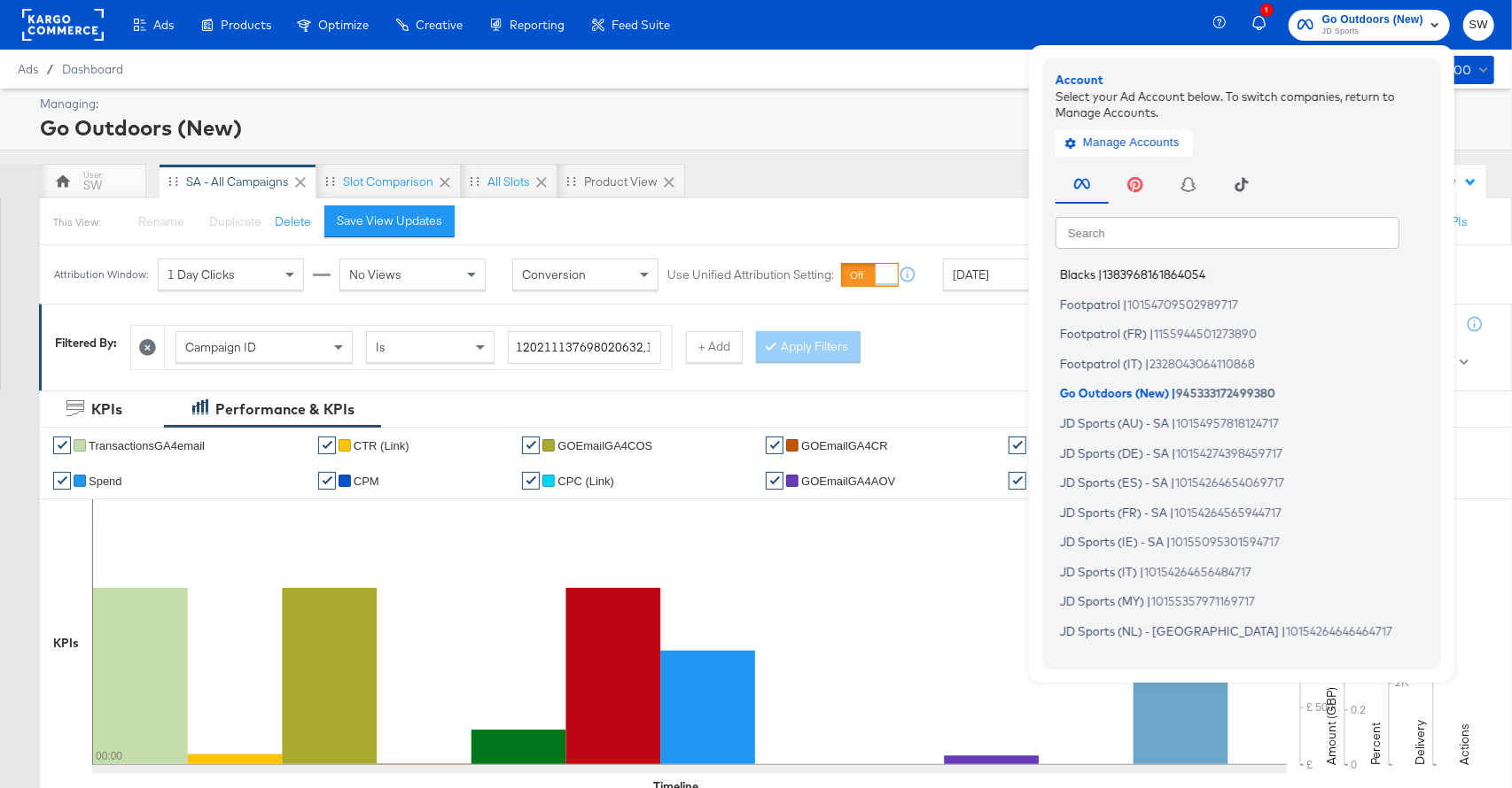
click at [1102, 278] on span "|" at bounding box center [1100, 274] width 5 height 14
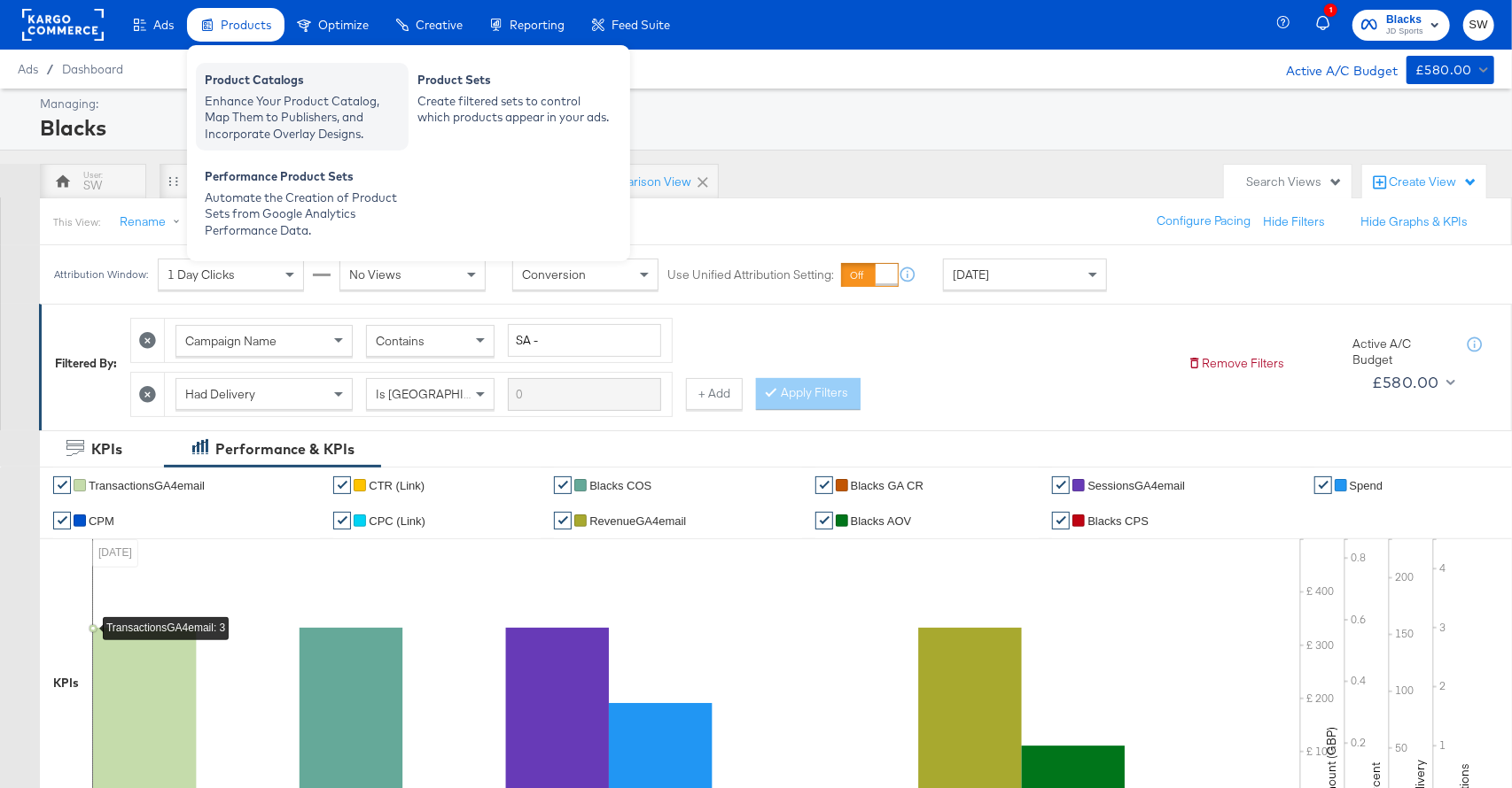
click at [266, 108] on div "Enhance Your Product Catalog, Map Them to Publishers, and Incorporate Overlay D…" at bounding box center [302, 118] width 195 height 50
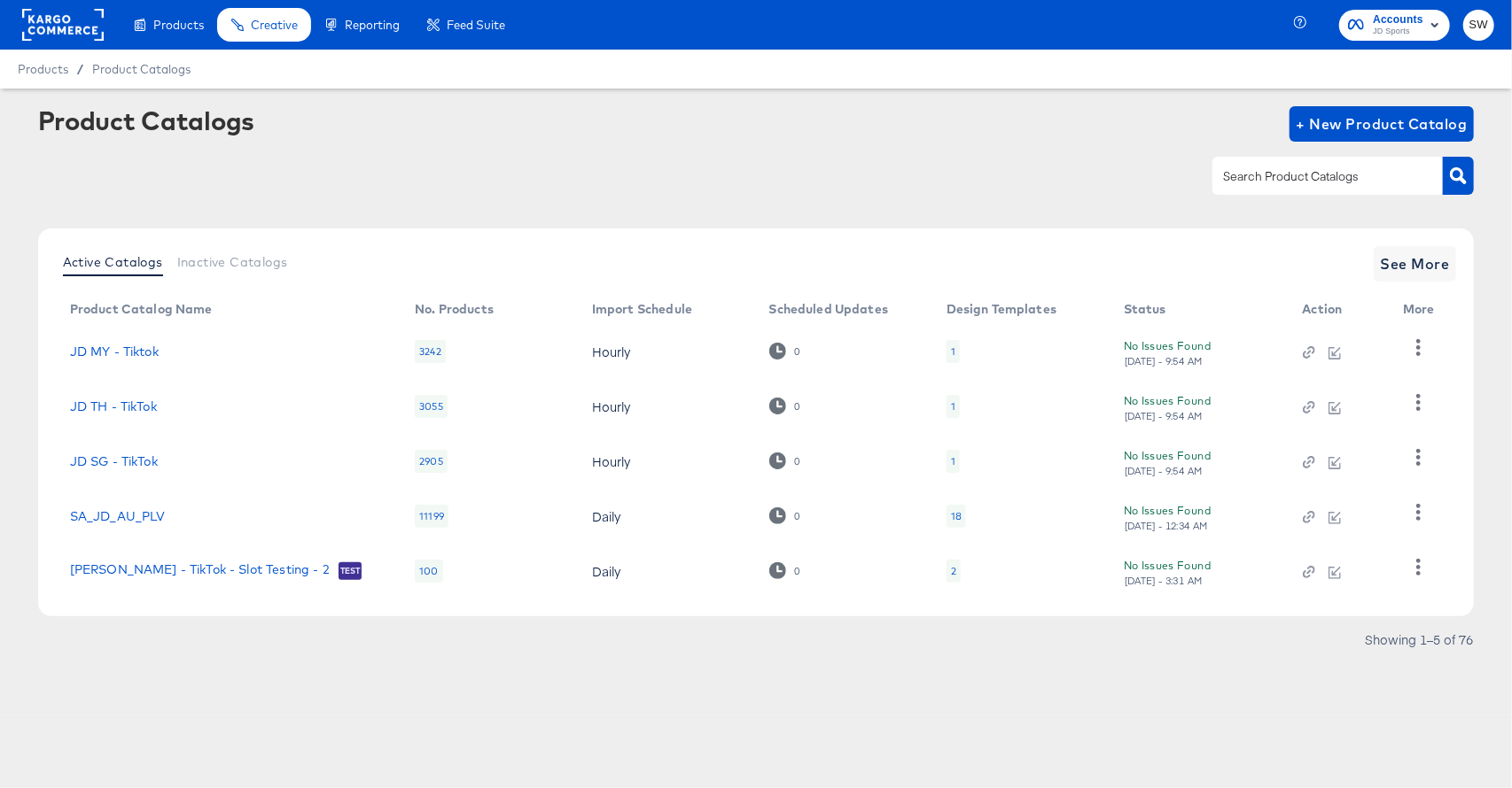
click at [1255, 179] on input "text" at bounding box center [1313, 176] width 188 height 20
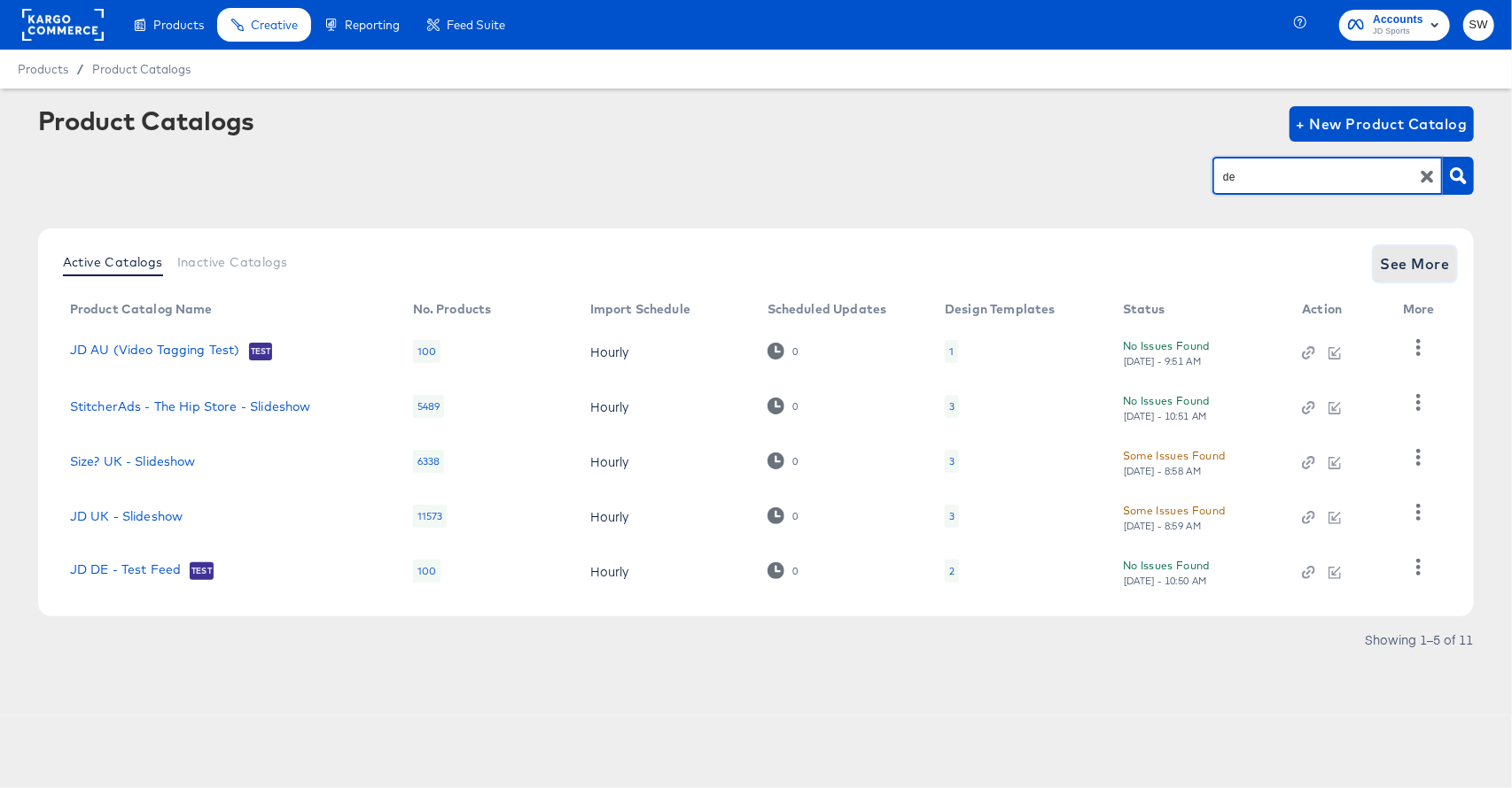
click at [1423, 264] on span "See More" at bounding box center [1415, 264] width 69 height 25
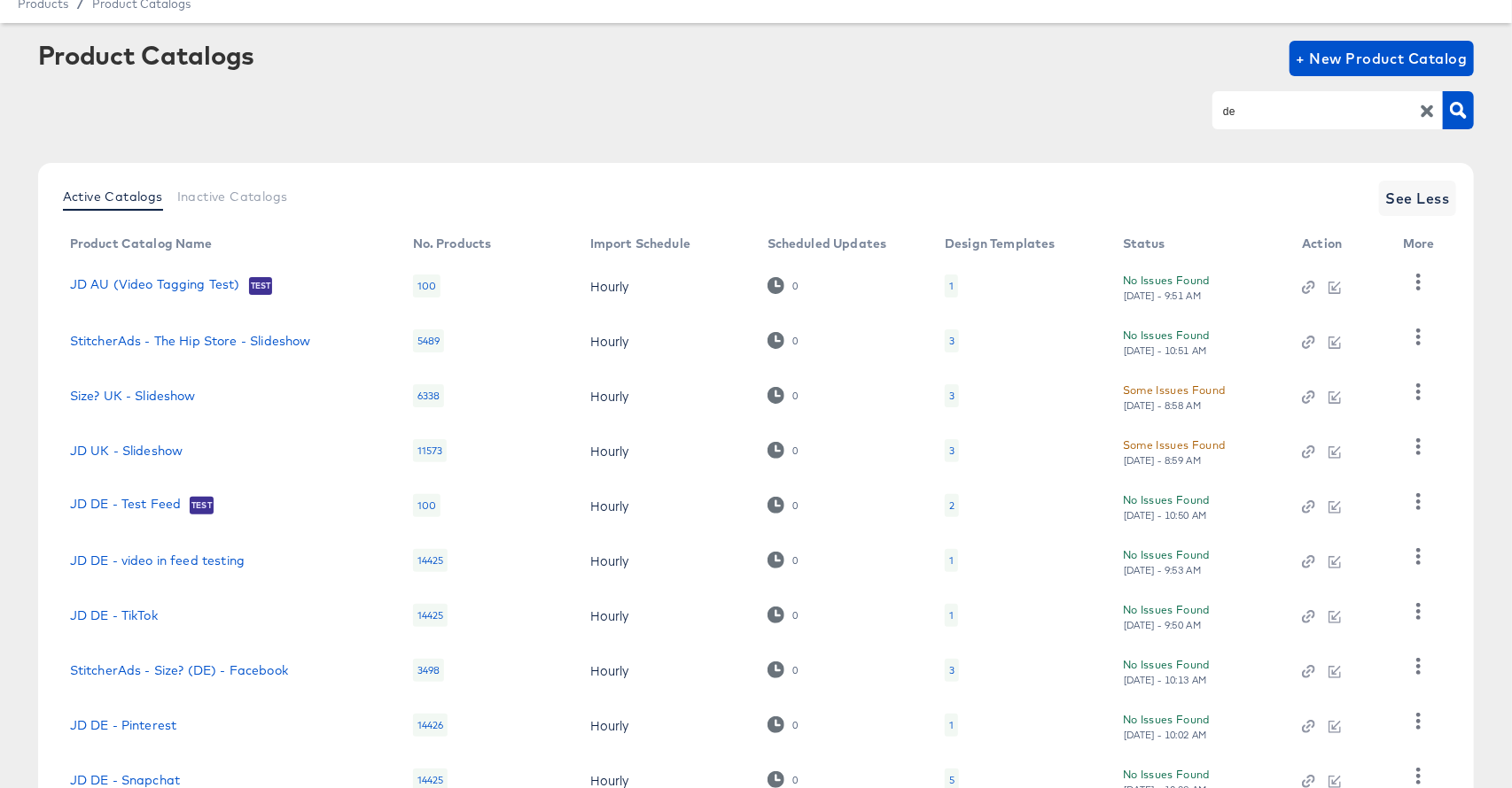
scroll to position [201, 0]
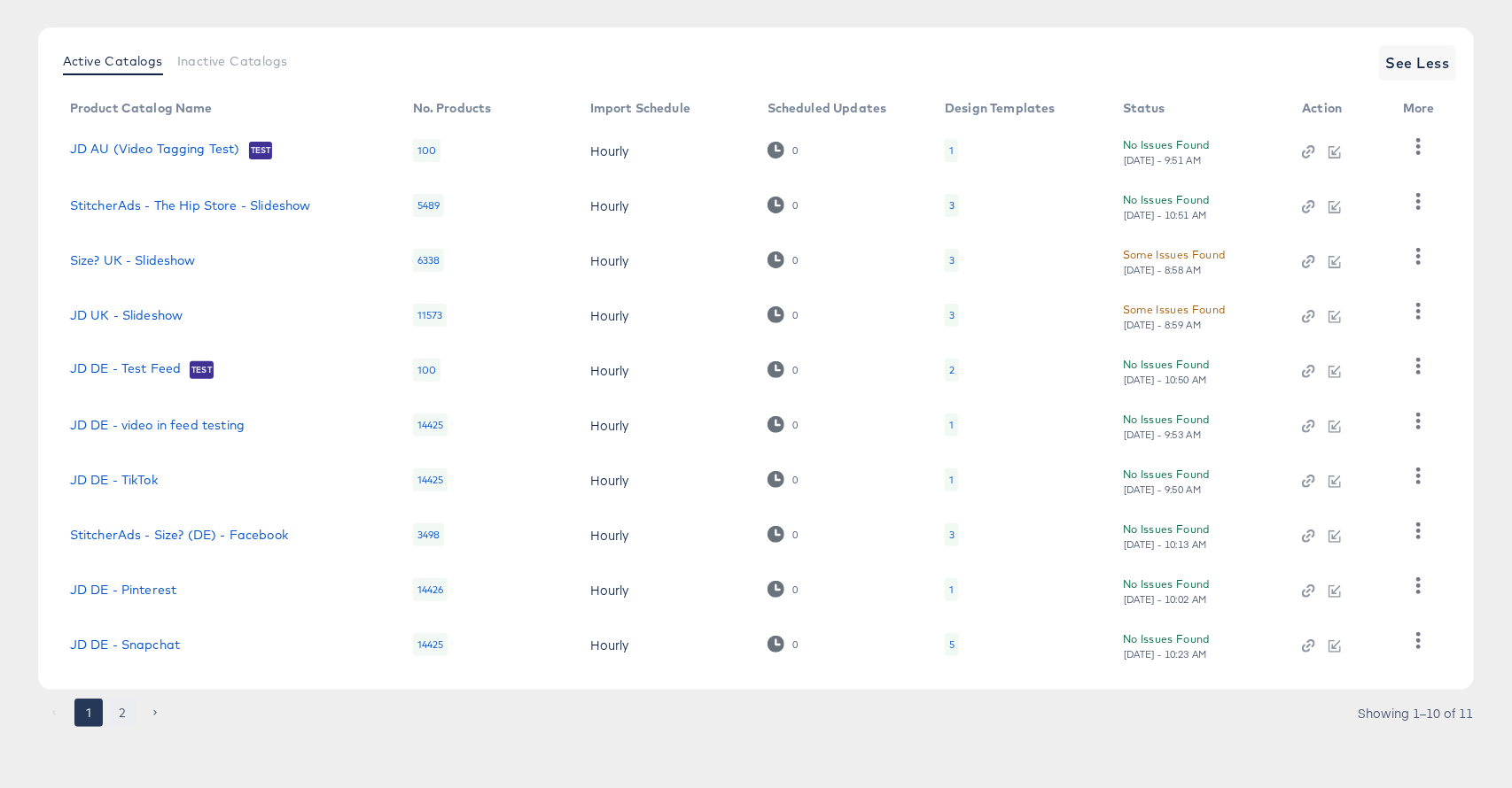
click at [117, 707] on button "2" at bounding box center [121, 712] width 28 height 28
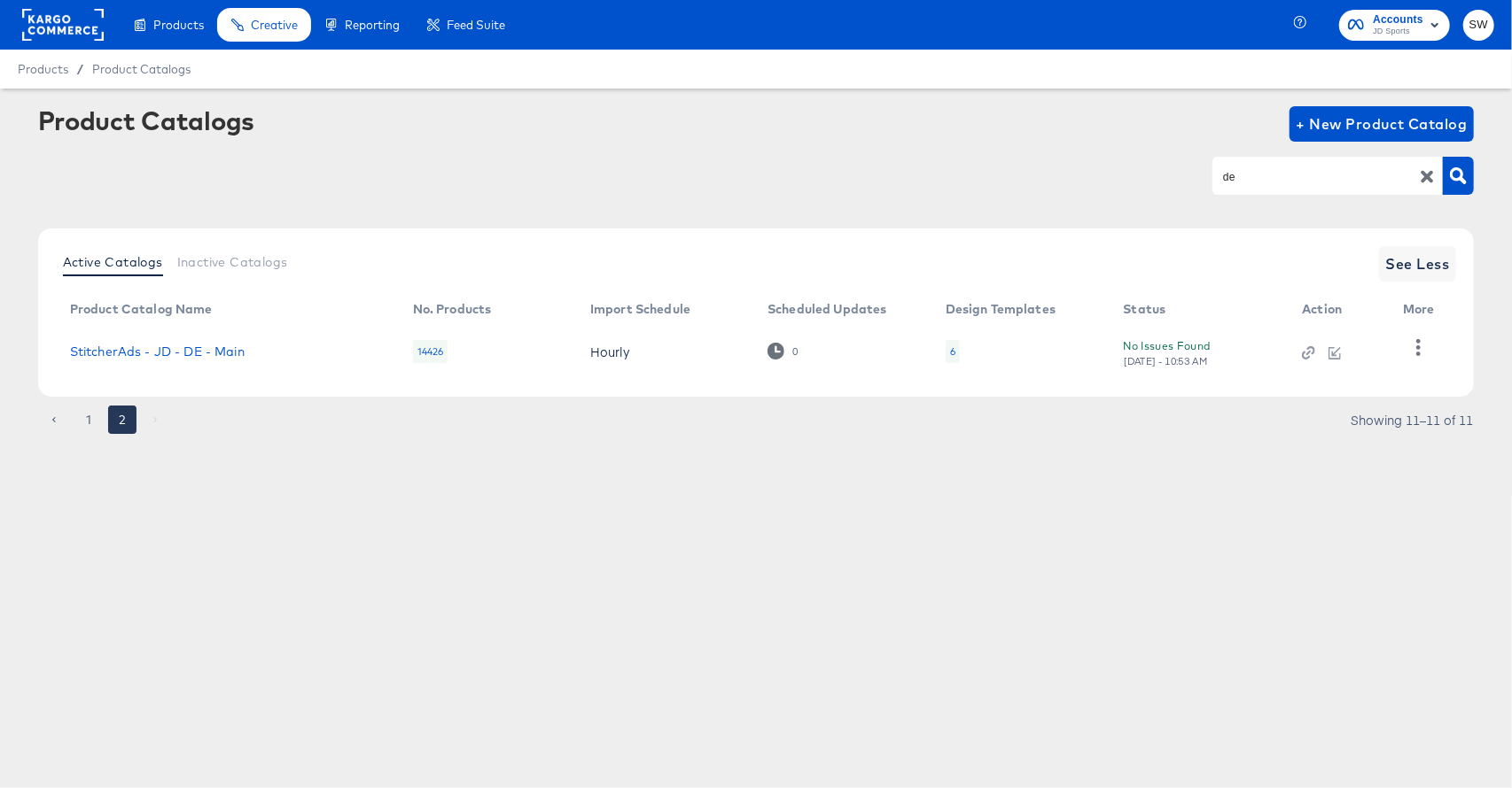
scroll to position [0, 0]
click at [1426, 350] on icon "button" at bounding box center [1419, 348] width 17 height 17
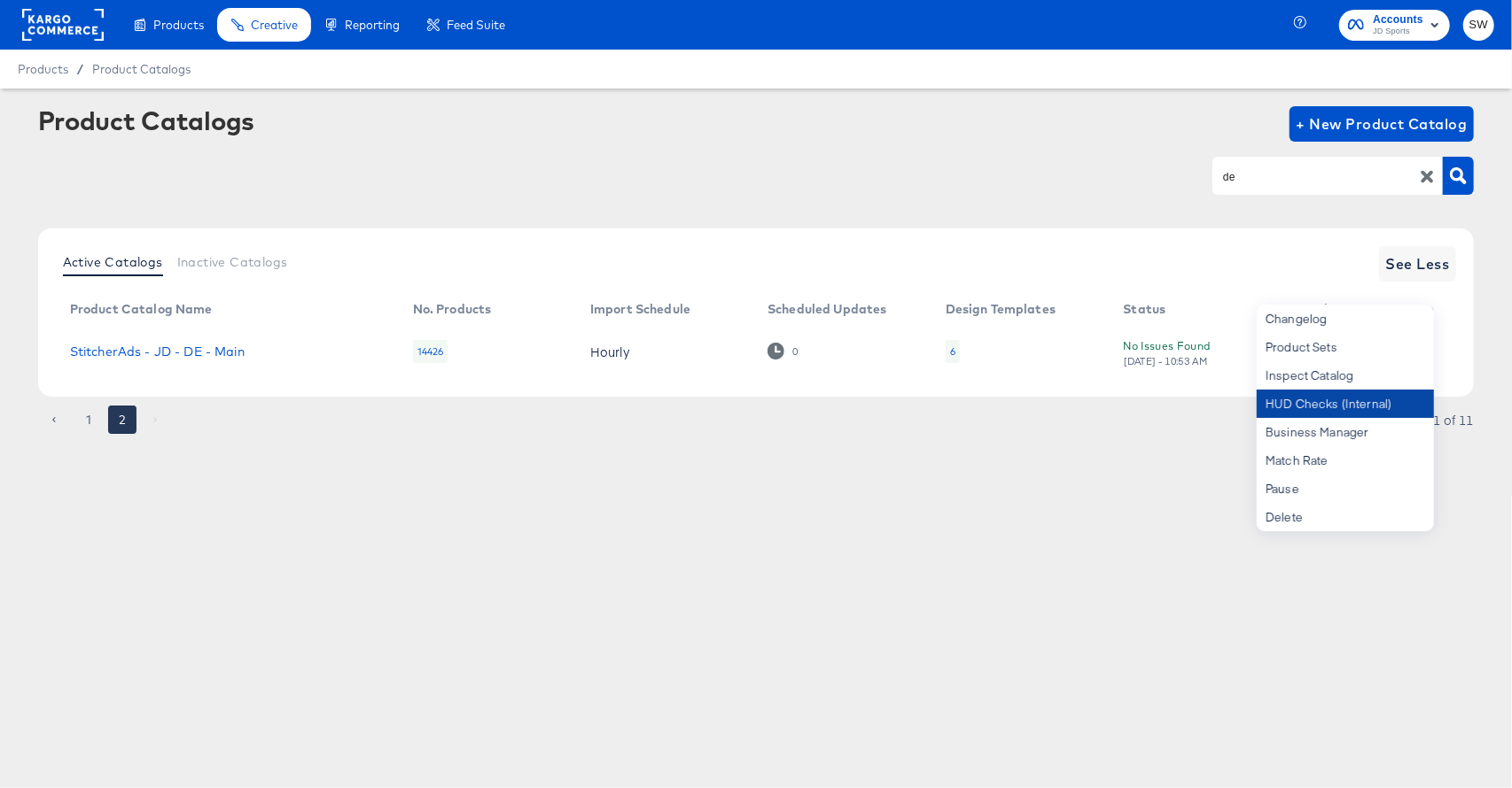
click at [1400, 398] on div "HUD Checks (Internal)" at bounding box center [1345, 404] width 177 height 28
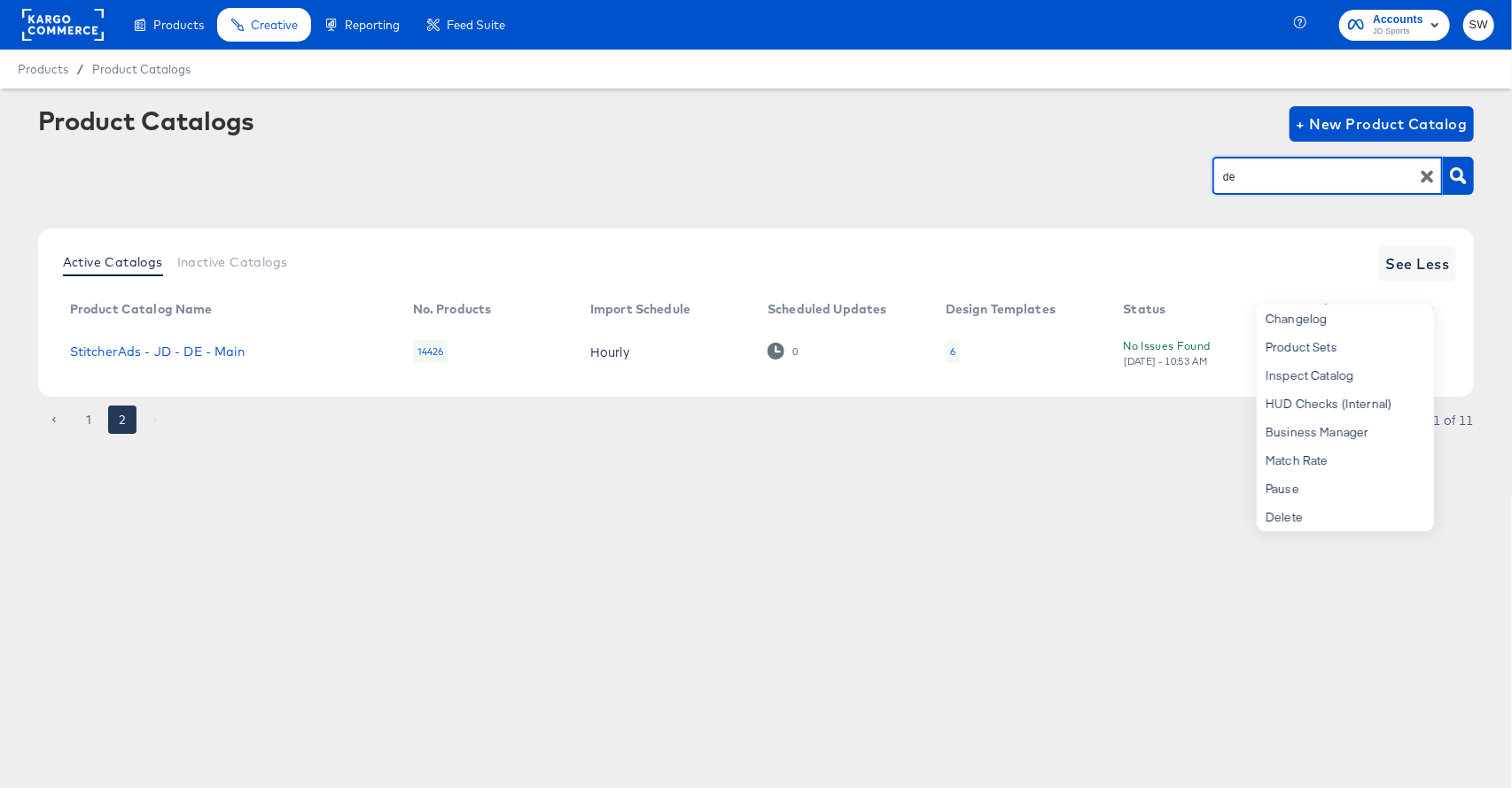
drag, startPoint x: 1229, startPoint y: 176, endPoint x: 1186, endPoint y: 175, distance: 43.0
click at [1187, 174] on div "de" at bounding box center [756, 175] width 1436 height 39
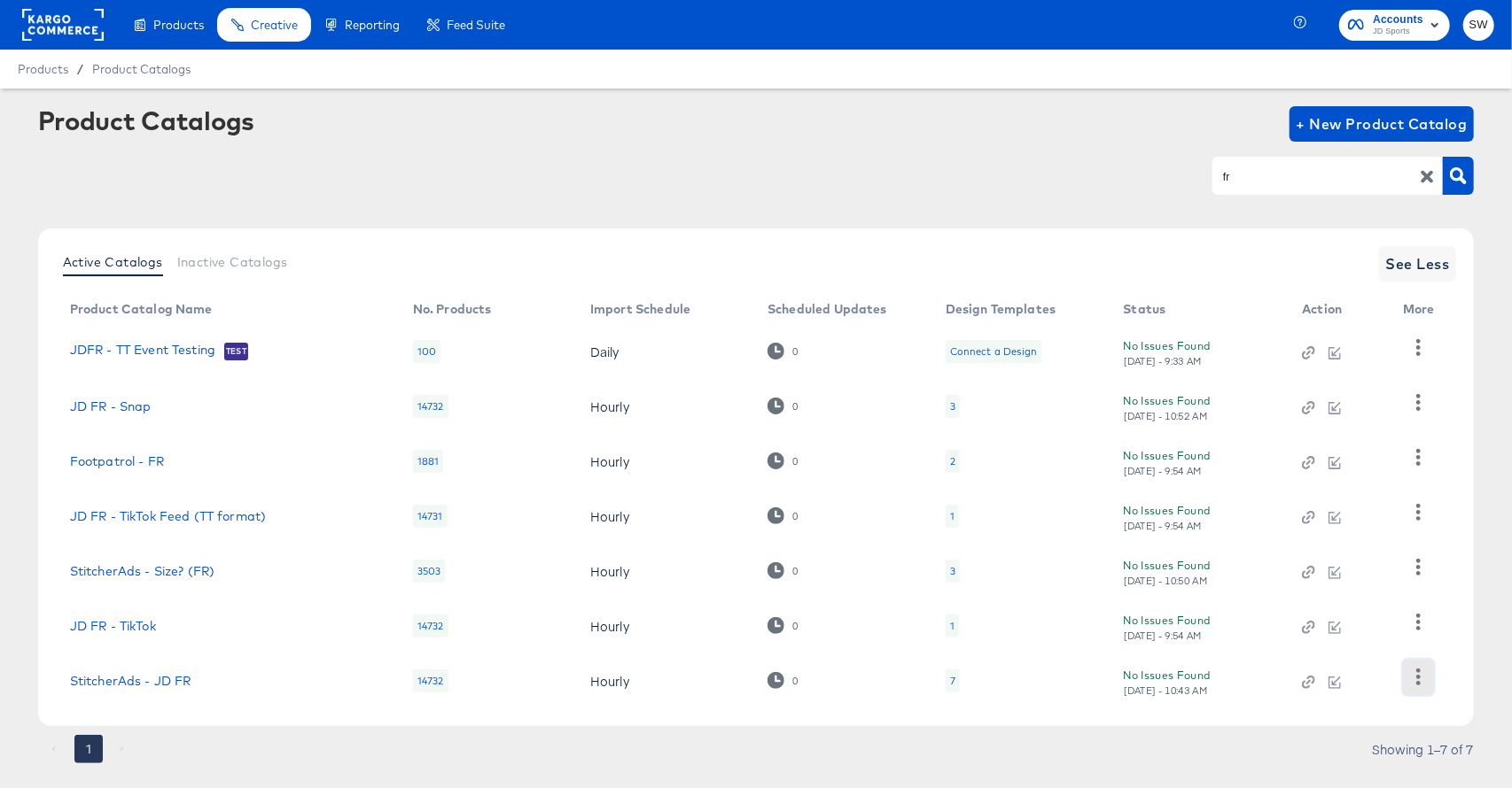
click at [1418, 675] on icon "button" at bounding box center [1419, 677] width 17 height 17
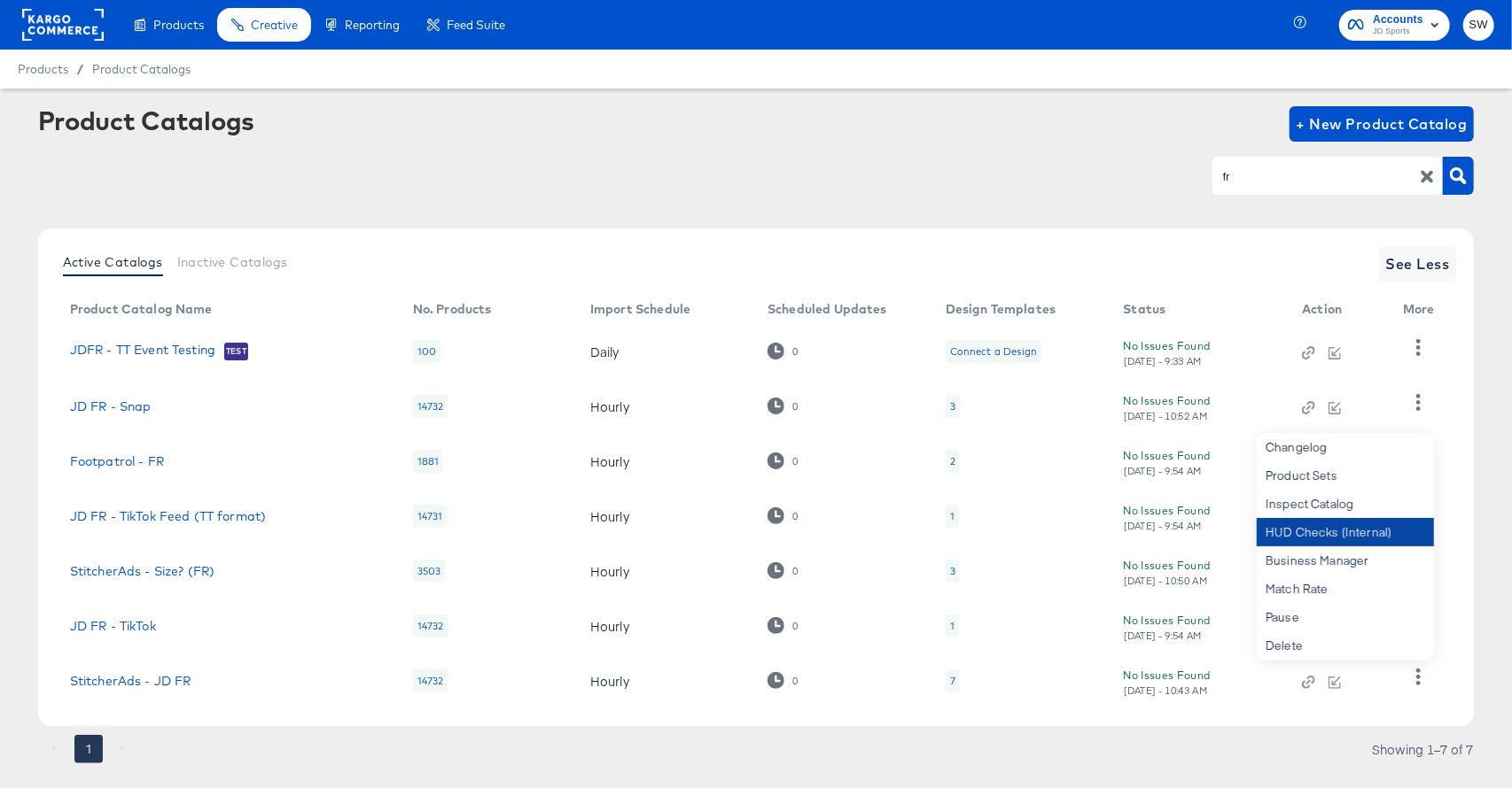
click at [1348, 542] on div "HUD Checks (Internal)" at bounding box center [1345, 531] width 177 height 28
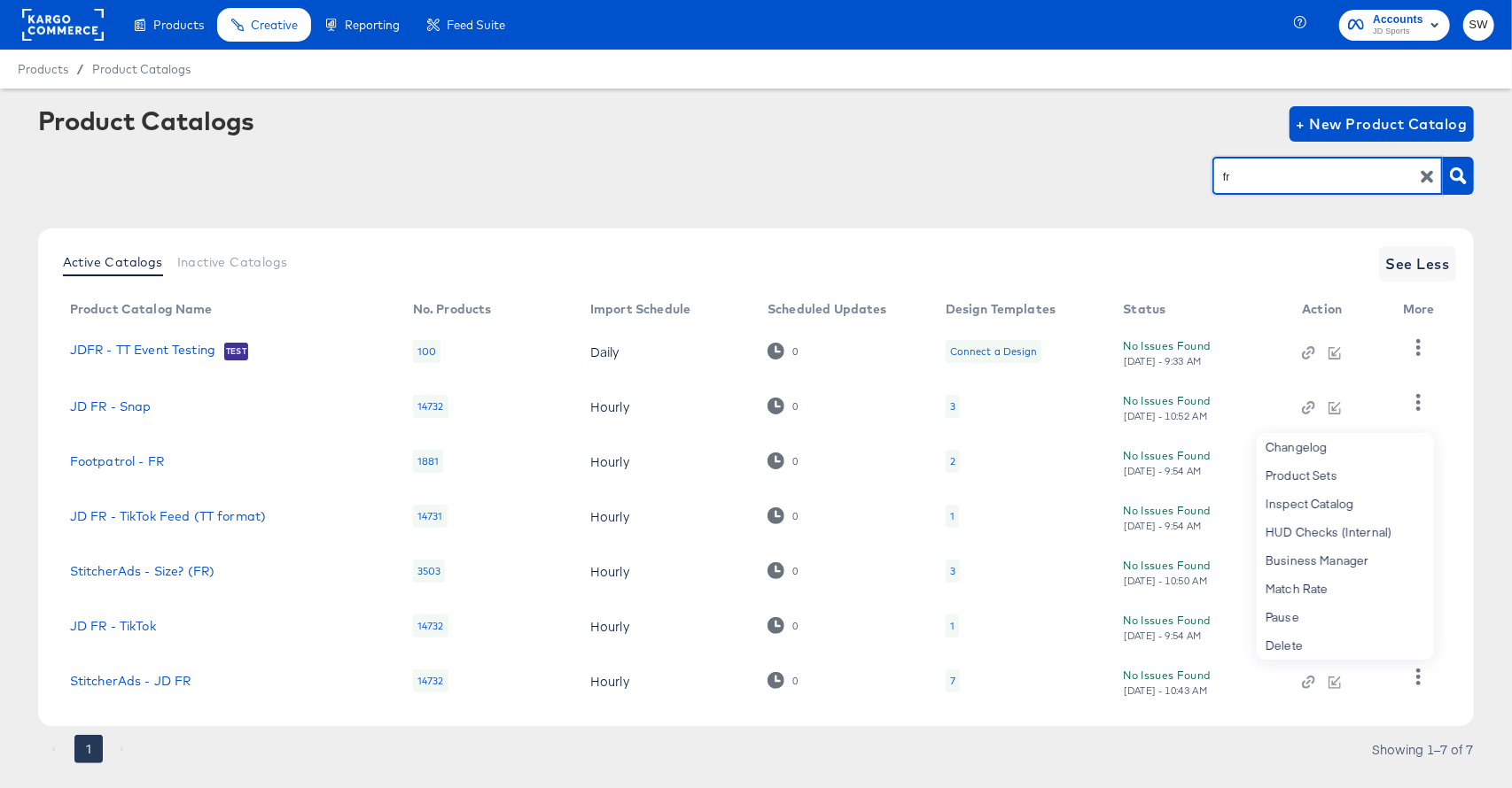
drag, startPoint x: 1266, startPoint y: 181, endPoint x: 1182, endPoint y: 182, distance: 84.0
click at [1182, 182] on div "fr" at bounding box center [756, 175] width 1436 height 39
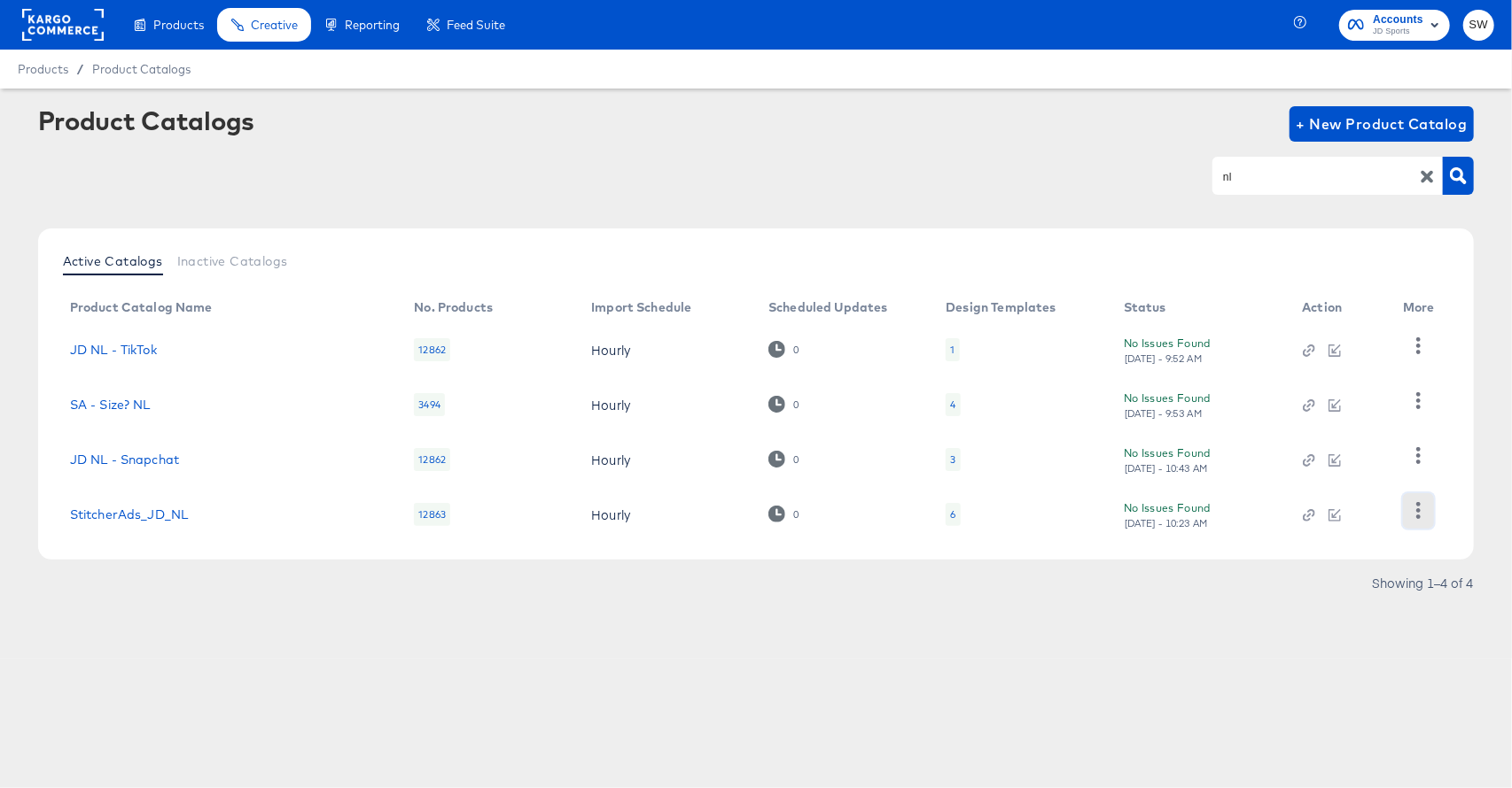
click at [1422, 517] on icon "button" at bounding box center [1419, 511] width 17 height 17
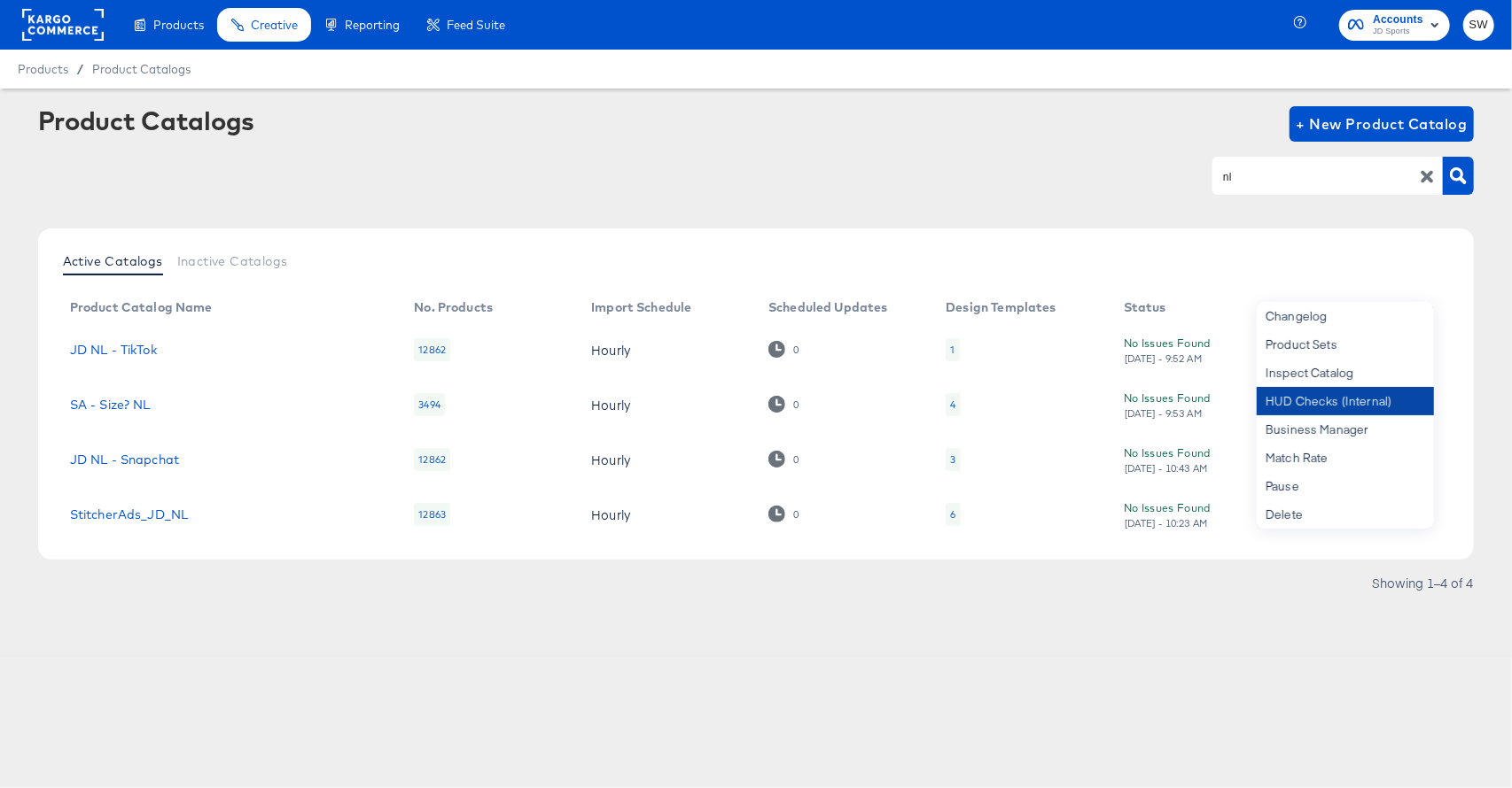
click at [1344, 404] on div "HUD Checks (Internal)" at bounding box center [1345, 401] width 177 height 28
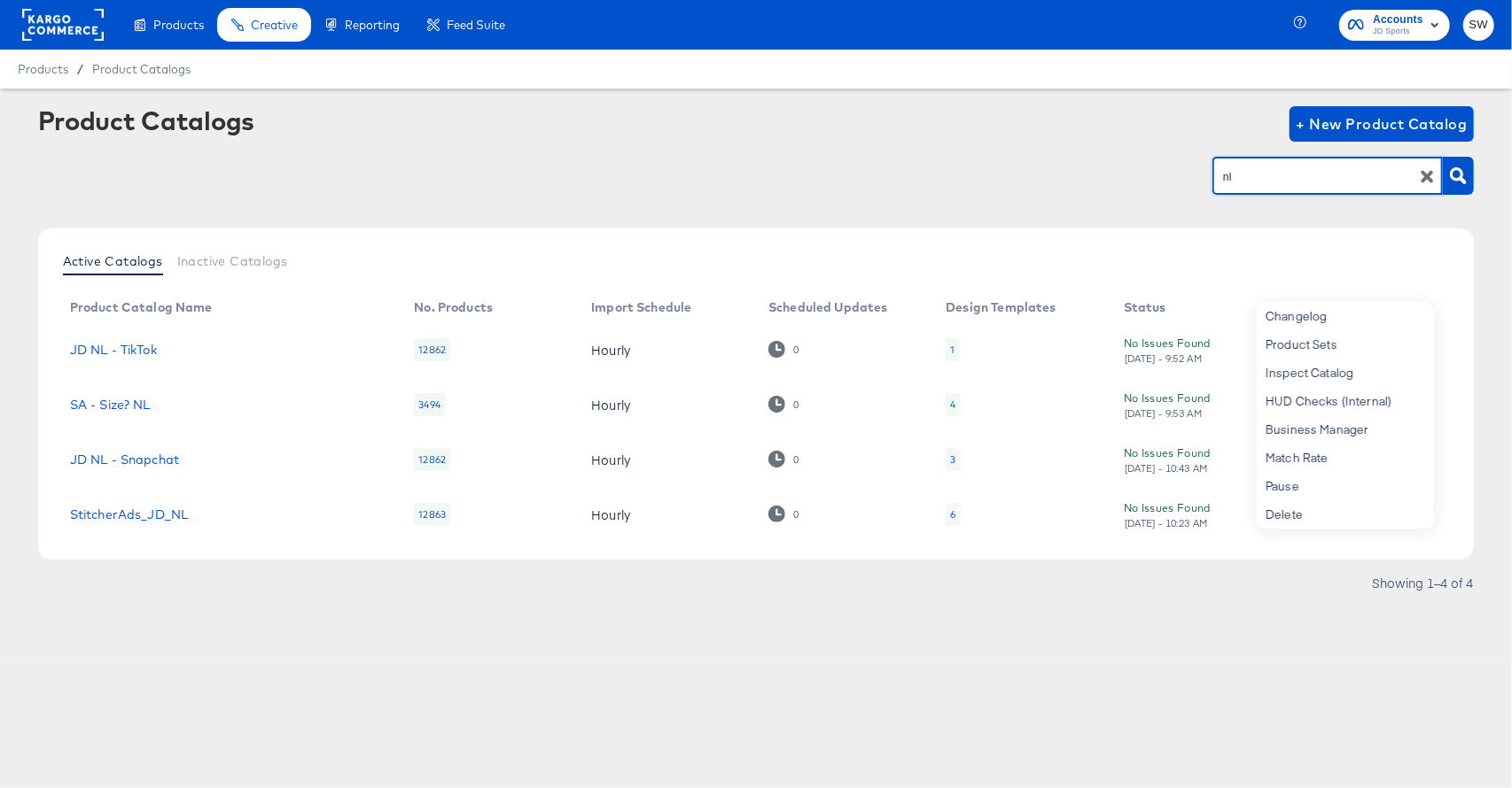
drag, startPoint x: 1286, startPoint y: 181, endPoint x: 1153, endPoint y: 174, distance: 133.2
click at [1153, 174] on div "nl" at bounding box center [756, 175] width 1436 height 39
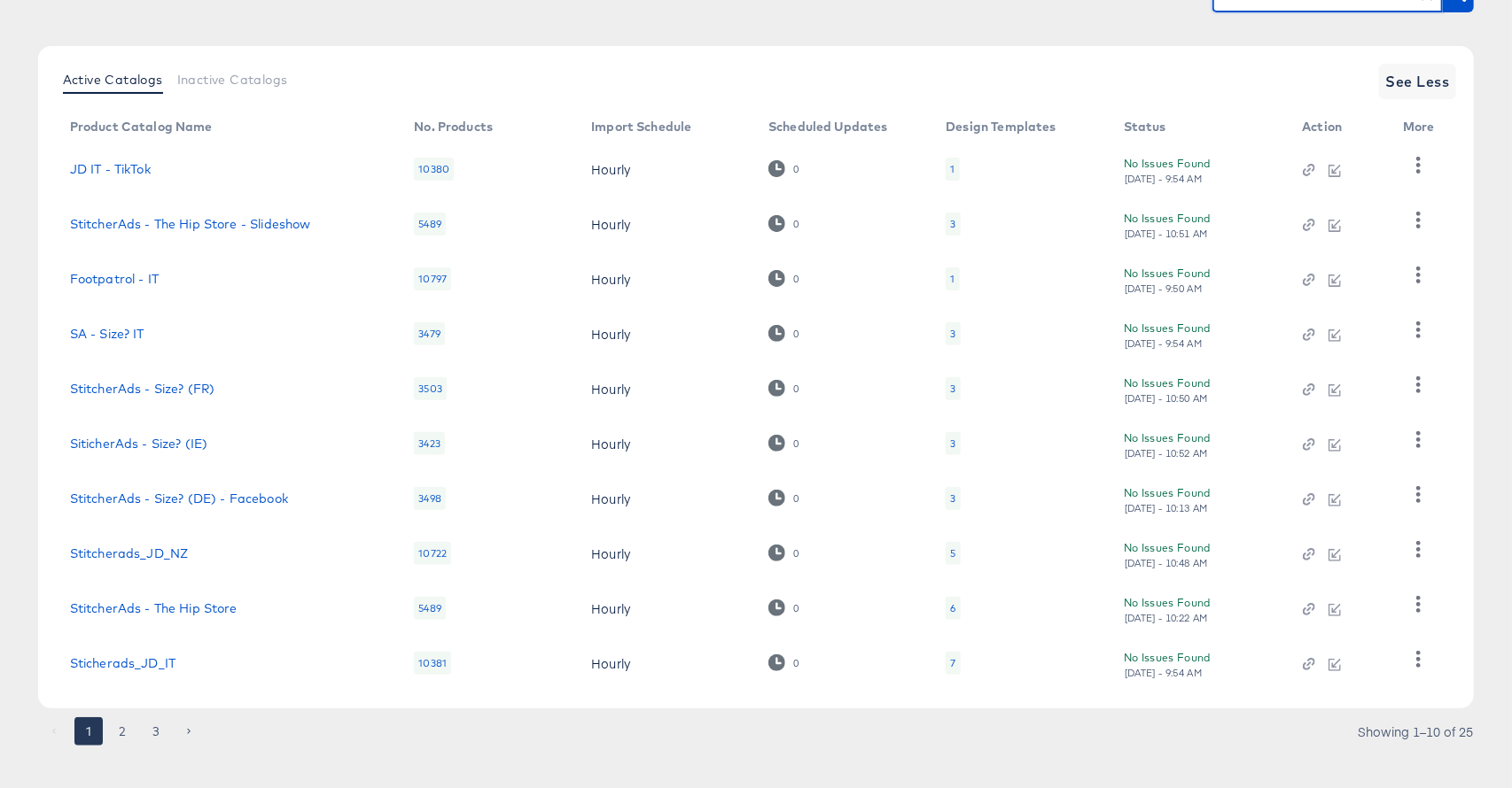
scroll to position [185, 0]
click at [1420, 653] on icon "button" at bounding box center [1419, 657] width 17 height 17
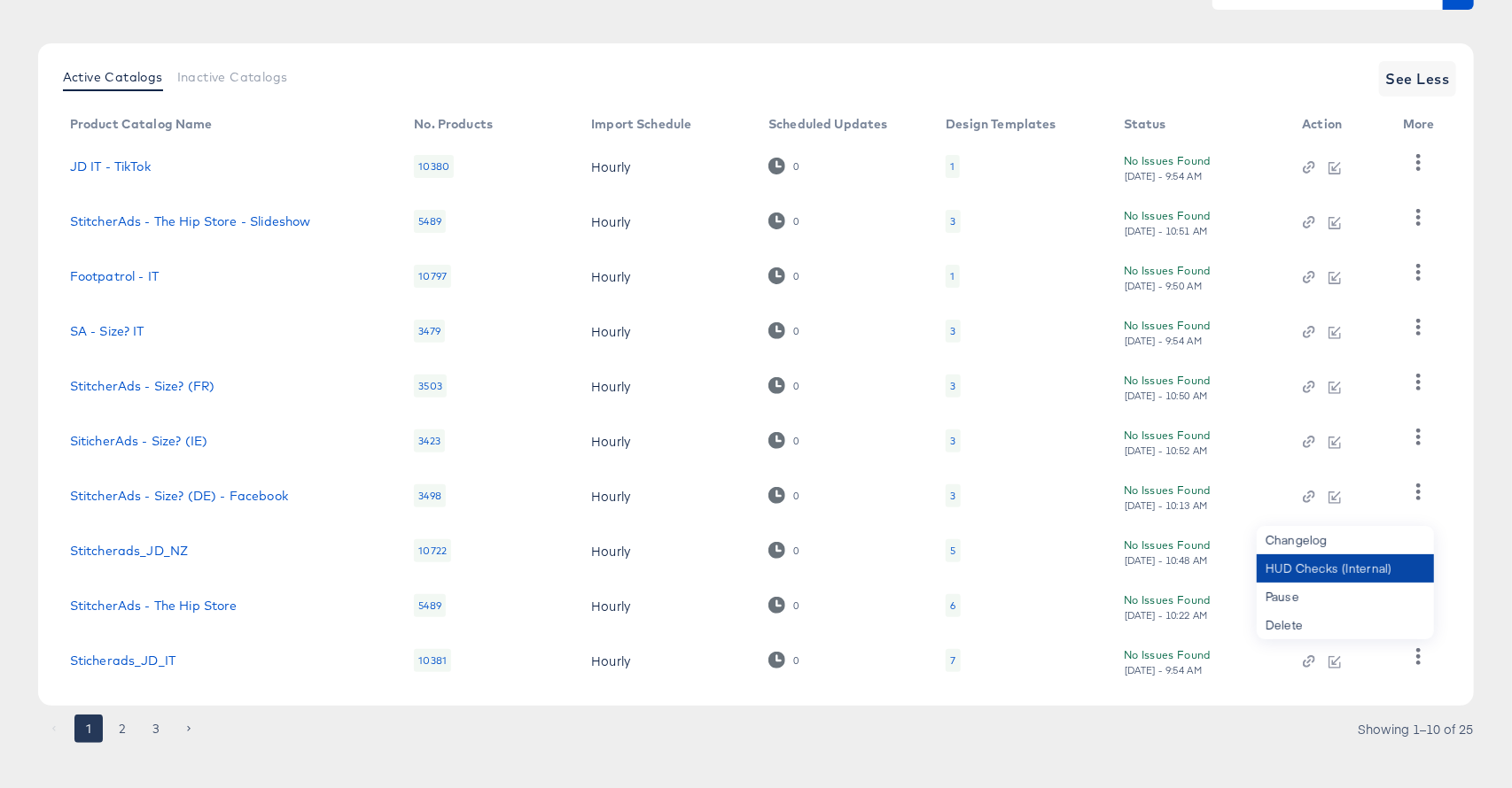
click at [1353, 579] on div "HUD Checks (Internal)" at bounding box center [1345, 568] width 177 height 28
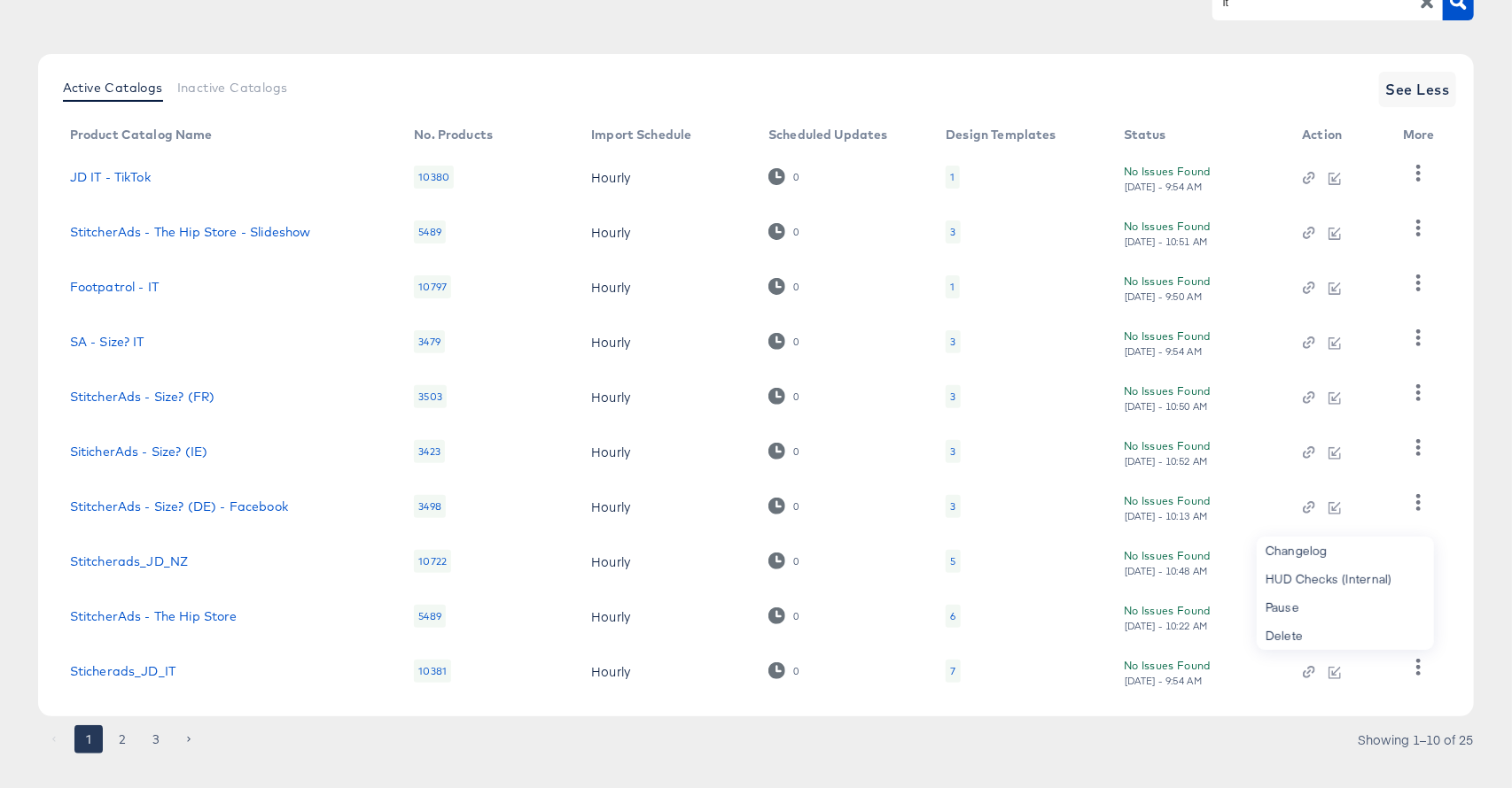
scroll to position [154, 0]
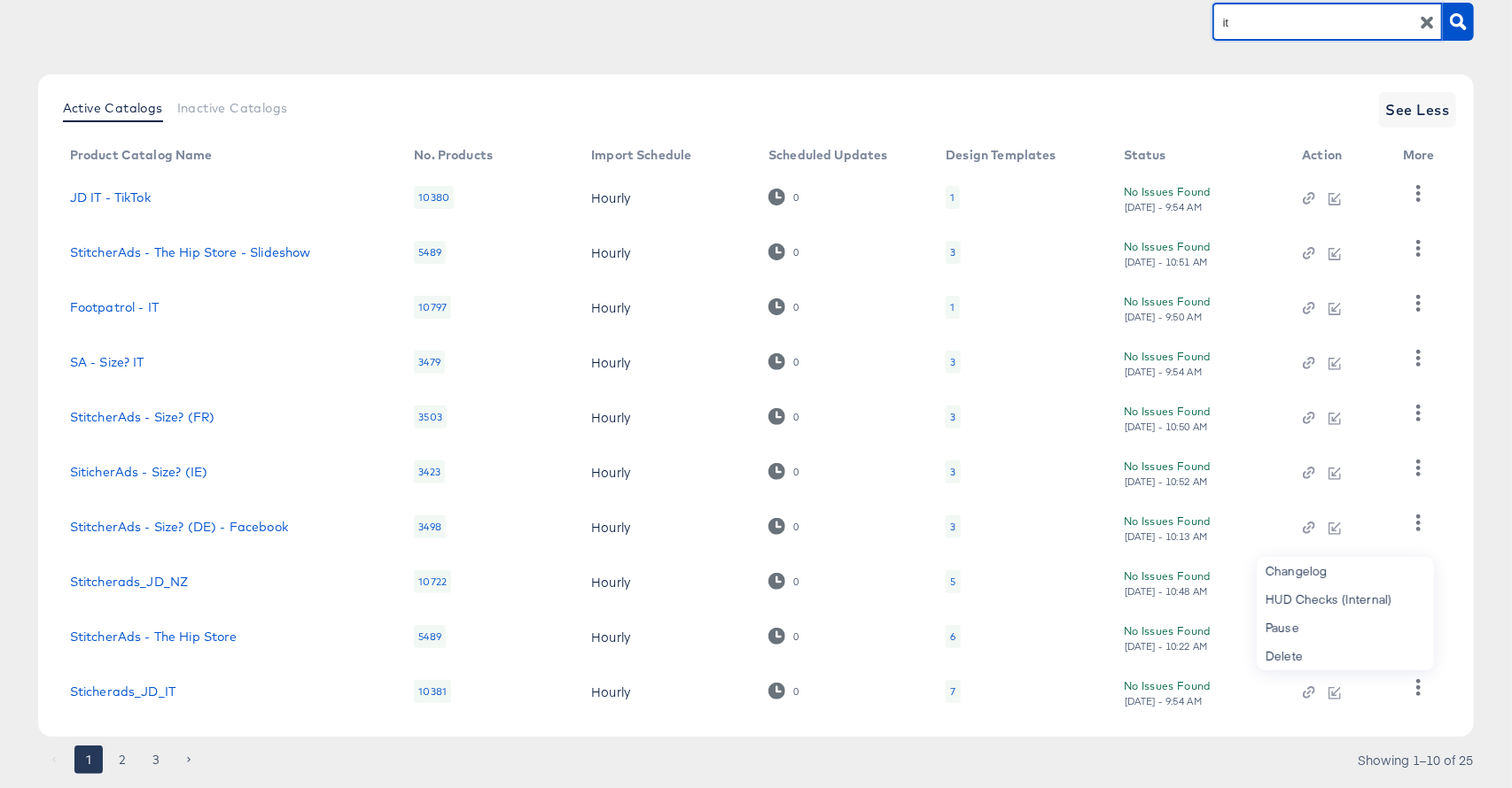
drag, startPoint x: 1281, startPoint y: 24, endPoint x: 1153, endPoint y: 17, distance: 128.2
click at [1153, 17] on div "it" at bounding box center [756, 21] width 1436 height 39
type input "es"
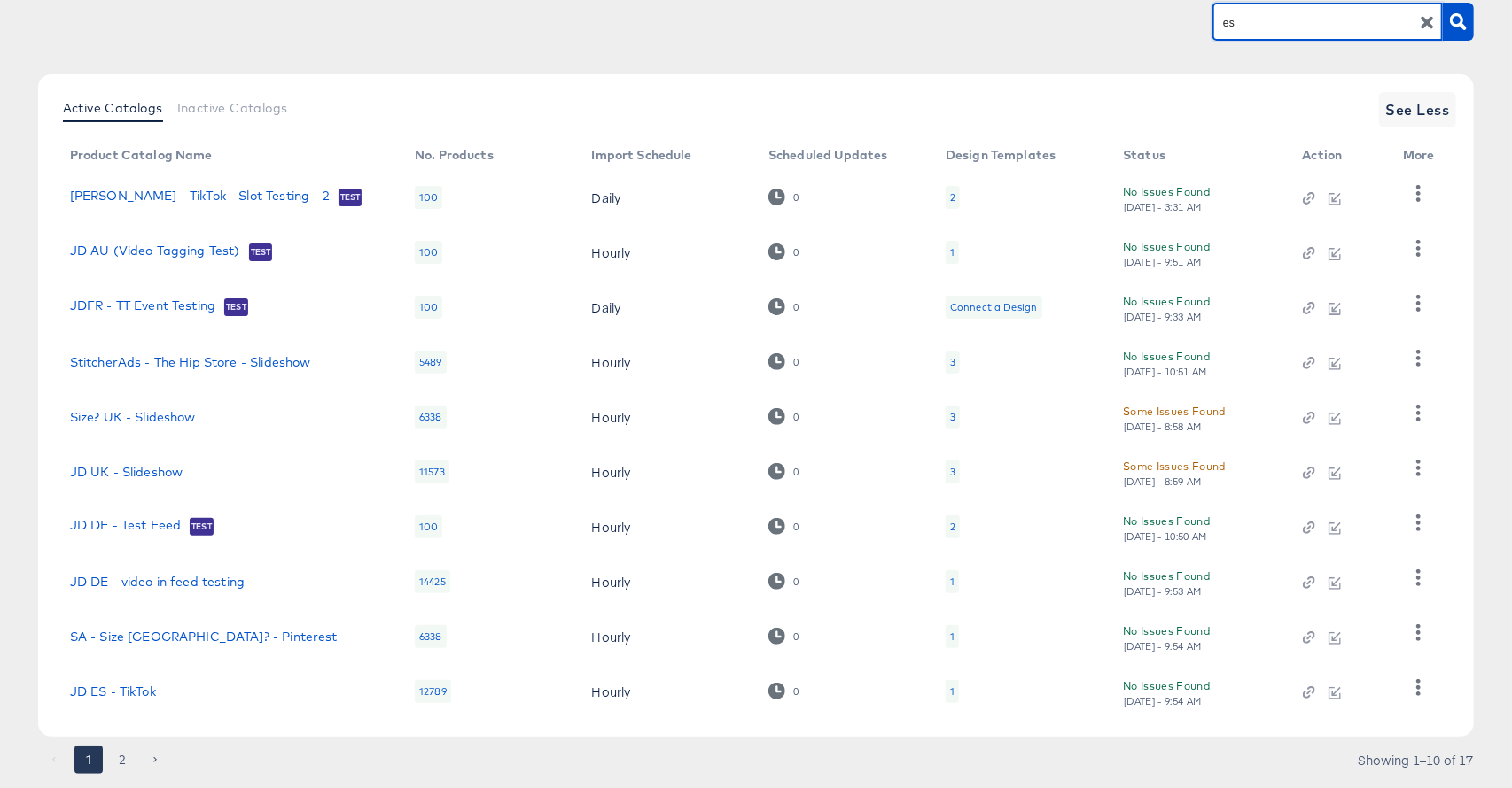
click at [123, 755] on button "2" at bounding box center [121, 759] width 28 height 28
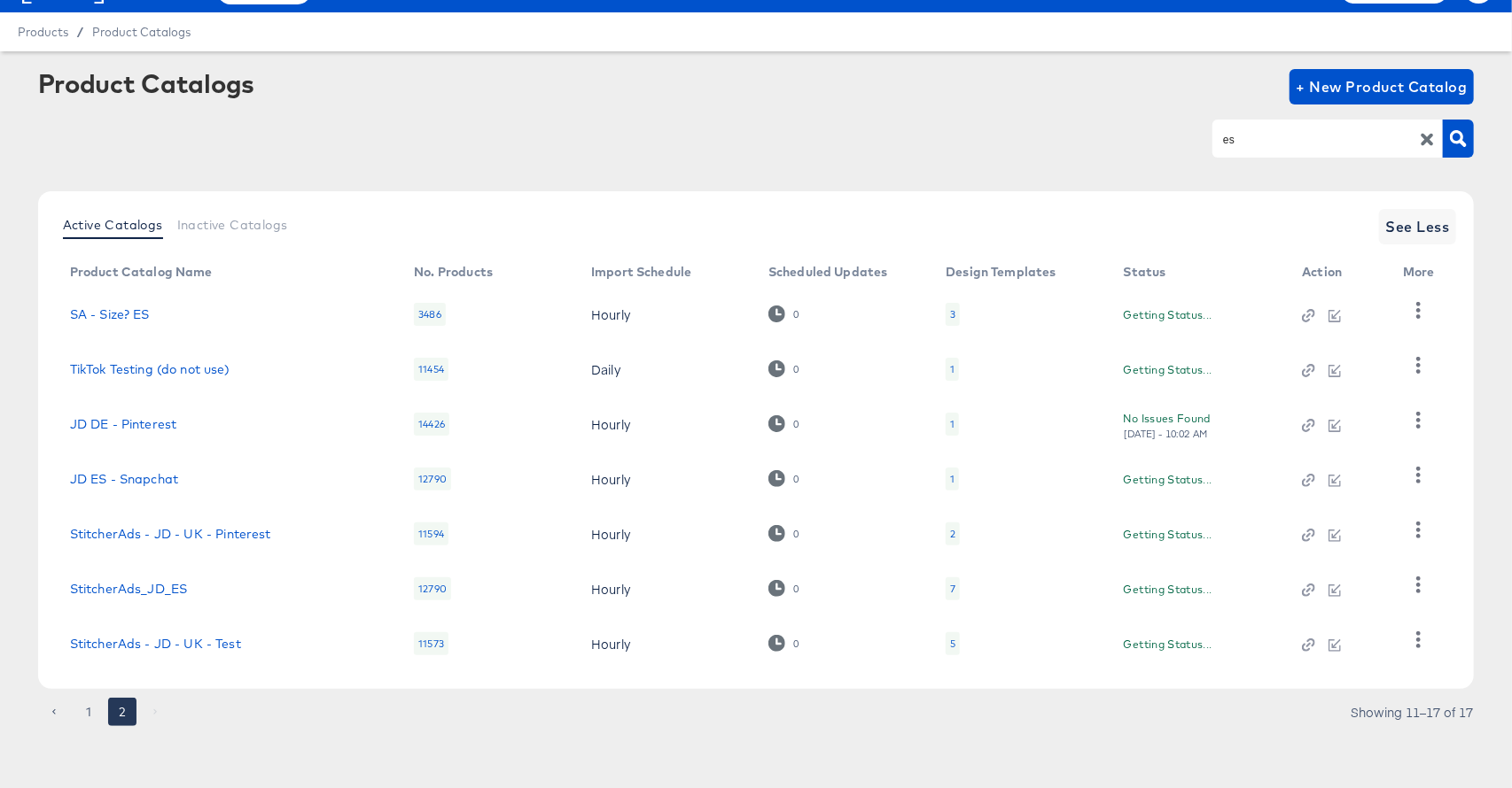
scroll to position [37, 0]
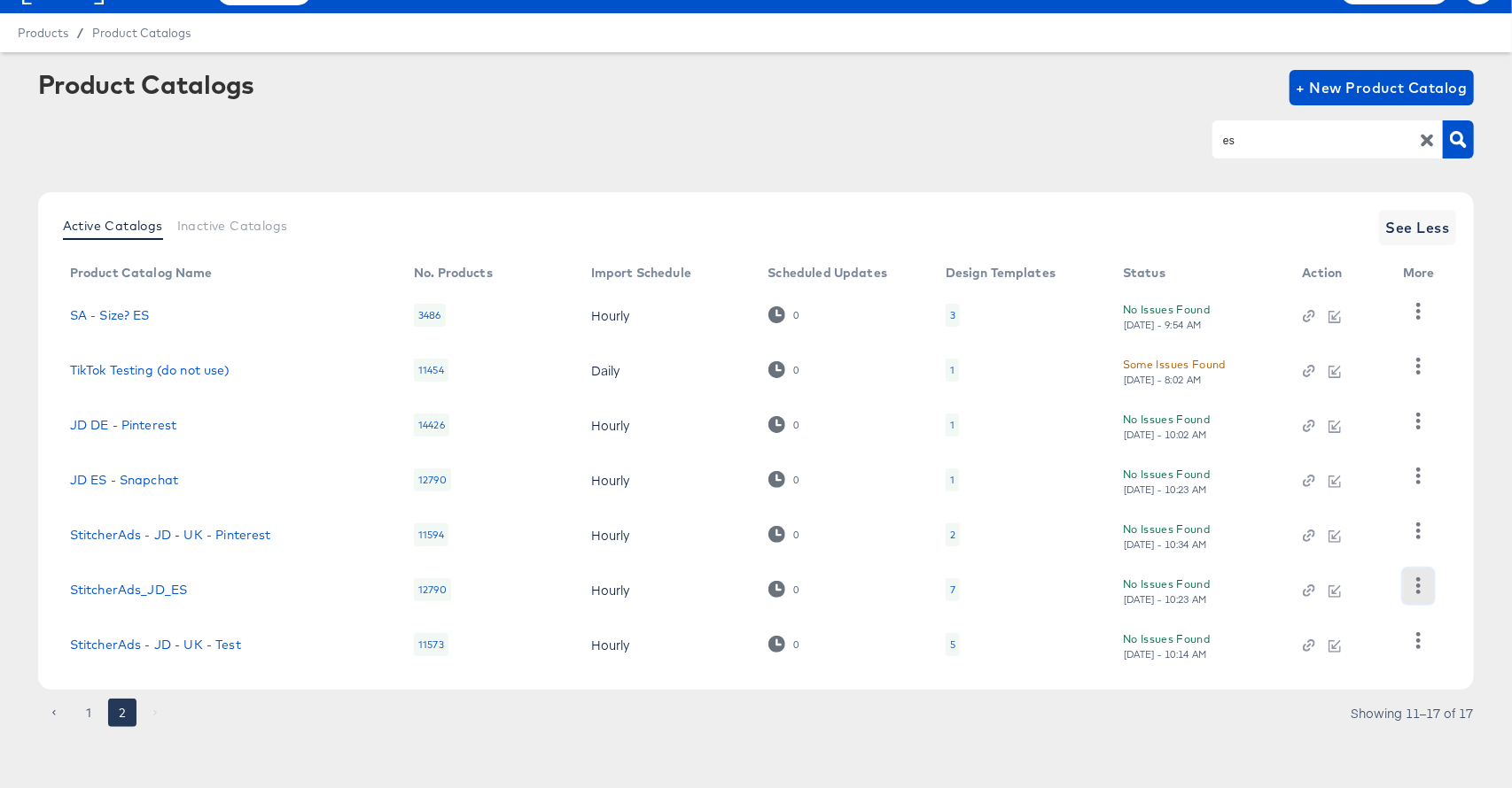
click at [1412, 592] on icon "button" at bounding box center [1419, 586] width 17 height 17
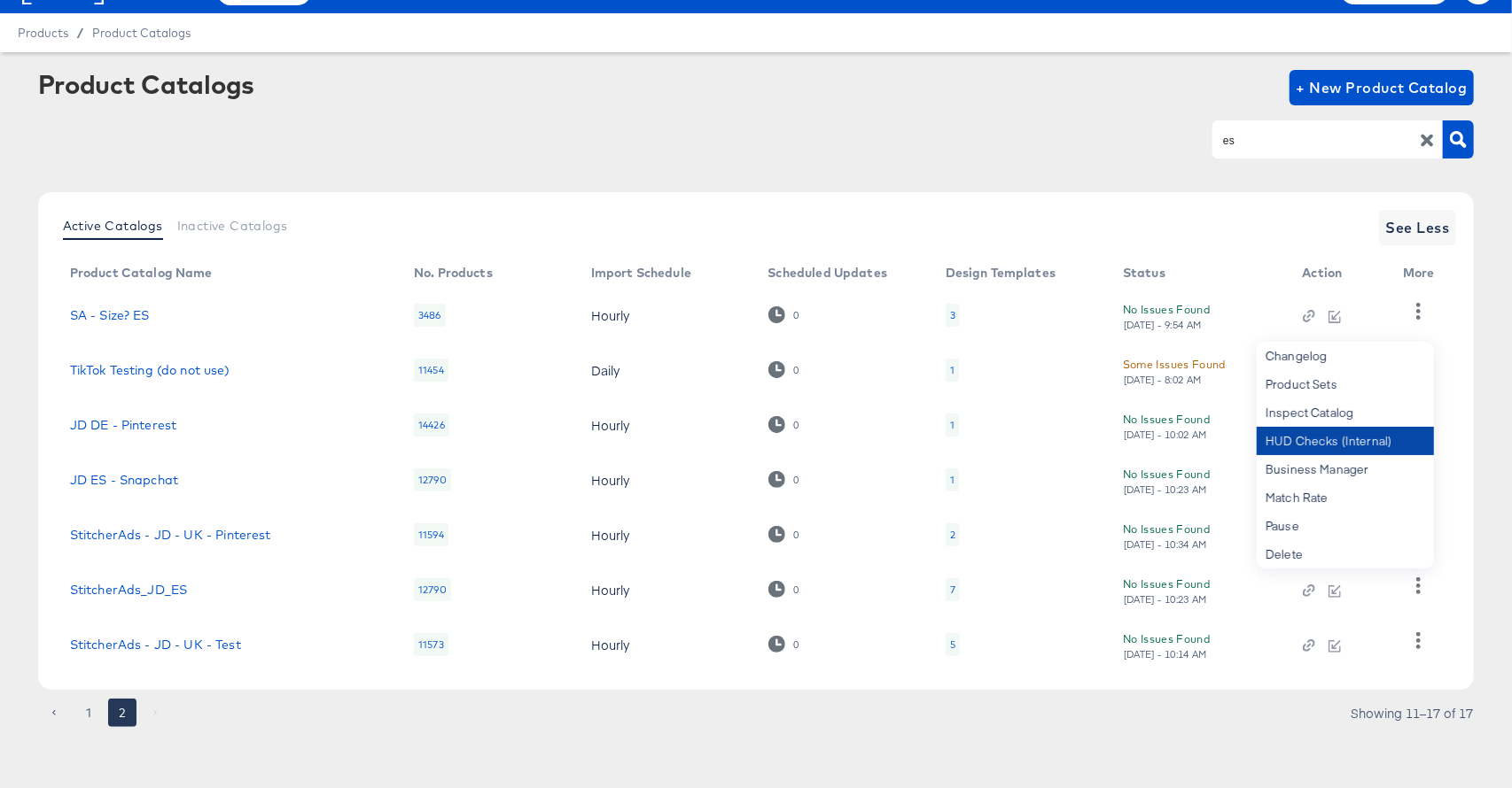
click at [1336, 438] on div "HUD Checks (Internal)" at bounding box center [1345, 440] width 177 height 28
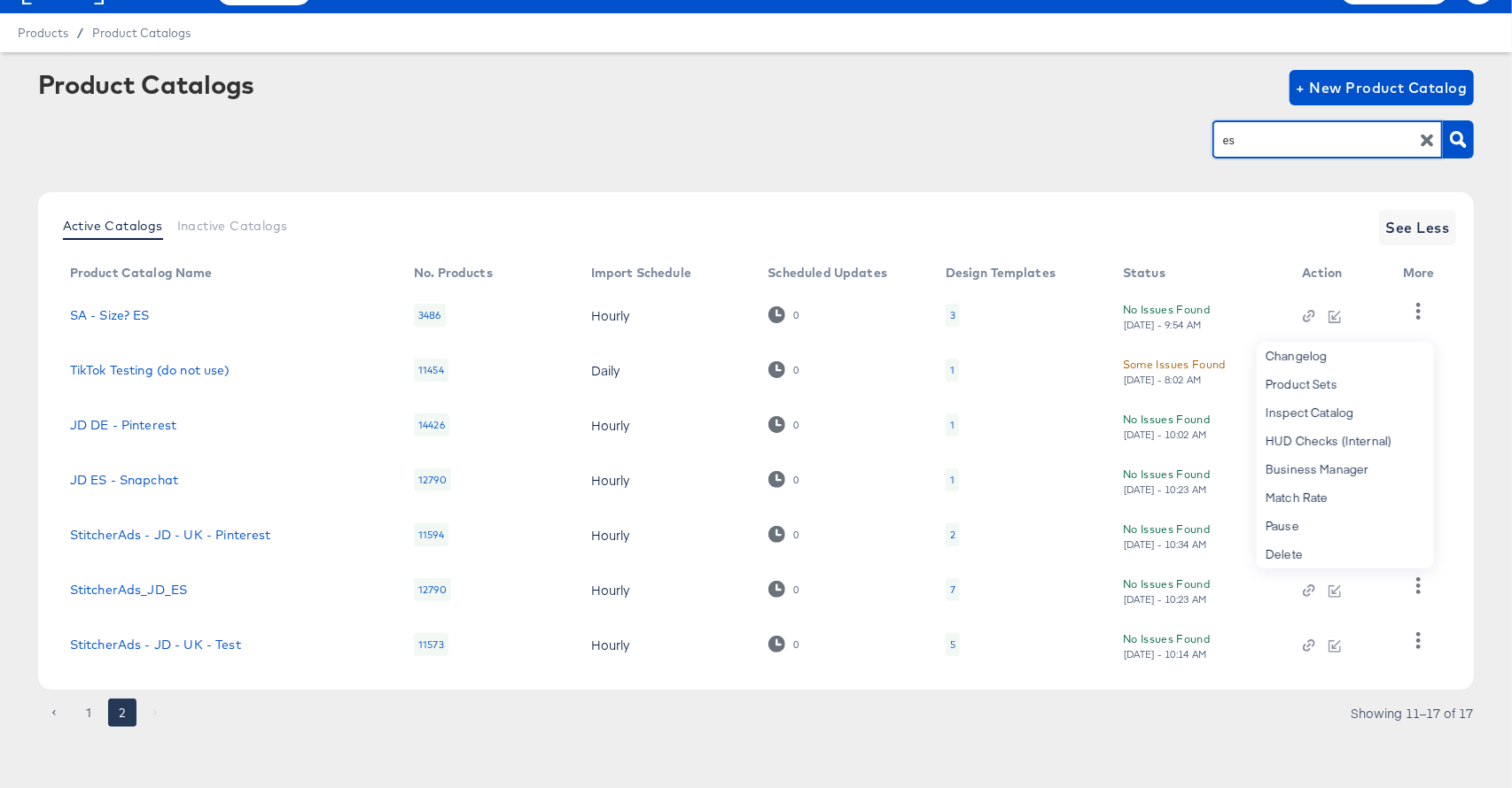
drag, startPoint x: 1261, startPoint y: 143, endPoint x: 1202, endPoint y: 139, distance: 59.1
click at [1202, 139] on div "es" at bounding box center [756, 138] width 1436 height 39
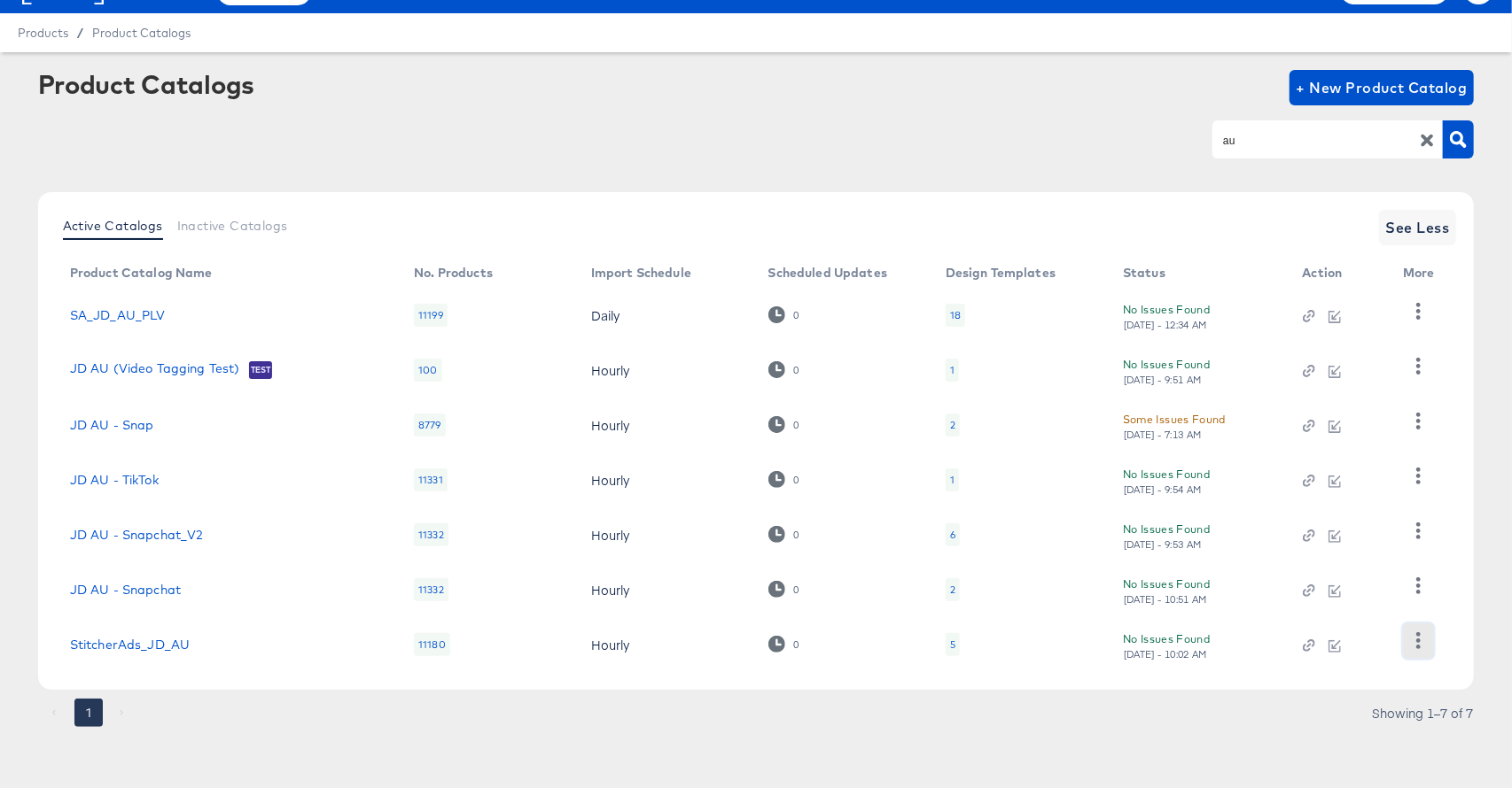
click at [1423, 644] on icon "button" at bounding box center [1419, 641] width 17 height 17
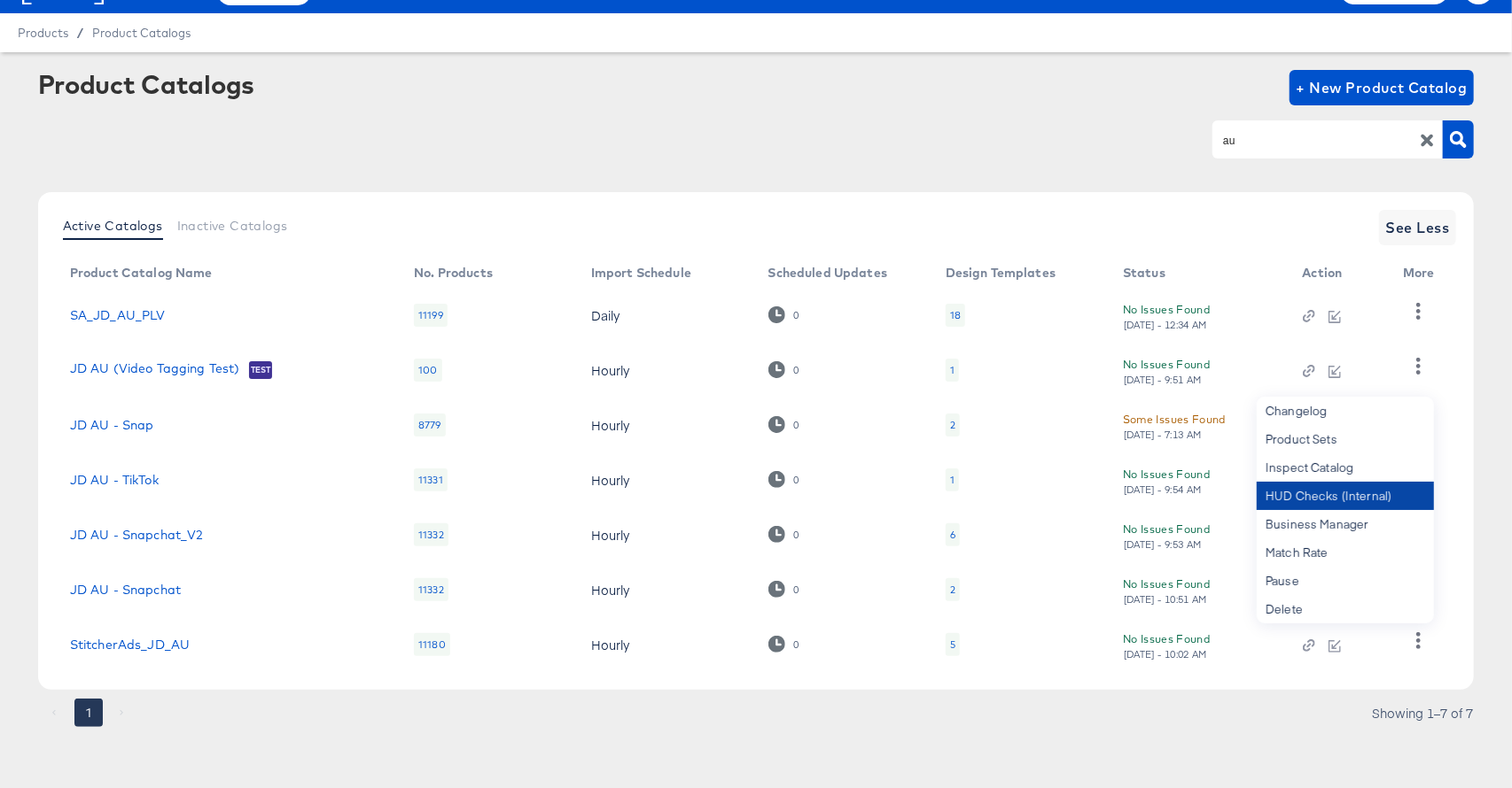
click at [1359, 495] on div "HUD Checks (Internal)" at bounding box center [1345, 495] width 177 height 28
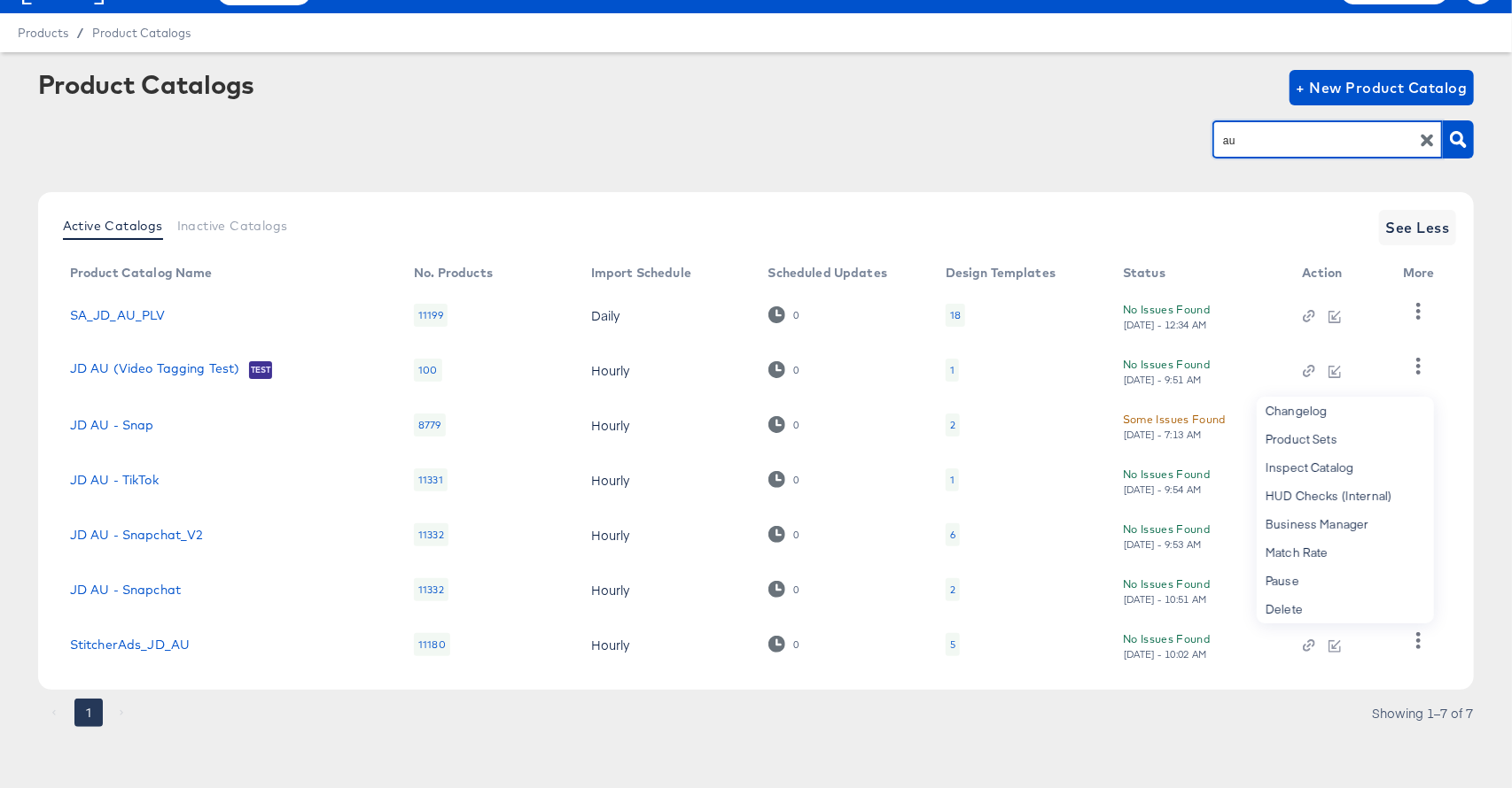
drag, startPoint x: 1273, startPoint y: 141, endPoint x: 1172, endPoint y: 130, distance: 101.6
click at [1172, 130] on div "au" at bounding box center [756, 138] width 1436 height 39
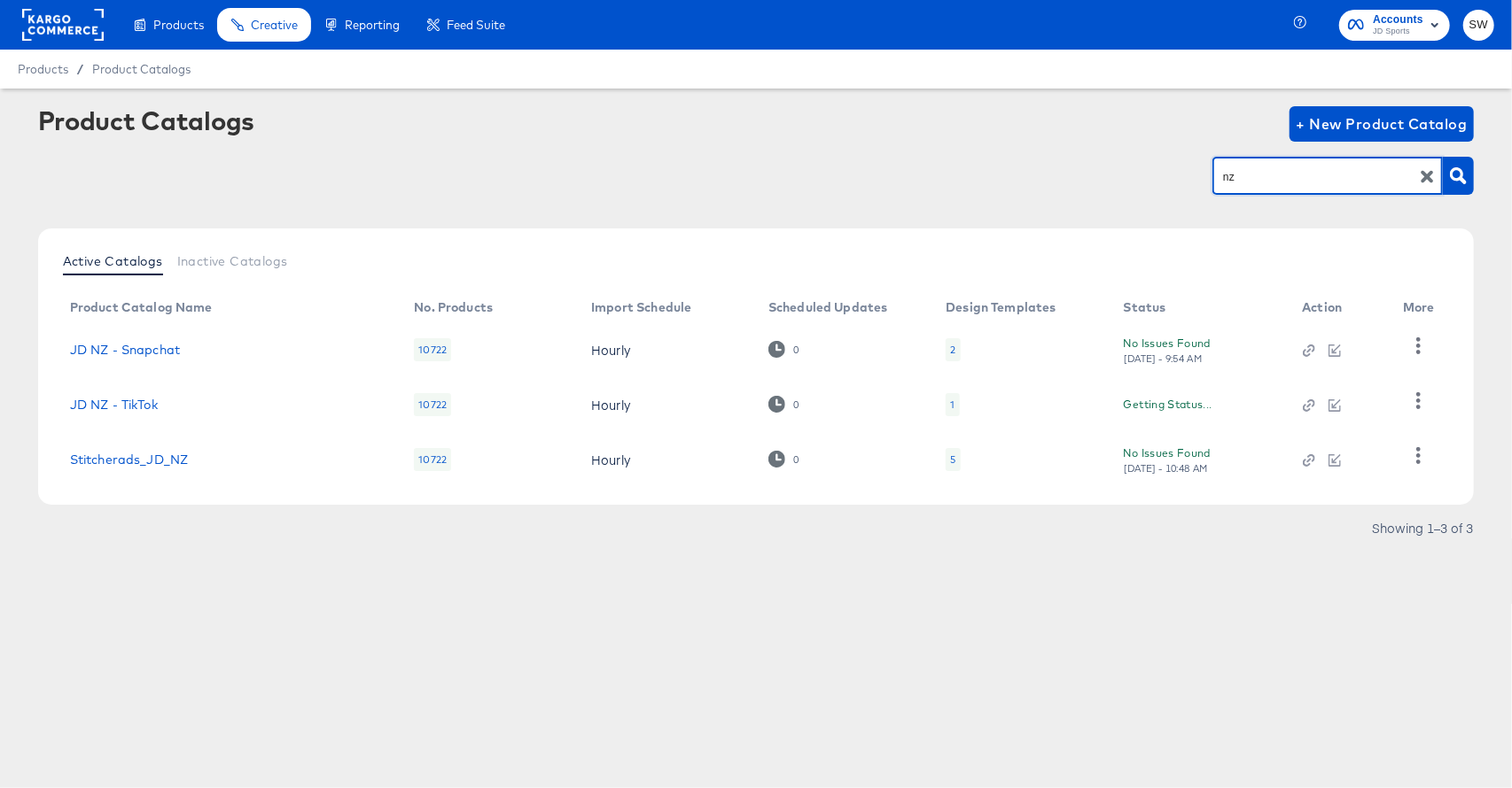
scroll to position [0, 0]
click at [1418, 459] on icon "button" at bounding box center [1418, 456] width 5 height 17
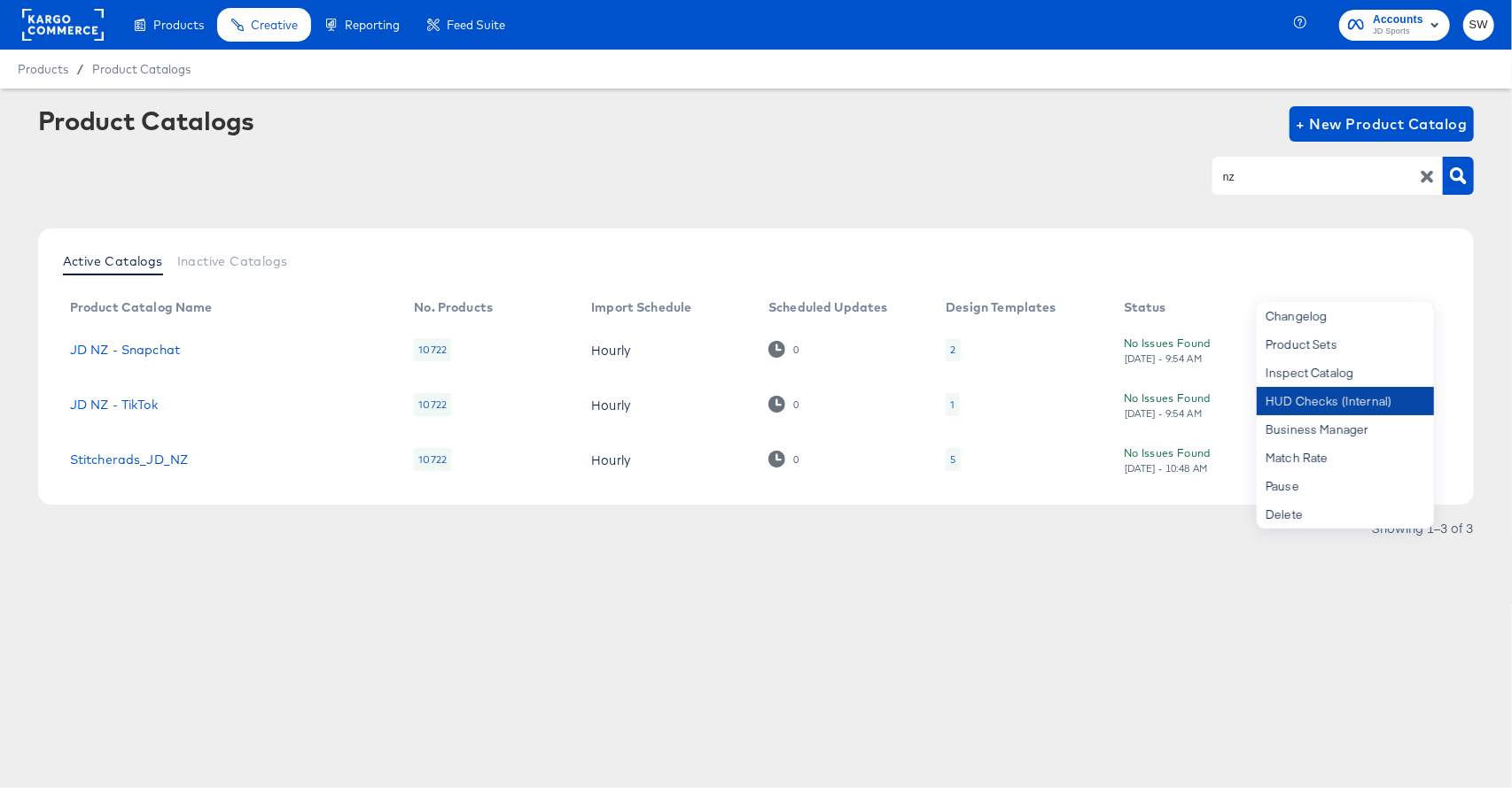
click at [1382, 403] on div "HUD Checks (Internal)" at bounding box center [1345, 401] width 177 height 28
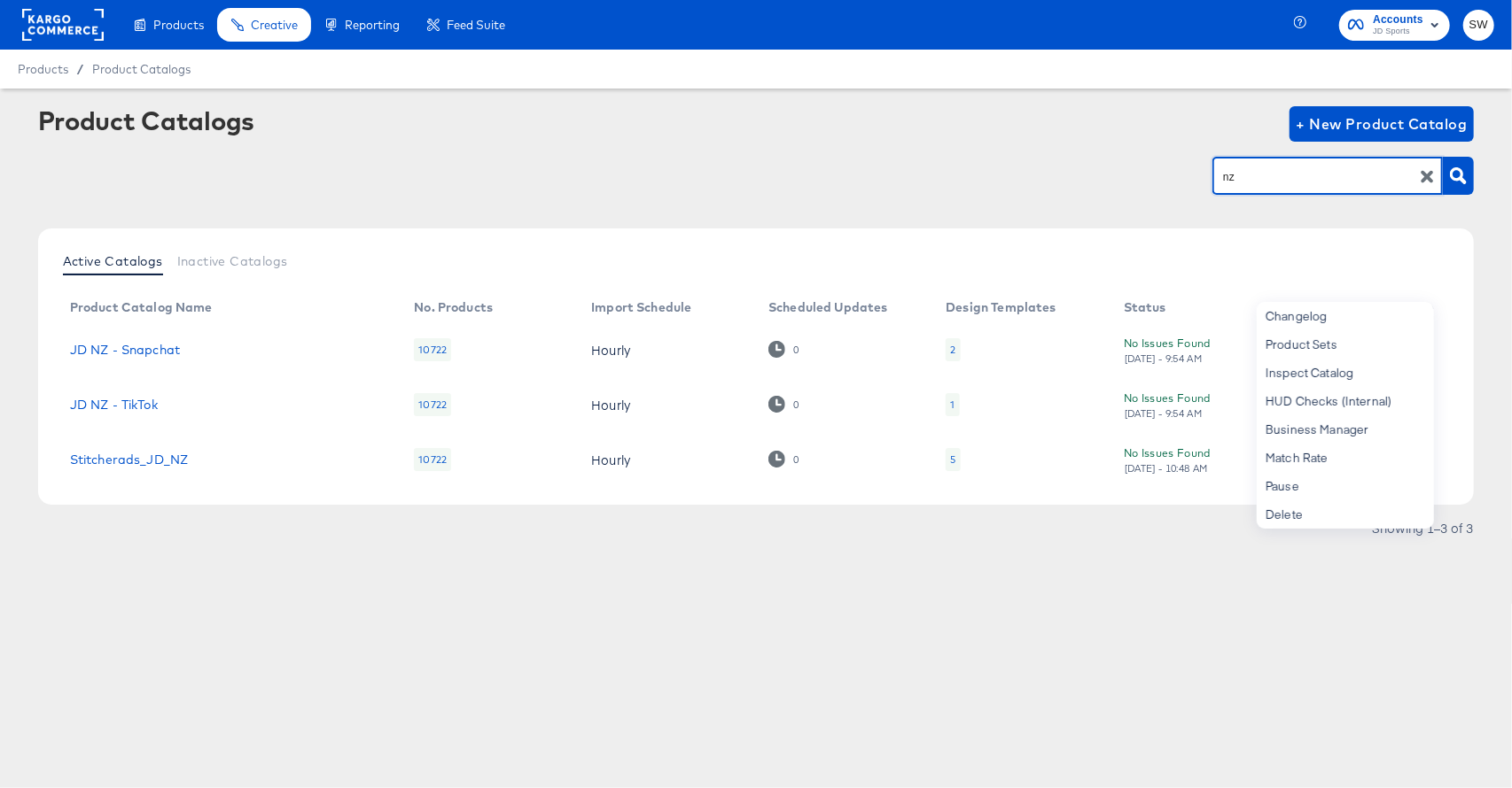
drag, startPoint x: 1275, startPoint y: 177, endPoint x: 1202, endPoint y: 174, distance: 73.1
click at [1202, 174] on div "nz" at bounding box center [756, 175] width 1436 height 39
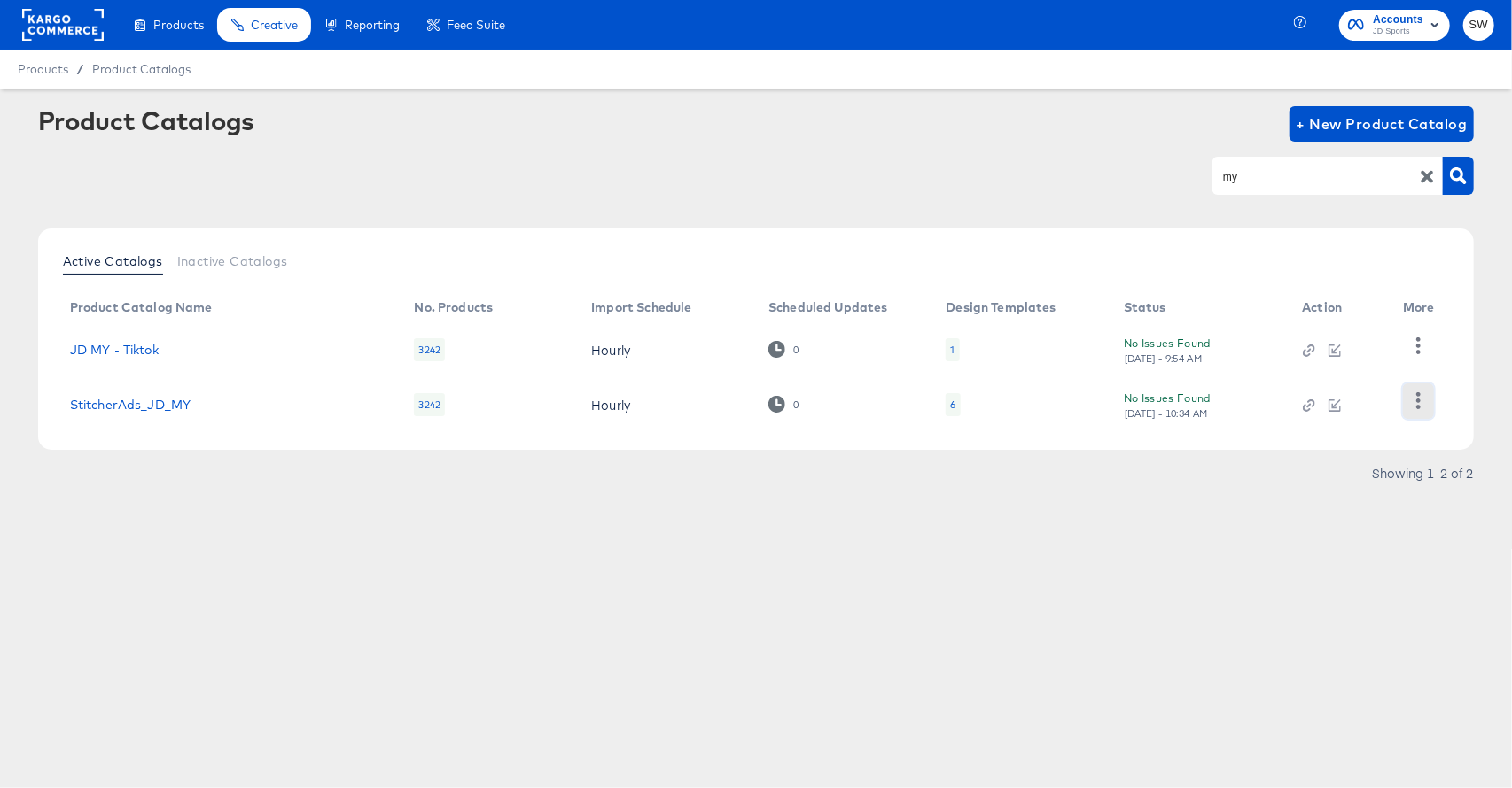
click at [1407, 401] on button "button" at bounding box center [1418, 401] width 31 height 36
click at [1341, 346] on div "HUD Checks (Internal)" at bounding box center [1345, 344] width 177 height 28
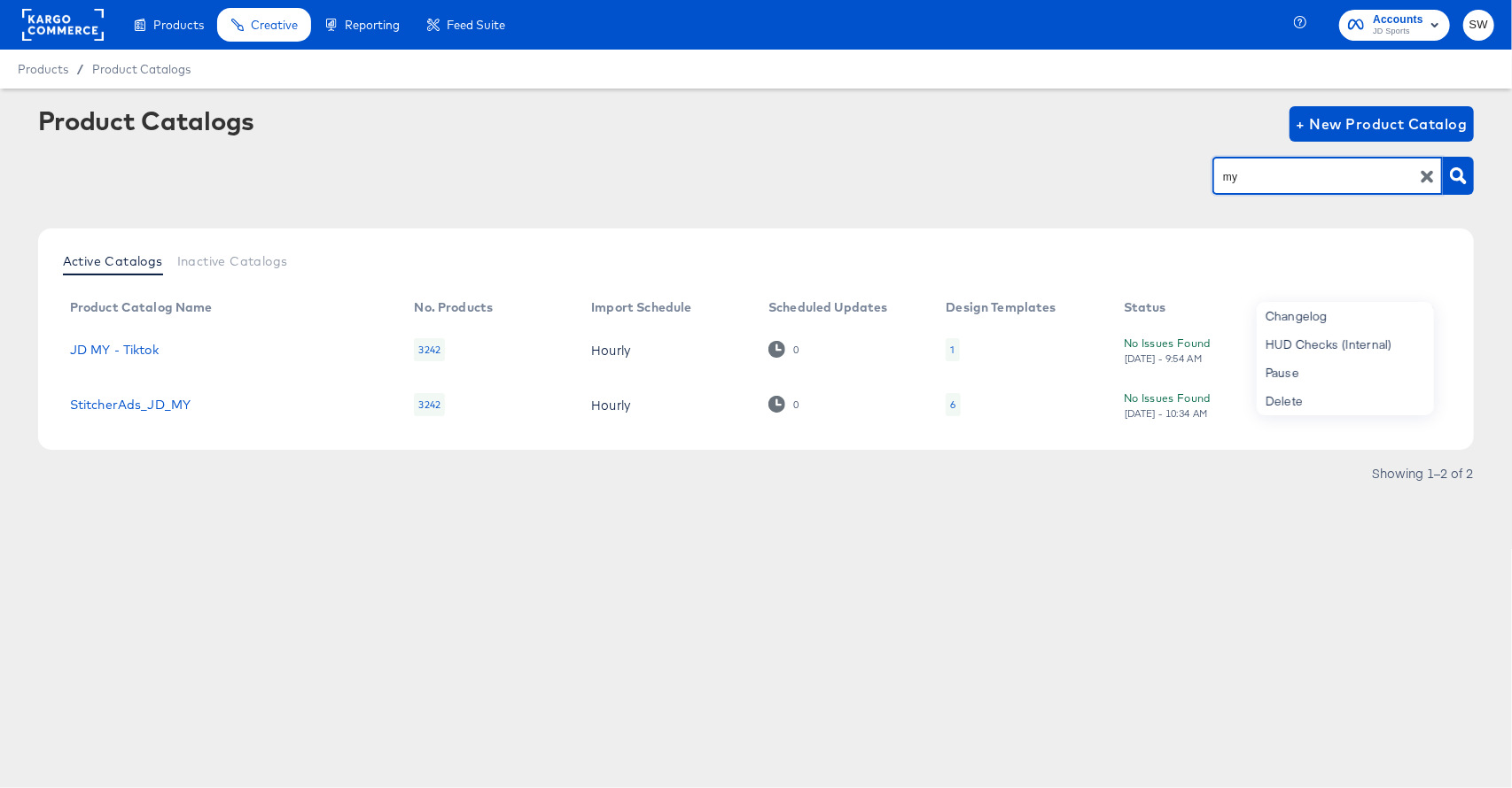
drag, startPoint x: 1274, startPoint y: 182, endPoint x: 1173, endPoint y: 178, distance: 101.1
click at [1173, 178] on div "my" at bounding box center [756, 175] width 1436 height 39
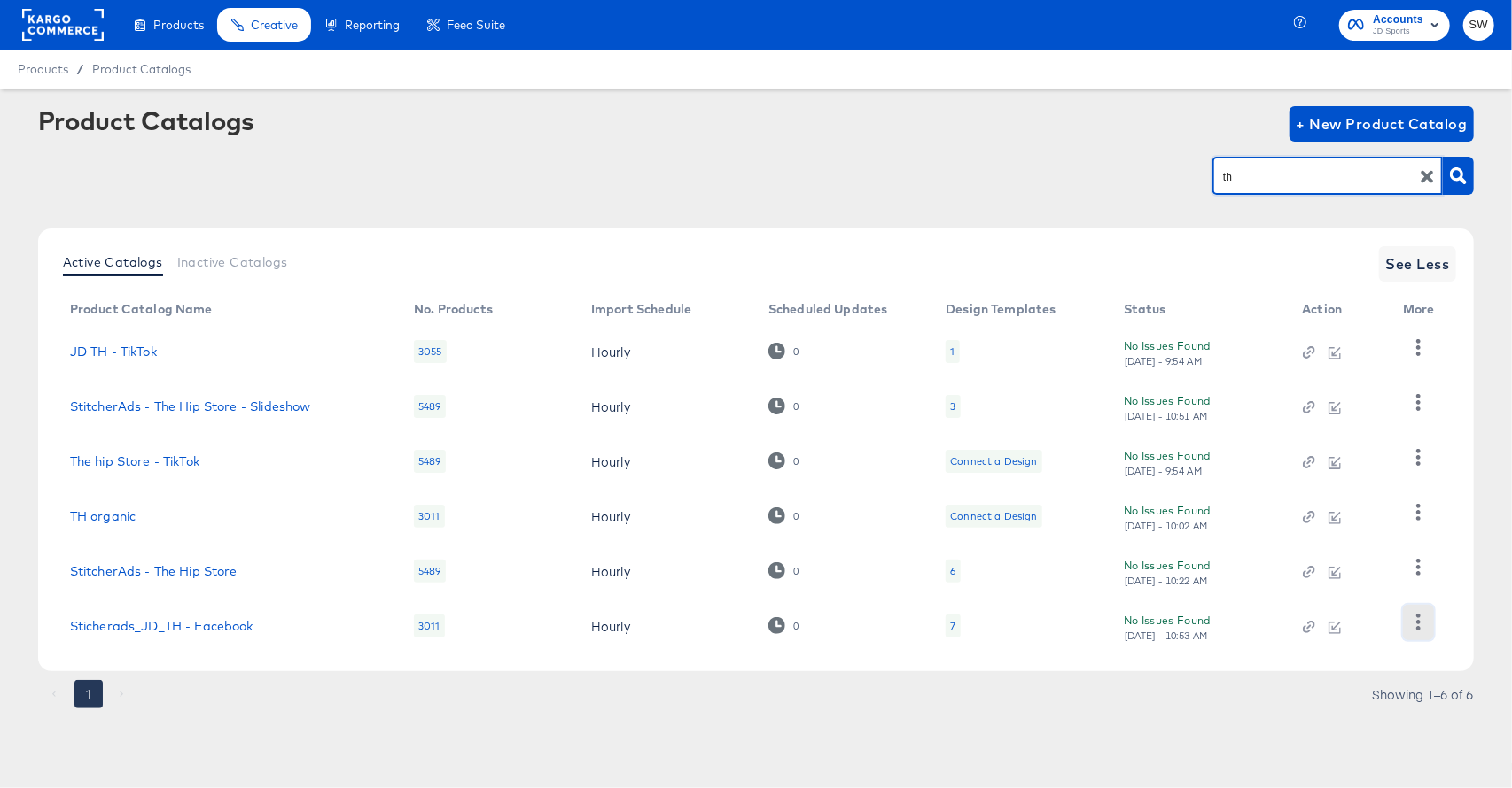
click at [1422, 630] on icon "button" at bounding box center [1419, 623] width 17 height 17
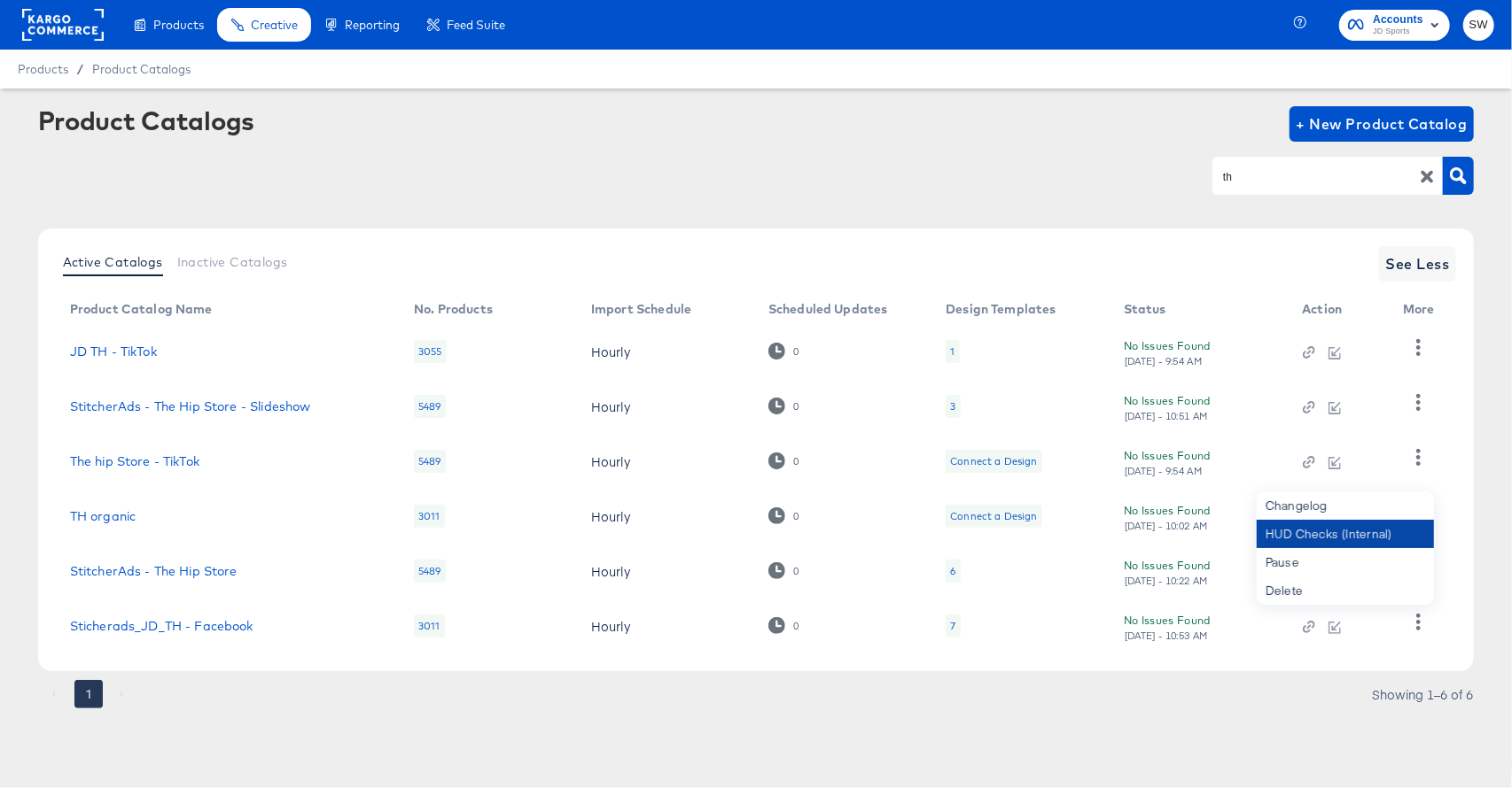
click at [1373, 545] on div "HUD Checks (Internal)" at bounding box center [1345, 533] width 177 height 28
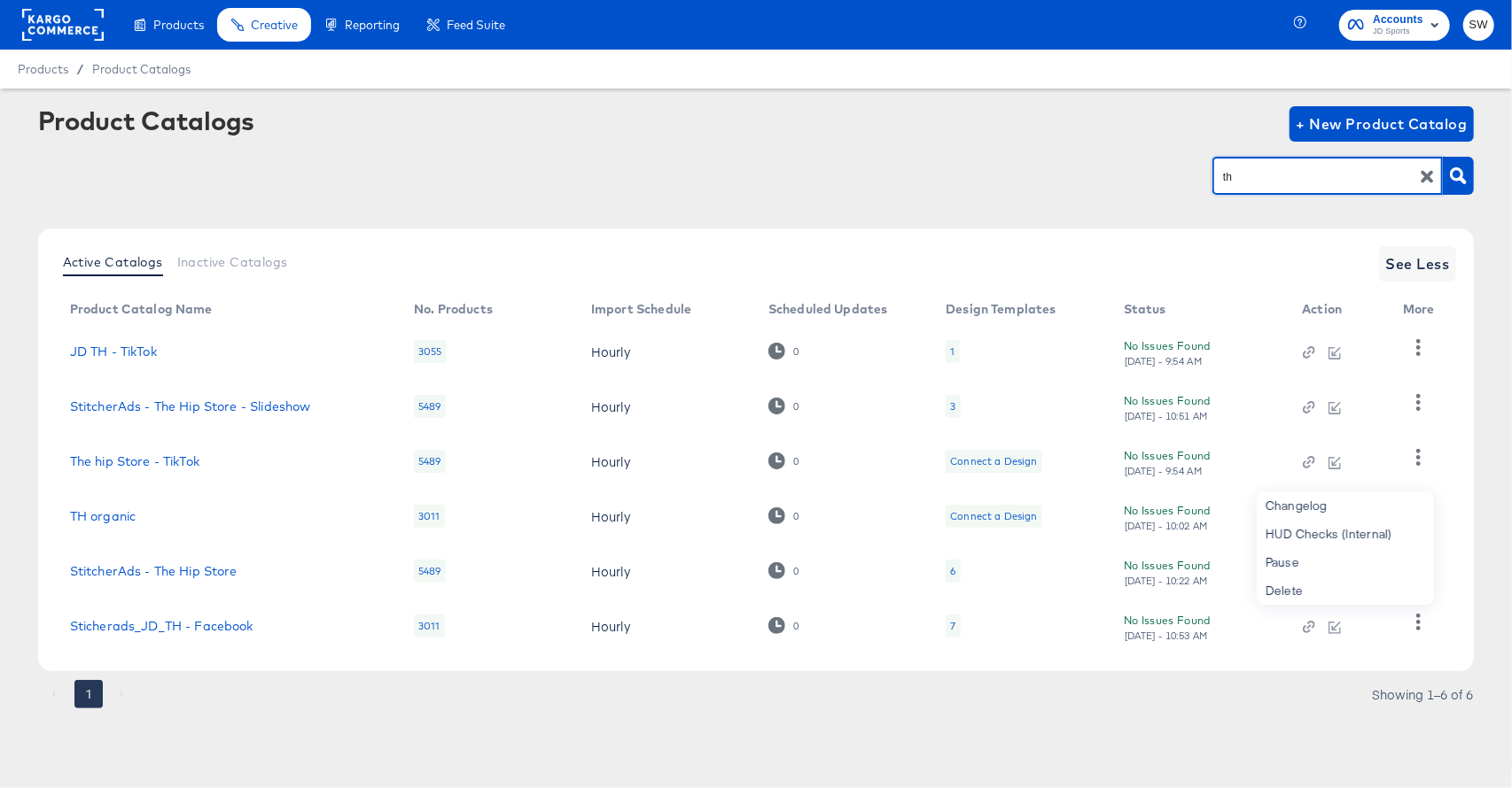
drag, startPoint x: 1284, startPoint y: 185, endPoint x: 1173, endPoint y: 174, distance: 111.5
click at [1173, 174] on div "th" at bounding box center [756, 175] width 1436 height 39
type input "sg"
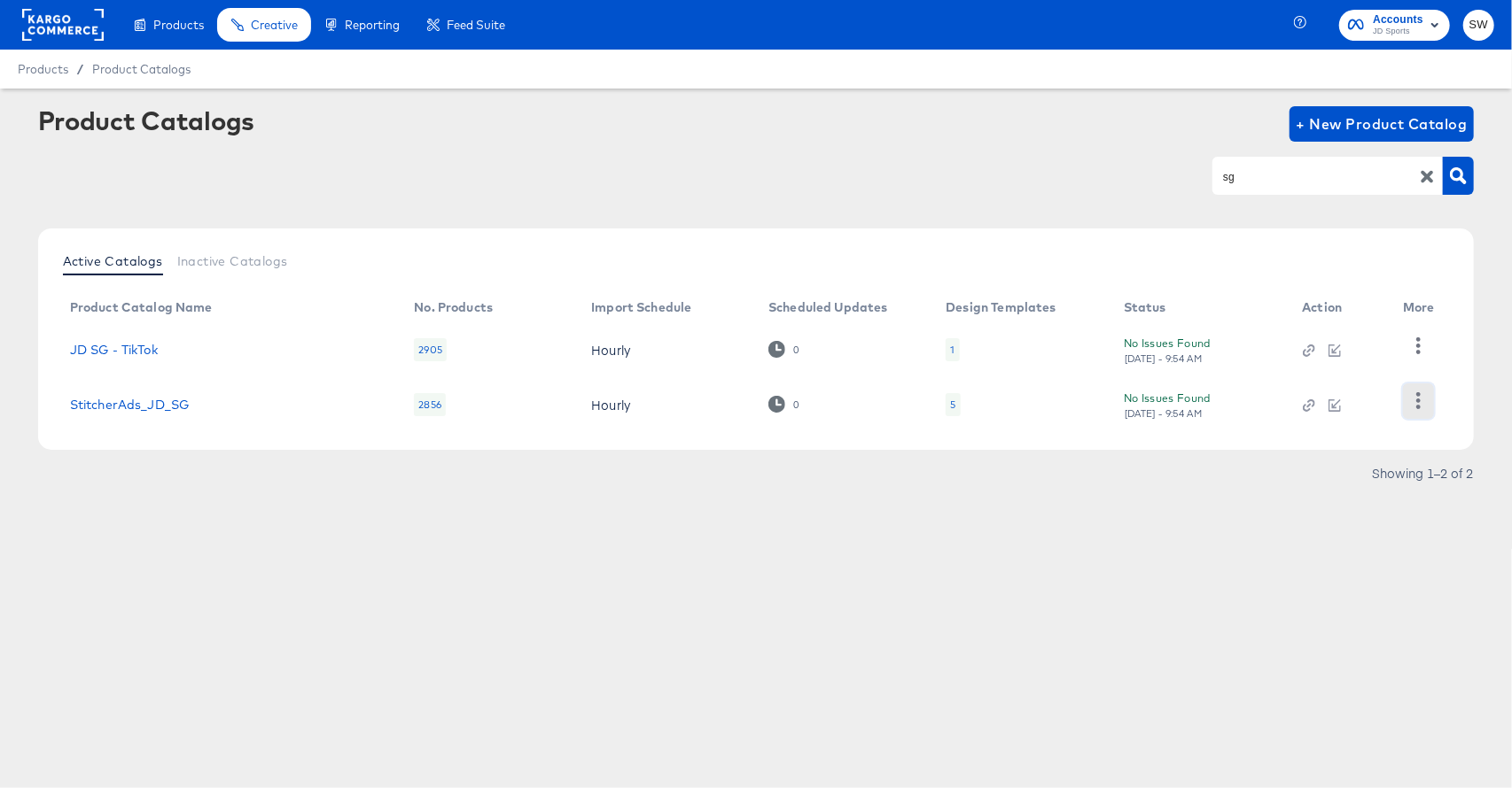
click at [1411, 406] on icon "button" at bounding box center [1419, 401] width 17 height 17
click at [1353, 337] on div "HUD Checks (Internal)" at bounding box center [1345, 344] width 177 height 28
click at [65, 12] on rect at bounding box center [62, 24] width 82 height 32
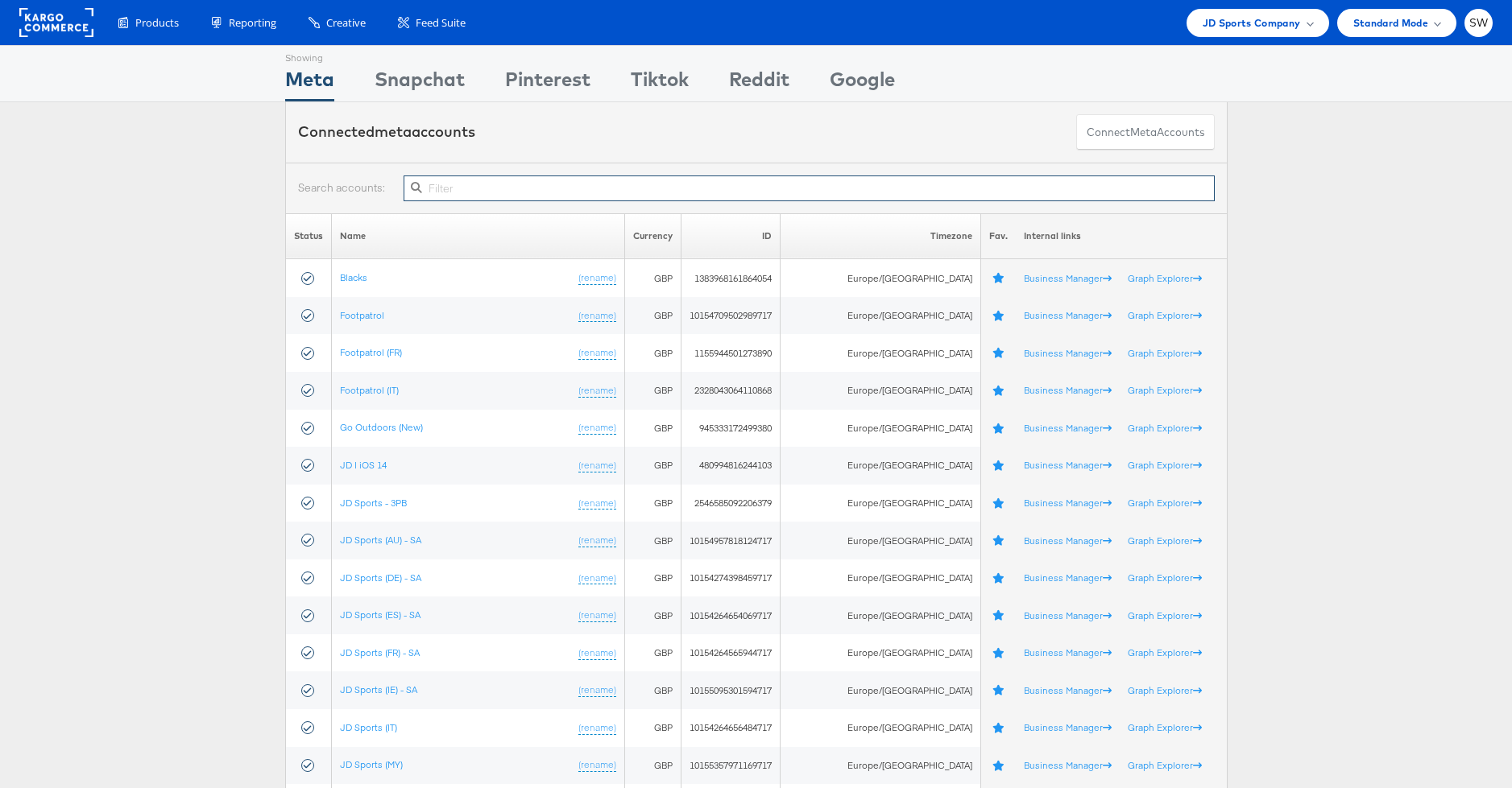
click at [478, 193] on input "text" at bounding box center [808, 188] width 810 height 25
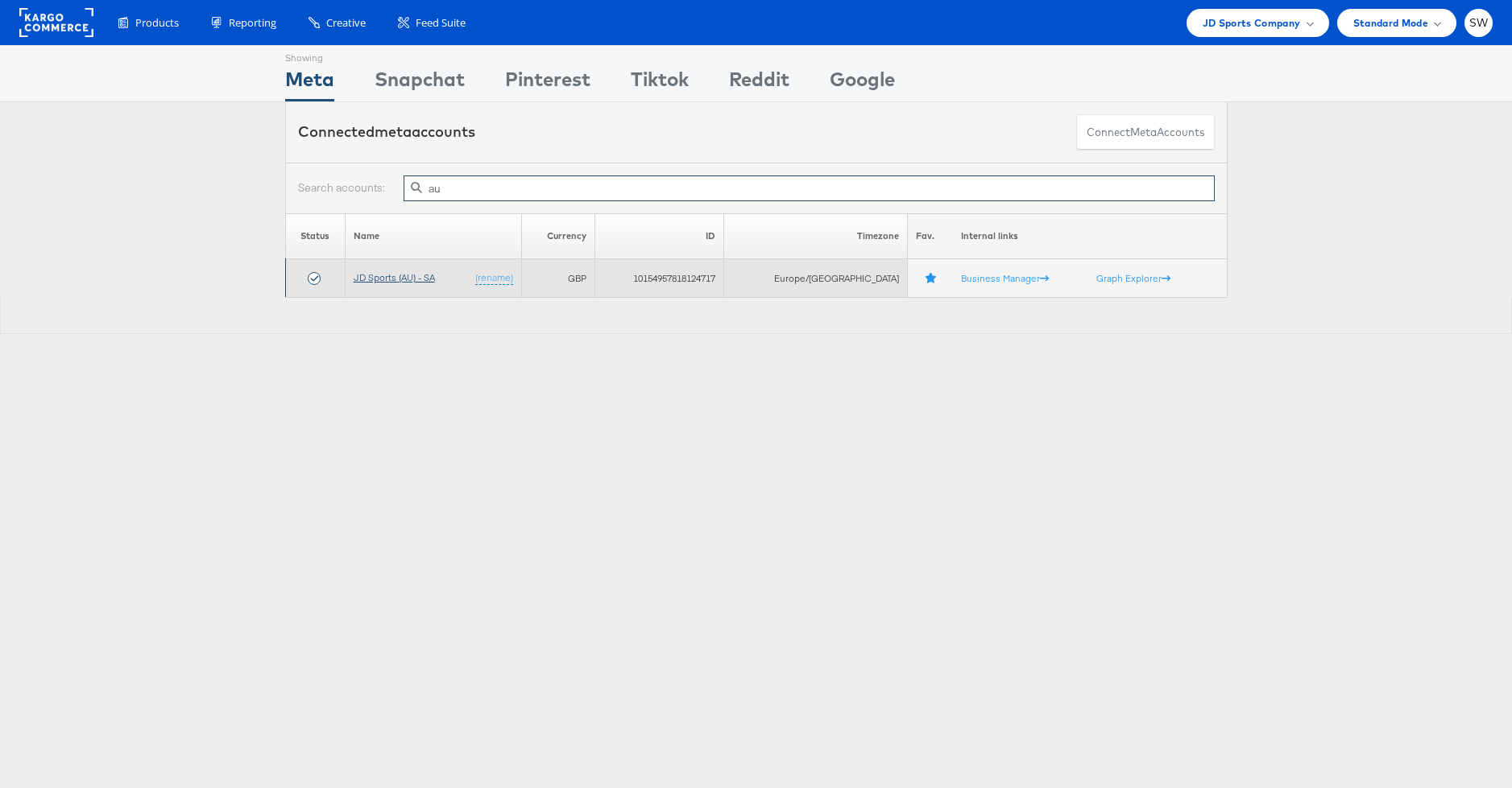
type input "au"
click at [397, 278] on link "JD Sports (AU) - SA" at bounding box center [394, 278] width 81 height 12
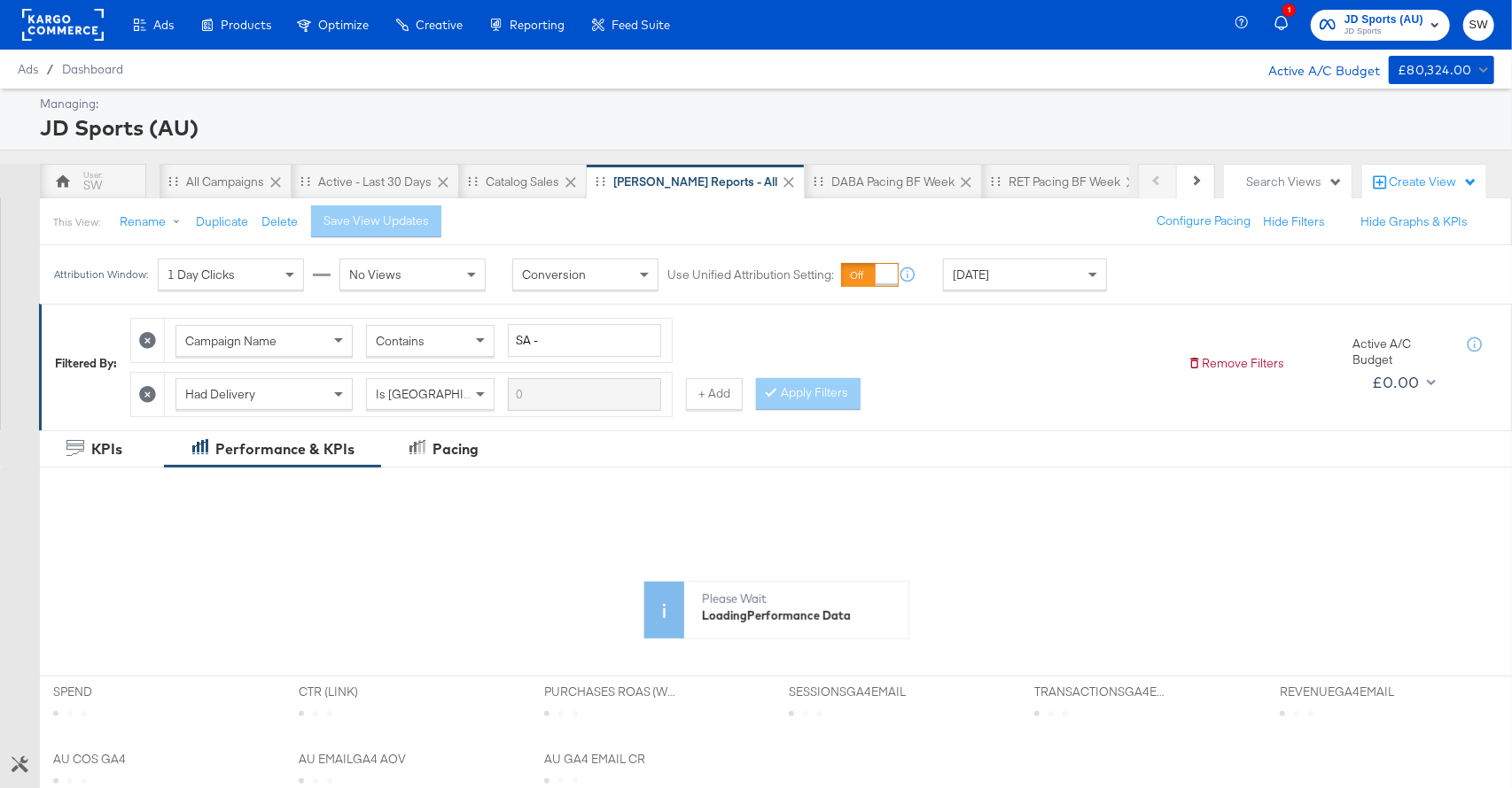
click at [1016, 297] on div "Attribution Window: 1 Day Clicks No Views Conversion Use Unified Attribution Se…" at bounding box center [583, 274] width 1089 height 59
click at [989, 279] on span "[DATE]" at bounding box center [971, 274] width 37 height 16
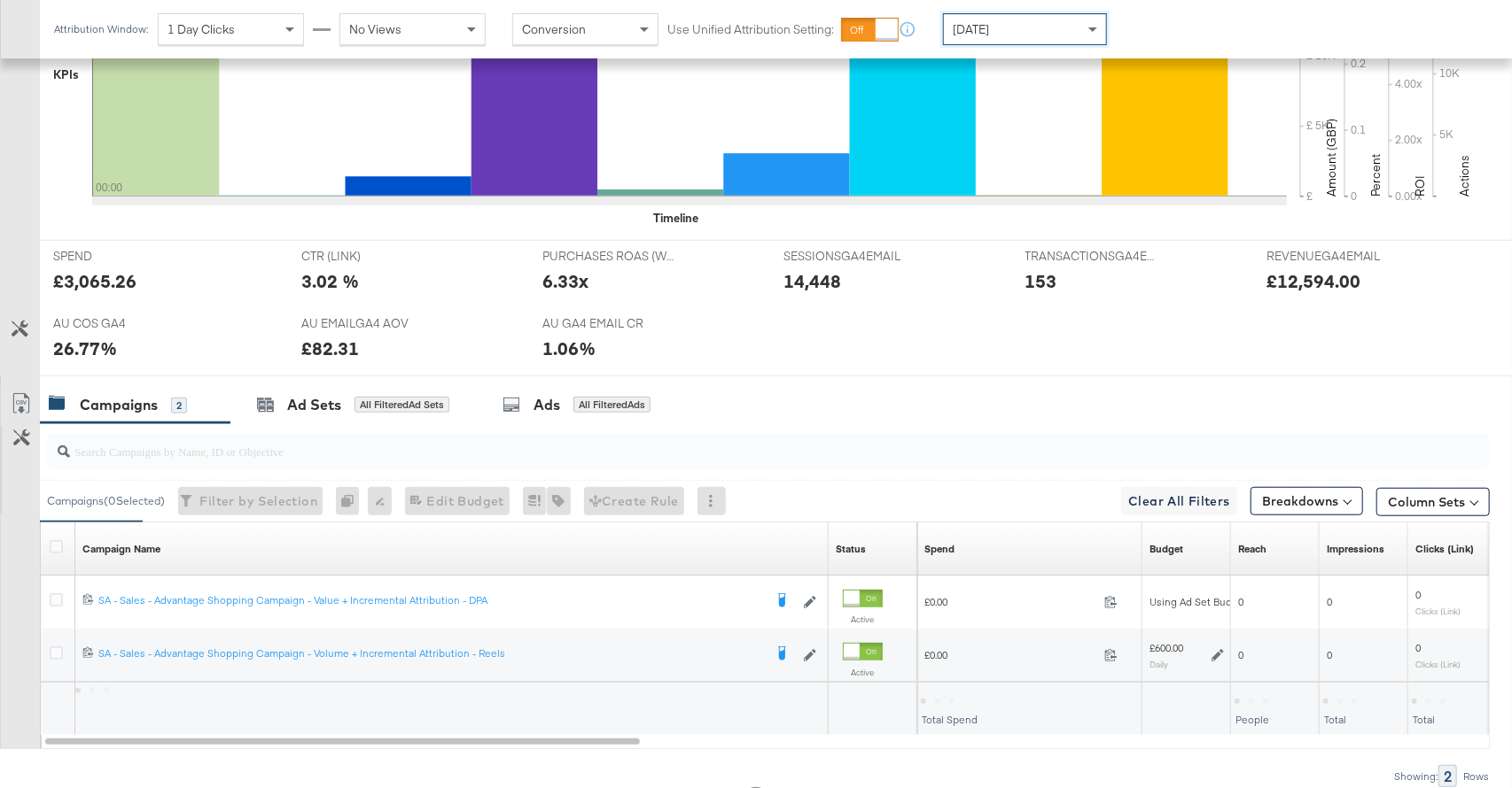
scroll to position [683, 0]
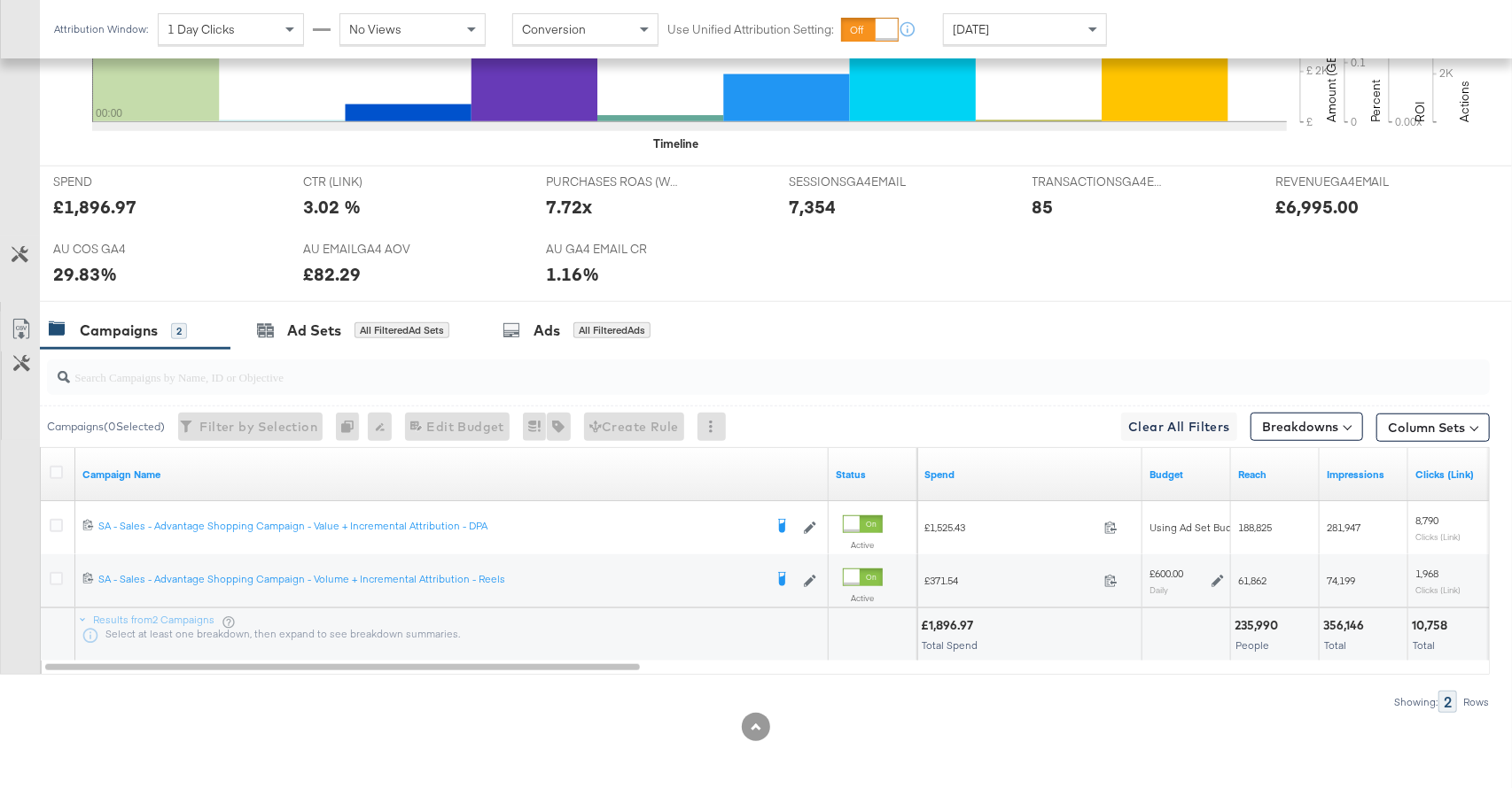
drag, startPoint x: 58, startPoint y: 523, endPoint x: 185, endPoint y: 441, distance: 151.2
click at [58, 523] on icon at bounding box center [57, 526] width 13 height 13
click at [0, 0] on input "checkbox" at bounding box center [0, 0] width 0 height 0
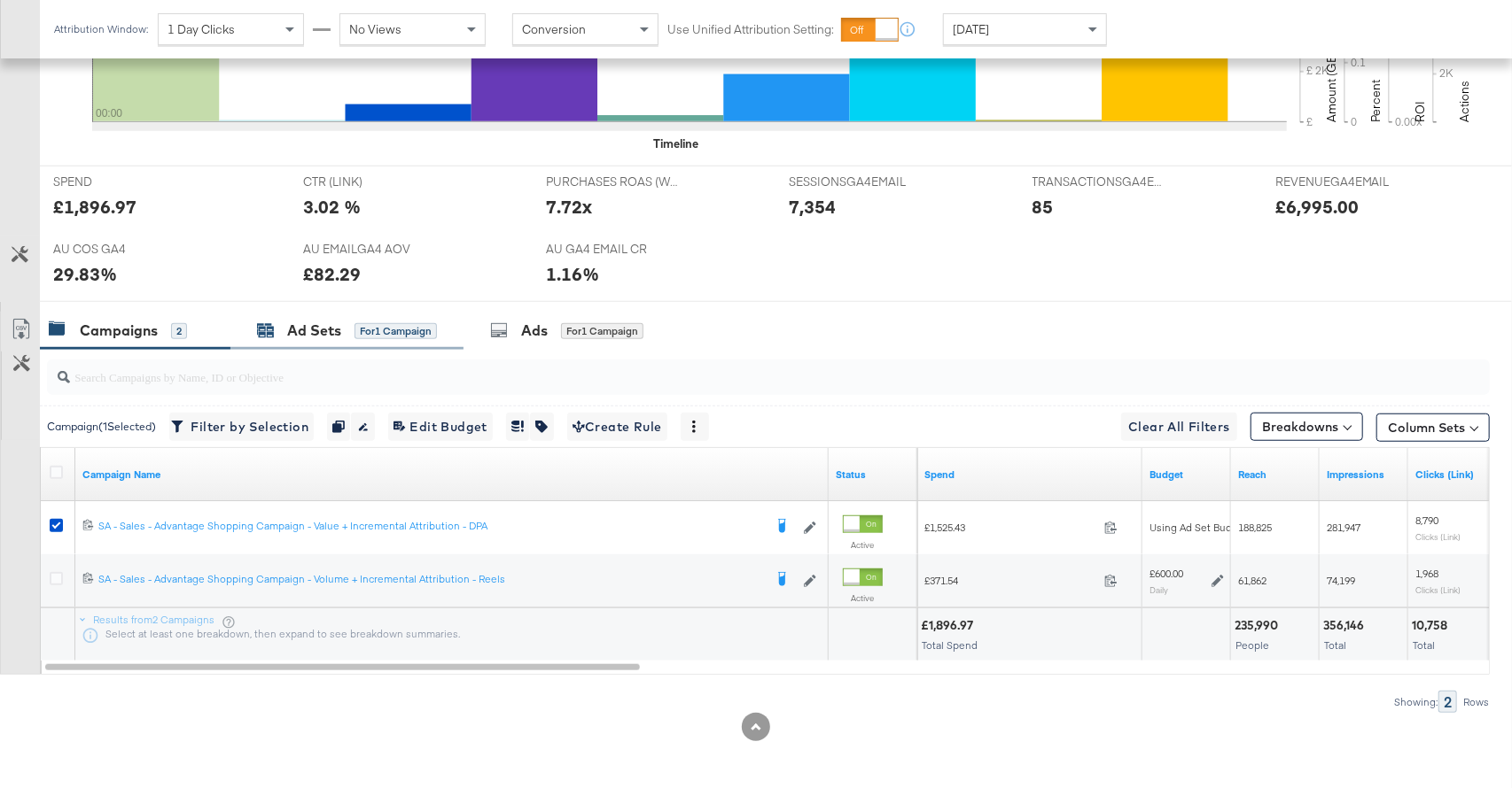
click at [380, 336] on div "for 1 Campaign" at bounding box center [396, 331] width 83 height 16
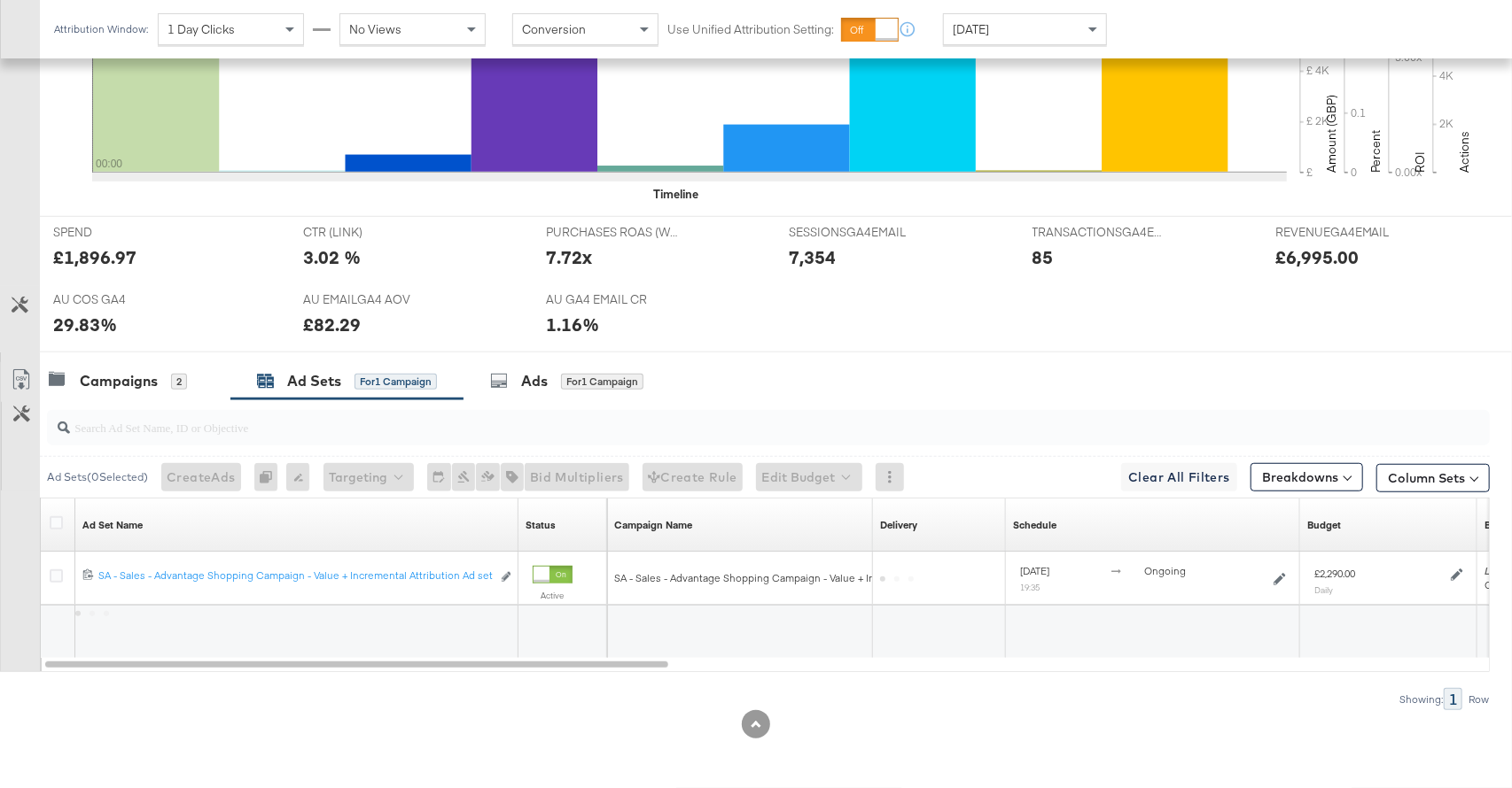
scroll to position [629, 0]
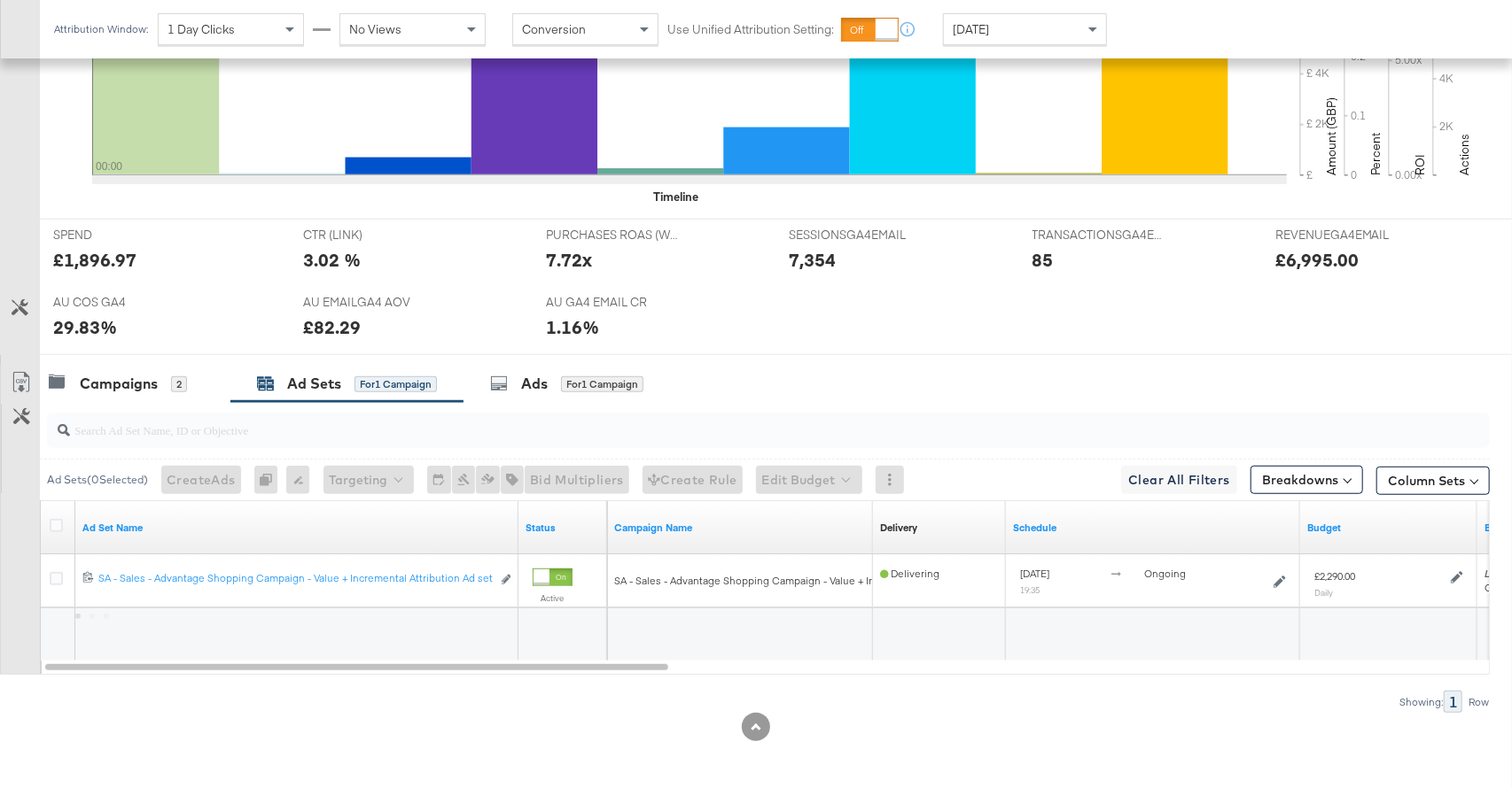
drag, startPoint x: 144, startPoint y: 372, endPoint x: 379, endPoint y: 341, distance: 237.0
click at [147, 374] on div "Campaigns" at bounding box center [118, 383] width 78 height 20
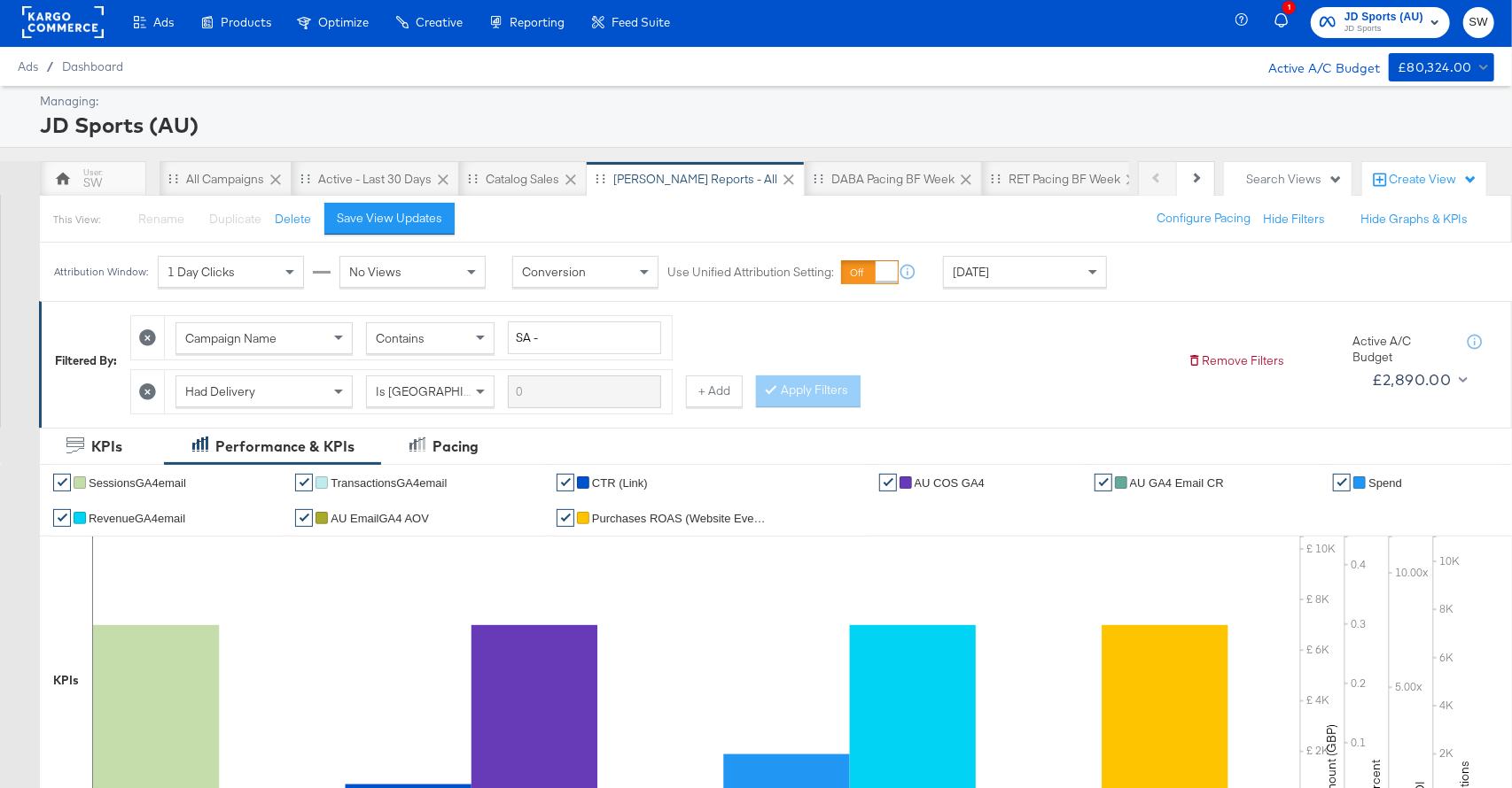
scroll to position [0, 0]
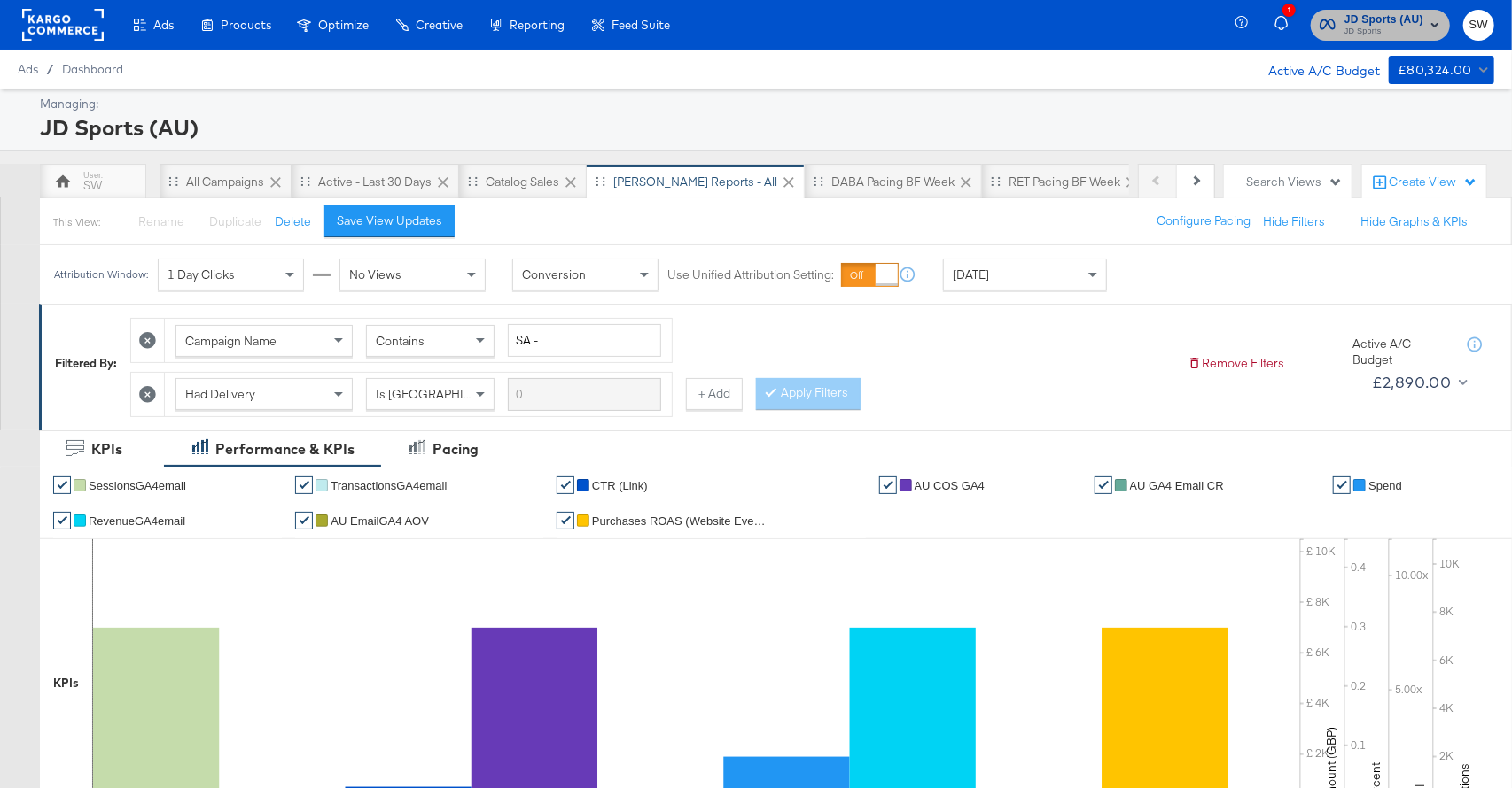
click at [1365, 23] on span "JD Sports (AU)" at bounding box center [1383, 19] width 79 height 18
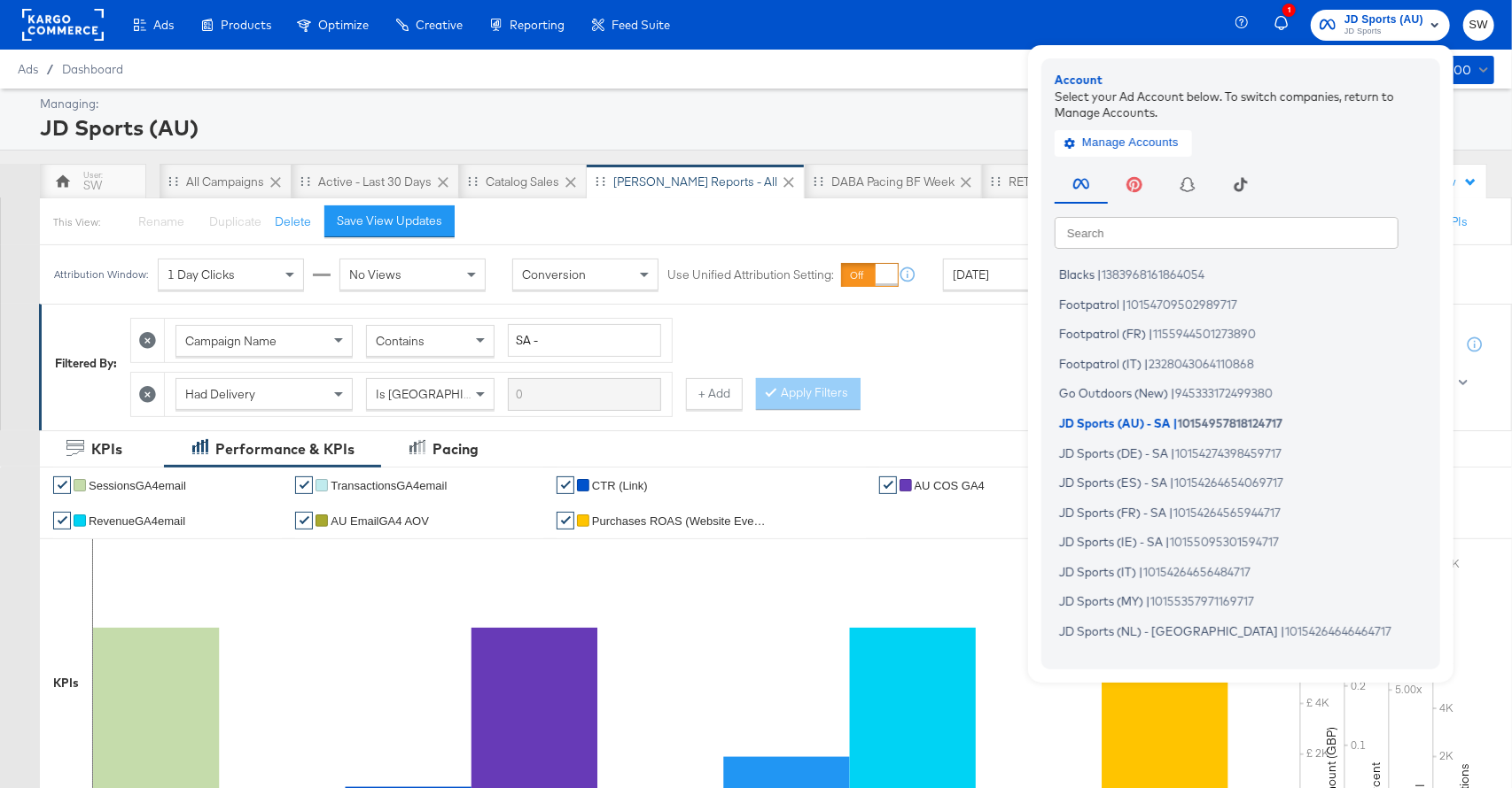
click at [1217, 247] on input "text" at bounding box center [1227, 232] width 344 height 32
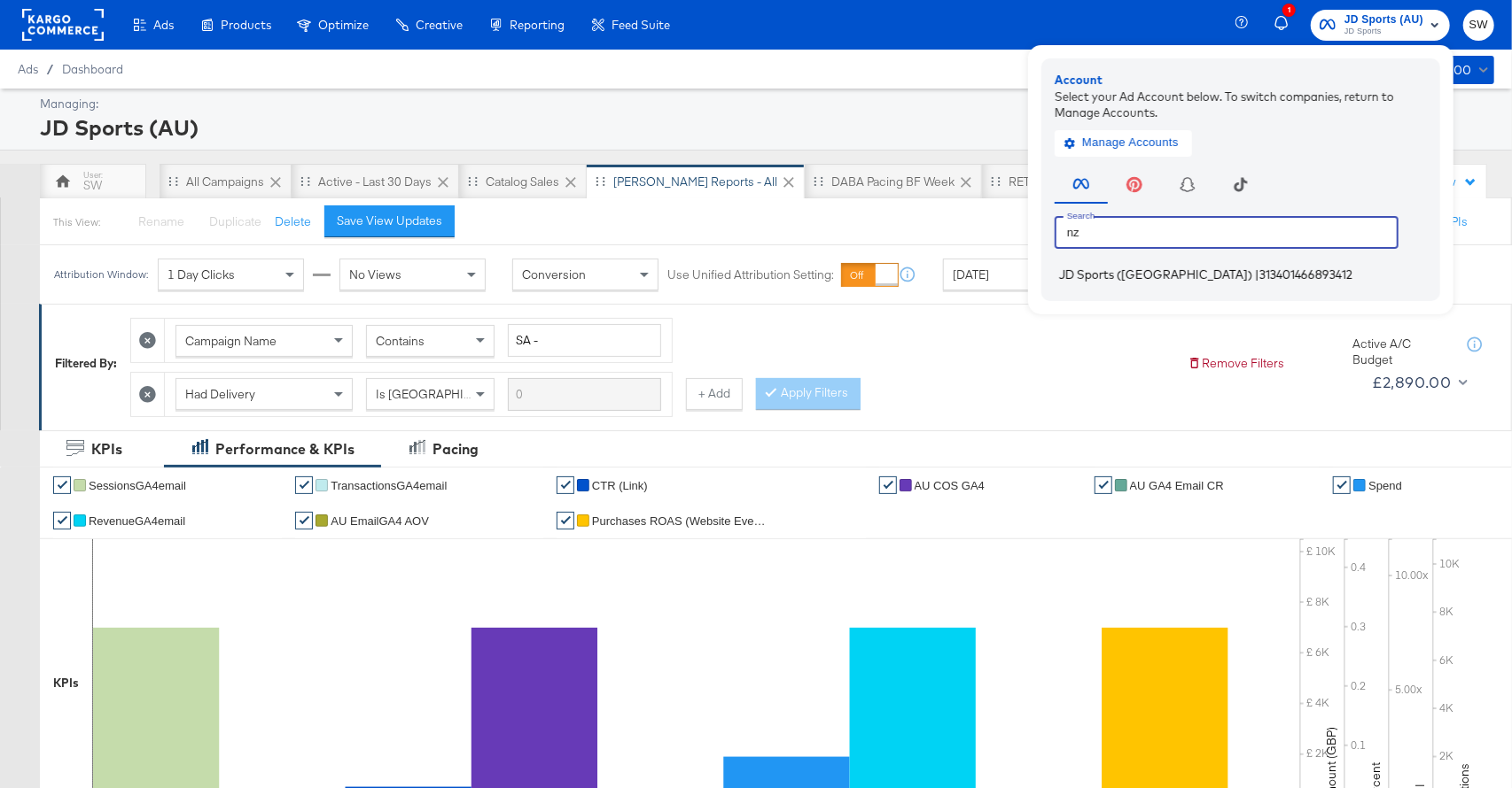
type input "nz"
click at [1259, 278] on span "313401466893412" at bounding box center [1305, 274] width 93 height 14
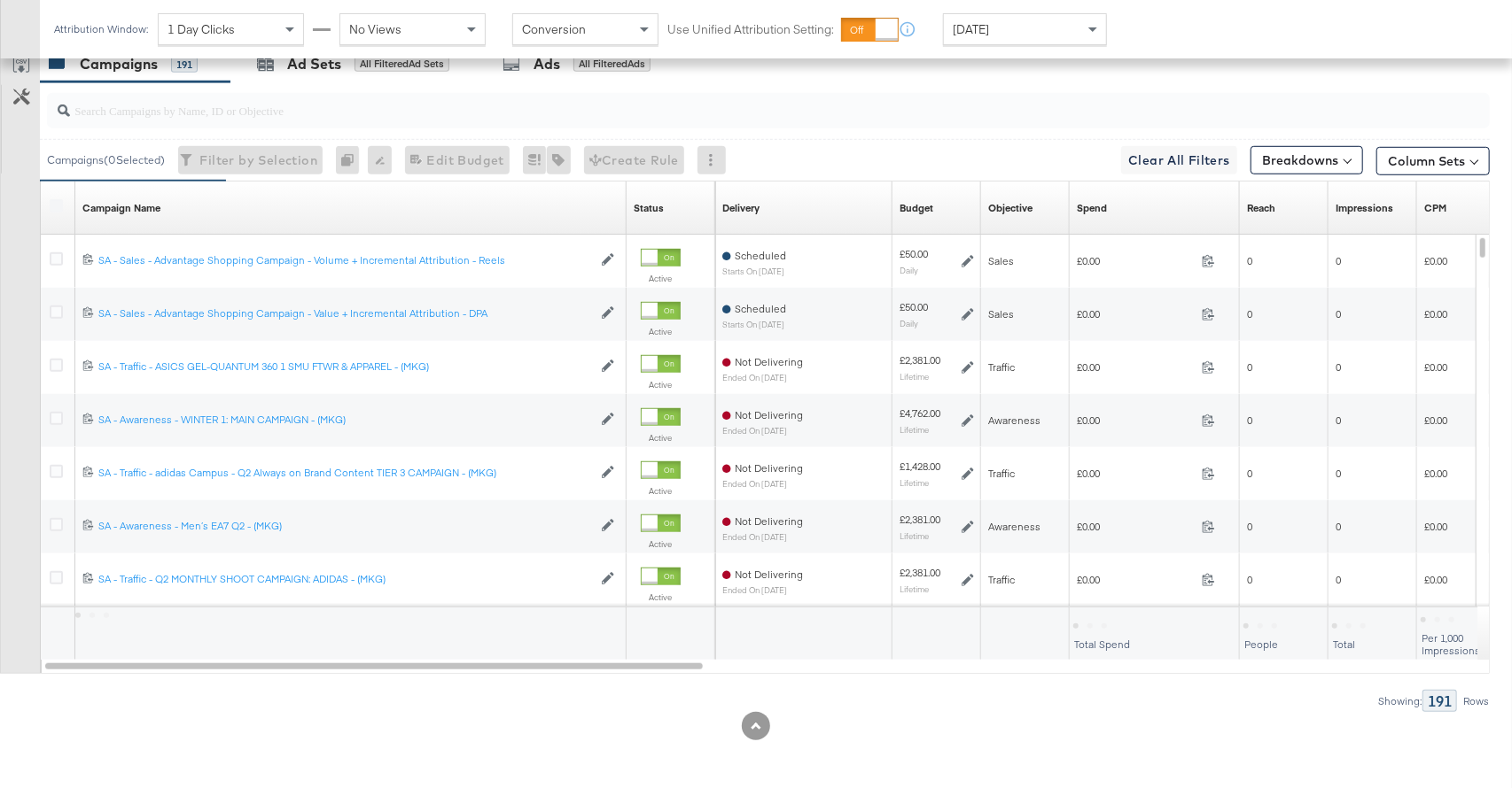
scroll to position [910, 0]
click at [1103, 210] on div "Spend" at bounding box center [1091, 208] width 30 height 14
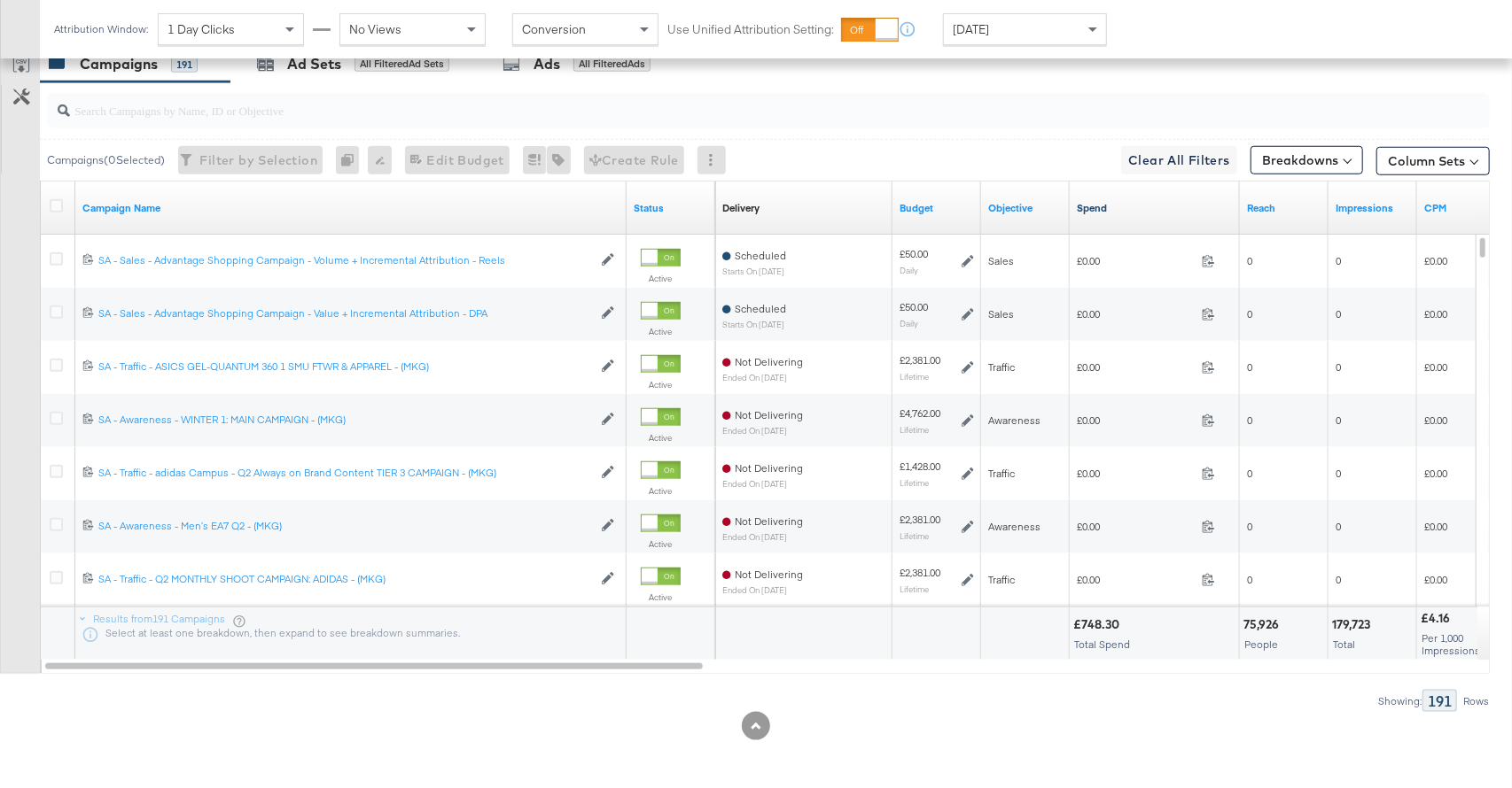
click at [1134, 211] on link "Spend" at bounding box center [1154, 208] width 156 height 14
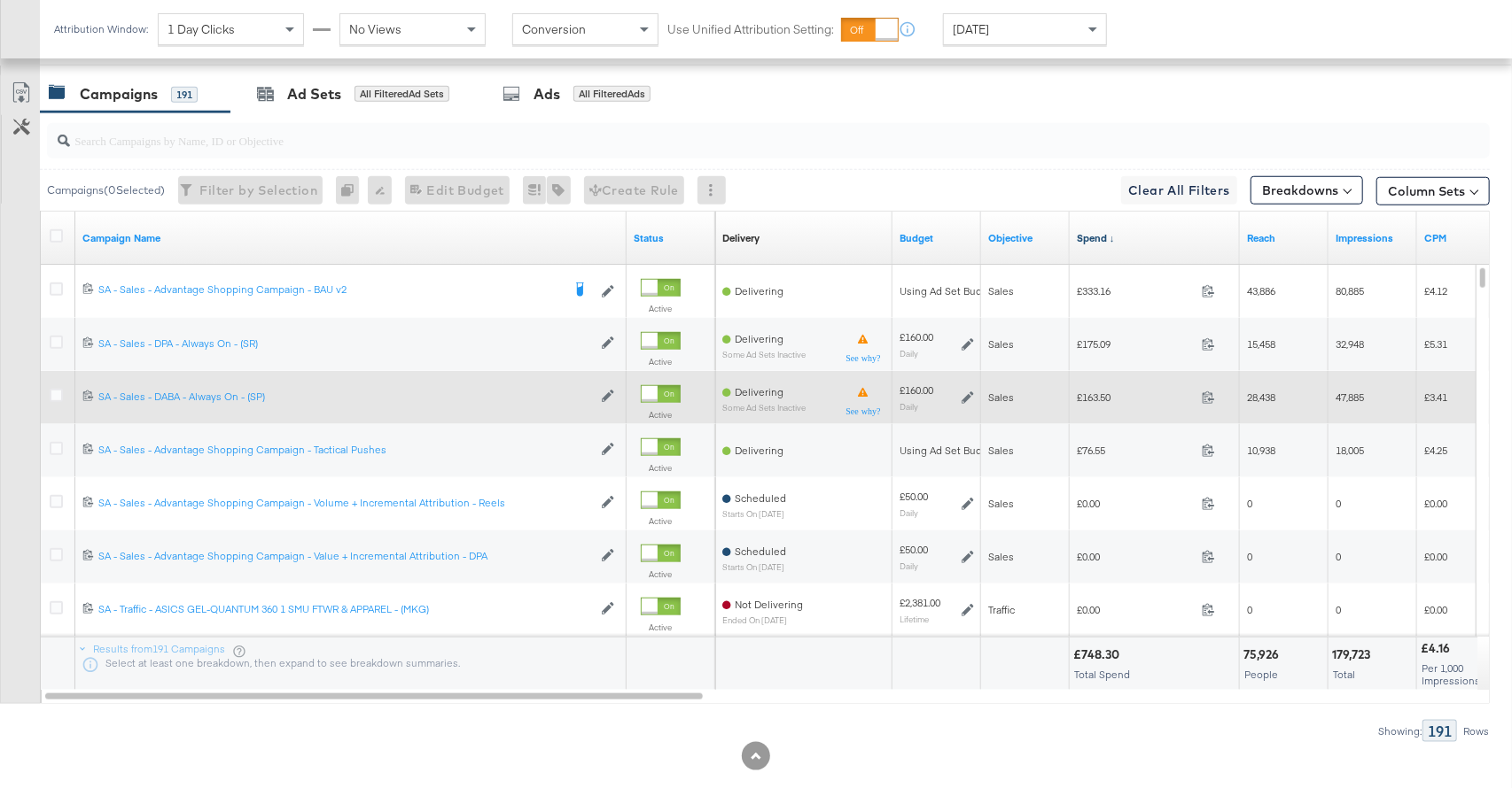
scroll to position [869, 0]
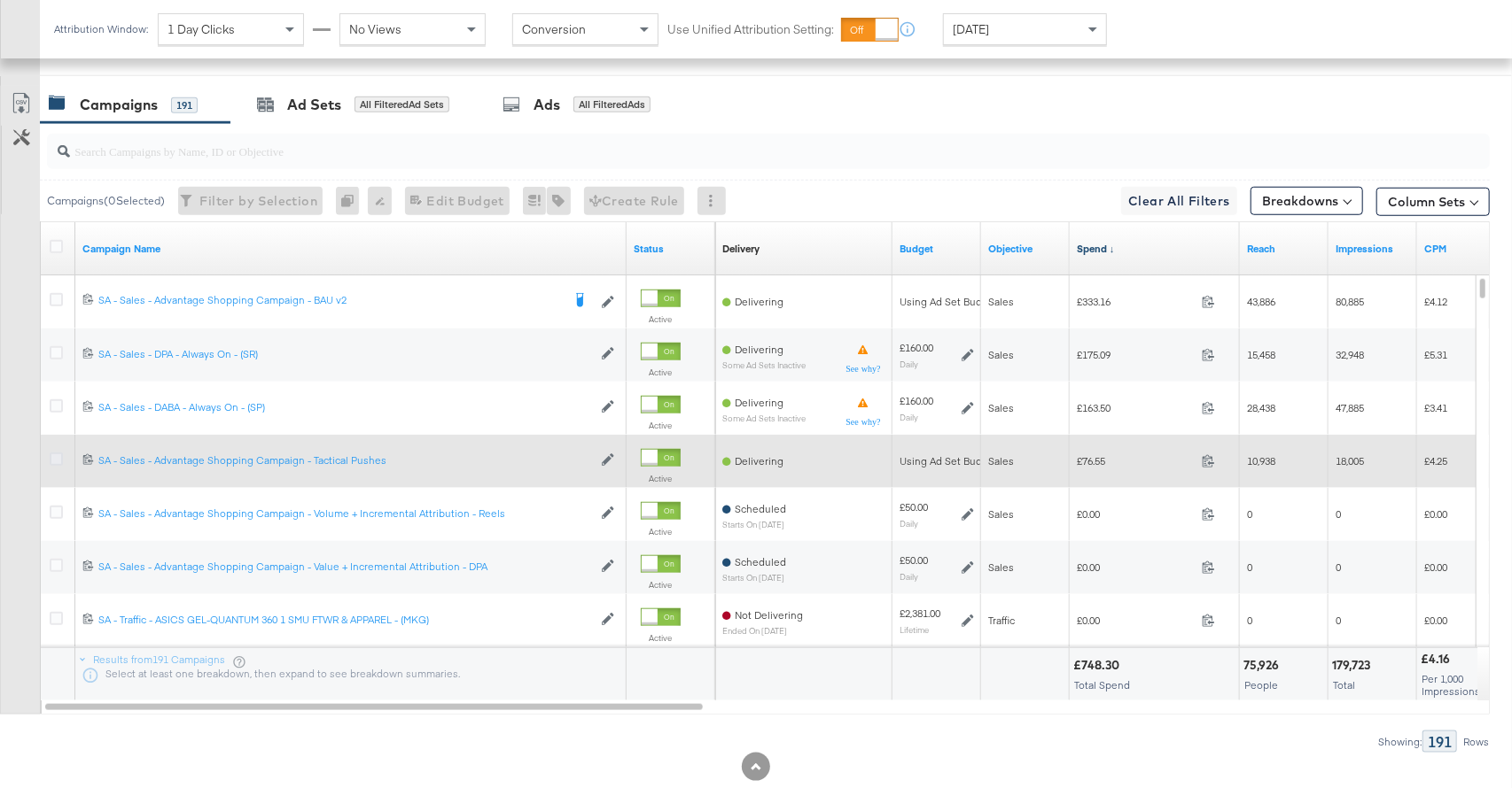
click at [50, 456] on icon at bounding box center [57, 459] width 13 height 13
click at [0, 0] on input "checkbox" at bounding box center [0, 0] width 0 height 0
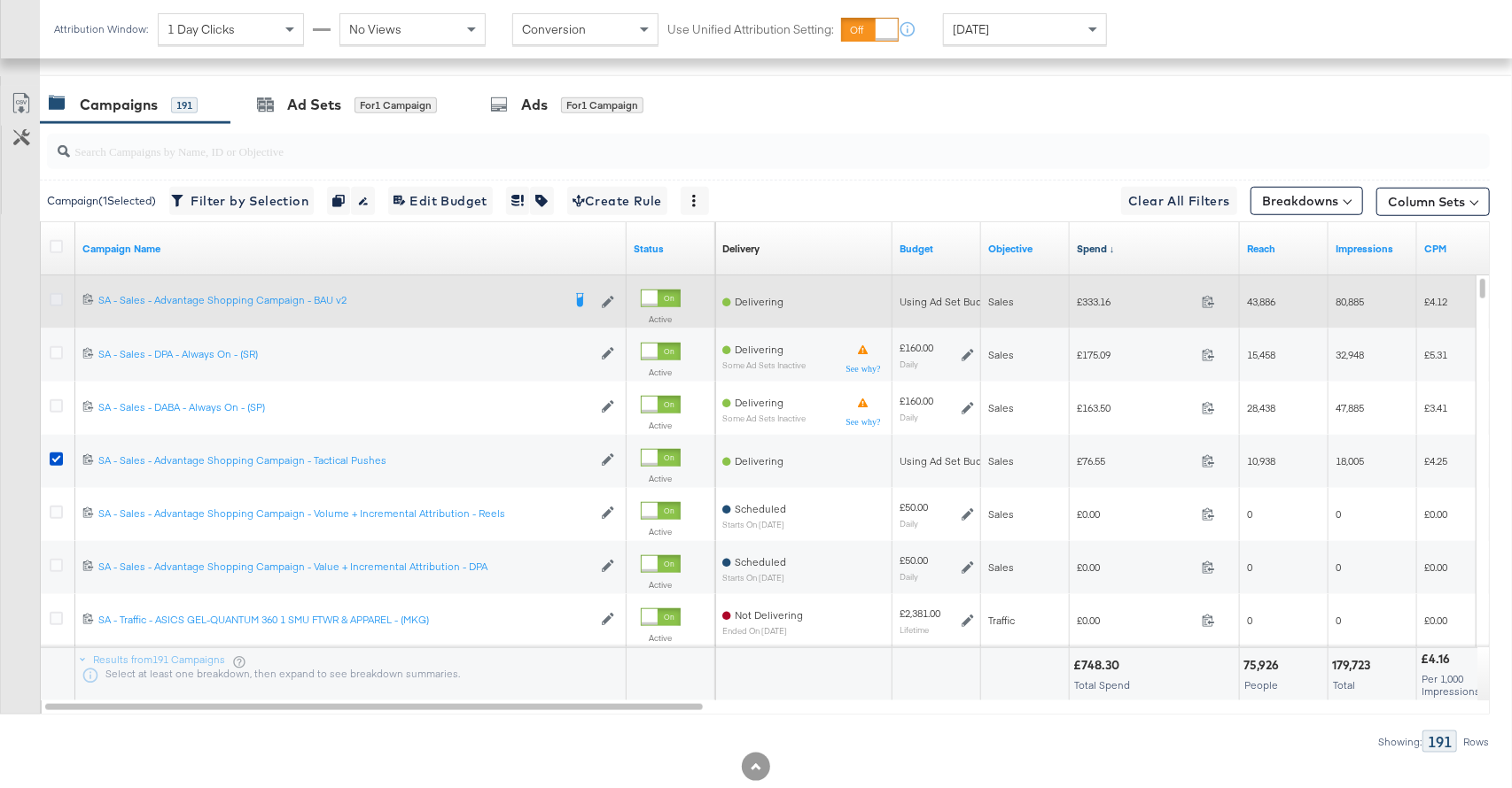
click at [55, 297] on icon at bounding box center [57, 300] width 13 height 13
click at [0, 0] on input "checkbox" at bounding box center [0, 0] width 0 height 0
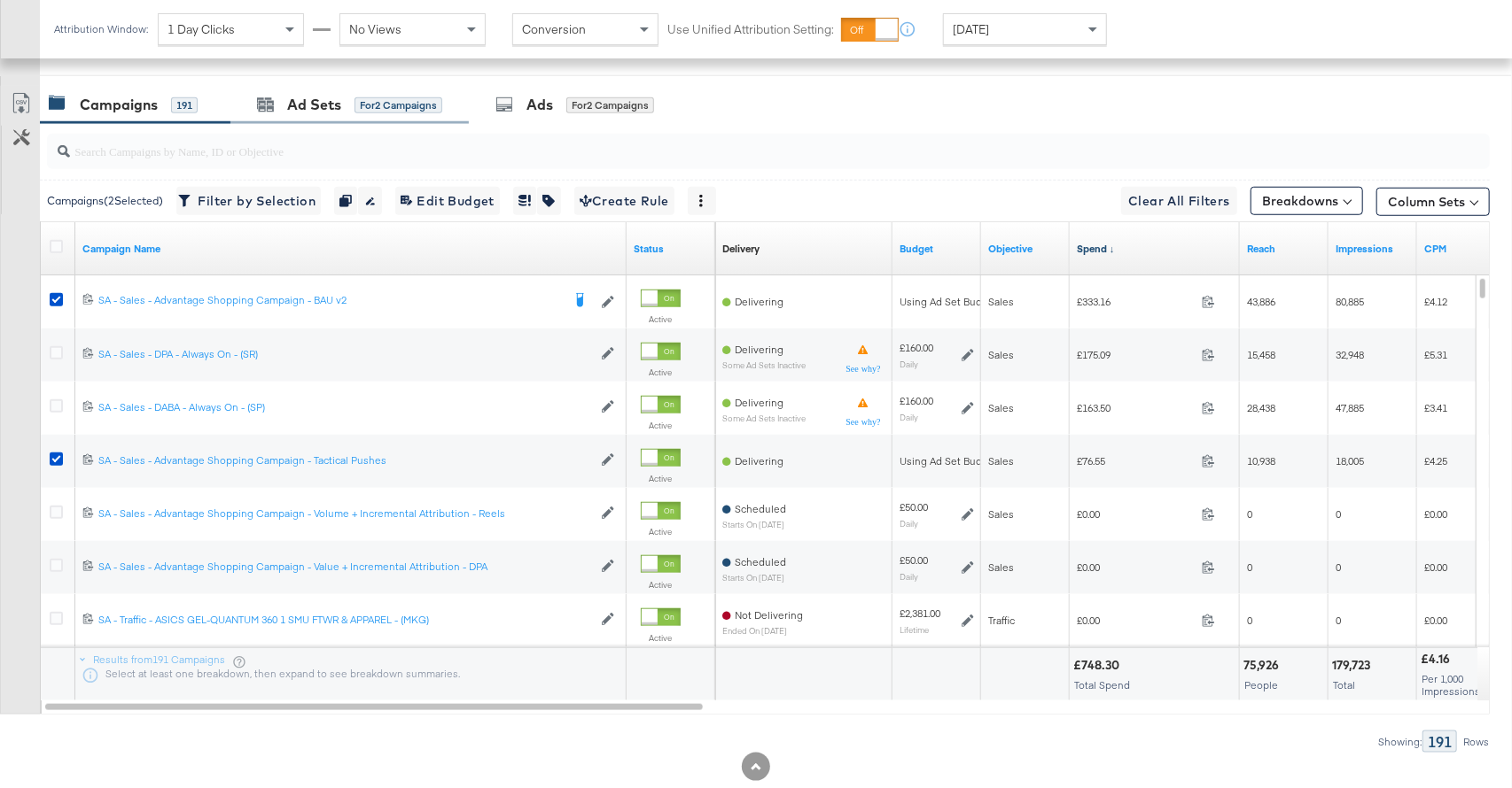
click at [346, 114] on div "Ad Sets for 2 Campaigns" at bounding box center [350, 105] width 238 height 38
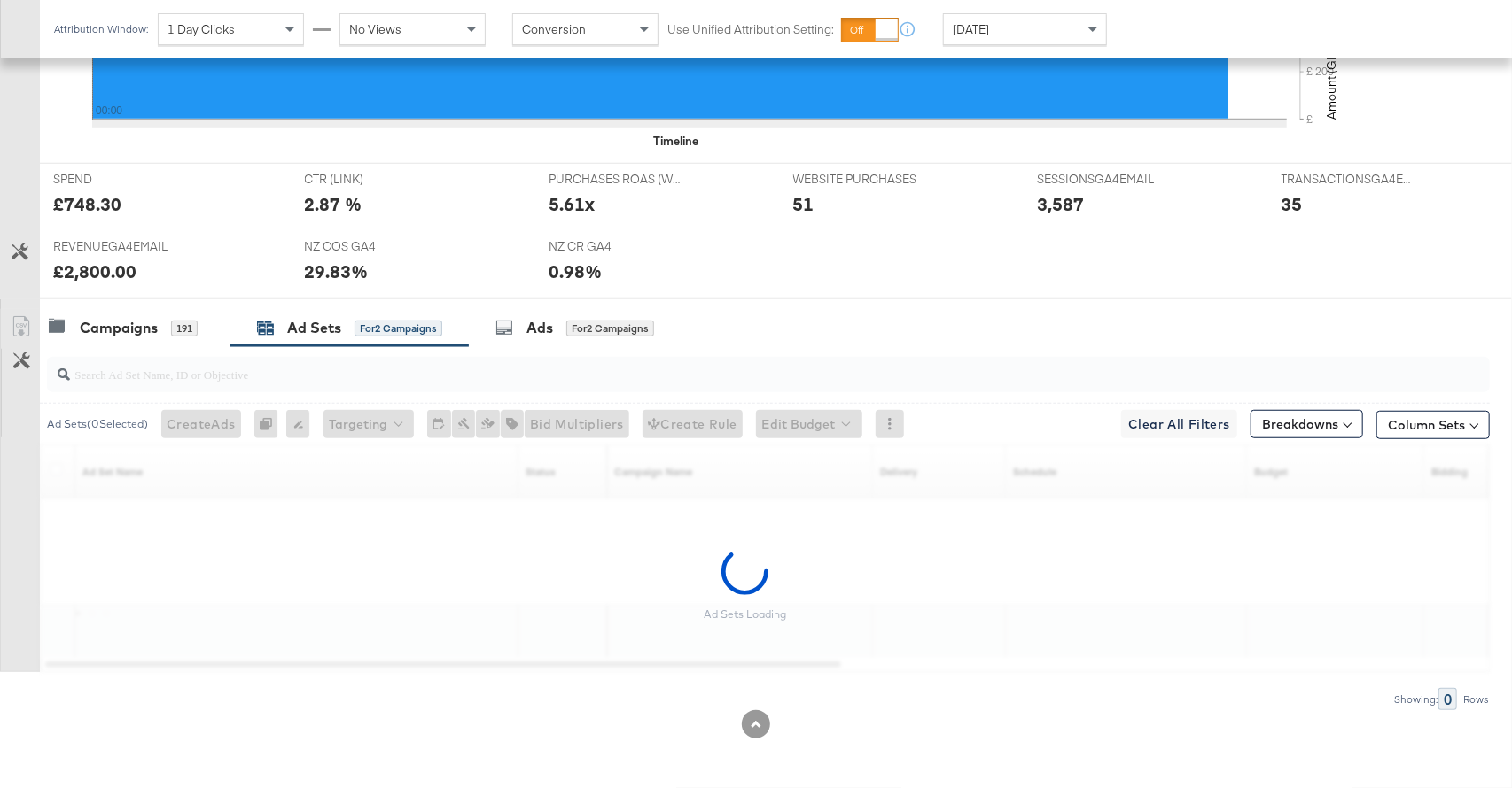
scroll to position [644, 0]
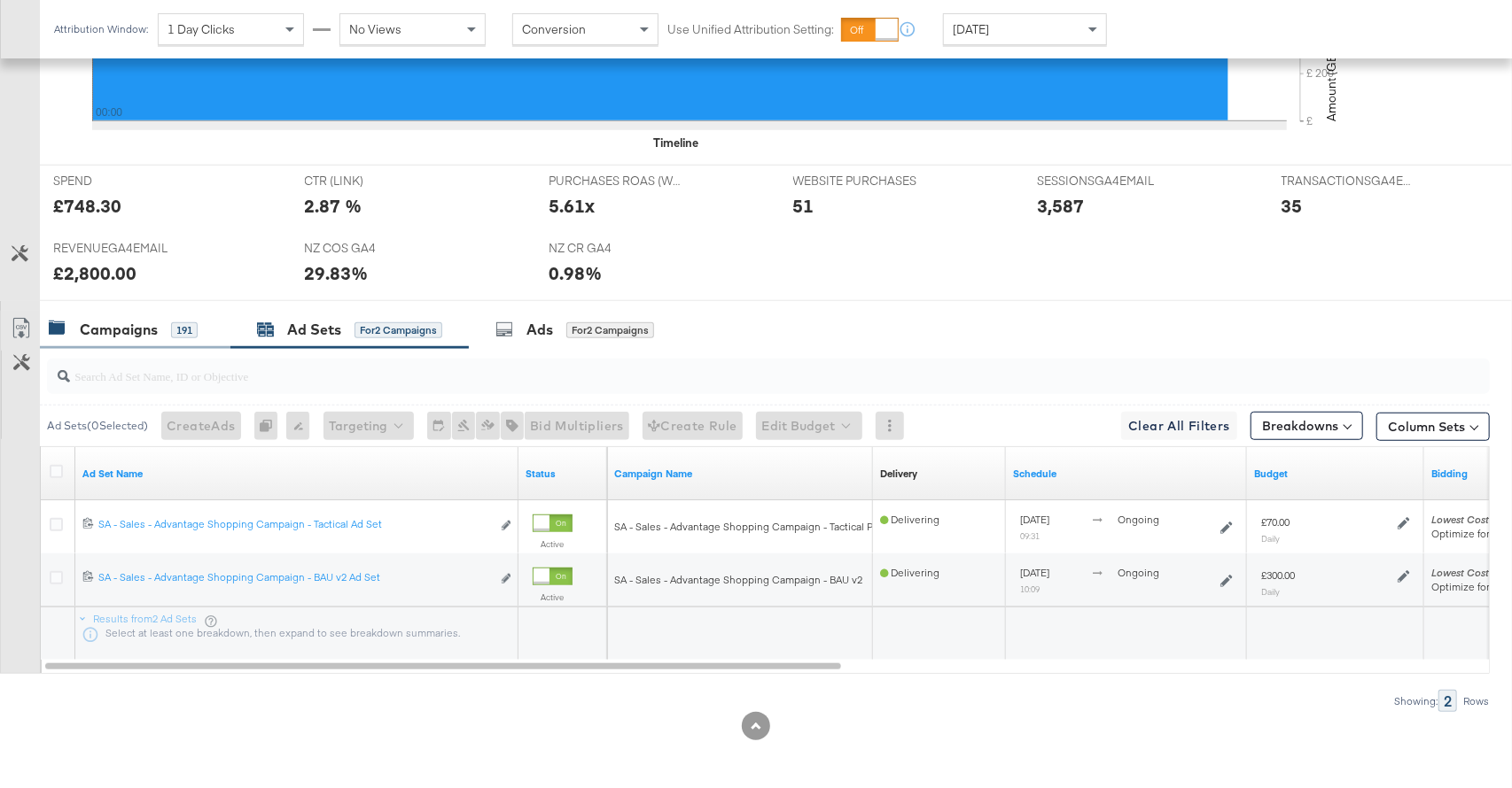
click at [144, 326] on div "Campaigns" at bounding box center [118, 330] width 78 height 20
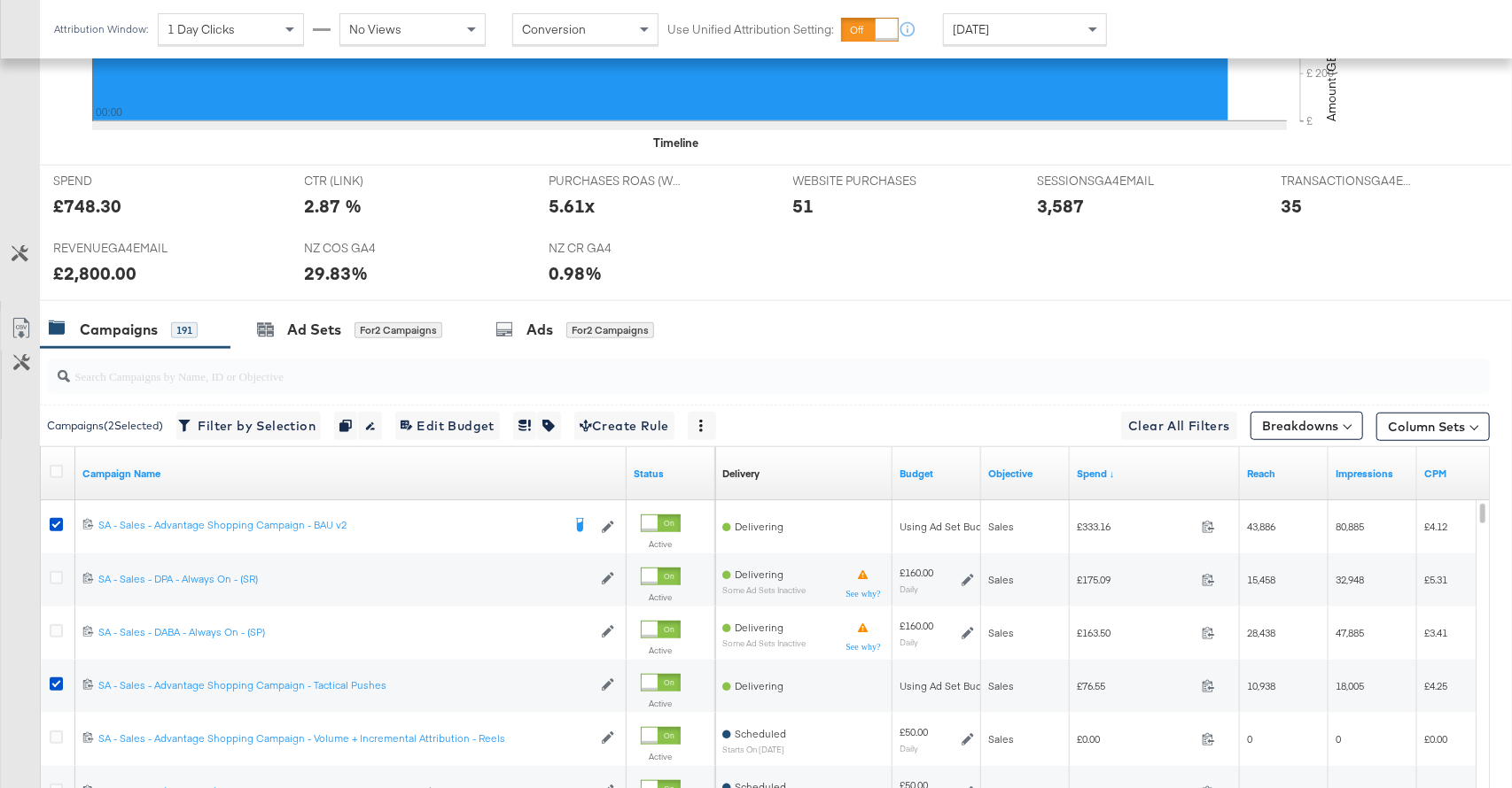
scroll to position [869, 0]
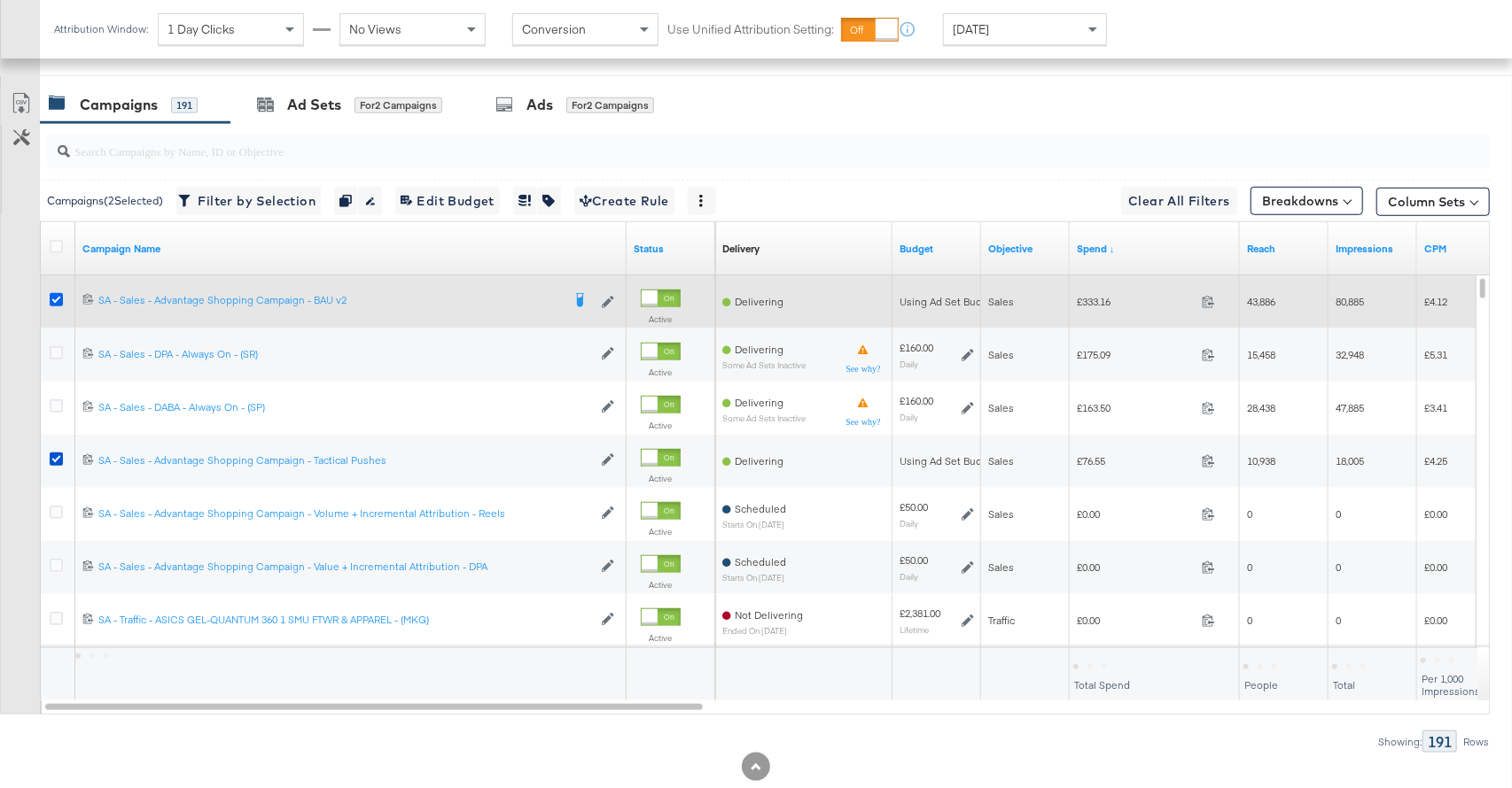
click at [52, 295] on icon at bounding box center [57, 300] width 13 height 13
click at [0, 0] on input "checkbox" at bounding box center [0, 0] width 0 height 0
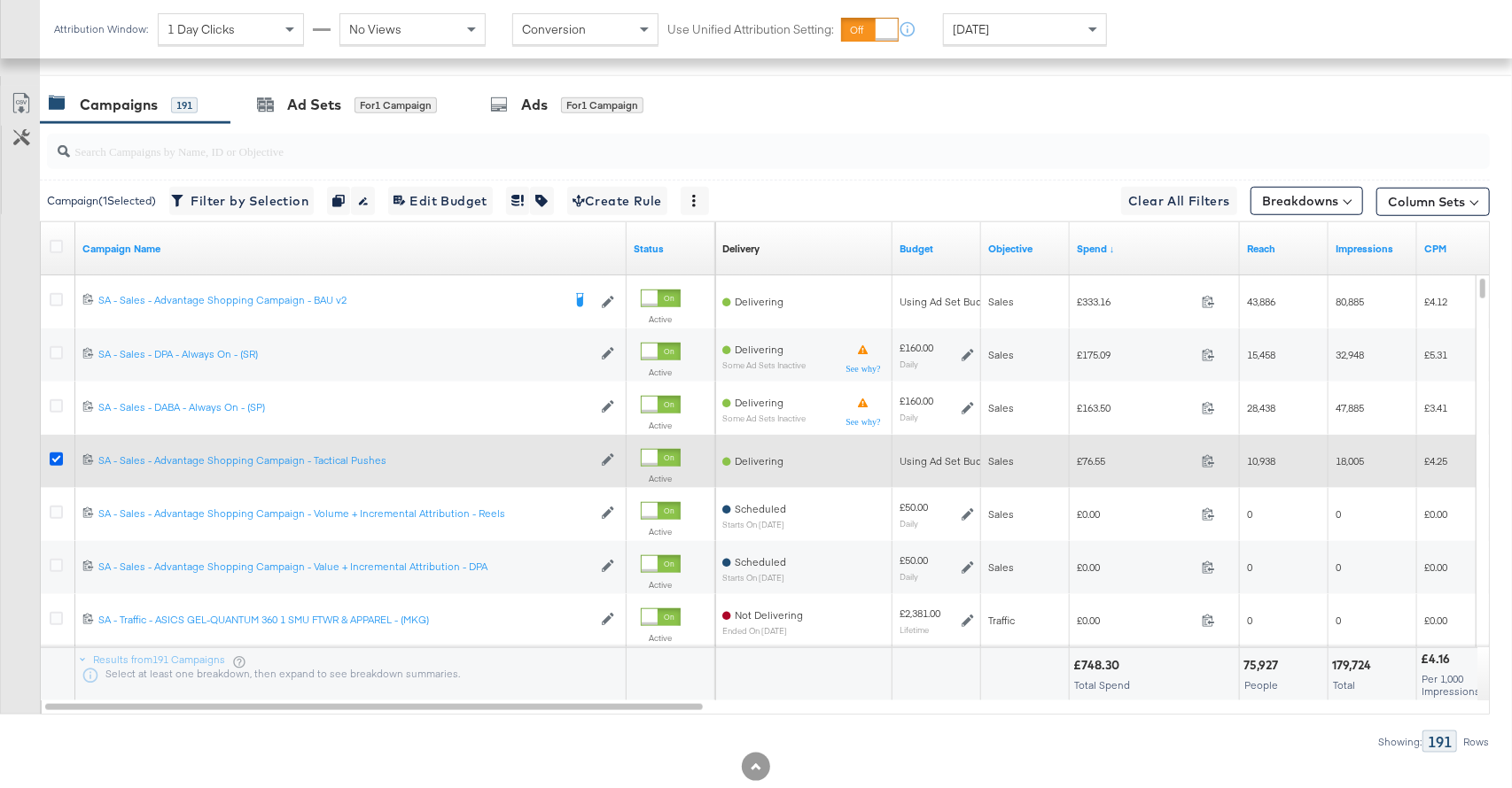
drag, startPoint x: 55, startPoint y: 452, endPoint x: 697, endPoint y: 216, distance: 684.0
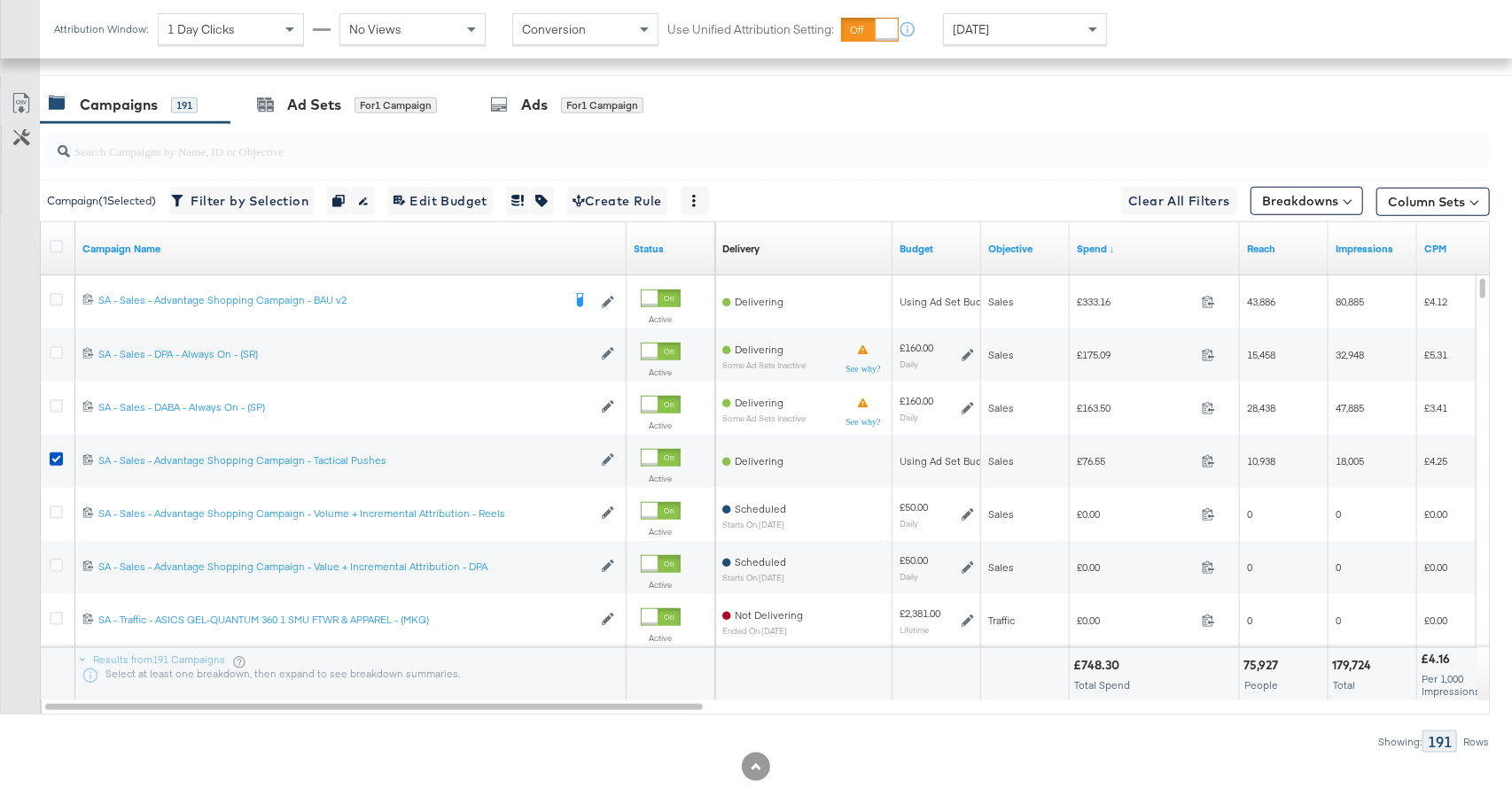
click at [56, 453] on icon at bounding box center [57, 459] width 13 height 13
click at [0, 0] on input "checkbox" at bounding box center [0, 0] width 0 height 0
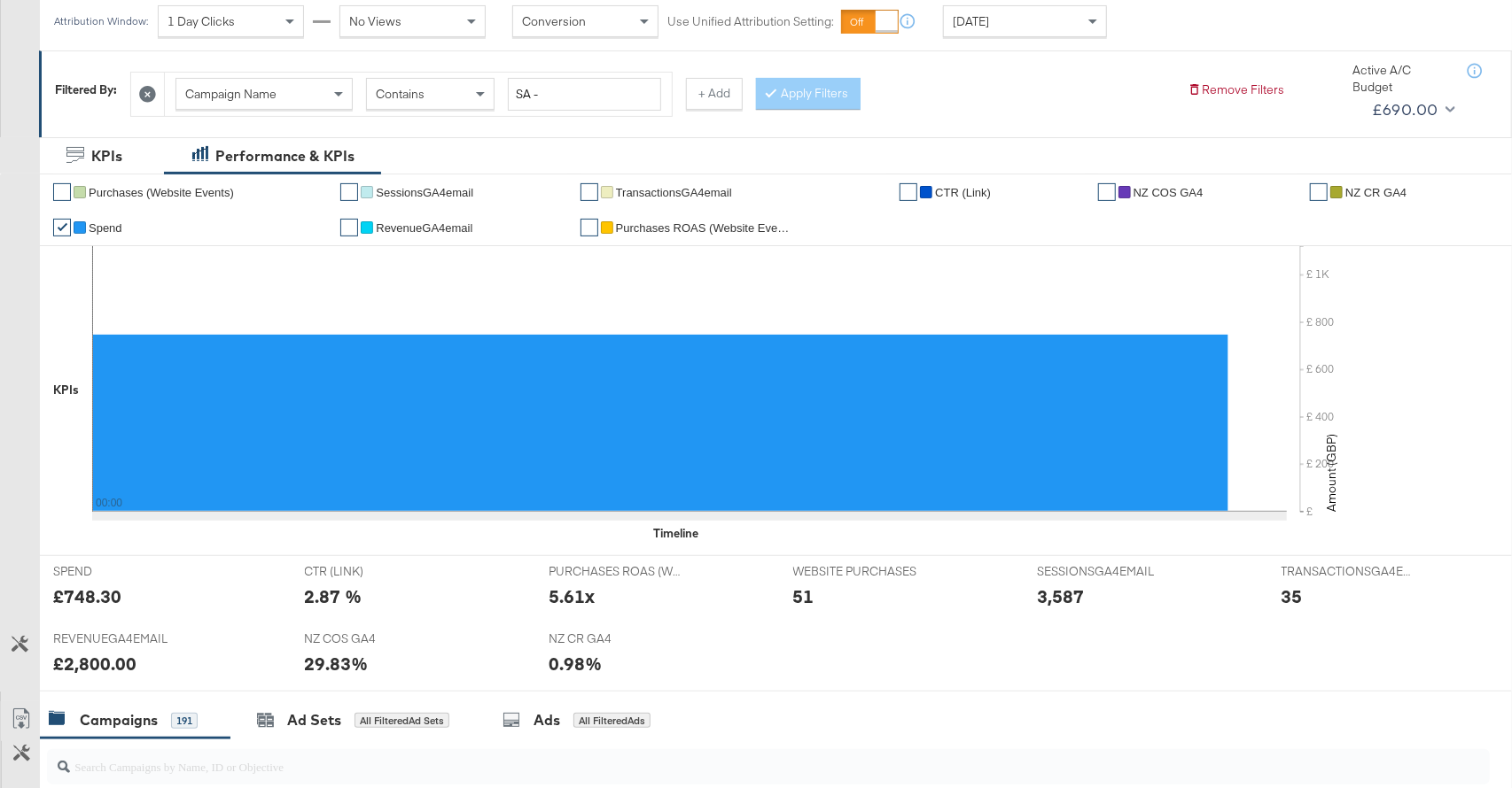
scroll to position [0, 0]
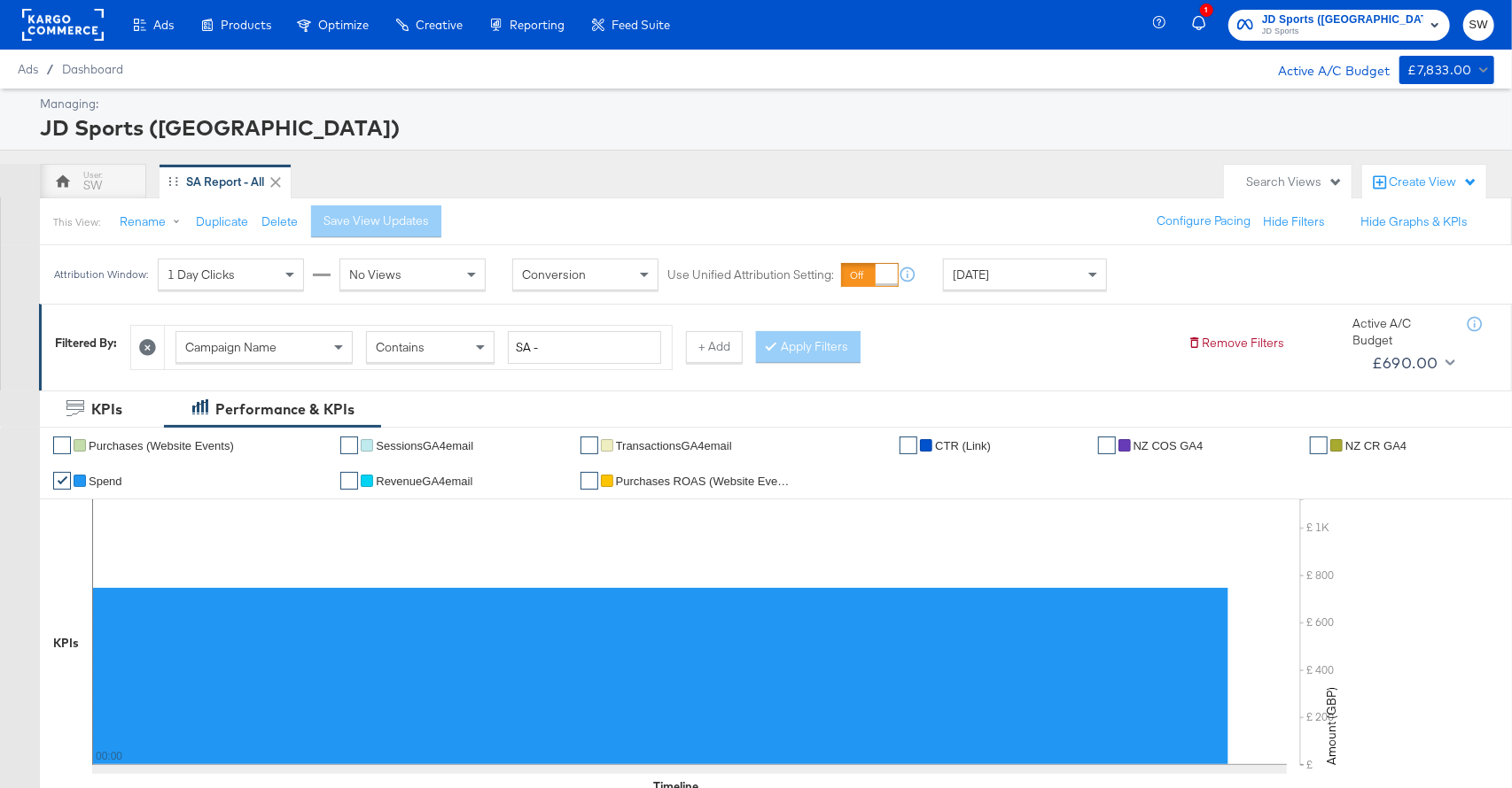
click at [1384, 19] on span "JD Sports ([GEOGRAPHIC_DATA])" at bounding box center [1343, 19] width 161 height 18
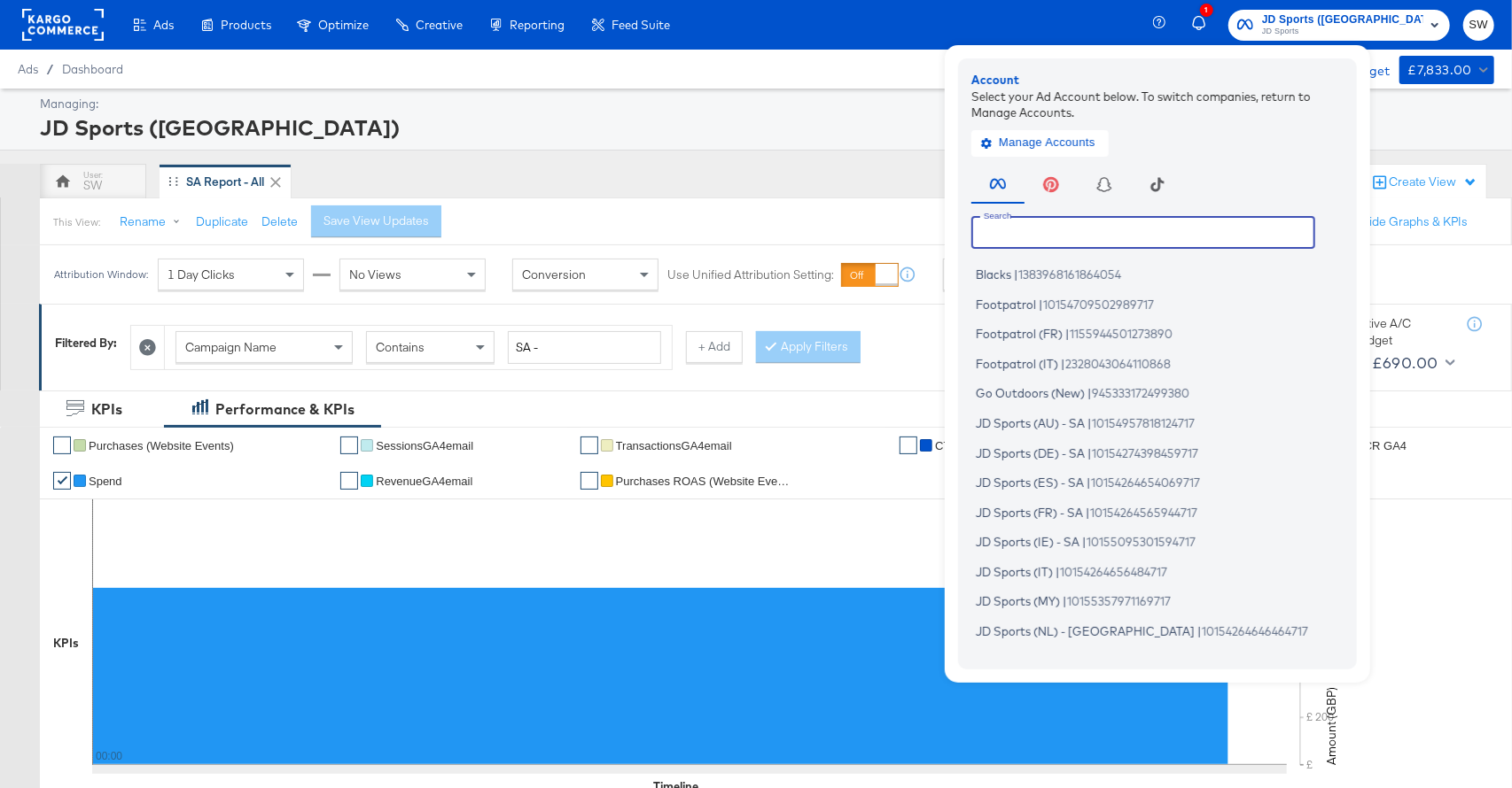
click at [1150, 237] on input "text" at bounding box center [1143, 232] width 344 height 32
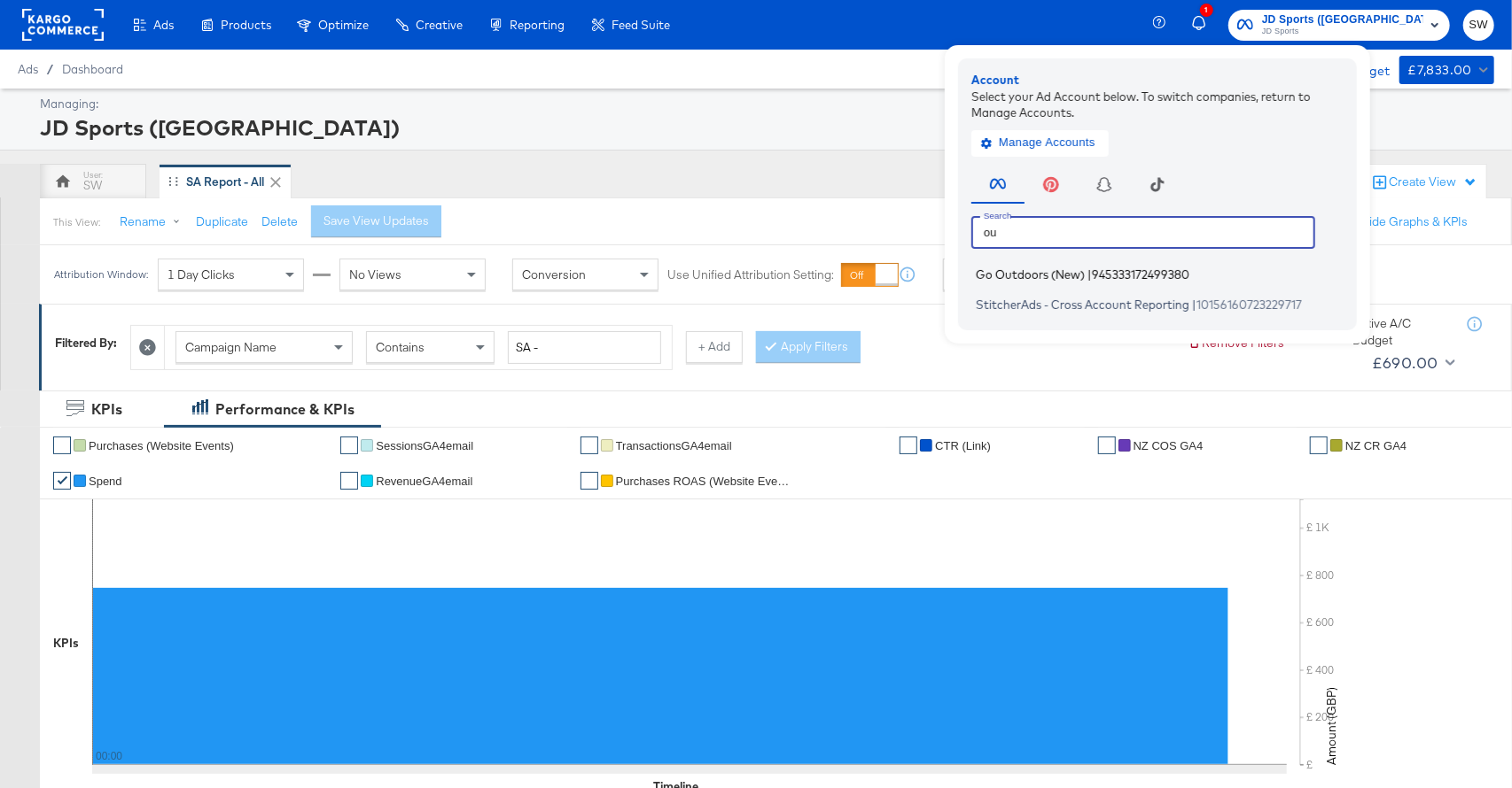
type input "ou"
click at [1084, 273] on span "Go Outdoors (New)" at bounding box center [1029, 274] width 109 height 14
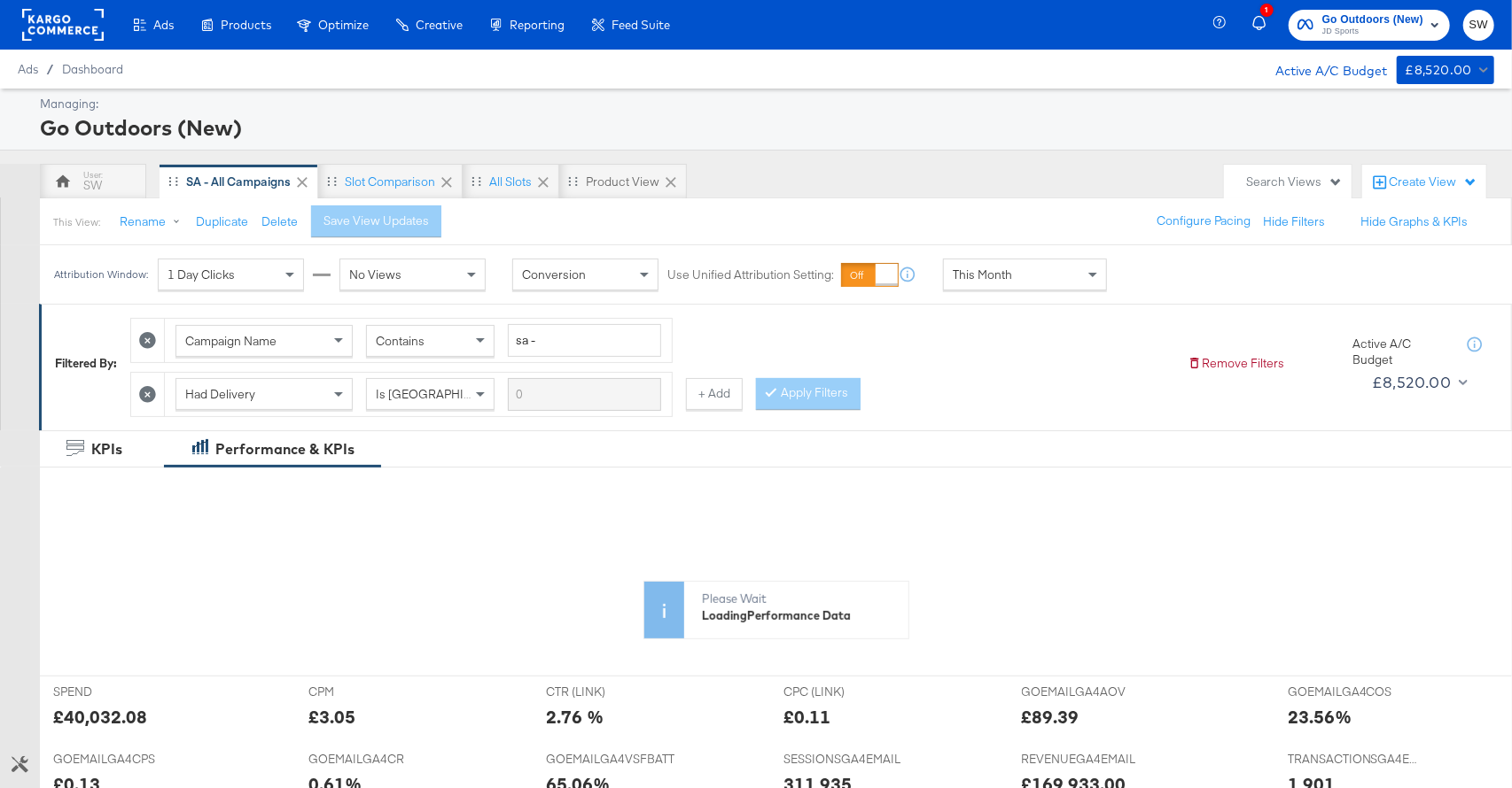
click at [1011, 273] on div "This Month" at bounding box center [1025, 274] width 162 height 30
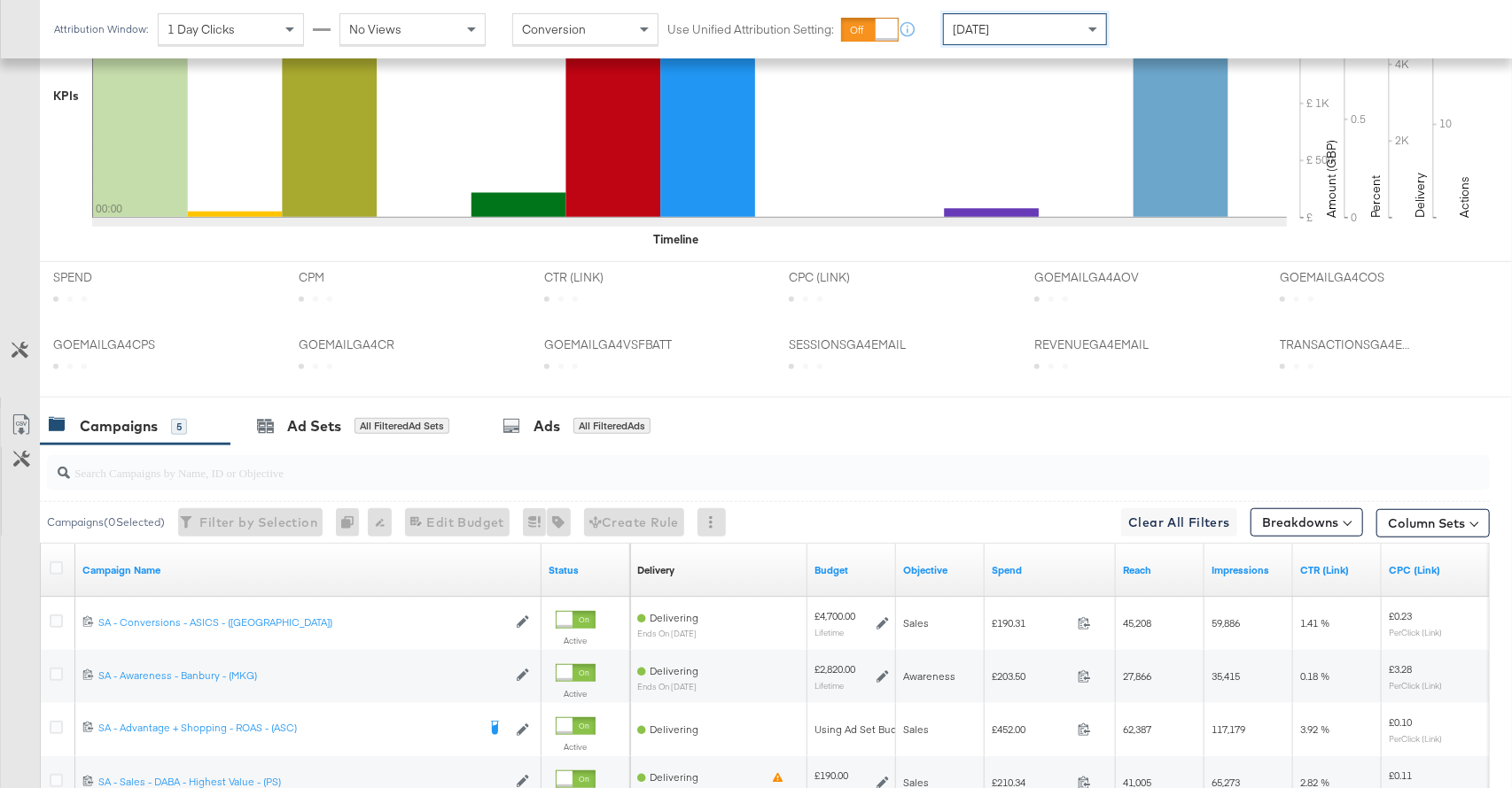
scroll to position [761, 0]
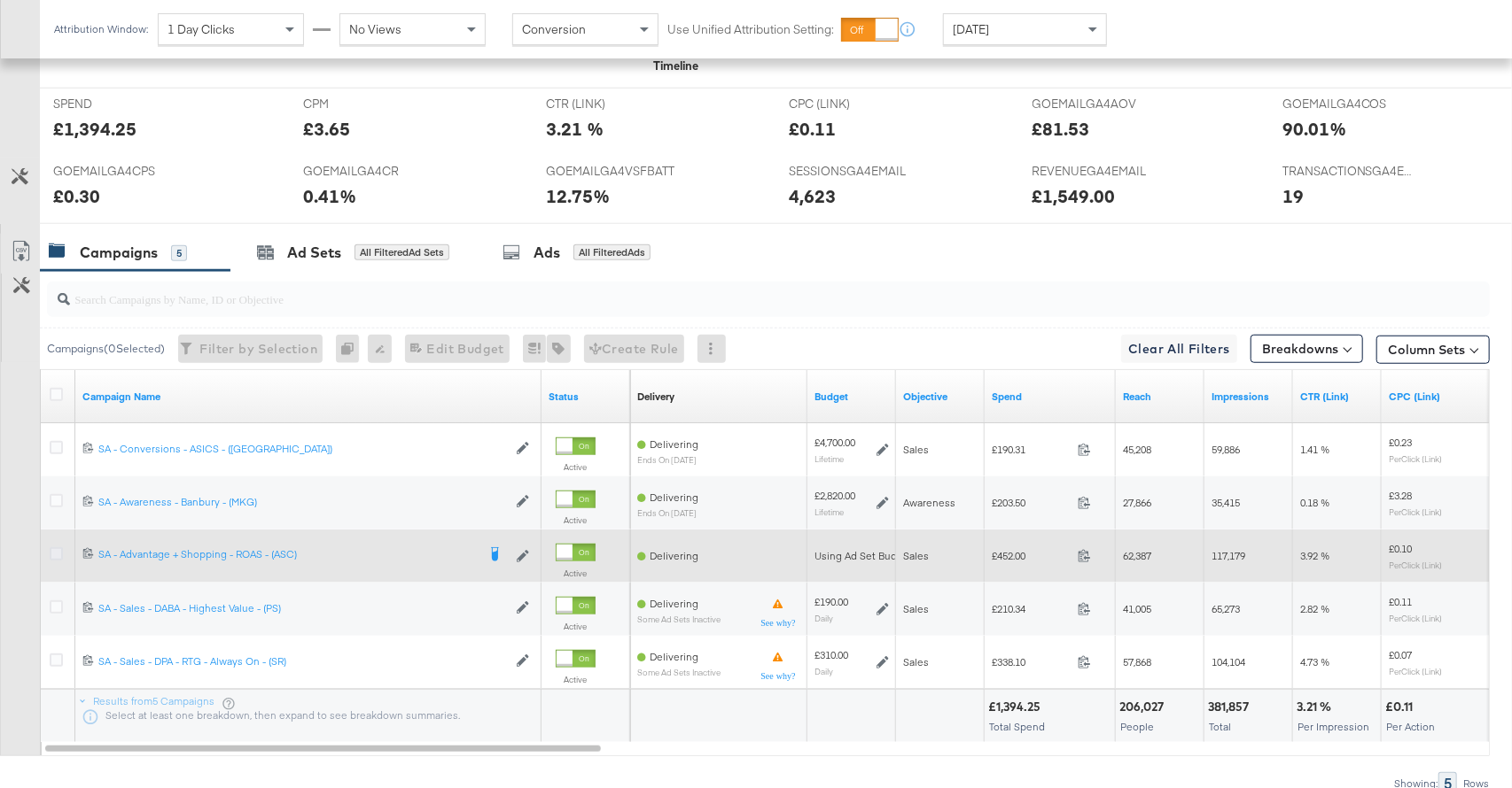
click at [56, 551] on icon at bounding box center [57, 554] width 13 height 13
click at [0, 0] on input "checkbox" at bounding box center [0, 0] width 0 height 0
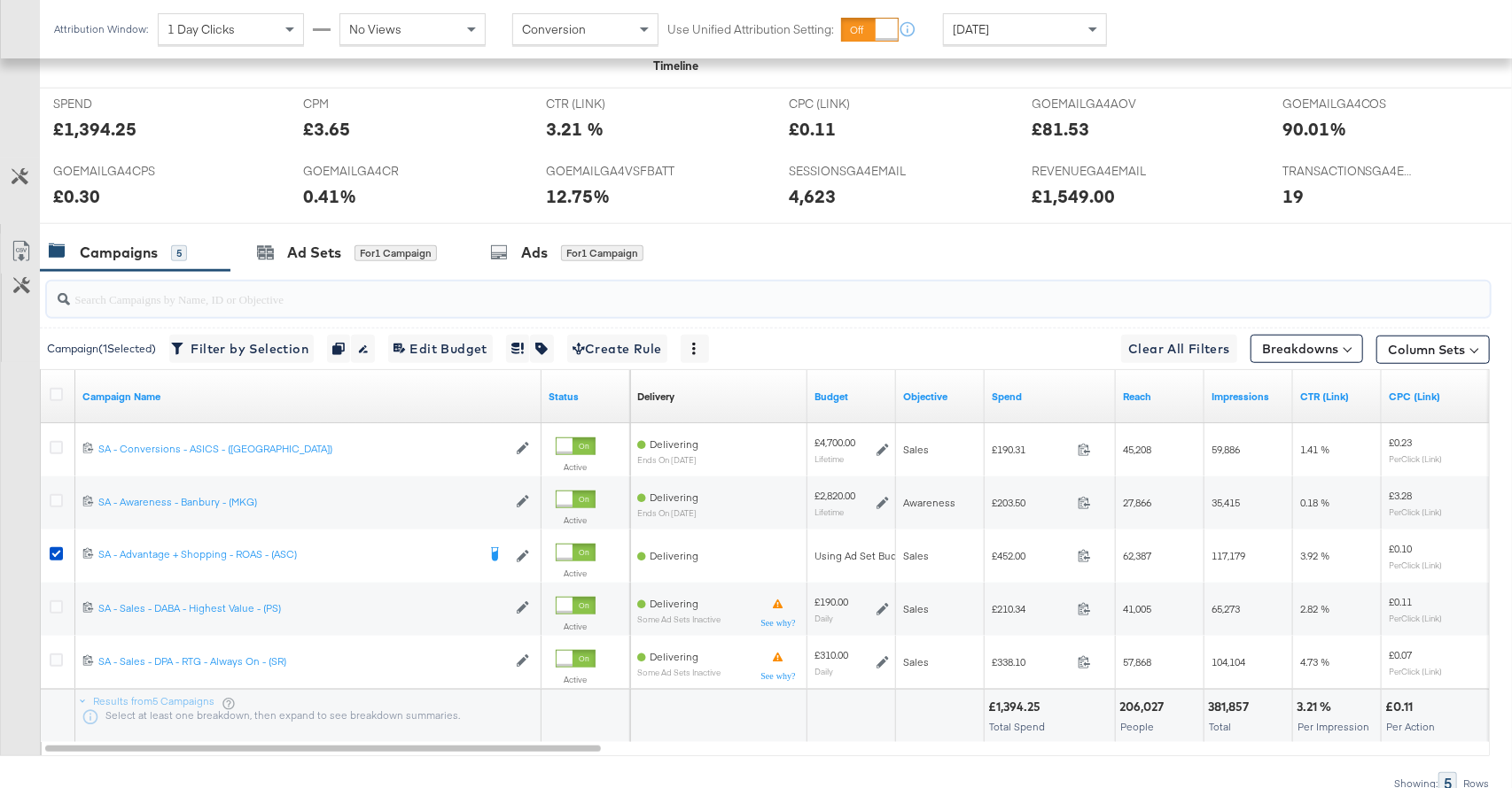
click at [331, 275] on input "search" at bounding box center [714, 292] width 1288 height 35
click at [334, 262] on div "Ad Sets for 1 Campaign" at bounding box center [347, 253] width 233 height 38
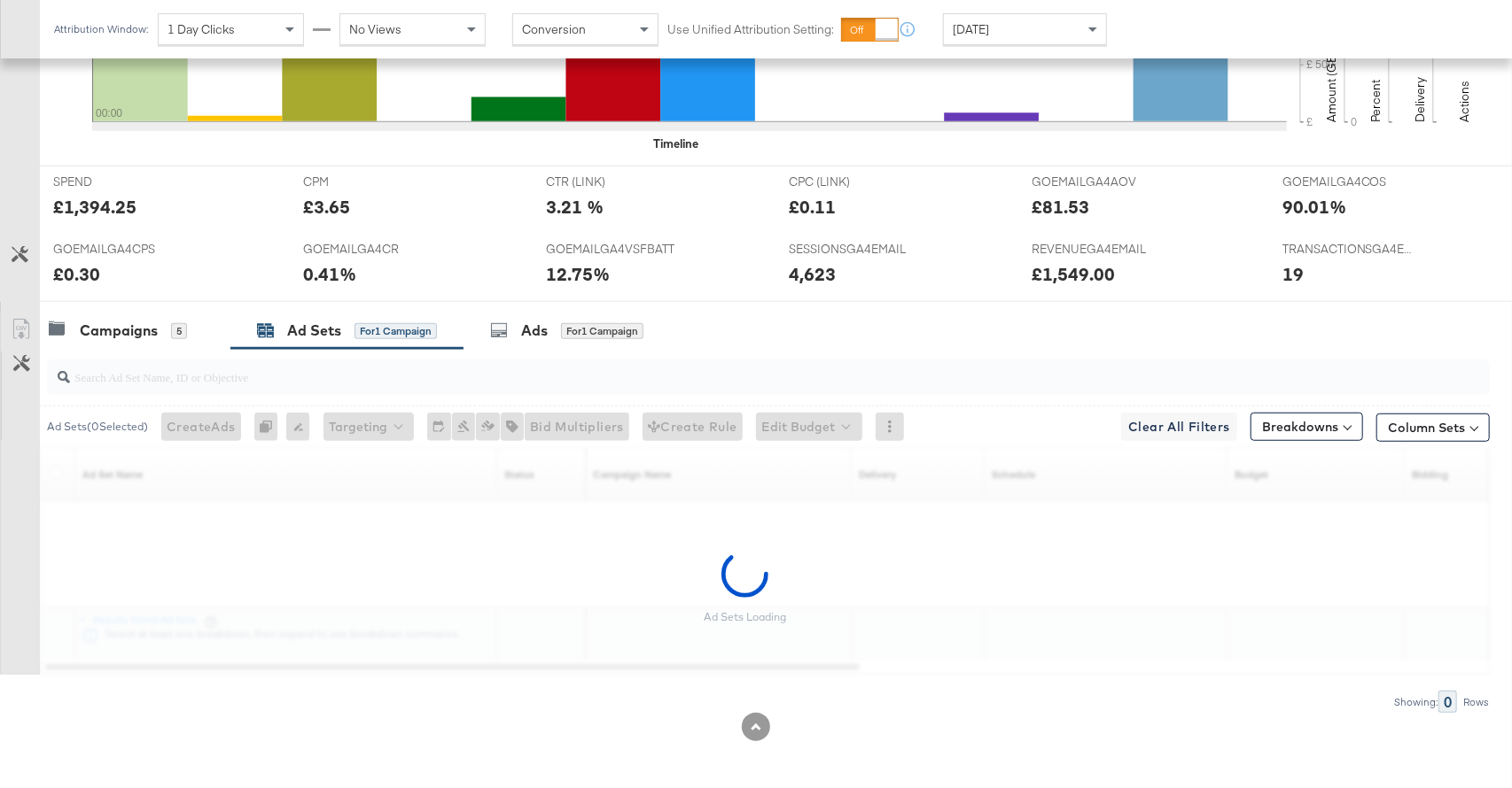
scroll to position [629, 0]
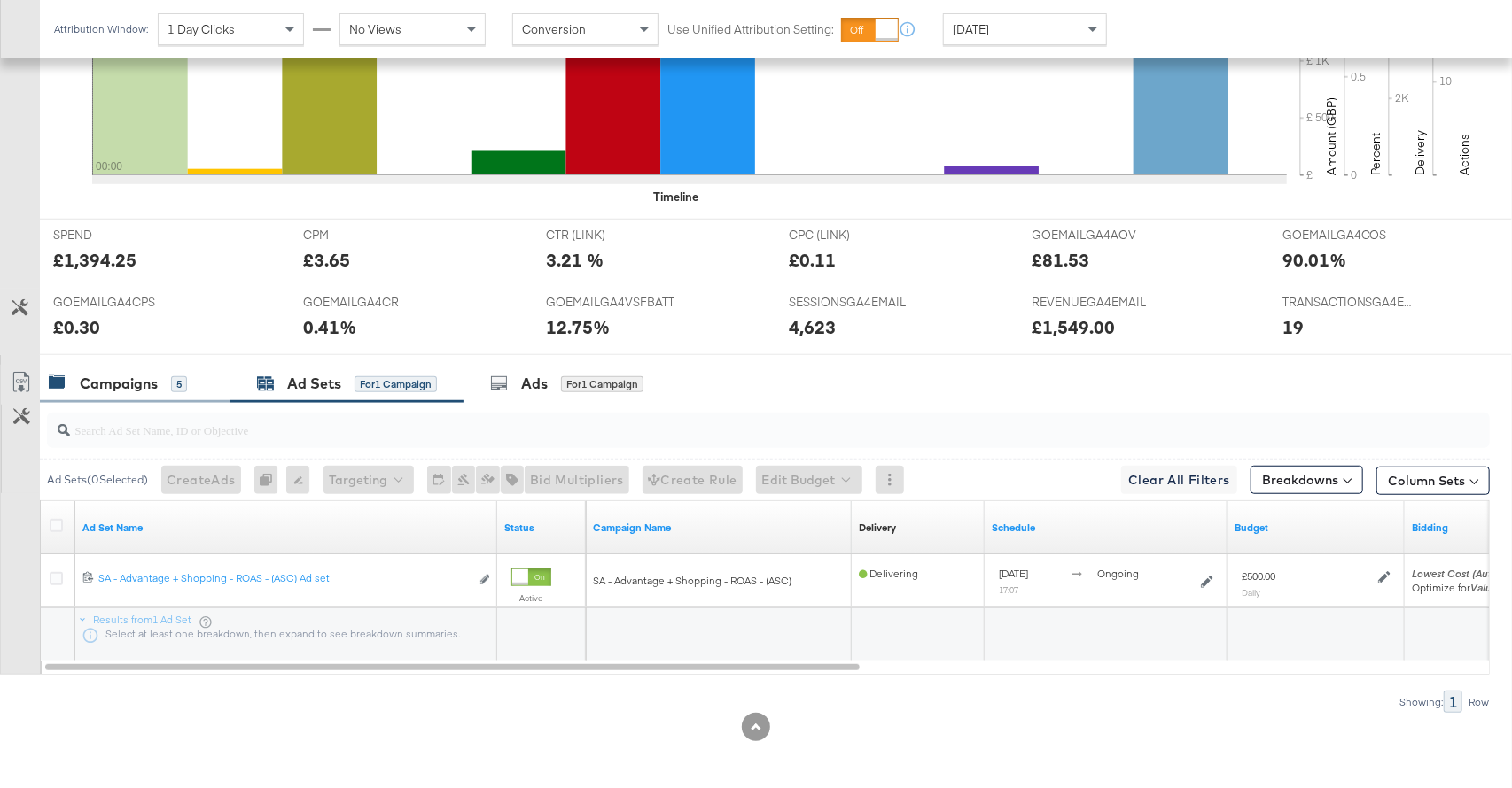
click at [103, 377] on div "Campaigns" at bounding box center [118, 383] width 78 height 20
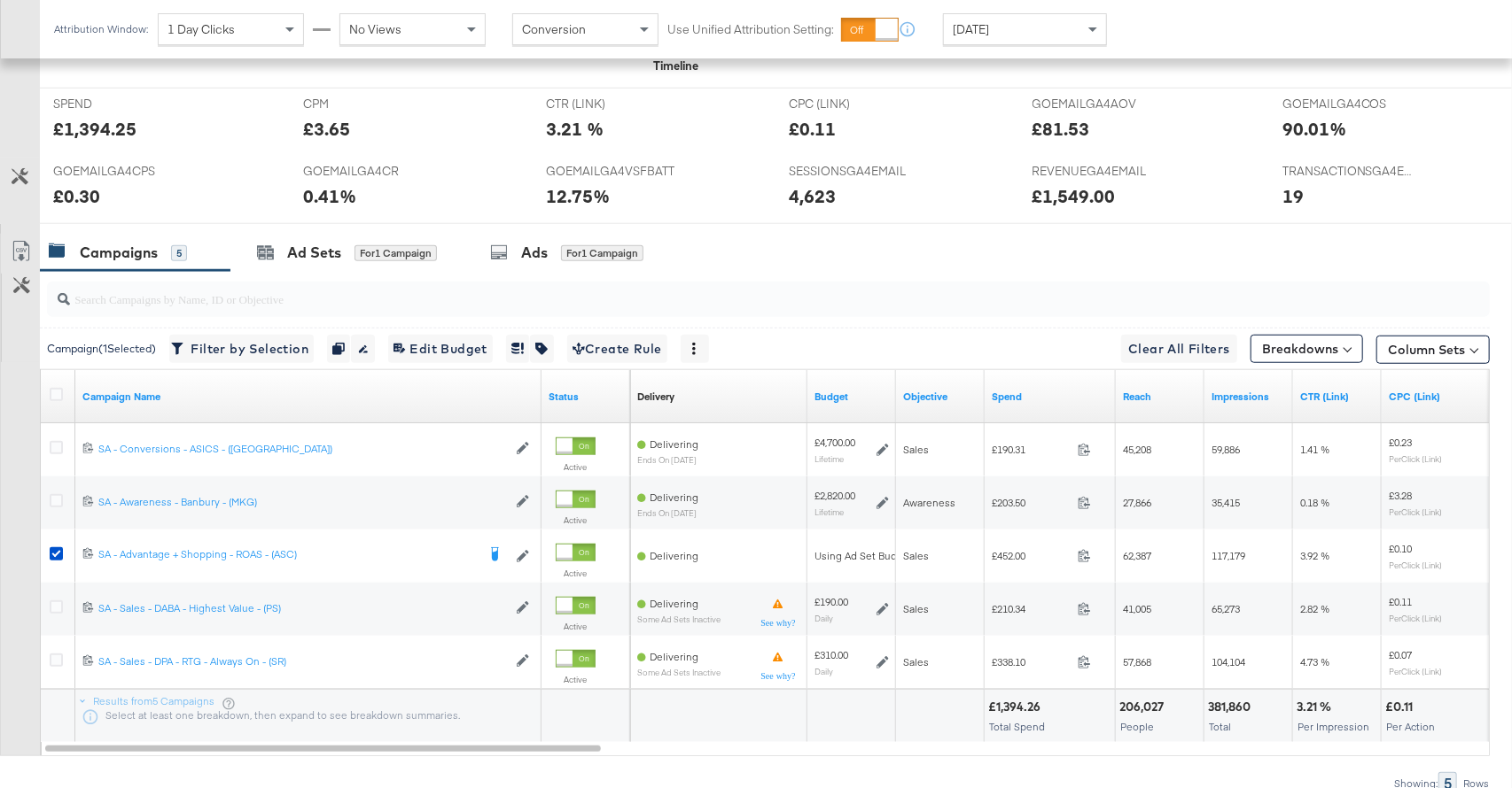
scroll to position [0, 0]
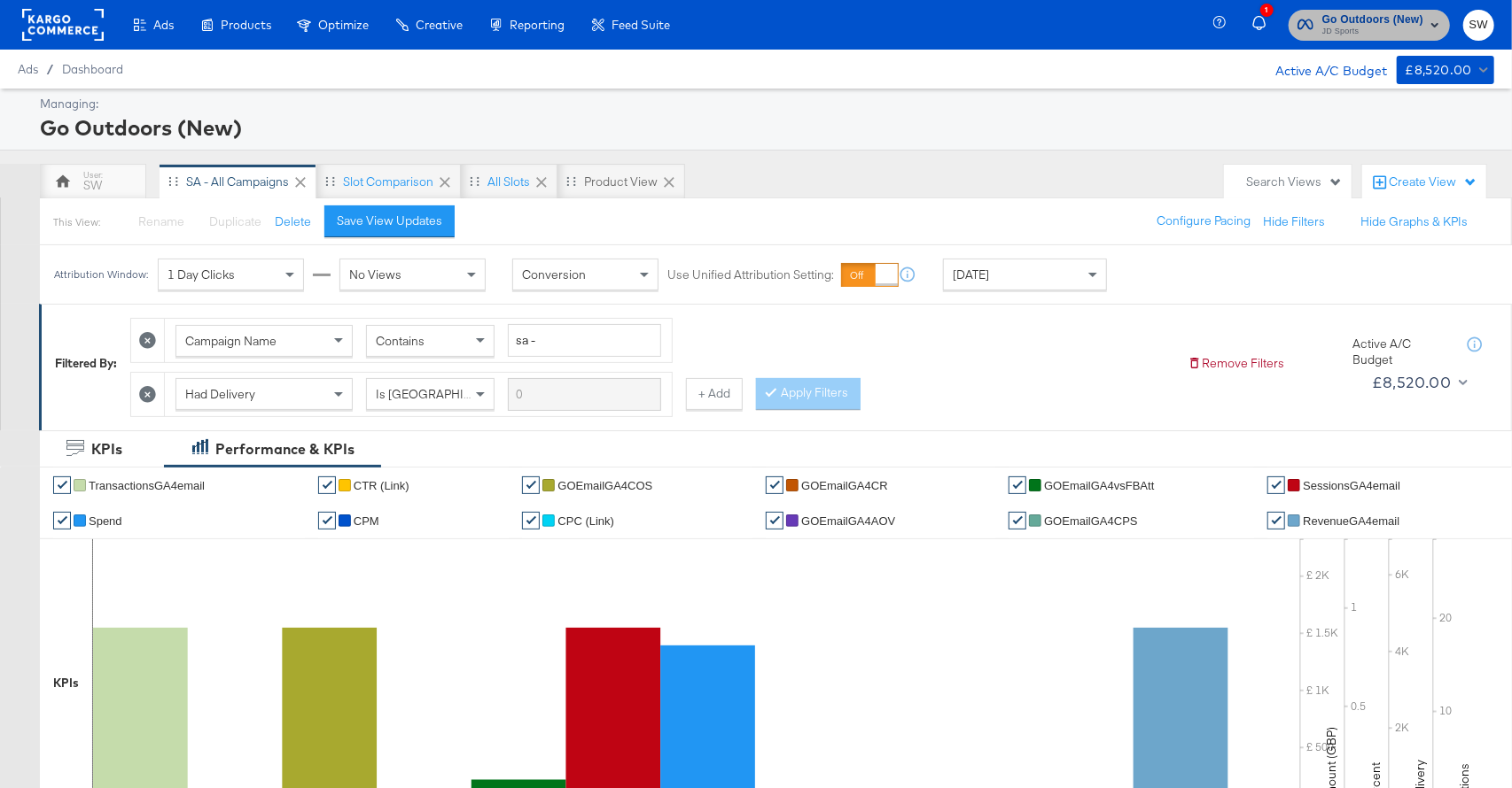
click at [1351, 25] on span "JD Sports" at bounding box center [1372, 32] width 101 height 14
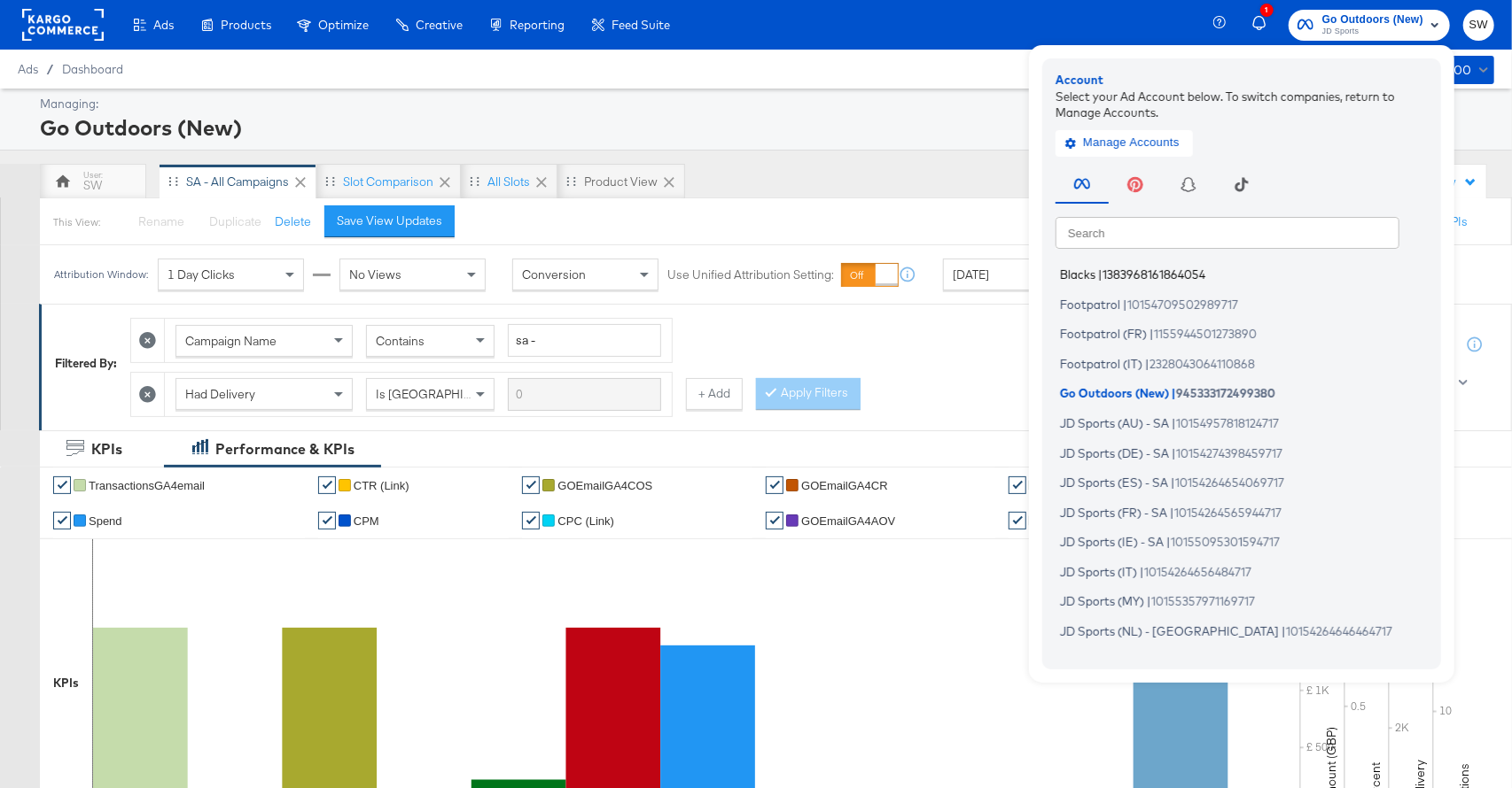
click at [1086, 274] on span "Blacks" at bounding box center [1077, 274] width 36 height 14
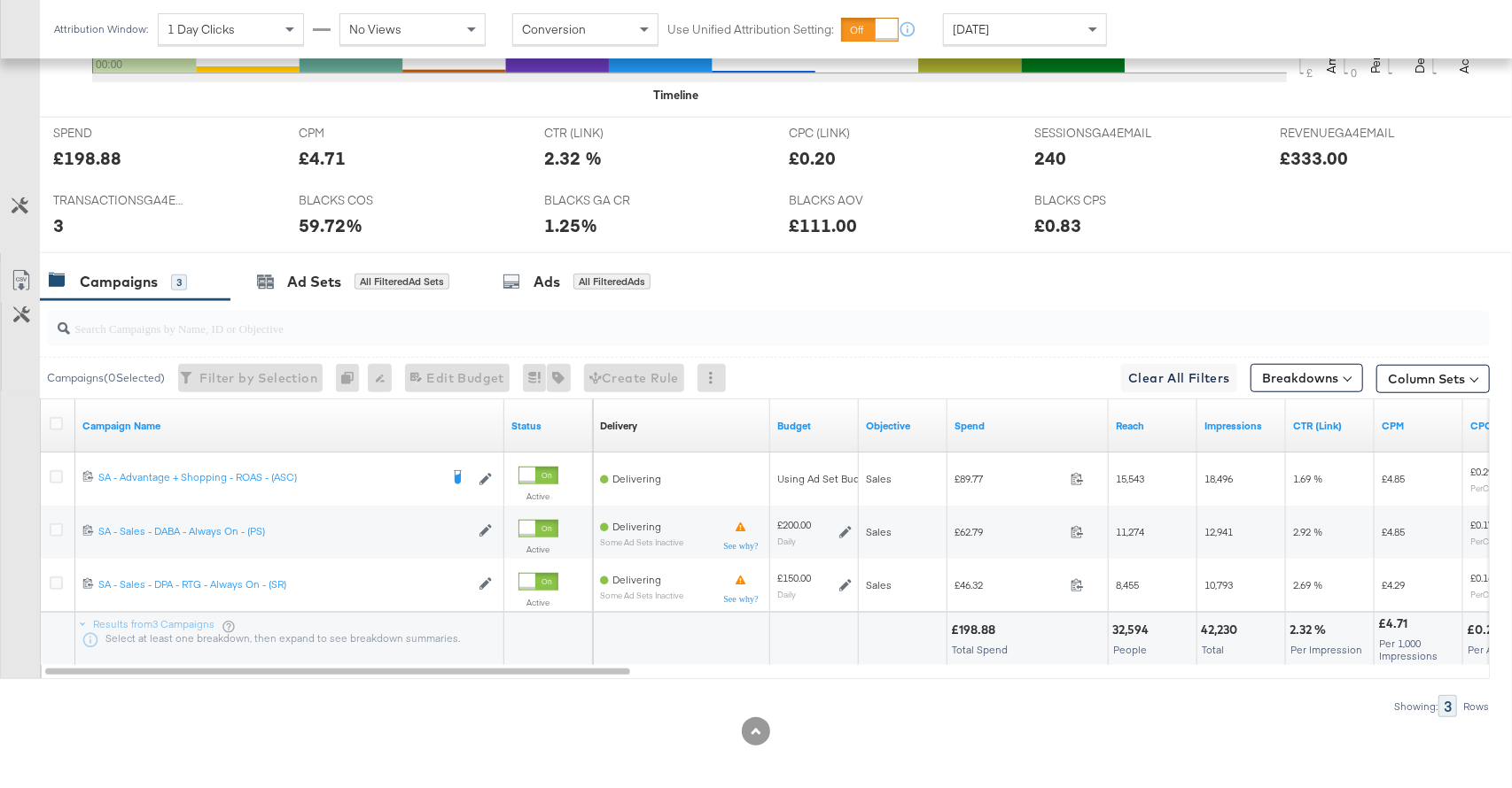
scroll to position [736, 0]
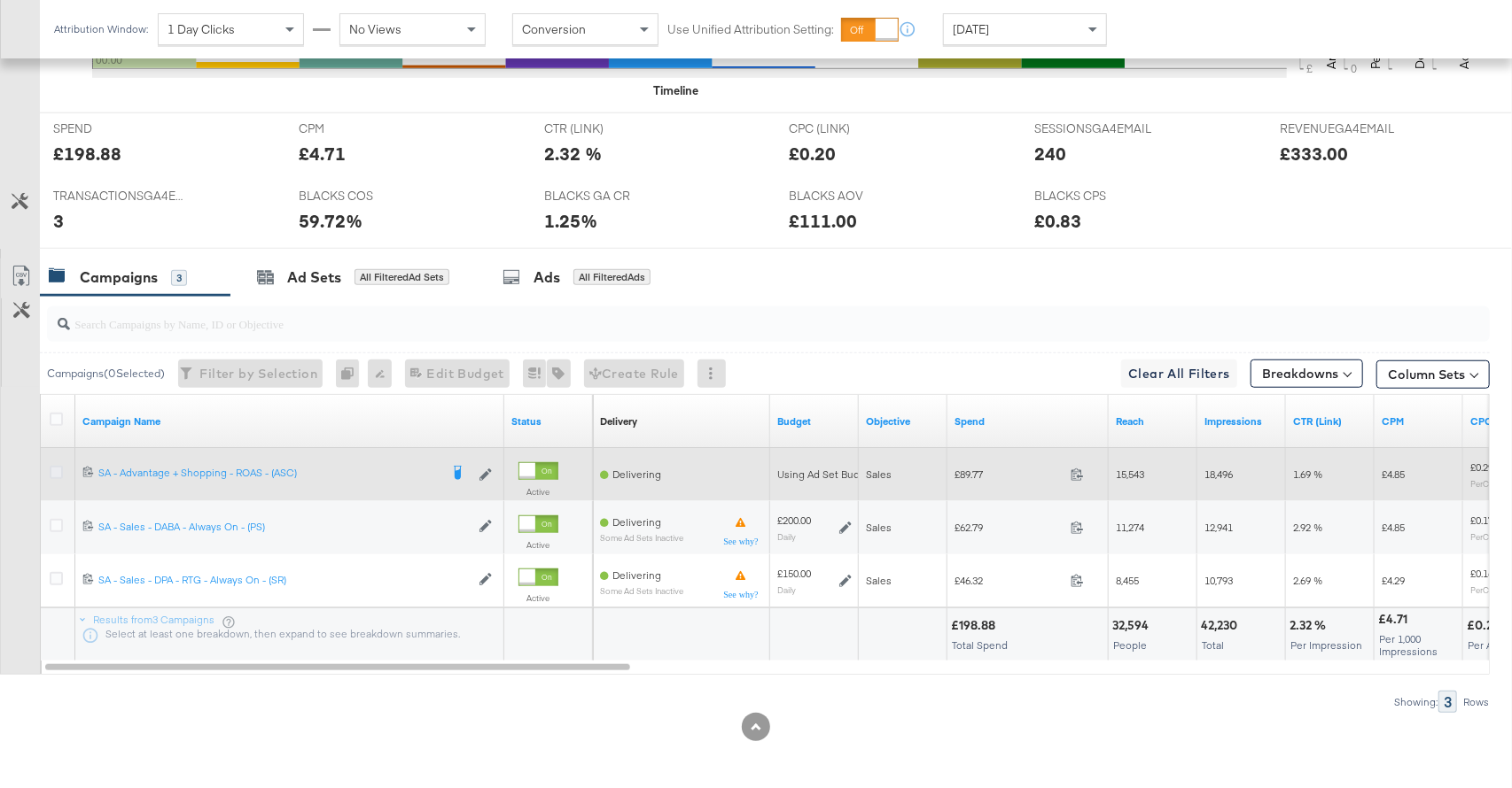
click at [56, 469] on icon at bounding box center [57, 473] width 13 height 13
click at [0, 0] on input "checkbox" at bounding box center [0, 0] width 0 height 0
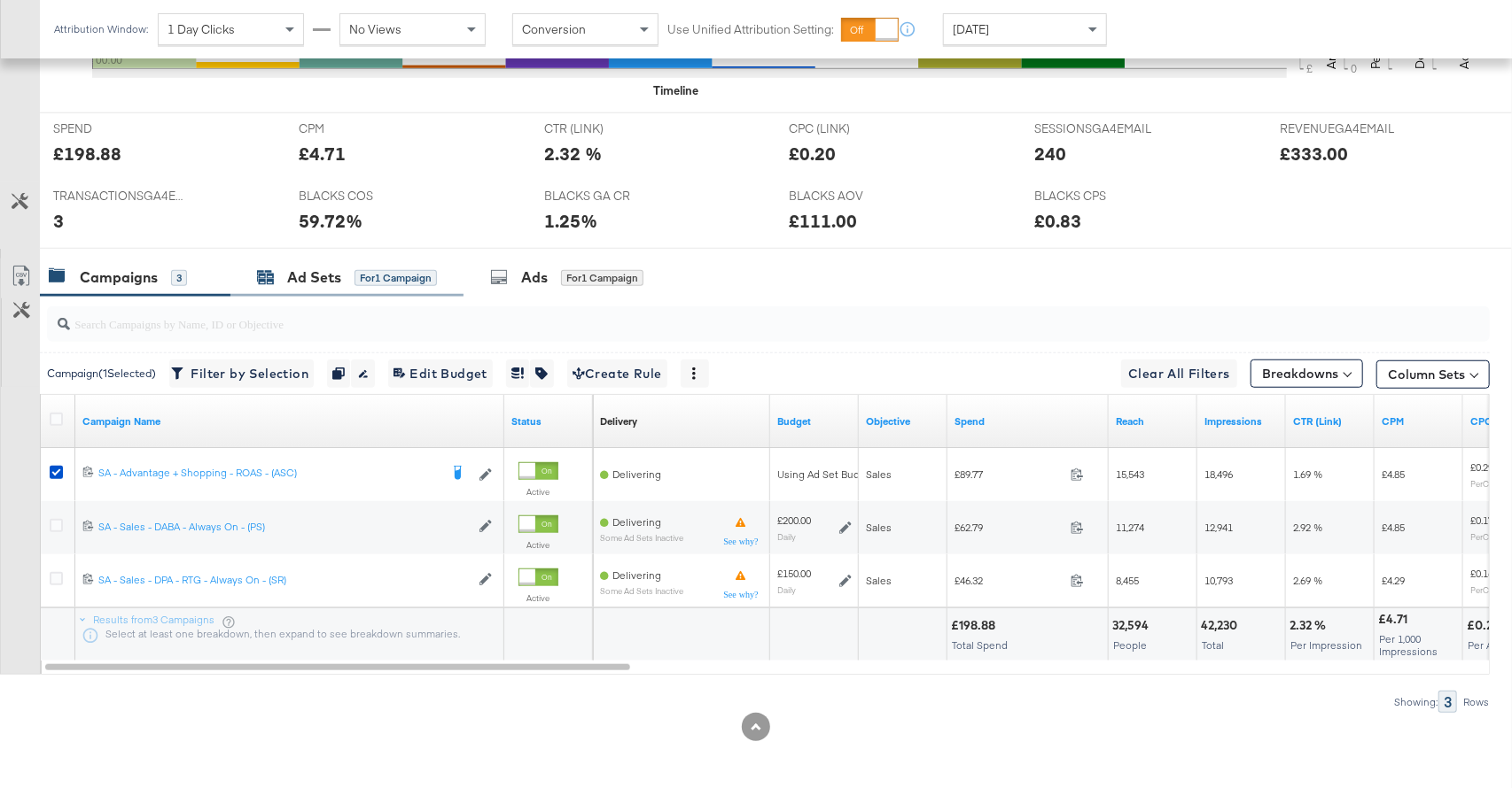
click at [335, 282] on div "Ad Sets" at bounding box center [314, 277] width 54 height 20
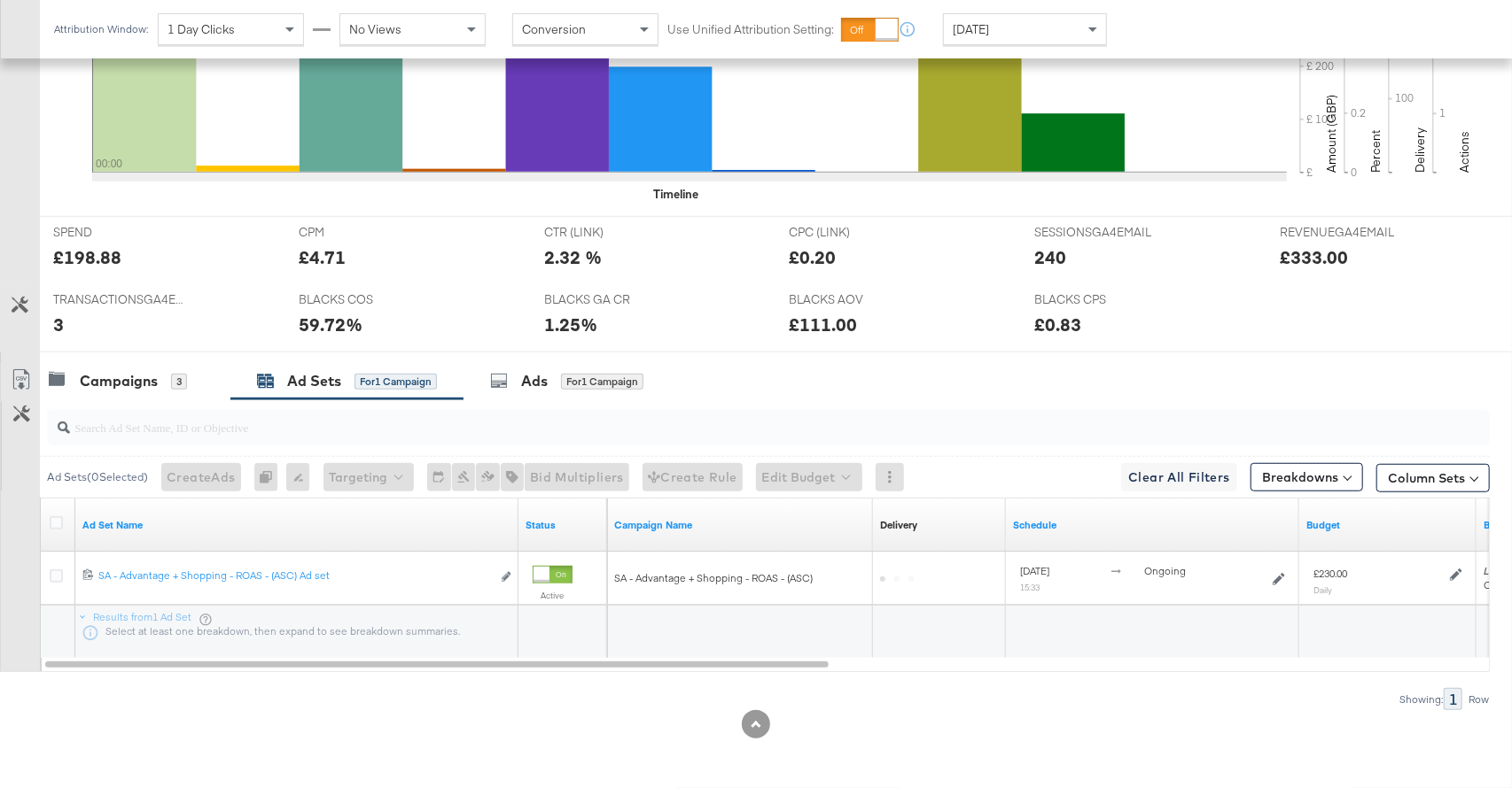
scroll to position [629, 0]
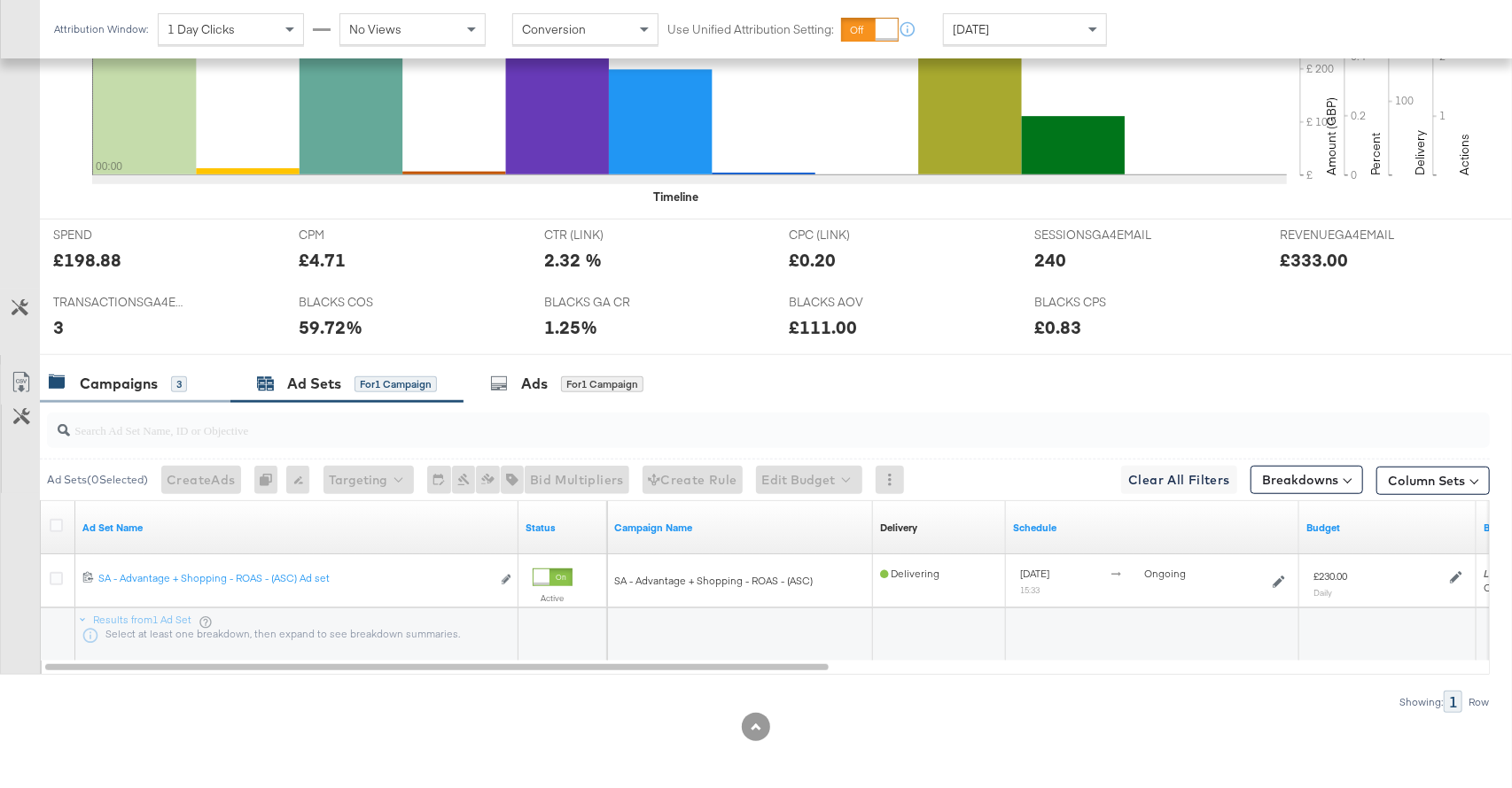
click at [96, 374] on div "Campaigns" at bounding box center [118, 383] width 78 height 20
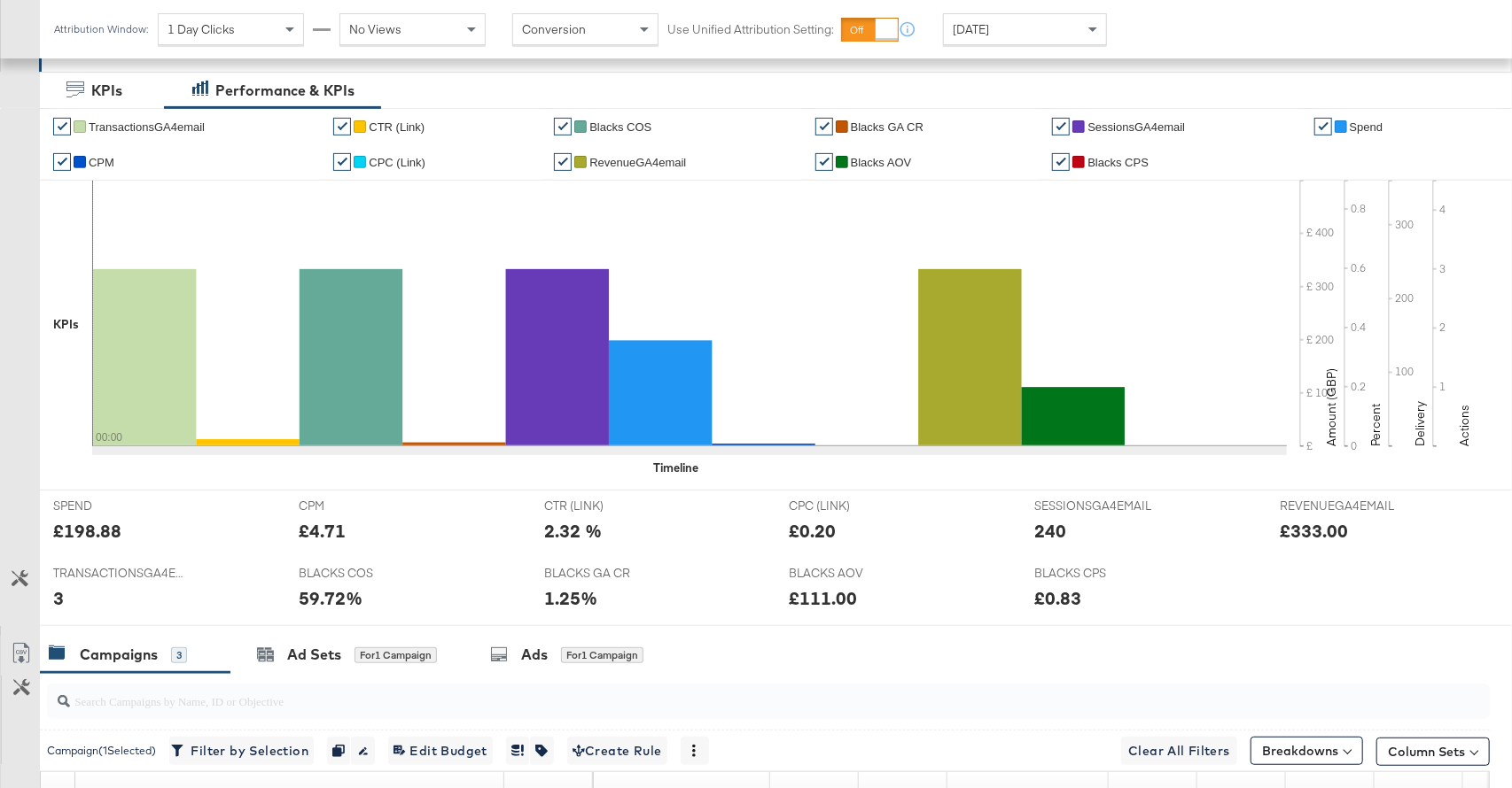
scroll to position [0, 0]
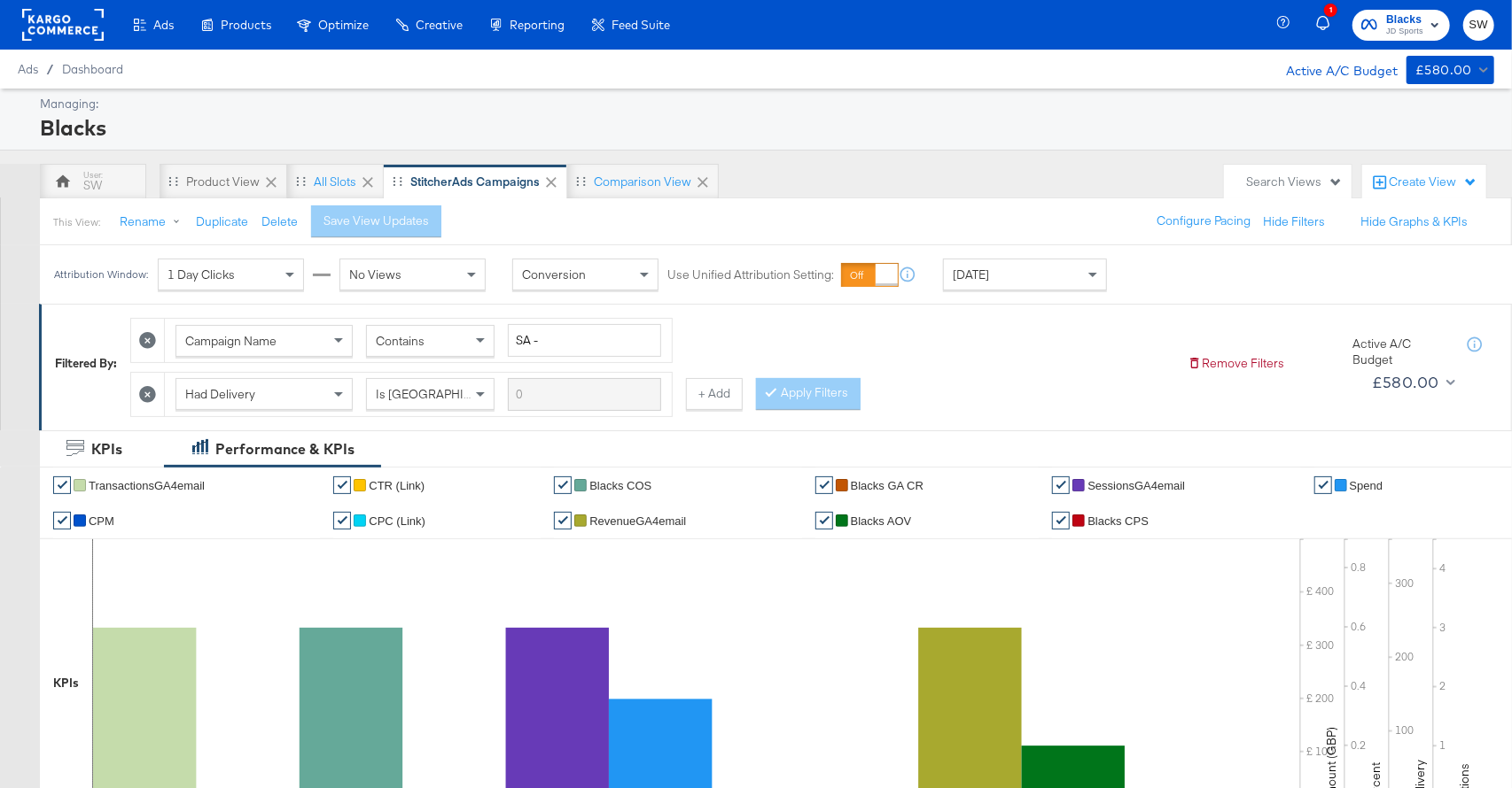
click at [1398, 30] on span "JD Sports" at bounding box center [1404, 32] width 37 height 14
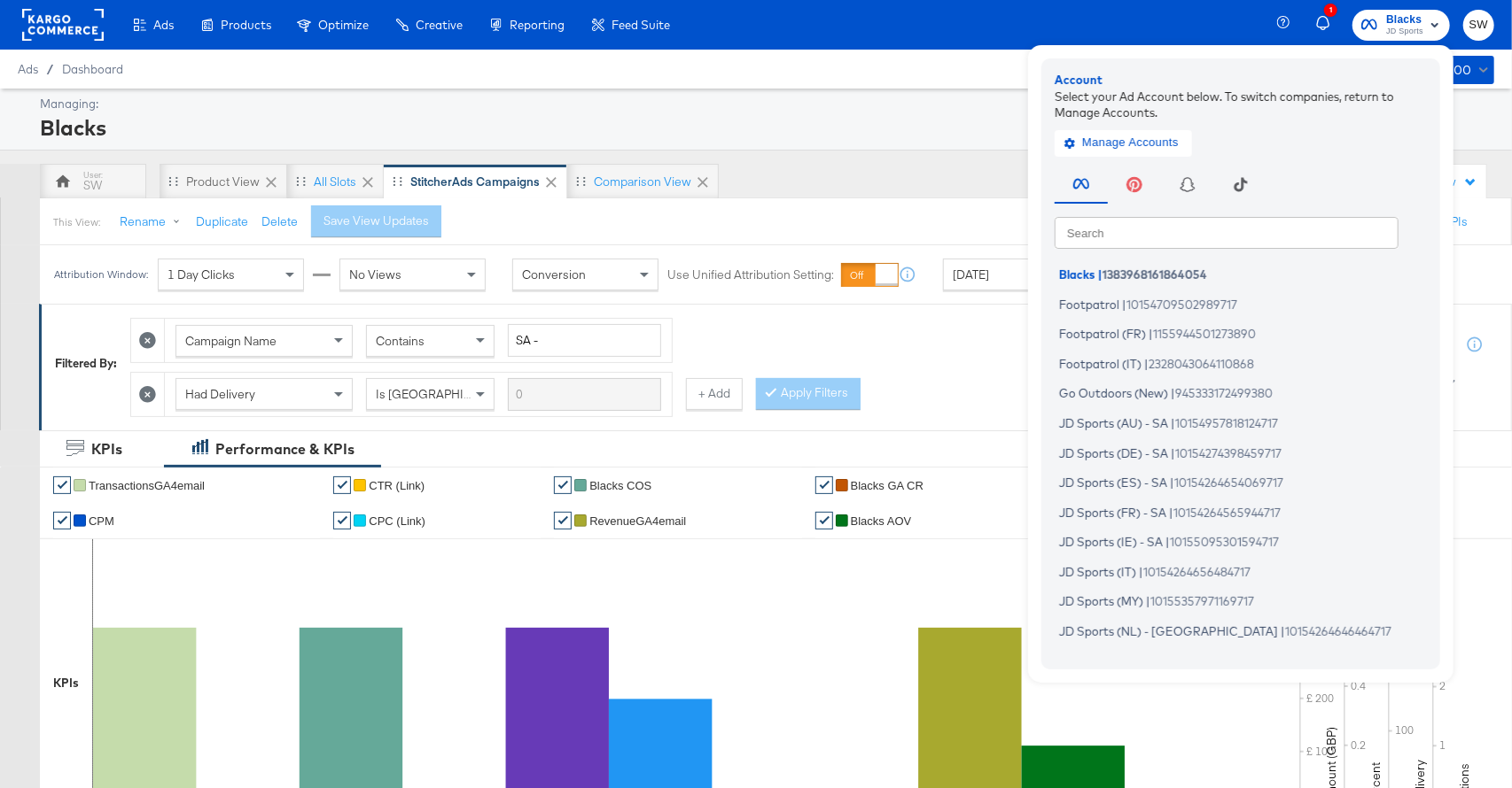
click at [1189, 234] on input "text" at bounding box center [1227, 232] width 344 height 32
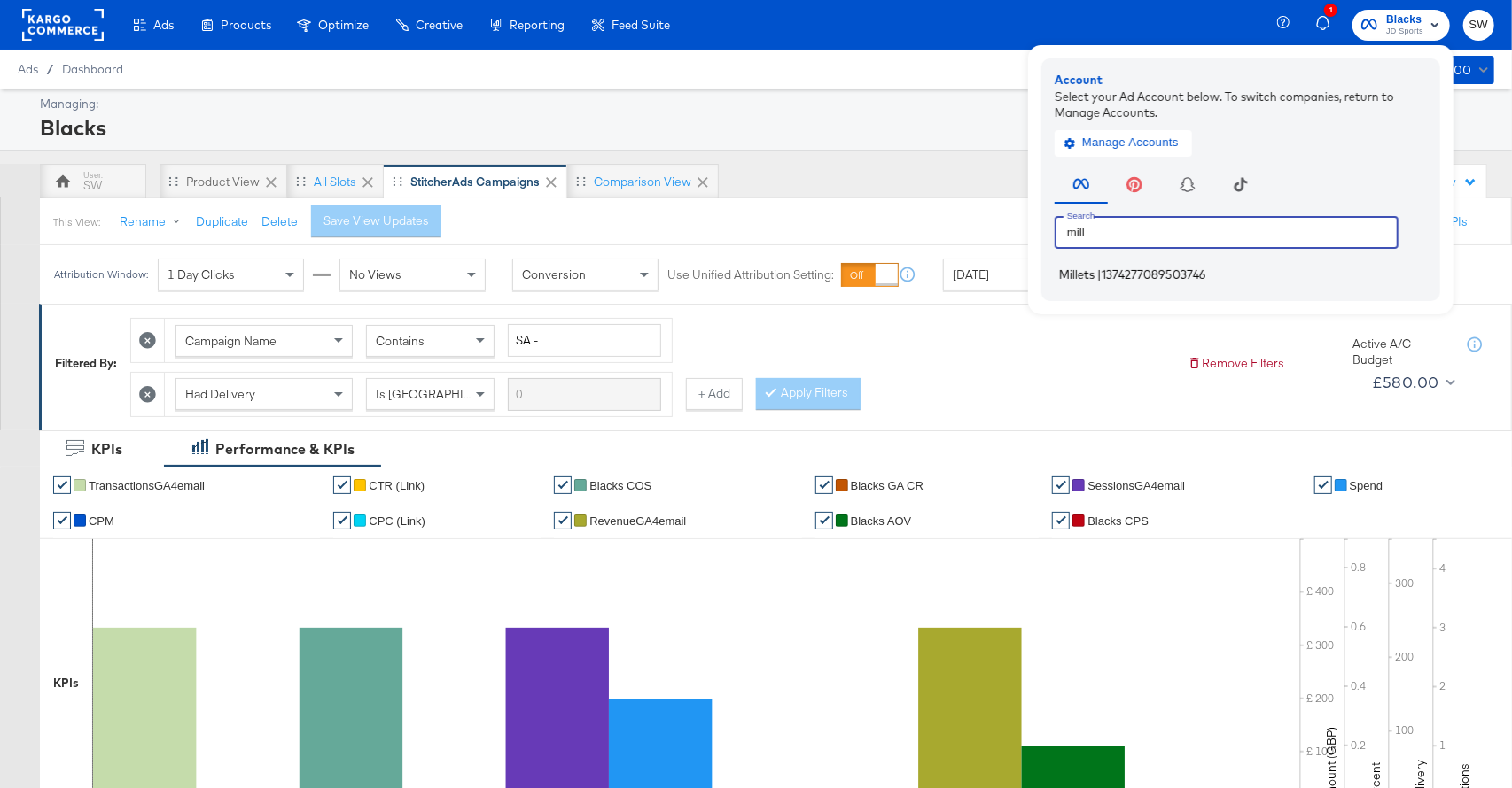
type input "mill"
click at [1143, 275] on span "1374277089503746" at bounding box center [1153, 274] width 105 height 14
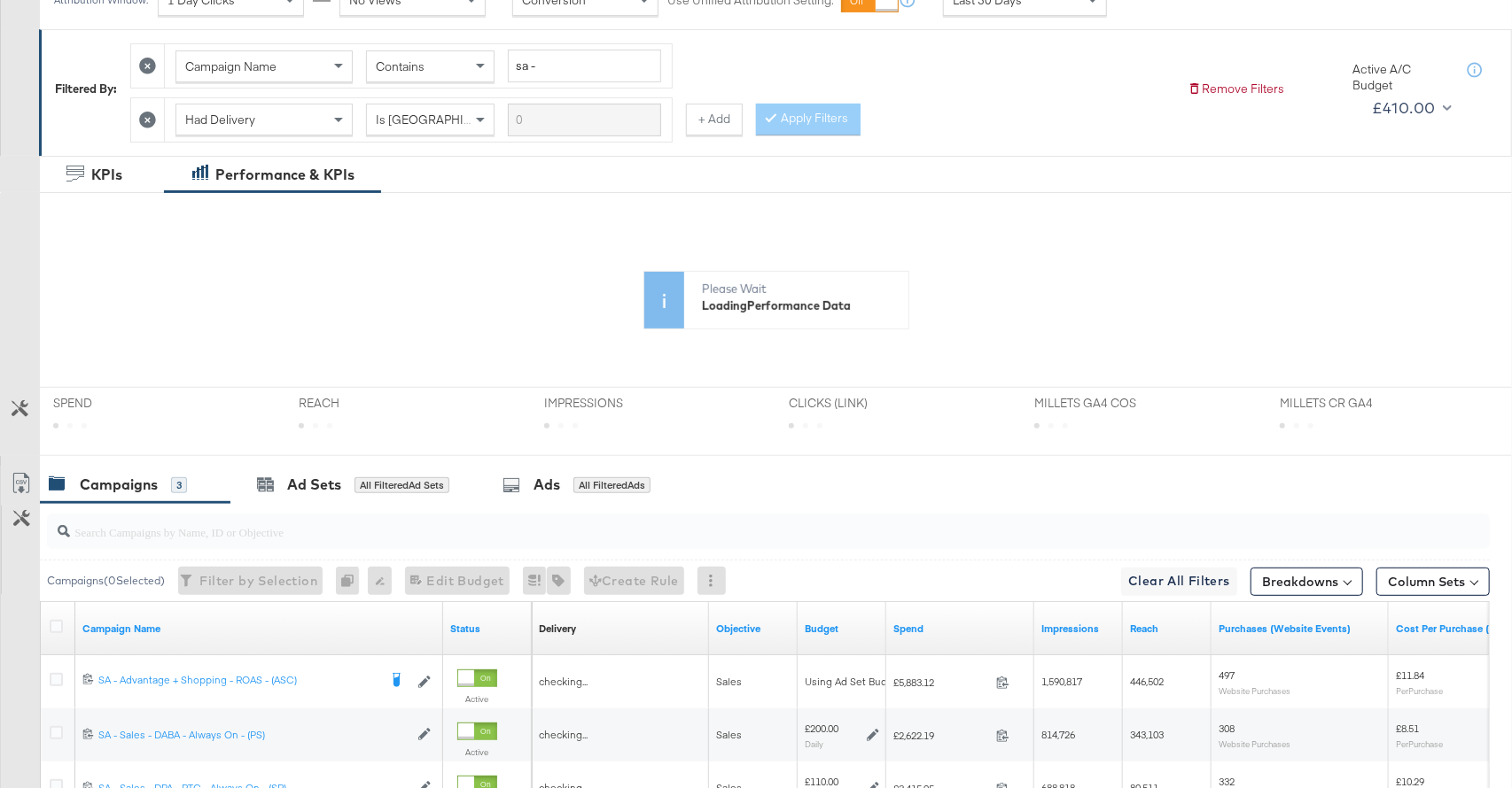
scroll to position [482, 0]
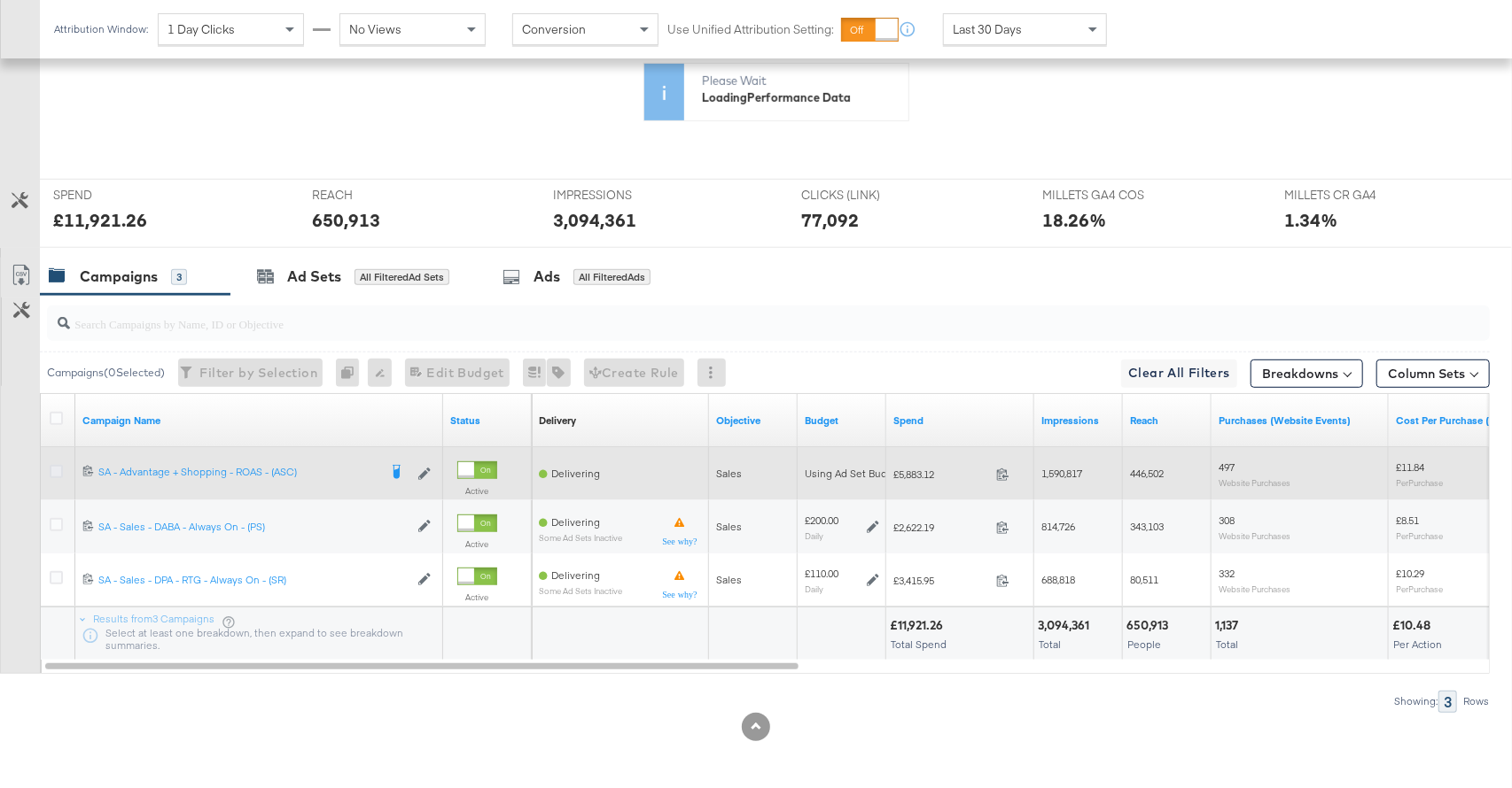
click at [51, 469] on icon at bounding box center [57, 472] width 13 height 13
click at [0, 0] on input "checkbox" at bounding box center [0, 0] width 0 height 0
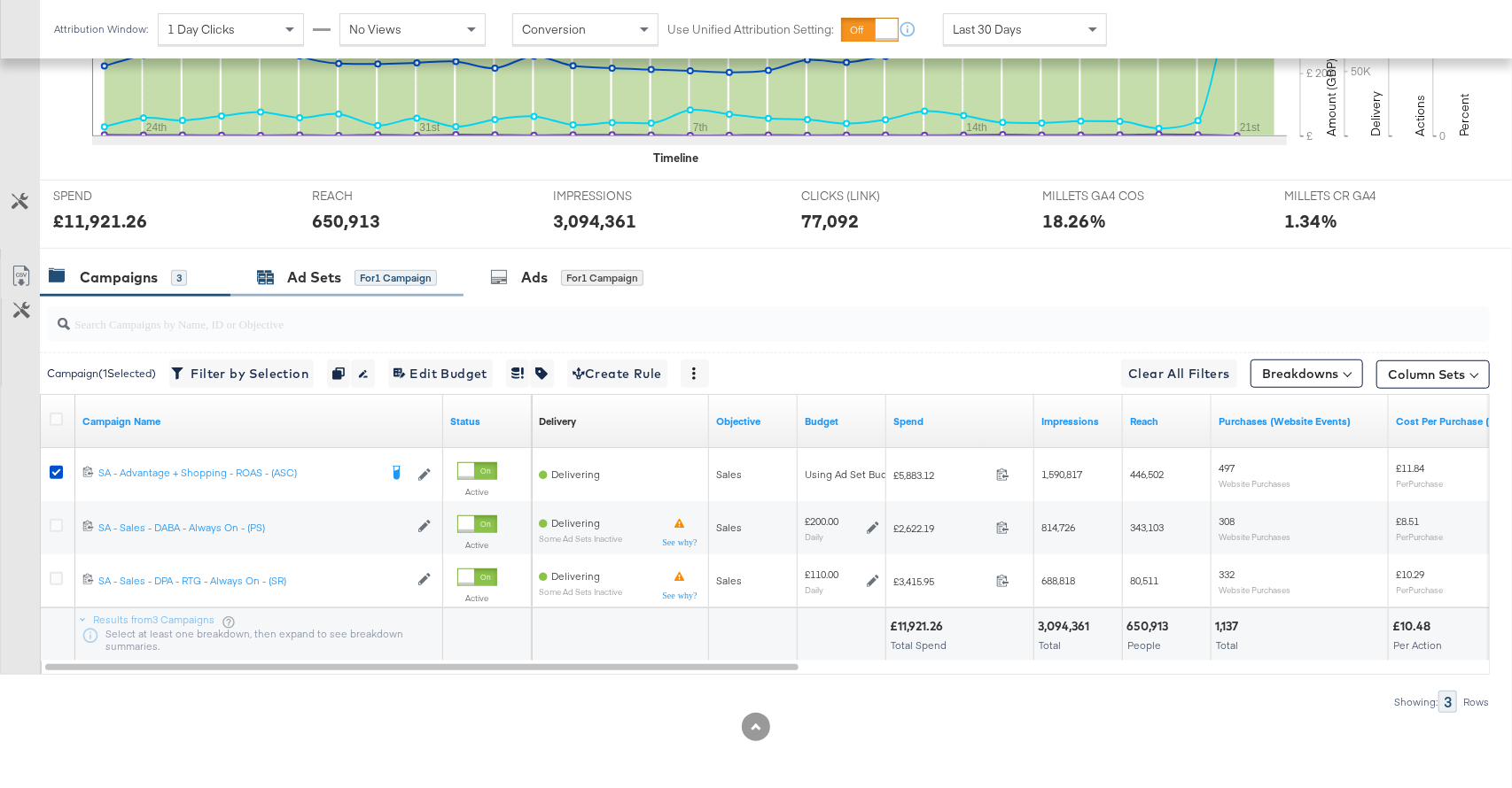
click at [359, 276] on div "for 1 Campaign" at bounding box center [396, 278] width 83 height 16
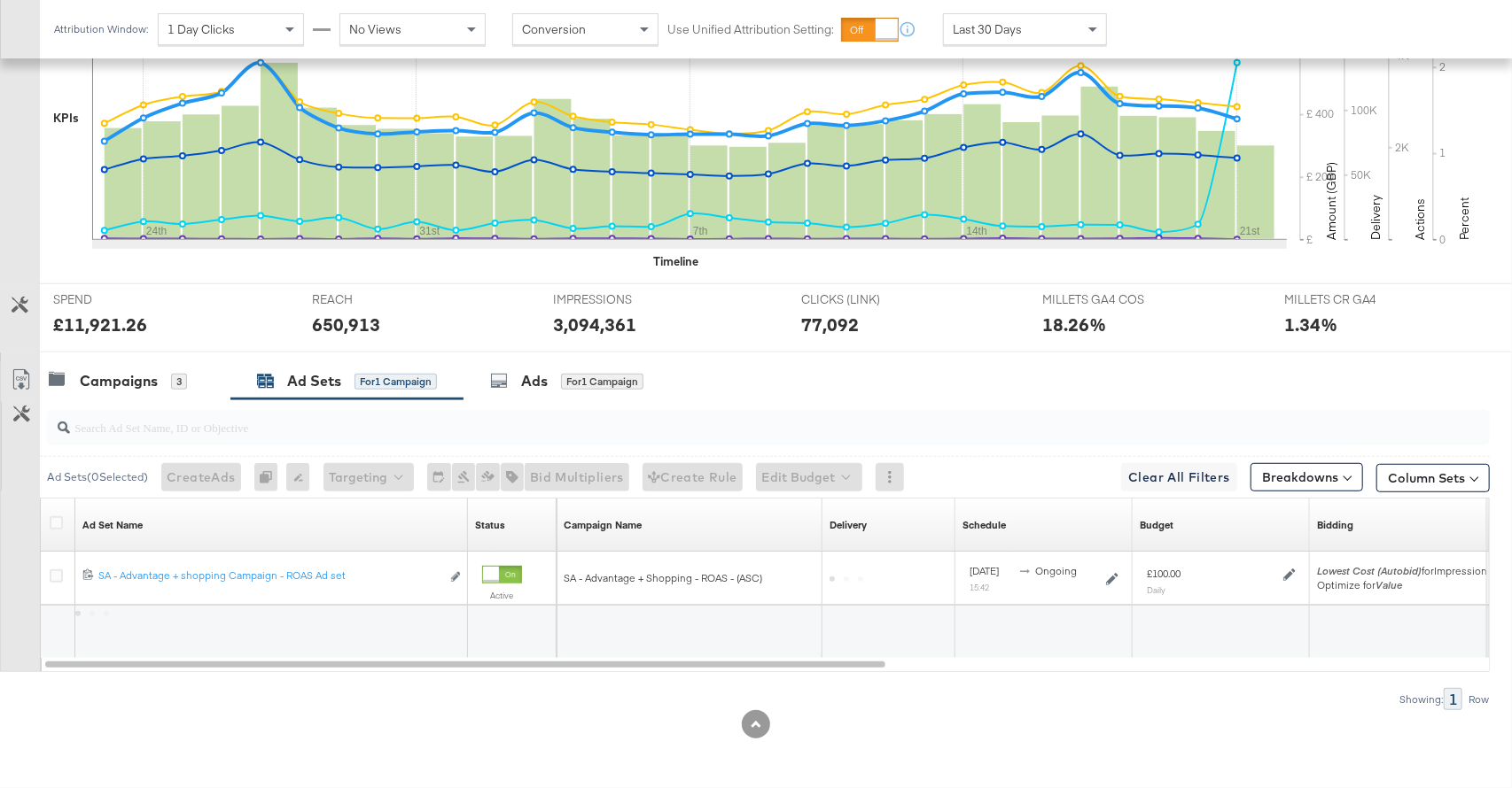
scroll to position [528, 0]
click at [167, 387] on div "Campaigns 3" at bounding box center [118, 382] width 138 height 20
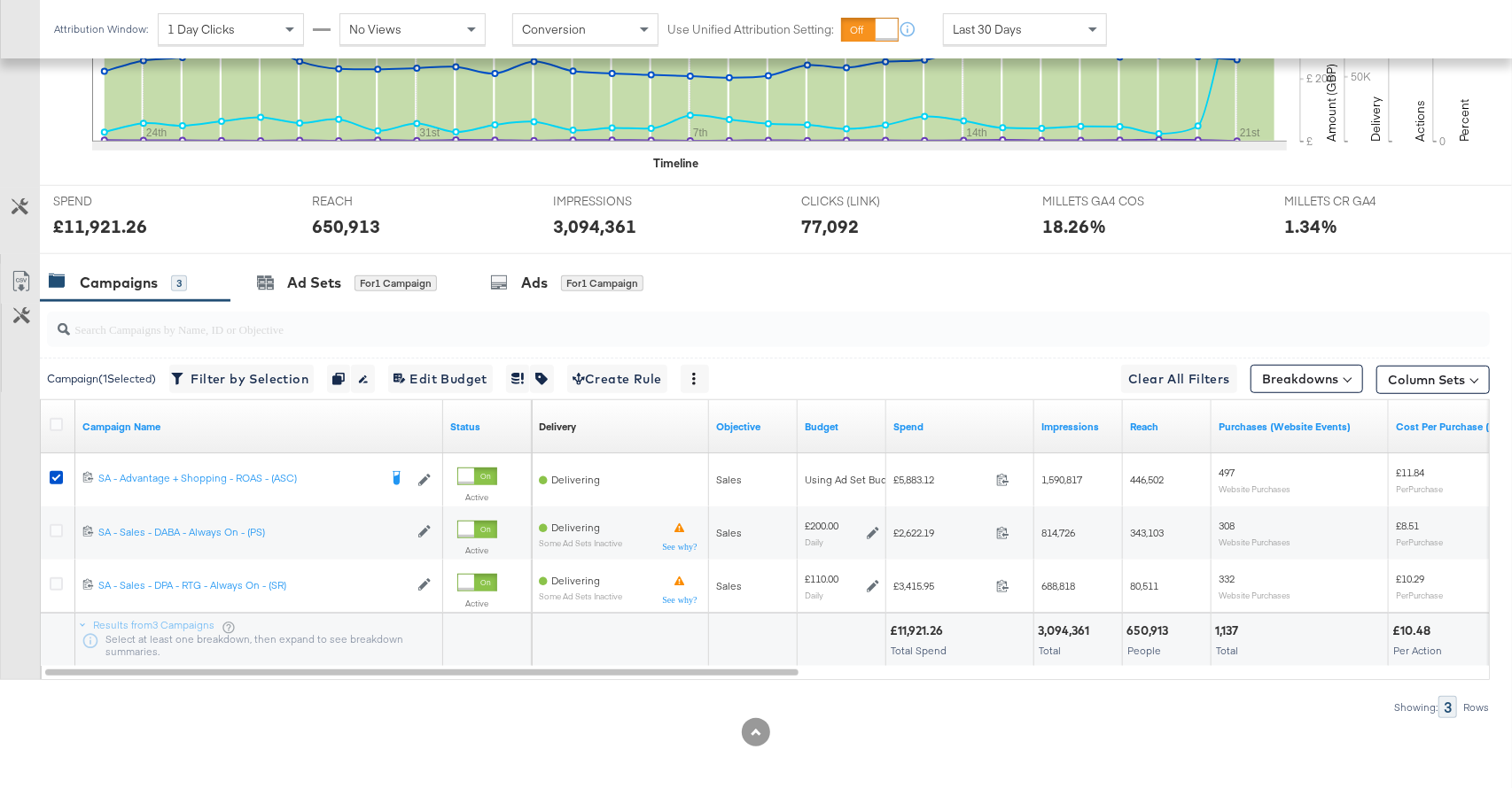
scroll to position [634, 0]
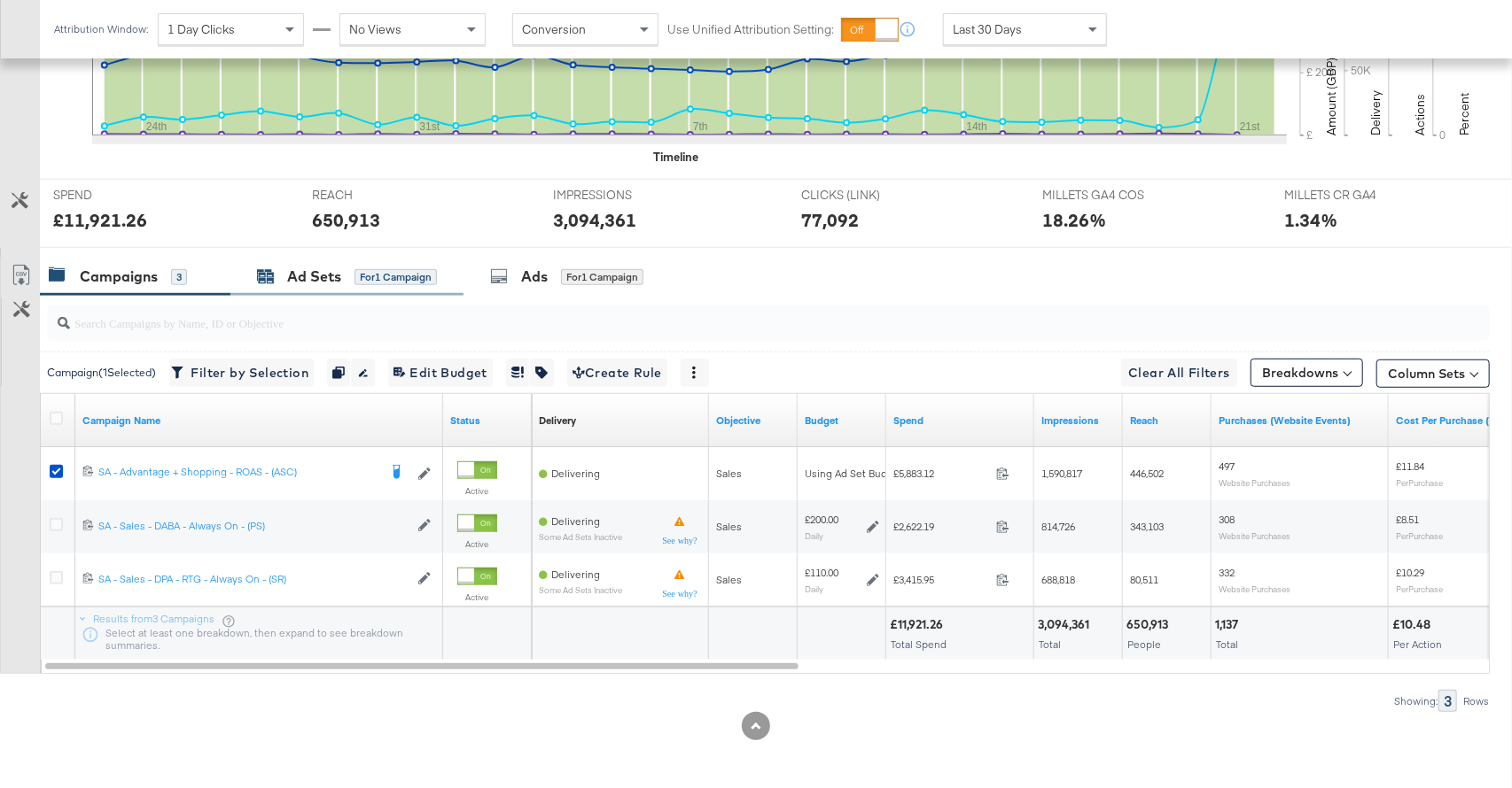
click at [323, 276] on div "Ad Sets" at bounding box center [314, 276] width 54 height 20
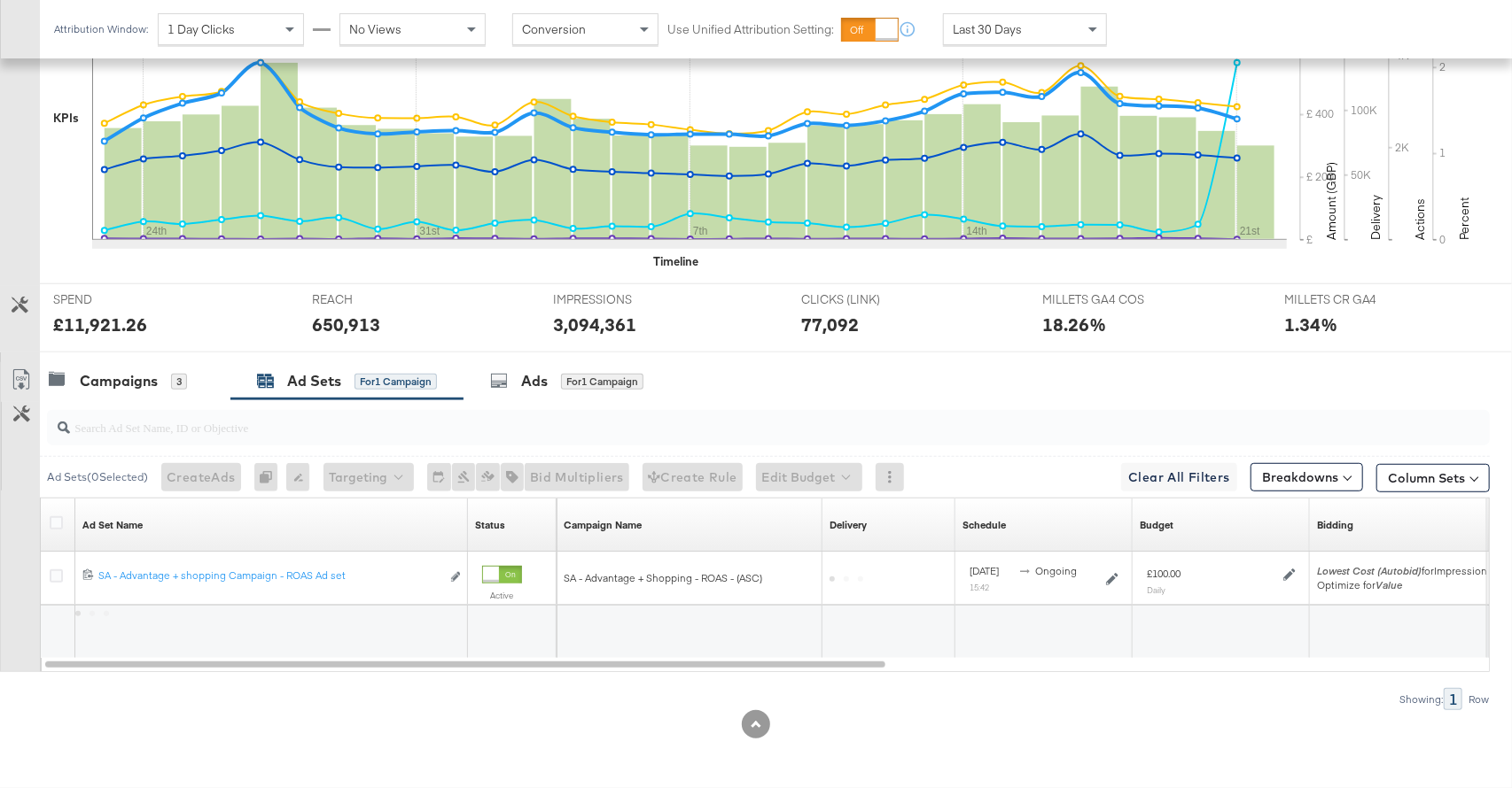
scroll to position [528, 0]
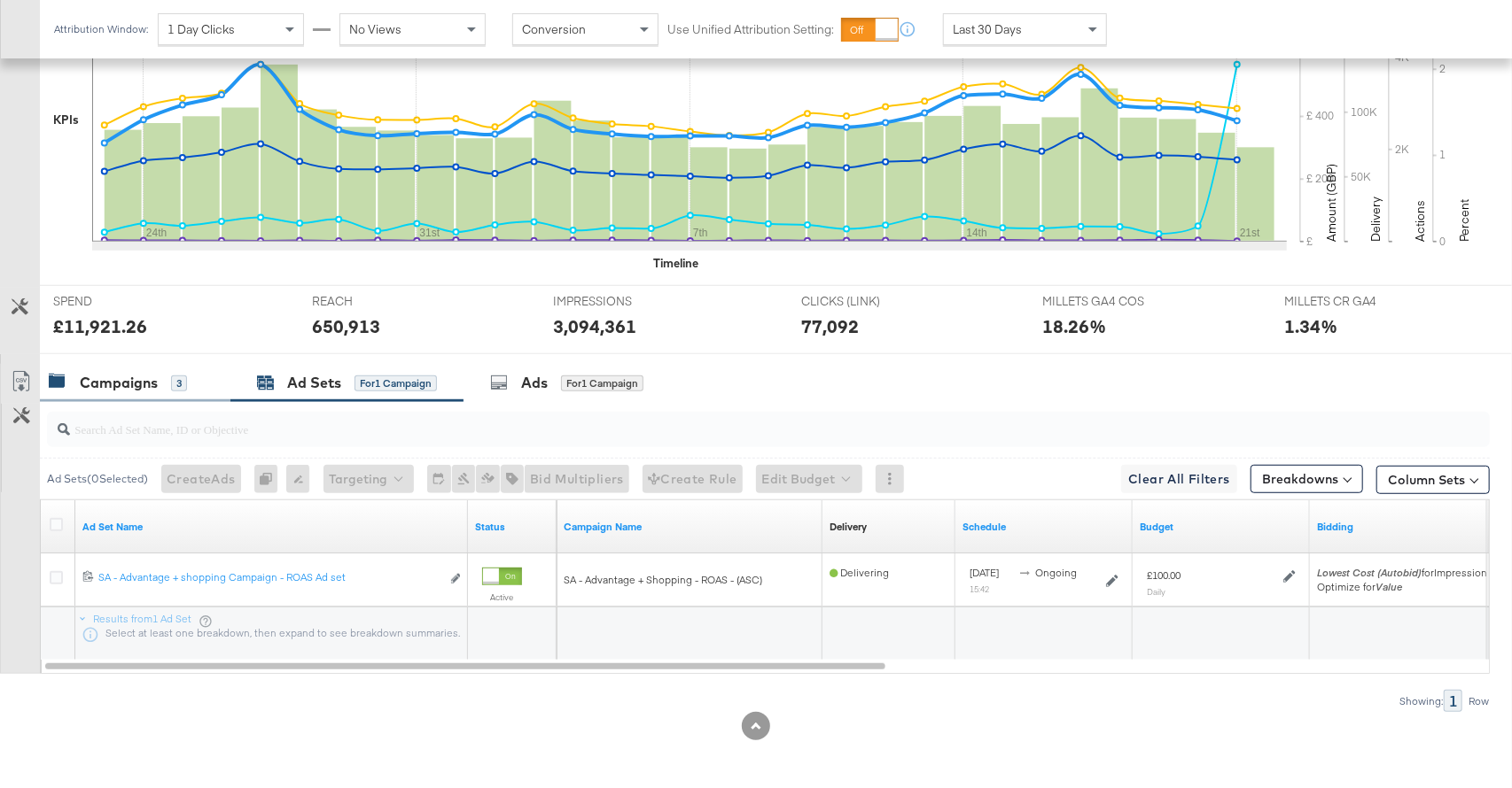
click at [146, 382] on div "Campaigns" at bounding box center [118, 382] width 78 height 20
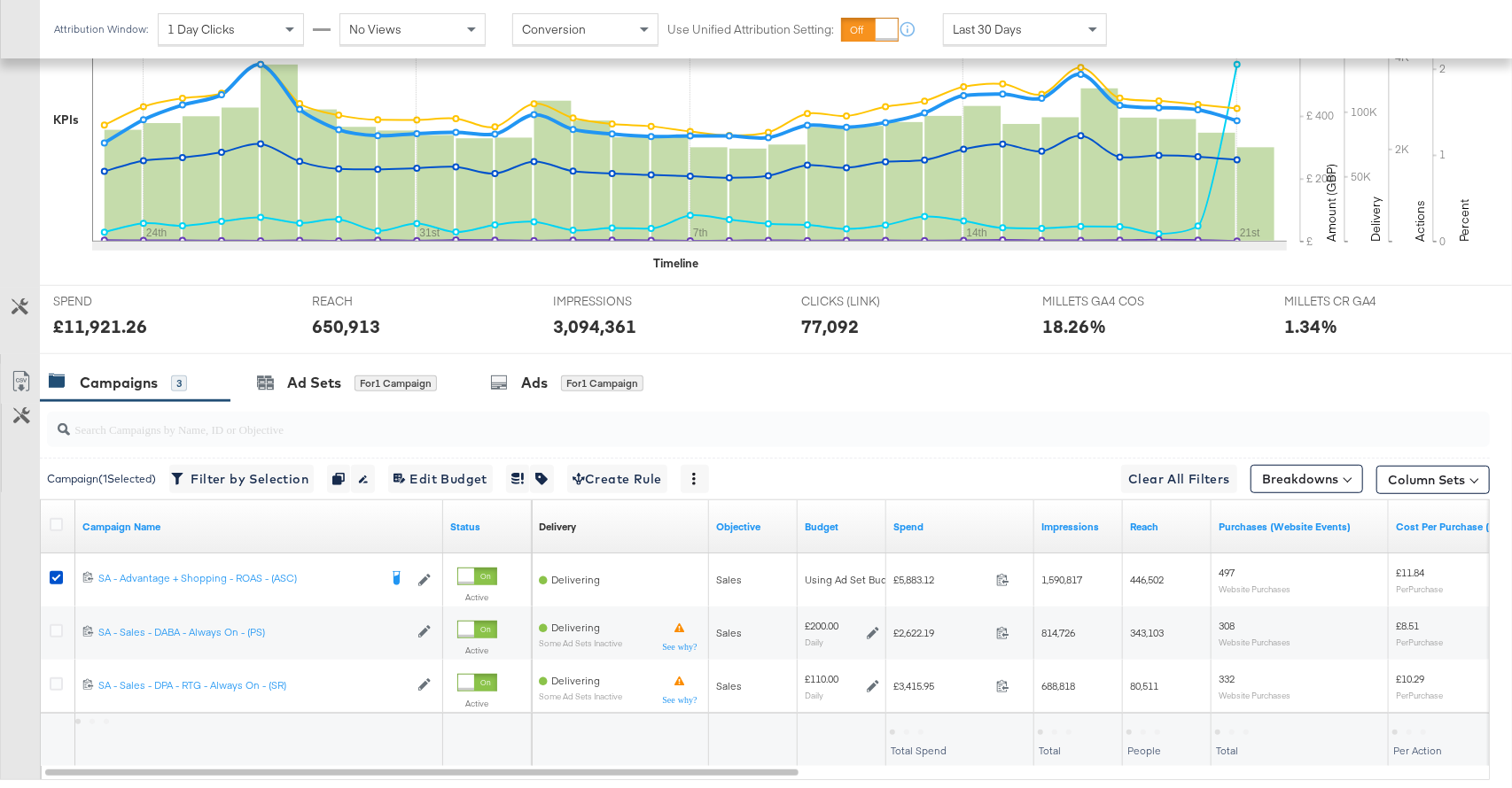
scroll to position [634, 0]
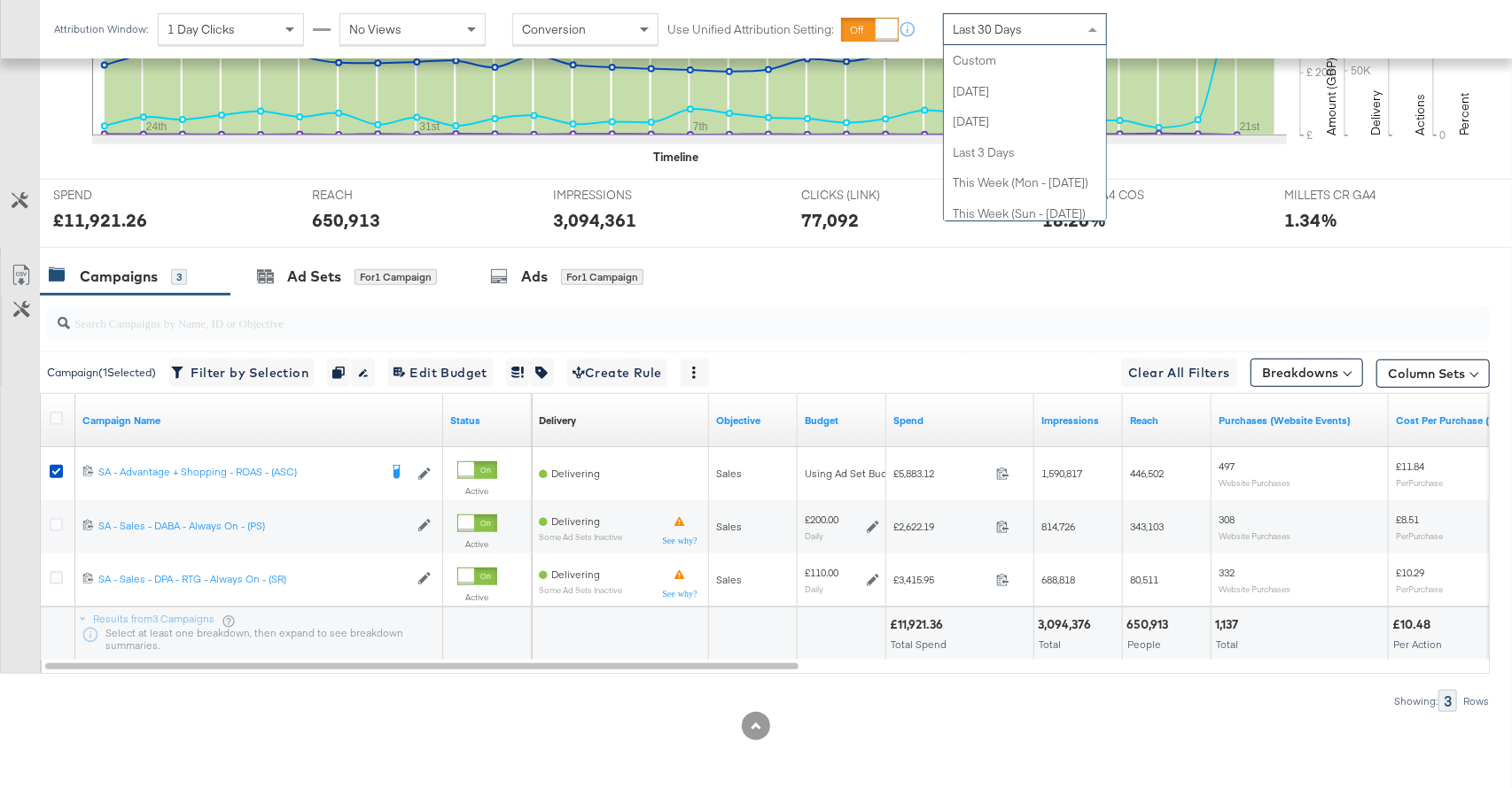
drag, startPoint x: 1049, startPoint y: 29, endPoint x: 1045, endPoint y: 65, distance: 36.2
click at [1048, 33] on div "Last 30 Days" at bounding box center [1025, 29] width 162 height 30
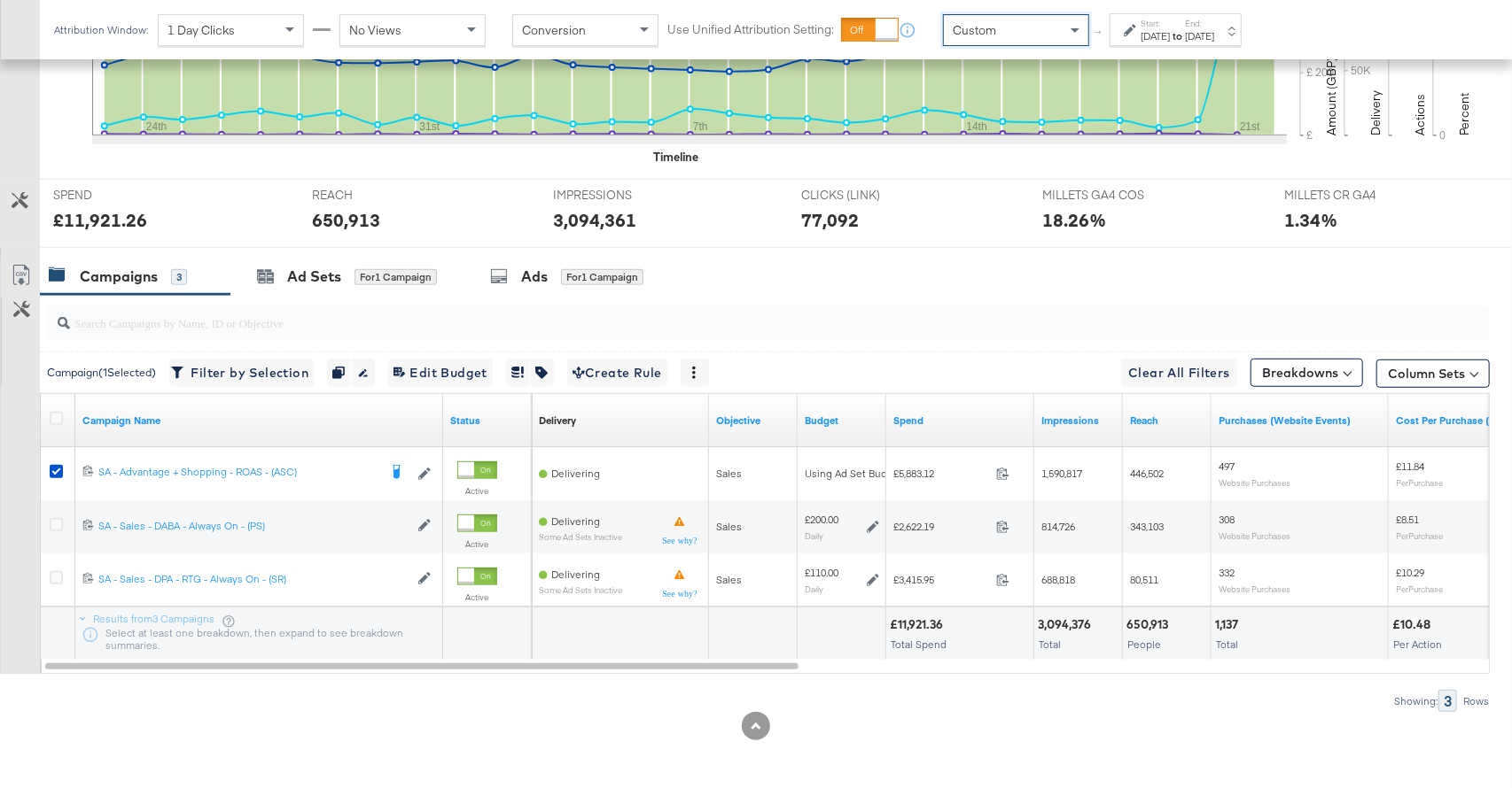
drag, startPoint x: 1039, startPoint y: 57, endPoint x: 1129, endPoint y: 39, distance: 91.8
click at [1129, 39] on div "Start: [DATE] to End: [DATE]" at bounding box center [1169, 30] width 90 height 26
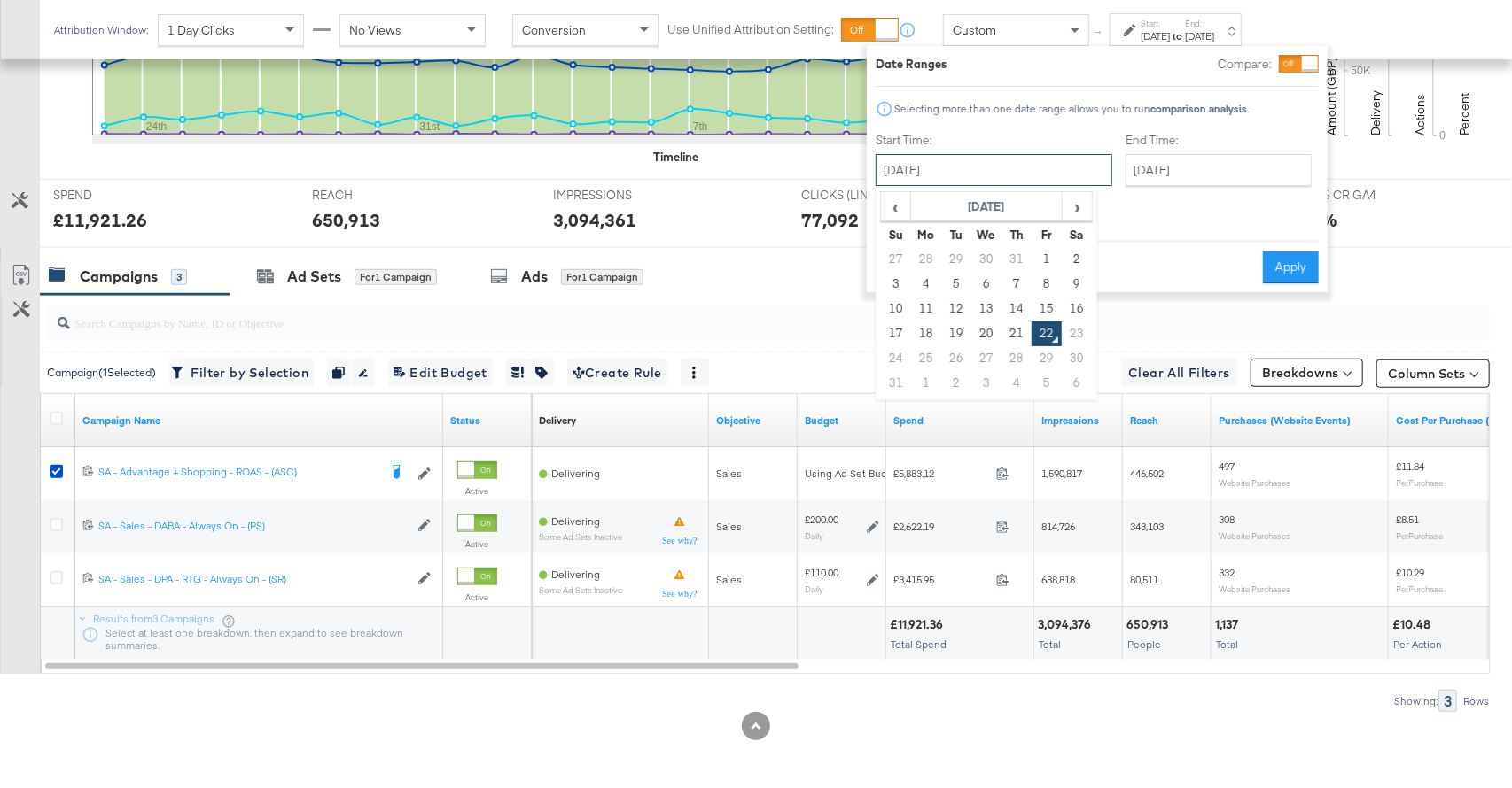
click at [994, 178] on input "[DATE]" at bounding box center [994, 169] width 236 height 32
click at [990, 199] on th "[DATE]" at bounding box center [987, 207] width 152 height 30
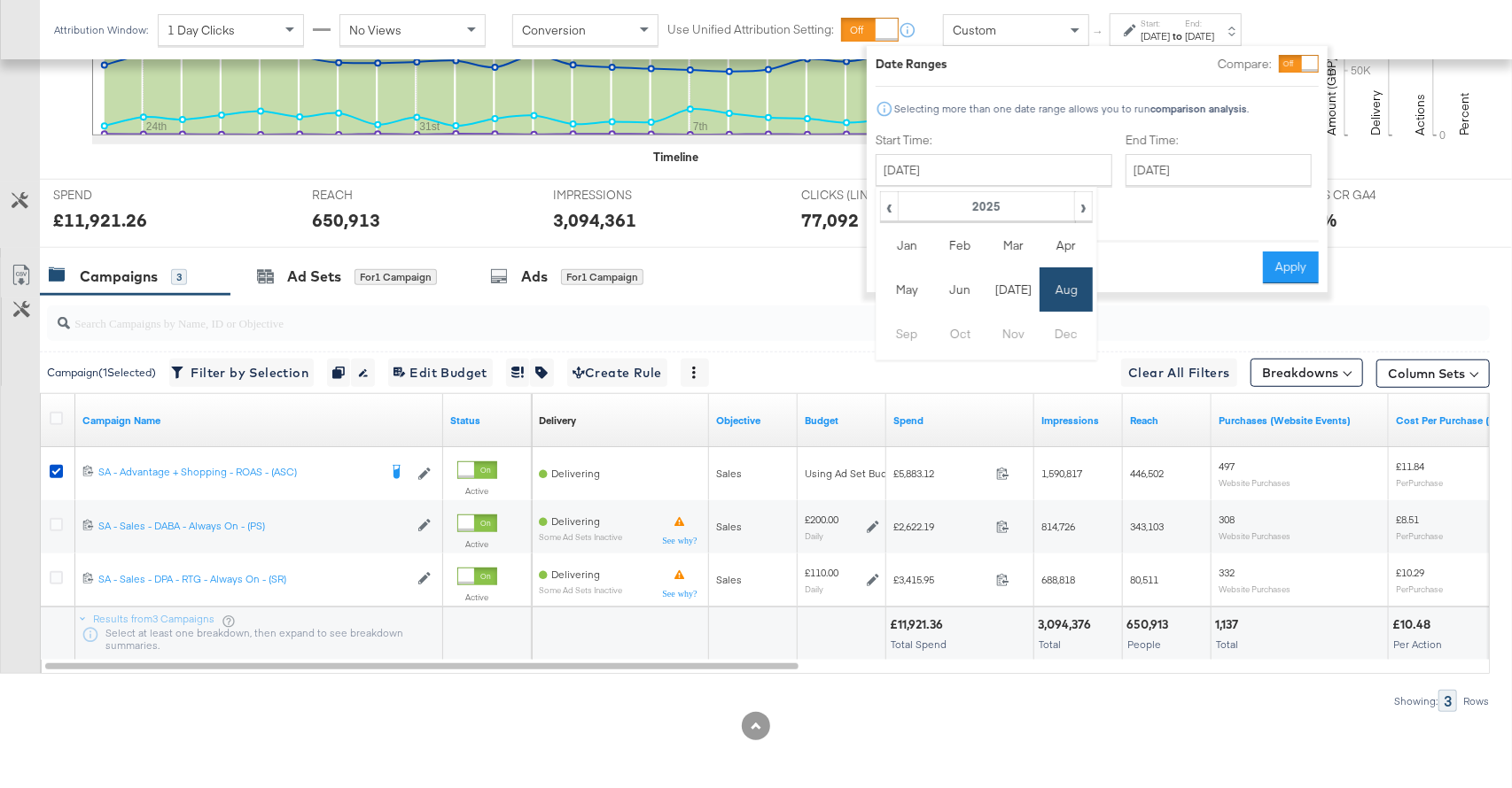
click at [990, 199] on th "2025" at bounding box center [985, 207] width 176 height 30
click at [962, 283] on td "2024" at bounding box center [959, 289] width 53 height 44
click at [1071, 294] on td "Aug" at bounding box center [1065, 289] width 53 height 44
click at [1013, 336] on td "22" at bounding box center [1016, 334] width 30 height 25
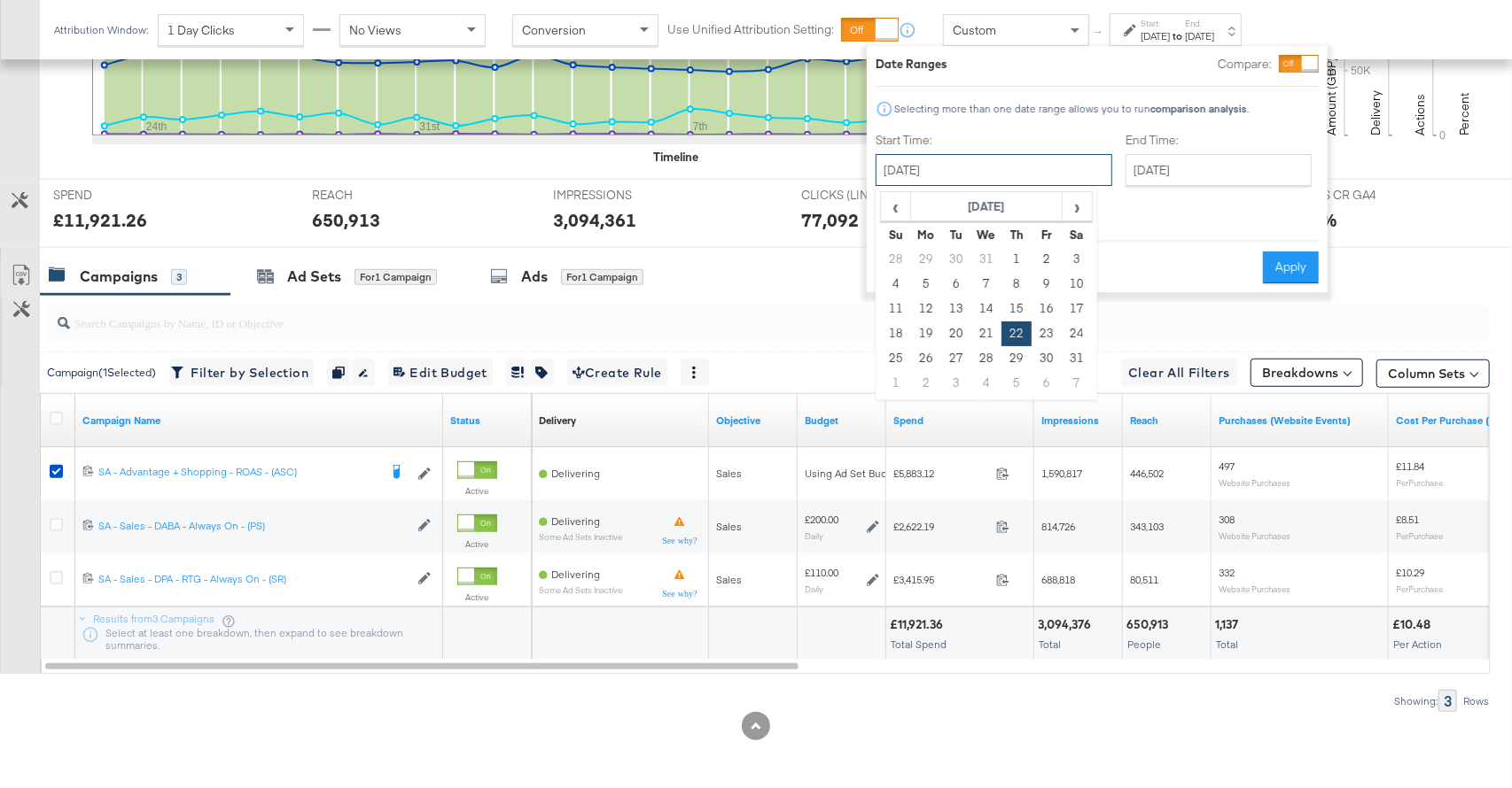
click at [1030, 163] on input "August 22nd 2024" at bounding box center [994, 169] width 236 height 32
click at [1048, 332] on td "23" at bounding box center [1046, 334] width 30 height 25
type input "August 23rd 2024"
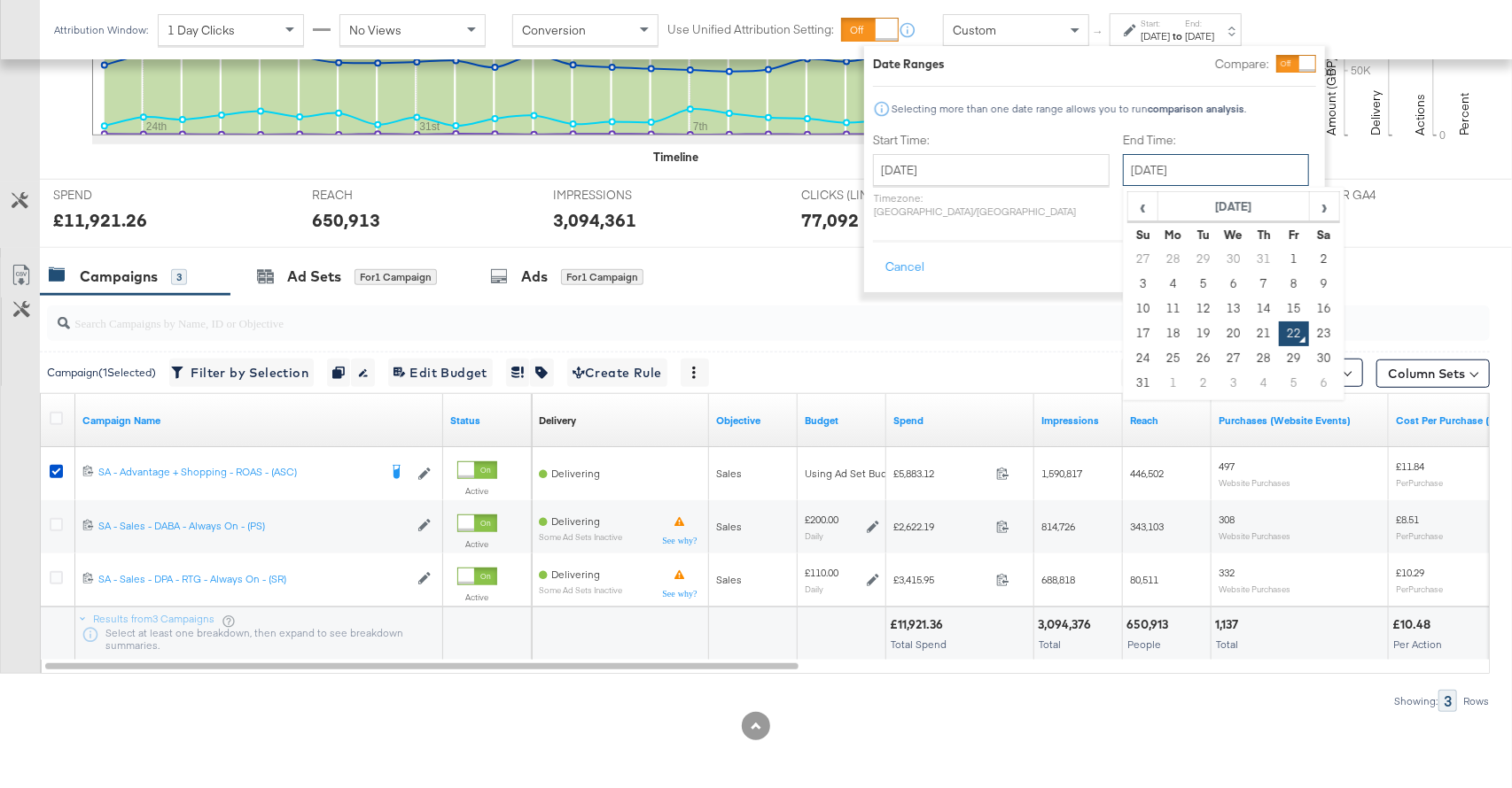
drag, startPoint x: 1157, startPoint y: 168, endPoint x: 1193, endPoint y: 221, distance: 64.1
click at [1156, 169] on input "August 22nd 2025" at bounding box center [1216, 169] width 186 height 32
click at [1183, 215] on th "August 2025" at bounding box center [1234, 207] width 152 height 30
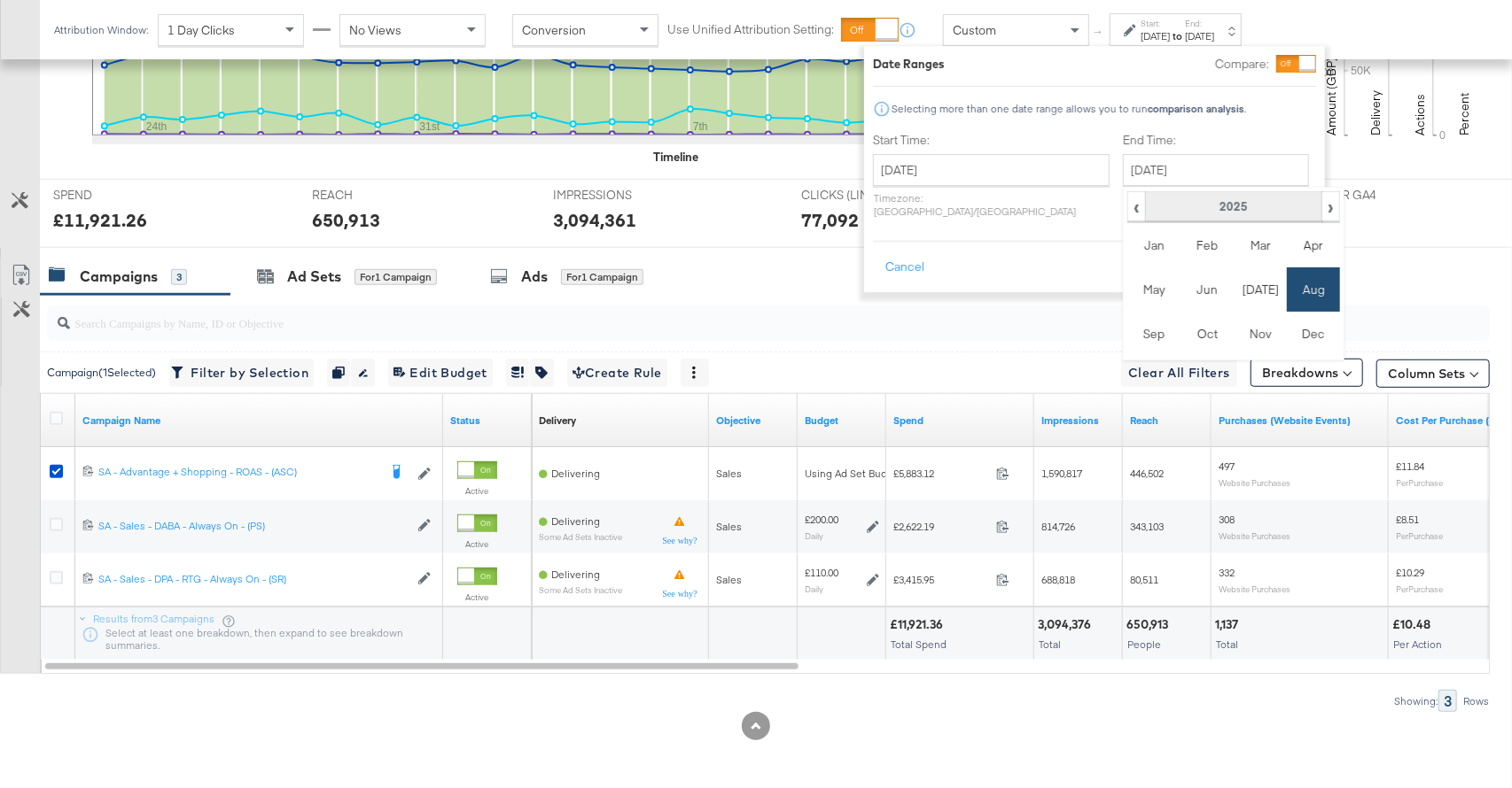
click at [1183, 215] on th "2025" at bounding box center [1232, 207] width 176 height 30
click at [1180, 294] on td "2024" at bounding box center [1206, 289] width 53 height 44
click at [1286, 286] on td "Aug" at bounding box center [1312, 289] width 53 height 44
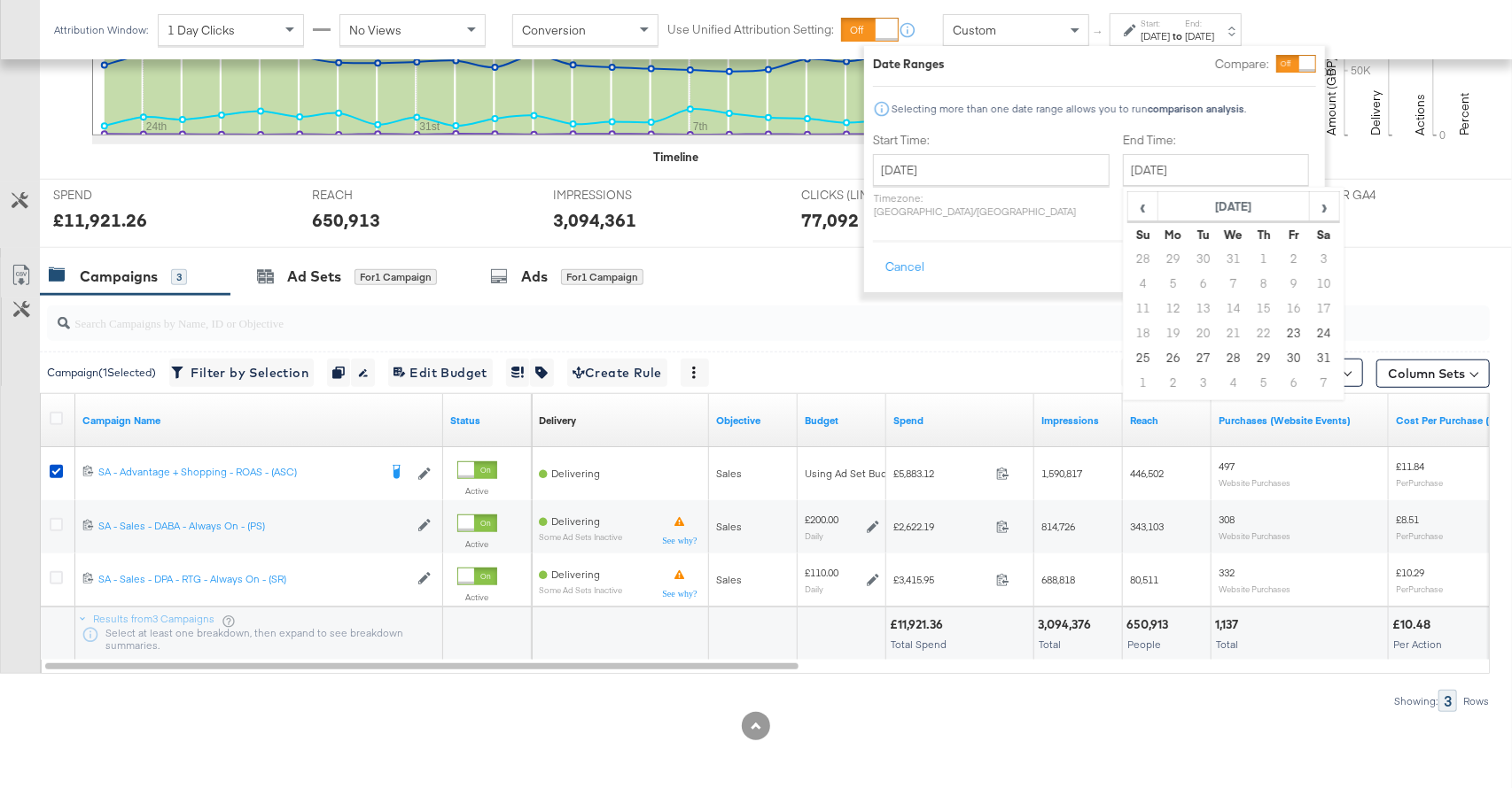
drag, startPoint x: 1245, startPoint y: 336, endPoint x: 1276, endPoint y: 289, distance: 56.3
click at [1278, 336] on td "23" at bounding box center [1293, 334] width 30 height 25
type input "August 23rd 2024"
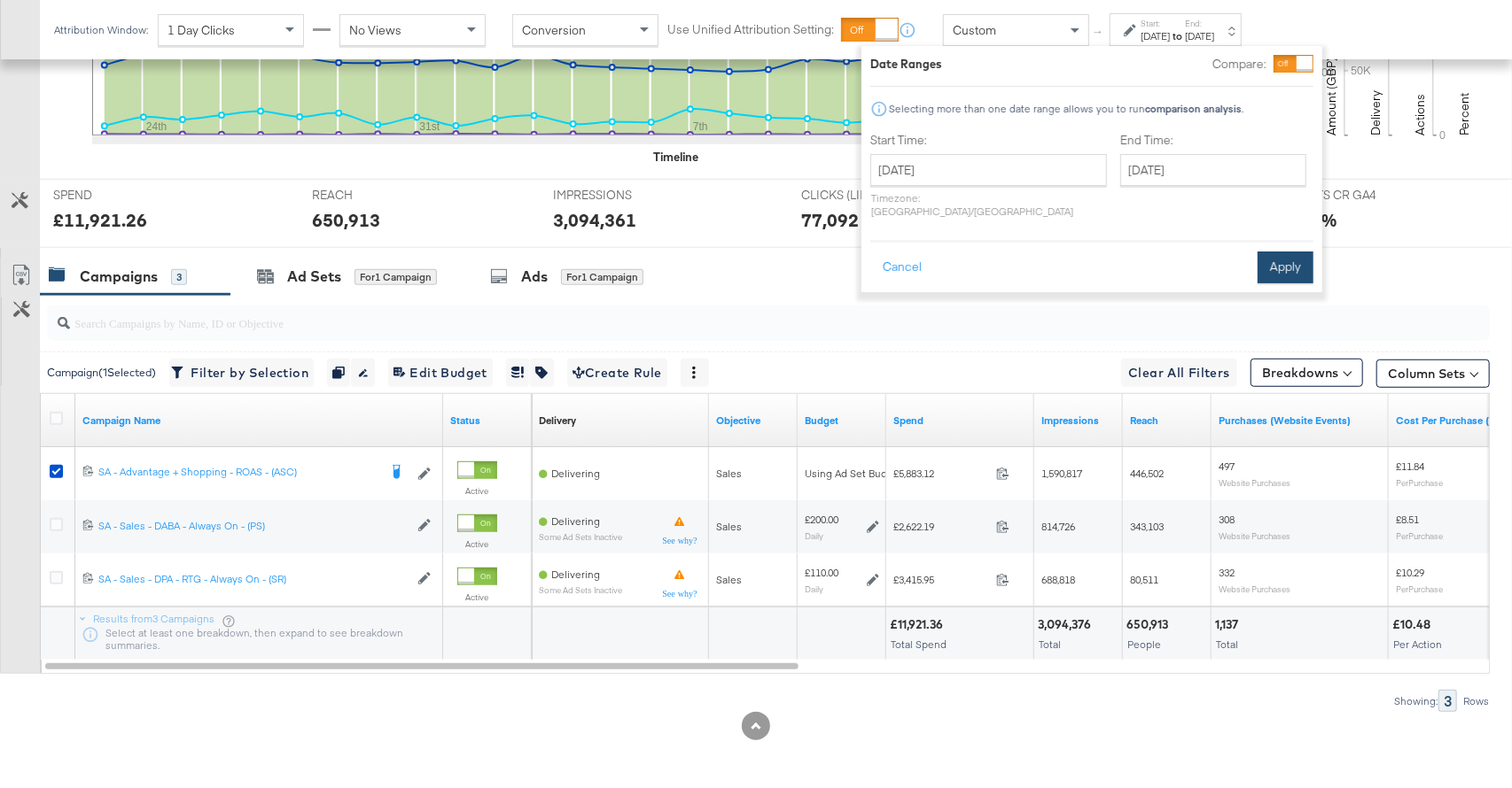
click at [1283, 259] on button "Apply" at bounding box center [1285, 267] width 56 height 32
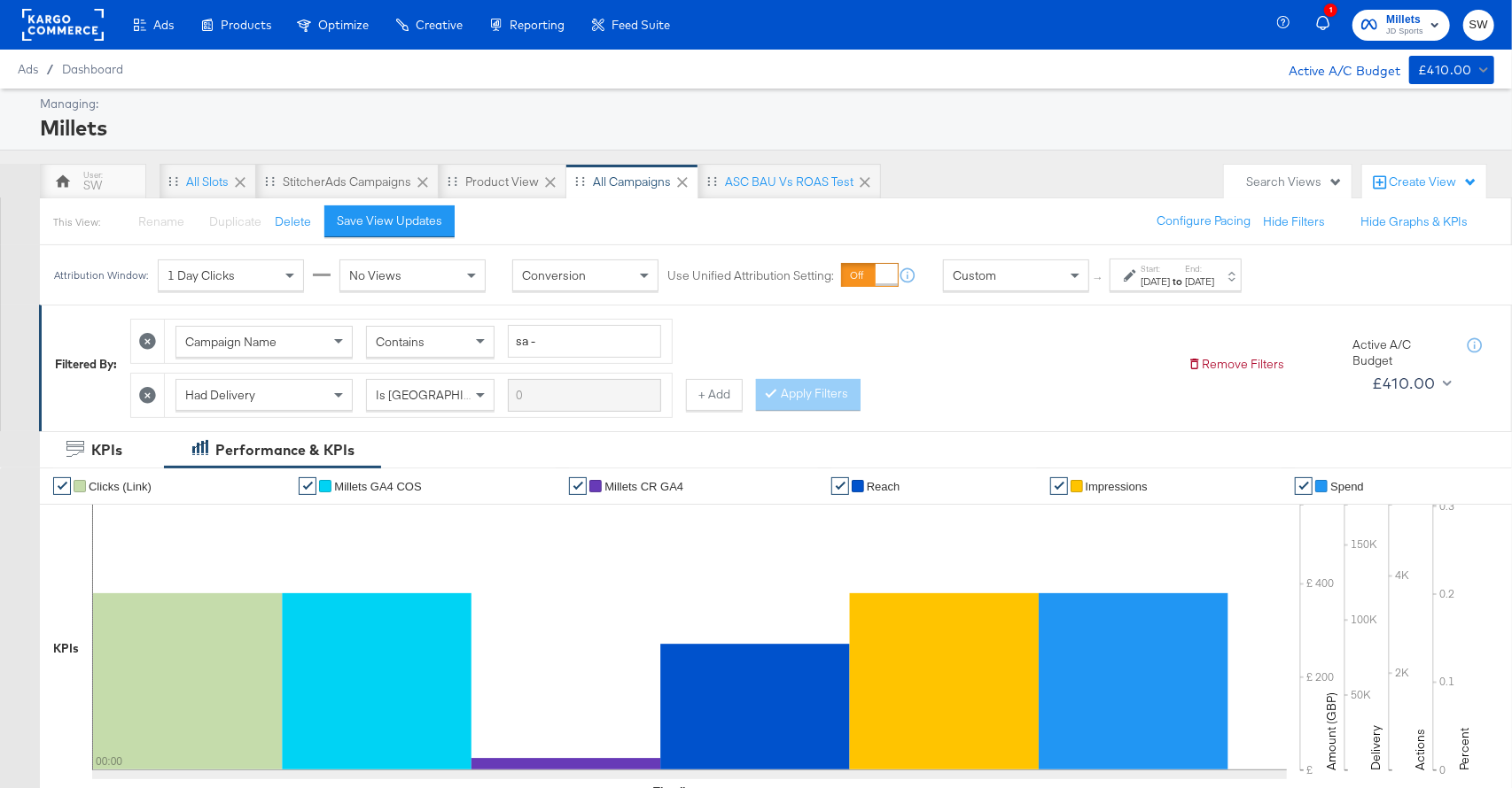
click at [1389, 28] on span "JD Sports" at bounding box center [1404, 32] width 37 height 14
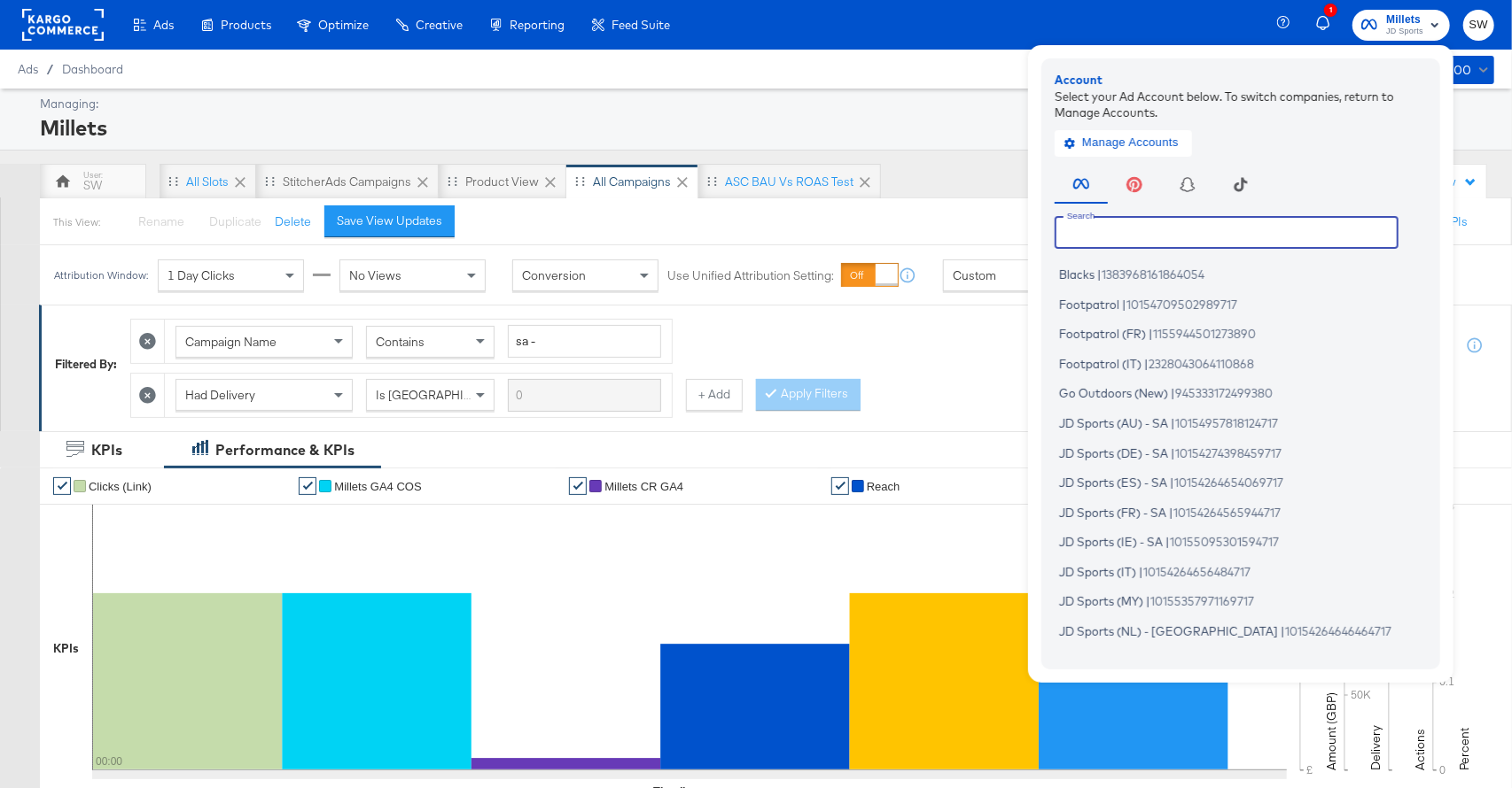
click at [1153, 239] on input "text" at bounding box center [1227, 232] width 344 height 32
click at [1122, 278] on span "1383968161864054" at bounding box center [1153, 274] width 103 height 14
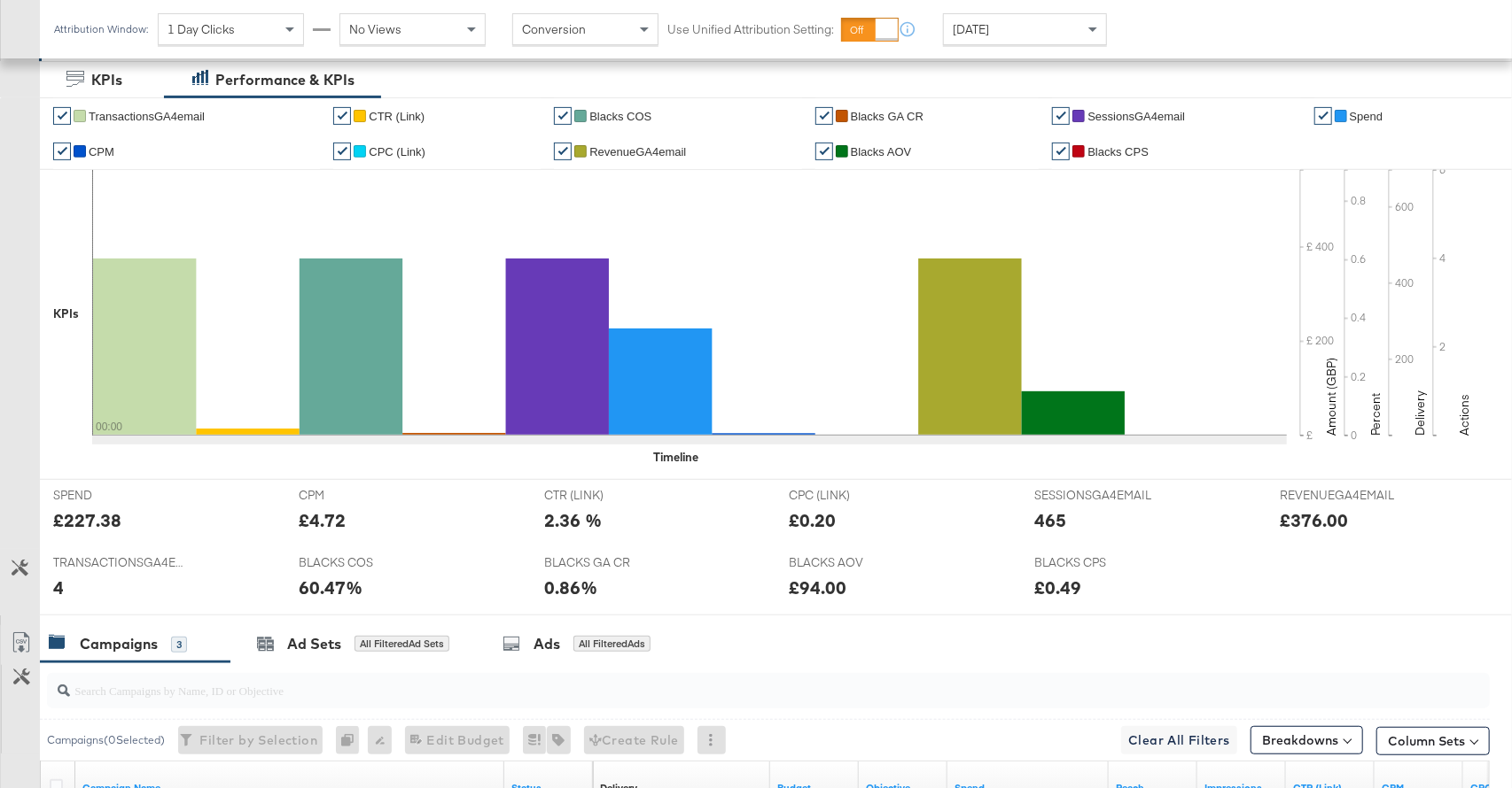
scroll to position [736, 0]
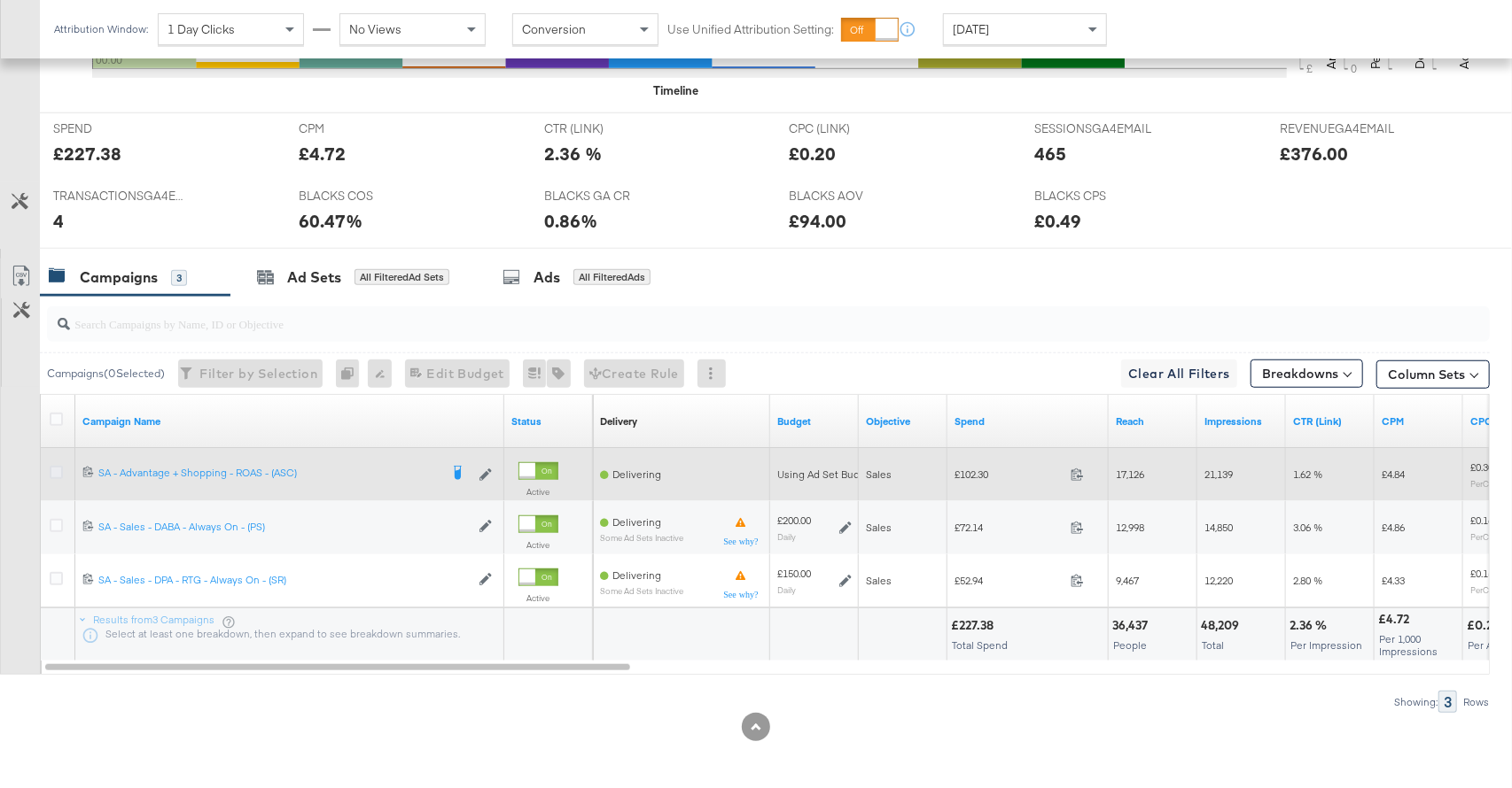
click at [58, 470] on icon at bounding box center [57, 473] width 13 height 13
click at [0, 0] on input "checkbox" at bounding box center [0, 0] width 0 height 0
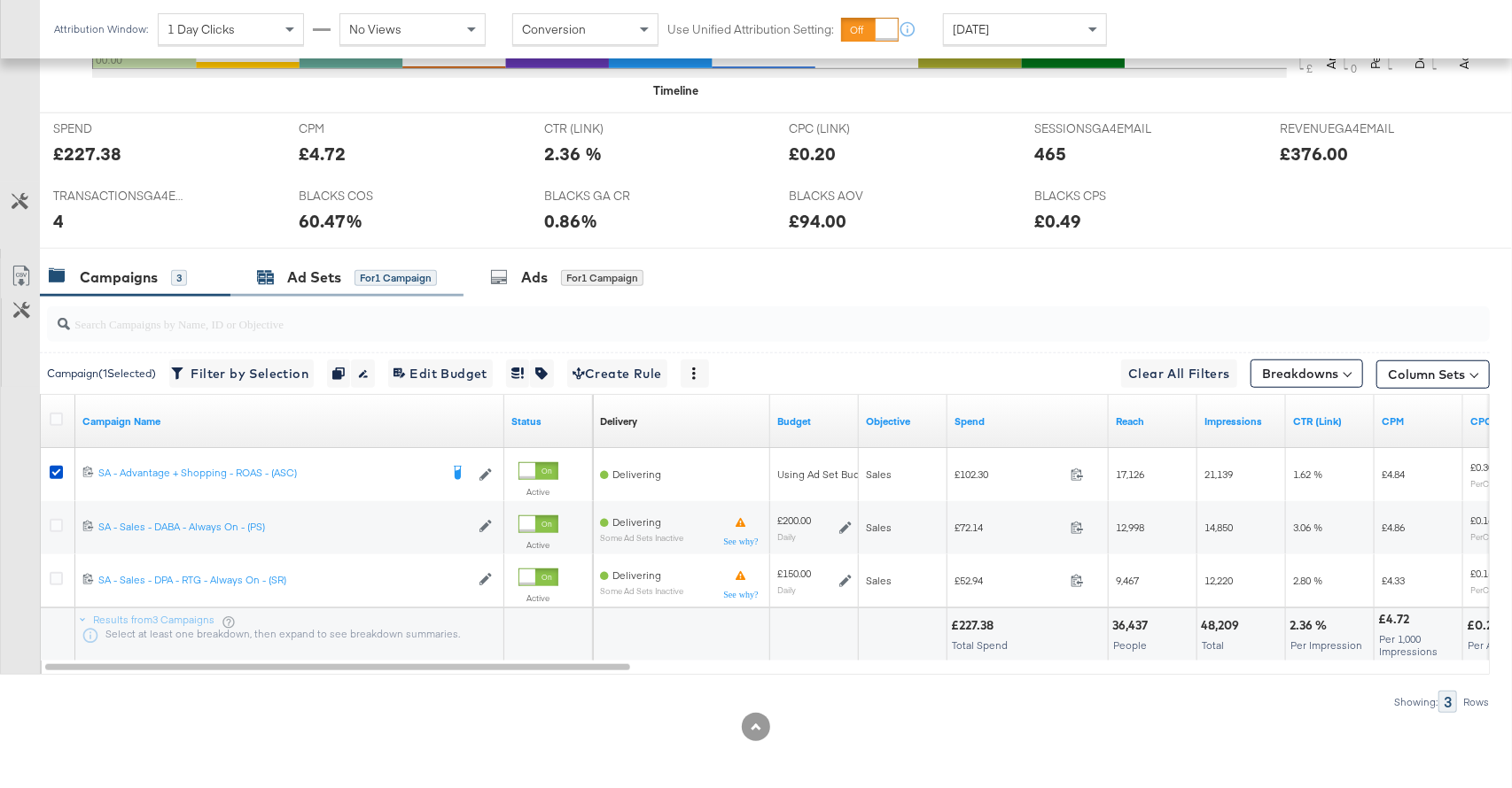
click at [323, 283] on div "Ad Sets" at bounding box center [314, 277] width 54 height 20
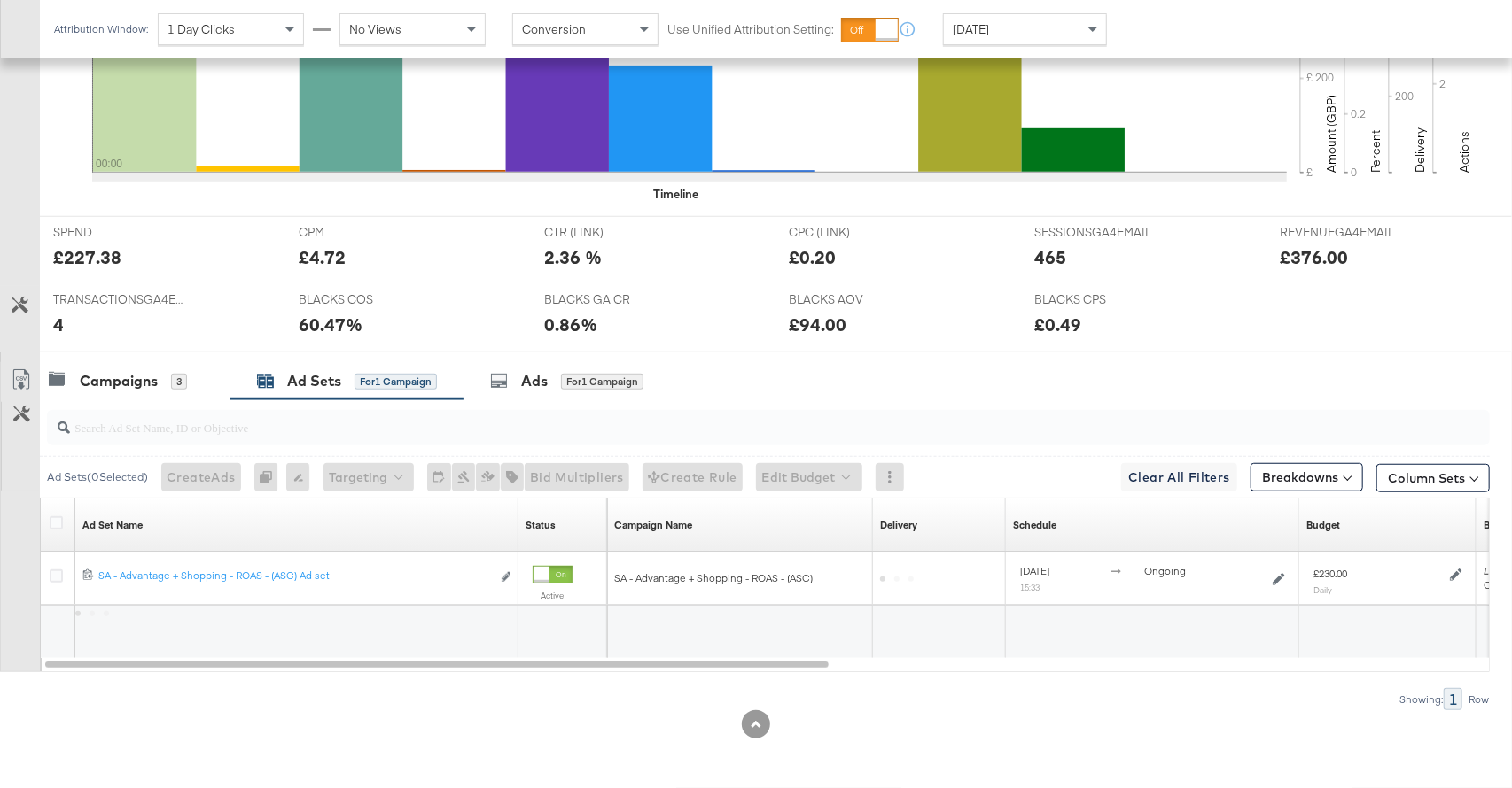
scroll to position [629, 0]
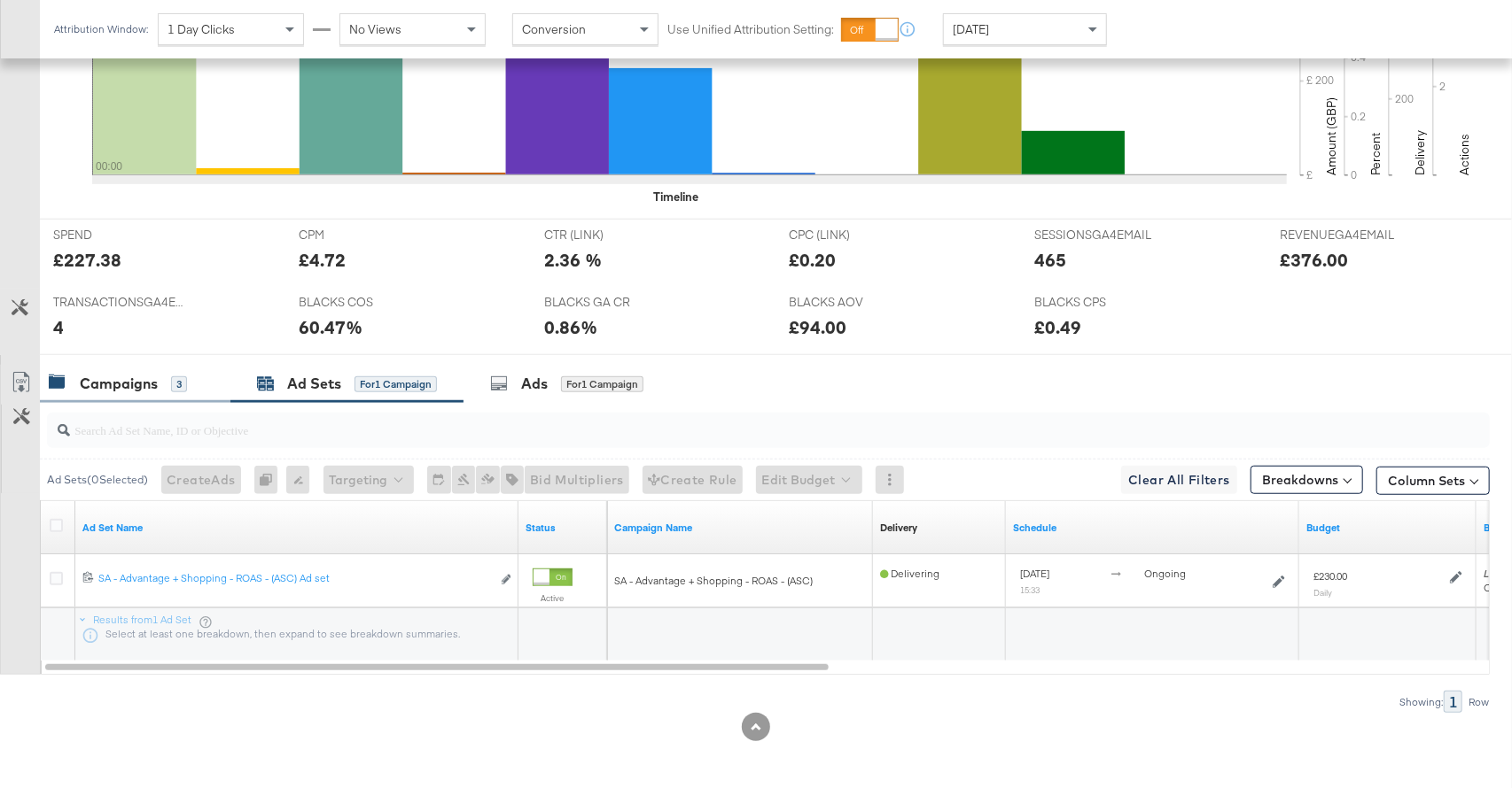
click at [161, 386] on div "Campaigns 3" at bounding box center [118, 383] width 138 height 20
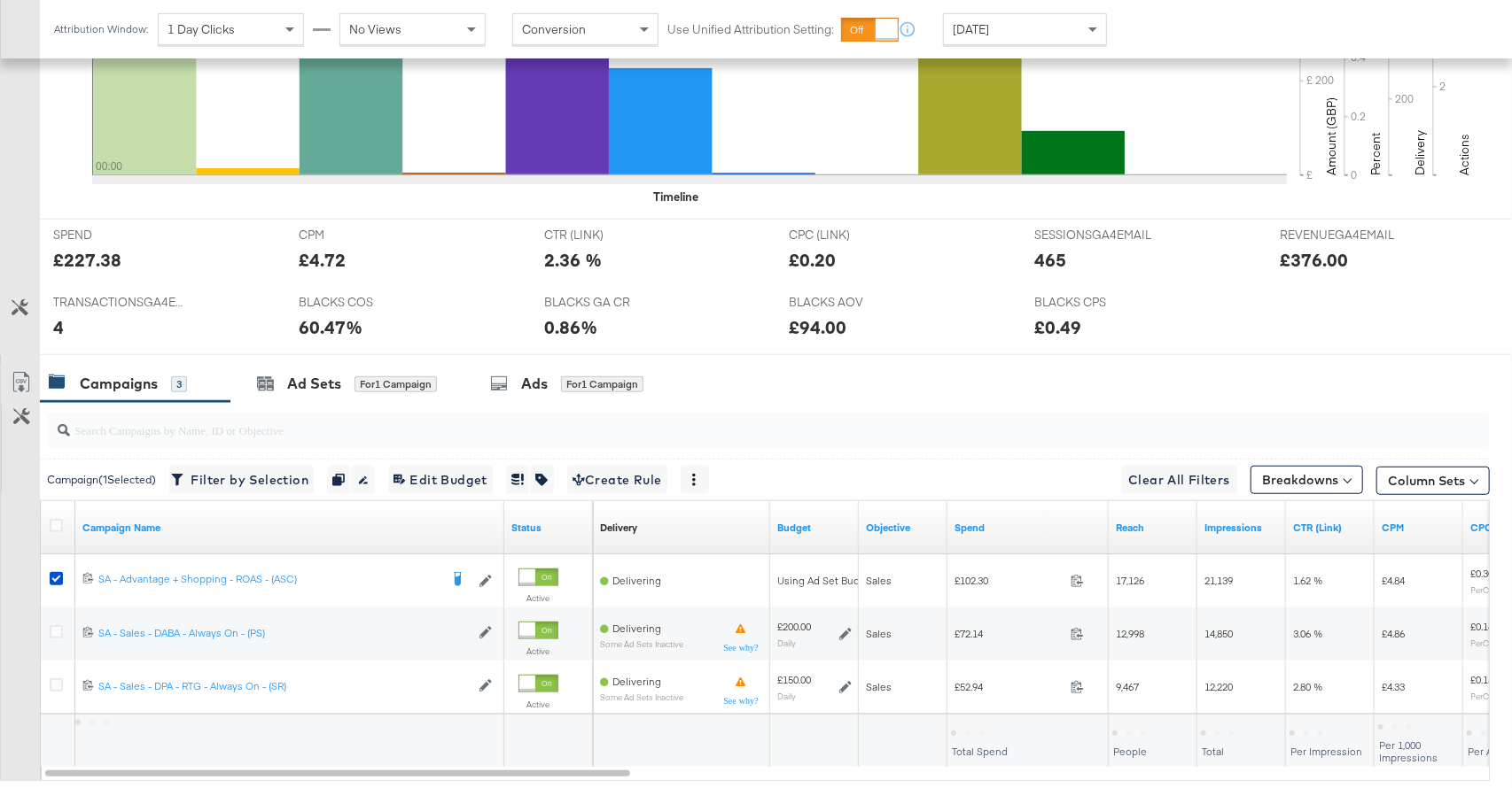
scroll to position [736, 0]
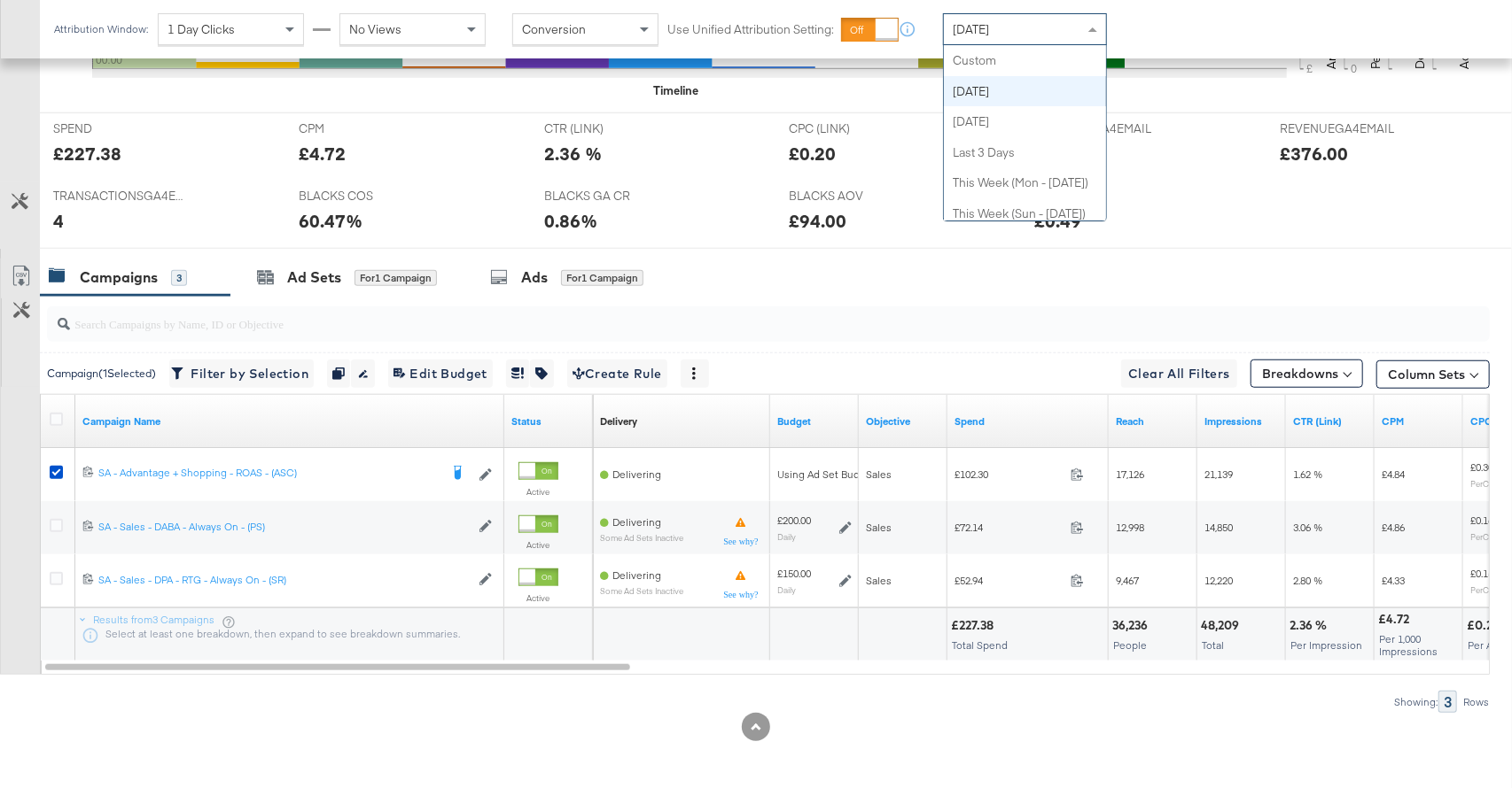
drag, startPoint x: 1046, startPoint y: 28, endPoint x: 1045, endPoint y: 55, distance: 27.0
click at [1044, 33] on div "[DATE]" at bounding box center [1025, 29] width 162 height 30
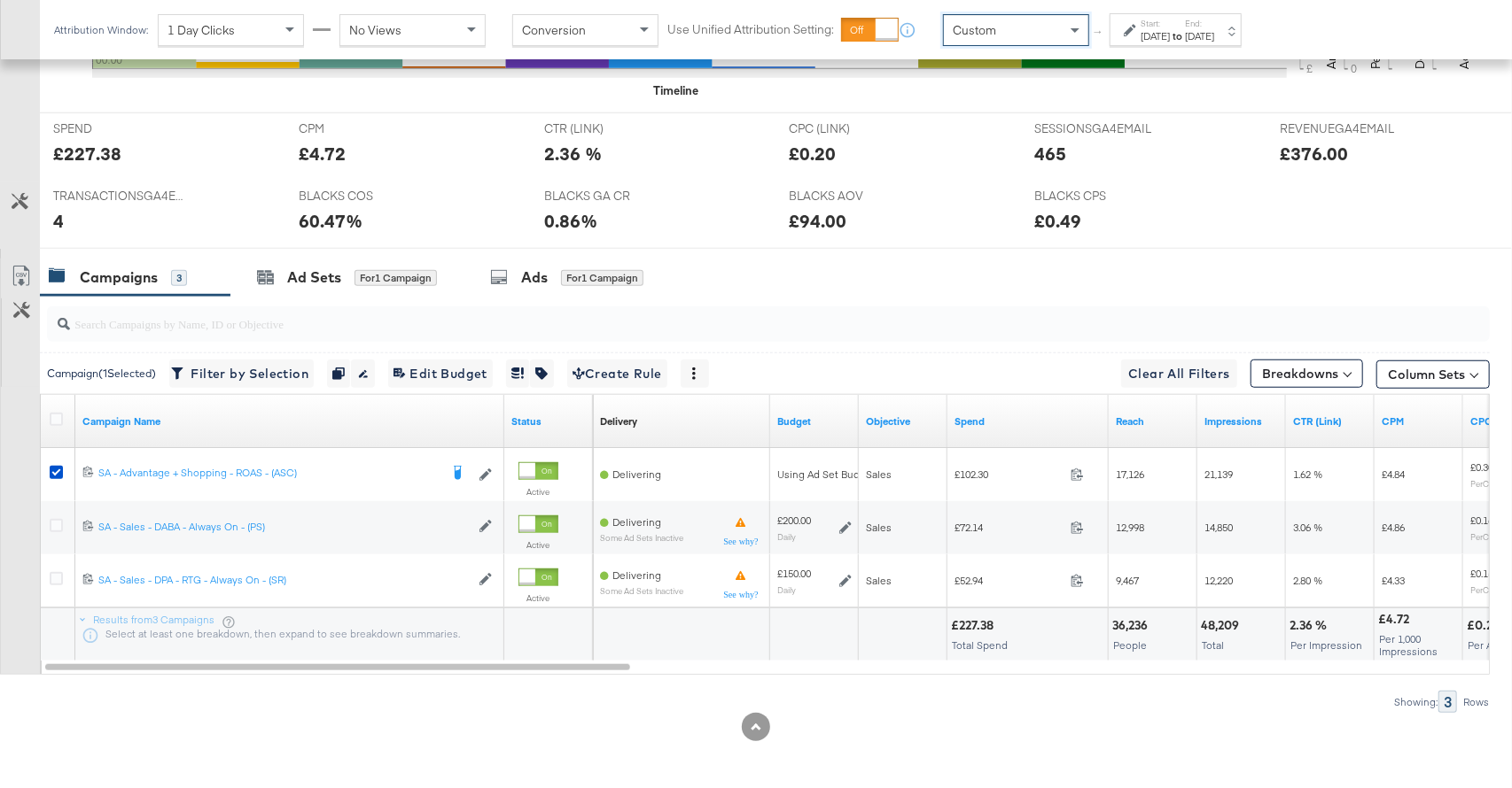
click at [1139, 39] on div "Start: [DATE] to End: [DATE]" at bounding box center [1169, 30] width 90 height 26
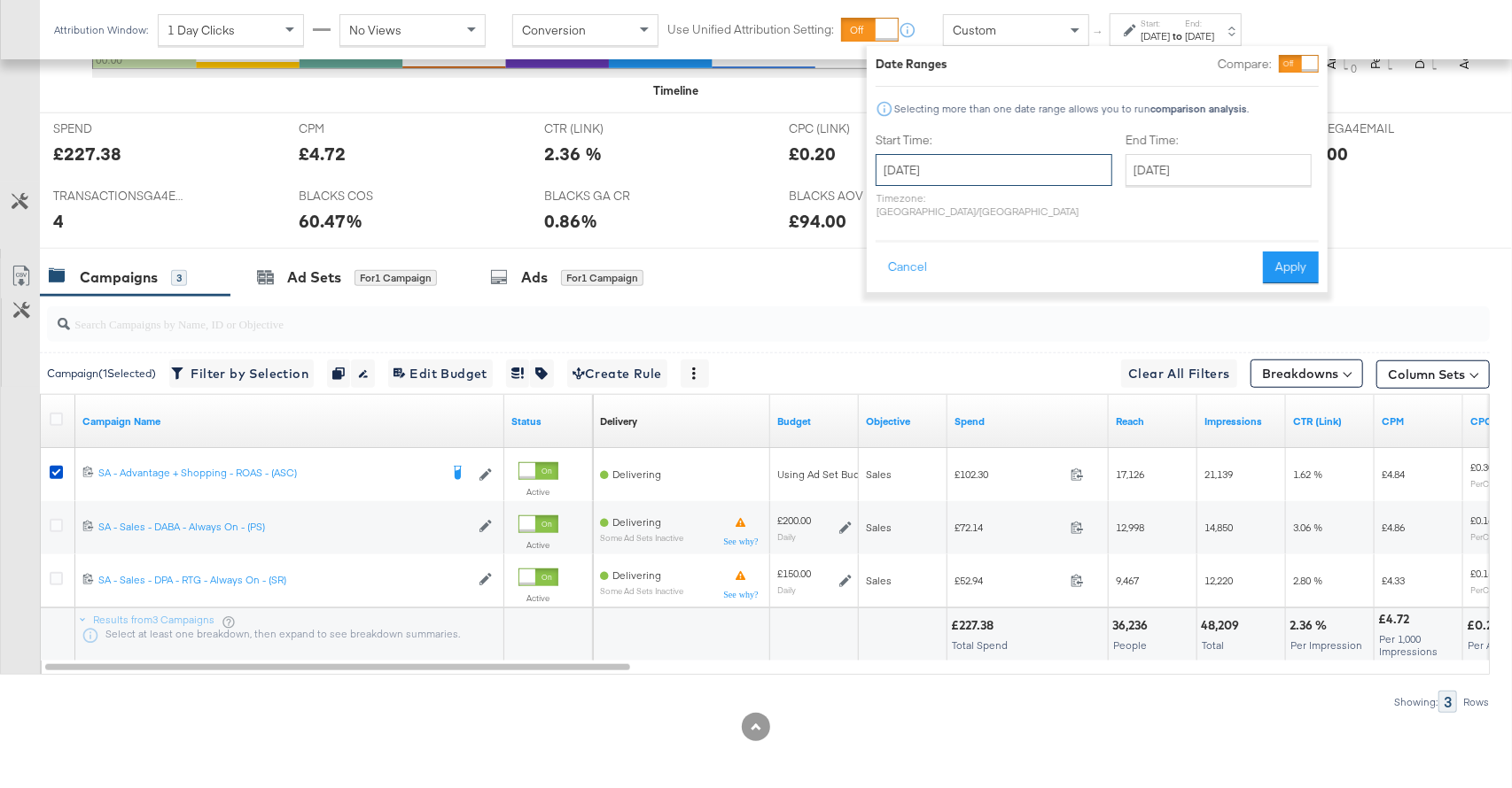
click at [1014, 154] on input "[DATE]" at bounding box center [994, 169] width 236 height 32
click at [1004, 204] on th "[DATE]" at bounding box center [987, 207] width 152 height 30
click at [1010, 207] on th "2025" at bounding box center [985, 207] width 176 height 30
click at [943, 294] on td "2024" at bounding box center [959, 289] width 53 height 44
click at [1056, 292] on td "Aug" at bounding box center [1065, 289] width 53 height 44
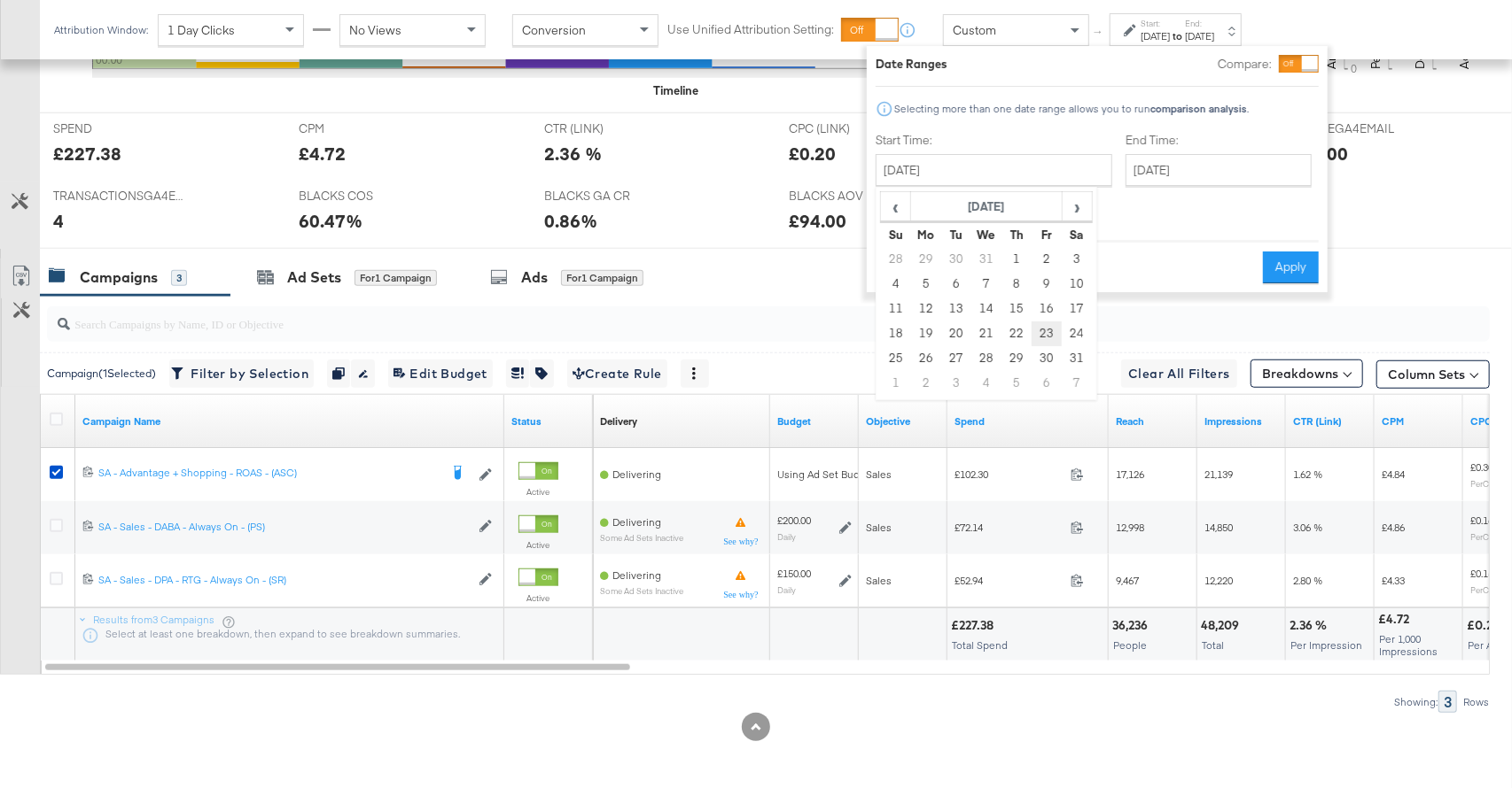
click at [1049, 332] on td "23" at bounding box center [1046, 334] width 30 height 25
type input "[DATE]"
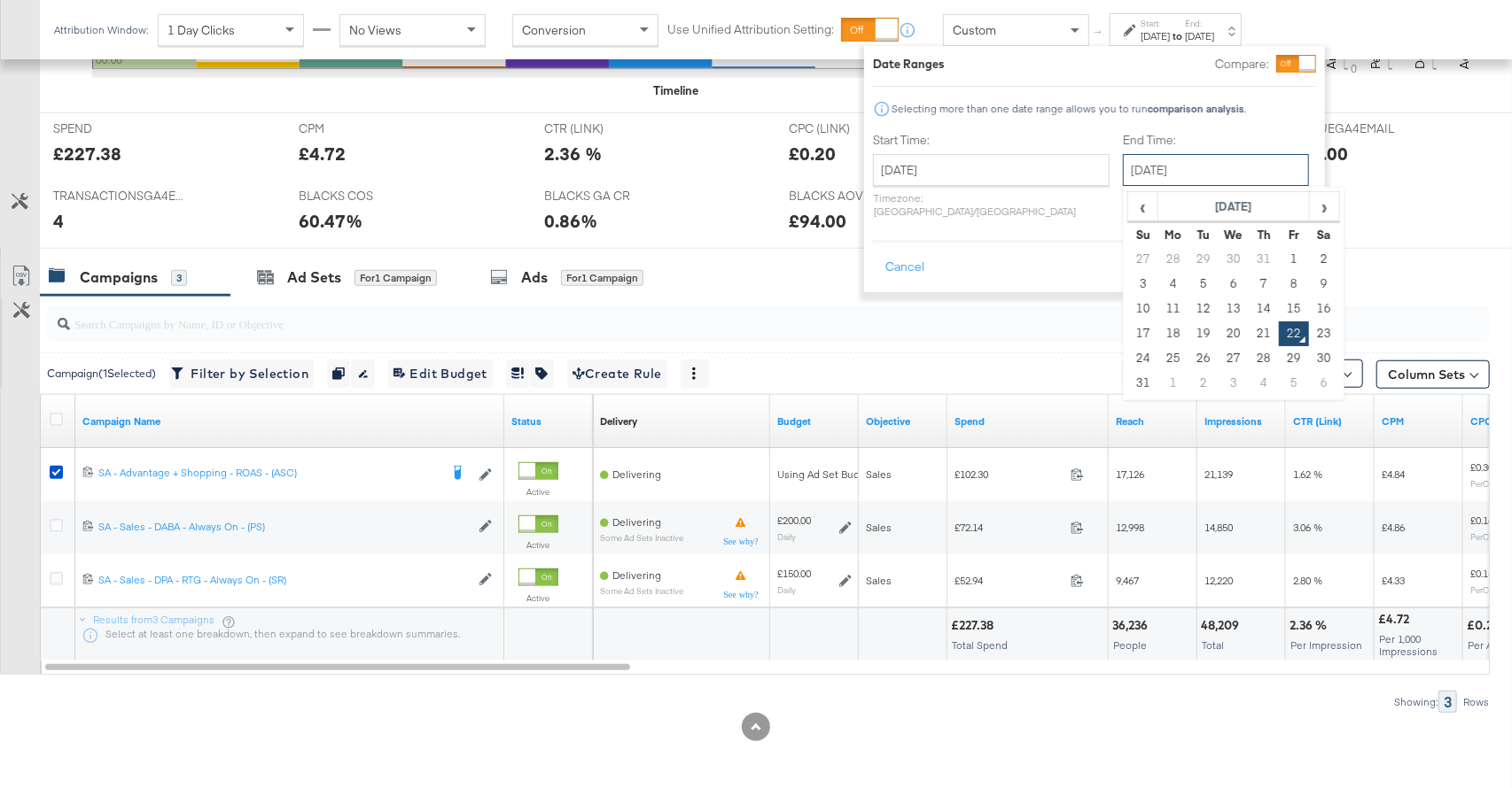
click at [1149, 172] on input "[DATE]" at bounding box center [1216, 169] width 186 height 32
click at [1162, 204] on th "[DATE]" at bounding box center [1234, 207] width 152 height 30
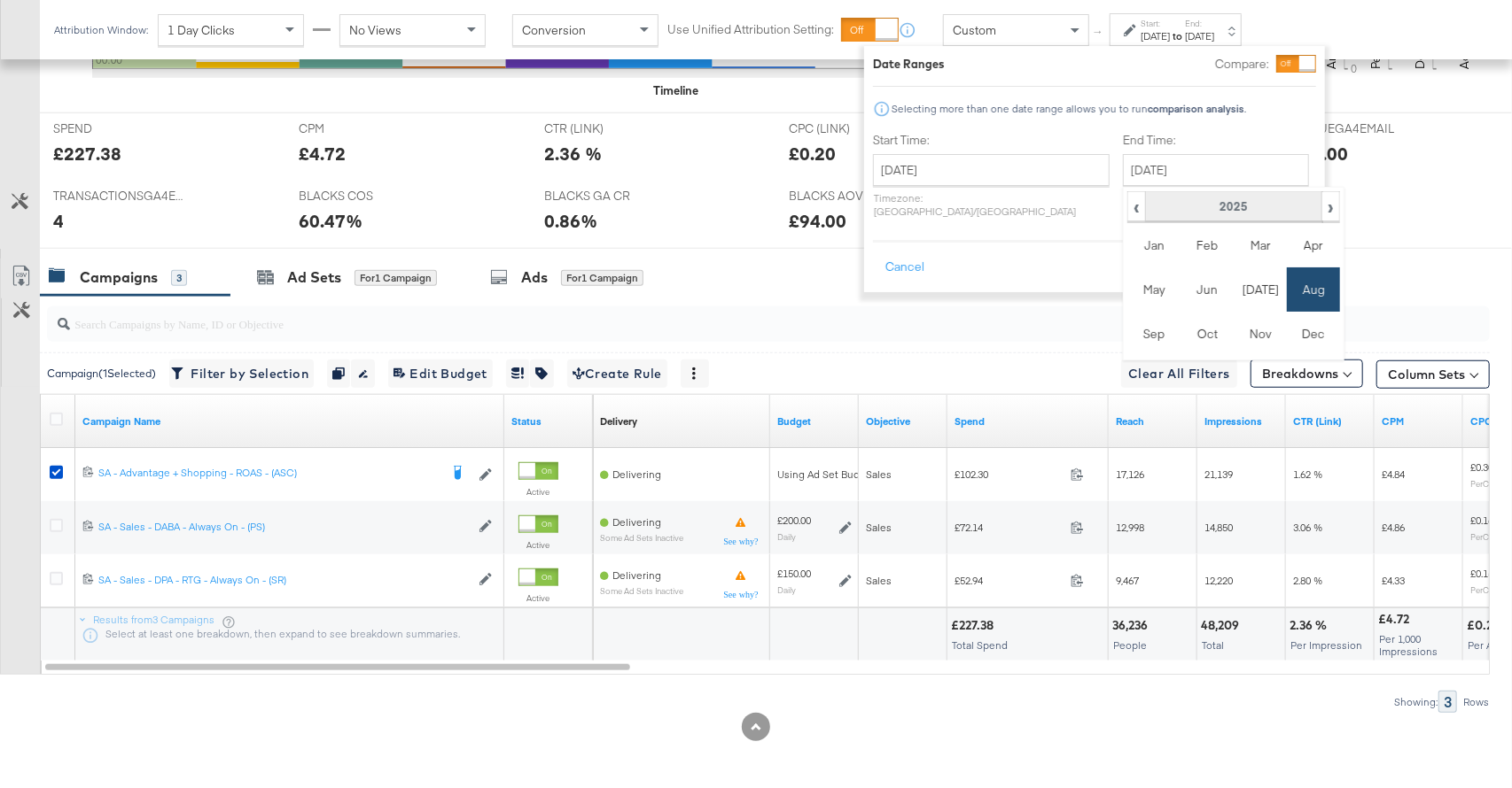
click at [1170, 206] on th "2025" at bounding box center [1232, 207] width 176 height 30
click at [1180, 291] on td "2024" at bounding box center [1206, 289] width 53 height 44
click at [1286, 296] on td "Aug" at bounding box center [1312, 289] width 53 height 44
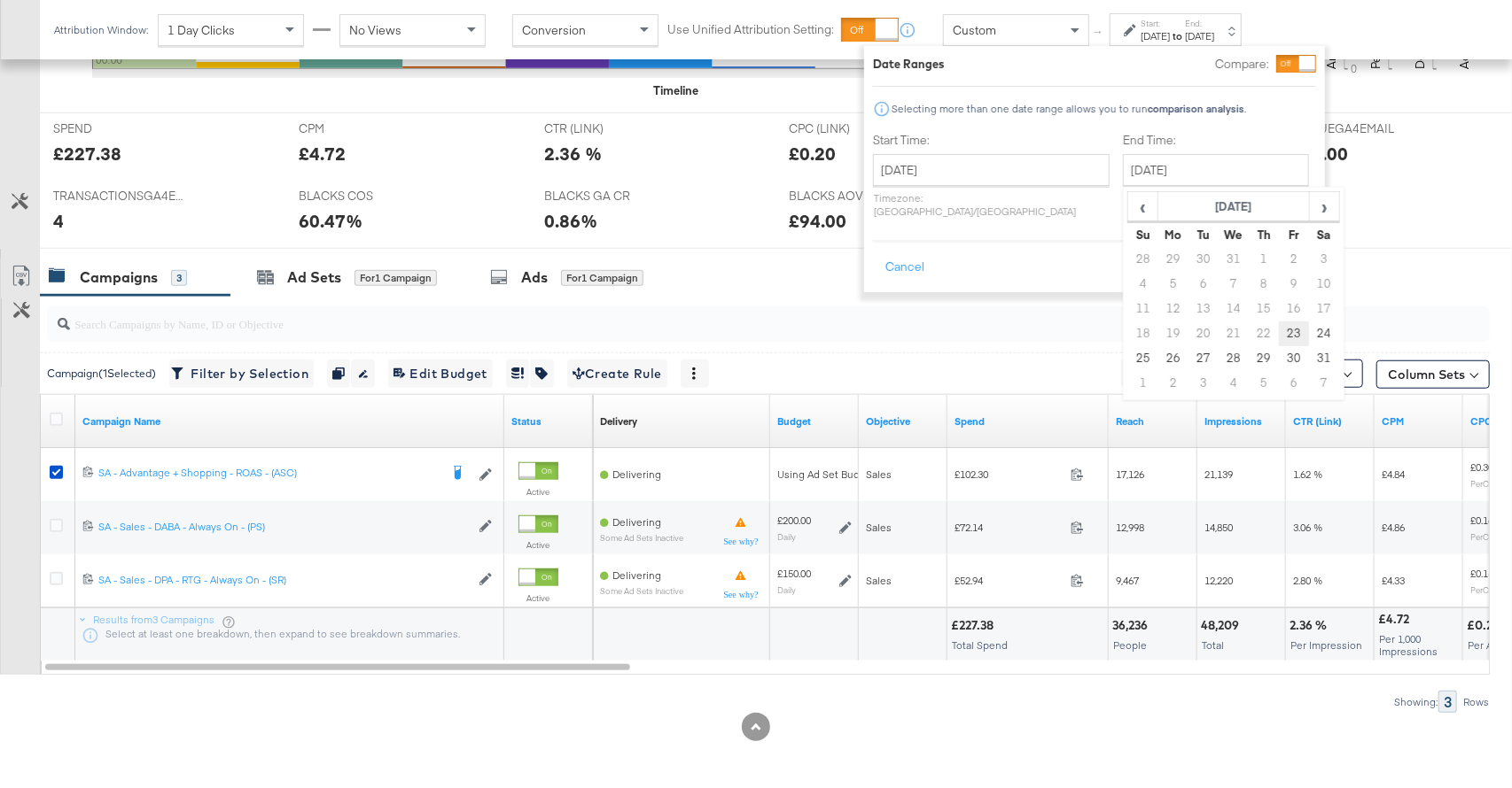
click at [1278, 326] on td "23" at bounding box center [1293, 334] width 30 height 25
type input "August 23rd 2024"
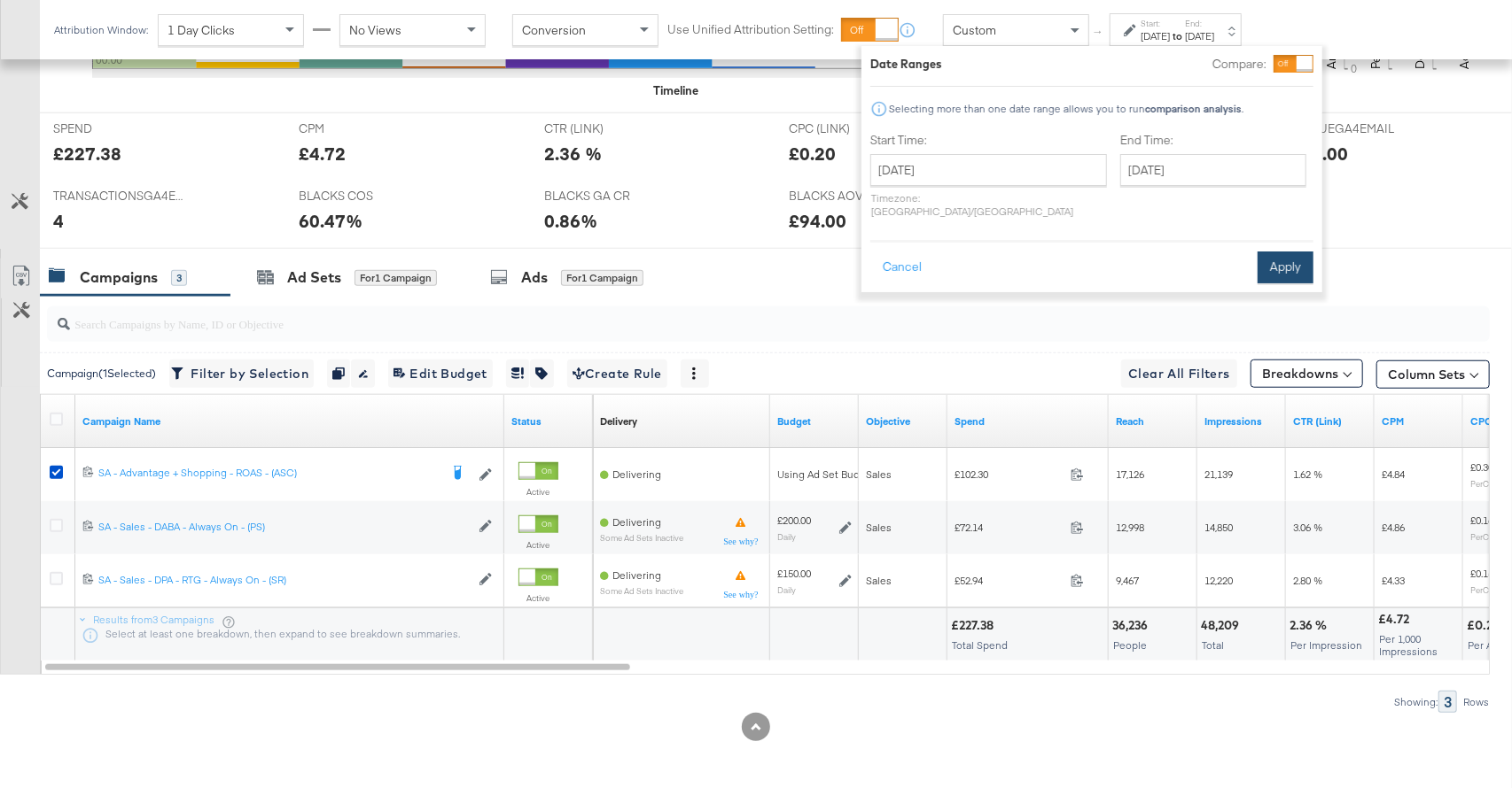
click at [1277, 255] on button "Apply" at bounding box center [1285, 267] width 56 height 32
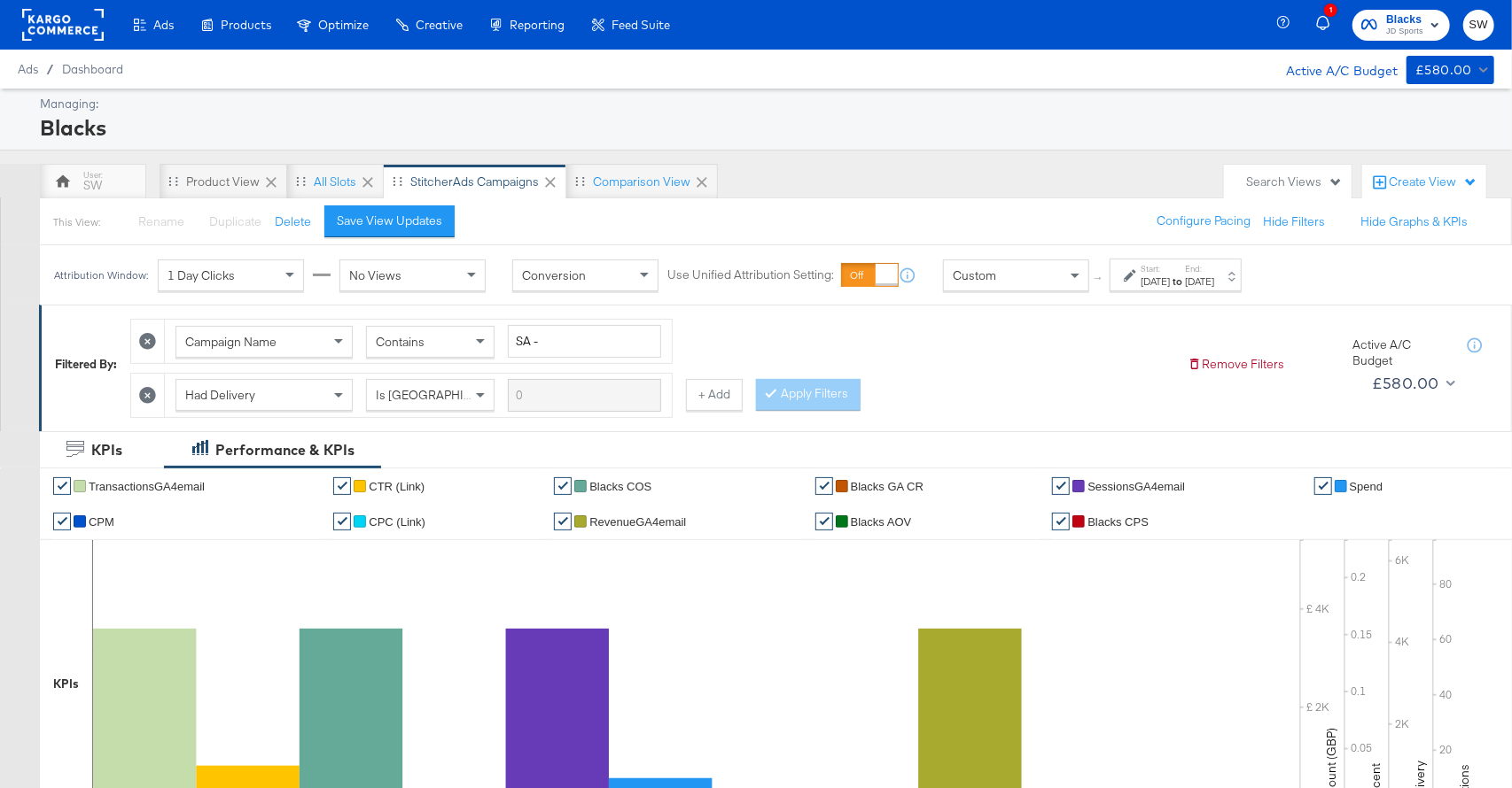
click at [1409, 17] on span "Blacks" at bounding box center [1404, 19] width 37 height 18
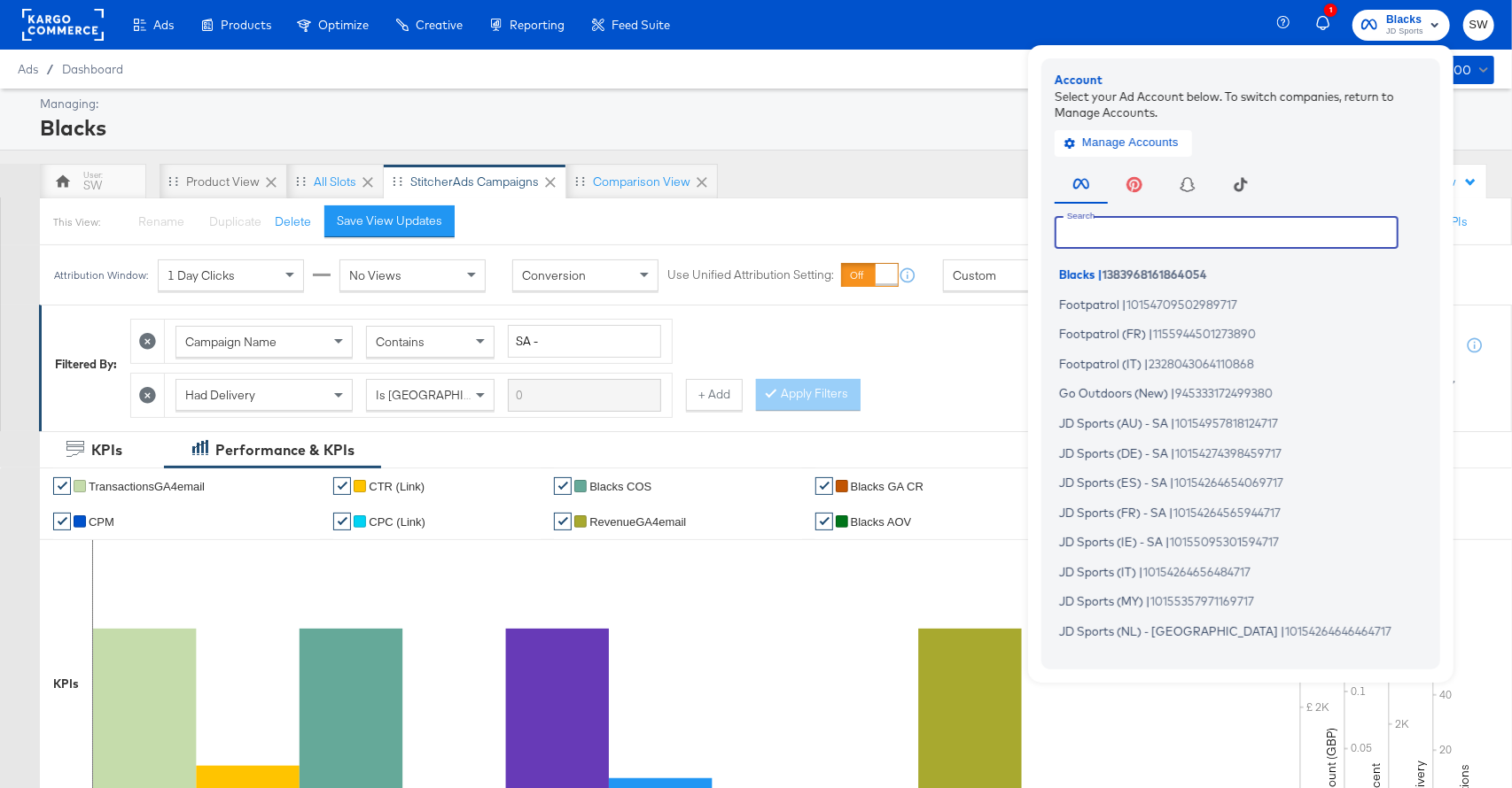
click at [1238, 236] on input "text" at bounding box center [1227, 232] width 344 height 32
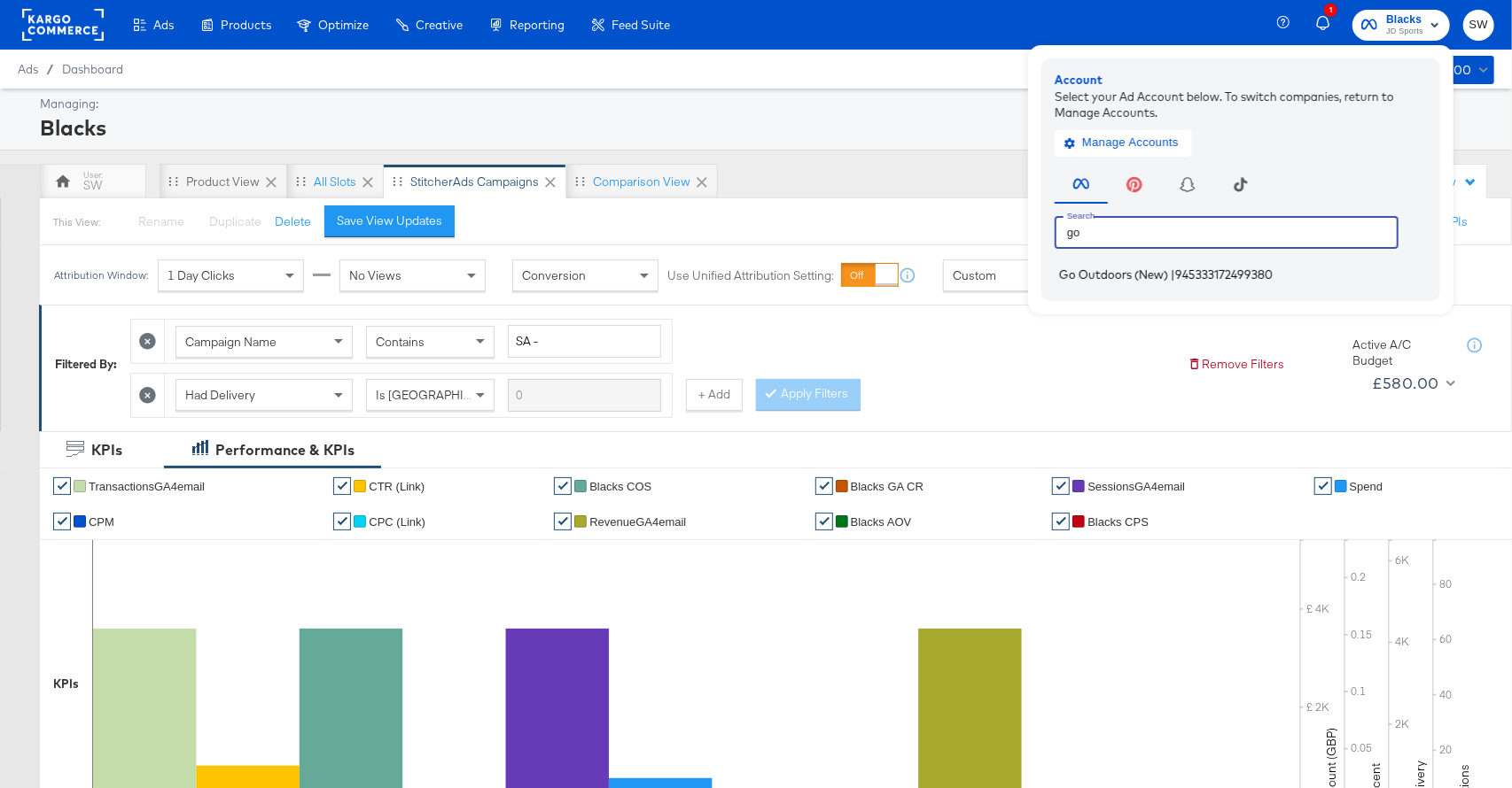
type input "go"
click at [1213, 273] on span "945333172499380" at bounding box center [1223, 274] width 97 height 14
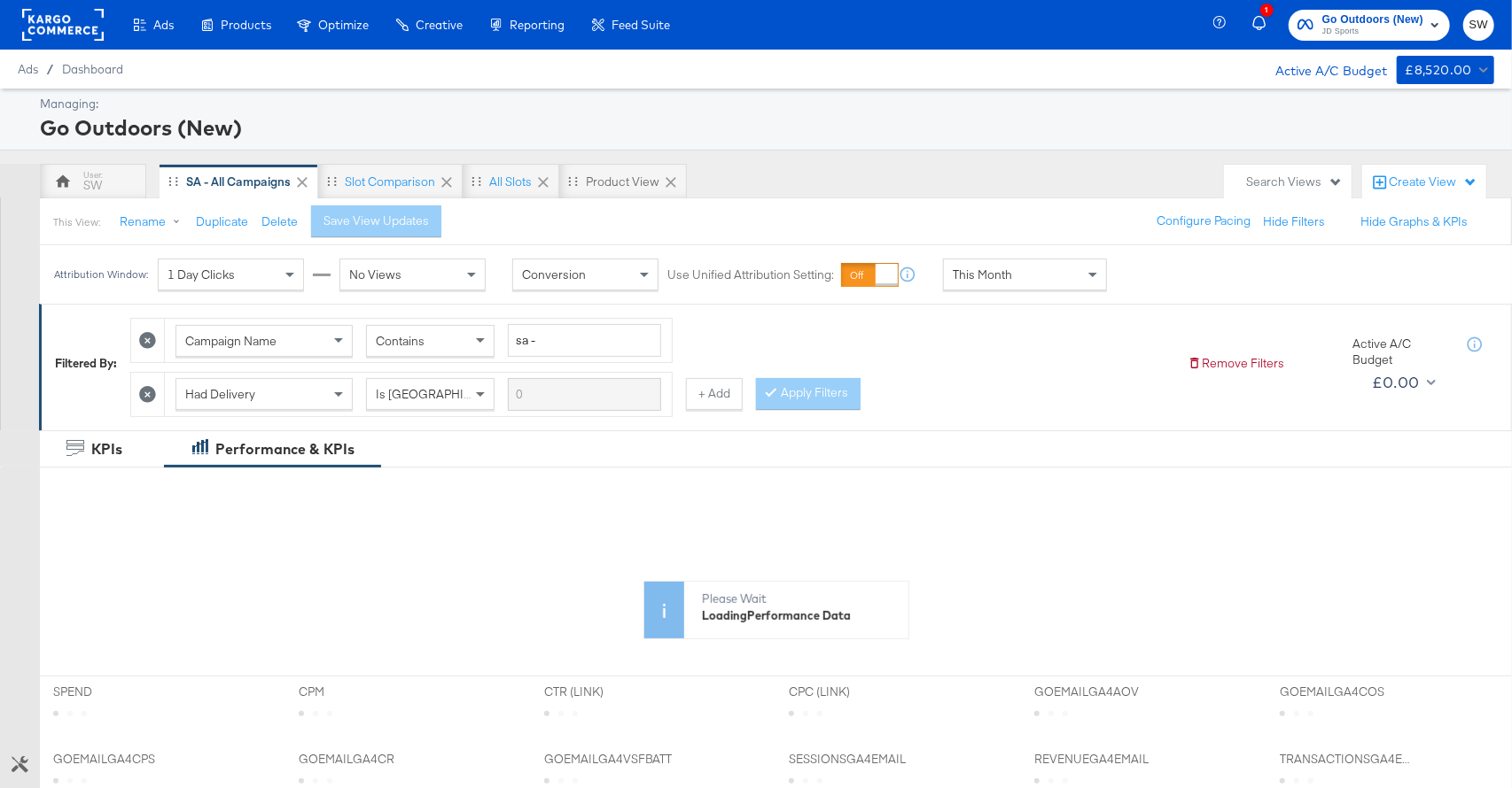
click at [1005, 290] on div "Attribution Window: 1 Day Clicks No Views Conversion Use Unified Attribution Se…" at bounding box center [583, 274] width 1089 height 59
click at [1006, 283] on div "This Month" at bounding box center [1025, 274] width 162 height 30
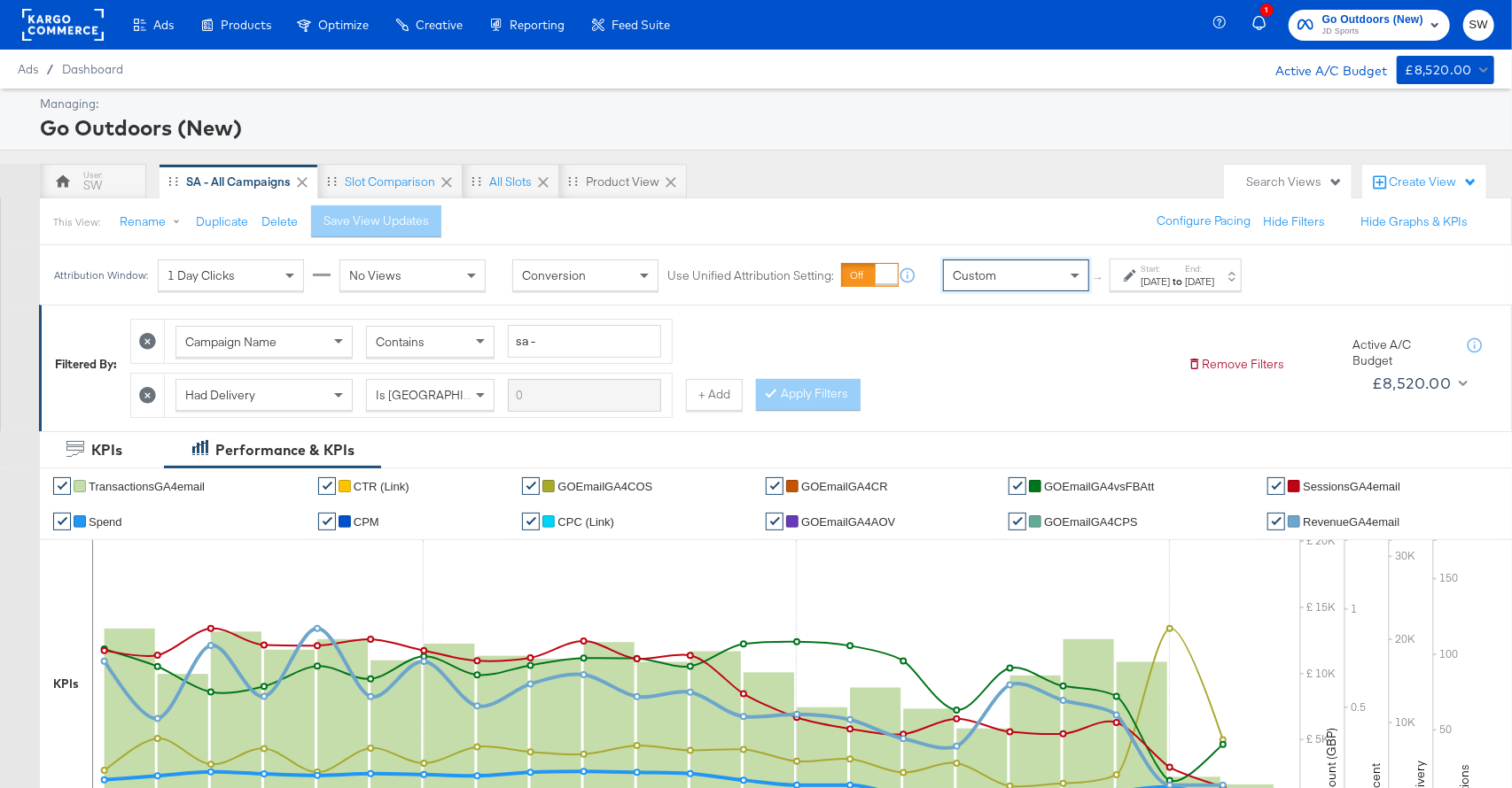
click at [1158, 289] on div "Start: Aug 22nd 2025 to End: Aug 22nd 2025" at bounding box center [1175, 275] width 132 height 33
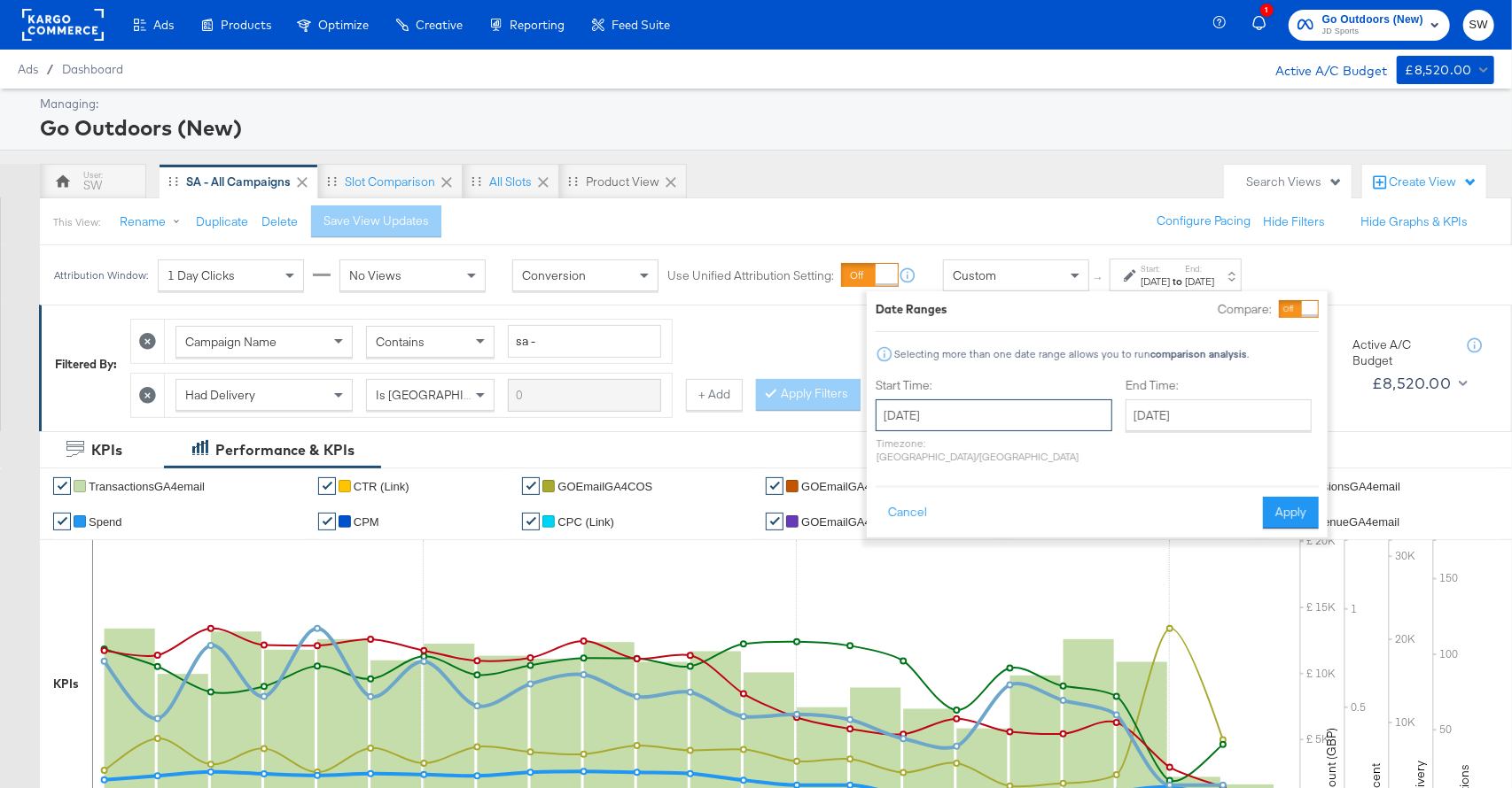
click at [954, 403] on input "August 22nd 2025" at bounding box center [994, 415] width 236 height 32
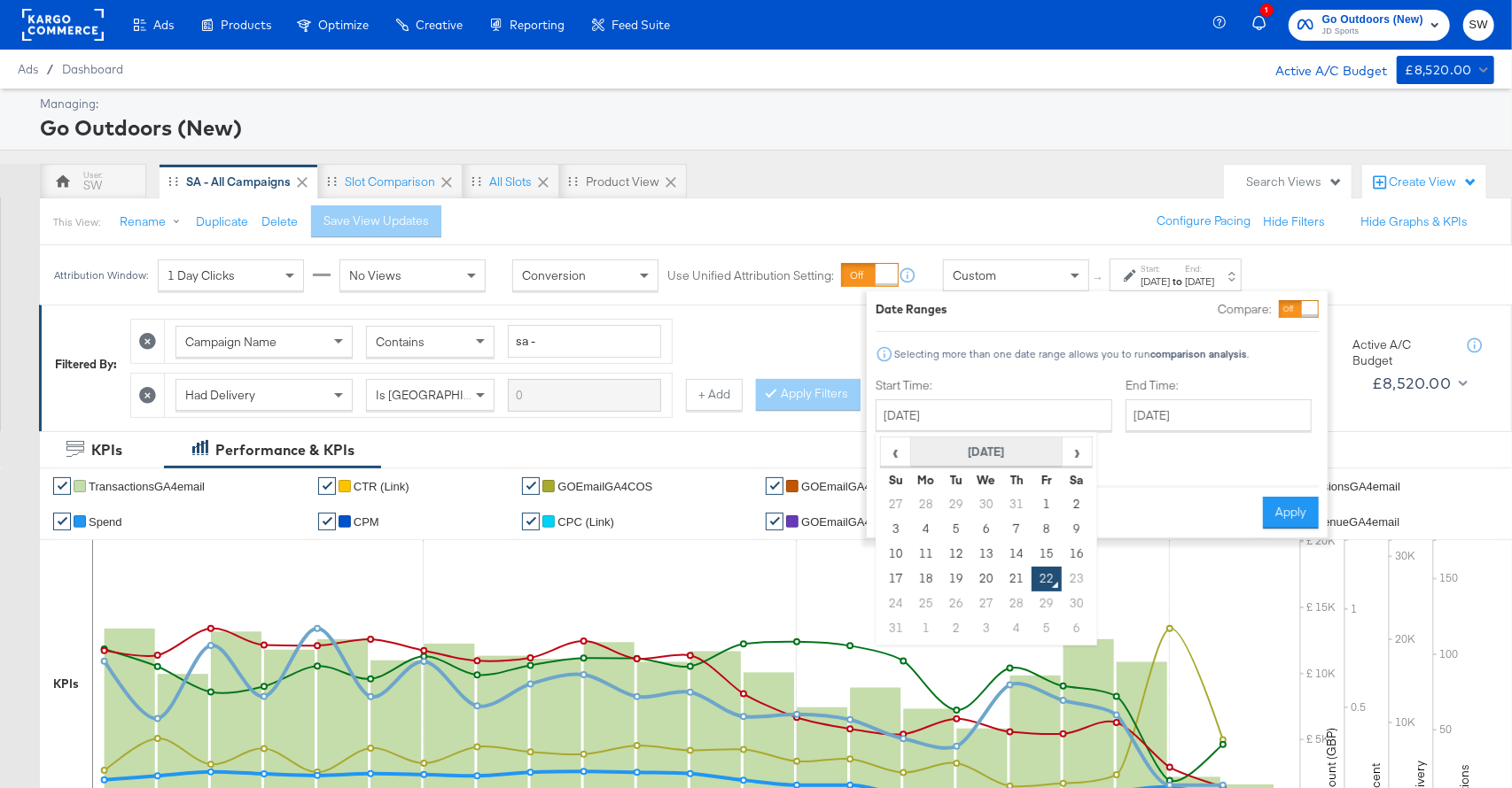
click at [975, 449] on th "August 2025" at bounding box center [987, 452] width 152 height 30
click at [998, 466] on th "2025" at bounding box center [985, 452] width 176 height 30
click at [966, 530] on td "2024" at bounding box center [959, 535] width 53 height 44
click at [1067, 533] on td "Aug" at bounding box center [1065, 535] width 53 height 44
click at [1049, 579] on td "23" at bounding box center [1046, 579] width 30 height 25
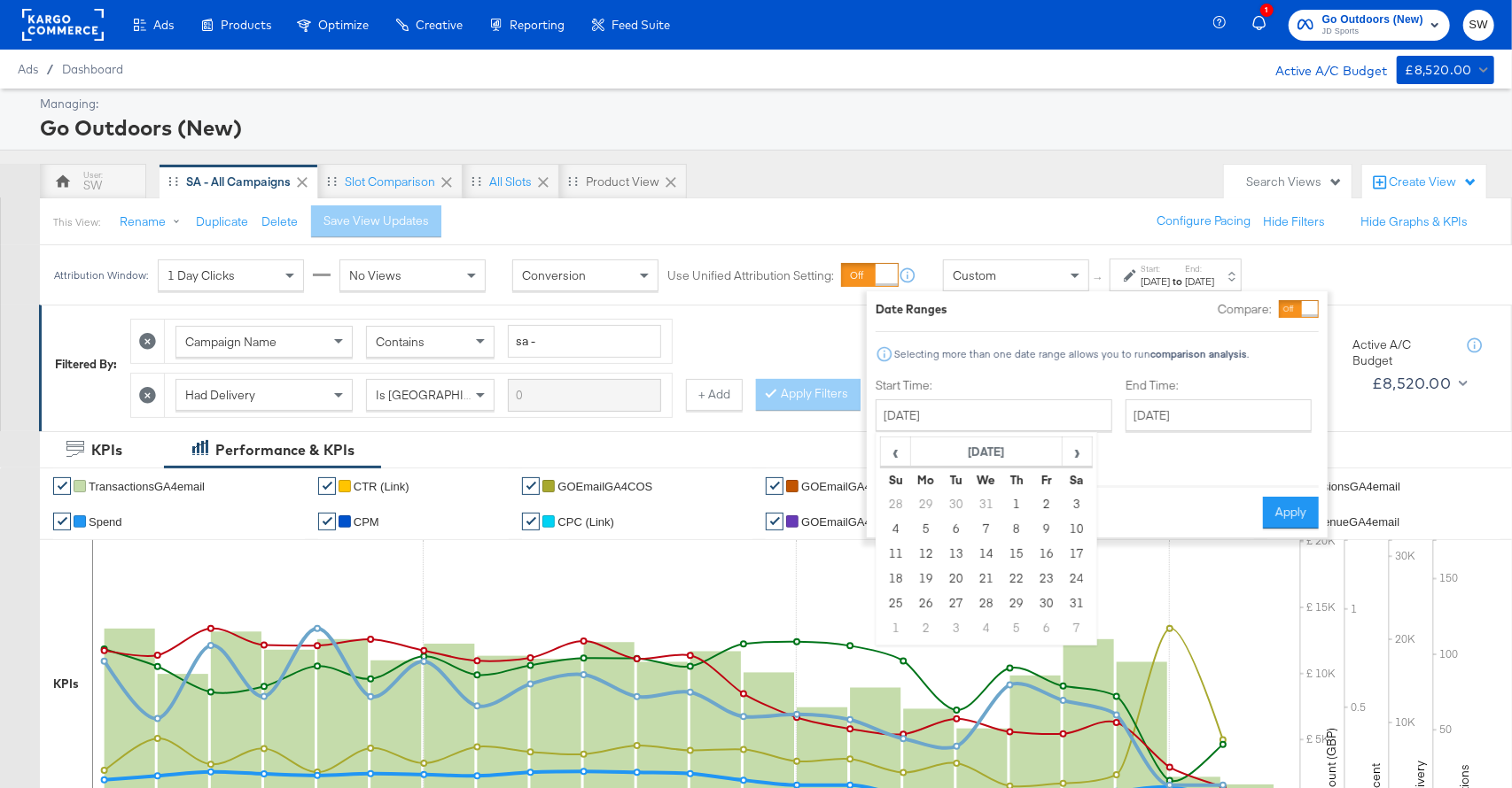
type input "August 23rd 2024"
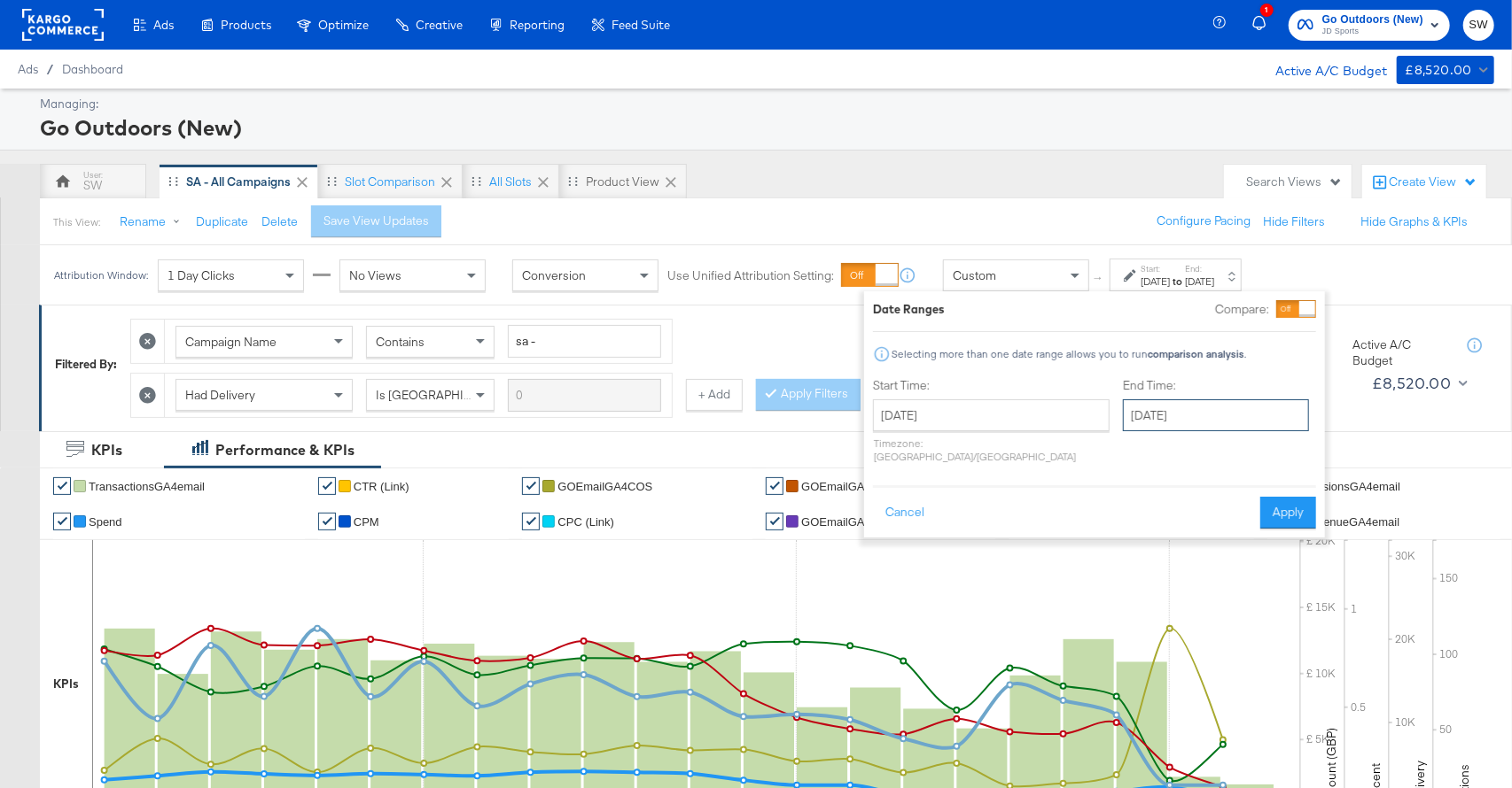
click at [1168, 408] on input "August 22nd 2025" at bounding box center [1216, 415] width 186 height 32
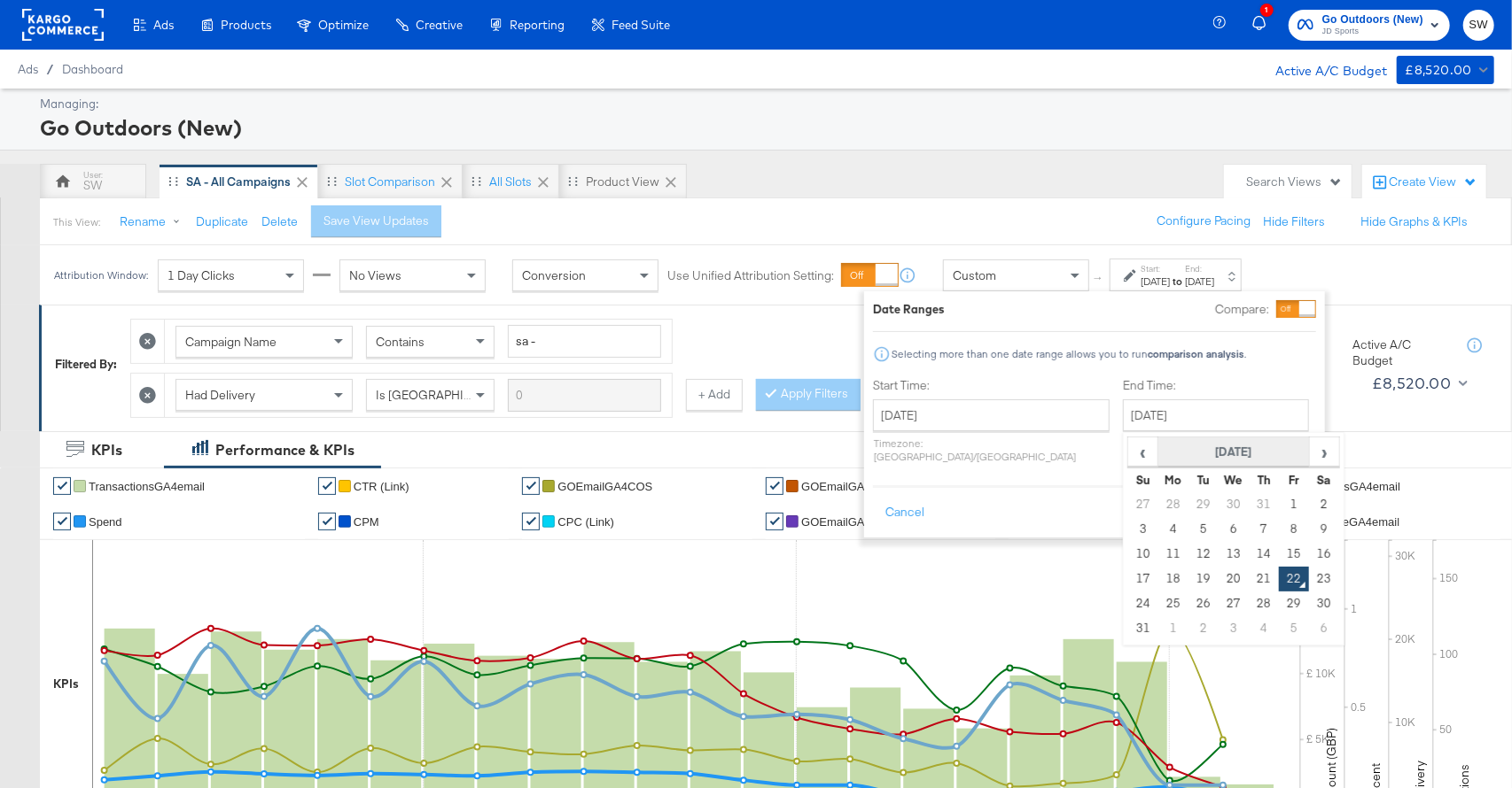
click at [1184, 455] on th "August 2025" at bounding box center [1234, 452] width 152 height 30
click at [1190, 455] on th "2025" at bounding box center [1232, 452] width 176 height 30
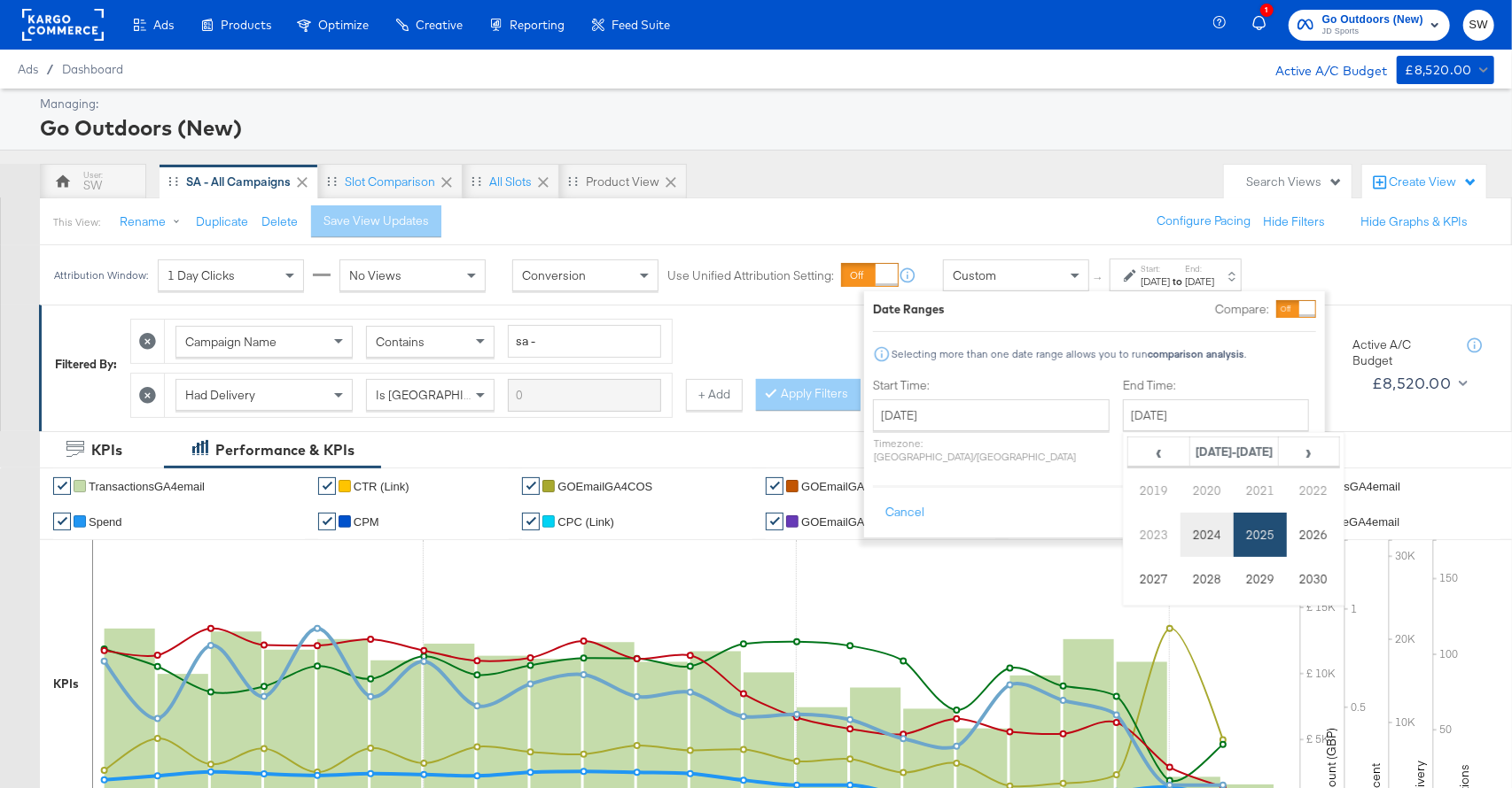
click at [1180, 529] on td "2024" at bounding box center [1206, 535] width 53 height 44
click at [1286, 545] on td "Aug" at bounding box center [1312, 535] width 53 height 44
drag, startPoint x: 1244, startPoint y: 583, endPoint x: 1259, endPoint y: 566, distance: 22.7
click at [1278, 583] on td "23" at bounding box center [1293, 579] width 30 height 25
type input "August 23rd 2024"
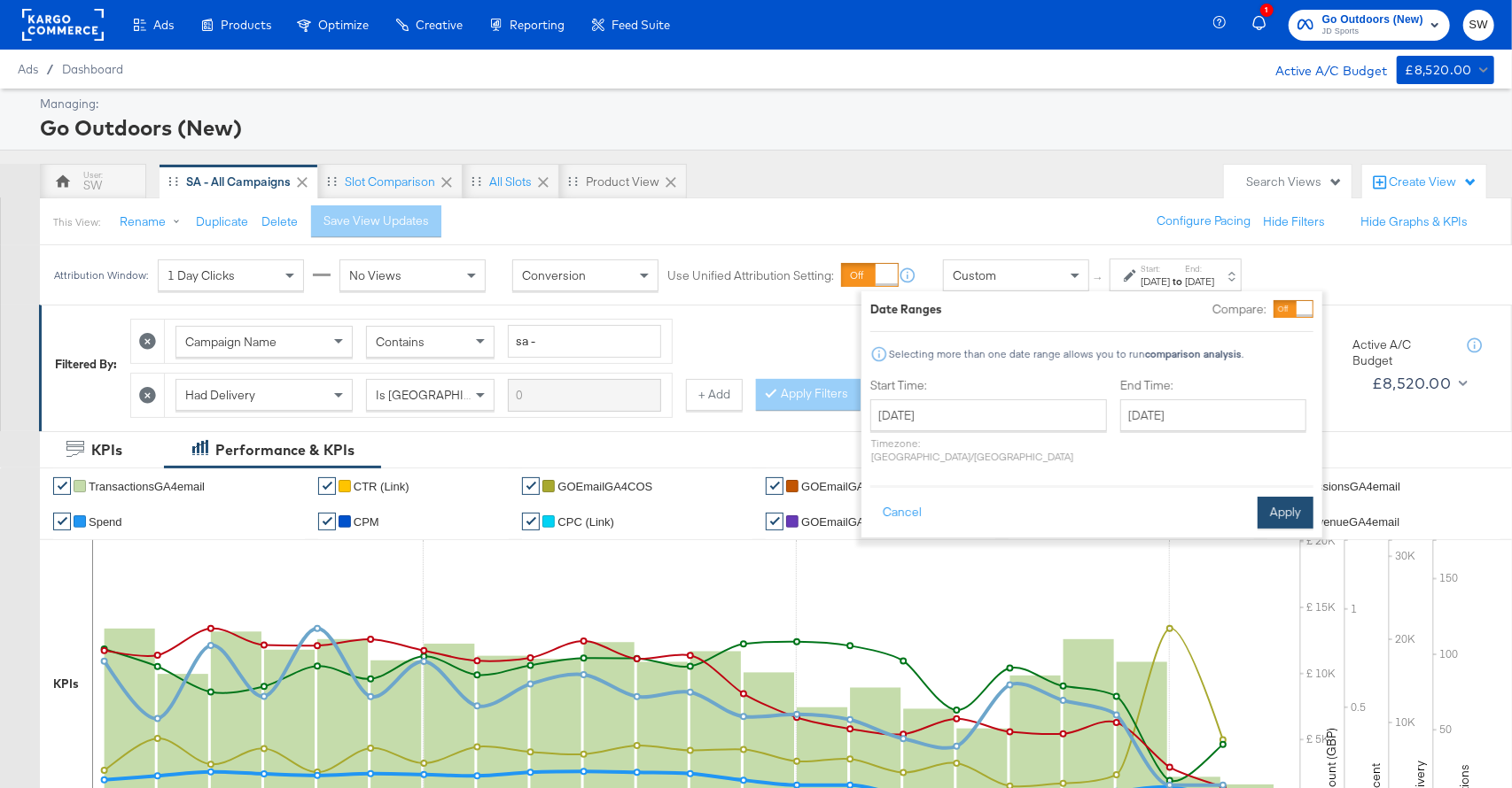
click at [1286, 505] on button "Apply" at bounding box center [1285, 512] width 56 height 32
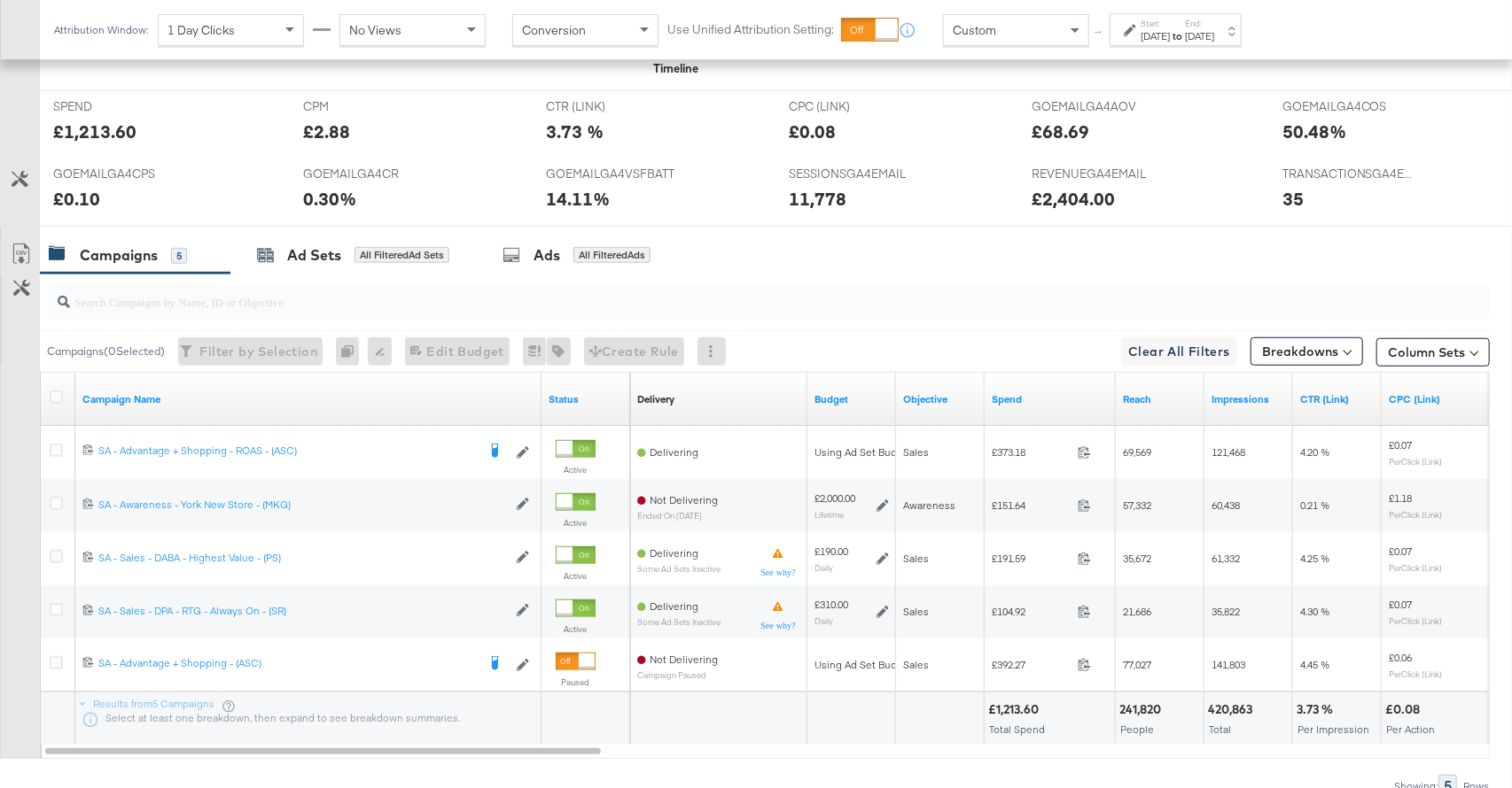
scroll to position [762, 0]
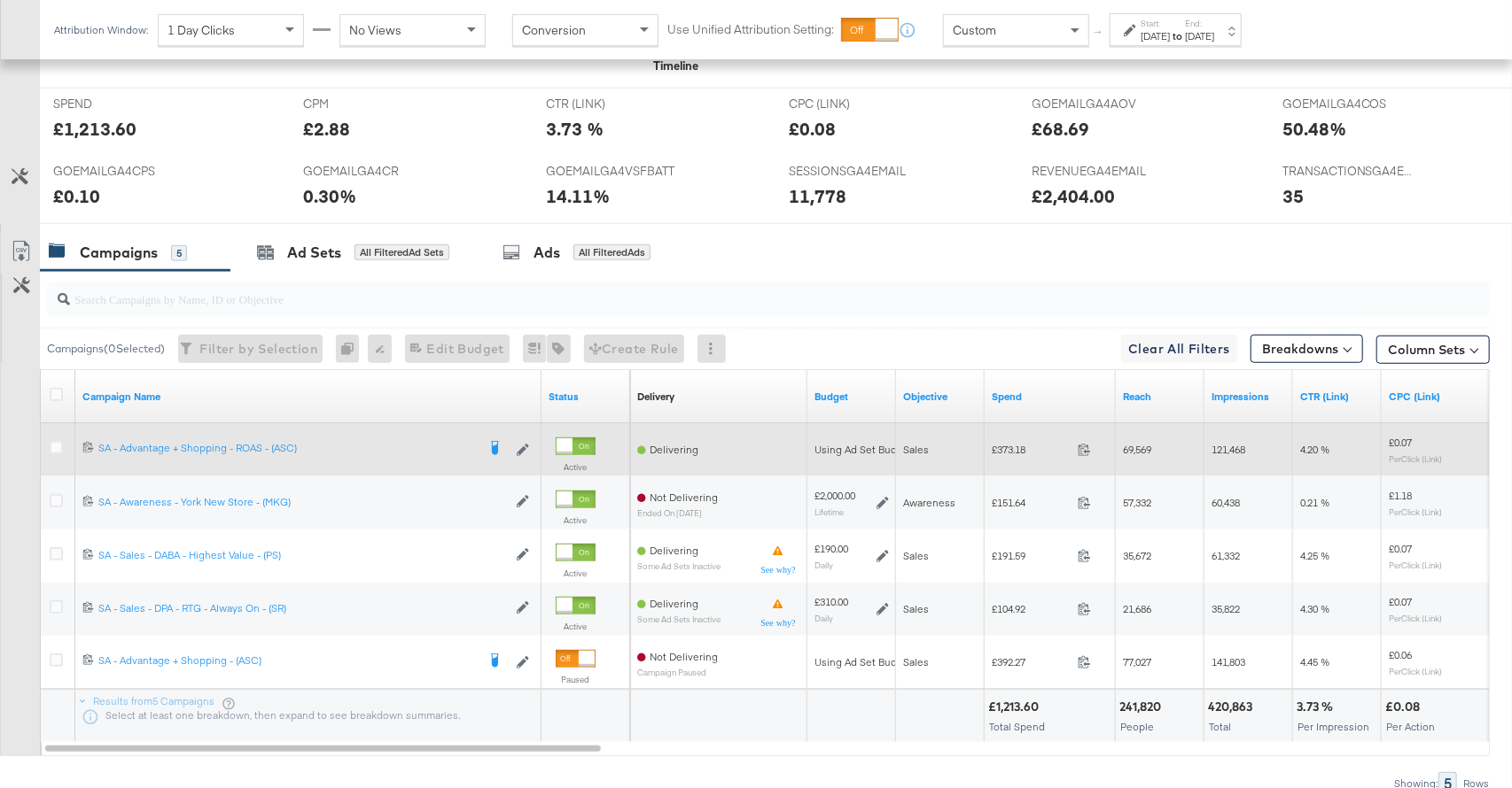
drag, startPoint x: 55, startPoint y: 447, endPoint x: 81, endPoint y: 427, distance: 32.8
click at [56, 446] on icon at bounding box center [57, 448] width 13 height 13
click at [0, 0] on input "checkbox" at bounding box center [0, 0] width 0 height 0
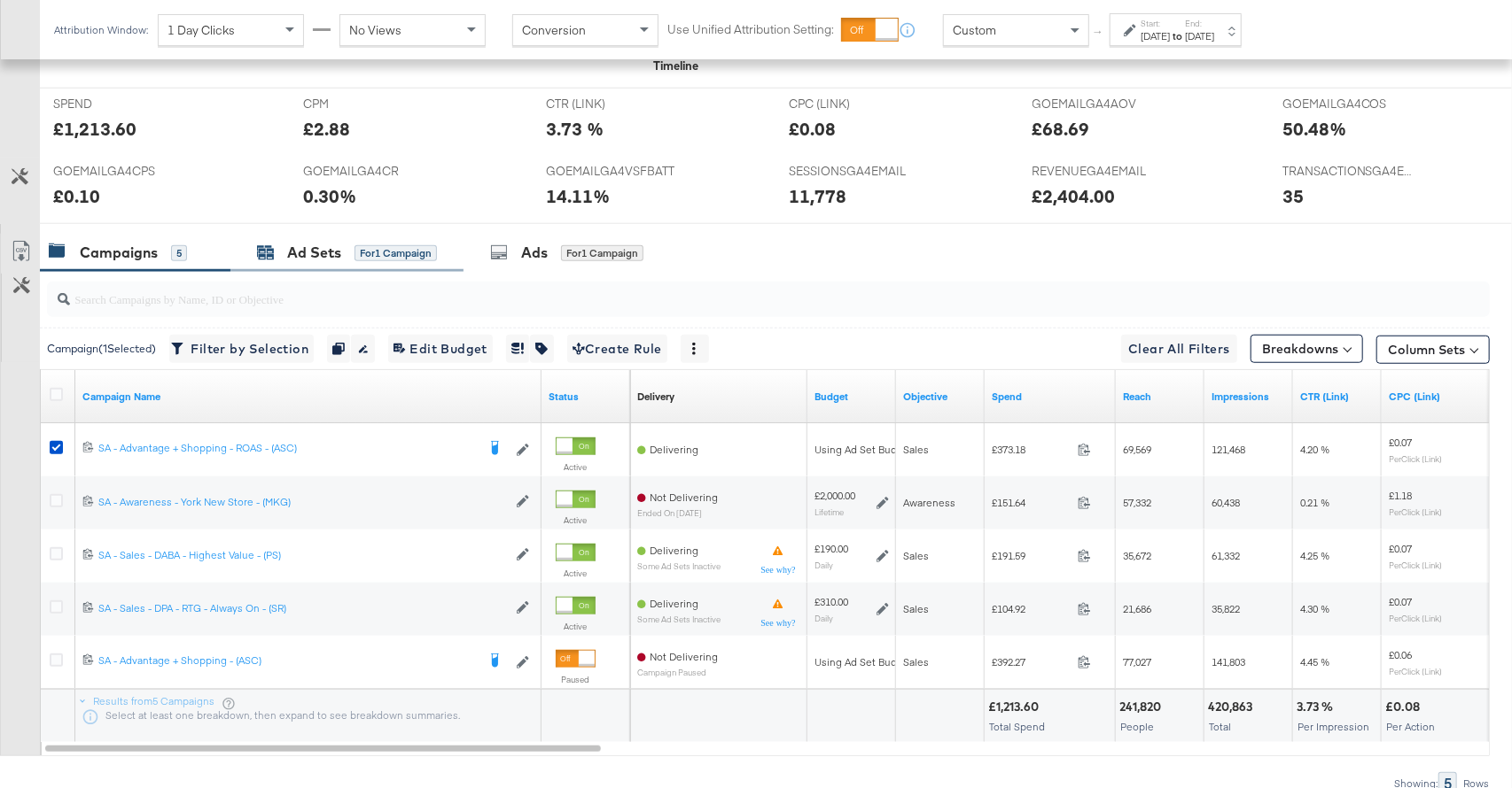
click at [341, 253] on div "Ad Sets for 1 Campaign" at bounding box center [346, 253] width 180 height 20
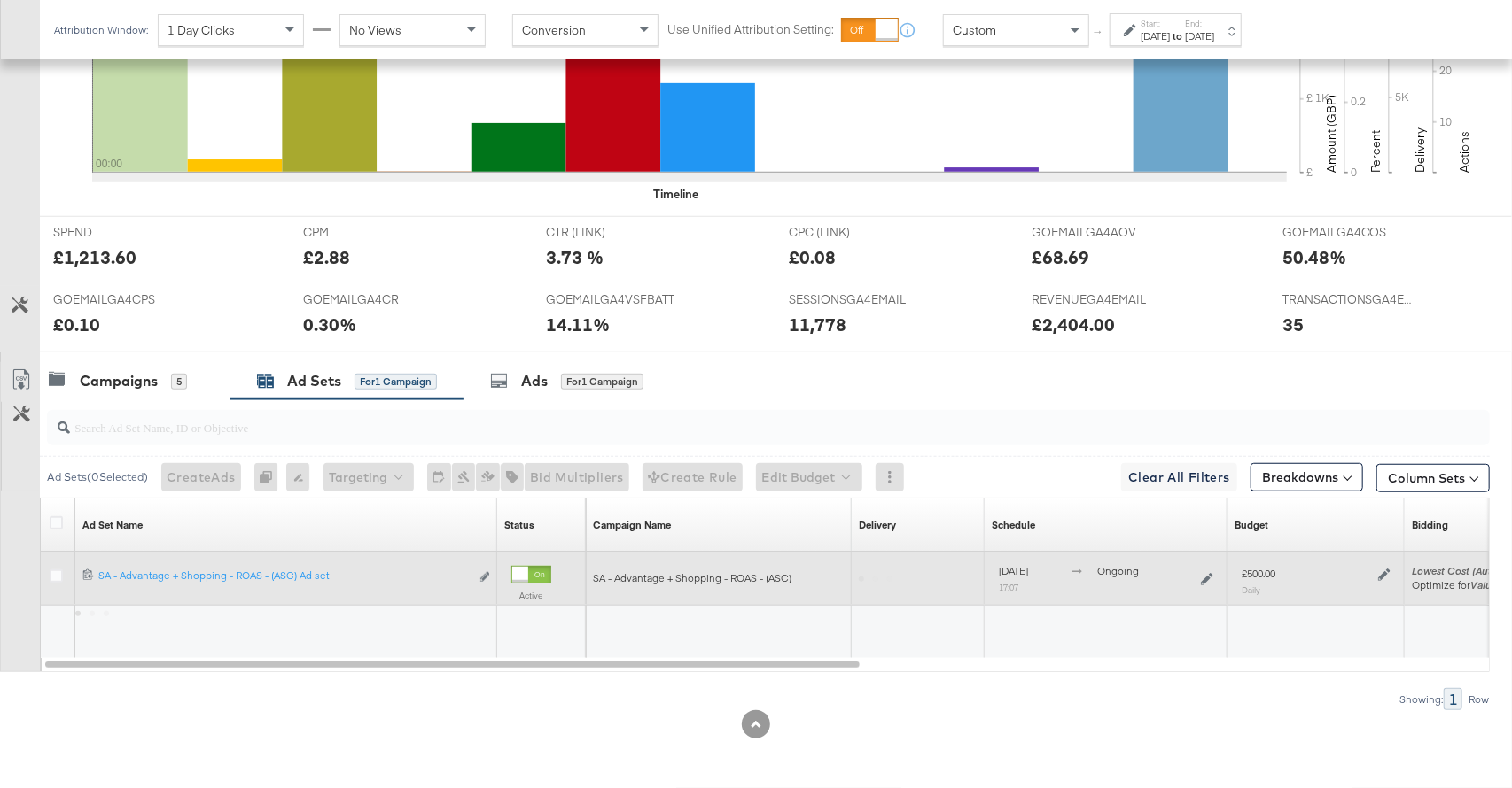
scroll to position [630, 0]
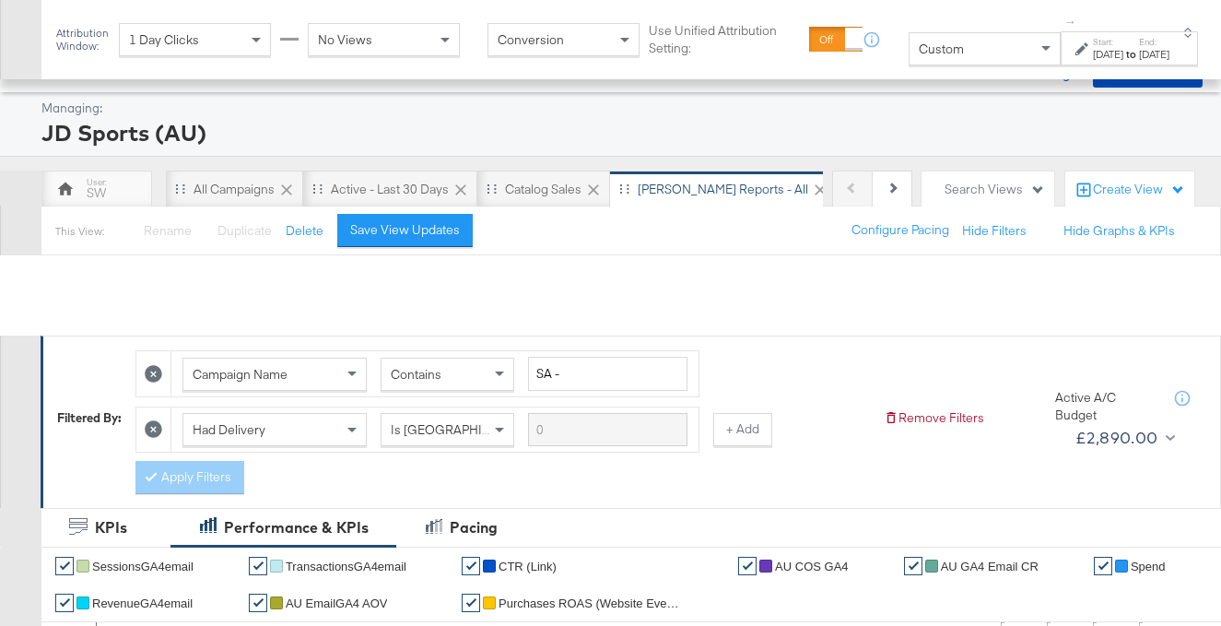
scroll to position [906, 0]
